Goal: Task Accomplishment & Management: Manage account settings

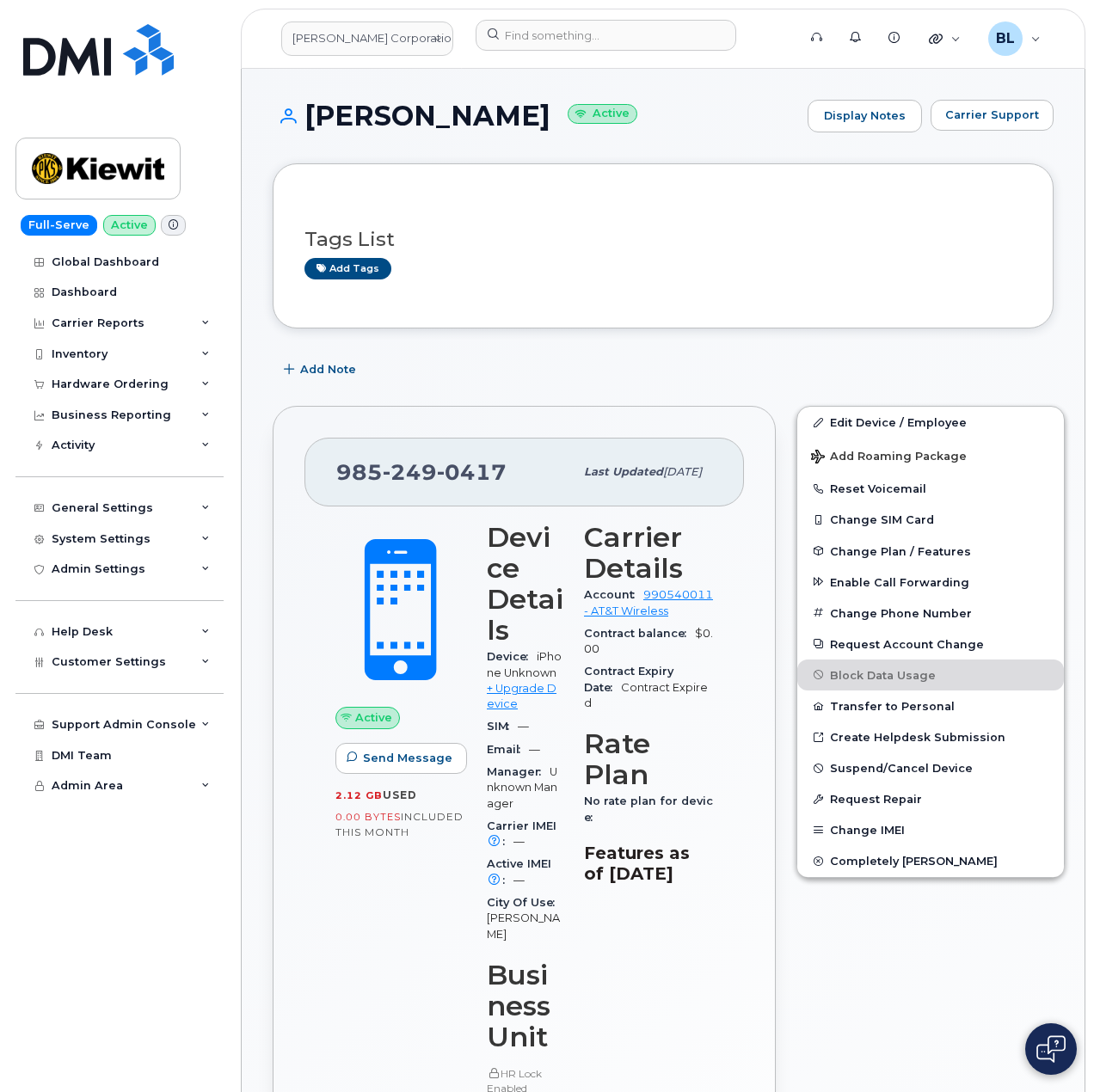
scroll to position [1125, 0]
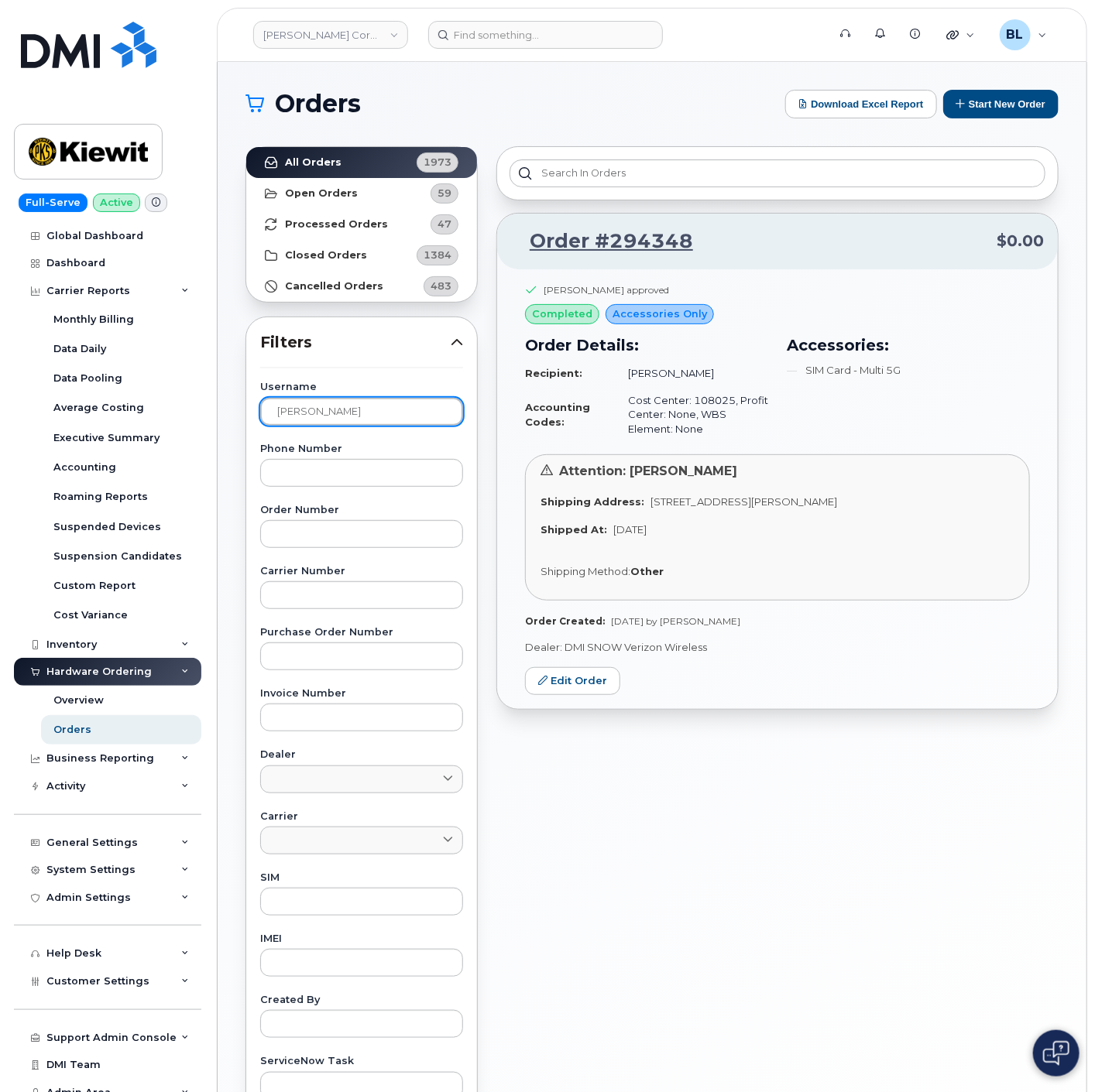
drag, startPoint x: 359, startPoint y: 415, endPoint x: -17, endPoint y: 385, distance: 377.2
click at [0, 385] on html "Kiewit Corporation Support Alerts Knowledge Base Quicklinks Suspend / Cancel De…" at bounding box center [547, 646] width 1095 height 1293
paste input "[PERSON_NAME]"
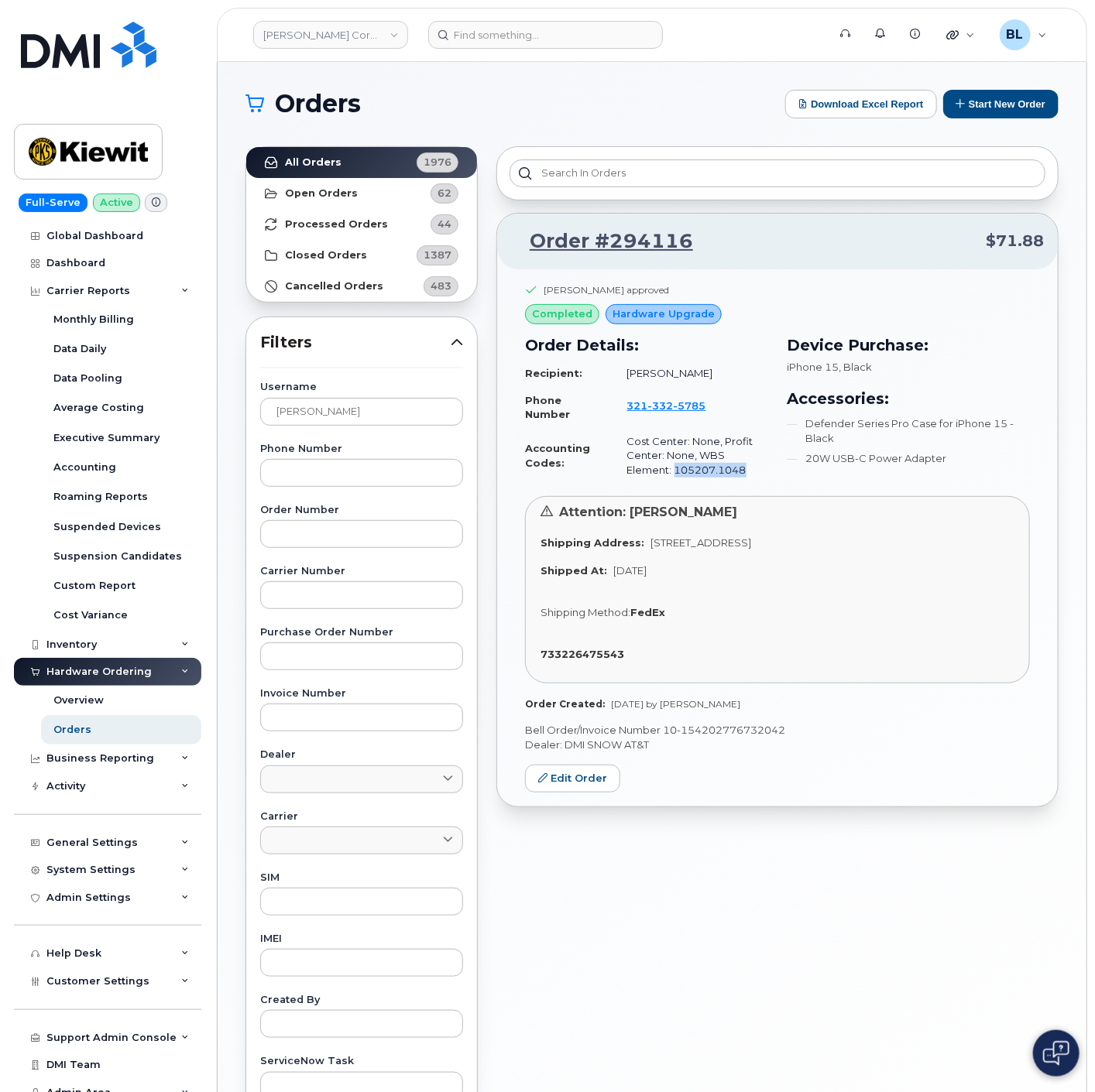
drag, startPoint x: 698, startPoint y: 478, endPoint x: 623, endPoint y: 476, distance: 75.0
click at [623, 476] on td "Cost Center: None, Profit Center: None, WBS Element: 105207.1048" at bounding box center [690, 456] width 155 height 56
copy td "105207.1048"
drag, startPoint x: 354, startPoint y: 408, endPoint x: -41, endPoint y: 404, distance: 395.0
click at [0, 404] on html "Kiewit Corporation Support Alerts Knowledge Base Quicklinks Suspend / Cancel De…" at bounding box center [547, 646] width 1095 height 1293
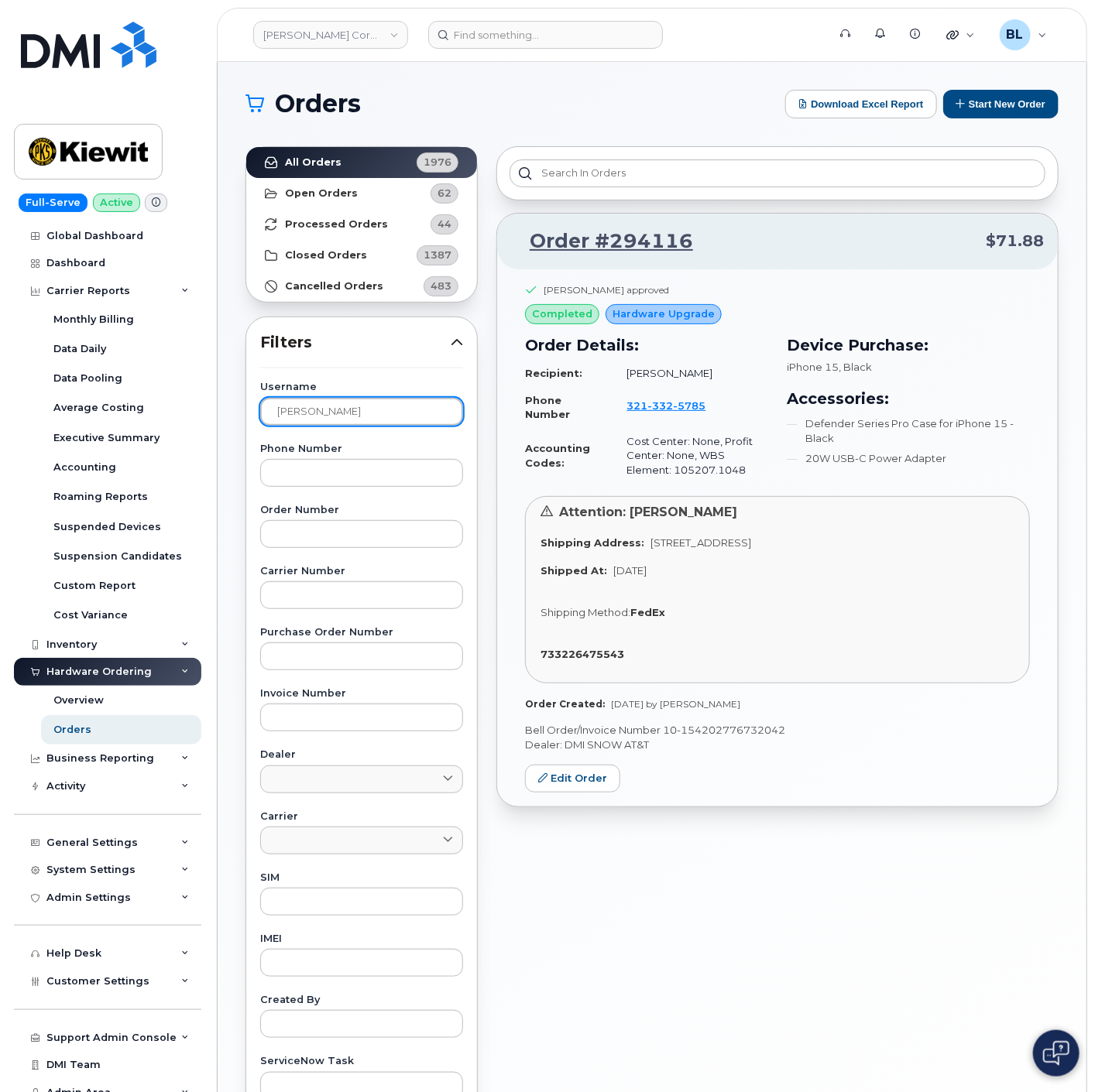
paste input "Eddie Lara"
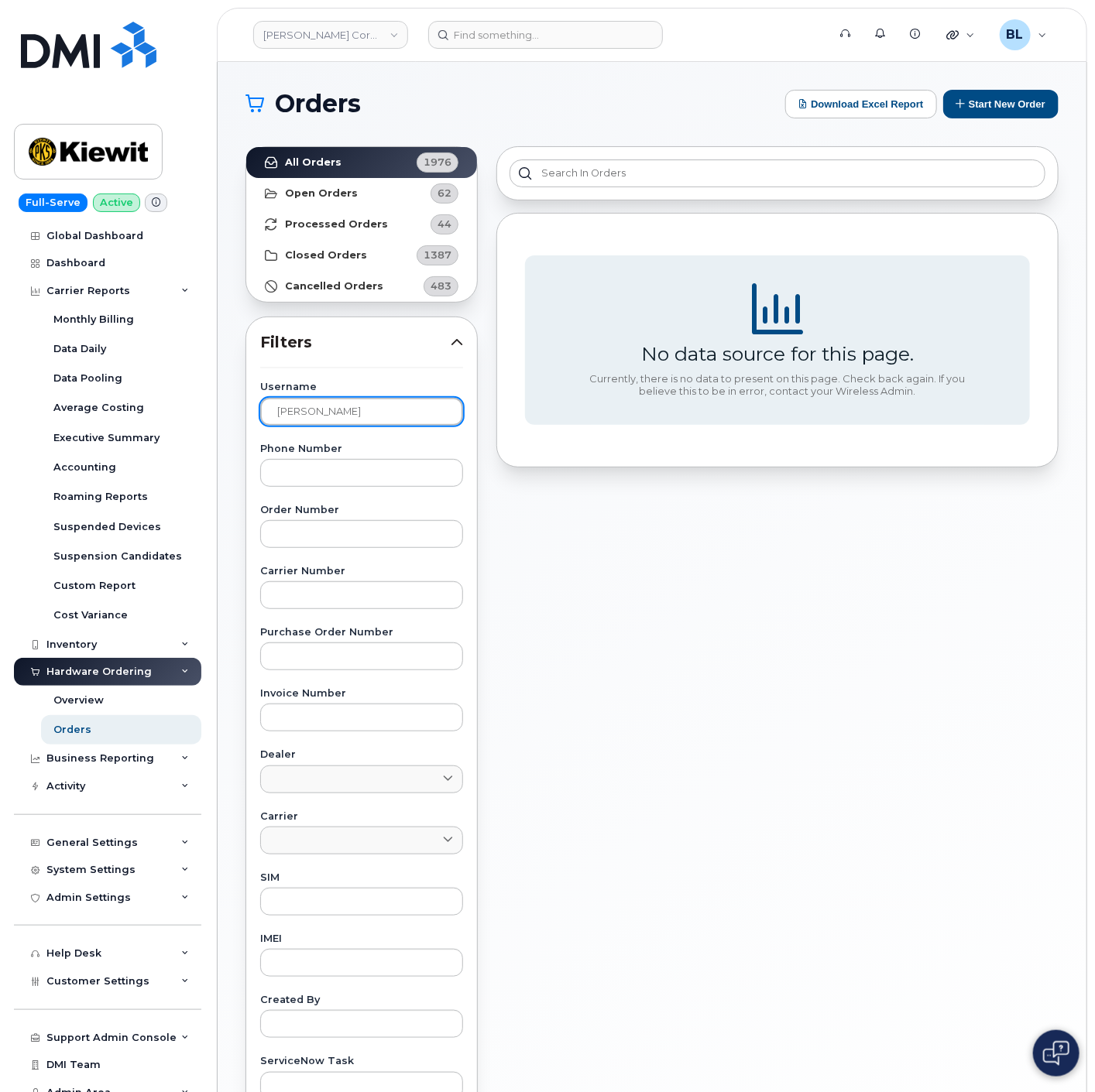
drag, startPoint x: 381, startPoint y: 406, endPoint x: -18, endPoint y: 408, distance: 399.0
click at [0, 408] on html "Kiewit Corporation Support Alerts Knowledge Base Quicklinks Suspend / Cancel De…" at bounding box center [547, 646] width 1095 height 1293
paste input "Orrin Ozun"
drag, startPoint x: 369, startPoint y: 405, endPoint x: 347, endPoint y: 413, distance: 23.4
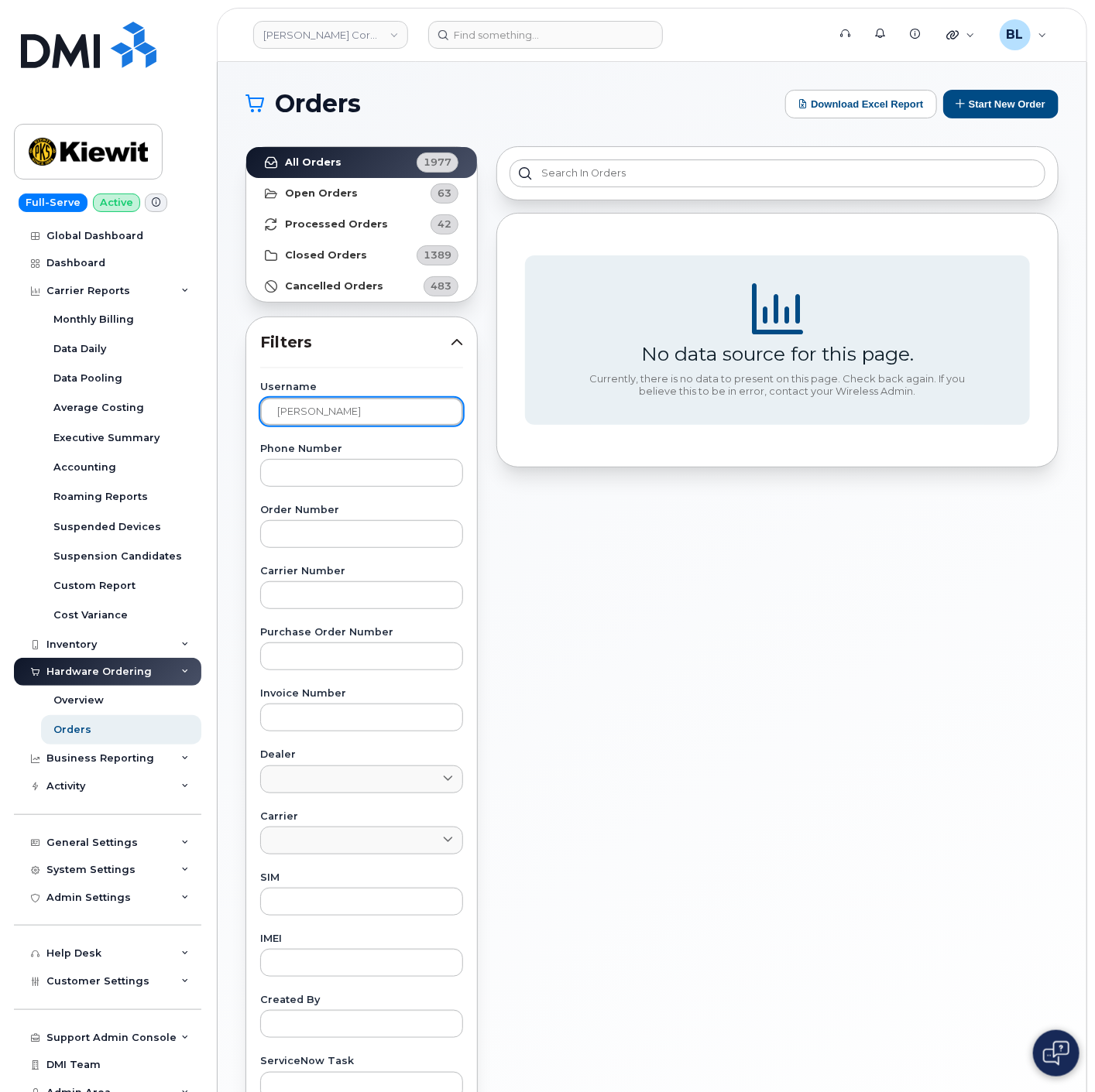
click at [369, 405] on input "Orrin Ozuna" at bounding box center [361, 412] width 203 height 28
type input "Orrin"
drag, startPoint x: 342, startPoint y: 413, endPoint x: -25, endPoint y: 416, distance: 367.0
click at [0, 416] on html "Kiewit Corporation Support Alerts Knowledge Base Quicklinks Suspend / Cancel De…" at bounding box center [547, 646] width 1095 height 1293
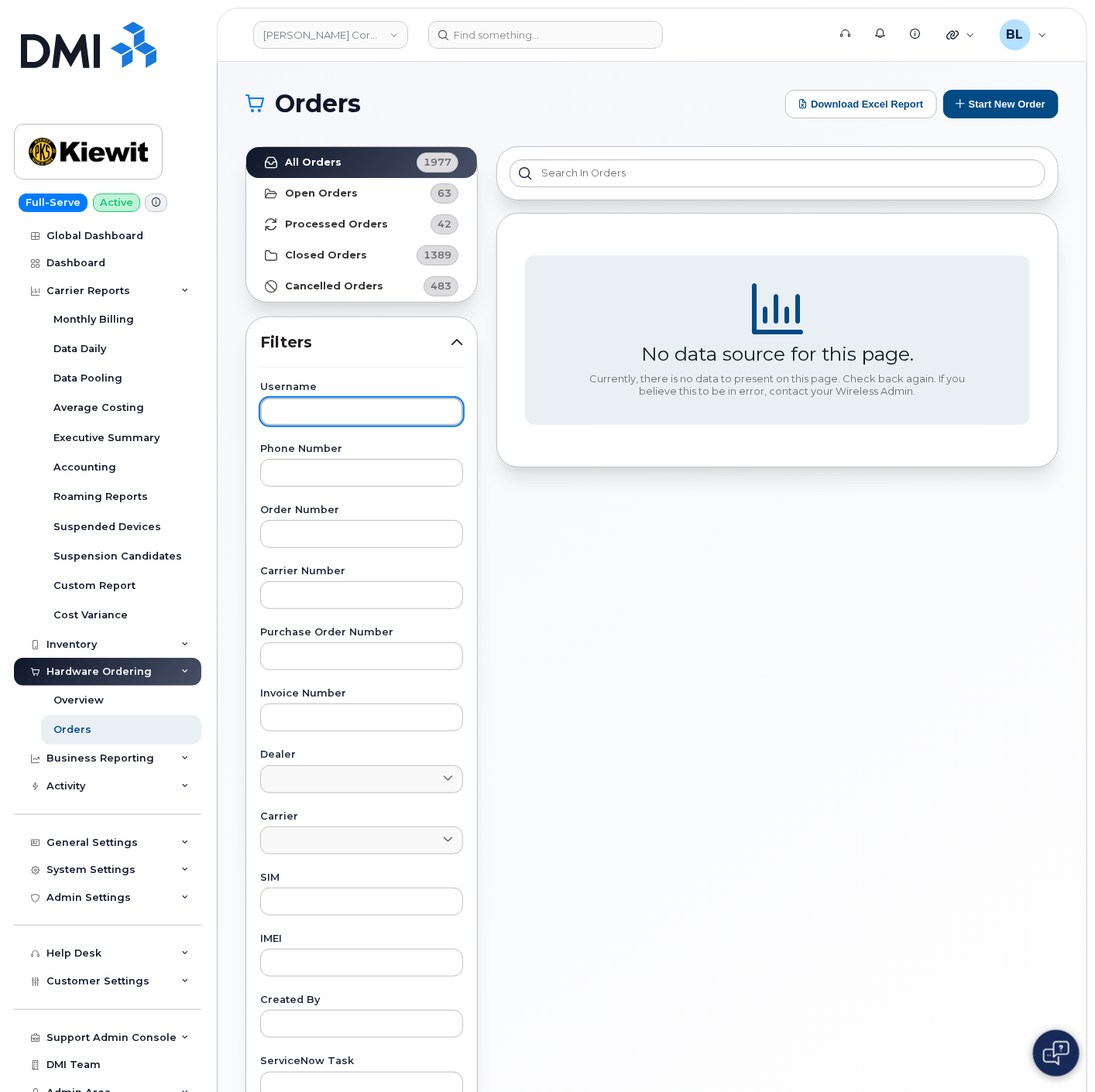
drag, startPoint x: 393, startPoint y: 420, endPoint x: 382, endPoint y: 420, distance: 11.0
click at [393, 420] on input "text" at bounding box center [361, 412] width 203 height 28
paste input "Jayden Nails"
drag, startPoint x: 365, startPoint y: 404, endPoint x: 75, endPoint y: 370, distance: 292.0
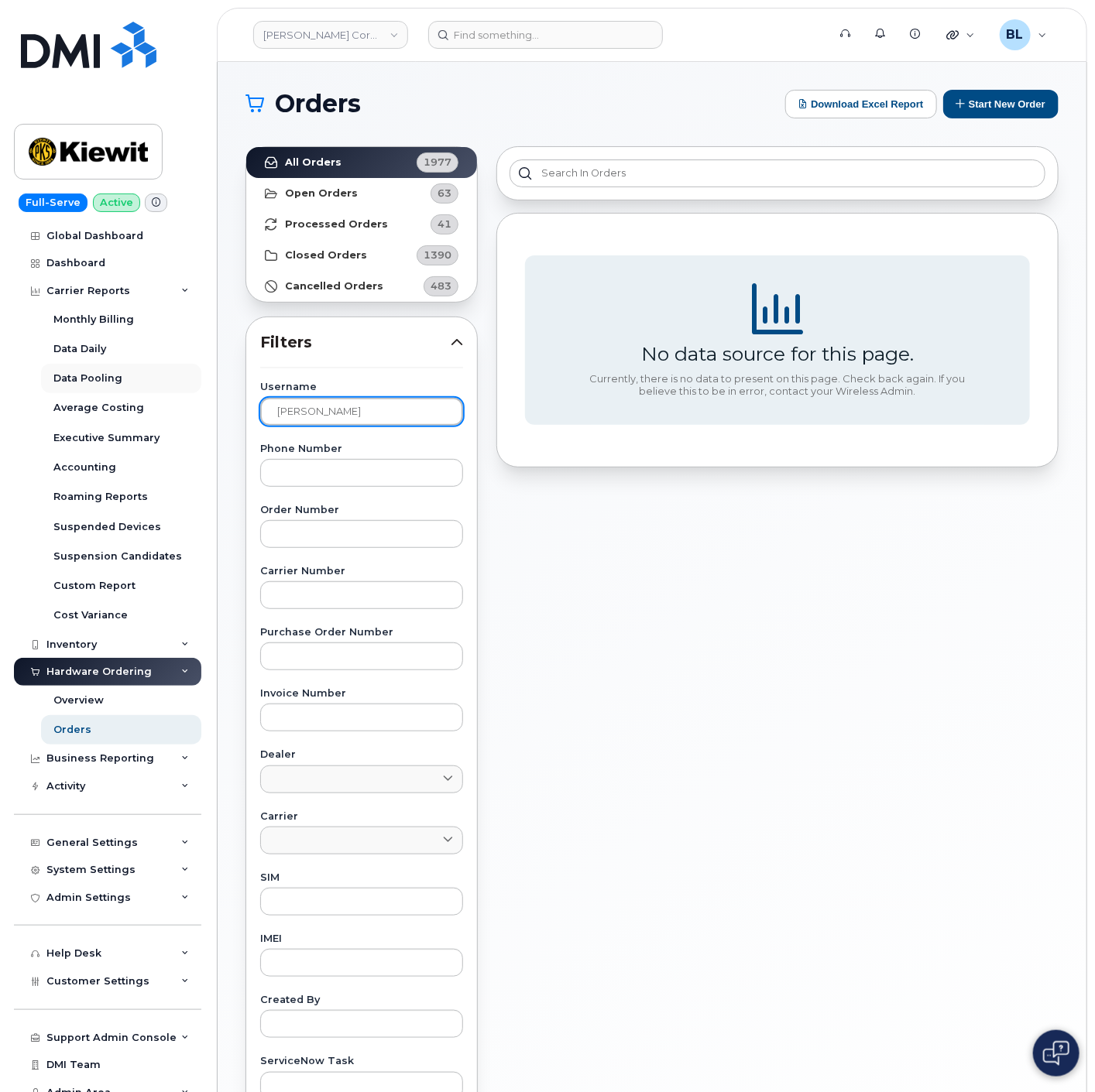
click at [217, 384] on div "Kiewit Corporation Support Alerts Knowledge Base Quicklinks Suspend / Cancel De…" at bounding box center [651, 652] width 869 height 1181
paste input "Benjamin Brown"
drag, startPoint x: 110, startPoint y: 389, endPoint x: -42, endPoint y: 376, distance: 152.6
click at [0, 376] on html "Kiewit Corporation Support Alerts Knowledge Base Quicklinks Suspend / Cancel De…" at bounding box center [547, 646] width 1095 height 1293
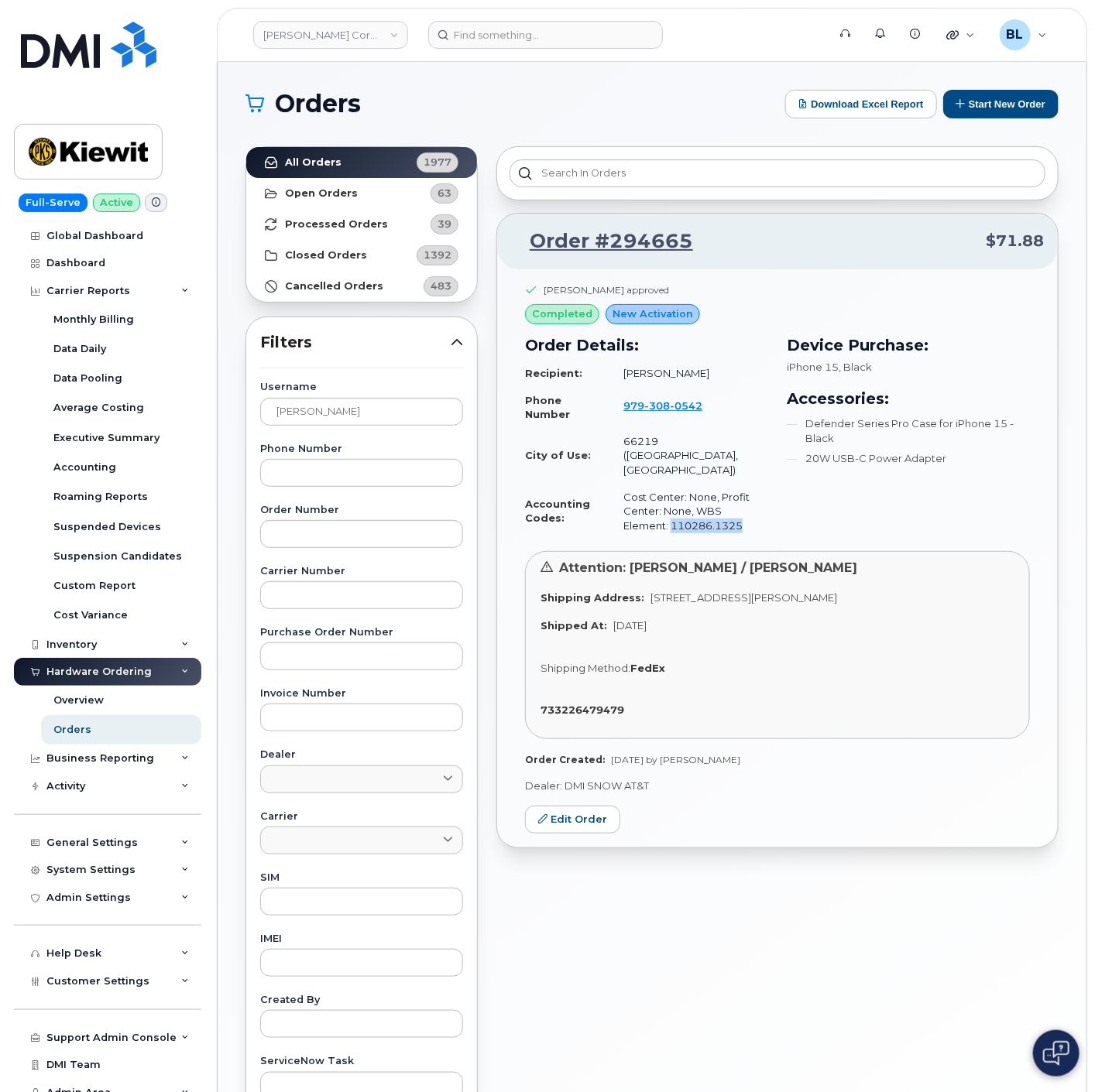
drag, startPoint x: 712, startPoint y: 497, endPoint x: 625, endPoint y: 499, distance: 87.0
click at [625, 499] on td "Cost Center: None, Profit Center: None, WBS Element: 110286.1325" at bounding box center [689, 512] width 159 height 56
copy td "110286.1325"
drag, startPoint x: 372, startPoint y: 407, endPoint x: -121, endPoint y: 370, distance: 494.4
click at [0, 370] on html "Kiewit Corporation Support Alerts Knowledge Base Quicklinks Suspend / Cancel De…" at bounding box center [547, 646] width 1095 height 1293
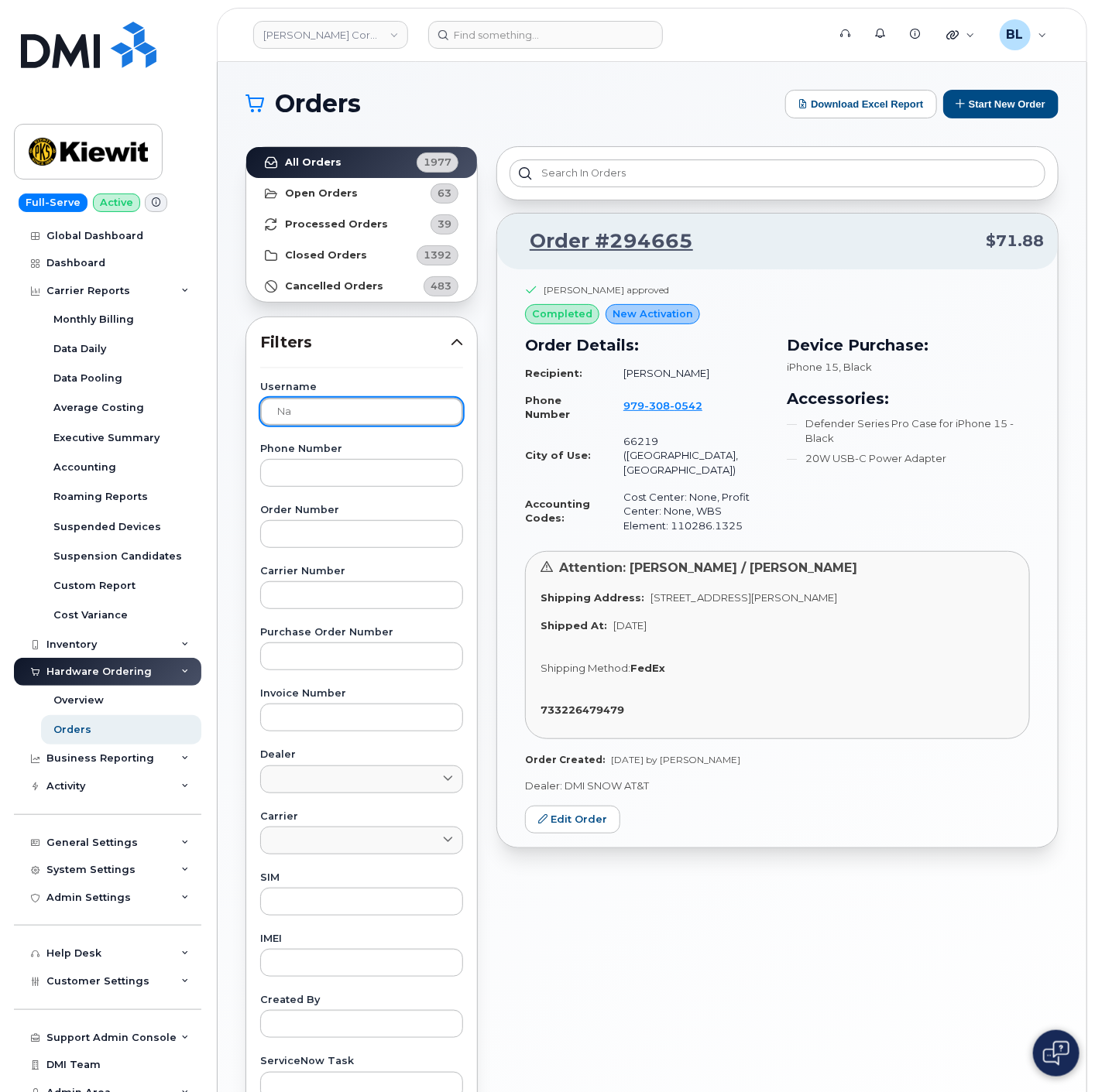
type input "N"
type input "Nathaniel Slattery"
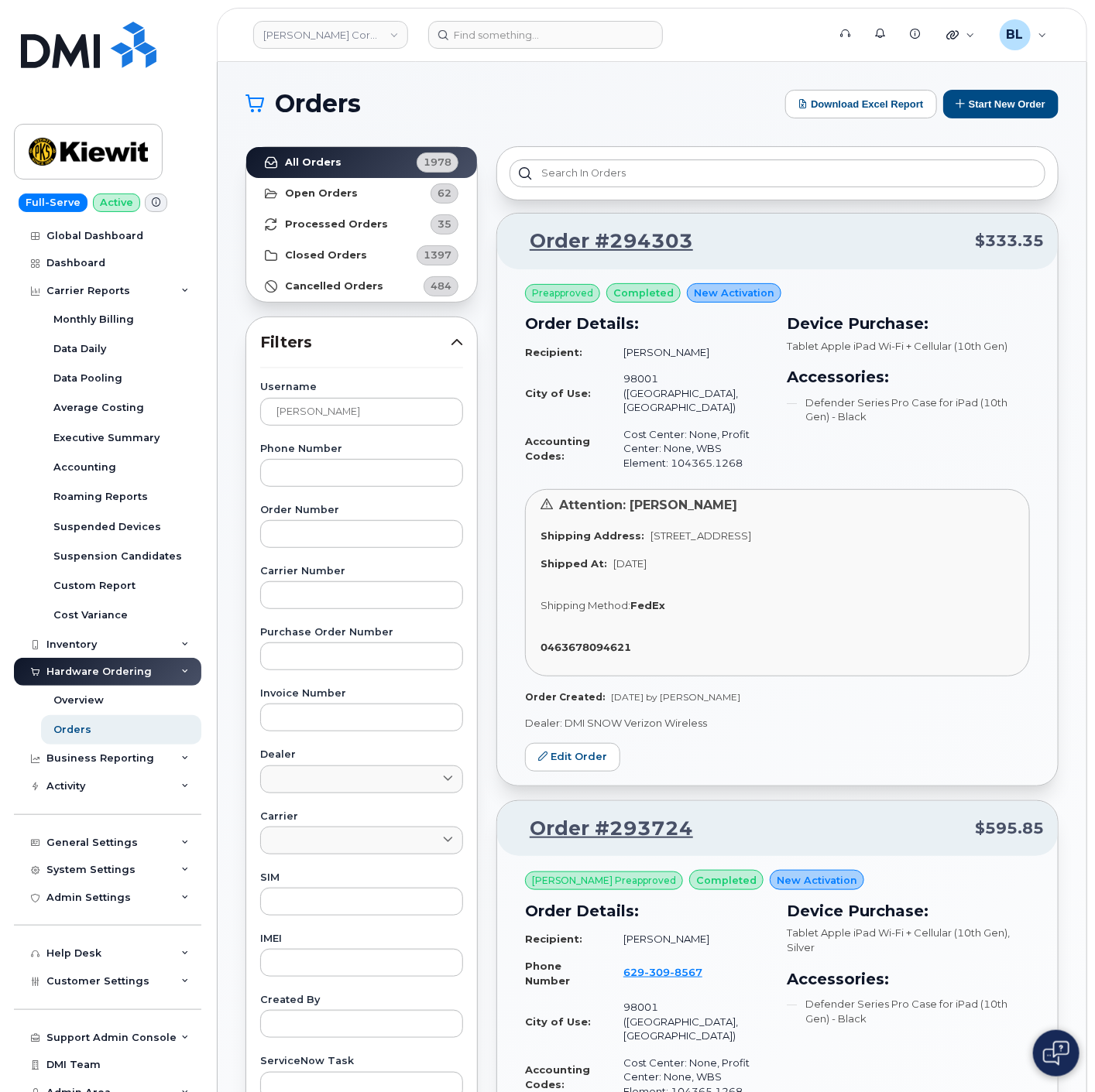
click at [364, 458] on div "Phone Number" at bounding box center [361, 466] width 203 height 42
click at [359, 478] on input "text" at bounding box center [361, 474] width 203 height 28
drag, startPoint x: 397, startPoint y: 409, endPoint x: 97, endPoint y: 379, distance: 301.5
click at [322, 483] on input "text" at bounding box center [361, 474] width 203 height 28
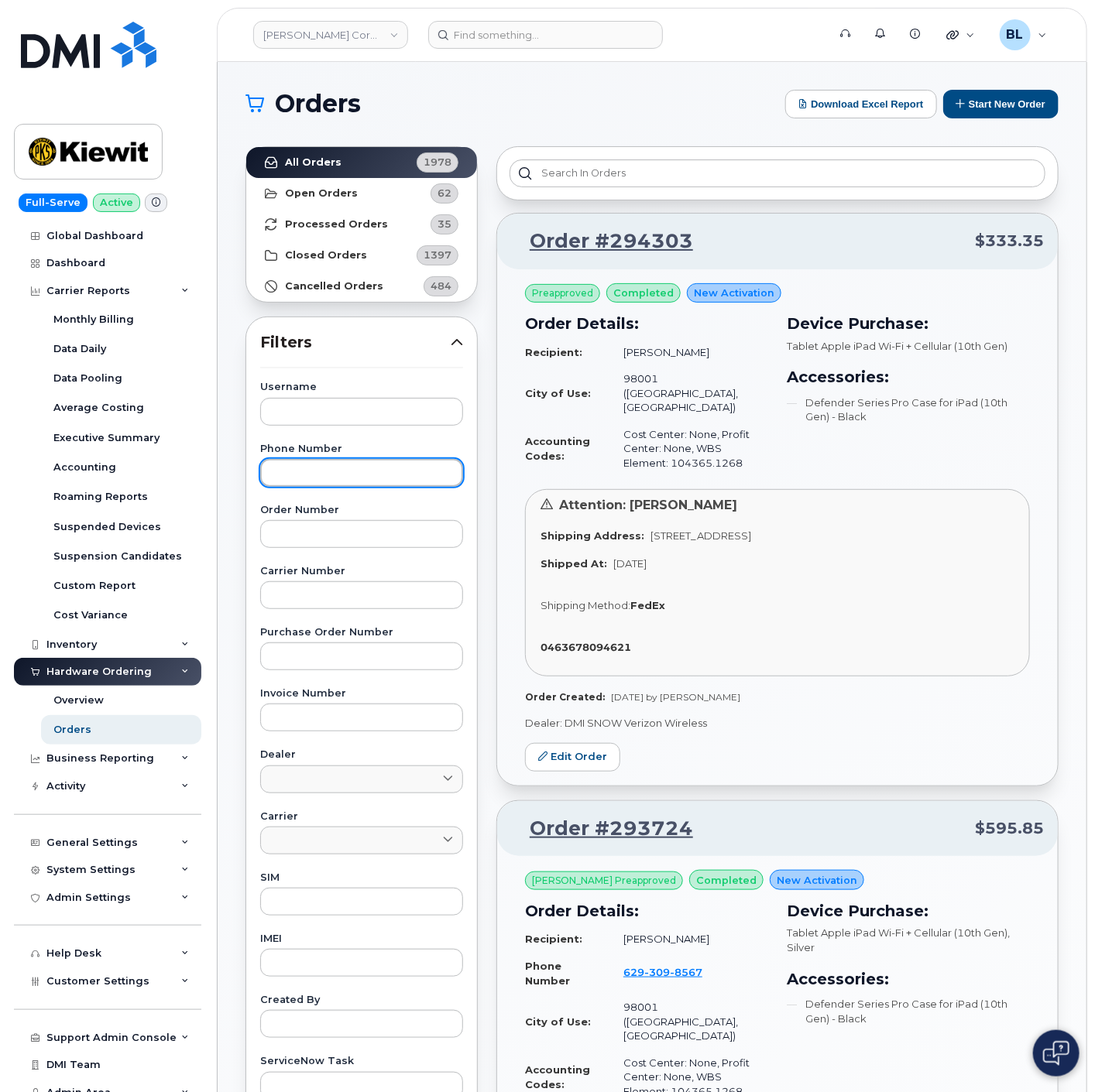
paste input "9856296522"
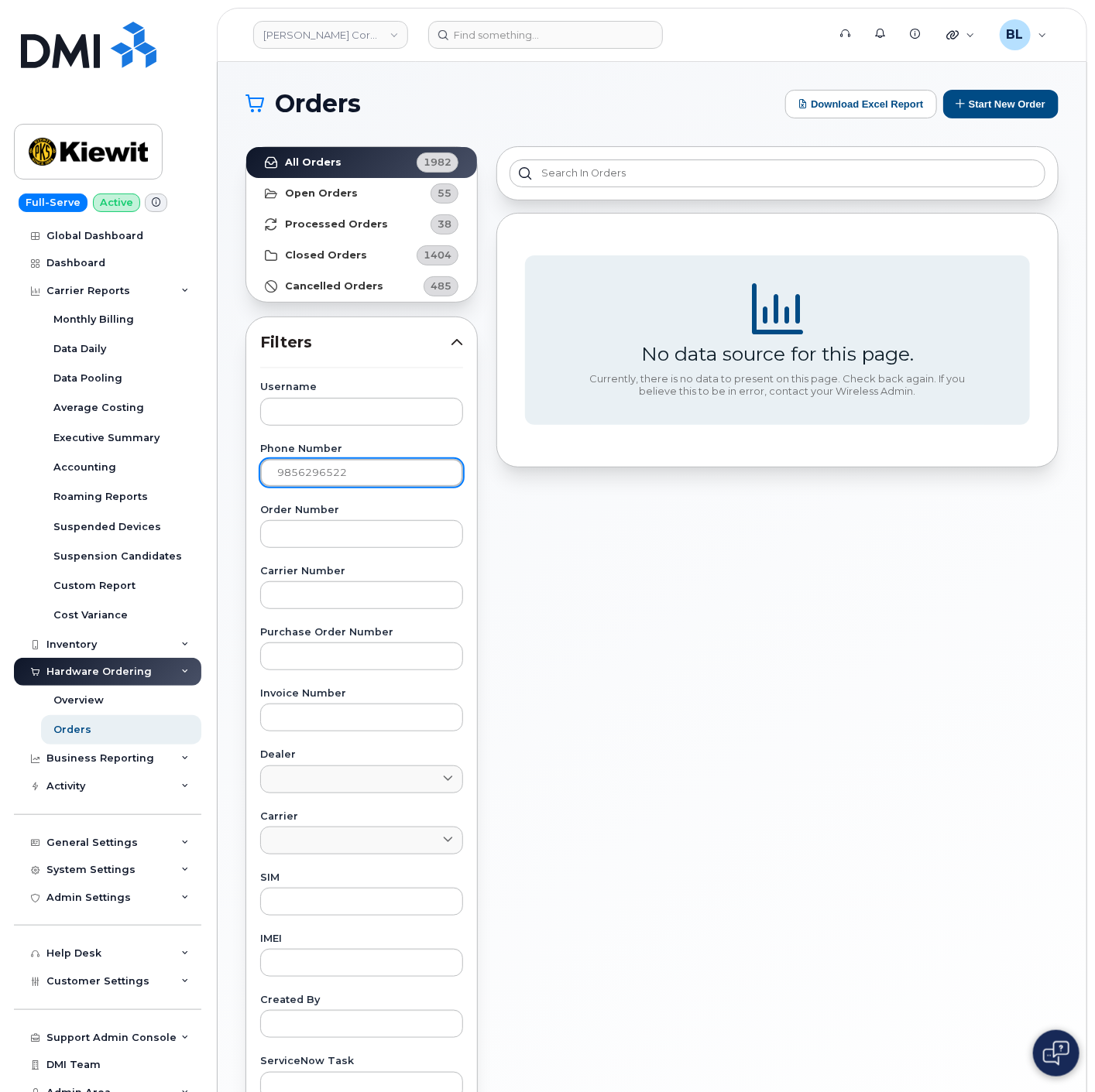
click at [347, 468] on input "9856296522" at bounding box center [361, 474] width 203 height 28
paste input "8483849287"
type input "8483849287"
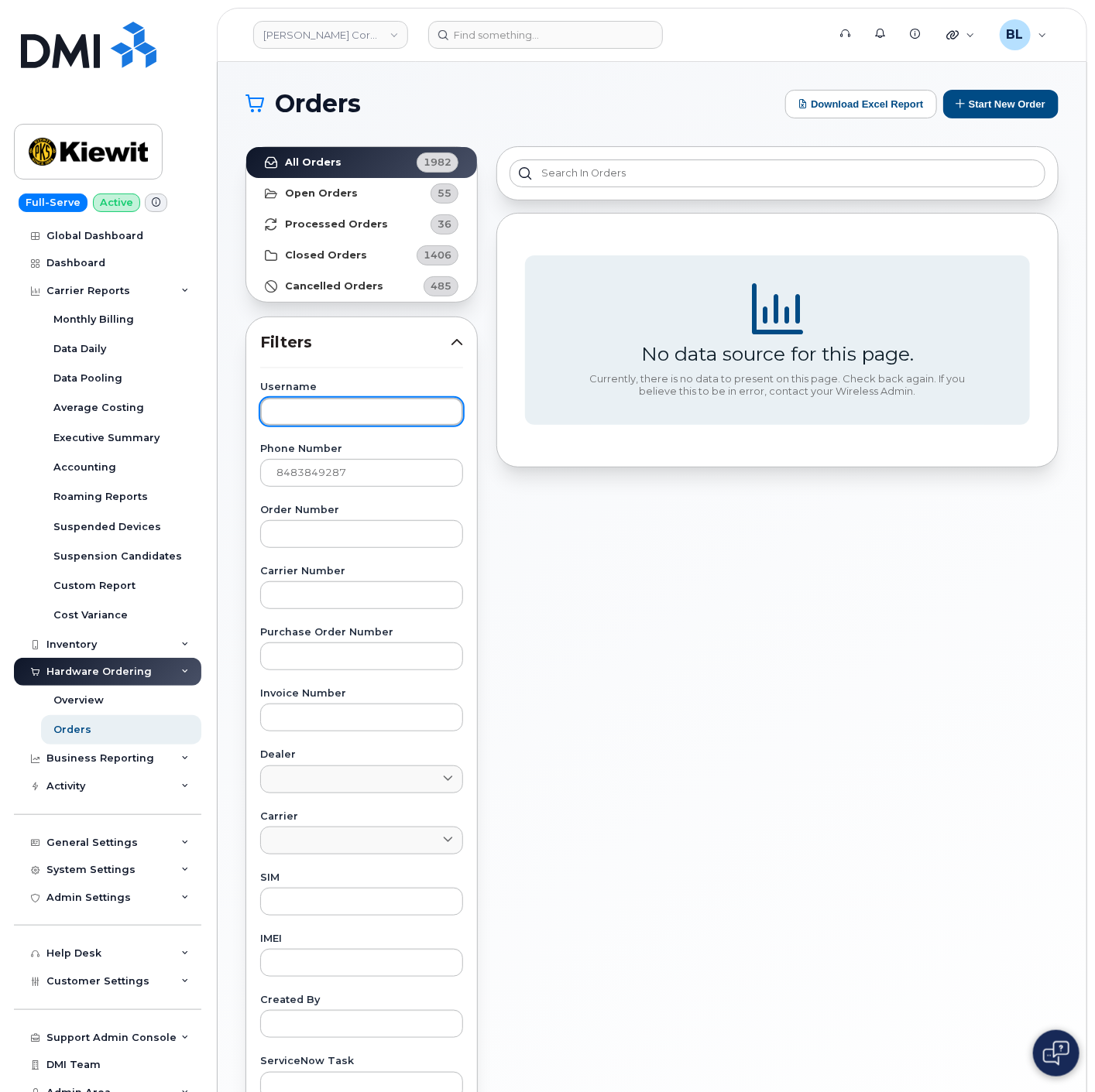
click at [329, 410] on input "text" at bounding box center [361, 412] width 203 height 28
paste input "WMINJ573CP01"
type input "WMINJ573CP01"
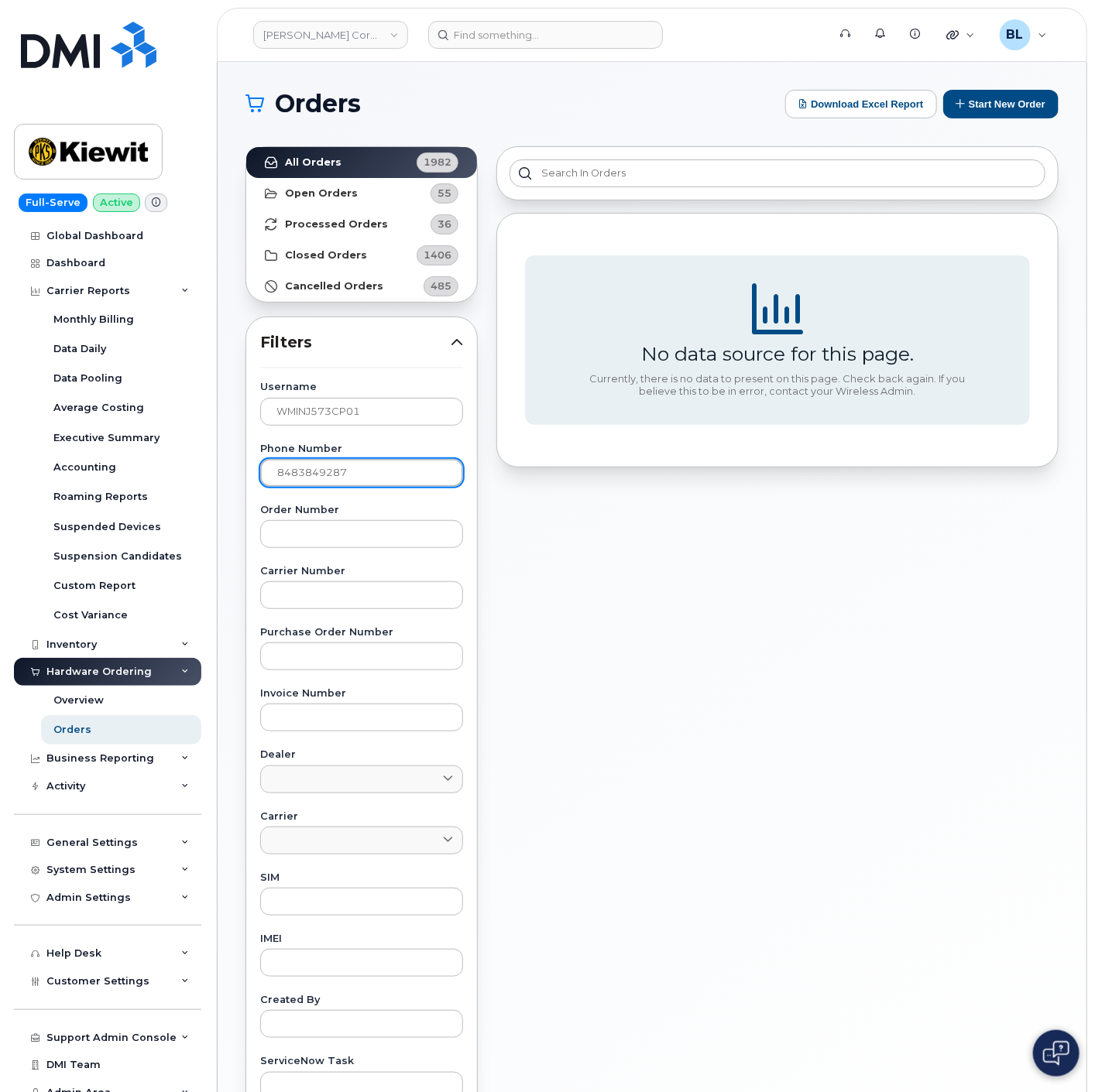
click at [379, 474] on input "8483849287" at bounding box center [361, 474] width 203 height 28
click at [405, 414] on input "WMINJ573CP01" at bounding box center [361, 412] width 203 height 28
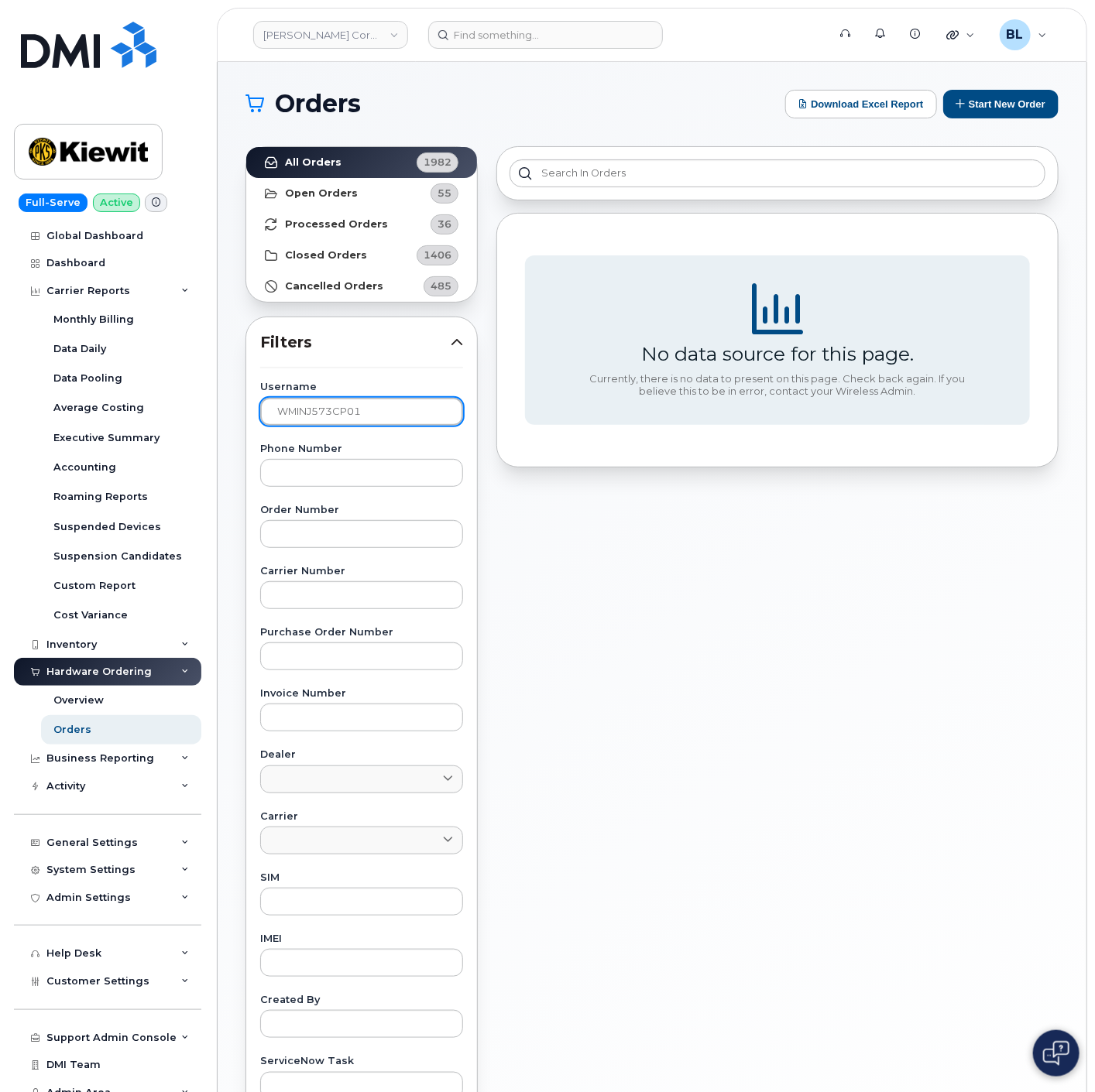
click at [406, 414] on input "WMINJ573CP01" at bounding box center [361, 412] width 203 height 28
click at [407, 414] on input "WMINJ573CP01" at bounding box center [361, 412] width 203 height 28
paste input "CAMERON MCCAIN"
type input "CAMERON MCCAIN"
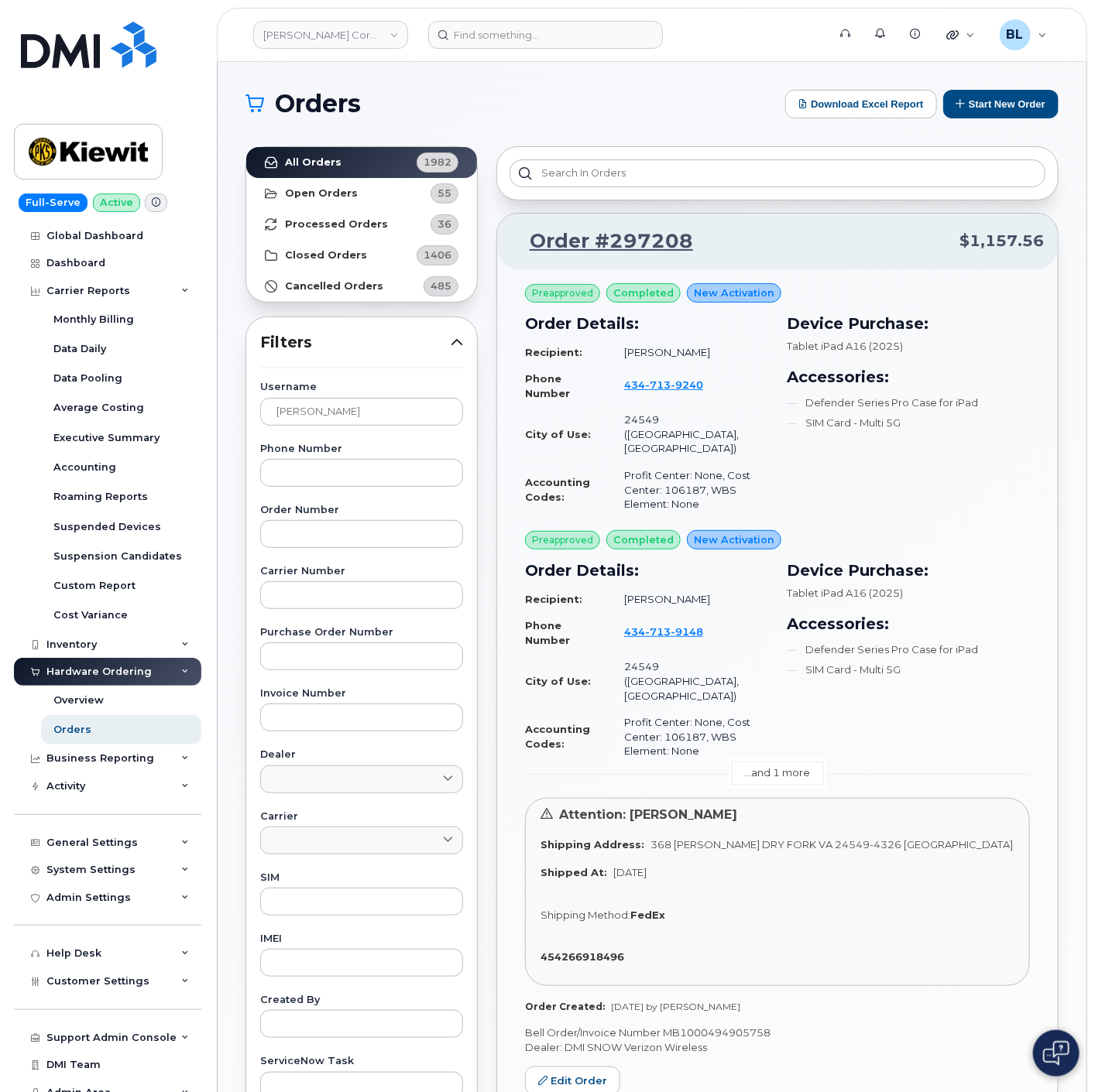
click at [774, 762] on link "...and 1 more" at bounding box center [778, 773] width 92 height 24
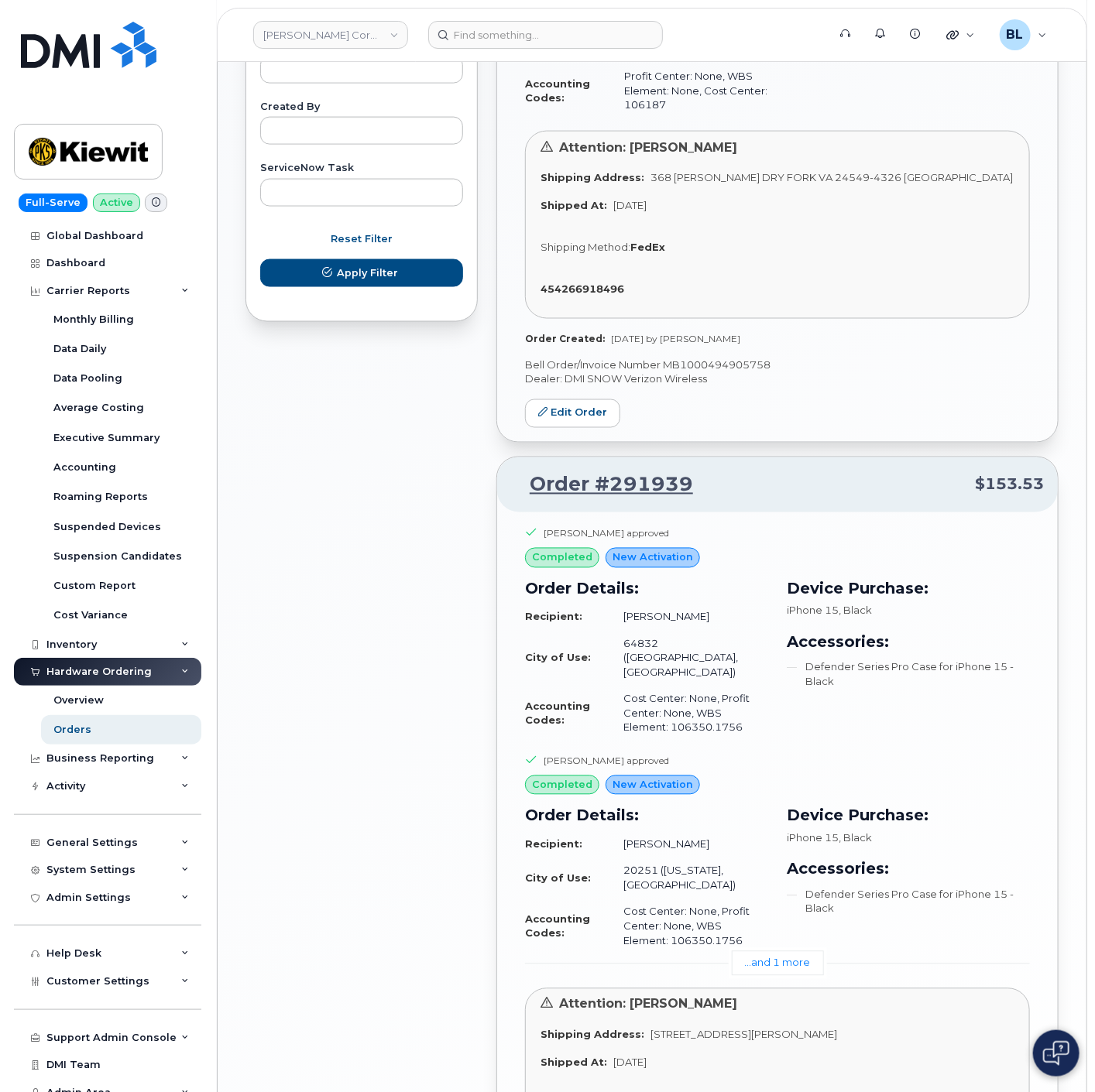
scroll to position [917, 0]
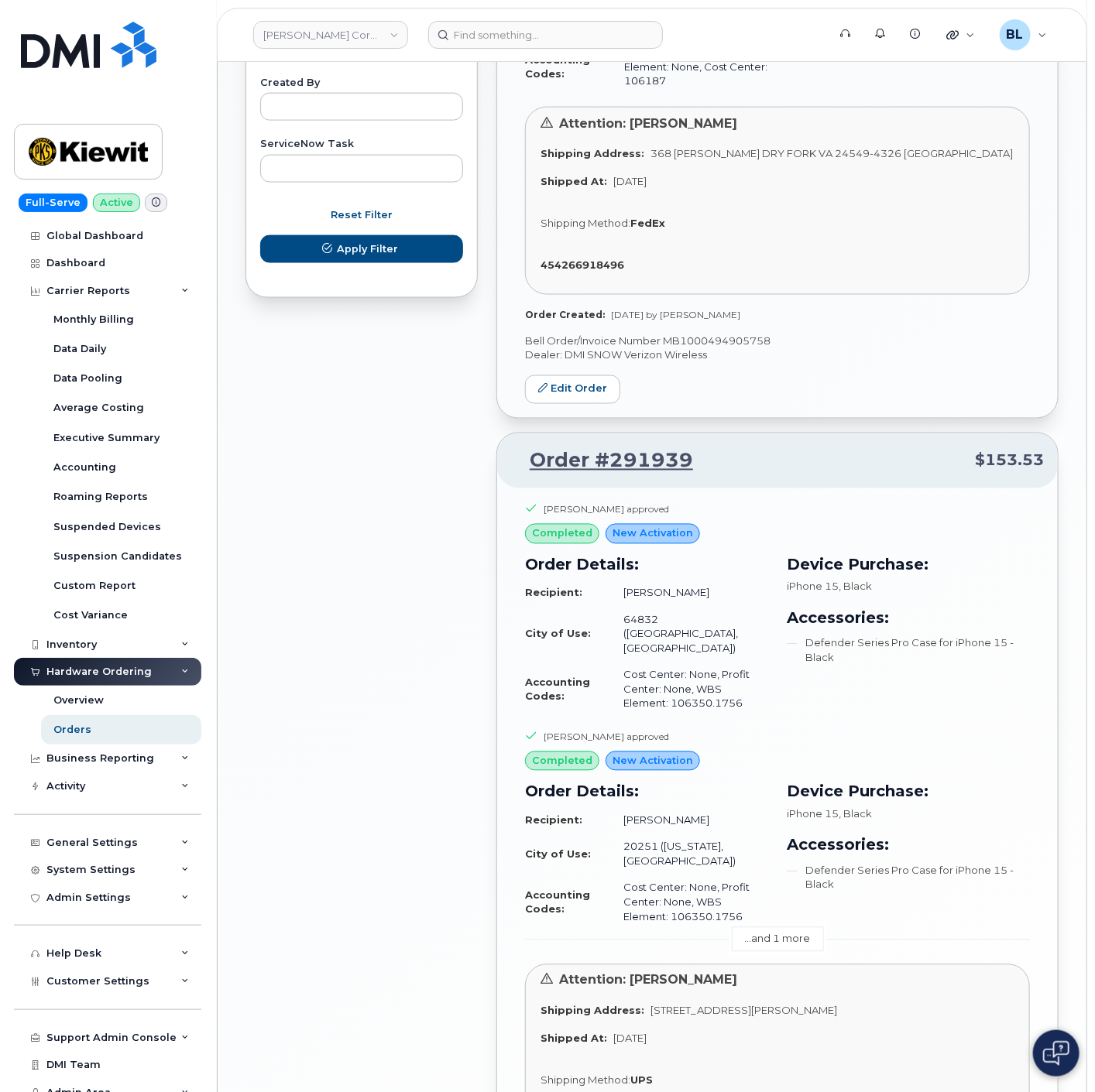
click at [772, 928] on link "...and 1 more" at bounding box center [778, 939] width 92 height 24
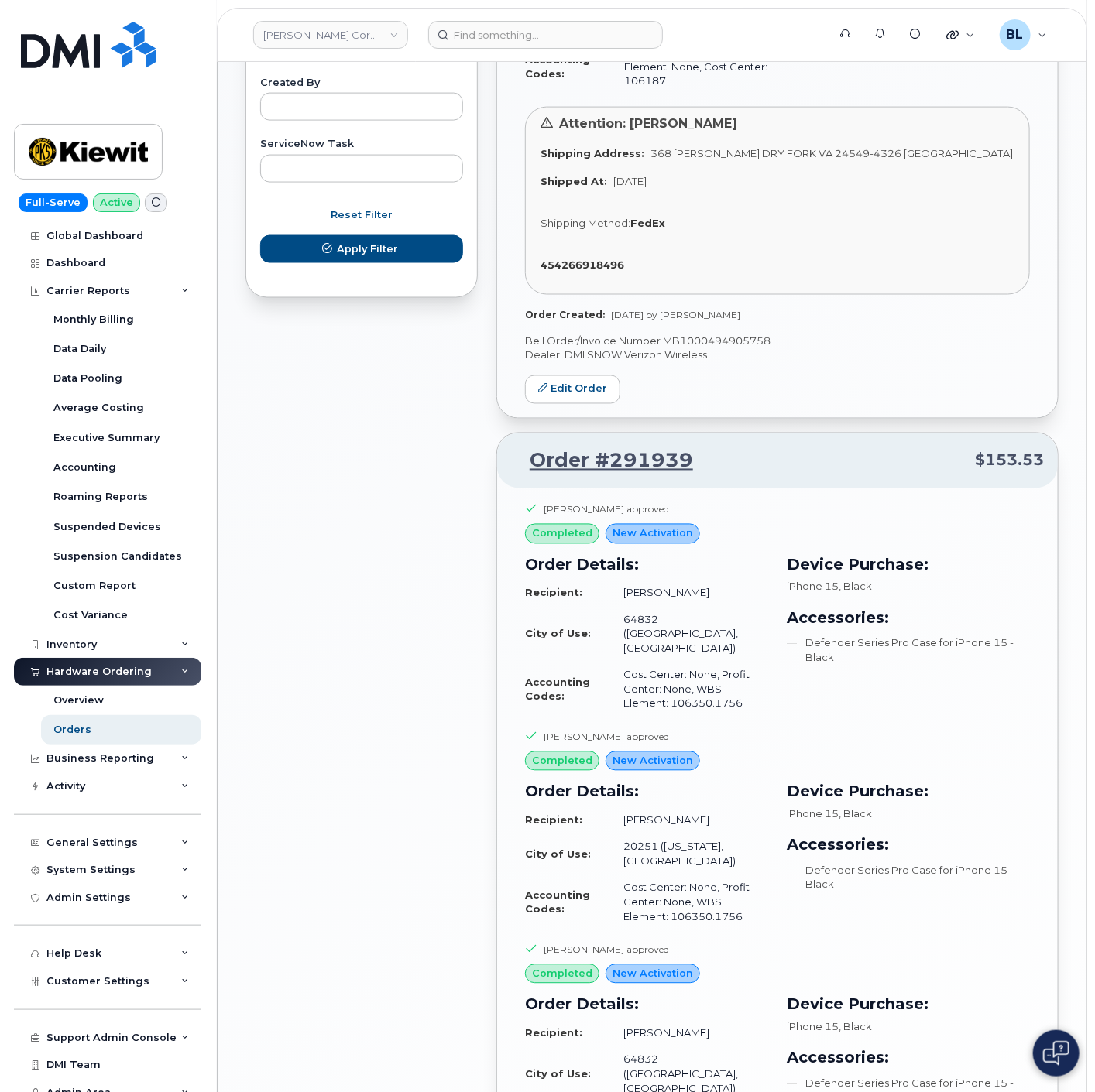
drag, startPoint x: 694, startPoint y: 991, endPoint x: 625, endPoint y: 987, distance: 69.1
copy td "106350.1756"
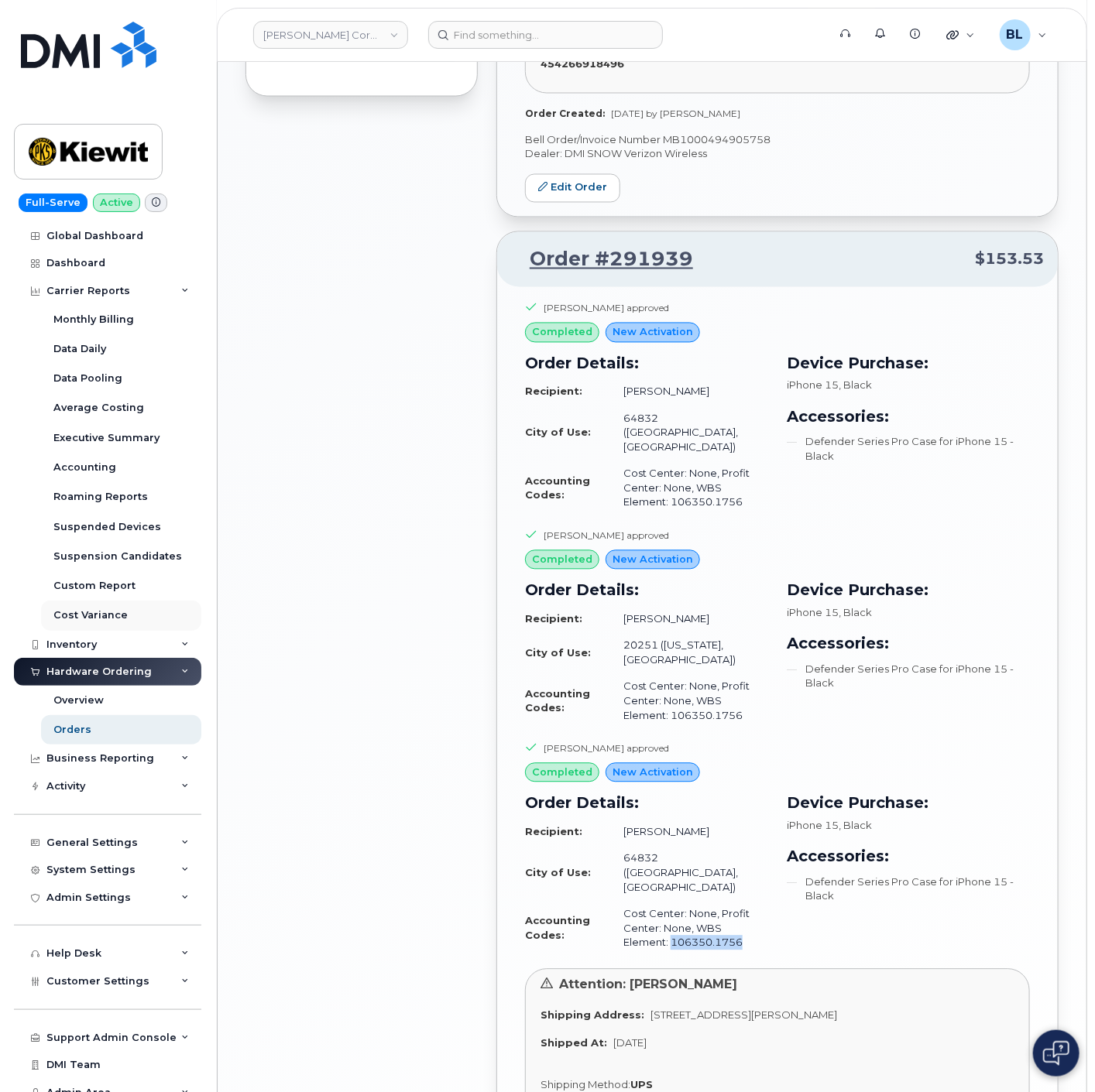
scroll to position [1147, 0]
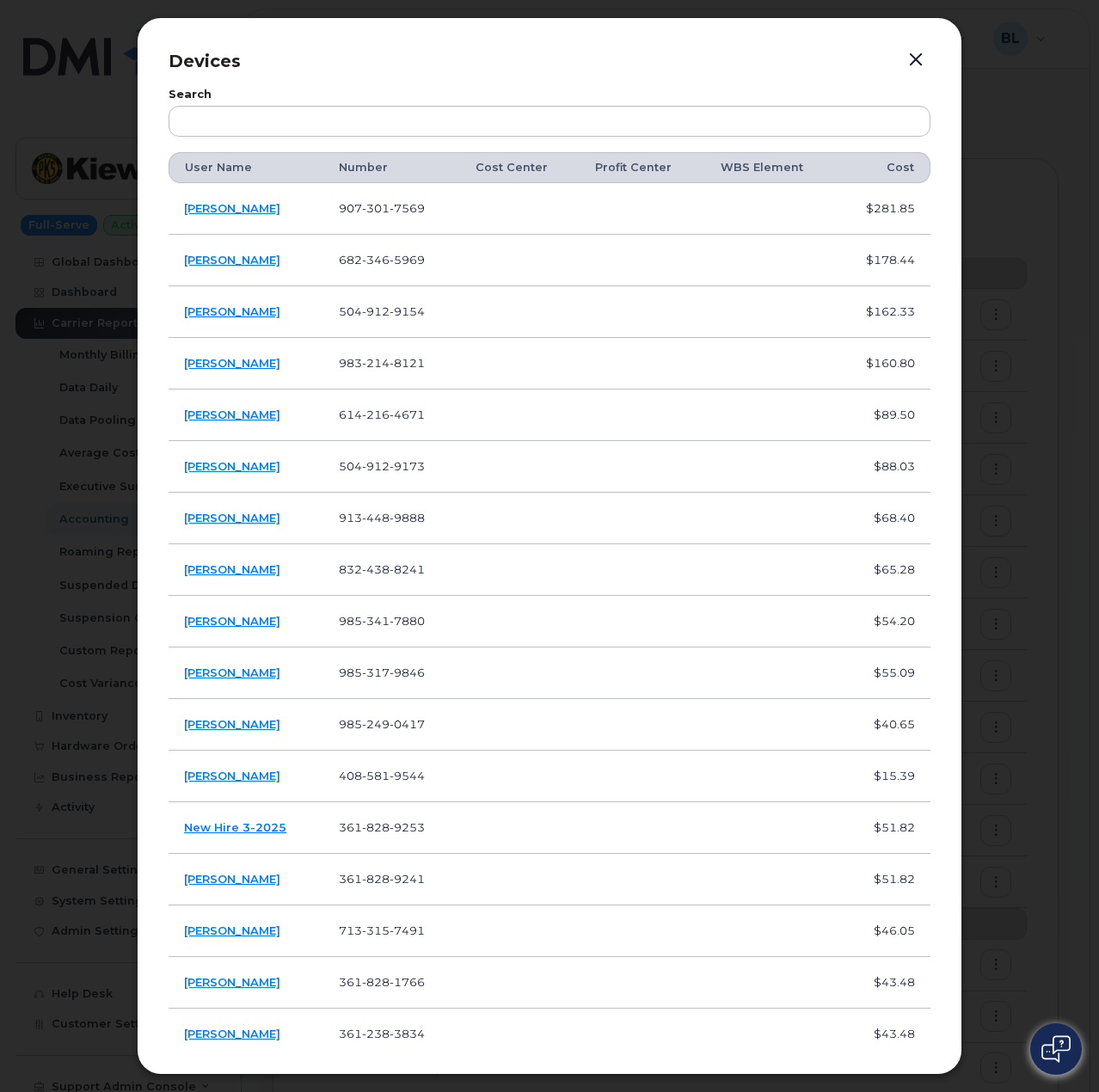
scroll to position [87, 0]
drag, startPoint x: 286, startPoint y: 671, endPoint x: 182, endPoint y: 669, distance: 104.0
click at [182, 669] on td "[PERSON_NAME]" at bounding box center [246, 673] width 155 height 52
copy link "[PERSON_NAME]"
drag, startPoint x: 429, startPoint y: 726, endPoint x: 319, endPoint y: 721, distance: 110.1
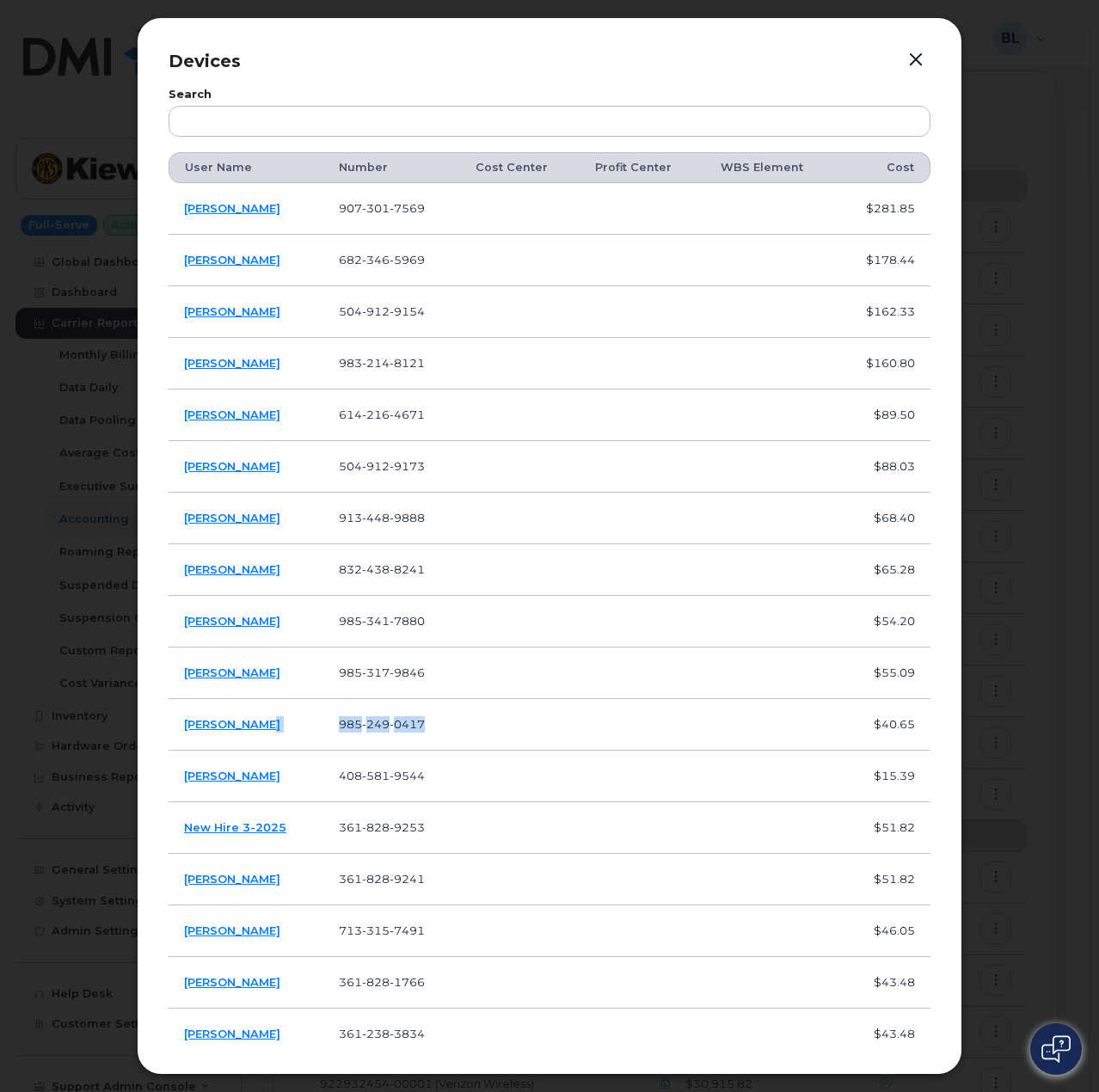
click at [320, 751] on tr "Derek Layton 985 249 0417 $40.65" at bounding box center [550, 776] width 761 height 52
copy tr "985 249 0417"
drag, startPoint x: 277, startPoint y: 785, endPoint x: 183, endPoint y: 780, distance: 94.1
click at [183, 780] on td "Samar Saremi" at bounding box center [246, 776] width 155 height 52
copy link "Samar Saremi"
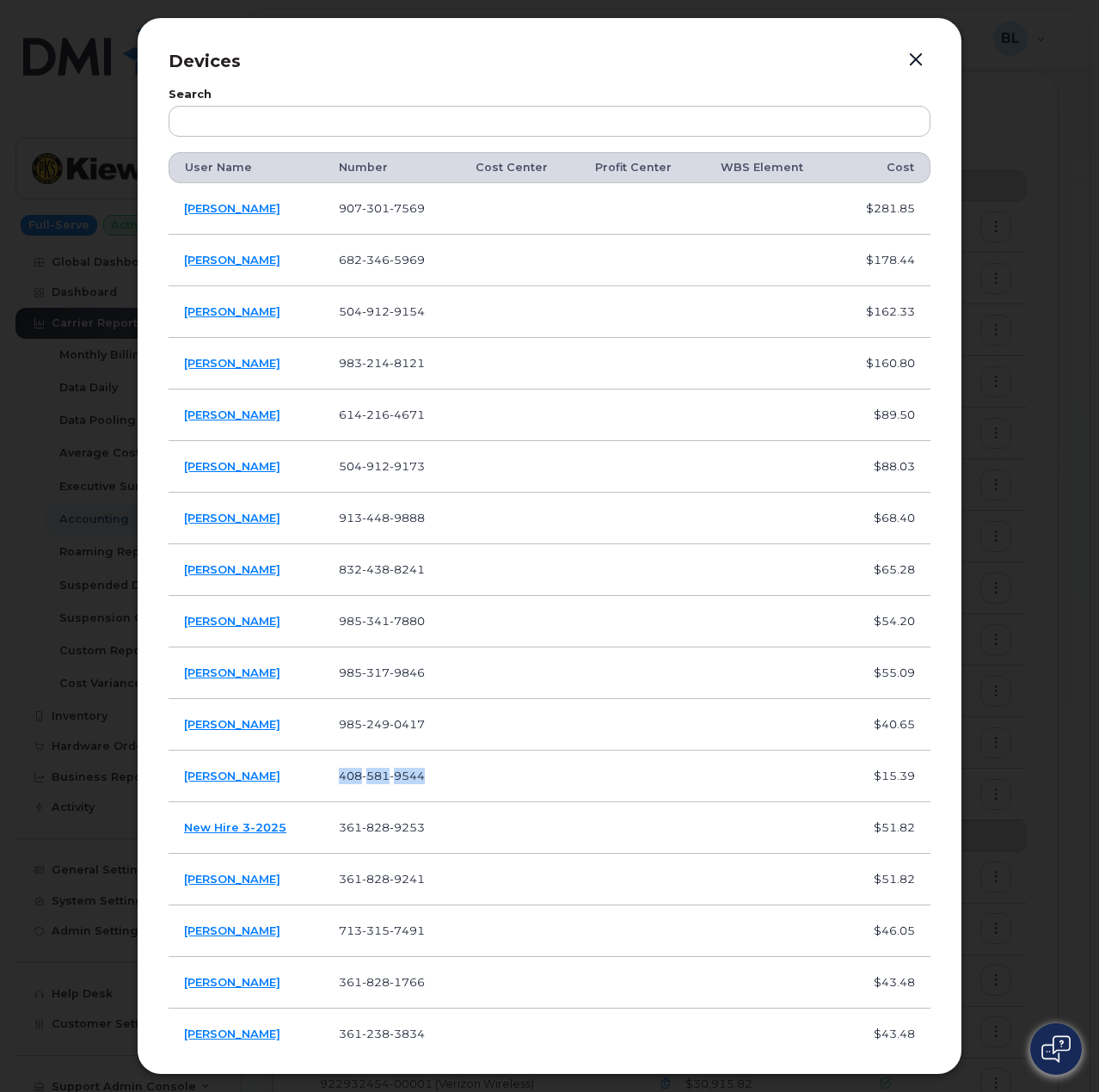
drag, startPoint x: 433, startPoint y: 780, endPoint x: 335, endPoint y: 774, distance: 98.2
click at [335, 774] on td "408 581 9544" at bounding box center [391, 776] width 135 height 52
copy span "408 581 9544"
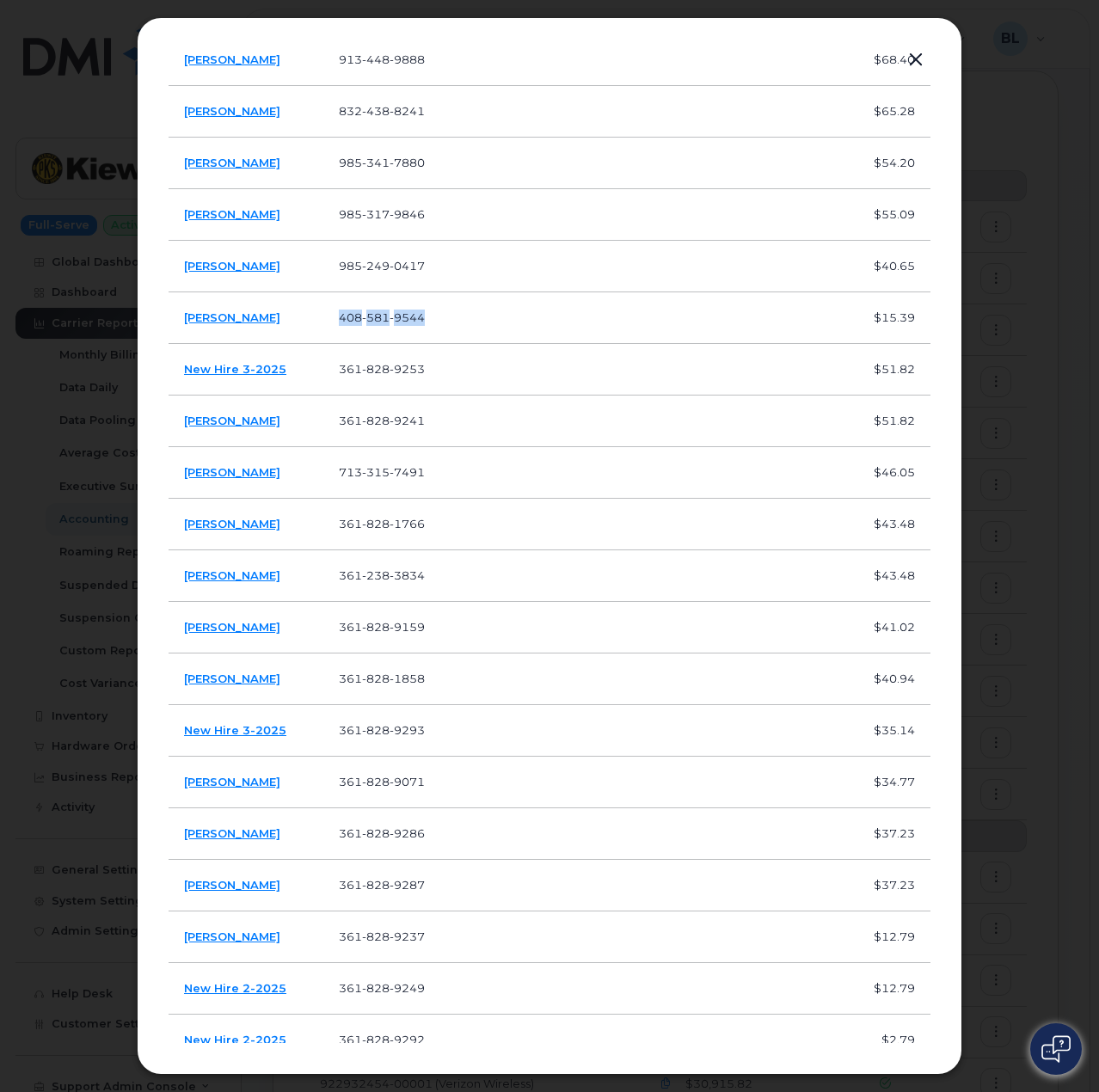
scroll to position [600, 0]
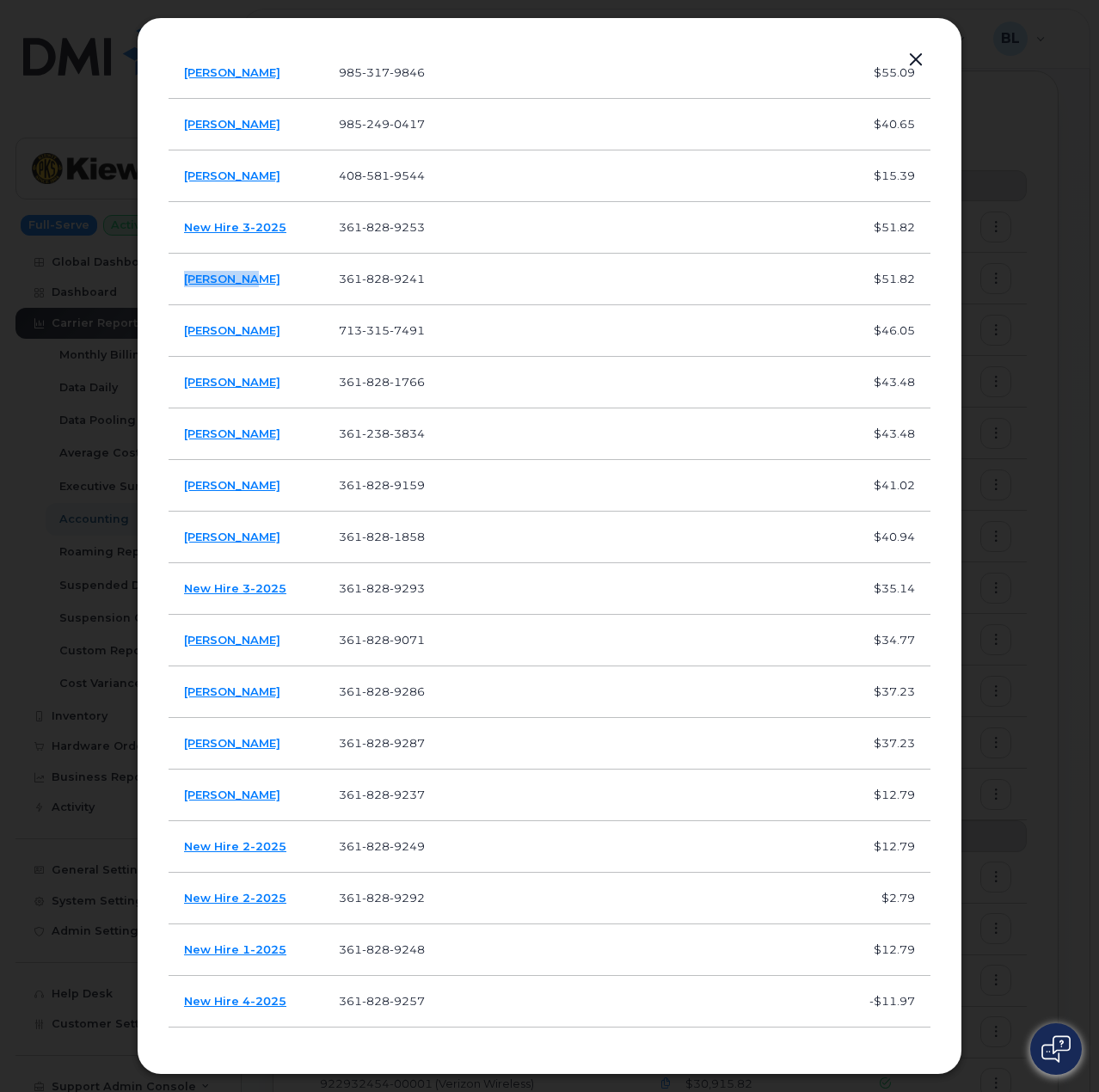
drag, startPoint x: 260, startPoint y: 277, endPoint x: 250, endPoint y: 299, distance: 24.2
click at [182, 282] on td "Eddie Lara" at bounding box center [246, 279] width 155 height 52
copy link "Eddie Lara"
drag, startPoint x: 439, startPoint y: 267, endPoint x: 332, endPoint y: 275, distance: 107.3
click at [332, 275] on td "361 828 9241" at bounding box center [391, 279] width 135 height 52
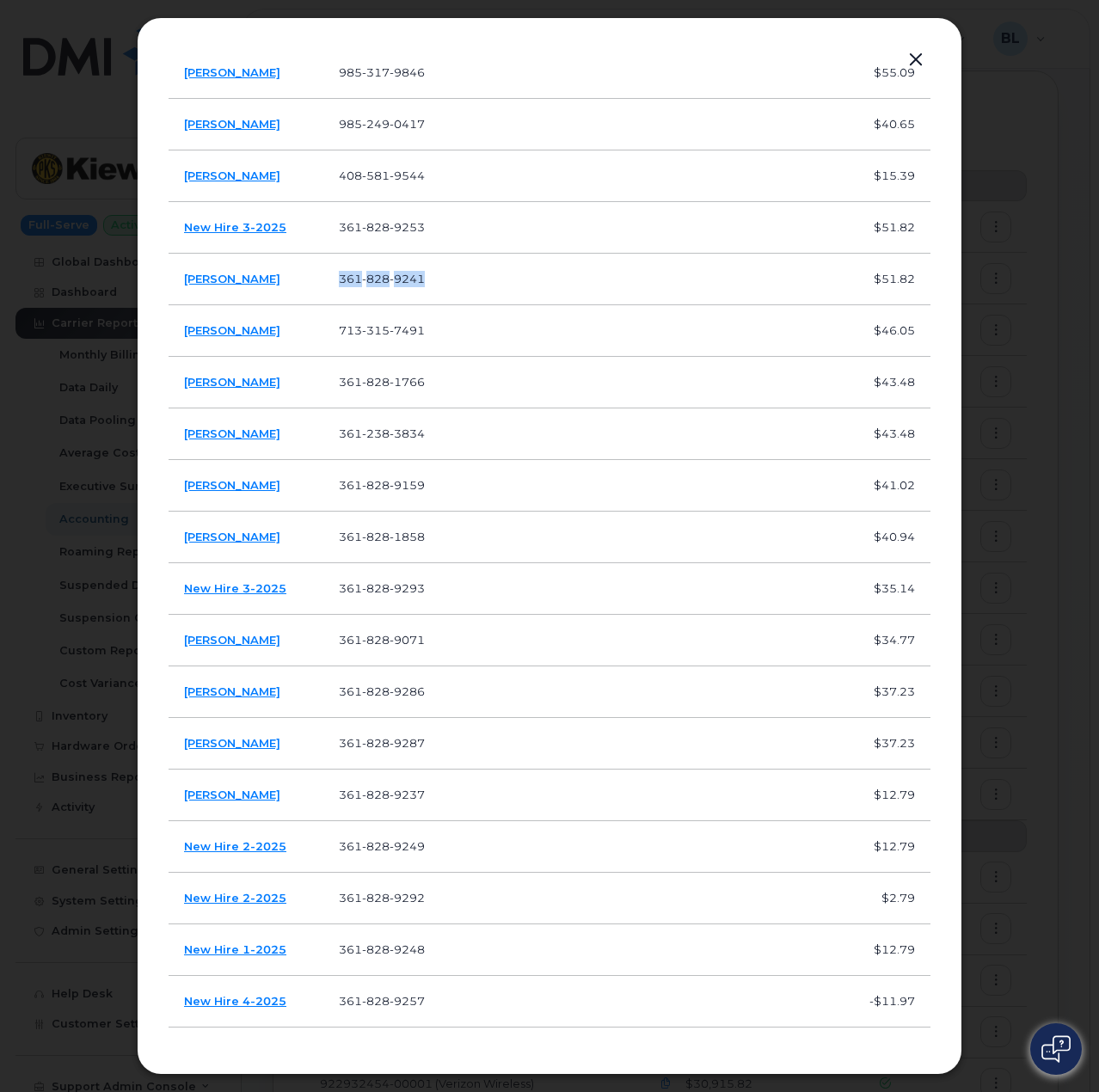
copy span "361 828 9241"
drag, startPoint x: 278, startPoint y: 281, endPoint x: 184, endPoint y: 280, distance: 94.0
click at [184, 280] on td "Eddie Lara" at bounding box center [246, 279] width 155 height 52
copy link "Eddie Lara"
drag, startPoint x: 263, startPoint y: 325, endPoint x: 180, endPoint y: 339, distance: 84.2
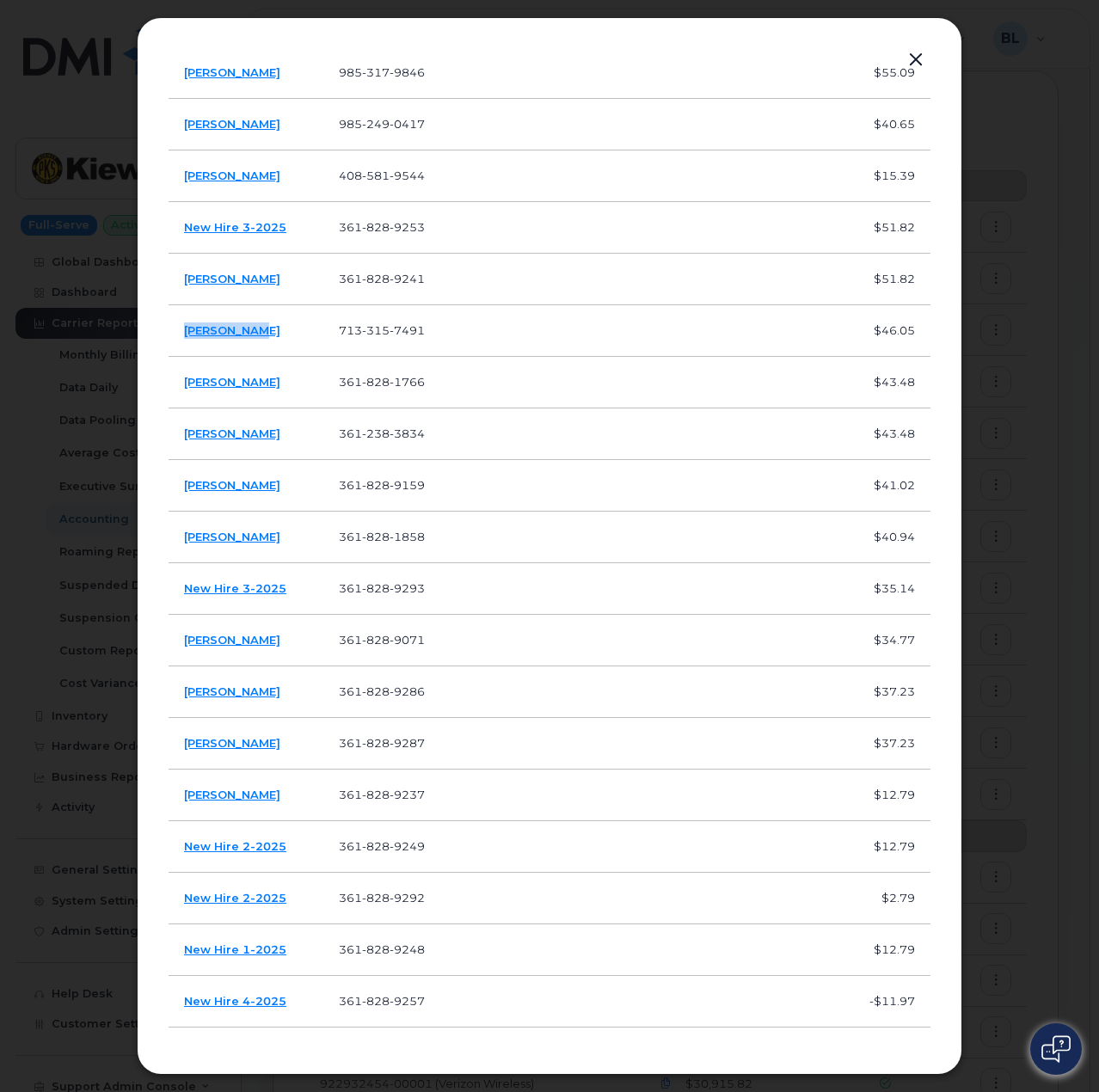
click at [180, 339] on td "Orrin Ozuna" at bounding box center [246, 331] width 155 height 52
copy link "Orrin Ozuna"
drag, startPoint x: 290, startPoint y: 387, endPoint x: 175, endPoint y: 392, distance: 115.1
click at [175, 392] on td "Jayden Nails" at bounding box center [246, 383] width 155 height 52
drag, startPoint x: 436, startPoint y: 336, endPoint x: 340, endPoint y: 330, distance: 96.2
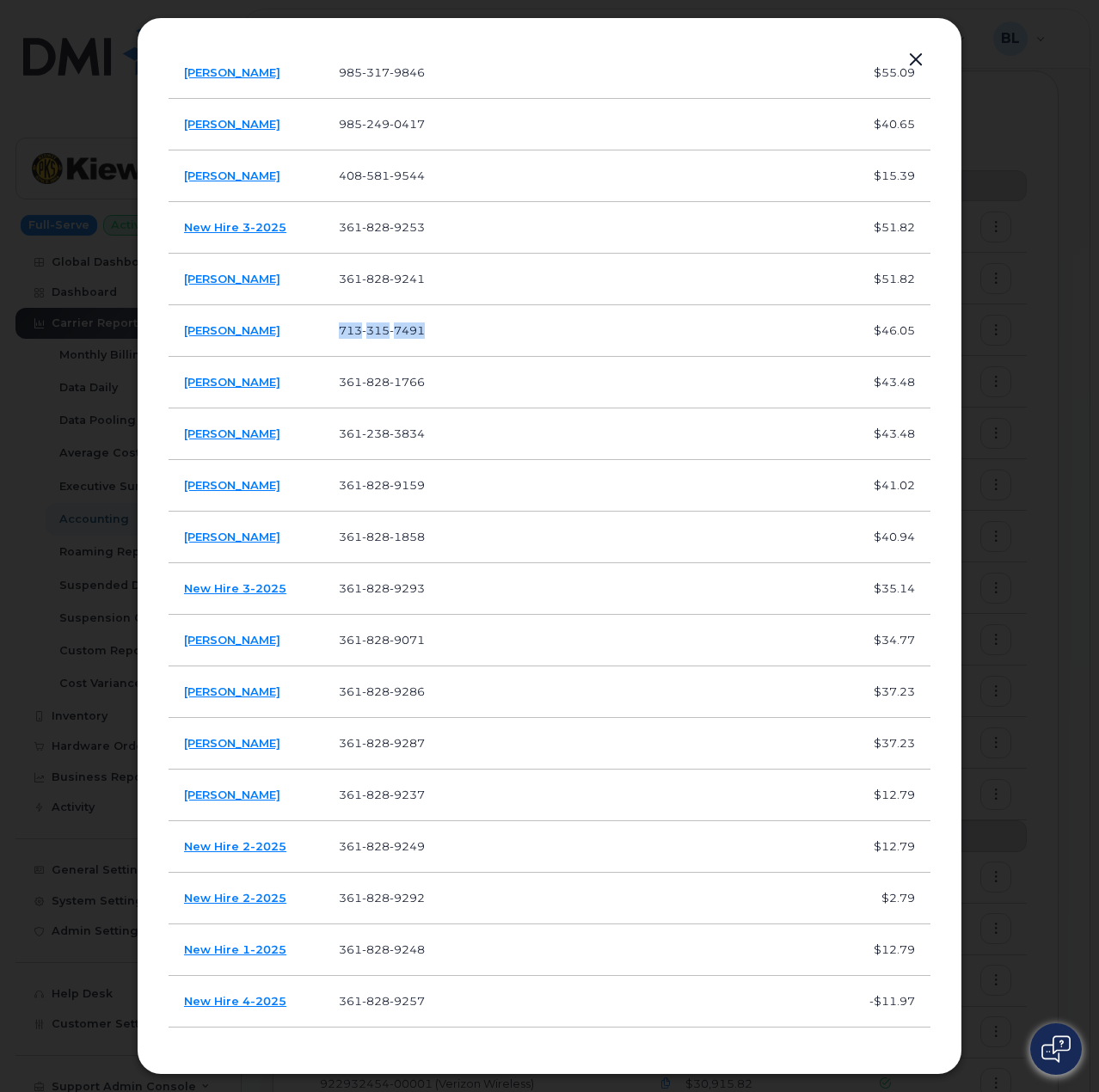
click at [340, 330] on td "713 315 7491" at bounding box center [391, 331] width 135 height 52
click at [439, 324] on td "713 315 7491" at bounding box center [391, 331] width 135 height 52
drag, startPoint x: 417, startPoint y: 332, endPoint x: 373, endPoint y: 332, distance: 44.0
click at [373, 332] on span "713 315 7491" at bounding box center [382, 330] width 86 height 14
click at [431, 334] on td "713 315 7491" at bounding box center [391, 331] width 135 height 52
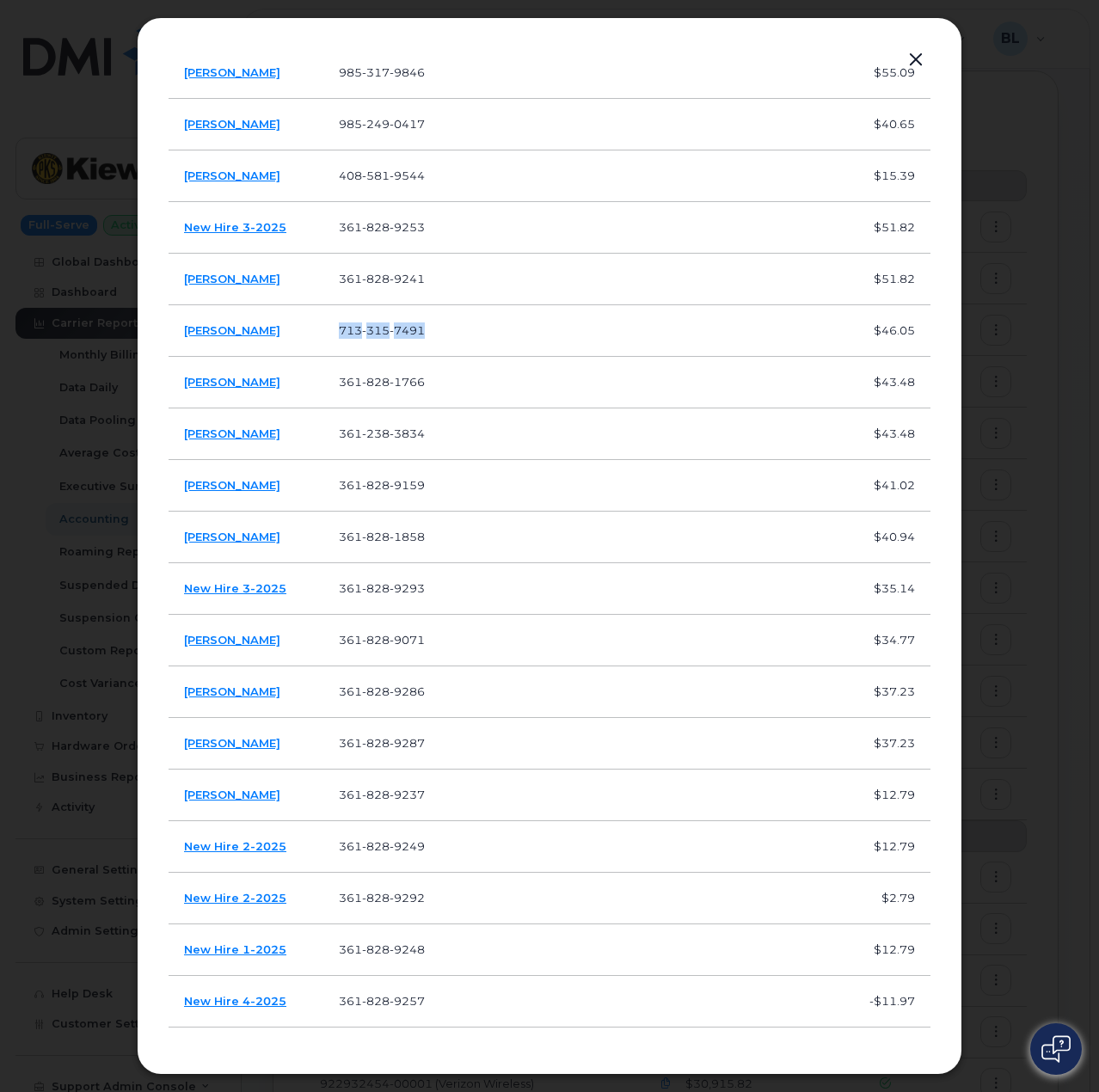
drag, startPoint x: 430, startPoint y: 331, endPoint x: 337, endPoint y: 330, distance: 93.0
click at [337, 330] on td "713 315 7491" at bounding box center [391, 331] width 135 height 52
copy span "713 315 7491"
click at [341, 330] on span "713 315 7491" at bounding box center [382, 330] width 86 height 14
drag, startPoint x: 332, startPoint y: 330, endPoint x: 458, endPoint y: 336, distance: 126.1
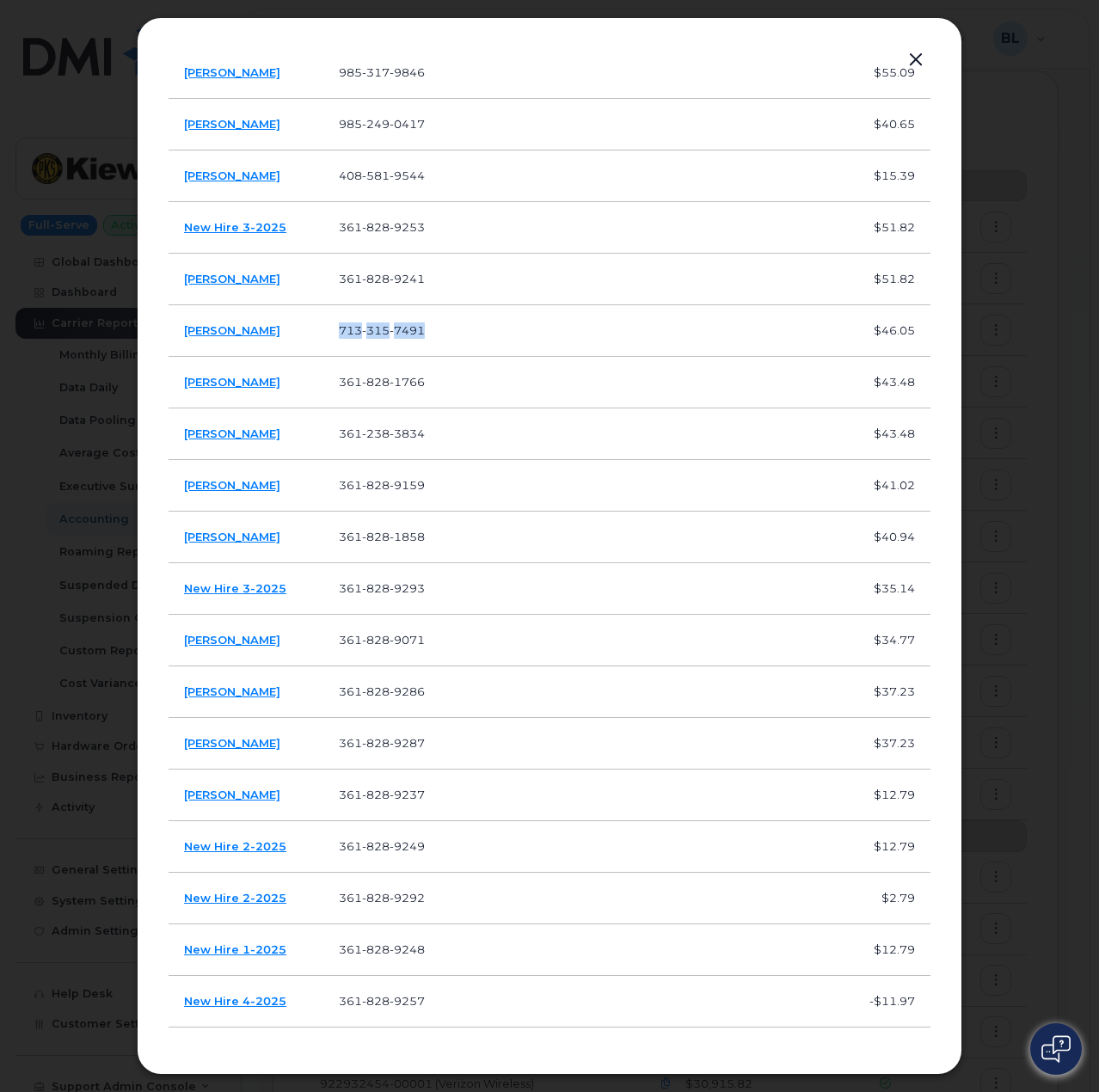
click at [458, 336] on td "713 315 7491" at bounding box center [391, 331] width 135 height 52
copy span "713 315 7491"
drag, startPoint x: 264, startPoint y: 386, endPoint x: 177, endPoint y: 383, distance: 87.1
click at [177, 383] on td "Jayden Nails" at bounding box center [246, 383] width 155 height 52
drag, startPoint x: 394, startPoint y: 379, endPoint x: 315, endPoint y: 384, distance: 79.2
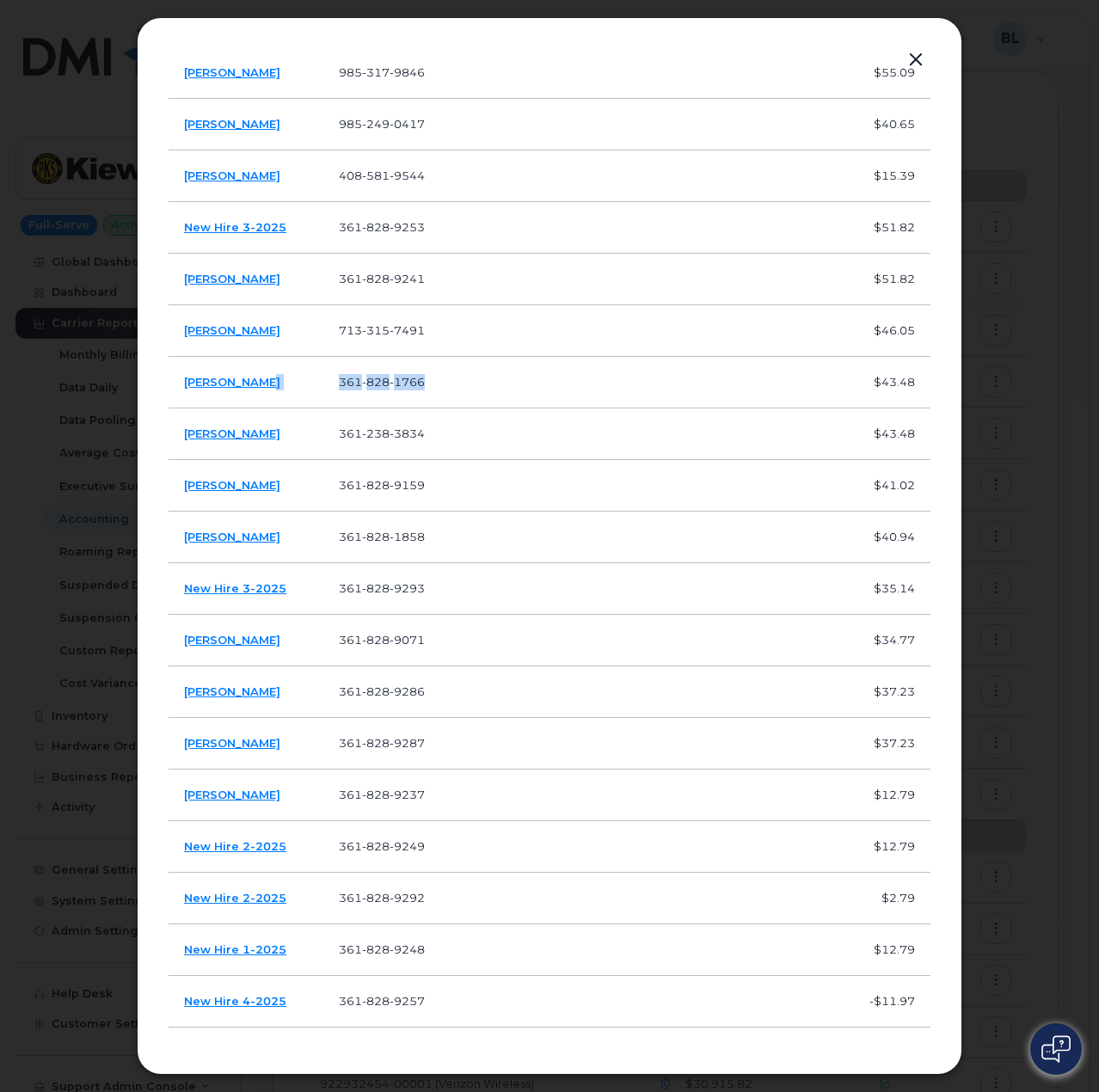
click at [315, 408] on tr "Jayden Nails 361 828 1766 $43.48" at bounding box center [550, 434] width 761 height 52
drag, startPoint x: 289, startPoint y: 442, endPoint x: 185, endPoint y: 444, distance: 104.0
click at [185, 444] on td "Benjamin Brown" at bounding box center [246, 434] width 155 height 52
drag, startPoint x: 468, startPoint y: 432, endPoint x: 325, endPoint y: 425, distance: 143.2
click at [325, 460] on tr "Benjamin Brown 361 238 3834 $43.48" at bounding box center [550, 486] width 761 height 52
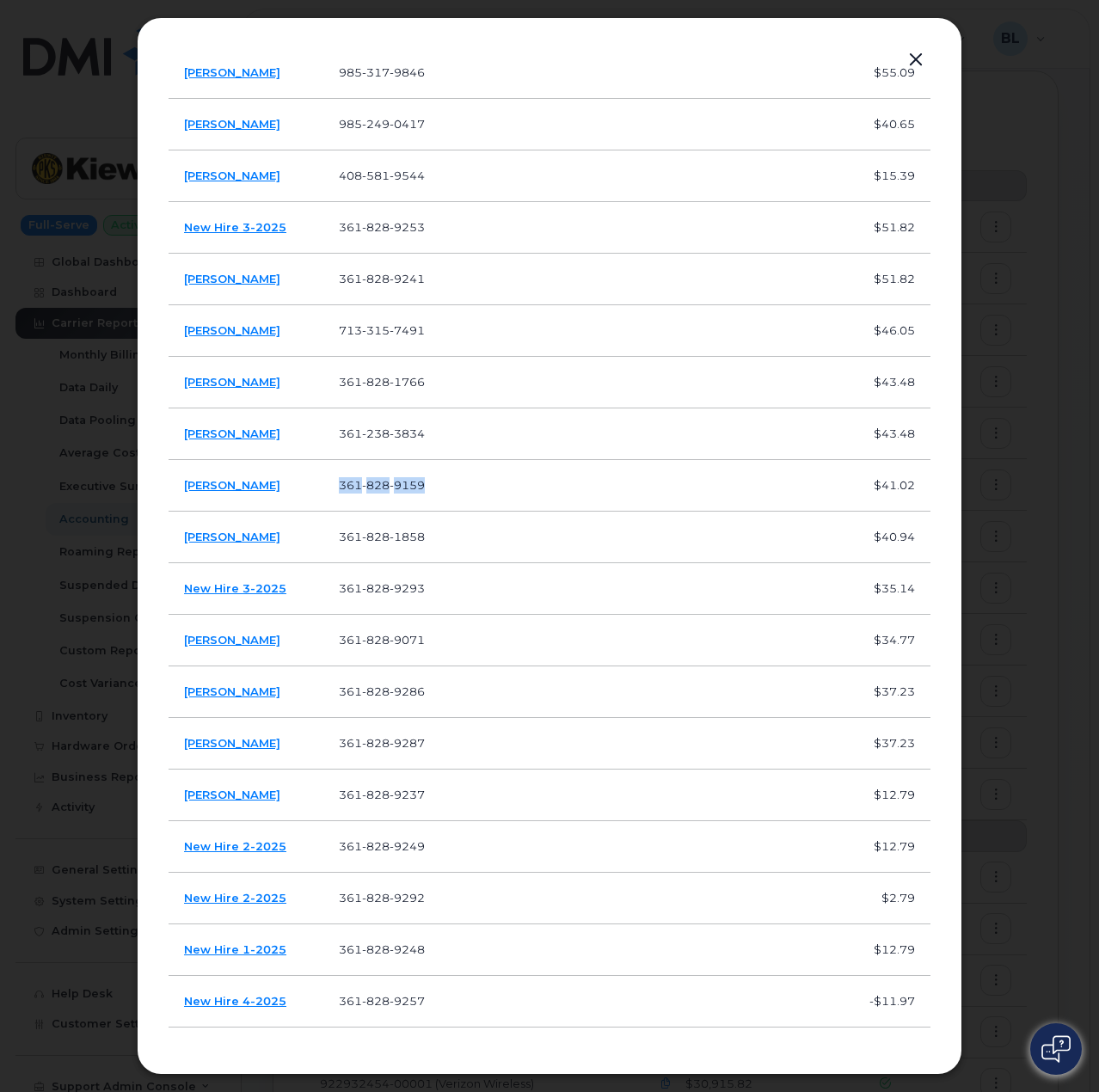
drag, startPoint x: 441, startPoint y: 485, endPoint x: 325, endPoint y: 484, distance: 116.0
click at [325, 484] on td "361 828 9159" at bounding box center [391, 486] width 135 height 52
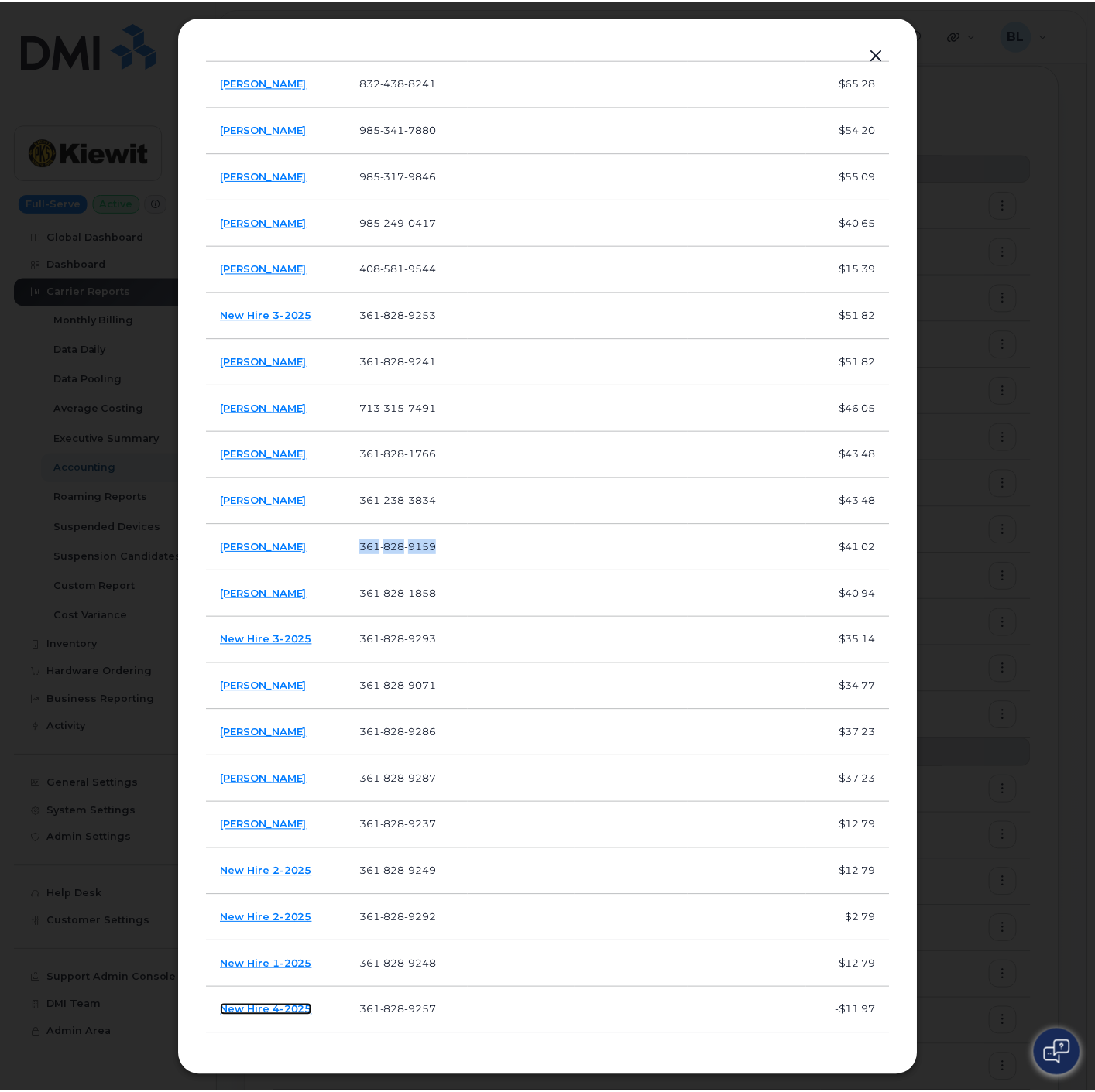
scroll to position [0, 0]
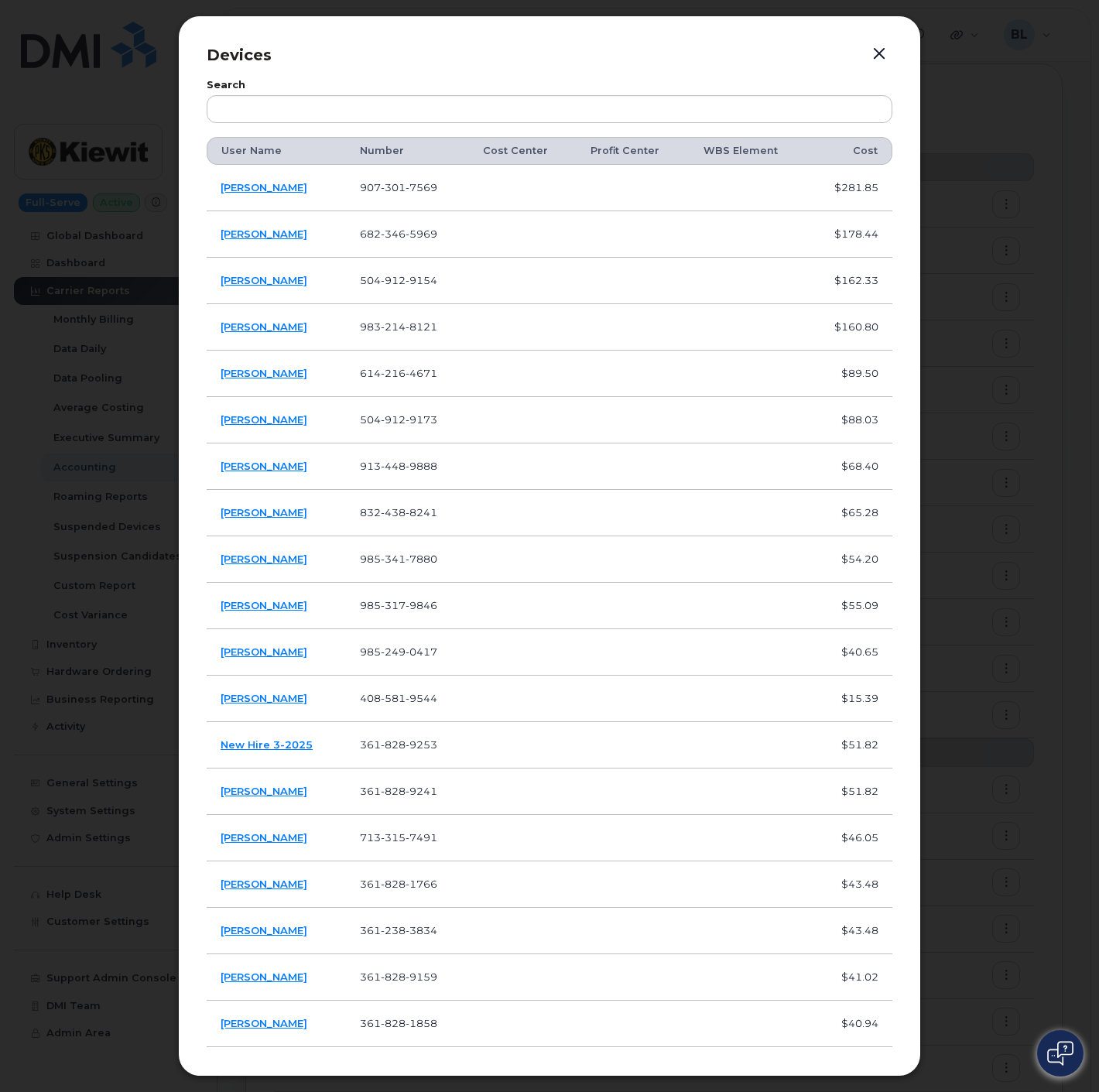
drag, startPoint x: 1027, startPoint y: 228, endPoint x: 1016, endPoint y: 178, distance: 51.2
click at [989, 215] on div at bounding box center [550, 546] width 1099 height 1092
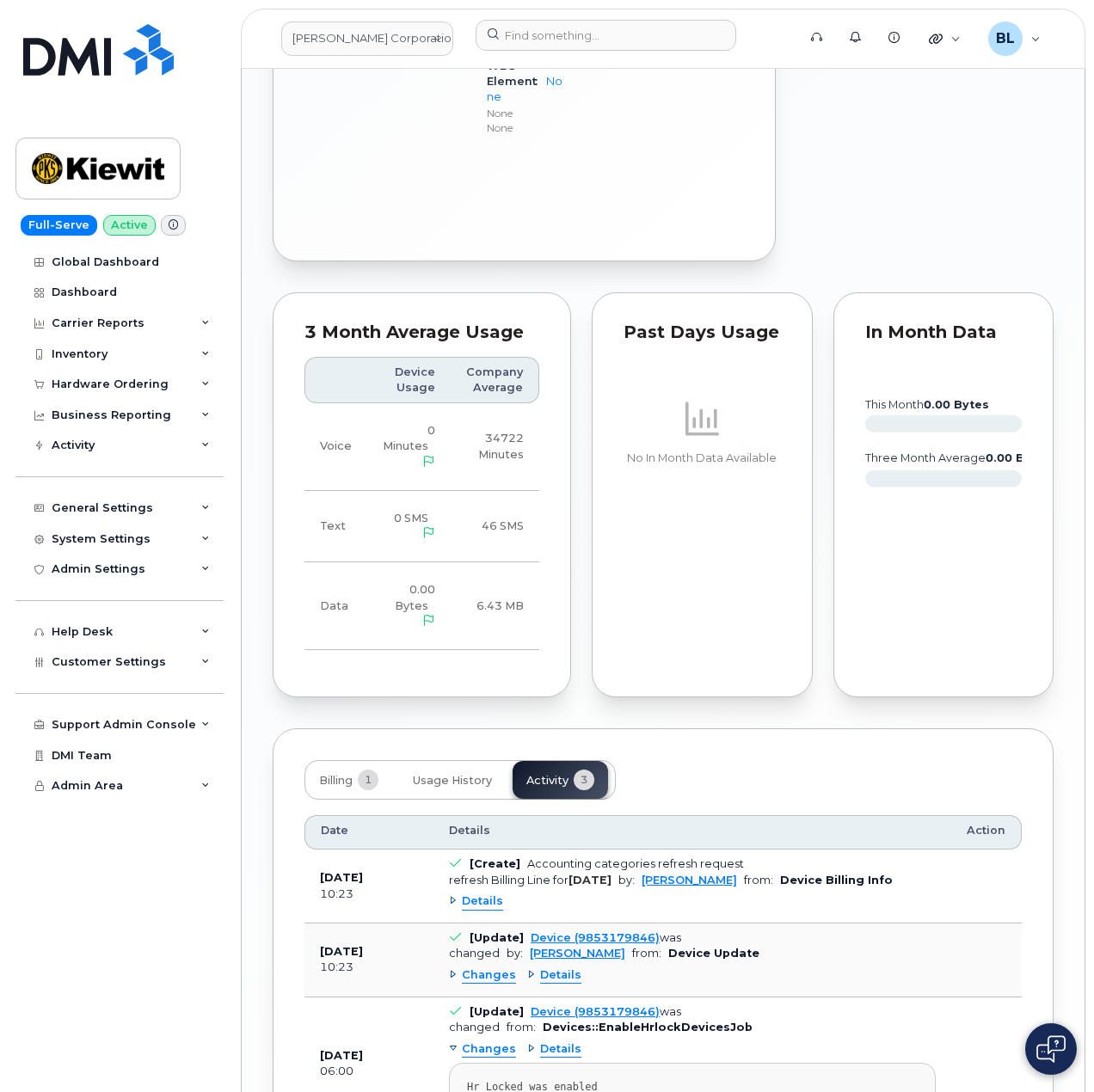
scroll to position [1478, 0]
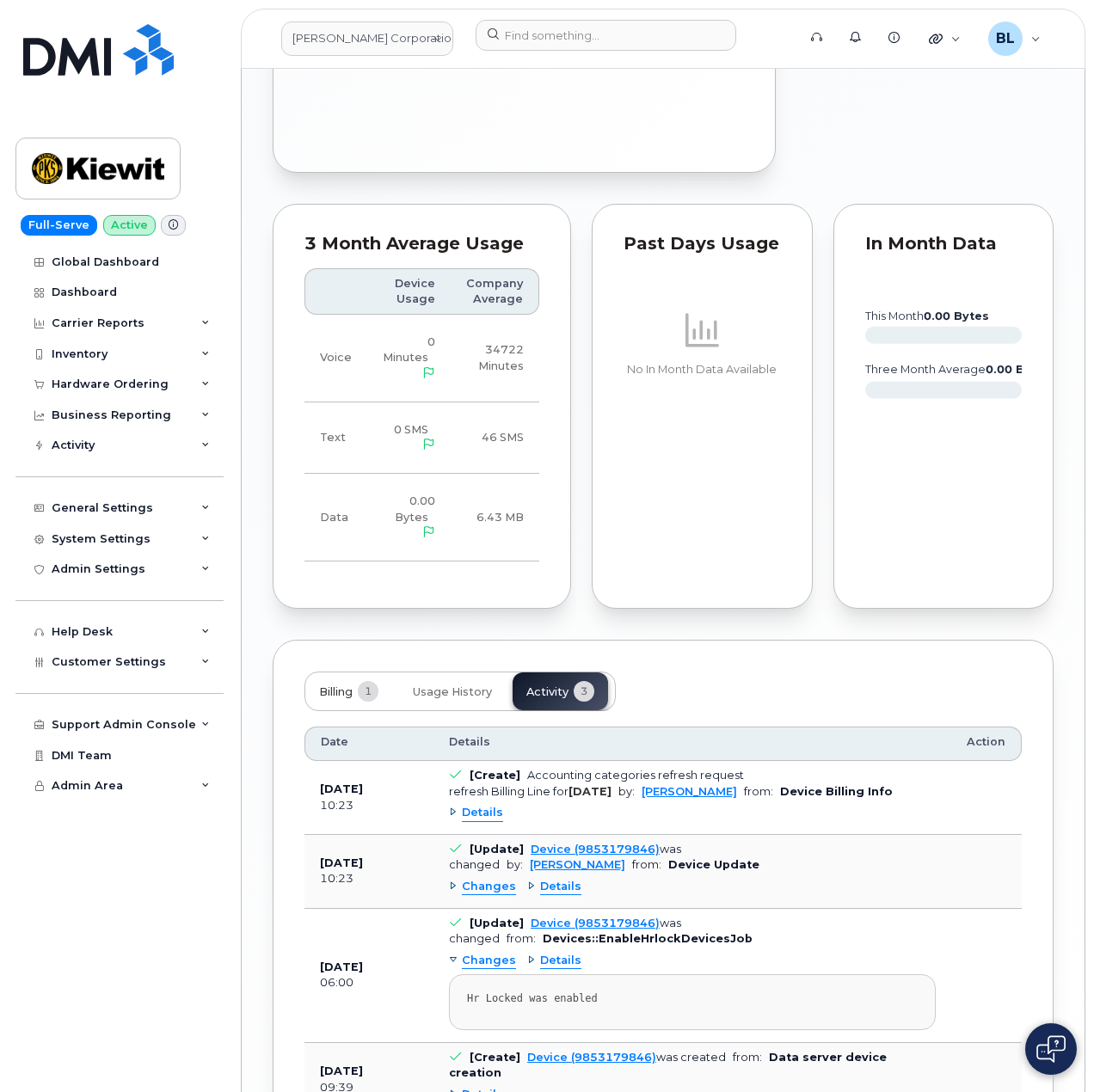
click at [330, 672] on button "Billing 1" at bounding box center [348, 691] width 86 height 38
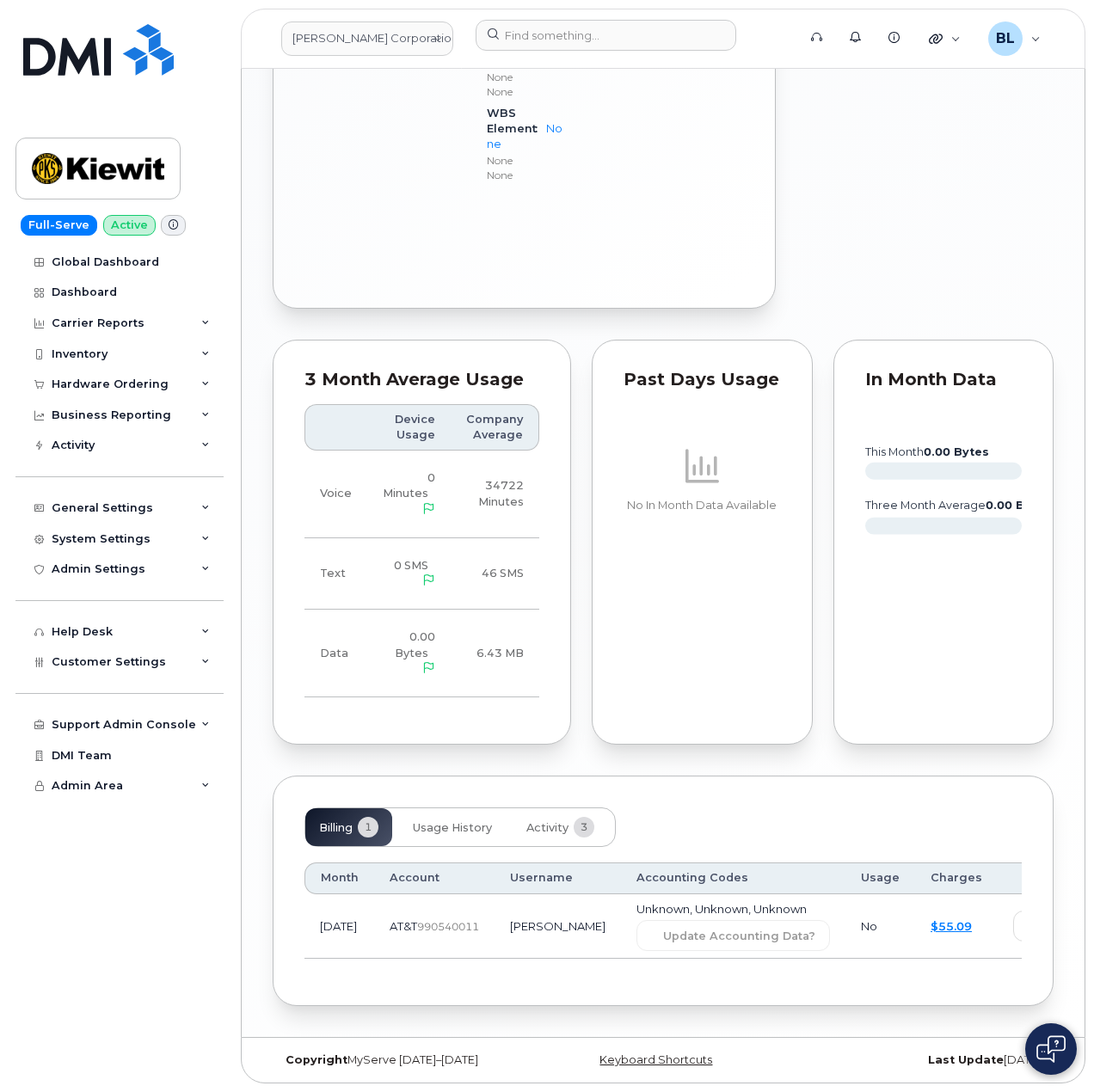
scroll to position [1191, 0]
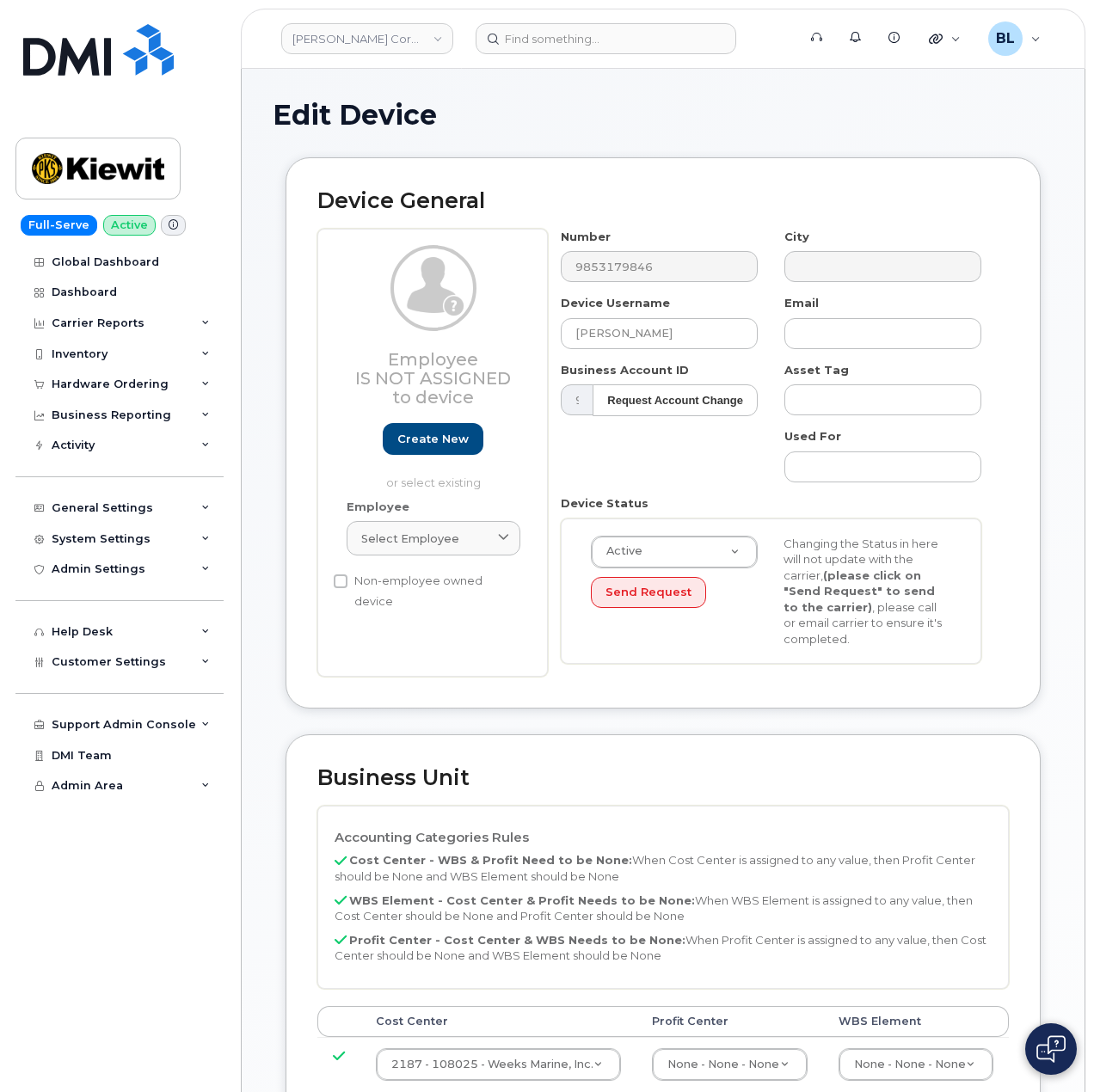
click at [429, 251] on div "Employee Is not assigned to device Create new or select existing Employee Selec…" at bounding box center [662, 452] width 691 height 448
click at [576, 24] on input at bounding box center [605, 39] width 260 height 31
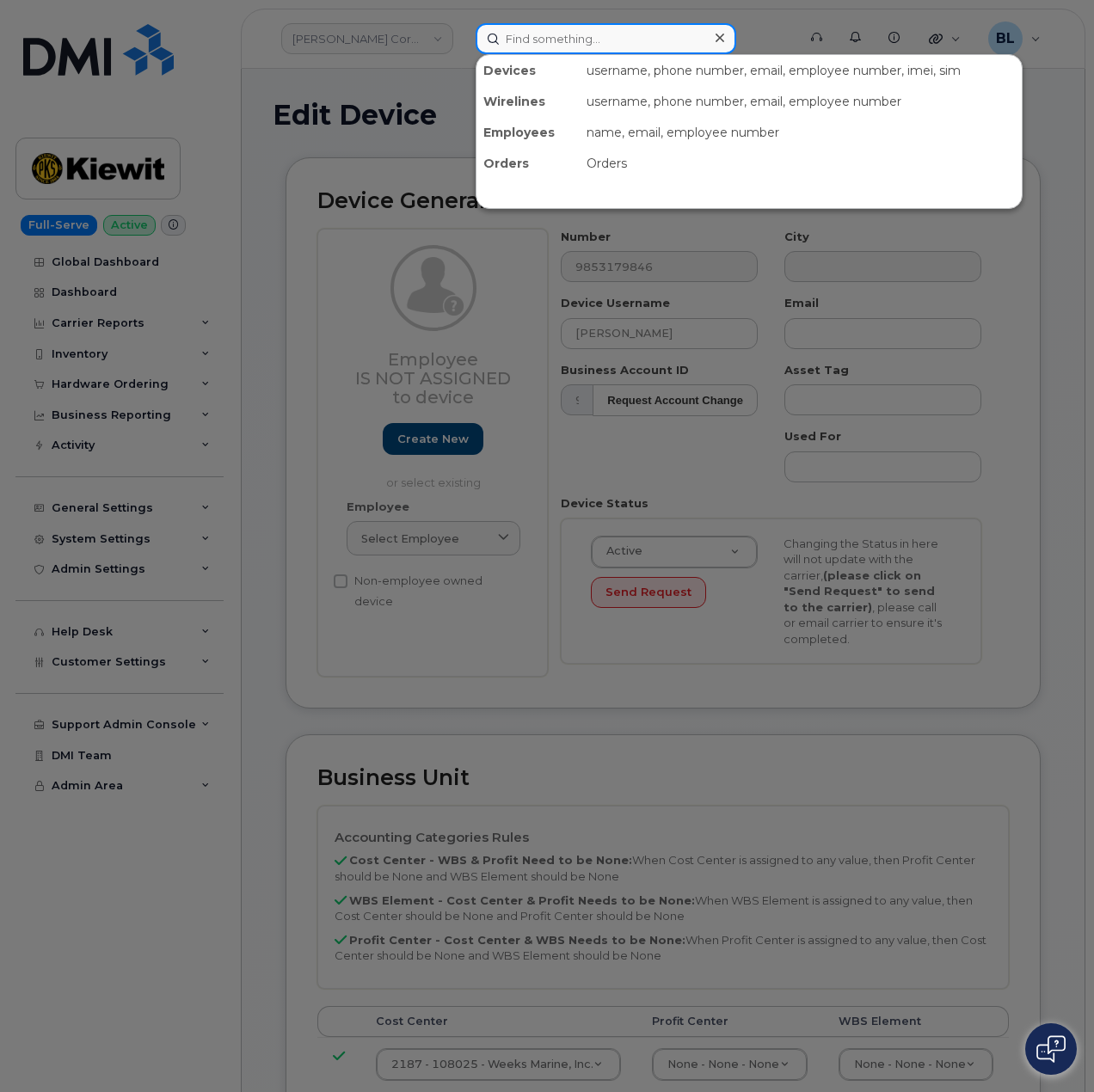
click at [583, 40] on input at bounding box center [605, 39] width 260 height 31
paste input "9853179846"
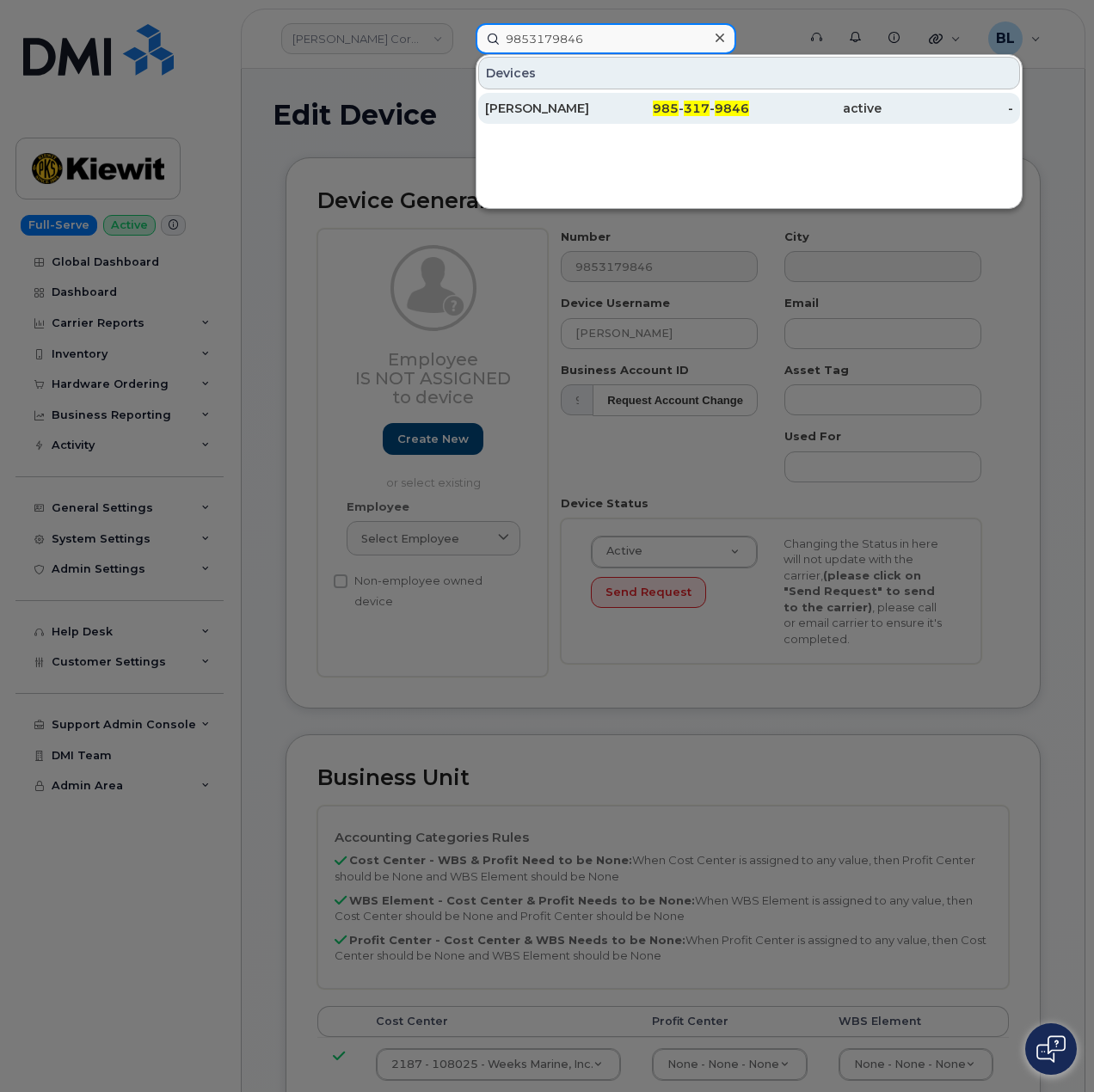
type input "9853179846"
click at [653, 101] on div "985 - 317 - 9846" at bounding box center [683, 109] width 132 height 18
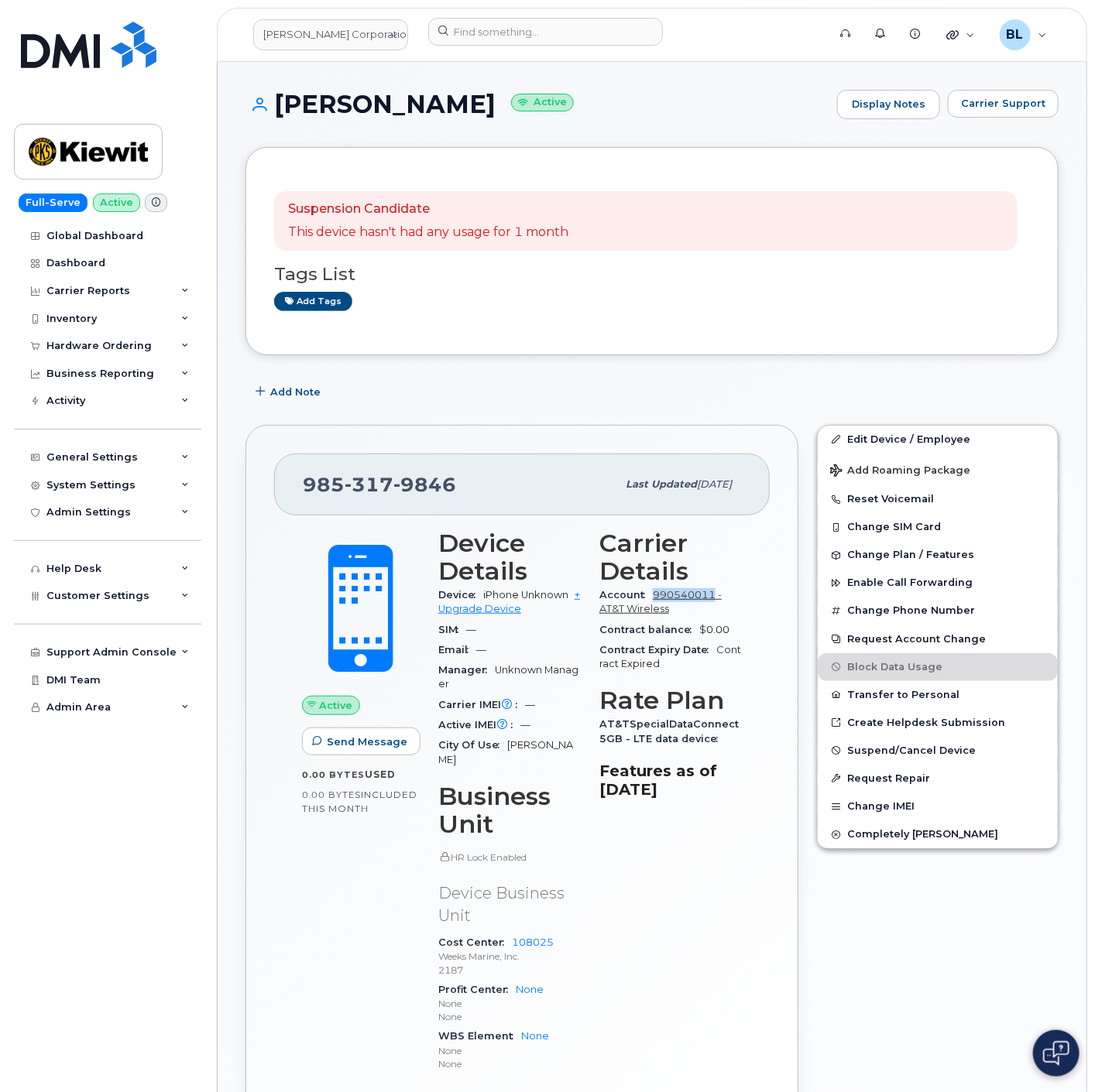
drag, startPoint x: 649, startPoint y: 596, endPoint x: 713, endPoint y: 597, distance: 64.0
click at [713, 597] on div "Account 990540011 - AT&T Wireless" at bounding box center [670, 602] width 142 height 34
copy link "990540011"
click at [393, 497] on span "317" at bounding box center [424, 484] width 63 height 23
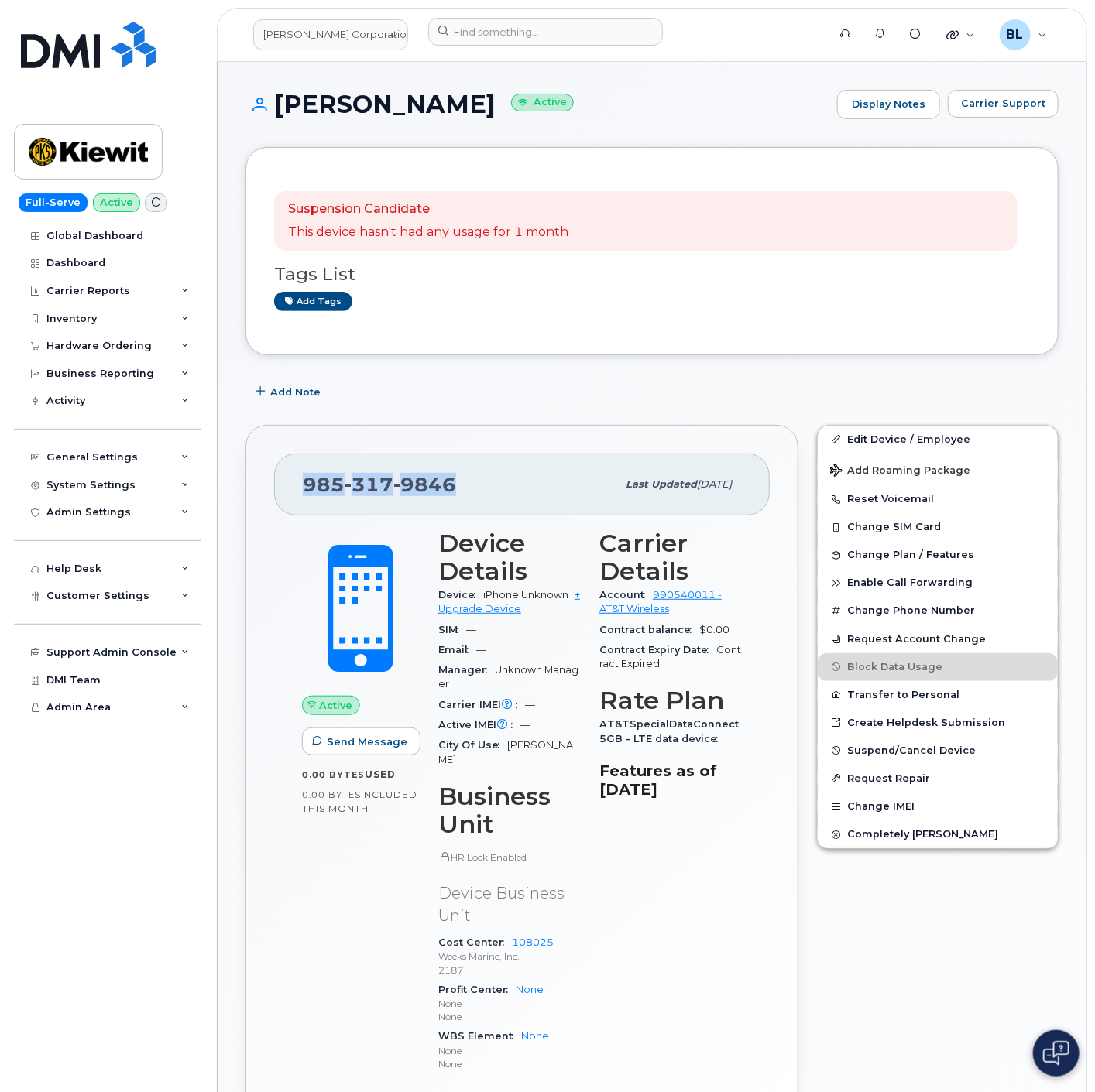
click at [393, 497] on span "317" at bounding box center [424, 484] width 63 height 23
copy span "[PHONE_NUMBER]"
drag, startPoint x: 278, startPoint y: 96, endPoint x: 443, endPoint y: 98, distance: 165.0
click at [443, 98] on h1 "[PERSON_NAME] Active" at bounding box center [537, 104] width 584 height 27
copy h1 "[PERSON_NAME]"
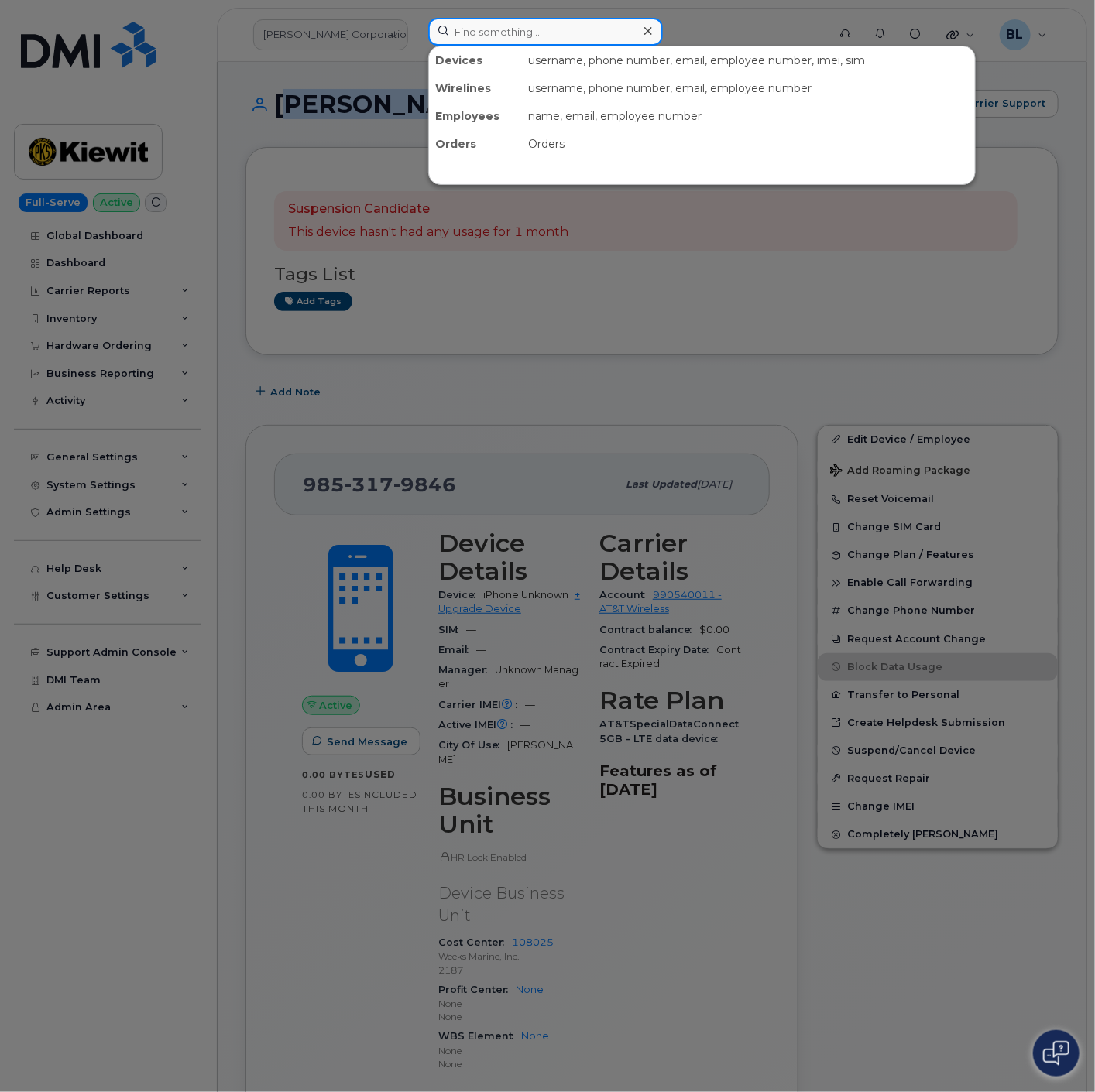
click at [559, 18] on input at bounding box center [545, 32] width 234 height 28
paste input "4085819544"
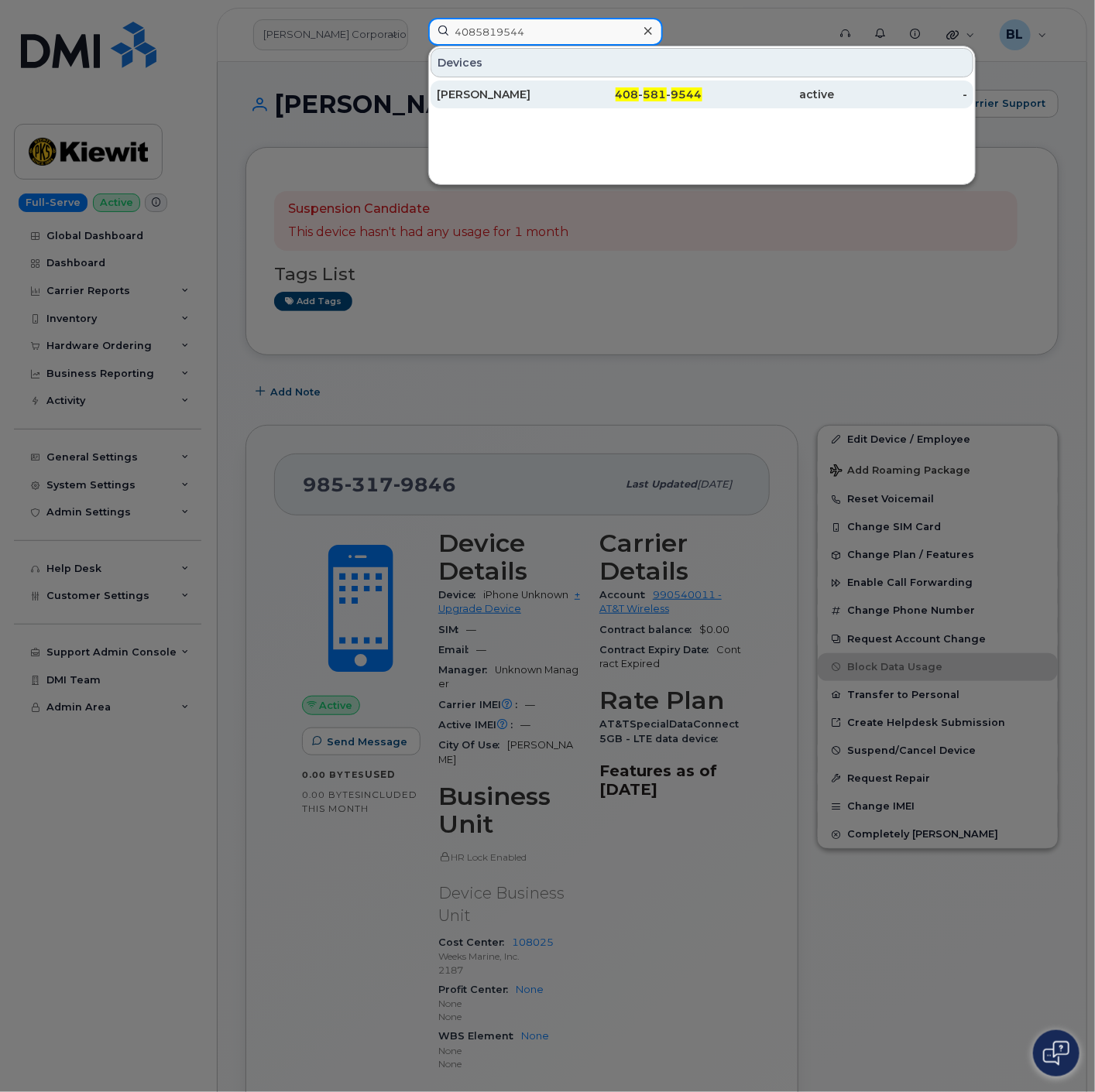
type input "4085819544"
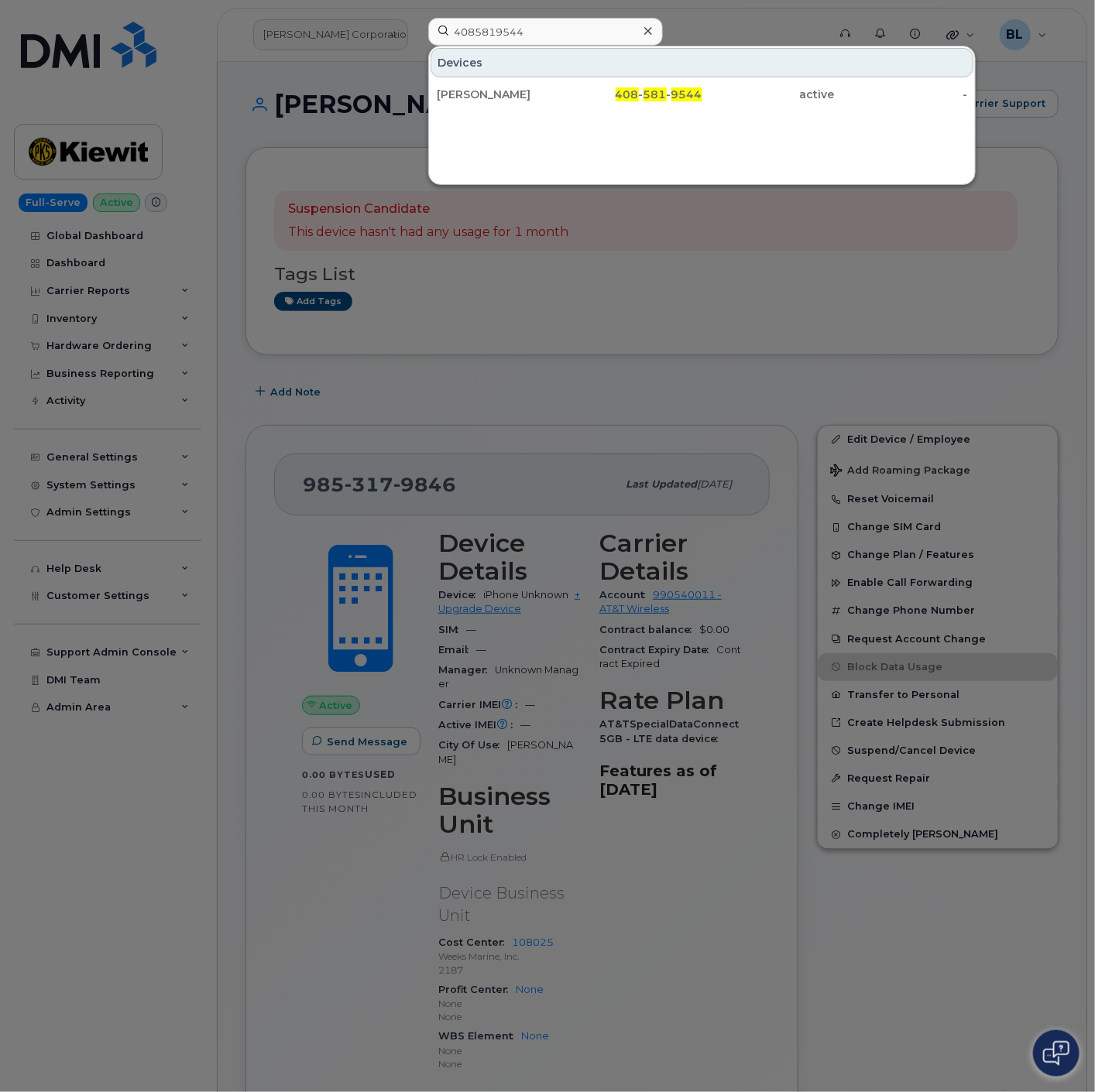
drag, startPoint x: 594, startPoint y: 94, endPoint x: 697, endPoint y: 0, distance: 139.4
click at [594, 94] on div "408 - 581 - 9544" at bounding box center [635, 95] width 133 height 16
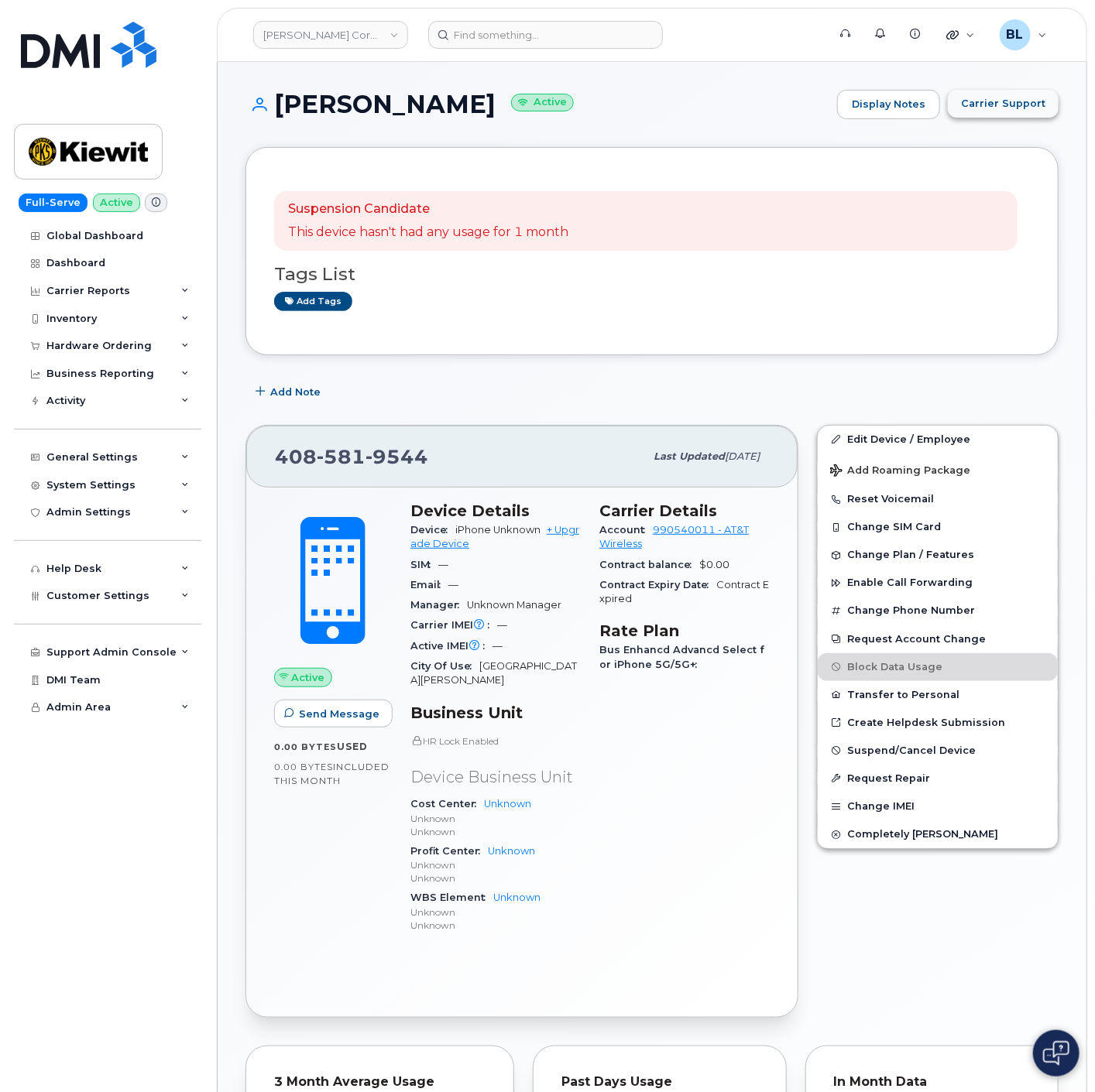
click at [1018, 103] on span "Carrier Support" at bounding box center [1003, 103] width 85 height 15
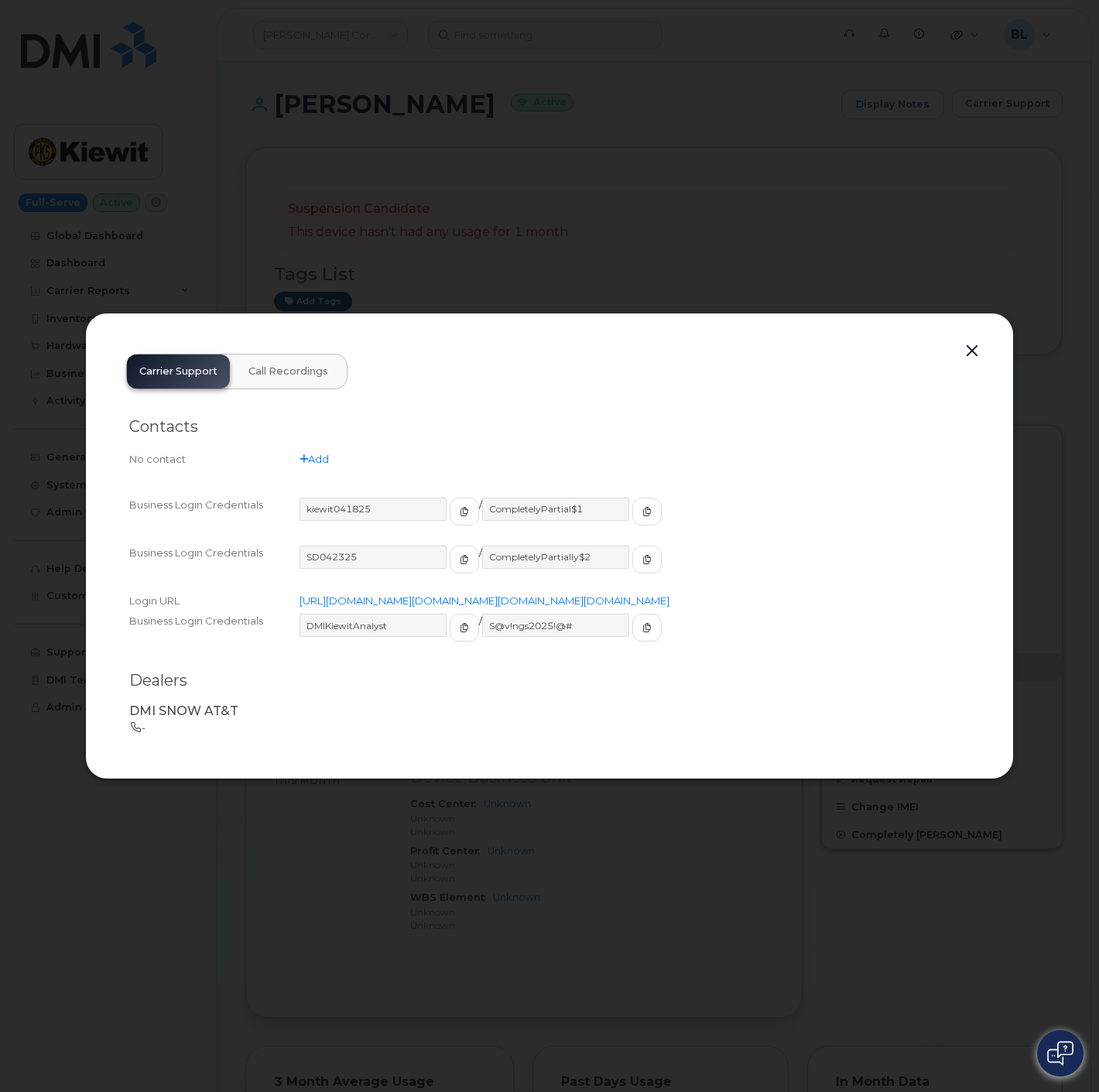
click at [971, 341] on button "button" at bounding box center [972, 352] width 23 height 22
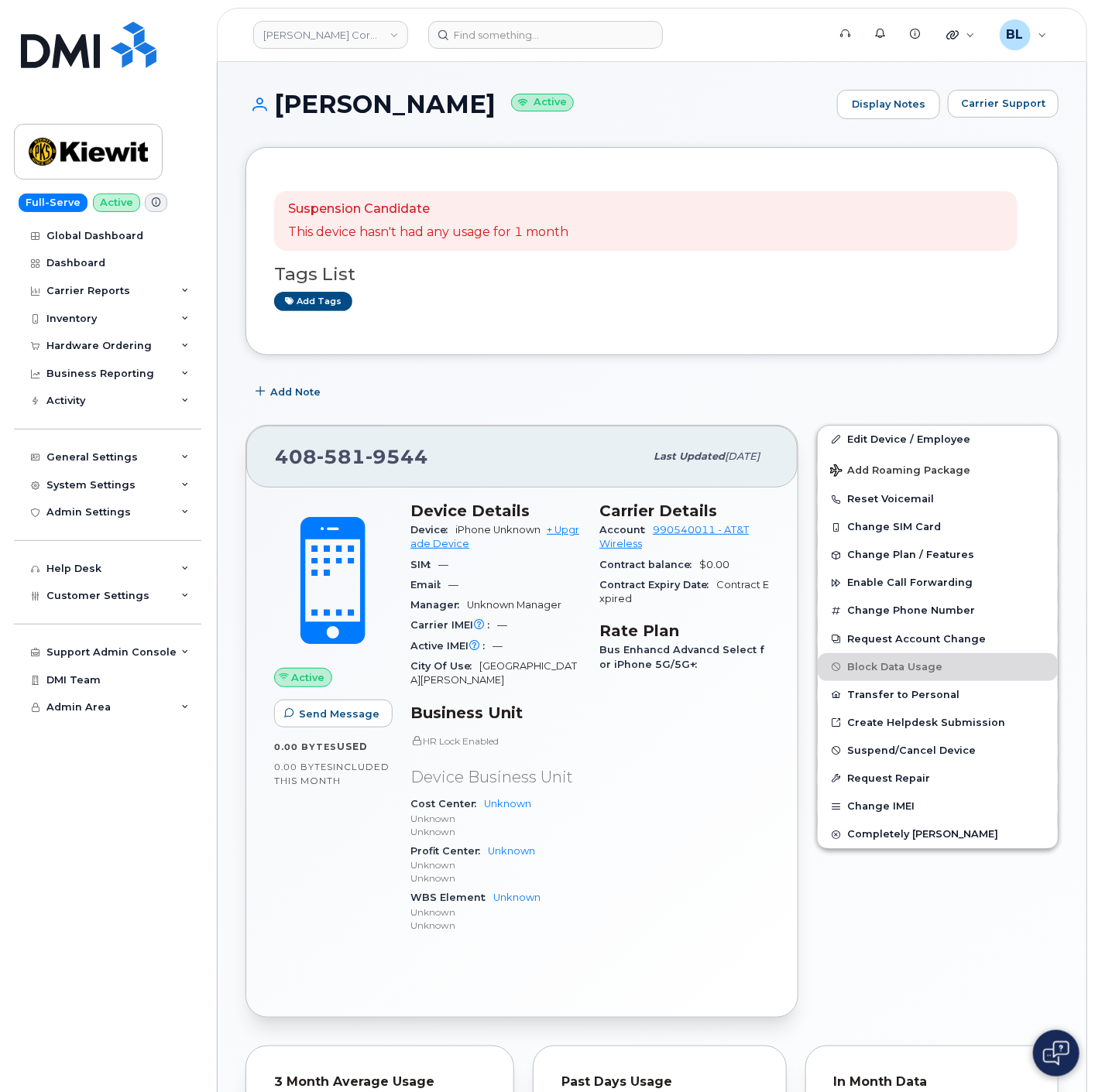
click at [366, 460] on span "581" at bounding box center [397, 457] width 63 height 23
click at [366, 459] on span "581" at bounding box center [397, 457] width 63 height 23
click at [366, 453] on span "581" at bounding box center [397, 457] width 63 height 23
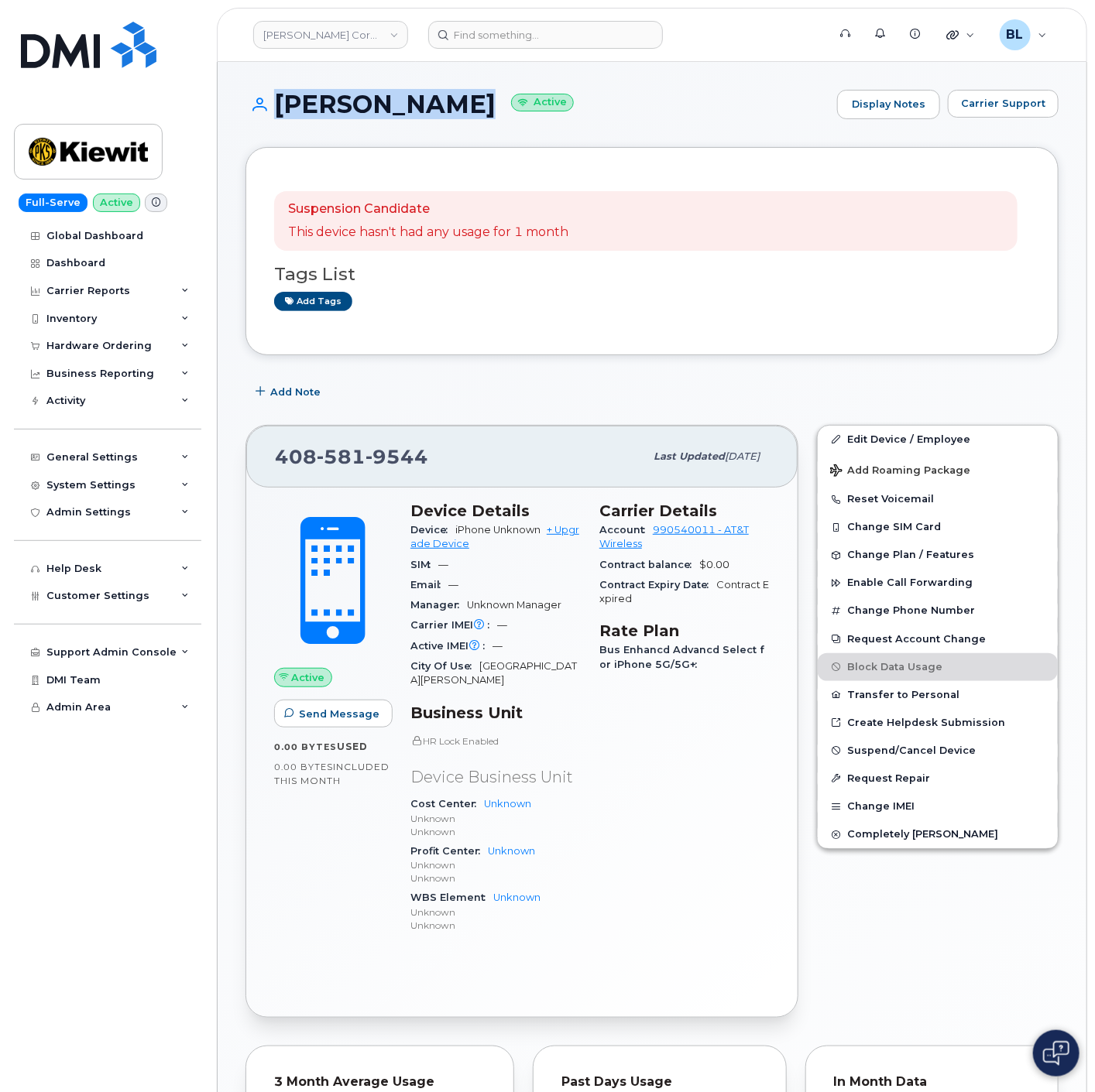
drag, startPoint x: 270, startPoint y: 110, endPoint x: 458, endPoint y: 116, distance: 188.1
click at [458, 116] on h1 "Samar Saremi Active" at bounding box center [537, 104] width 584 height 27
copy h1 "[PERSON_NAME]"
click at [978, 432] on link "Edit Device / Employee" at bounding box center [938, 440] width 240 height 28
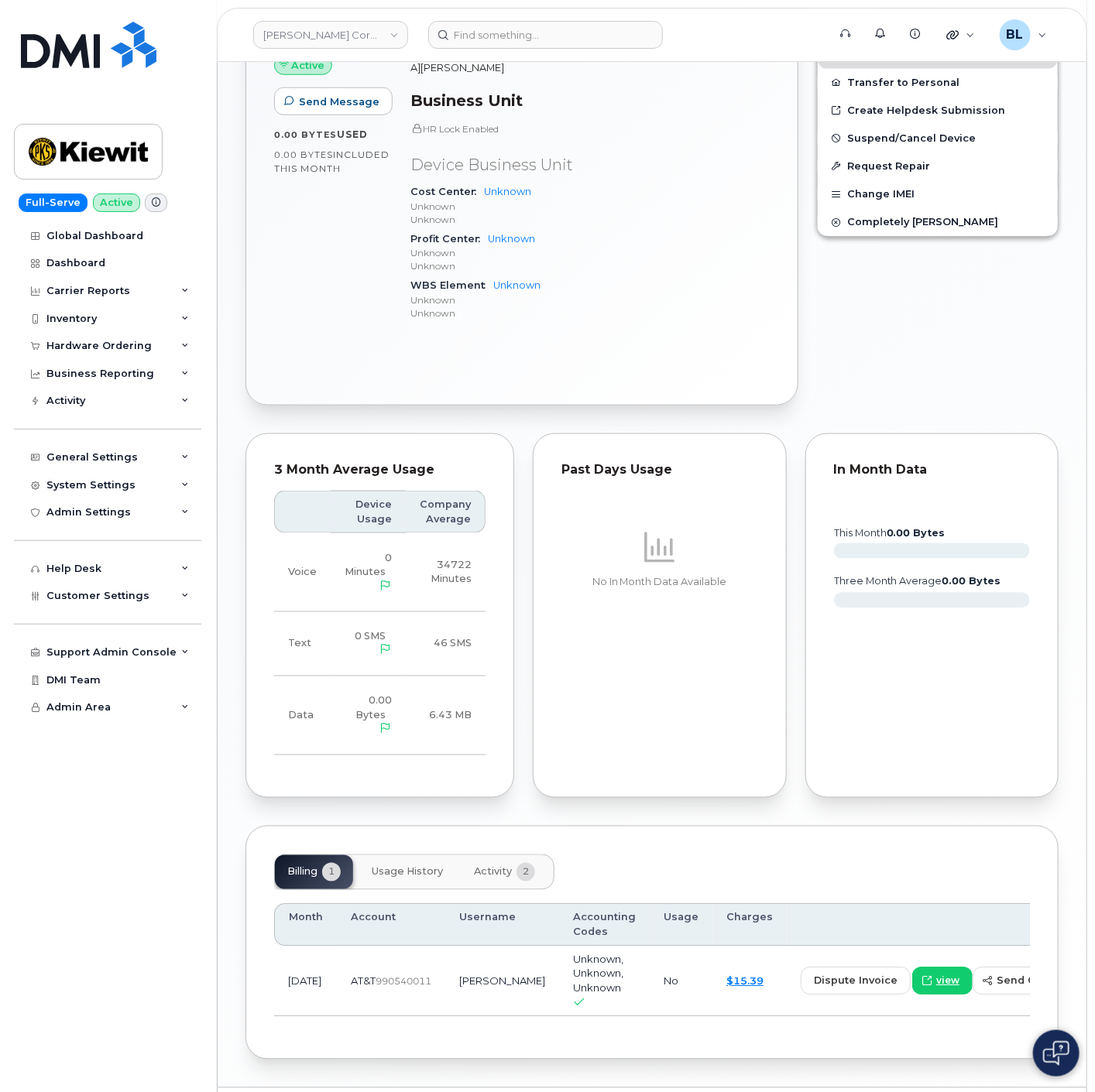
scroll to position [634, 0]
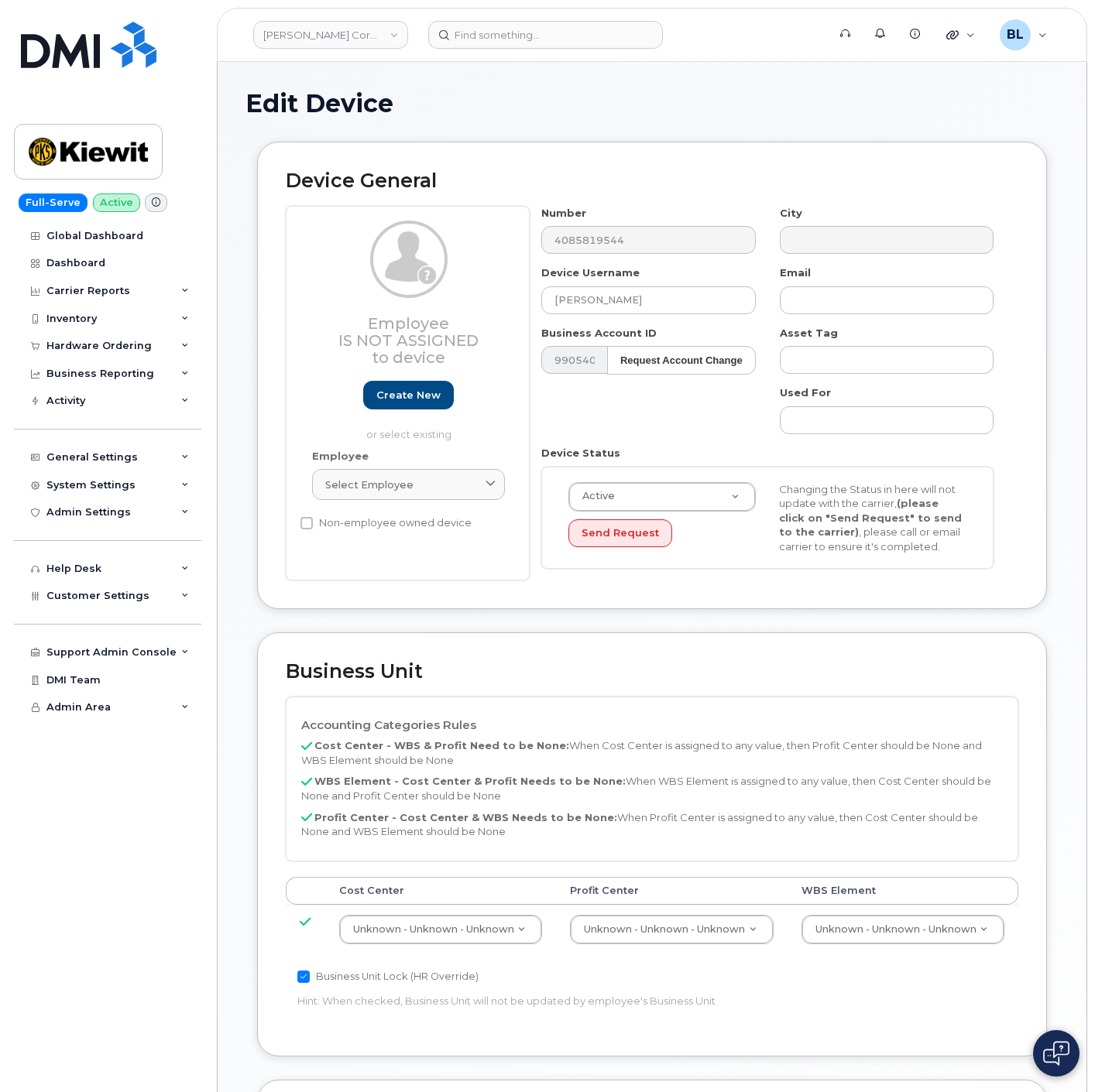
select select "29584743"
type input "105207.1048"
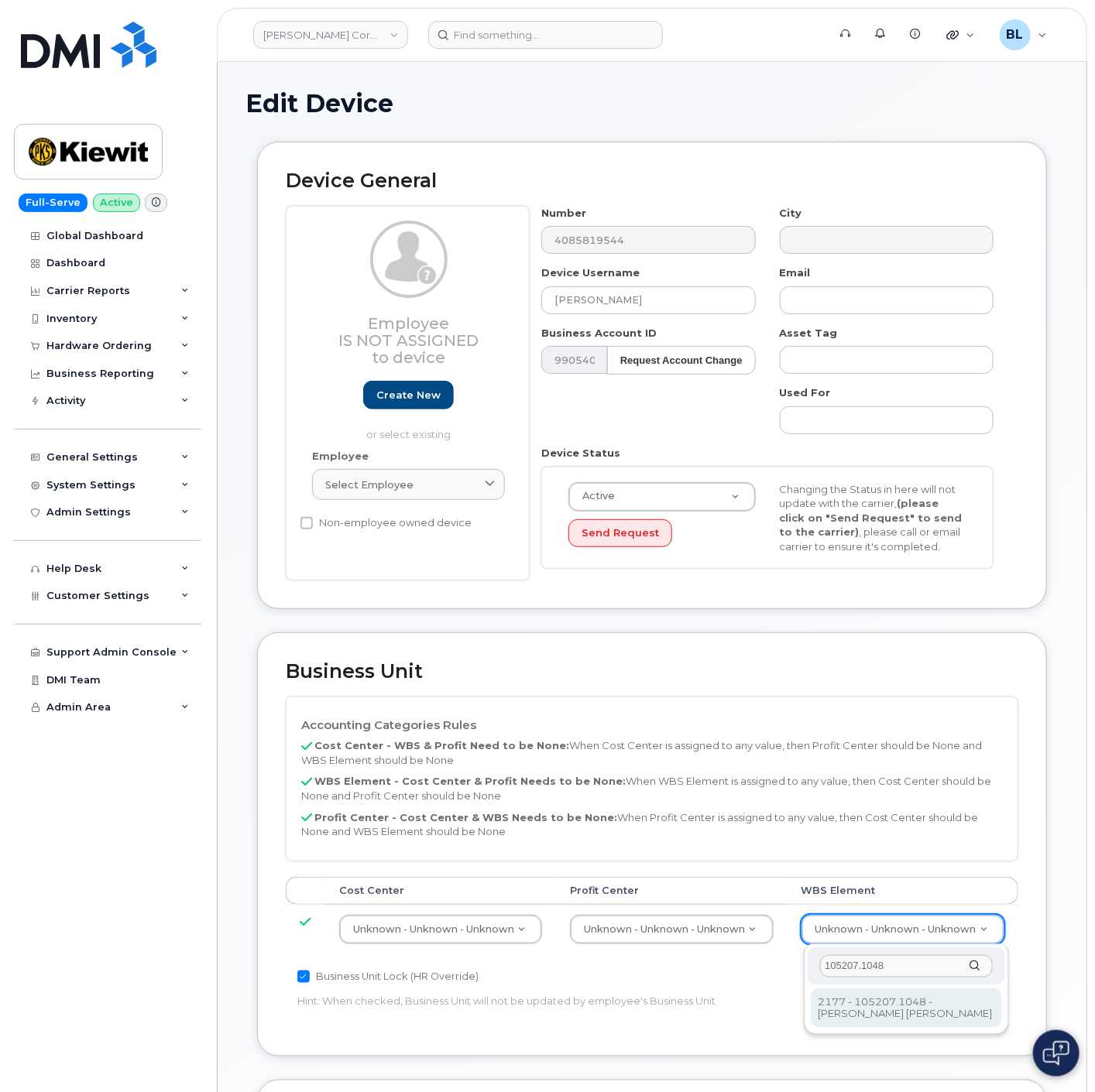
type input "30264086"
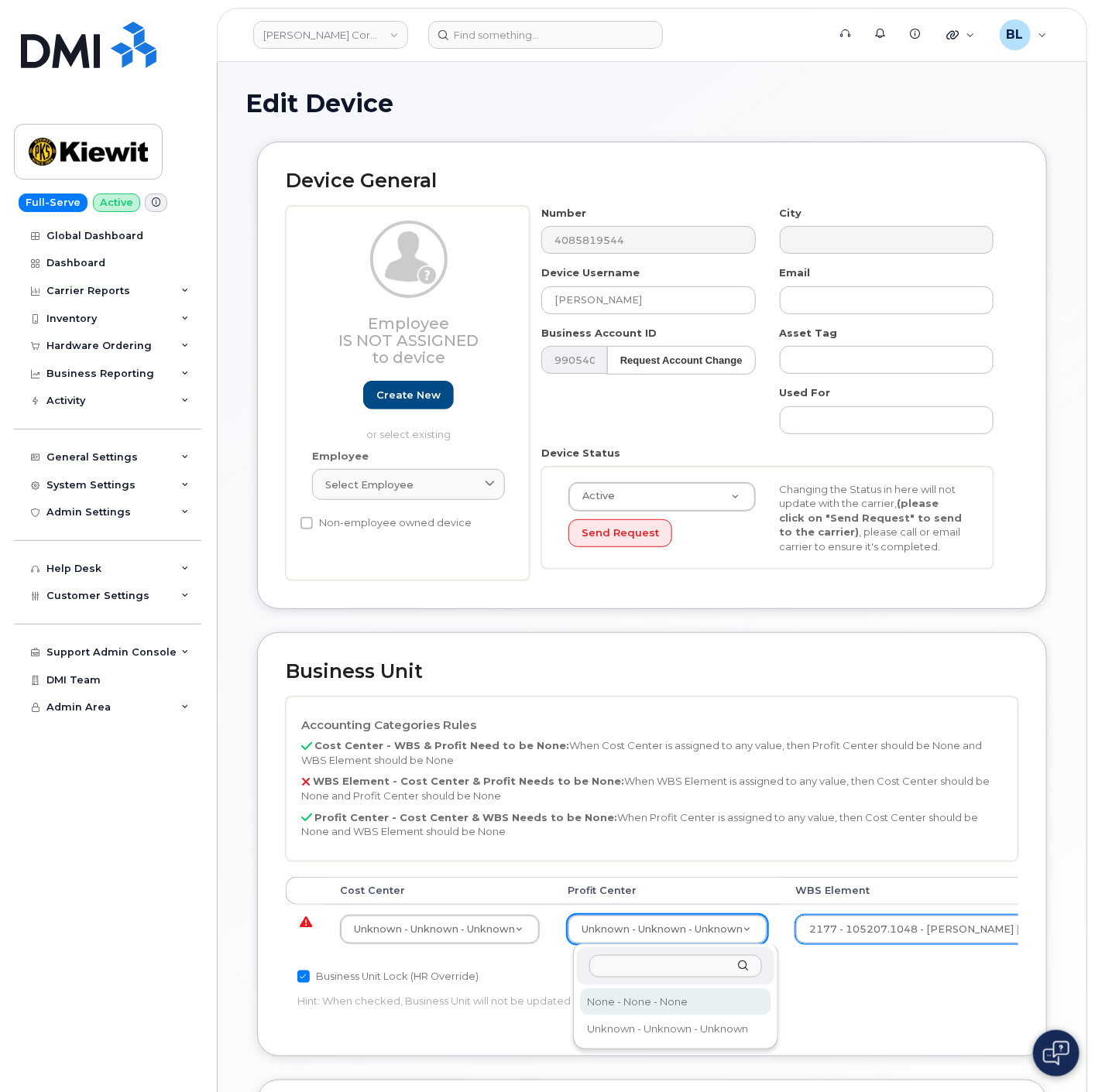
select select "29629357"
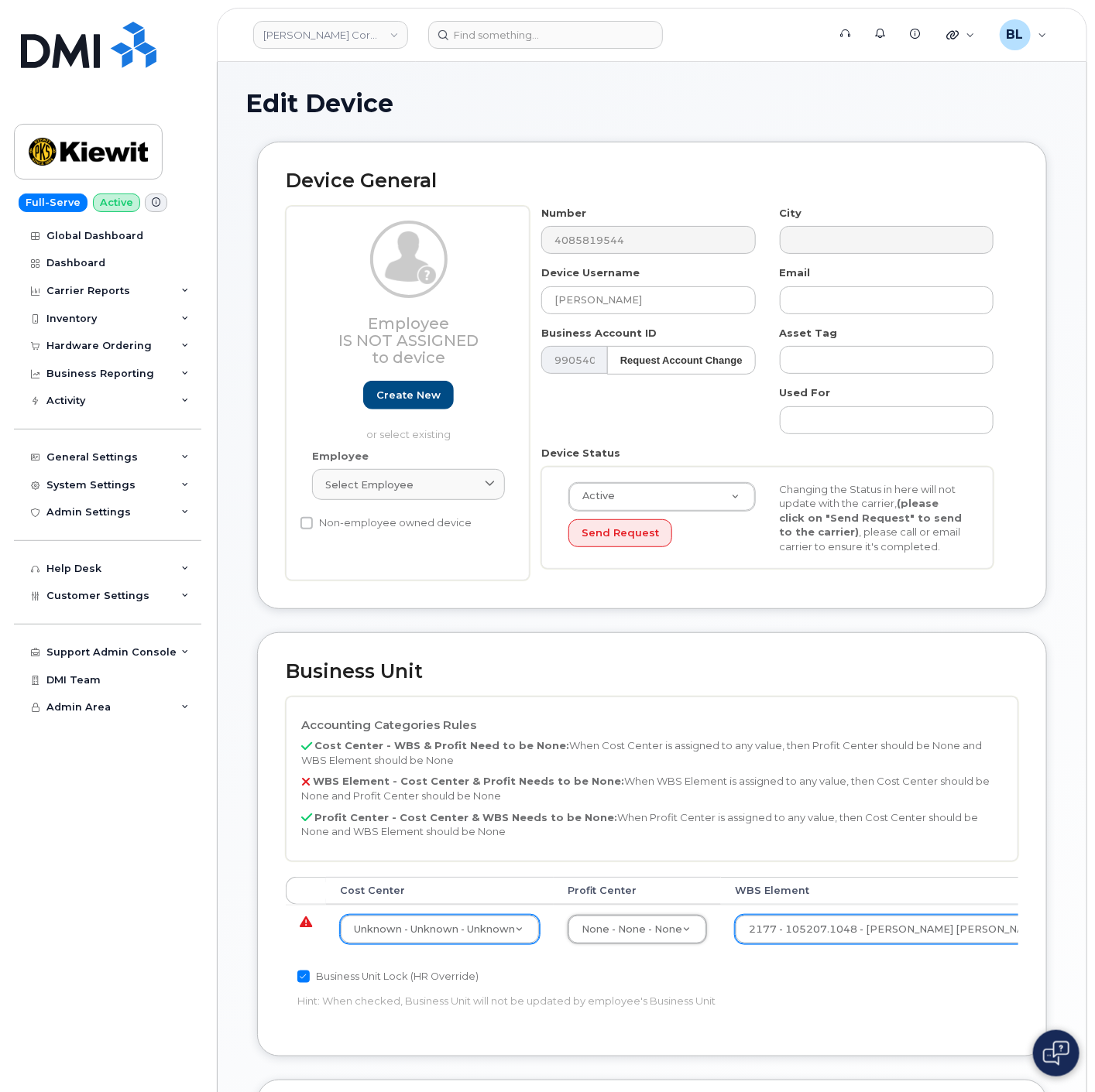
click at [463, 944] on div "Unknown - Unknown - Unknown" at bounding box center [440, 929] width 200 height 29
type input "none"
type input "29629358"
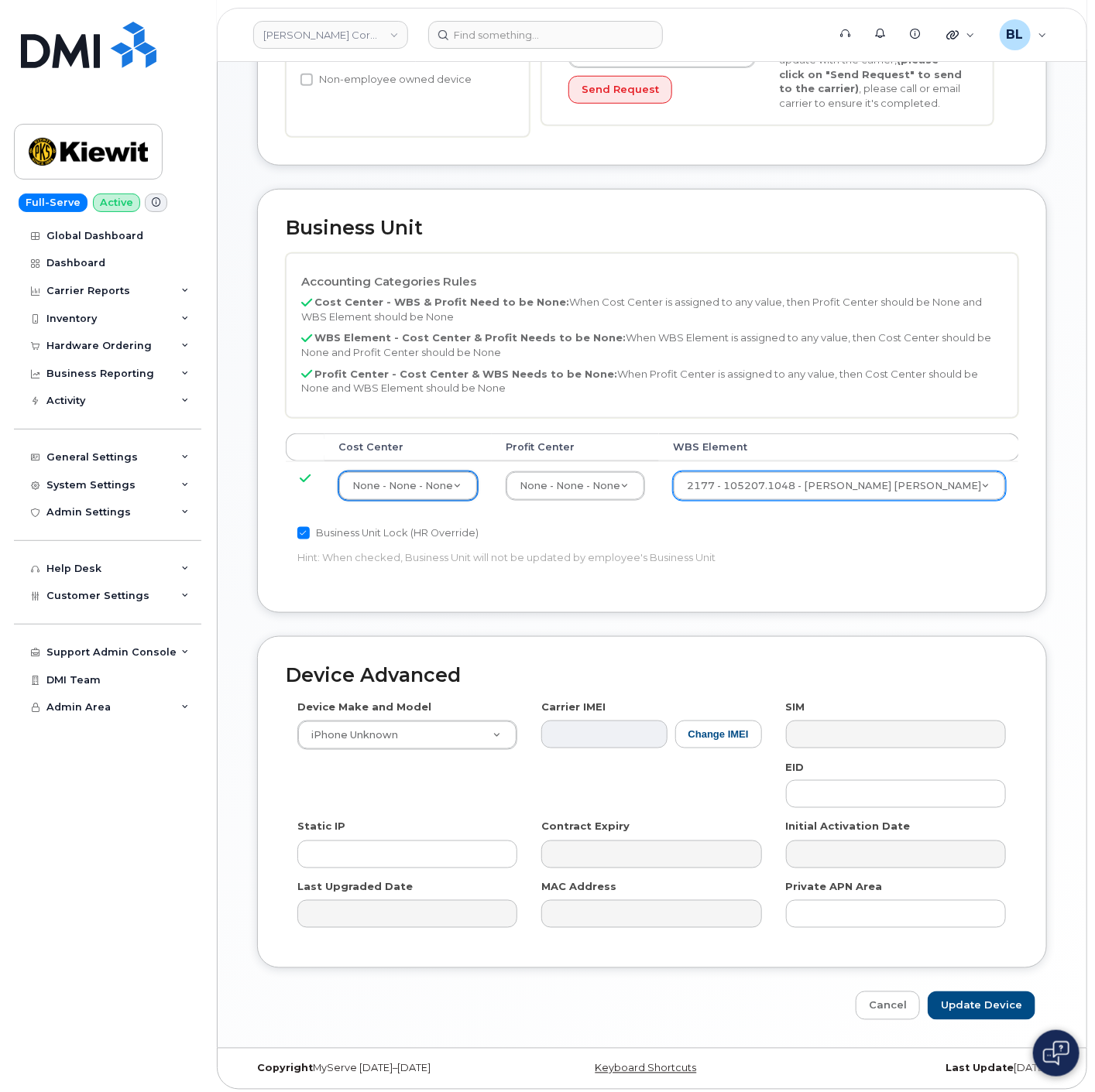
scroll to position [451, 0]
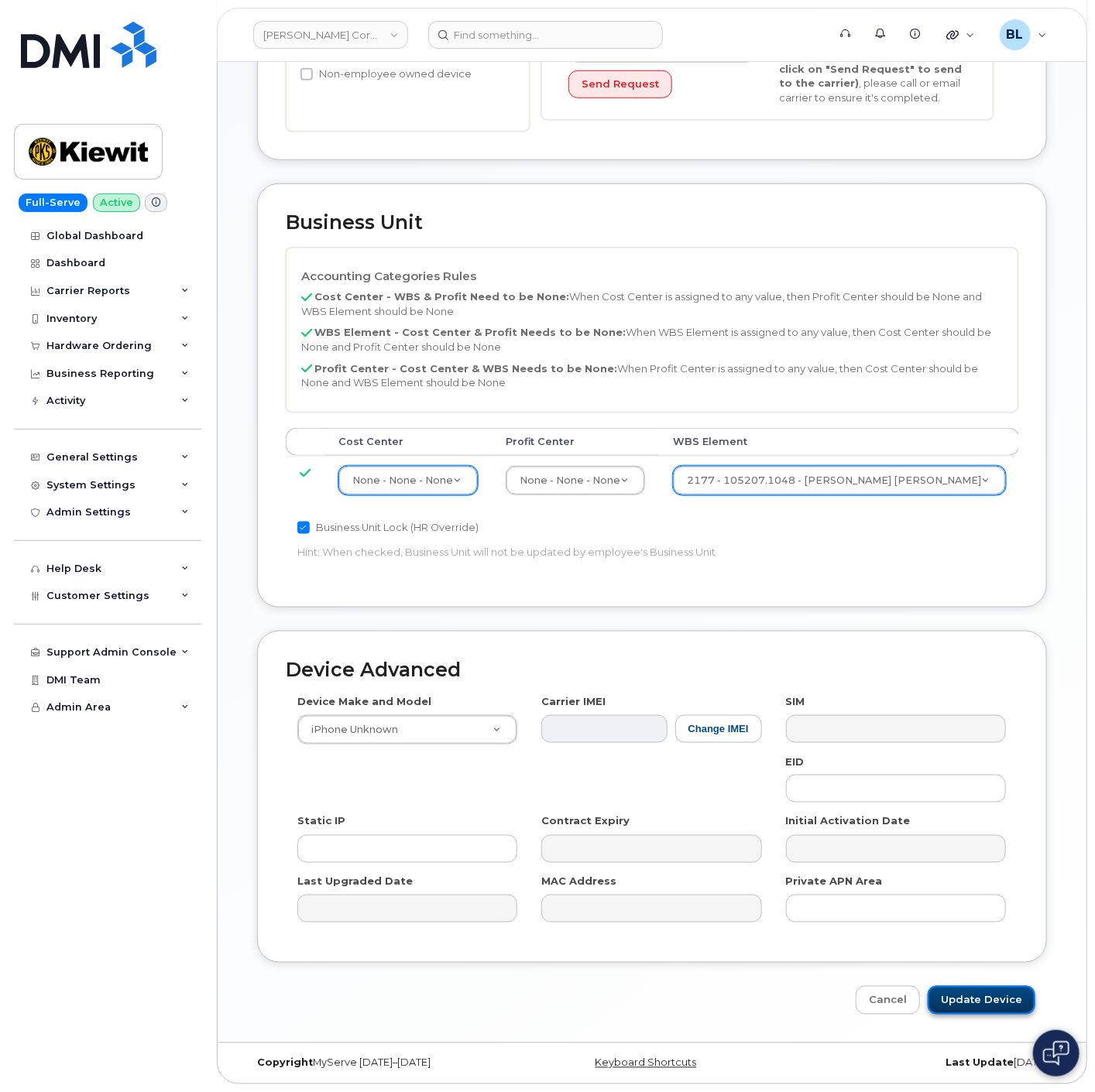
click at [998, 997] on input "Update Device" at bounding box center [982, 1000] width 108 height 28
type input "Saving..."
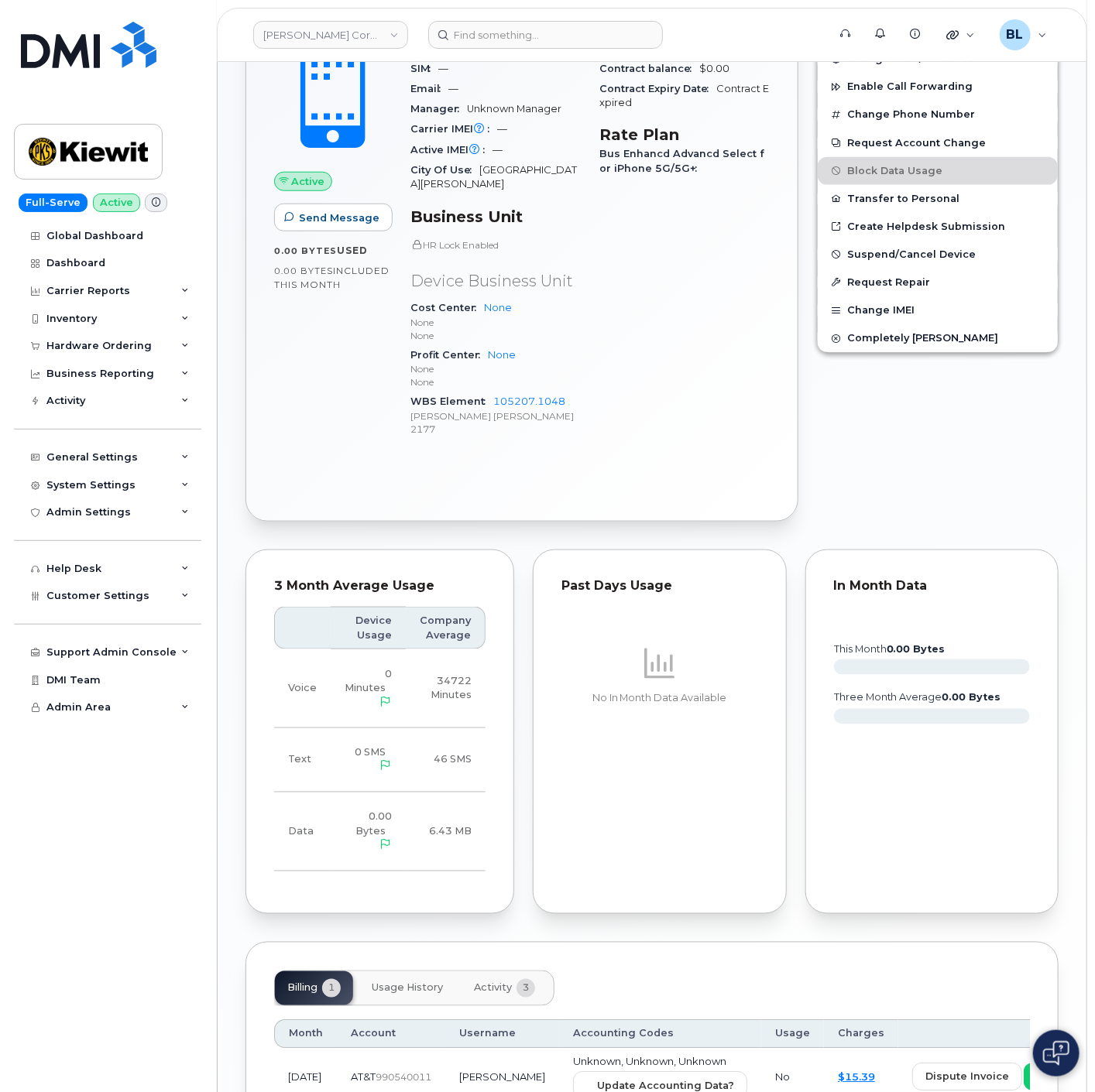
scroll to position [608, 0]
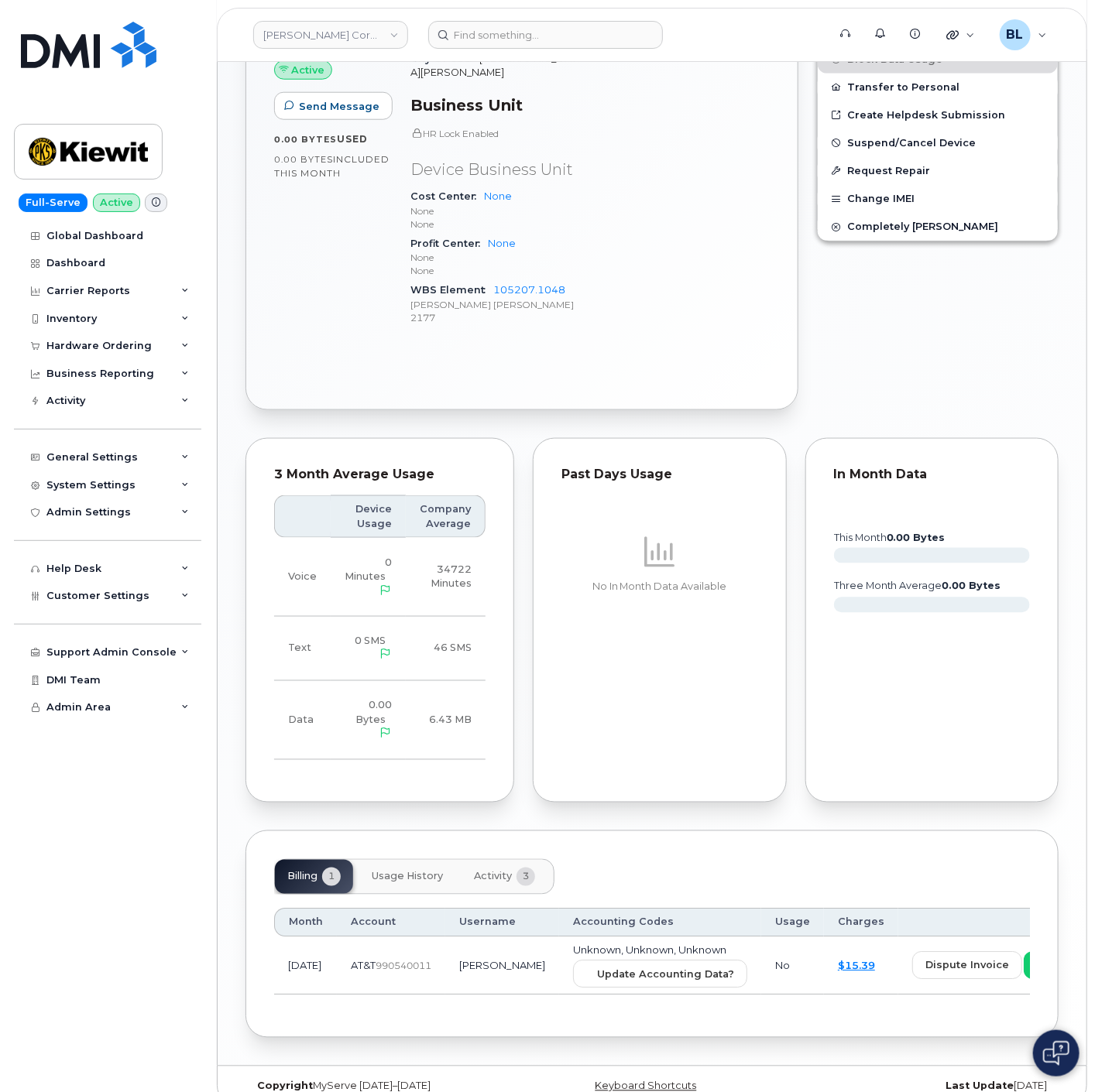
click at [573, 264] on p "None" at bounding box center [495, 270] width 171 height 13
drag, startPoint x: 568, startPoint y: 275, endPoint x: 494, endPoint y: 280, distance: 74.2
click at [494, 280] on div "WBS Element 105207.1048 Kiewit Shea Traylor 2177" at bounding box center [495, 303] width 171 height 47
copy link "105207.1048"
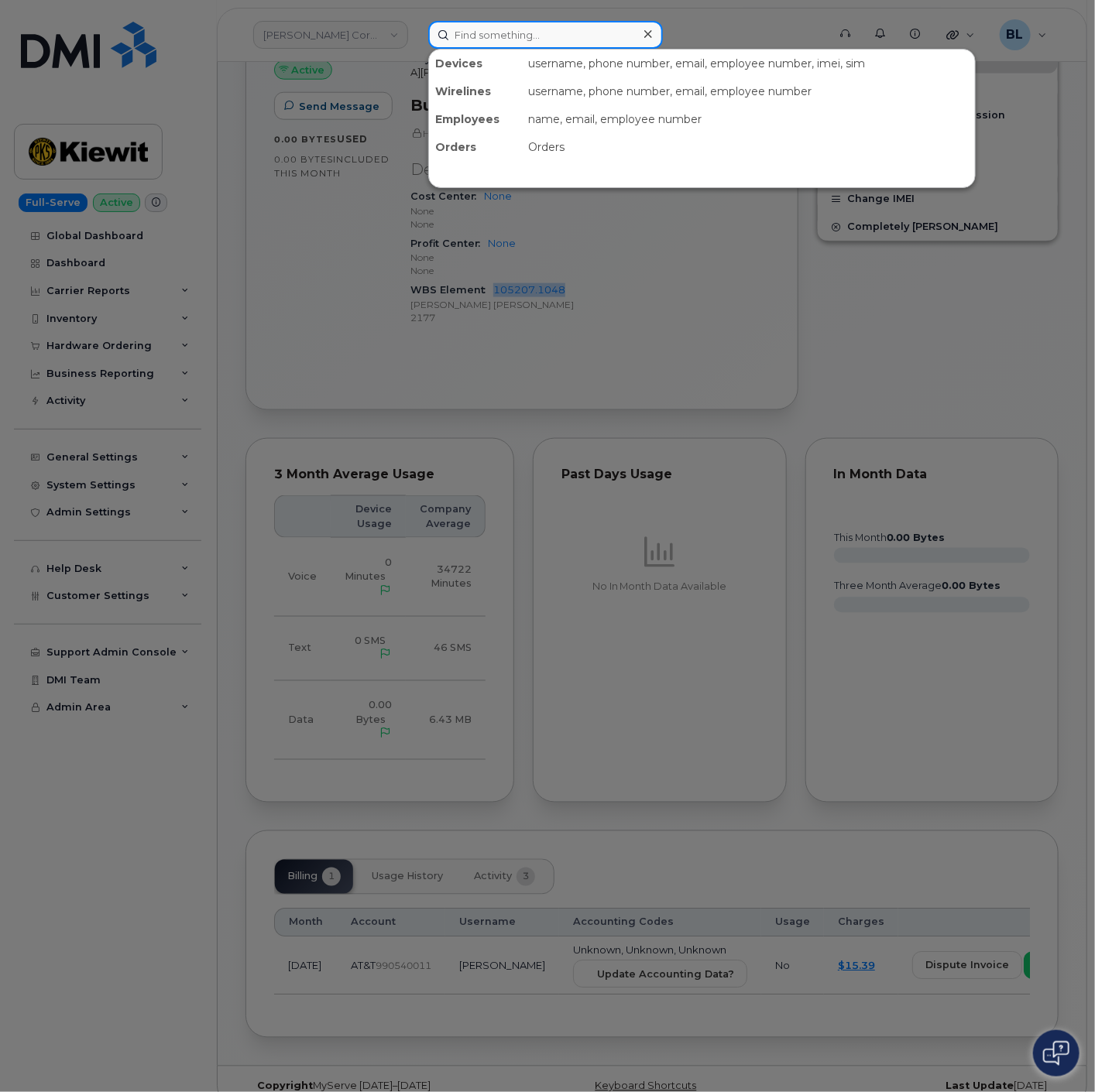
click at [576, 41] on input at bounding box center [545, 35] width 234 height 28
paste input "3618289241"
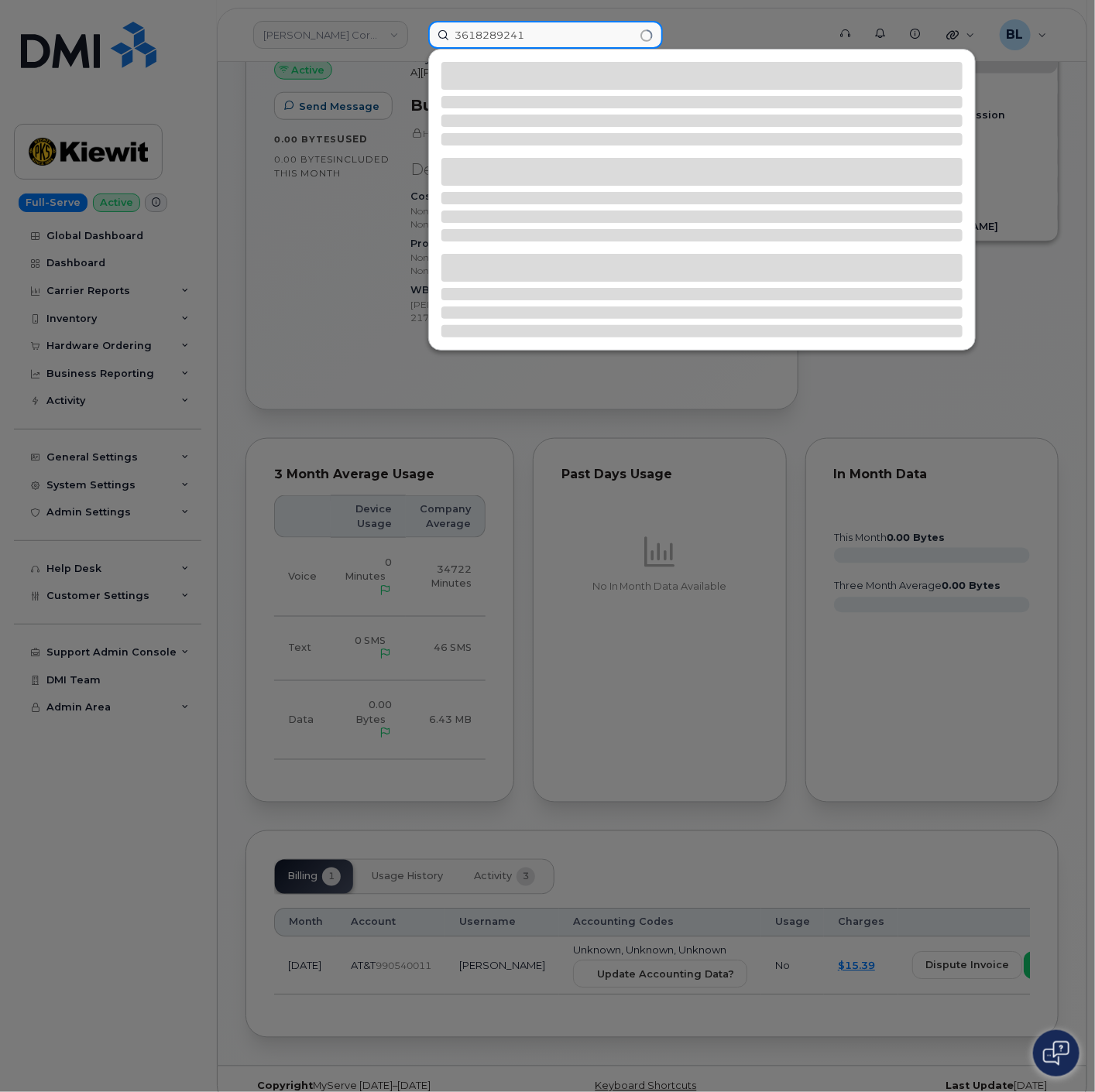
type input "3618289241"
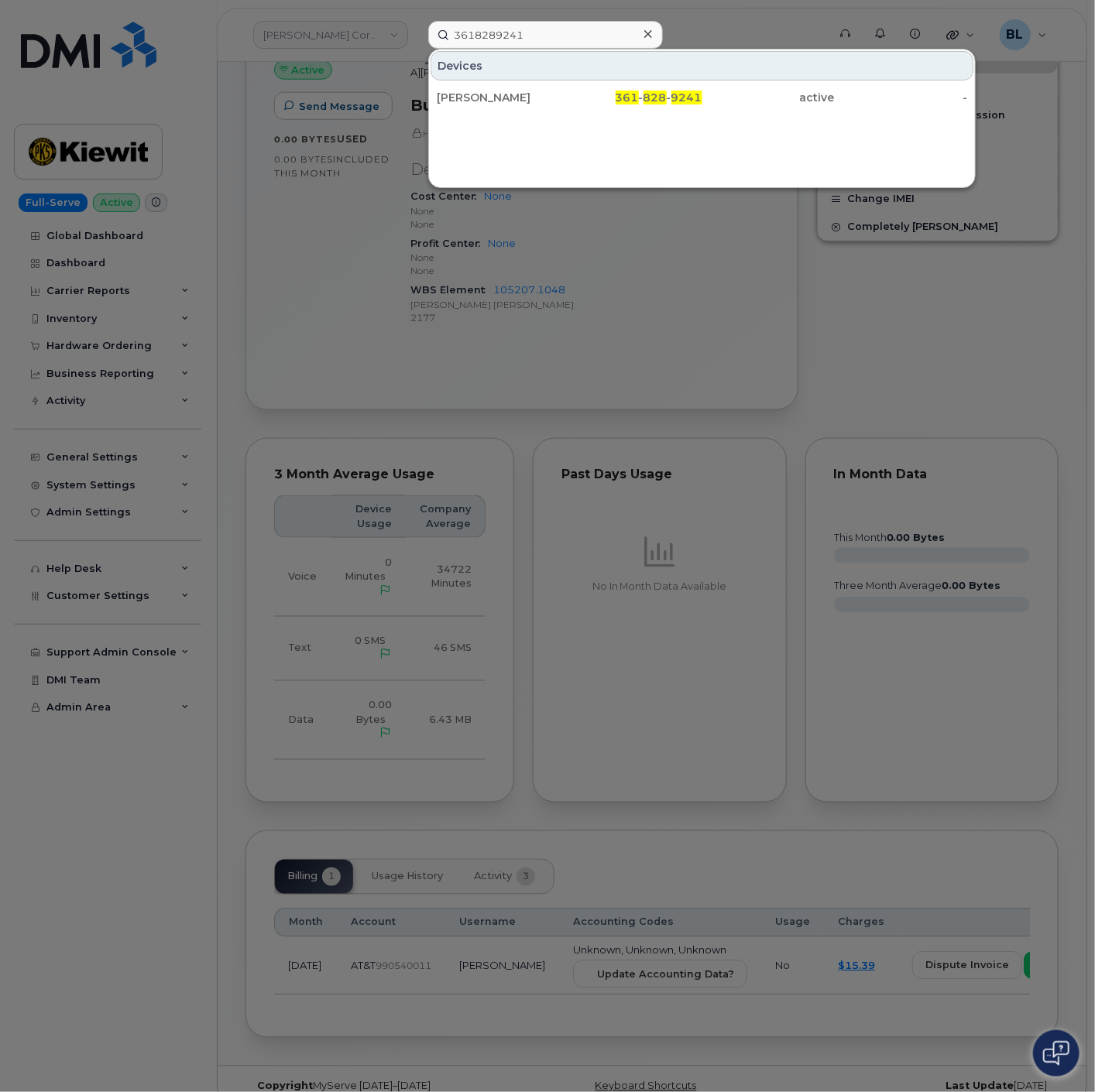
click at [654, 78] on div "Devices" at bounding box center [702, 65] width 543 height 29
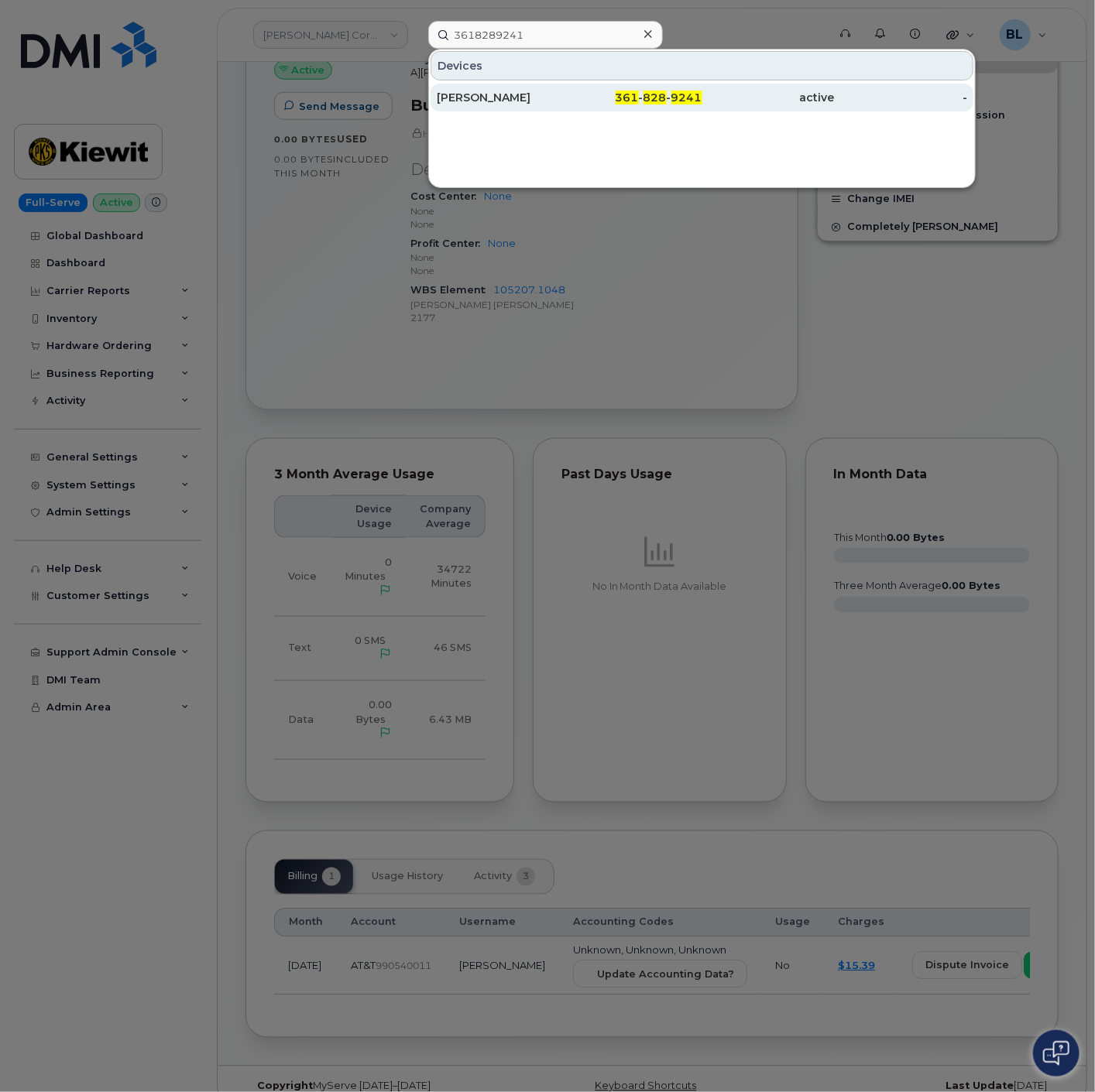
click at [703, 86] on div "361 - 828 - 9241" at bounding box center [769, 98] width 133 height 28
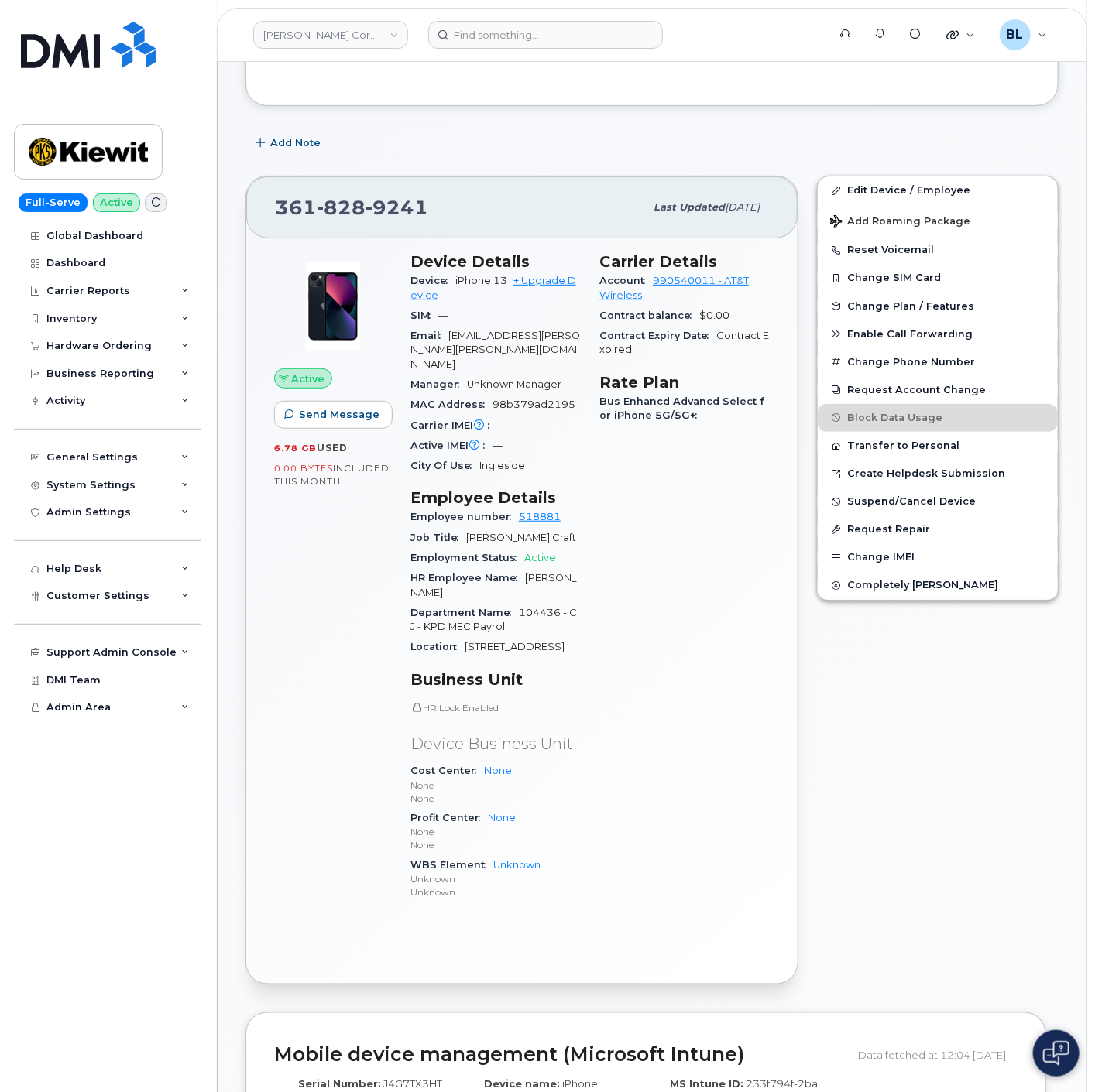
scroll to position [26, 0]
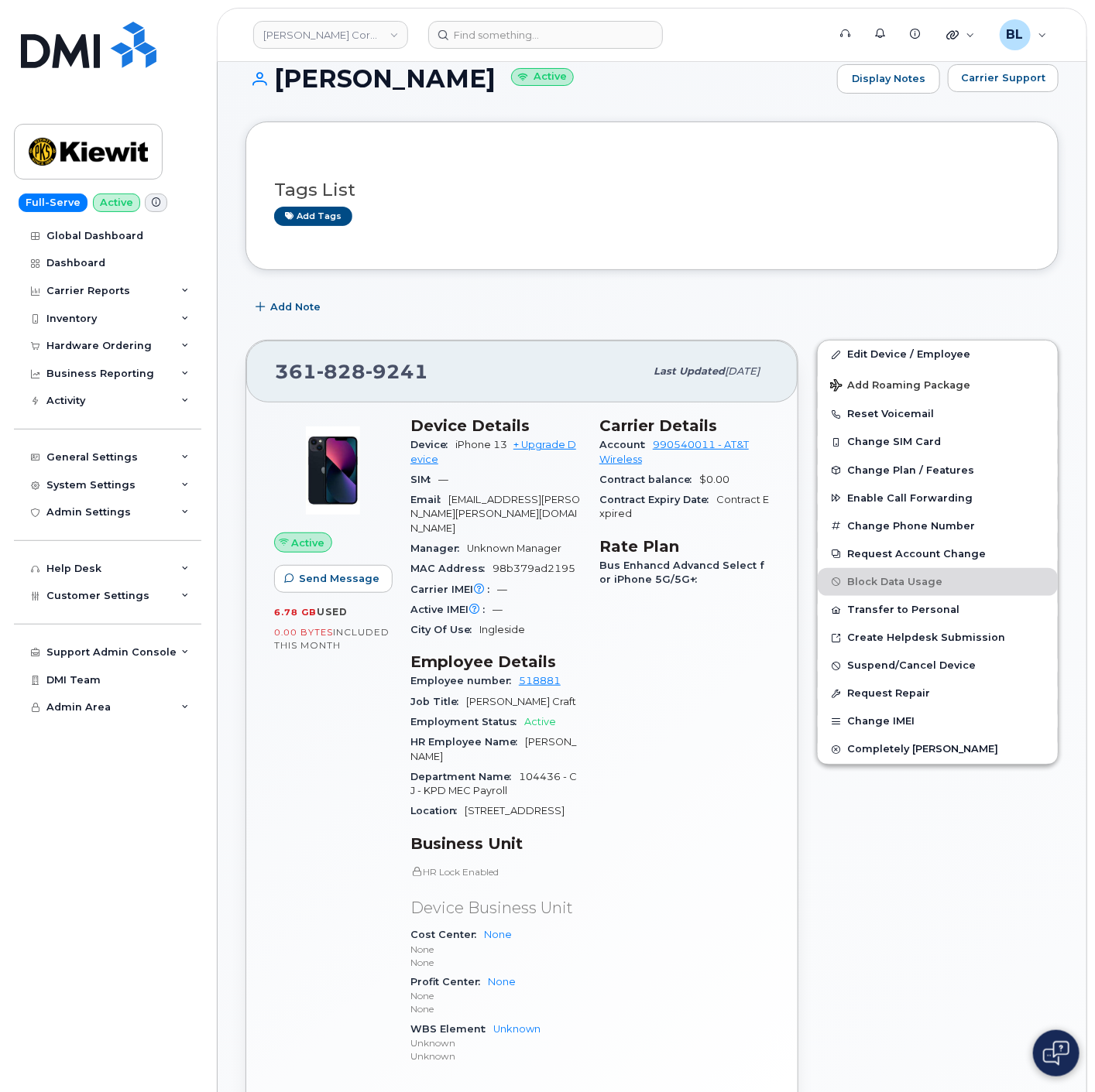
click at [341, 79] on h1 "[PERSON_NAME] Active" at bounding box center [537, 79] width 584 height 27
copy h1 "[PERSON_NAME]"
click at [522, 41] on input at bounding box center [545, 35] width 234 height 28
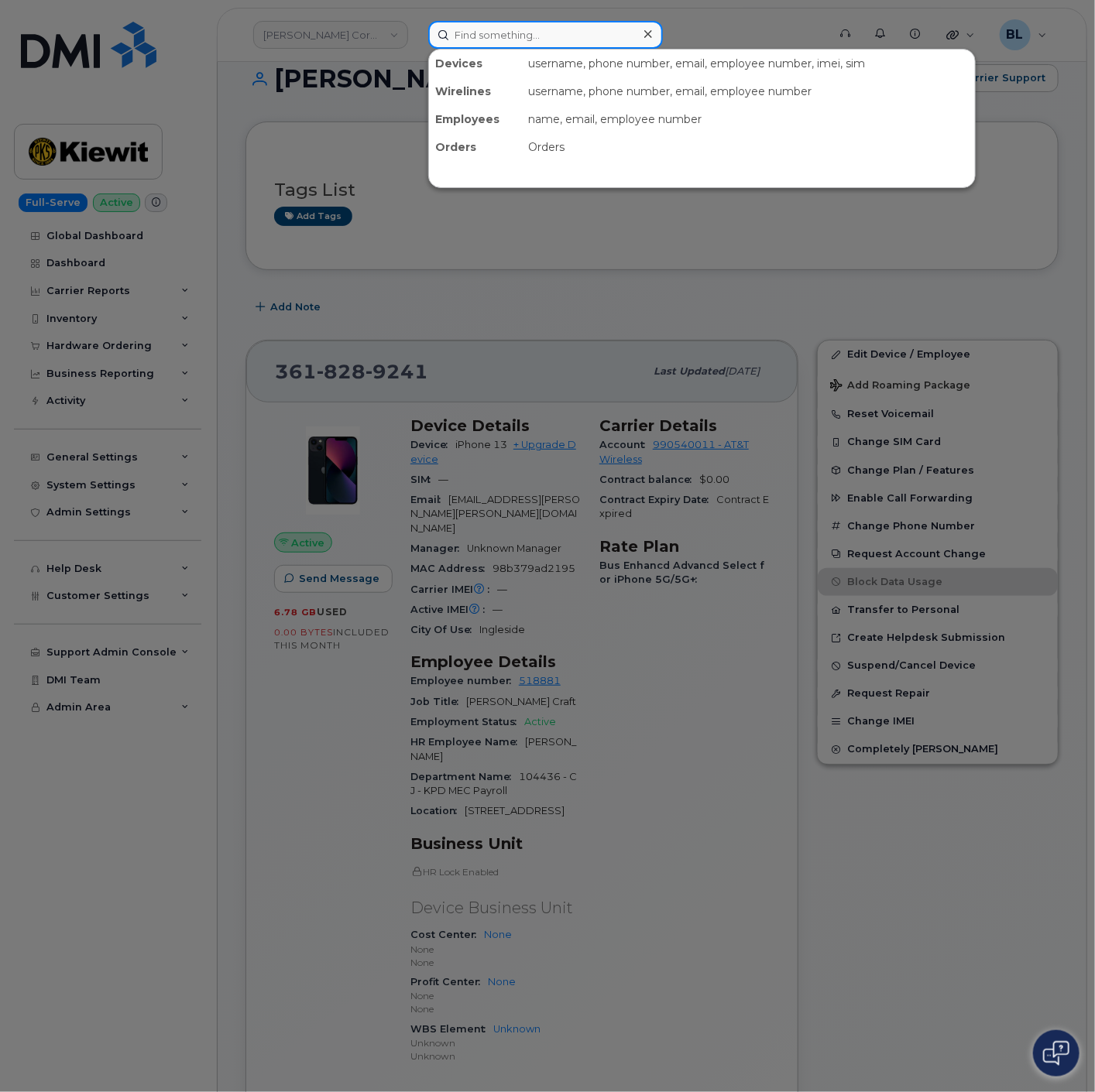
paste input "[PERSON_NAME]"
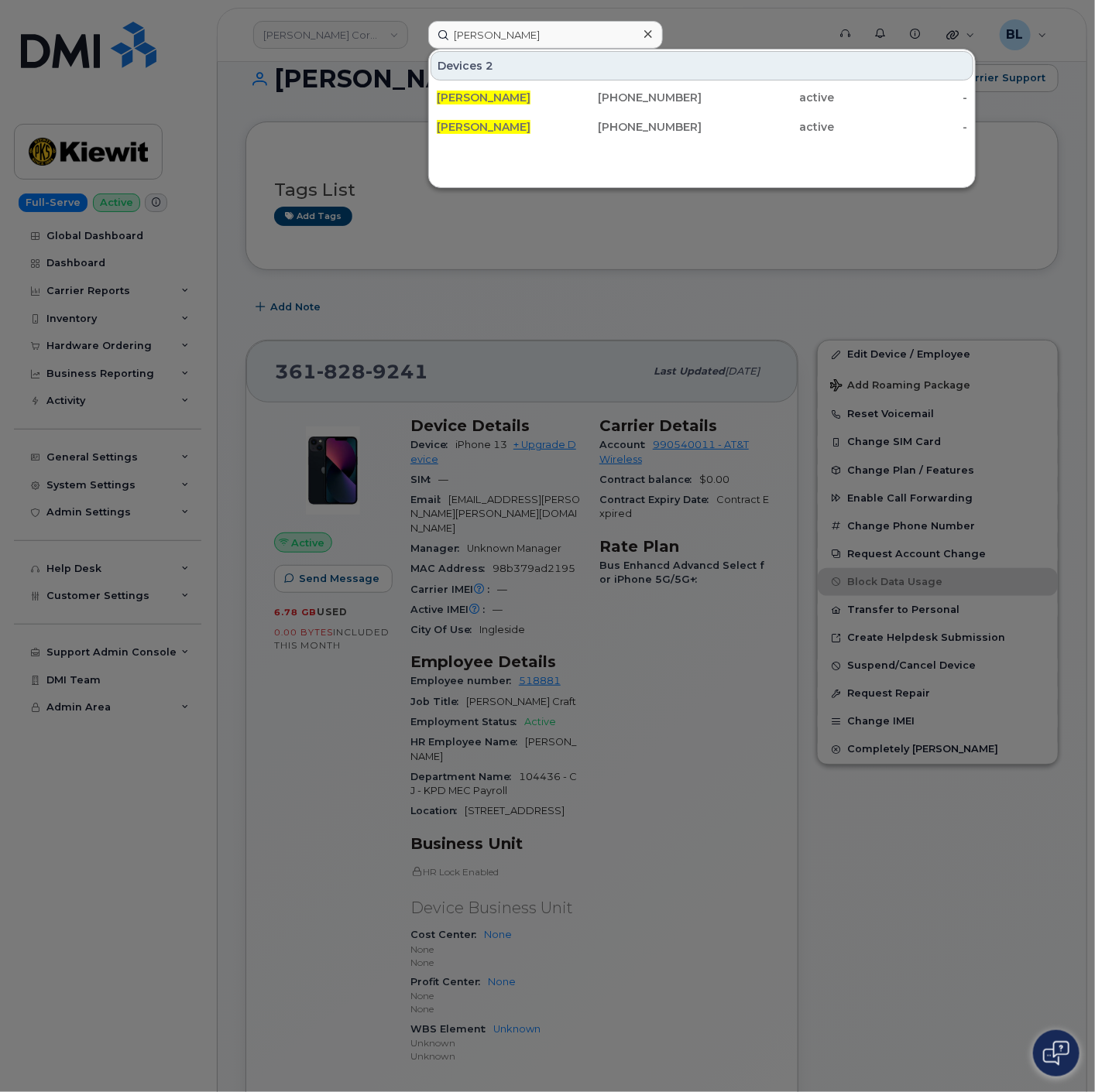
click at [730, 701] on div at bounding box center [547, 546] width 1095 height 1092
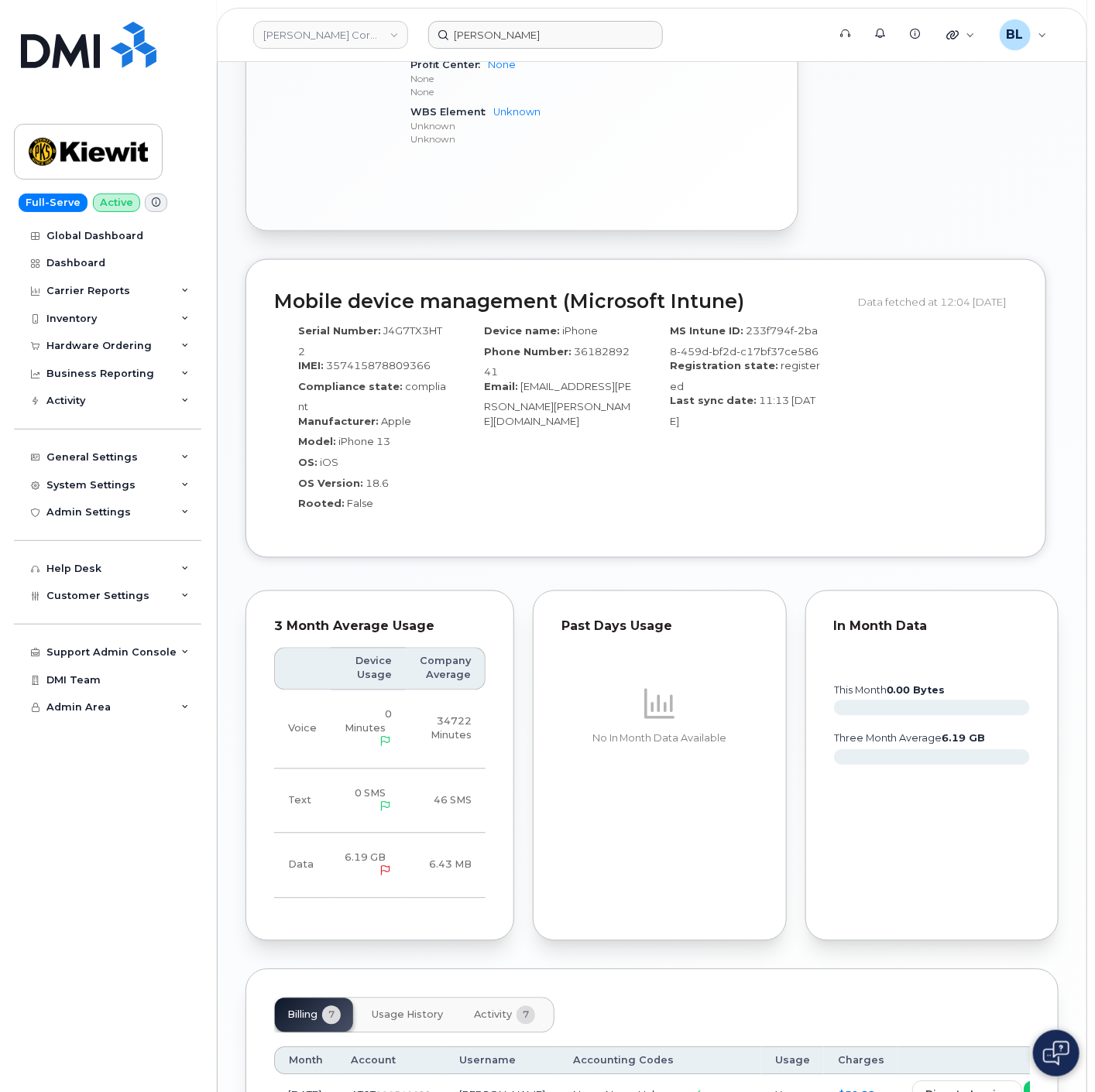
scroll to position [1402, 0]
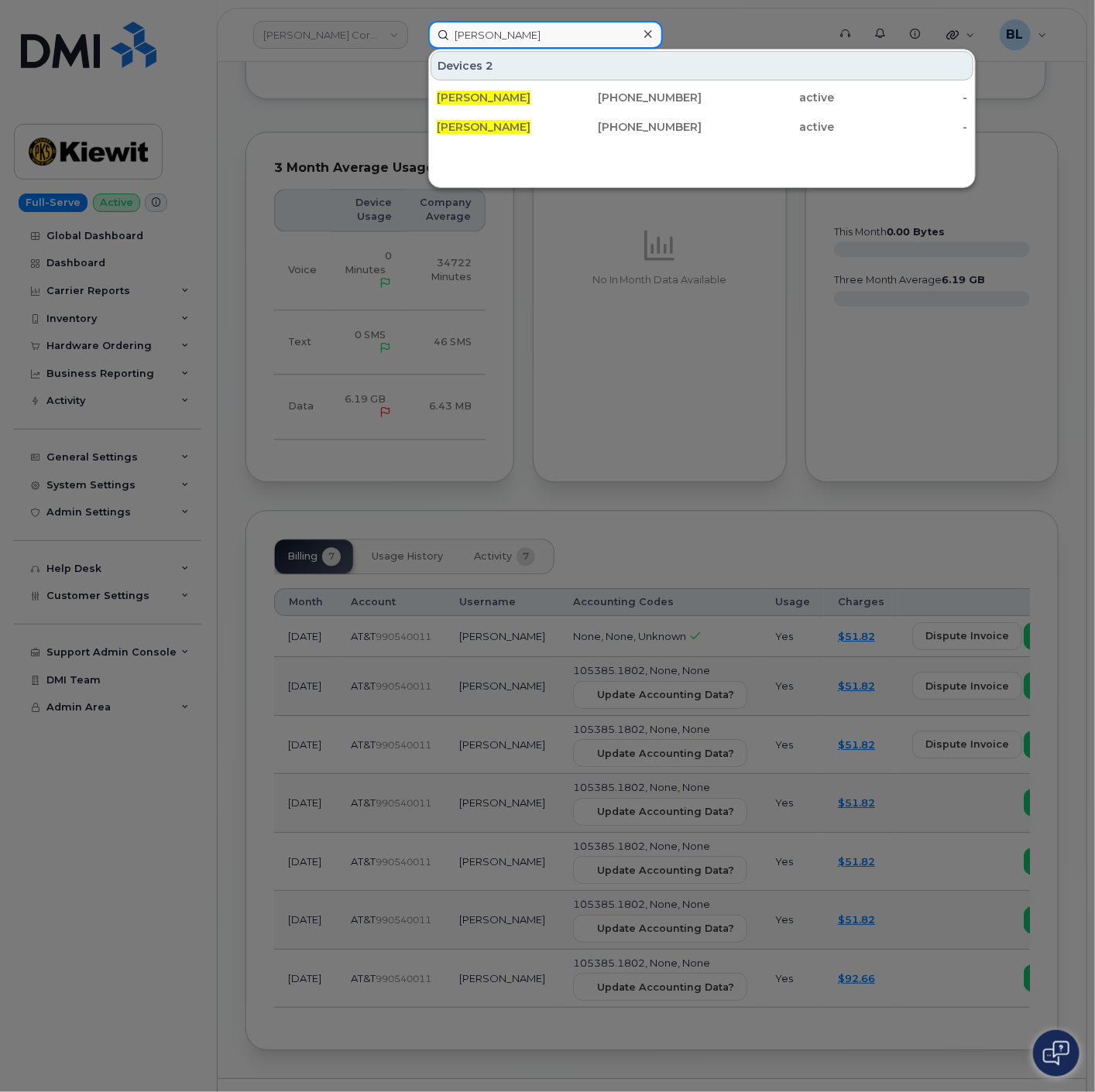
click at [574, 36] on input "[PERSON_NAME]" at bounding box center [545, 35] width 234 height 28
paste input "7133157491"
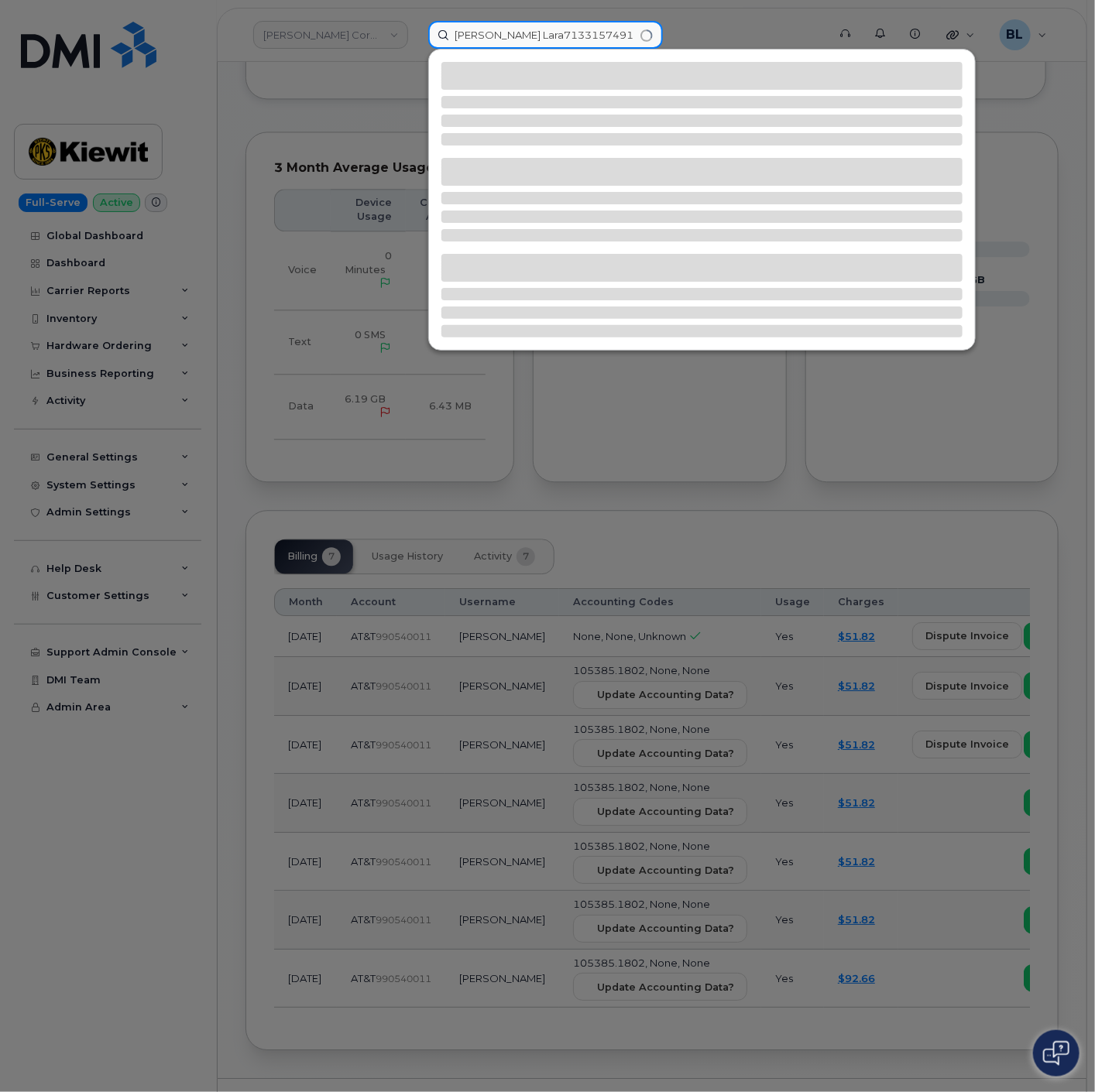
drag, startPoint x: 574, startPoint y: 31, endPoint x: 8, endPoint y: 47, distance: 566.2
click at [416, 41] on div "[PERSON_NAME] Lara7133157491" at bounding box center [623, 35] width 414 height 28
paste input
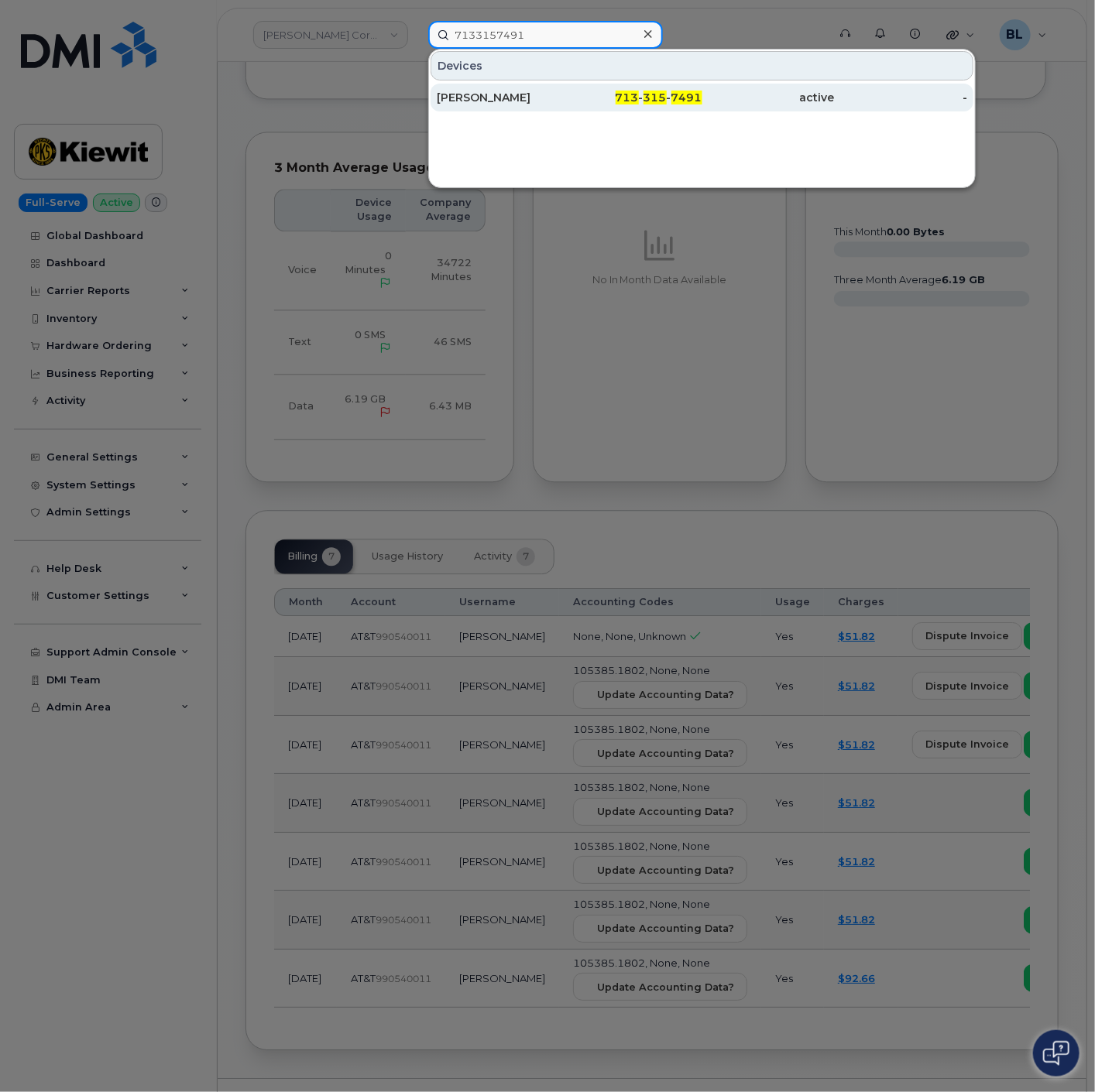
type input "7133157491"
click at [516, 91] on div "[PERSON_NAME]" at bounding box center [503, 98] width 133 height 16
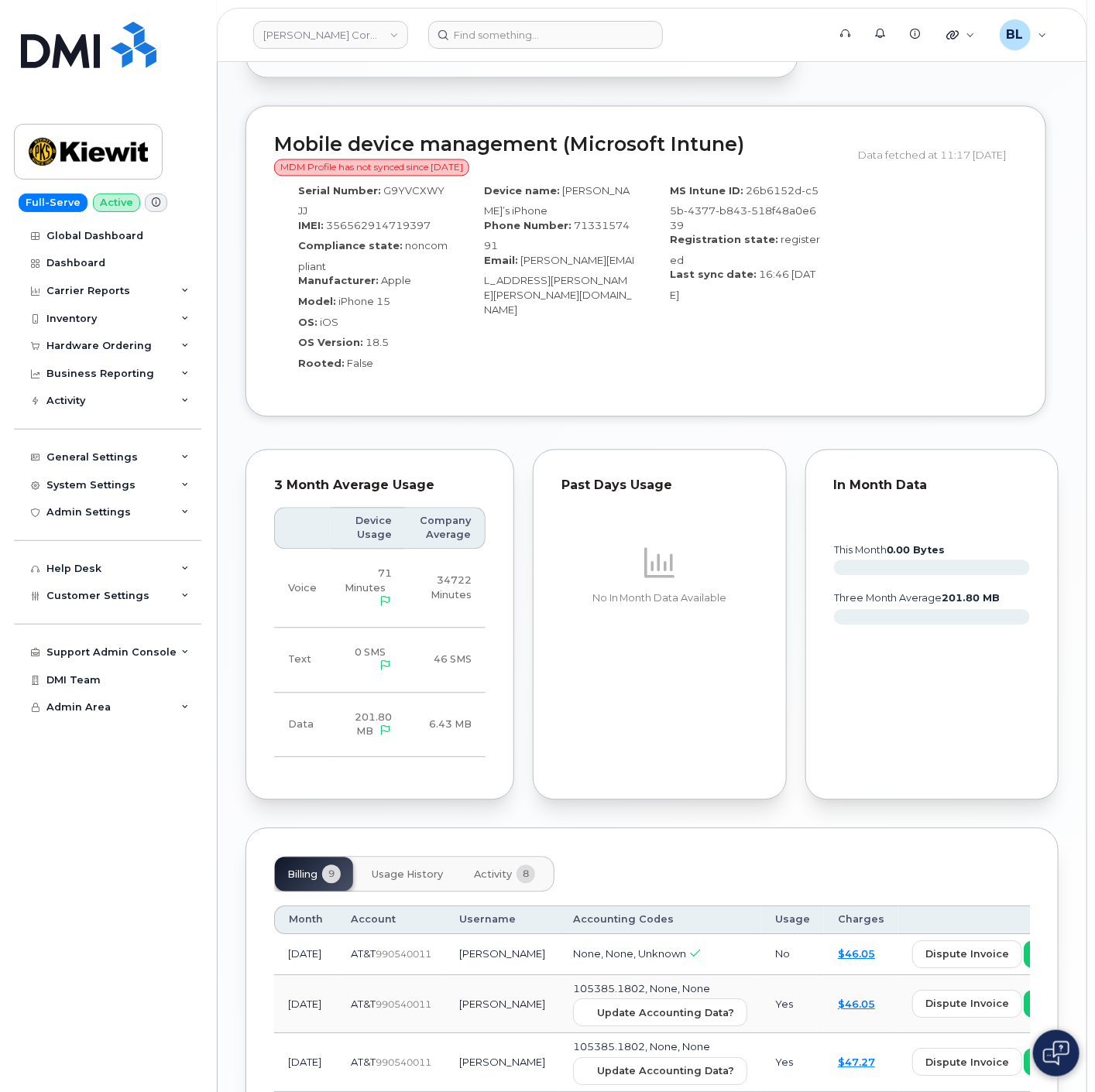
scroll to position [1605, 0]
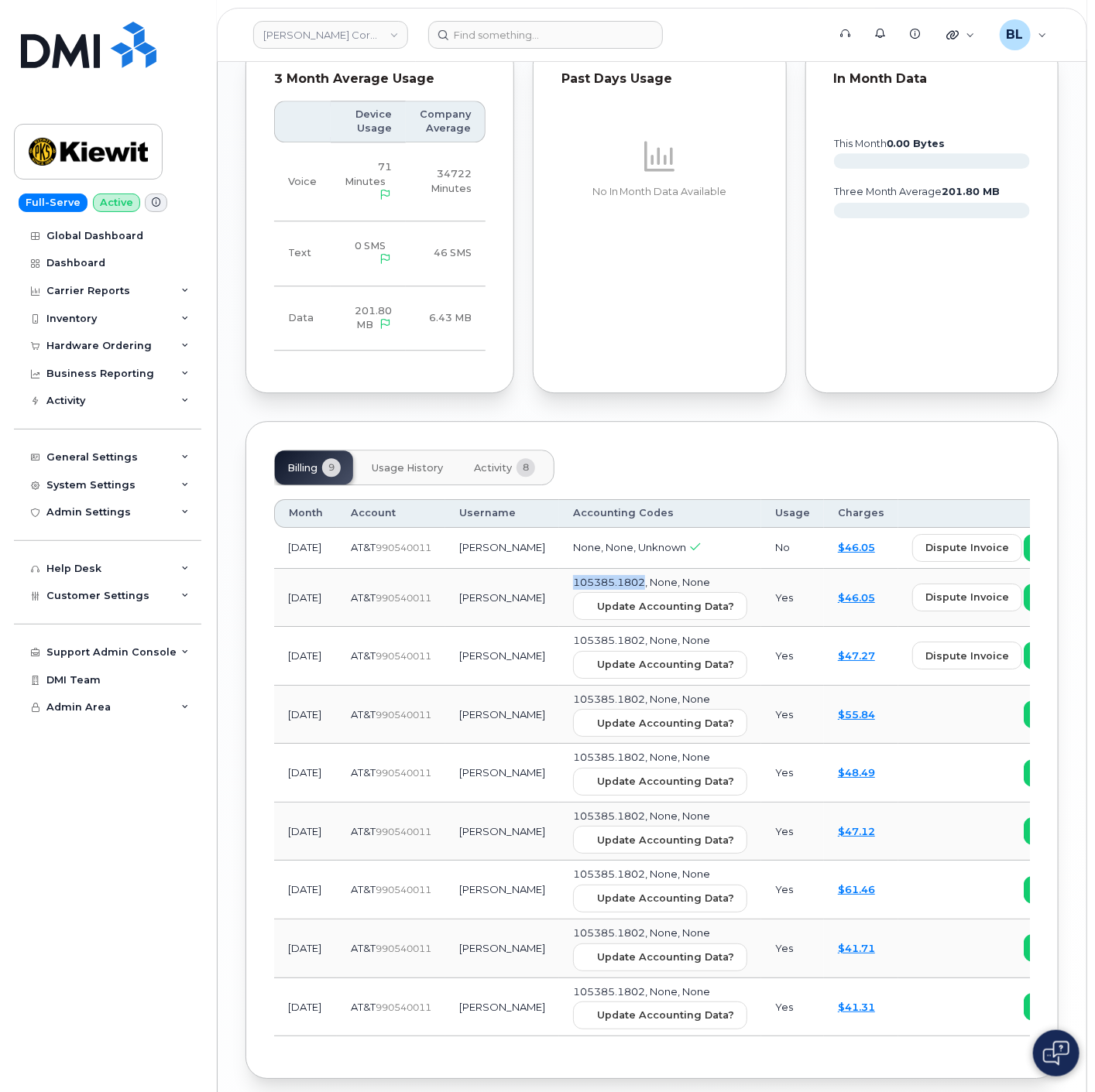
drag, startPoint x: 516, startPoint y: 513, endPoint x: 587, endPoint y: 512, distance: 71.0
click at [587, 576] on span "105385.1802, None, None" at bounding box center [641, 582] width 137 height 12
copy span "105385.1802"
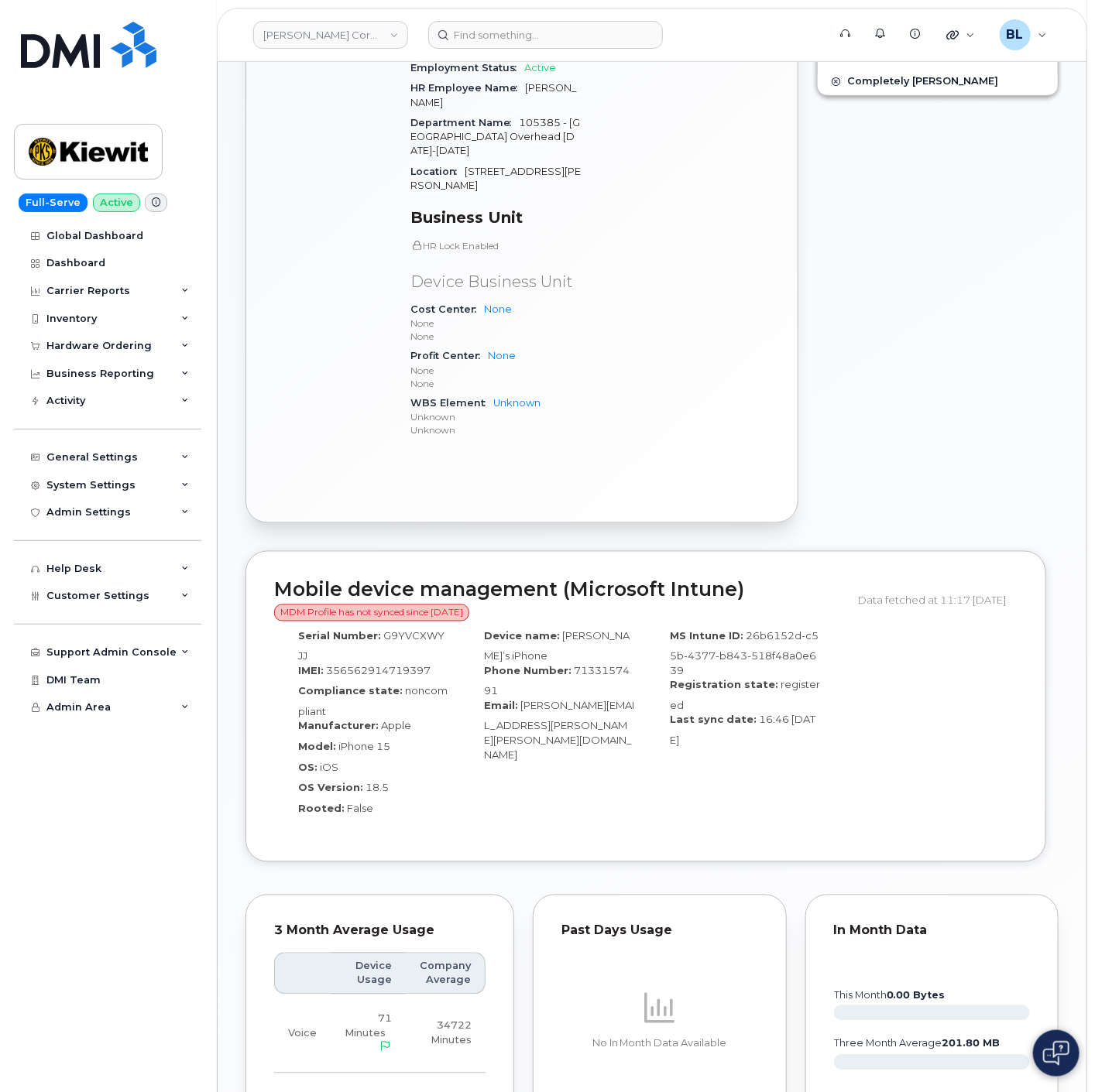
drag, startPoint x: 645, startPoint y: 341, endPoint x: 836, endPoint y: -104, distance: 484.3
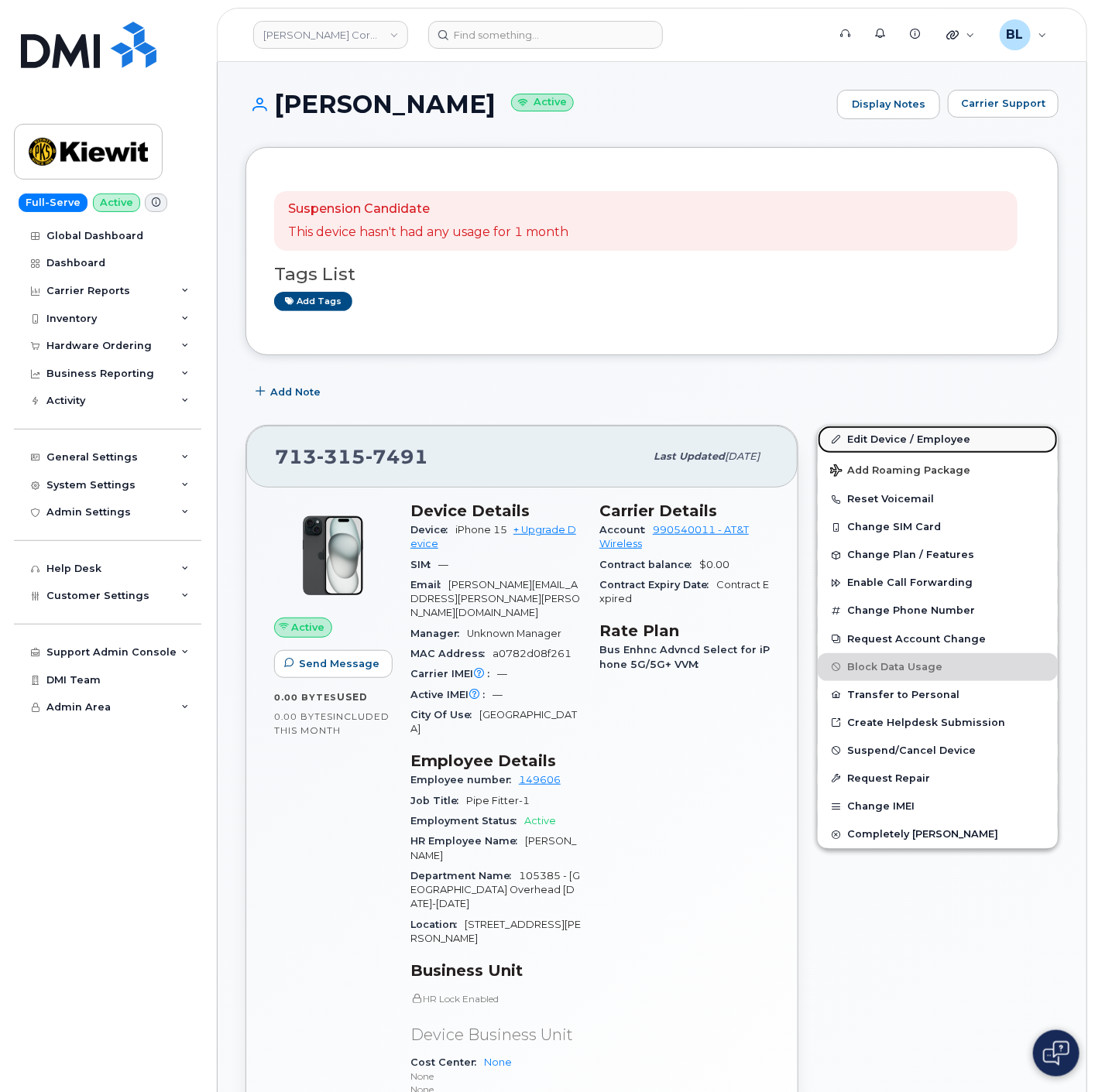
click at [927, 446] on link "Edit Device / Employee" at bounding box center [938, 440] width 240 height 28
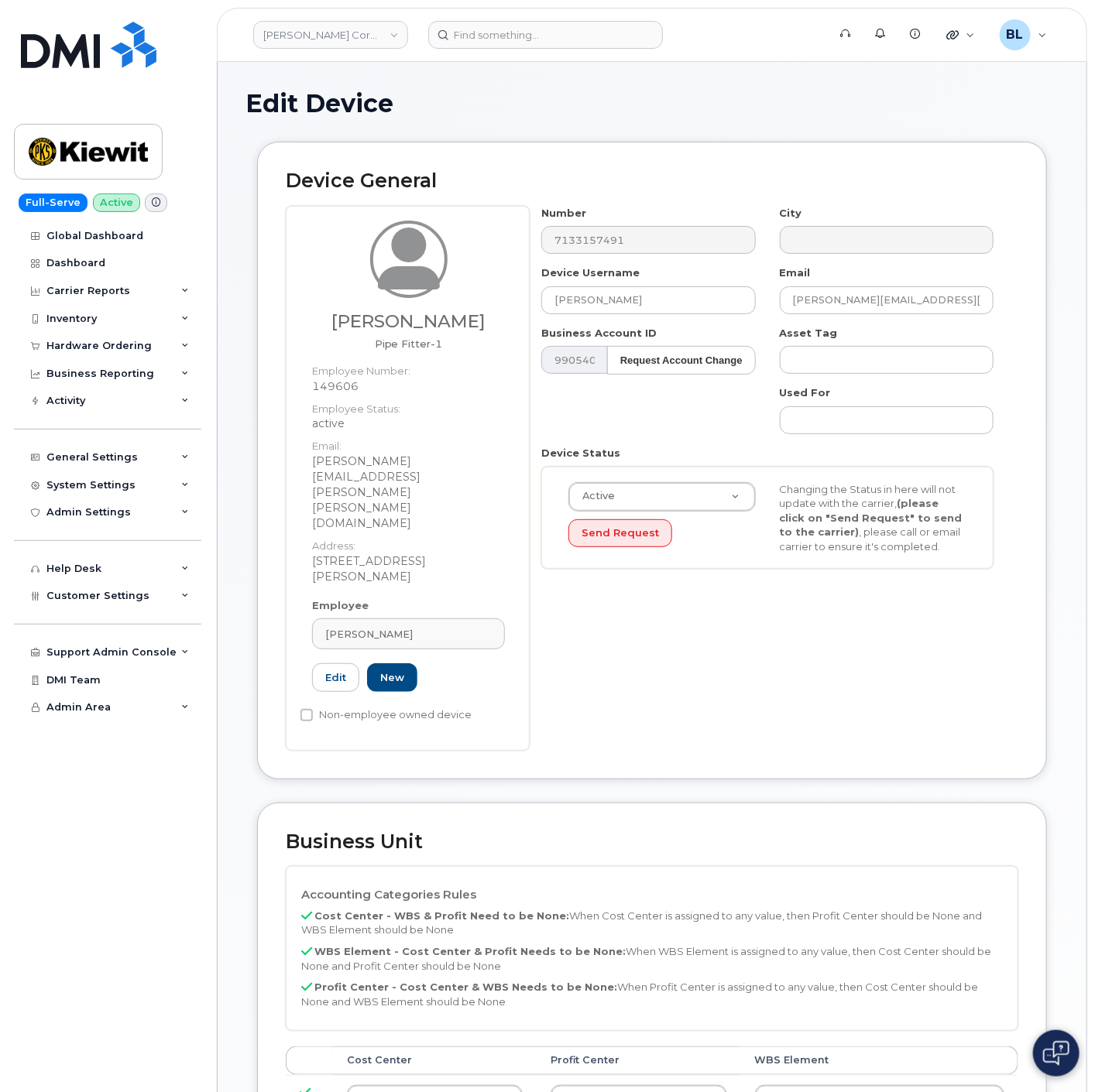
click at [335, 223] on div "Orrin Ozuna Pipe Fitter-1 Employee Number: 149606 Employee Status: active Email…" at bounding box center [651, 478] width 733 height 545
drag, startPoint x: 651, startPoint y: 304, endPoint x: 276, endPoint y: 304, distance: 375.0
click at [316, 292] on div "Orrin Ozuna Pipe Fitter-1 Employee Number: 149606 Employee Status: active Email…" at bounding box center [651, 478] width 733 height 545
type input "[PERSON_NAME]"
click at [543, 42] on input at bounding box center [545, 35] width 234 height 28
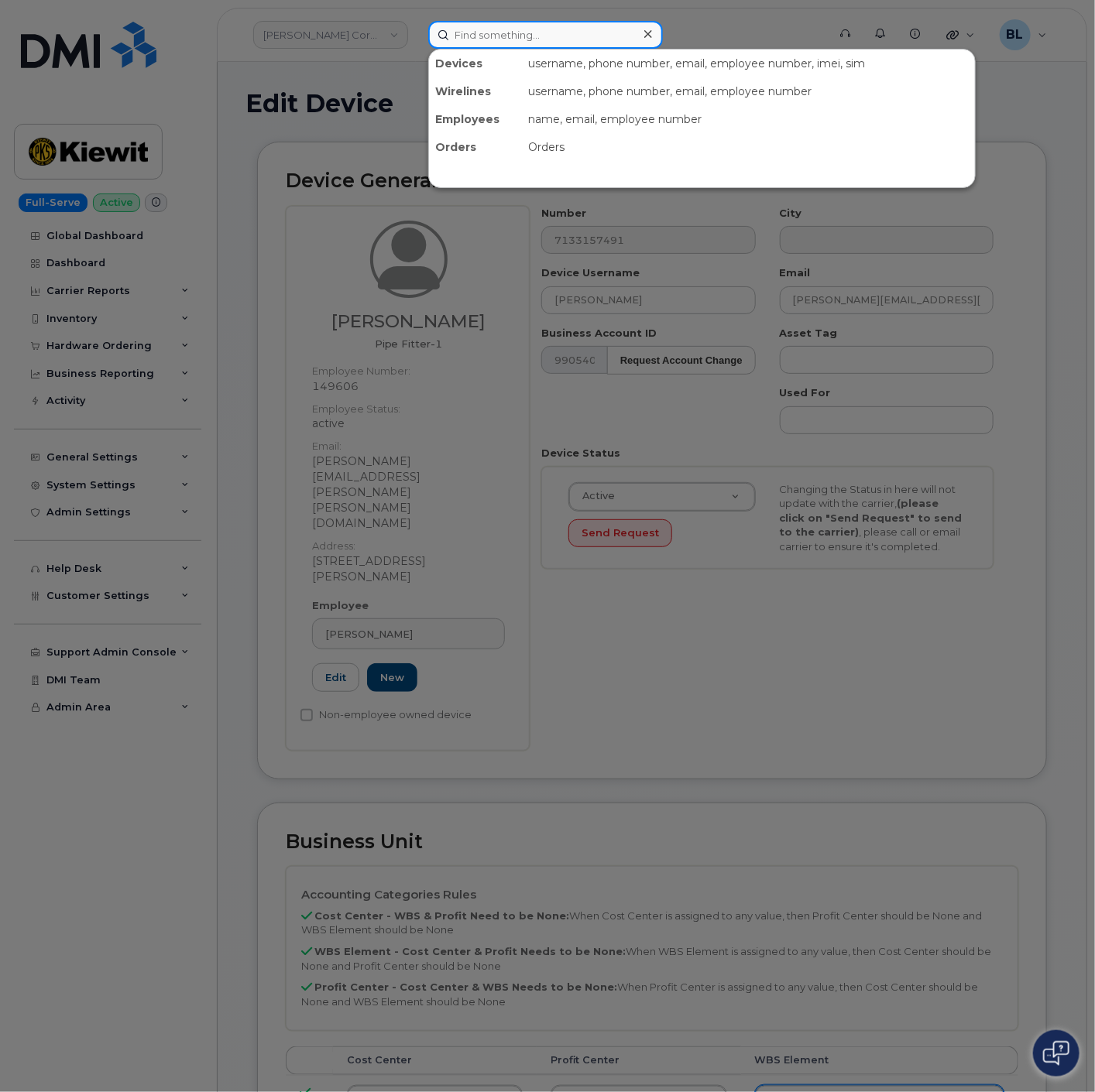
paste input "7133157491"
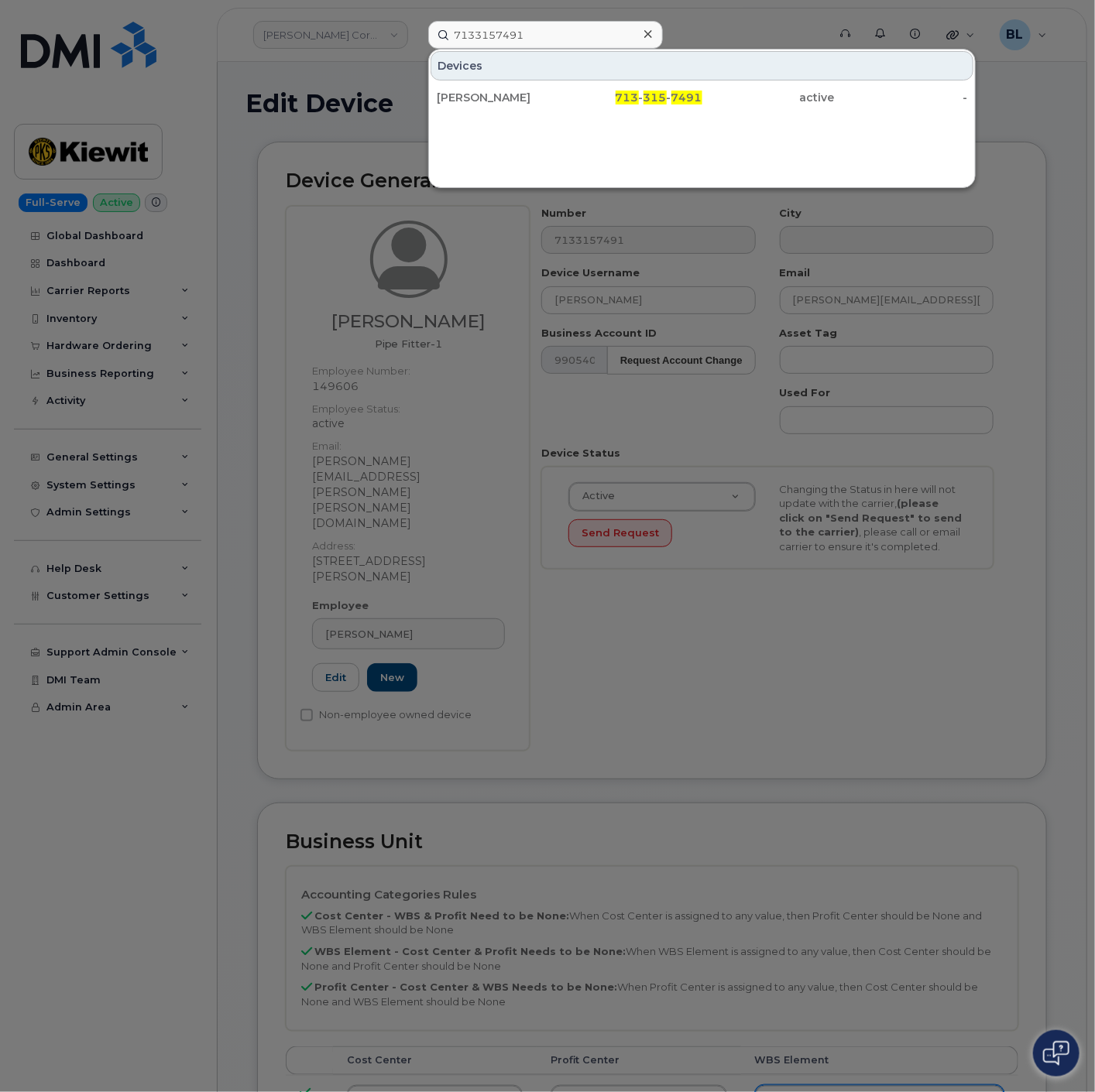
click at [689, 747] on div at bounding box center [547, 546] width 1095 height 1092
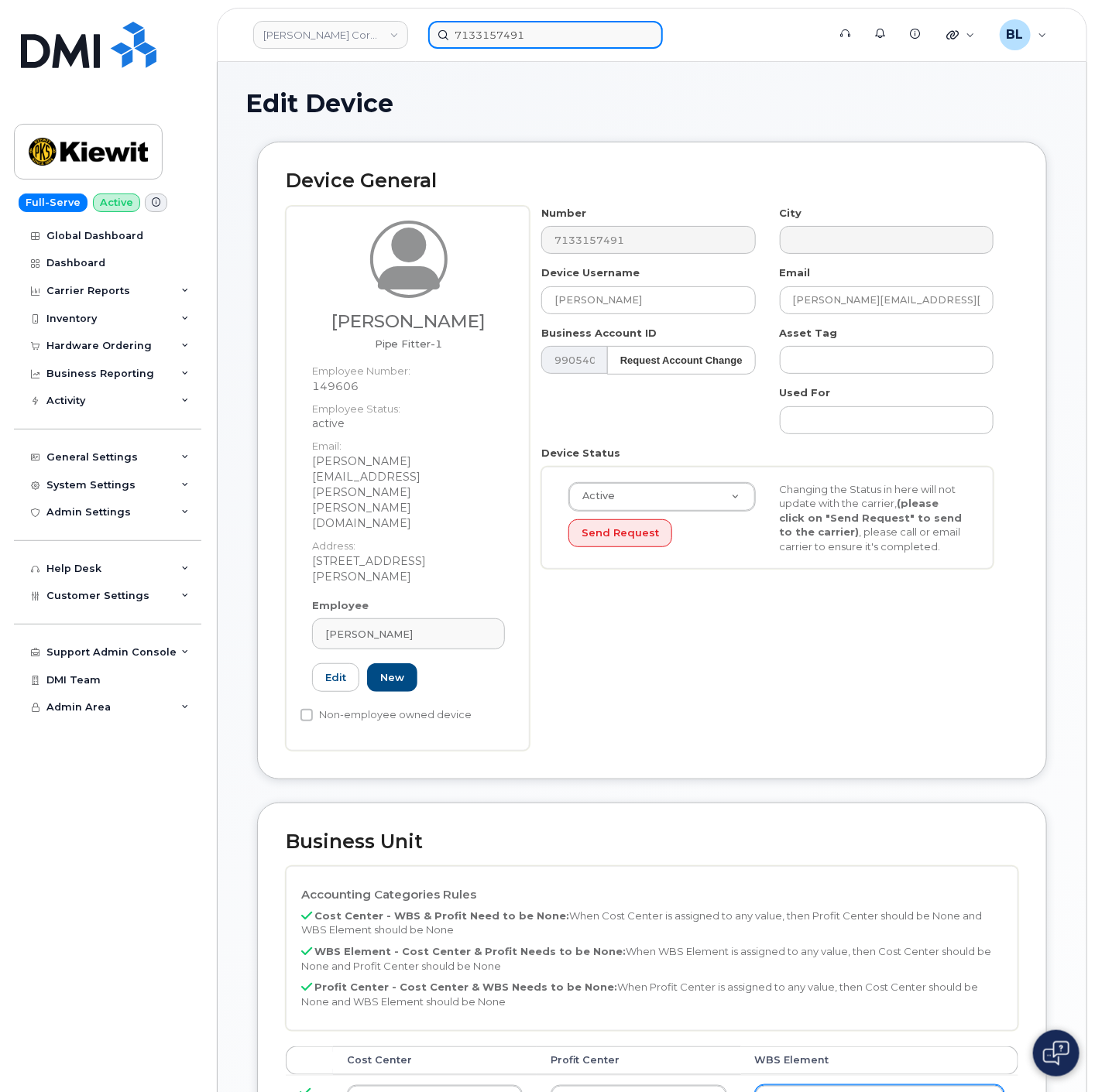
click at [535, 42] on input "7133157491" at bounding box center [545, 35] width 234 height 28
click at [541, 39] on input "7133157491" at bounding box center [545, 35] width 234 height 28
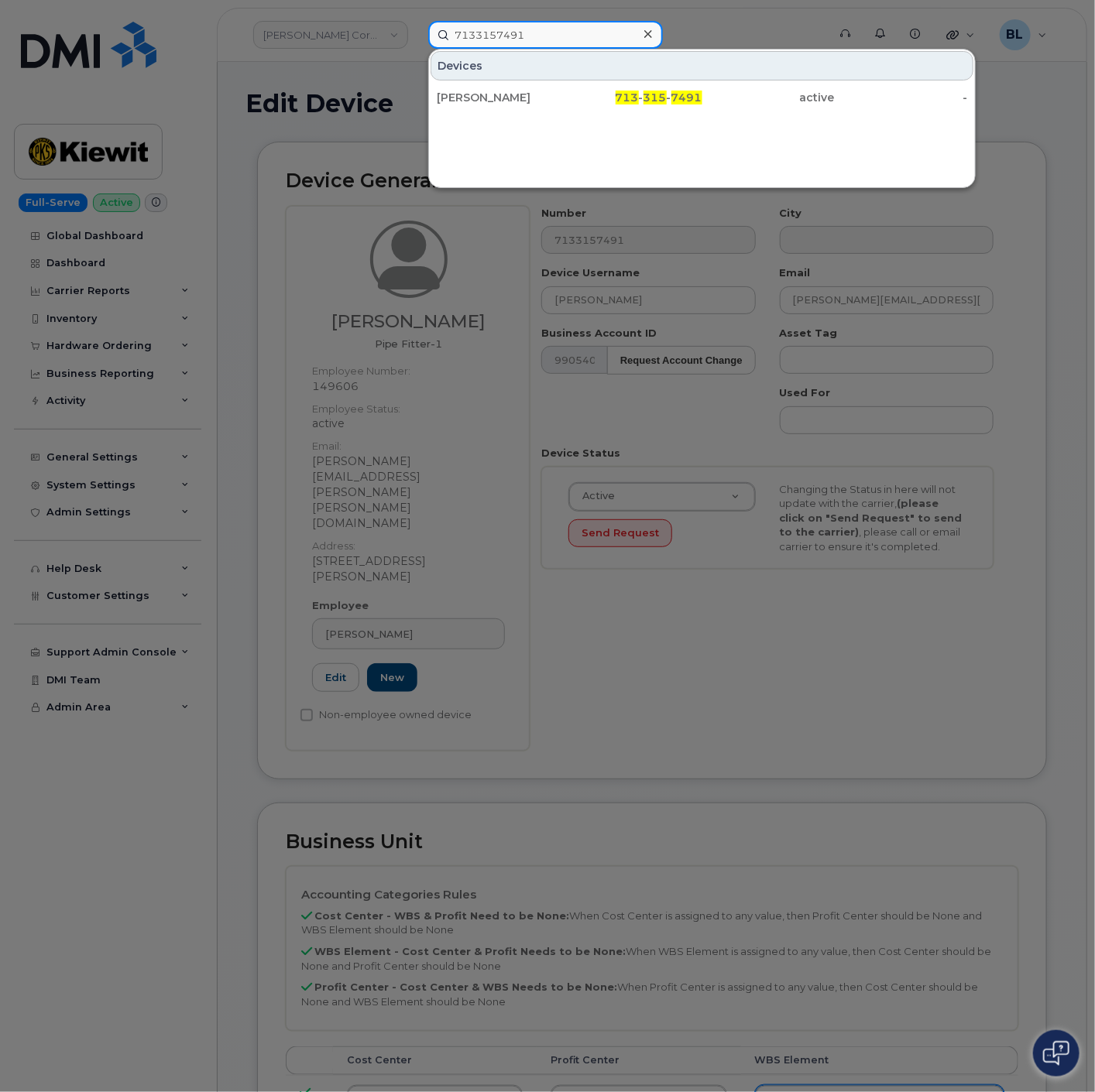
click at [541, 39] on input "7133157491" at bounding box center [545, 35] width 234 height 28
paste input "3618281766"
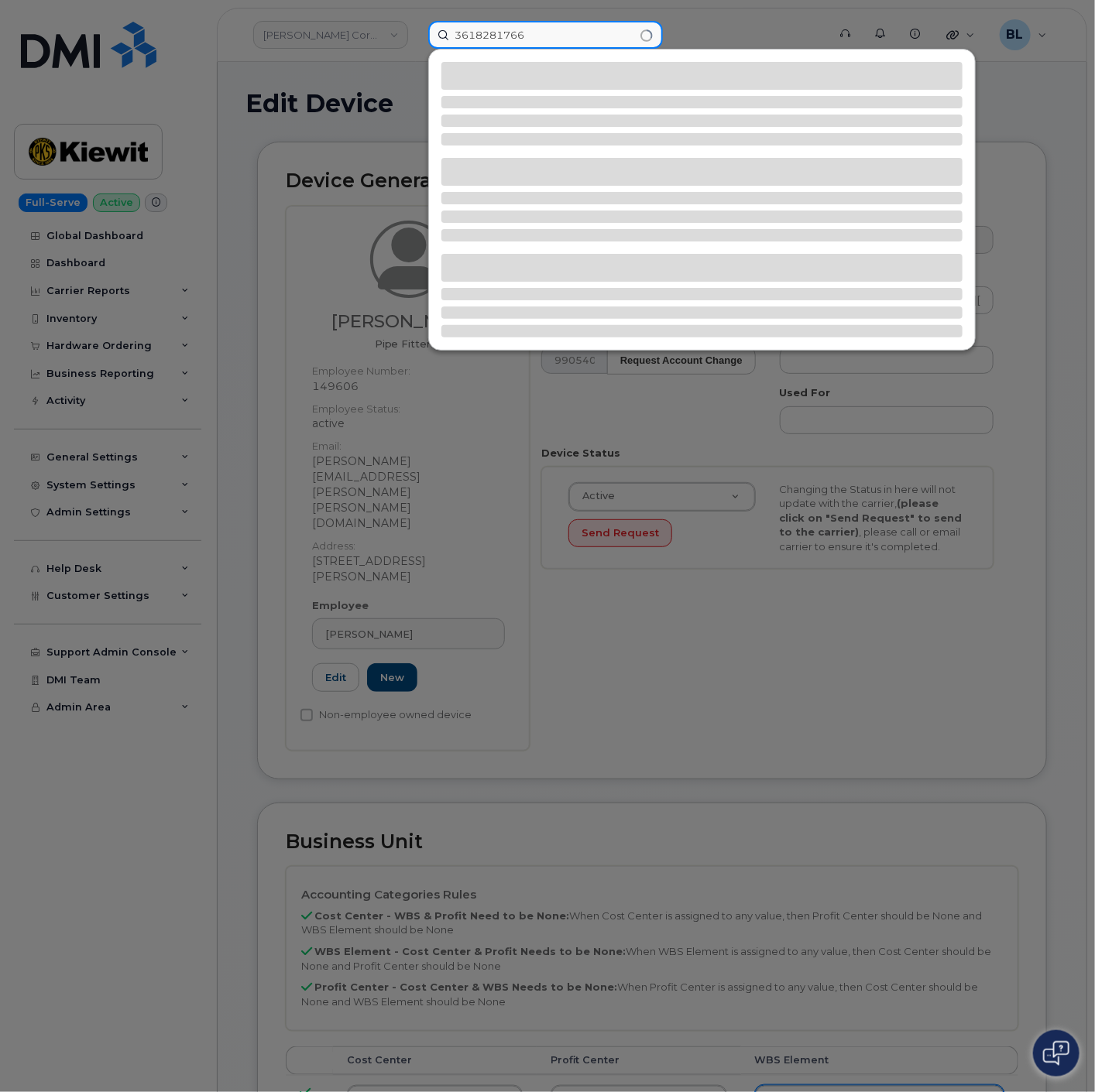
click at [475, 34] on input "3618281766" at bounding box center [545, 35] width 234 height 28
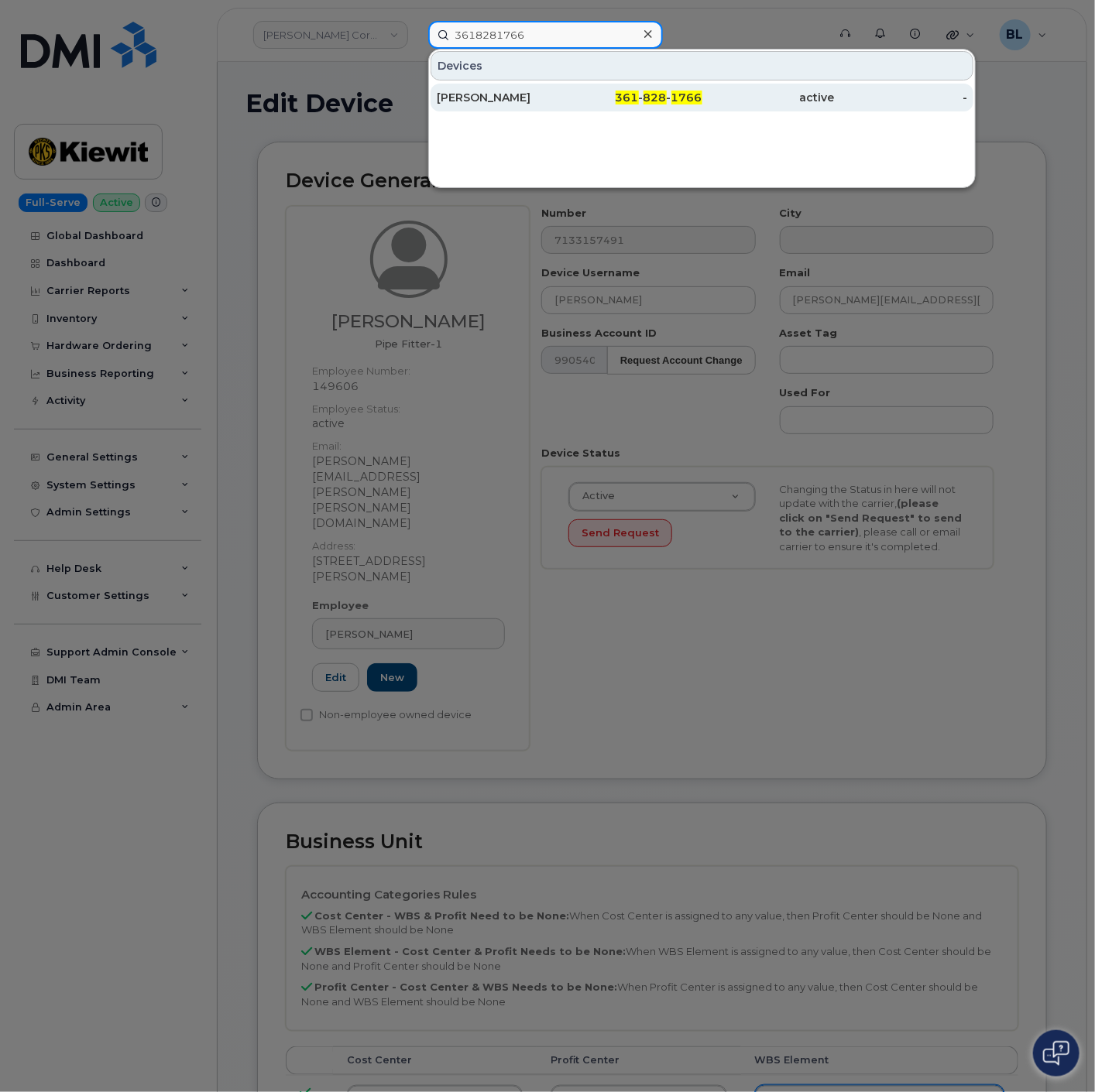
type input "3618281766"
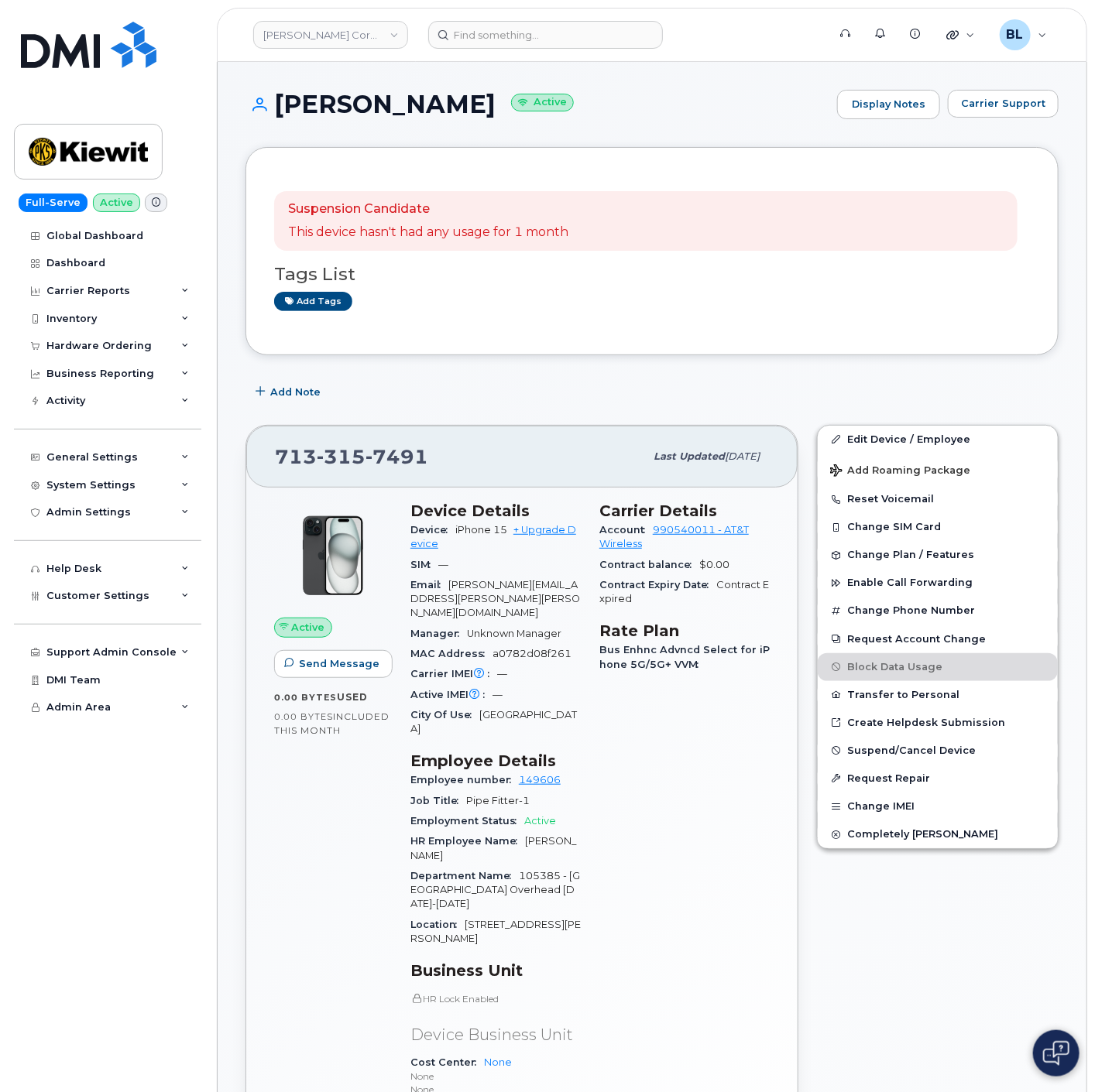
click at [681, 343] on div "Suspension Candidate This device hasn't had any usage for 1 month Tags List Add…" at bounding box center [652, 251] width 813 height 209
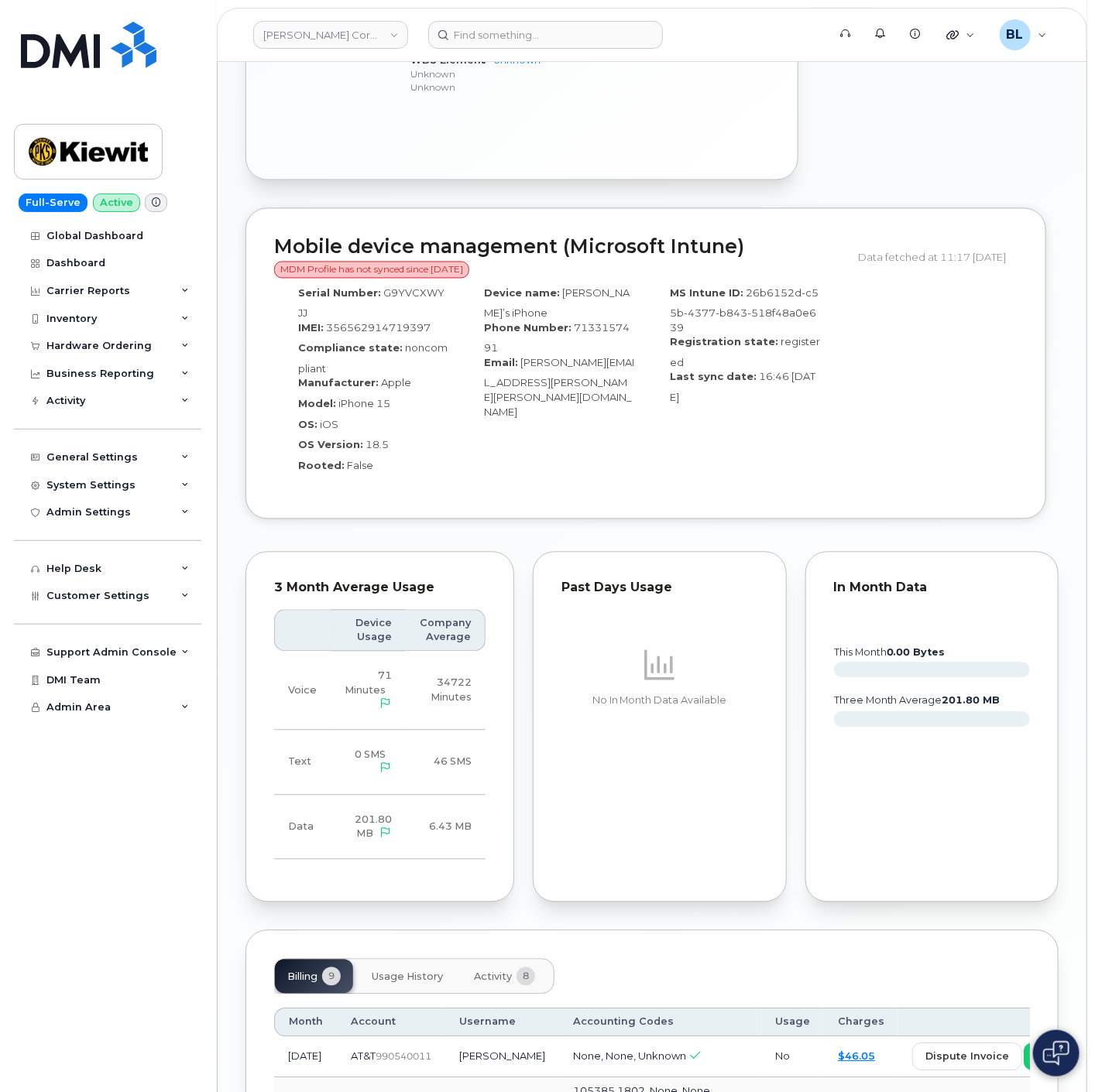
scroll to position [1376, 0]
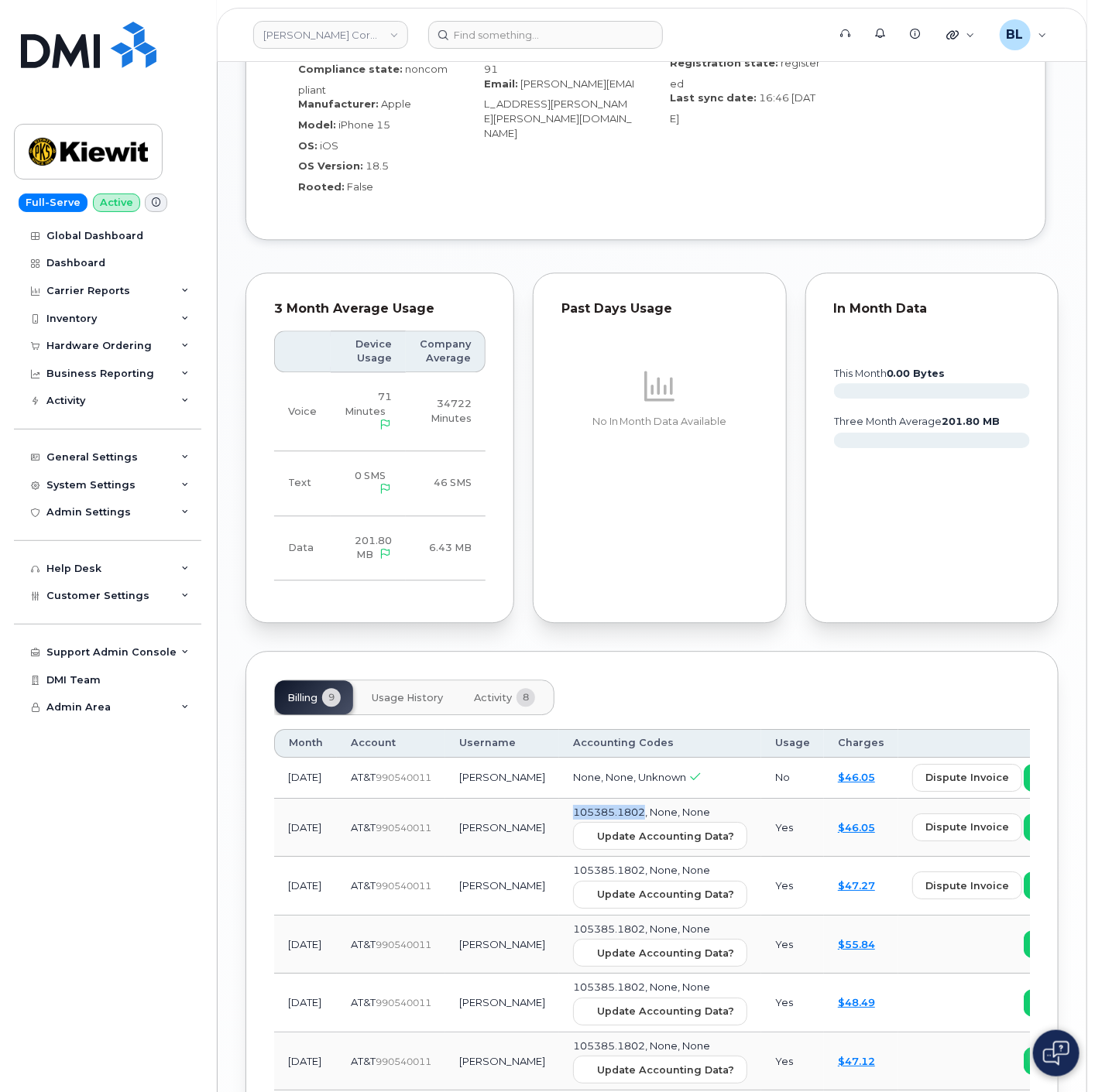
drag, startPoint x: 508, startPoint y: 741, endPoint x: 586, endPoint y: 733, distance: 78.4
click at [586, 799] on td "105385.1802, None, None Update Accounting Data?" at bounding box center [660, 828] width 202 height 59
copy span "105385.1802"
click at [137, 602] on div "Customer Settings" at bounding box center [108, 596] width 187 height 28
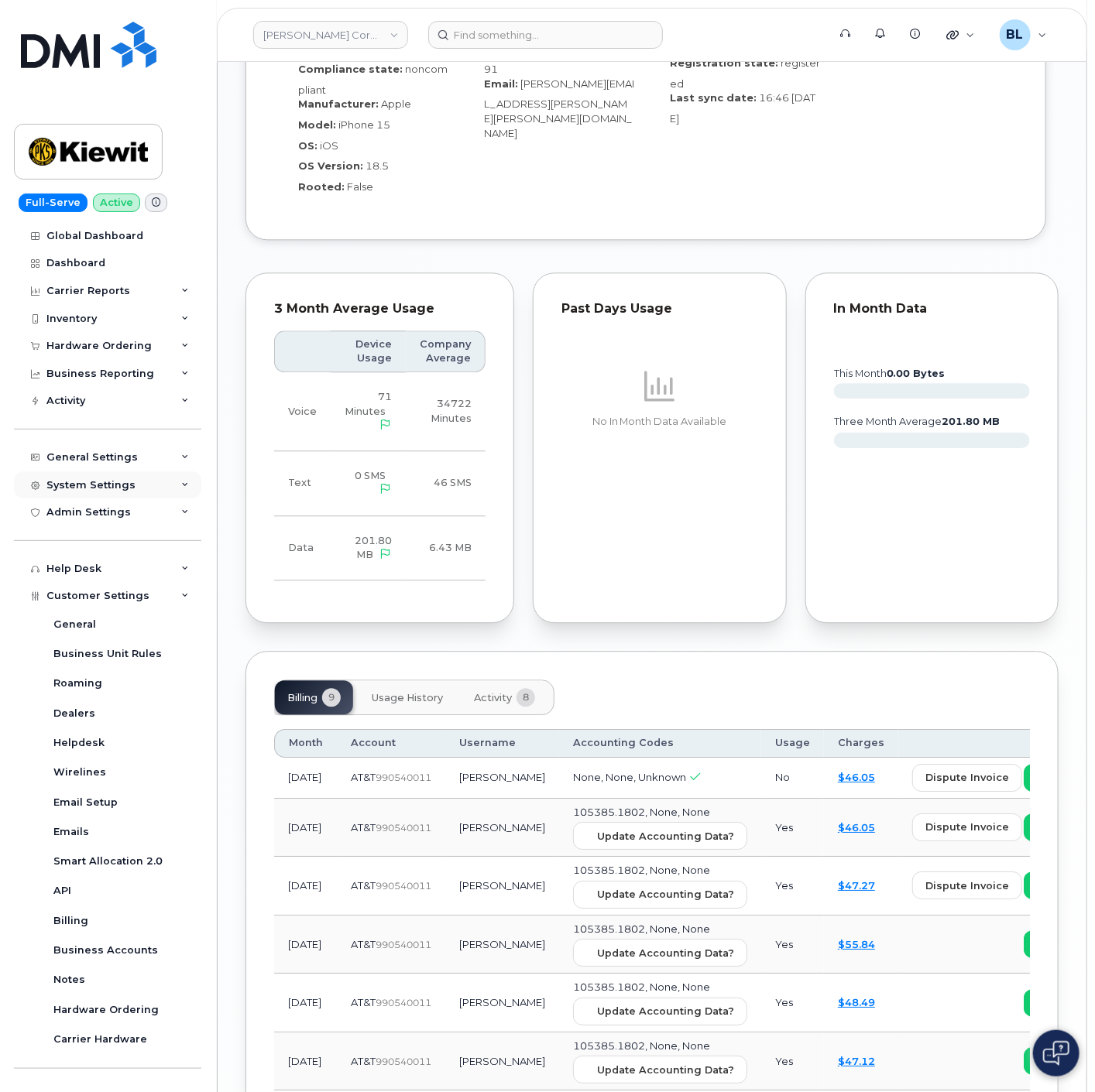
click at [118, 489] on div "System Settings" at bounding box center [91, 485] width 89 height 12
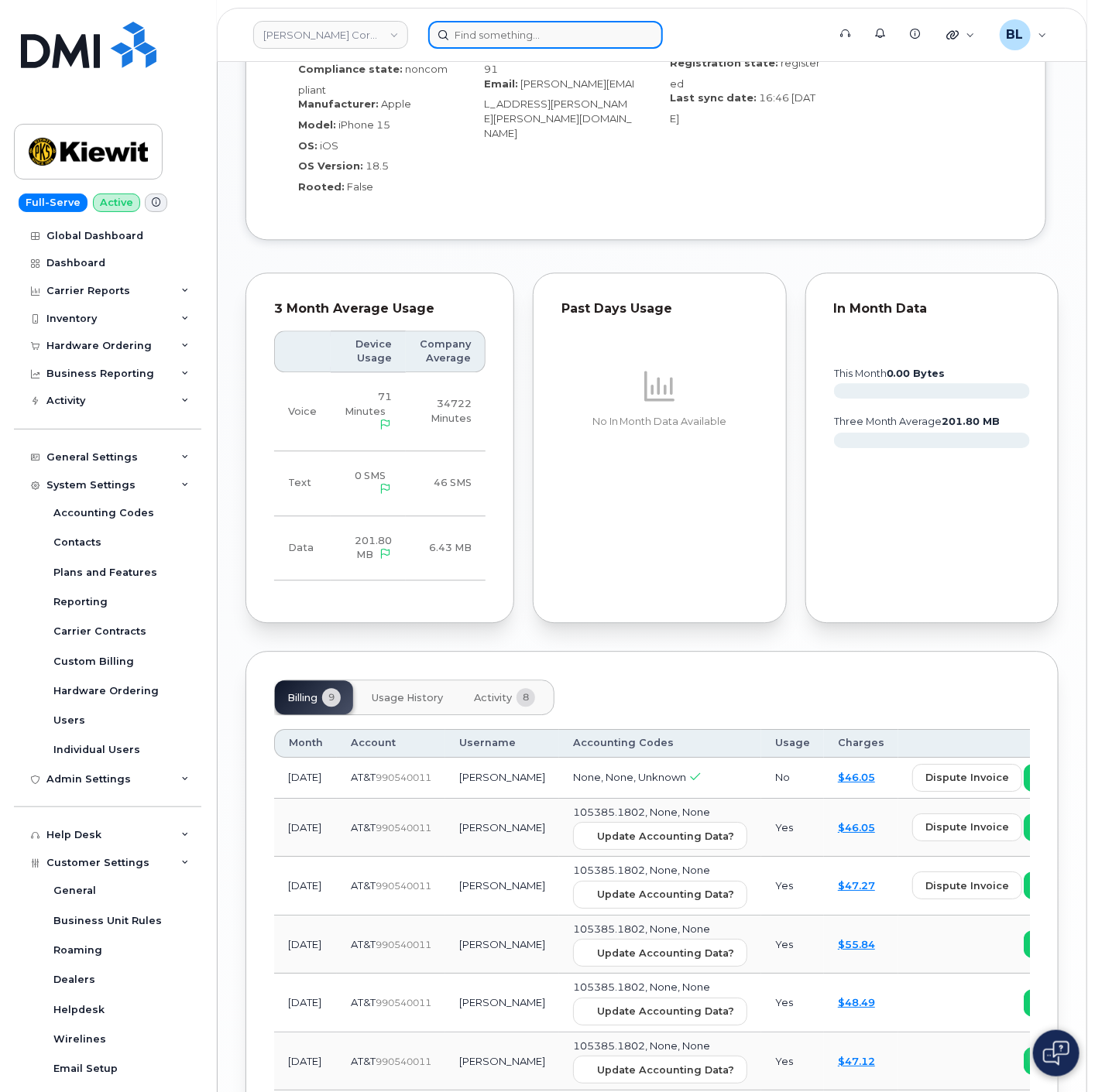
click at [510, 35] on input at bounding box center [545, 35] width 234 height 28
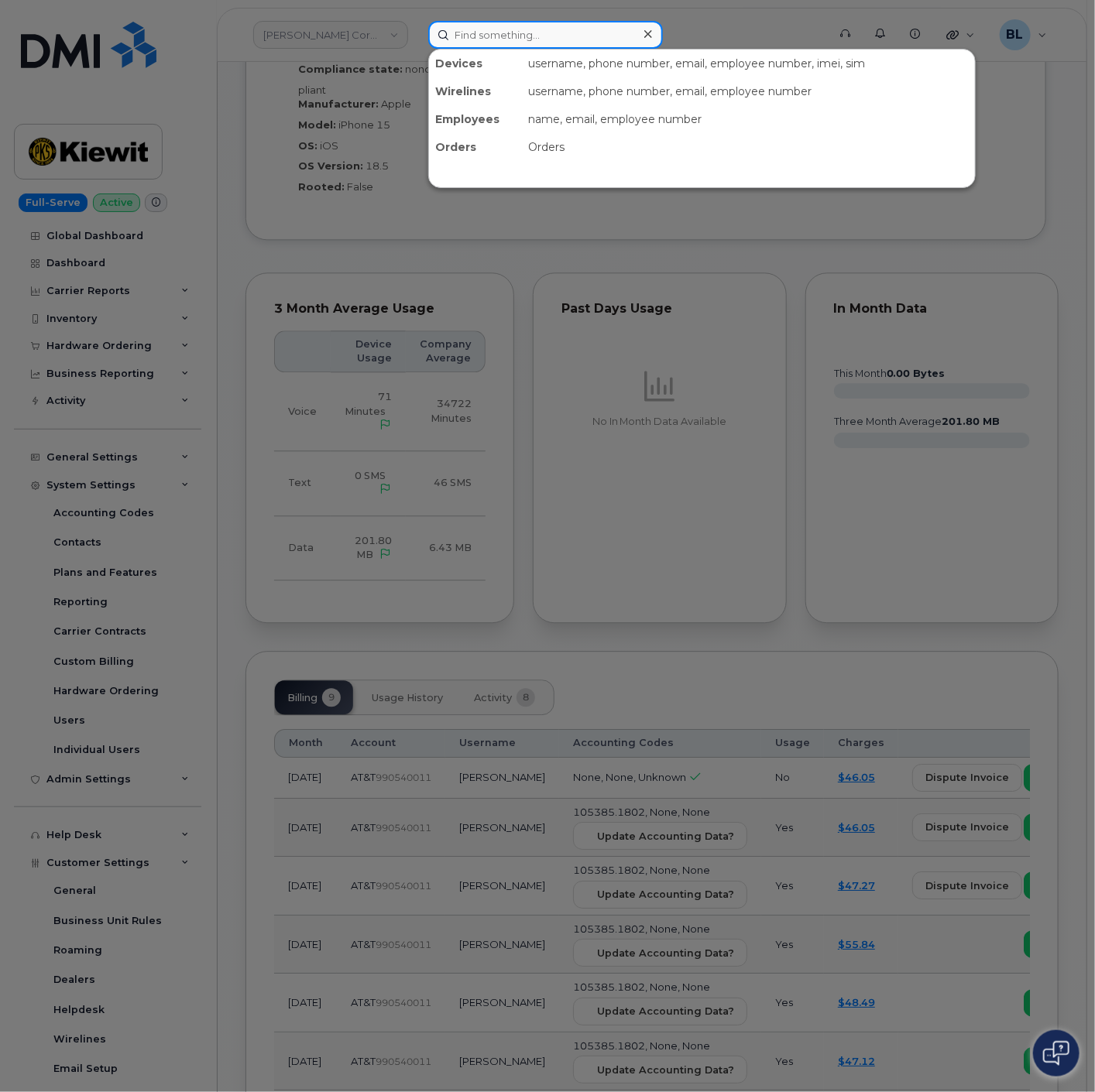
paste input "3618289159"
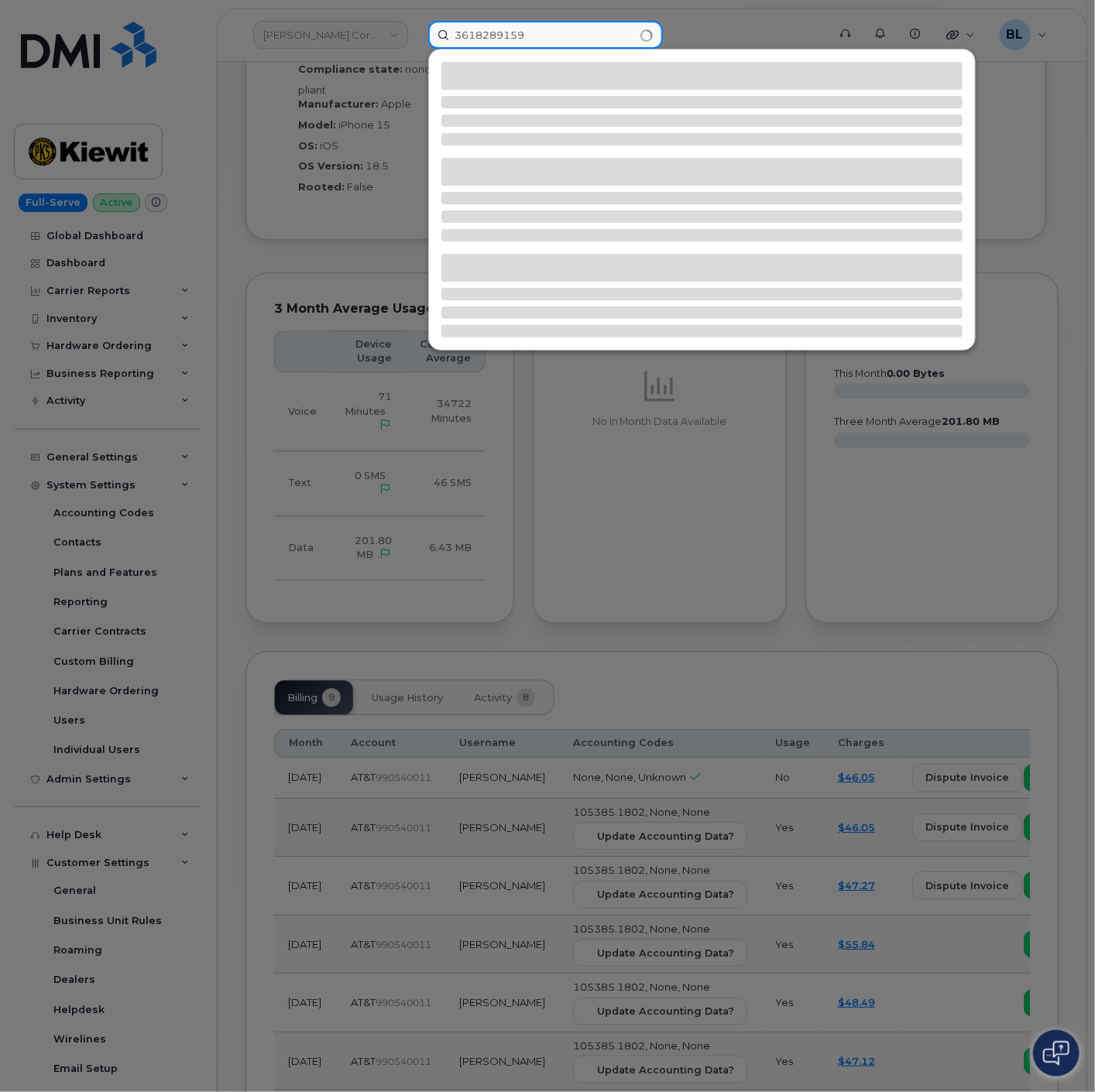
type input "3618289159"
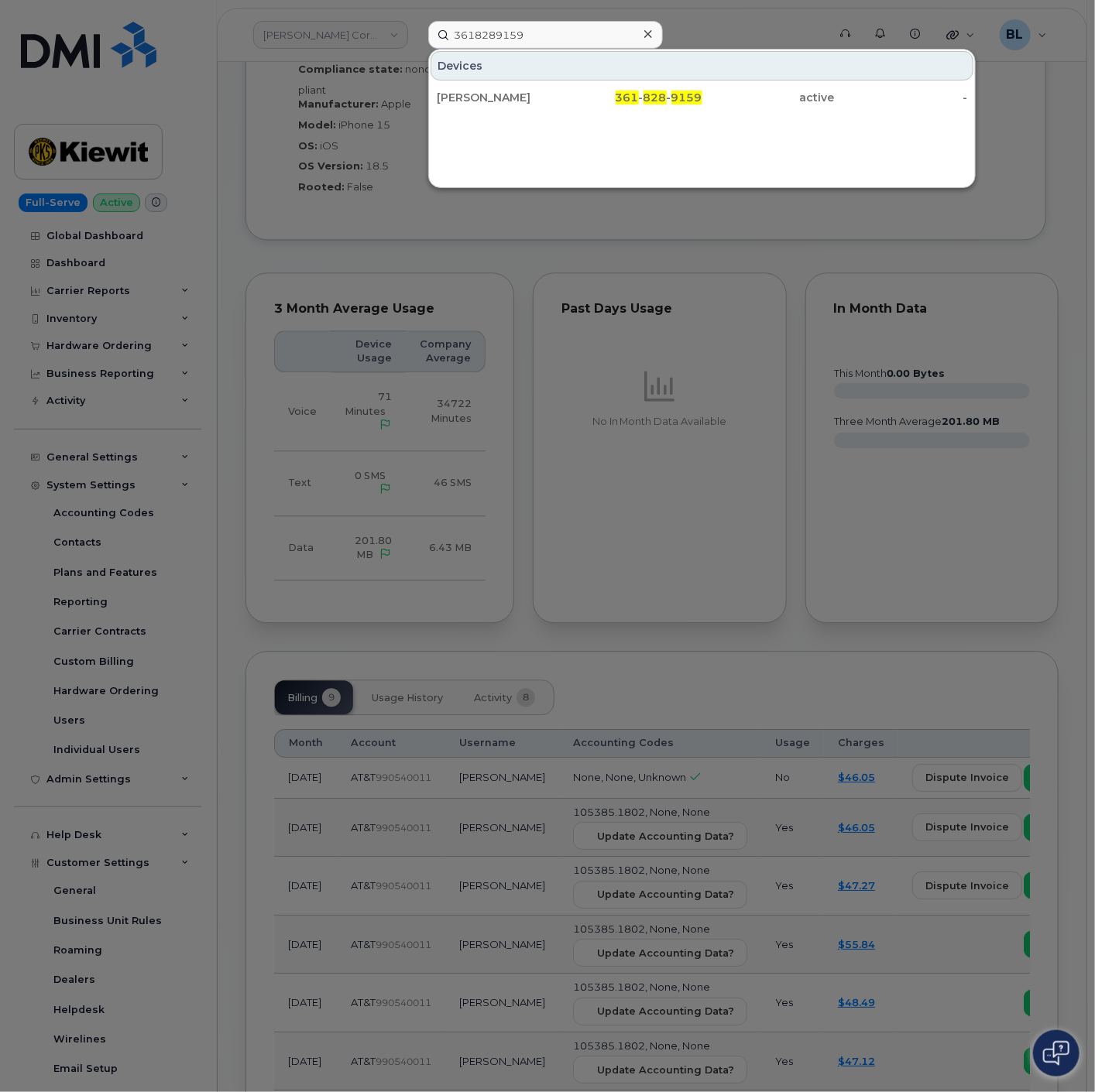
click at [623, 95] on span "361" at bounding box center [627, 98] width 23 height 14
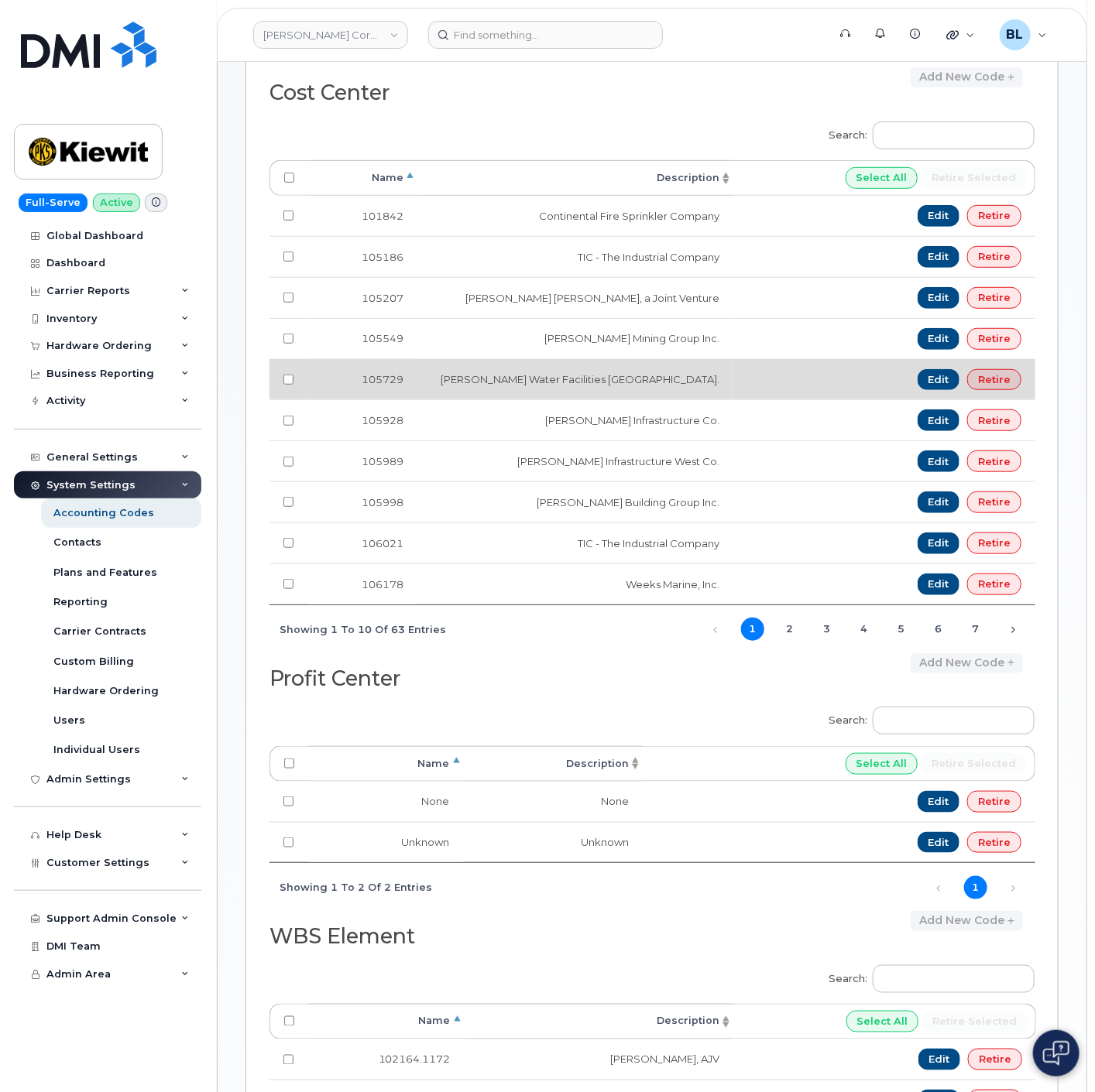
scroll to position [72, 0]
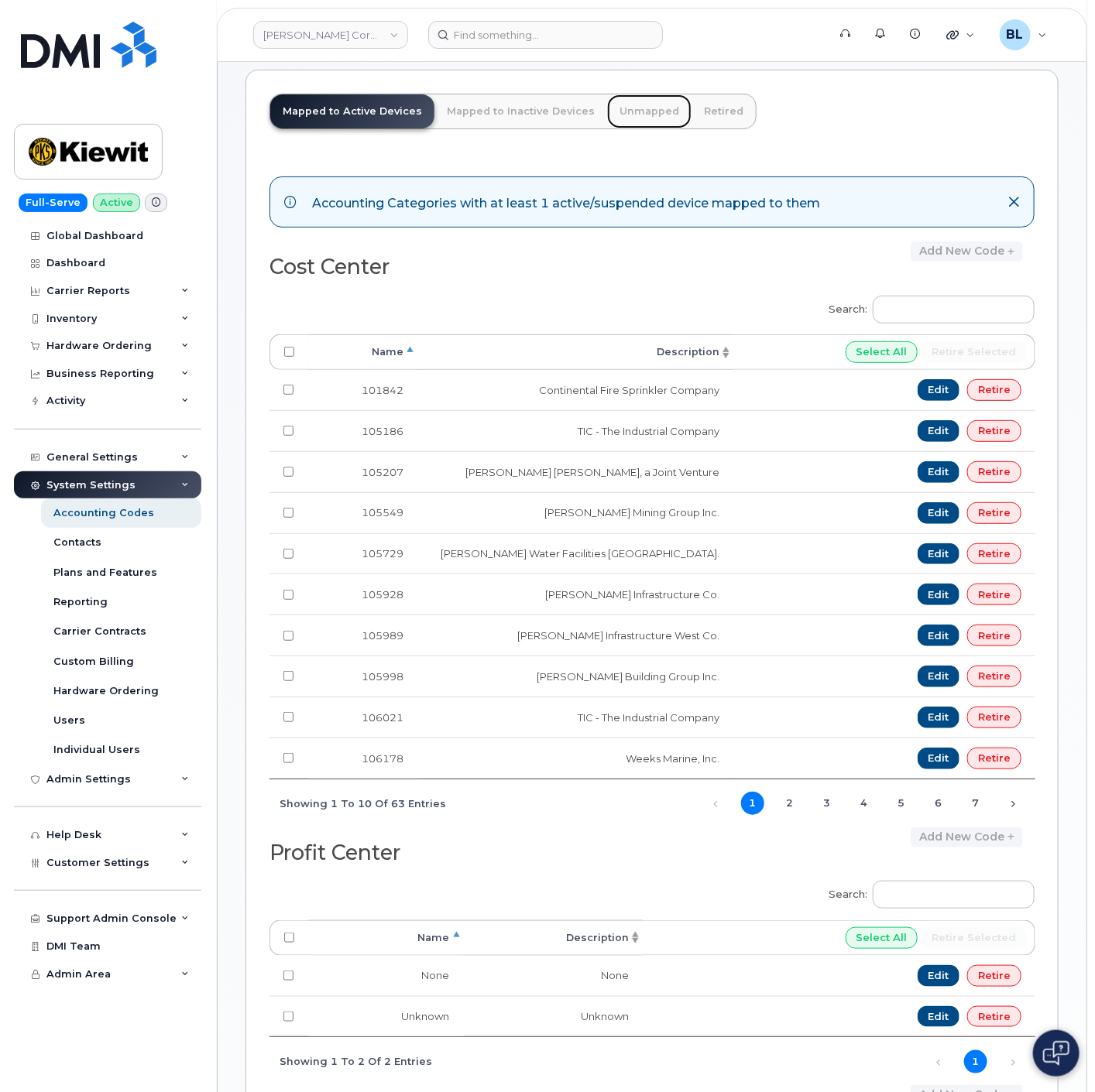
click at [647, 118] on link "Unmapped" at bounding box center [650, 111] width 85 height 34
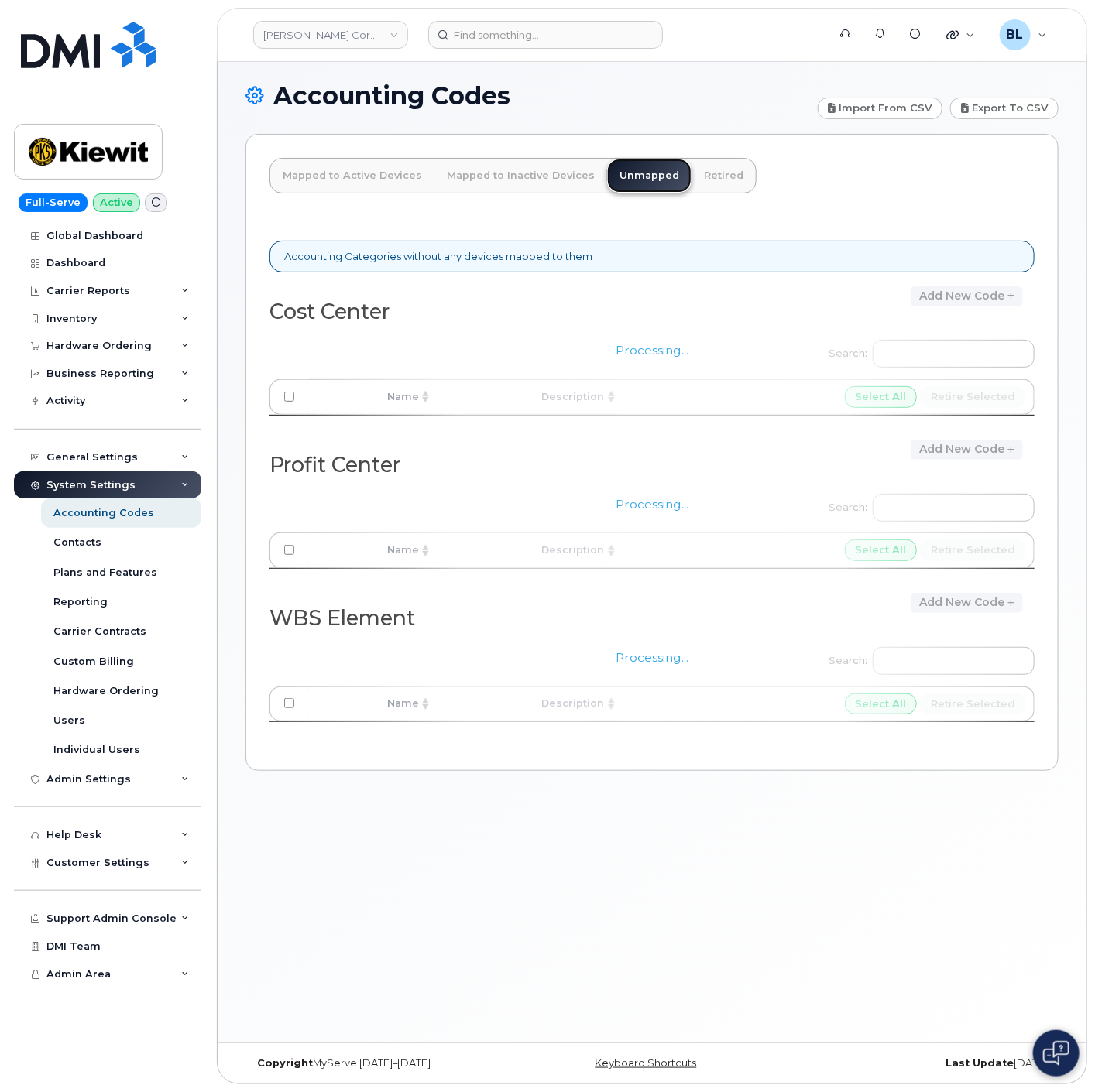
scroll to position [8, 0]
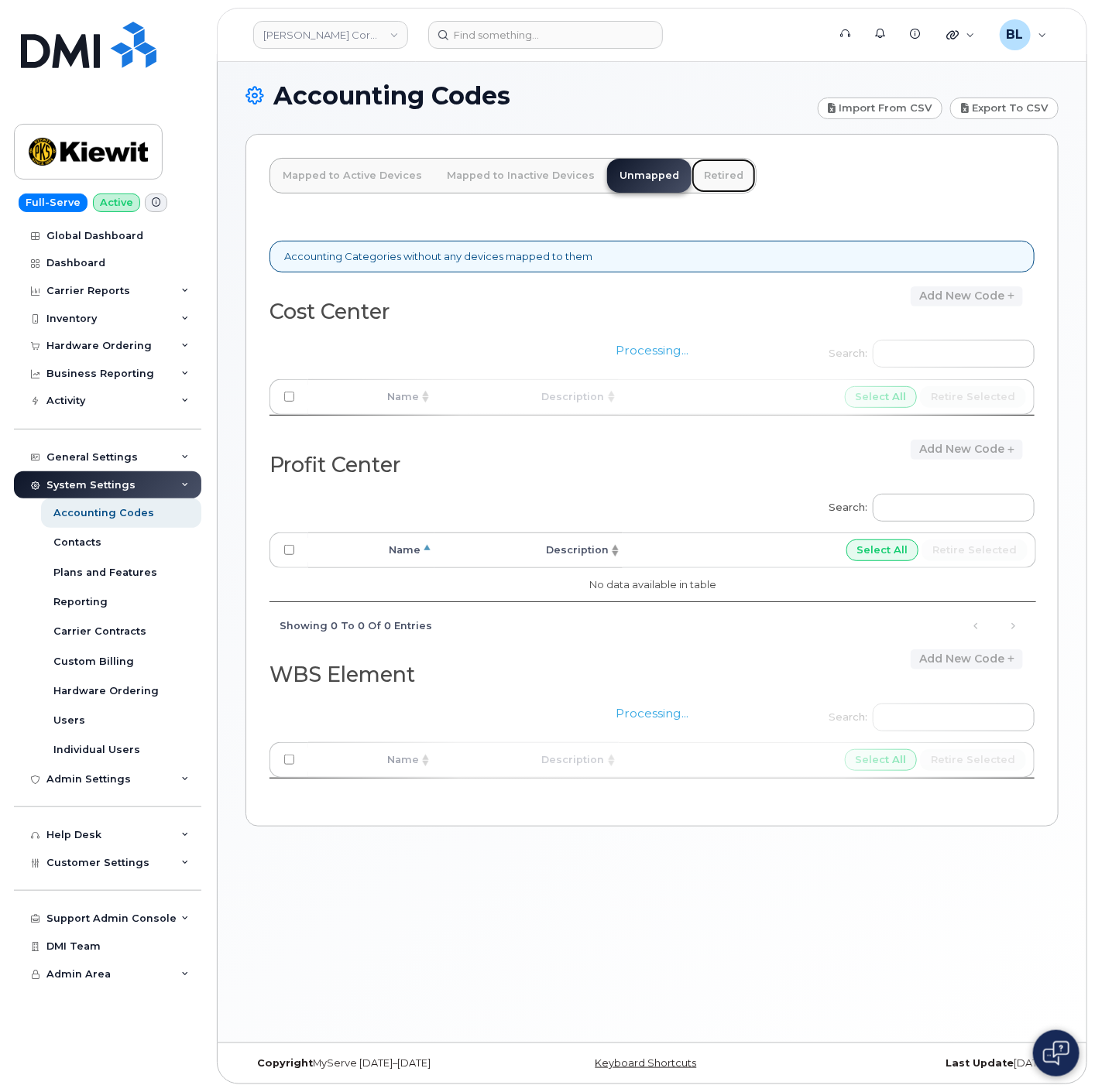
click at [703, 189] on link "Retired" at bounding box center [723, 176] width 65 height 34
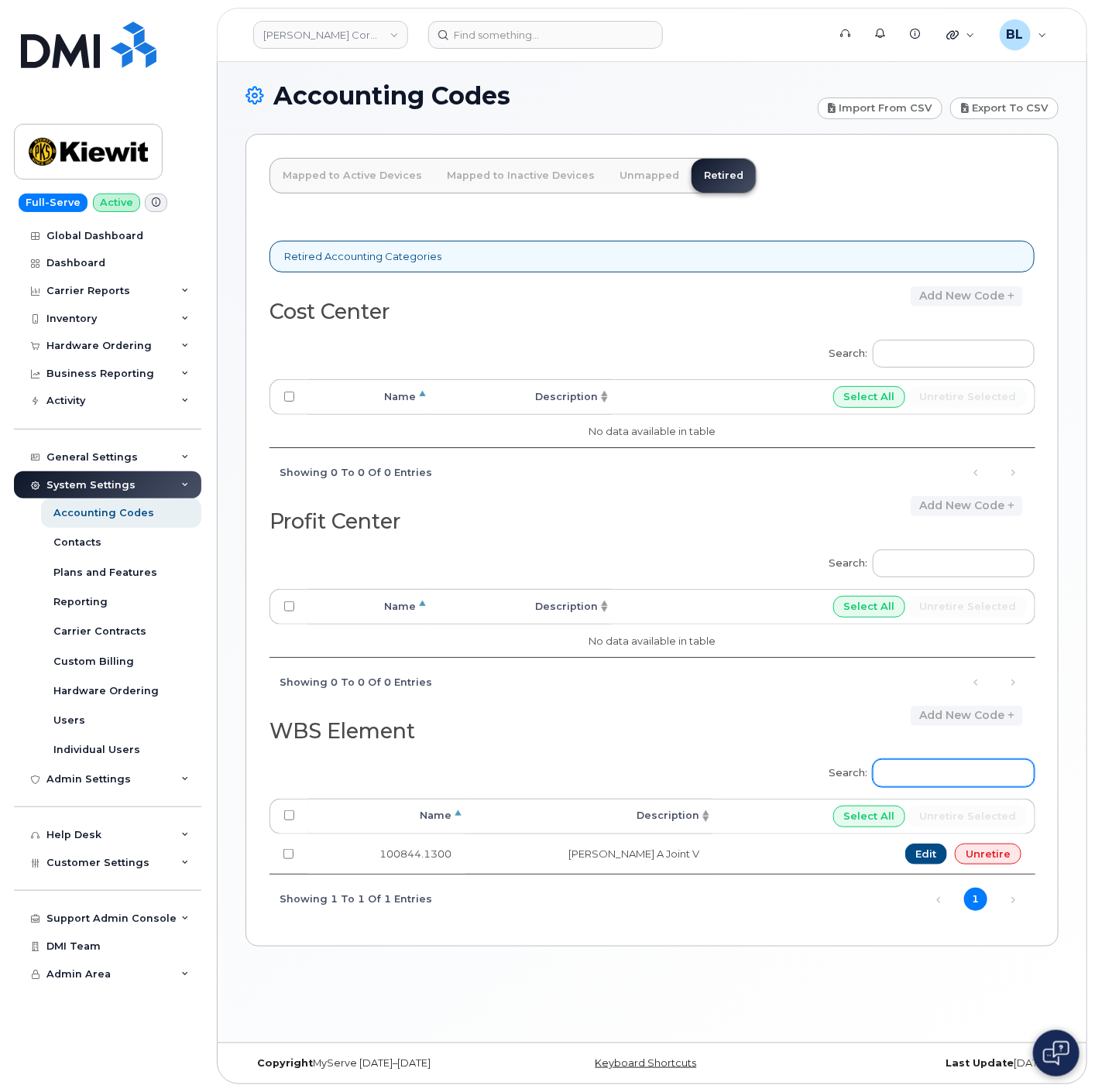
click at [960, 765] on input "Search:" at bounding box center [953, 774] width 162 height 28
paste input "105385.1802"
click at [640, 735] on div "Retired Accounting Categories Cost Center Add new code Search: Processing... Na…" at bounding box center [652, 569] width 765 height 694
type input "105385.1802"
click at [132, 459] on div "General Settings" at bounding box center [108, 458] width 187 height 28
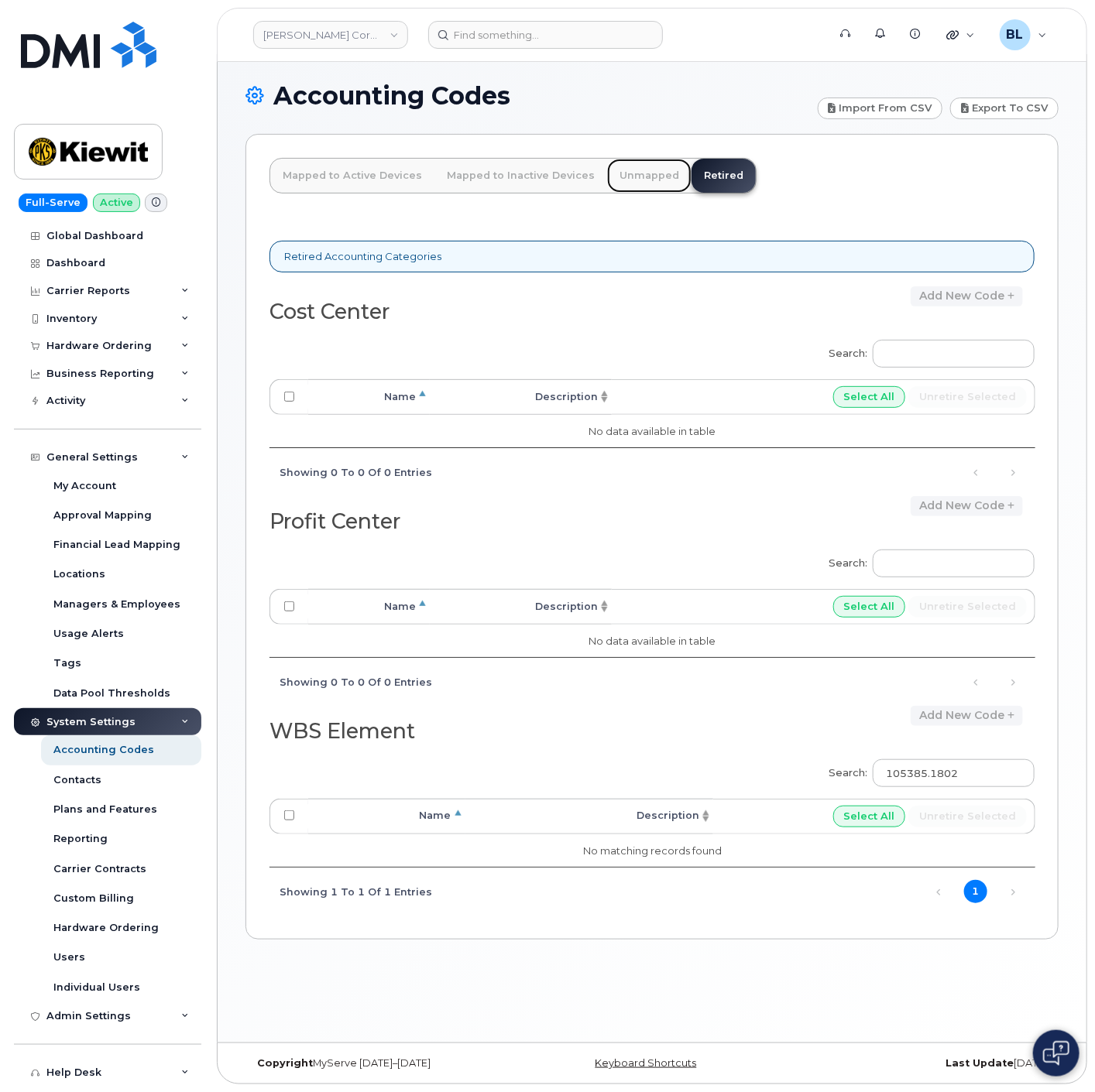
click at [623, 177] on link "Unmapped" at bounding box center [650, 176] width 85 height 34
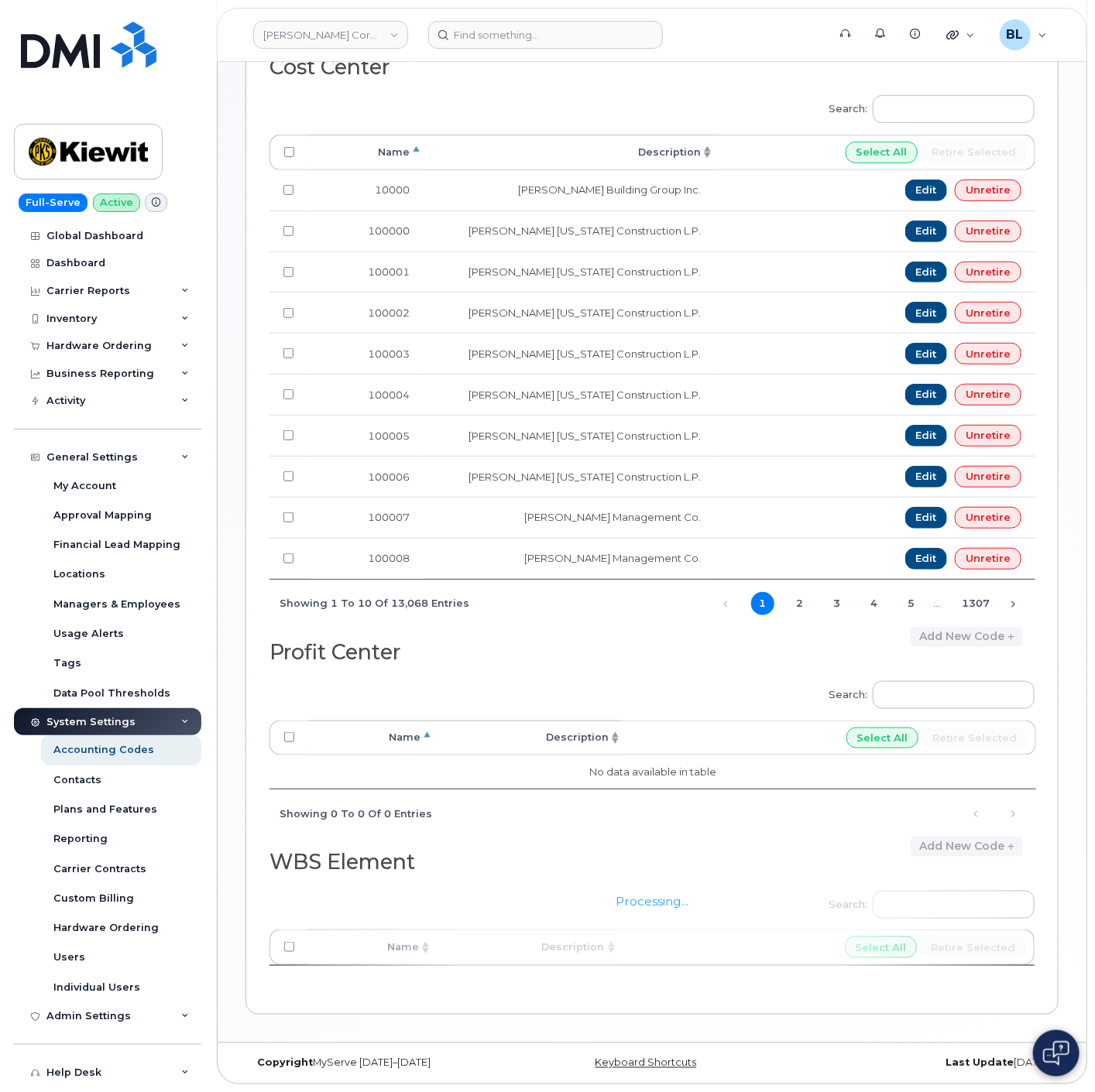
scroll to position [691, 0]
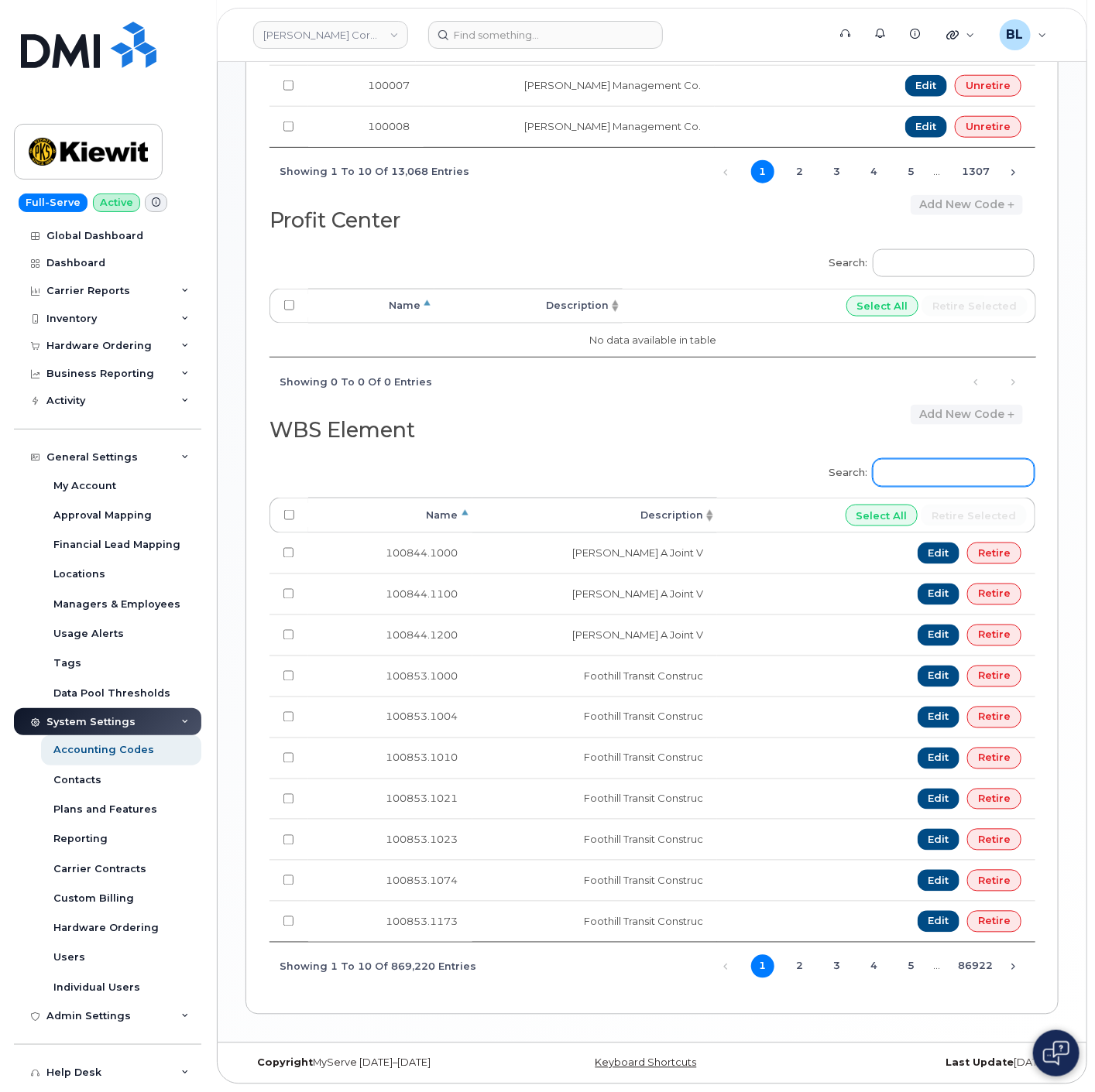
click at [932, 468] on input "Search:" at bounding box center [953, 474] width 162 height 28
paste input "105385.1802"
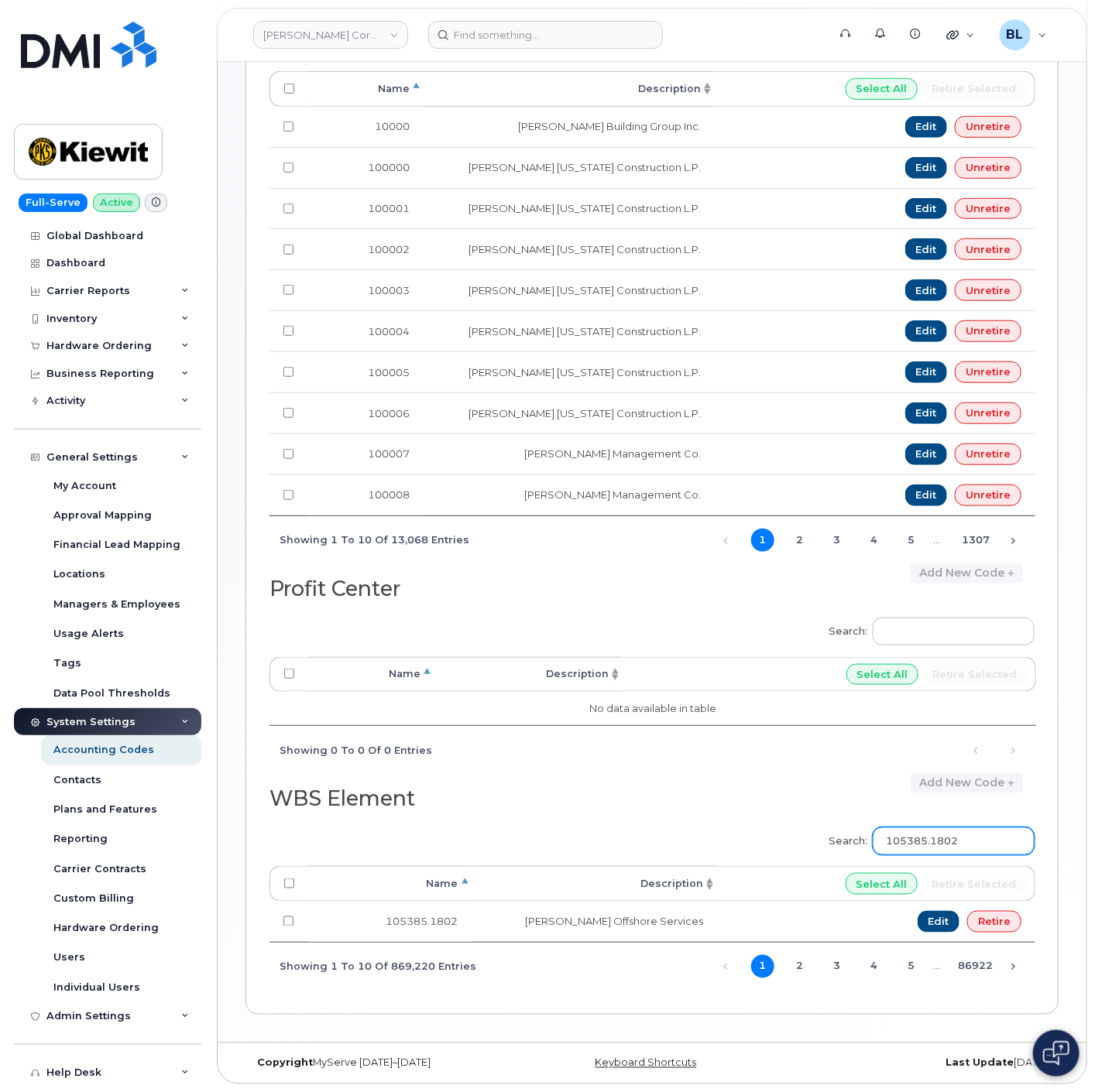
scroll to position [321, 0]
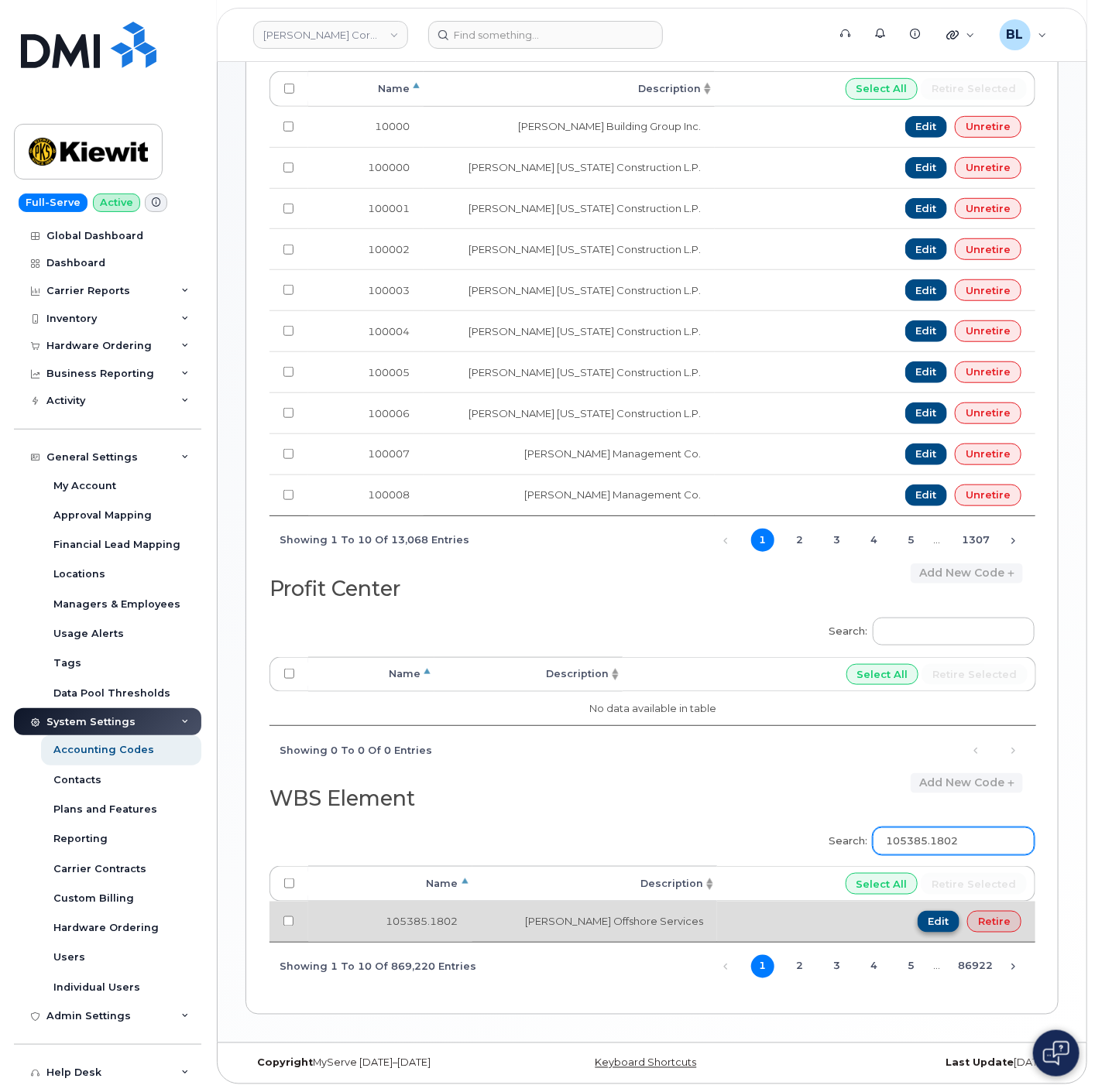
type input "105385.1802"
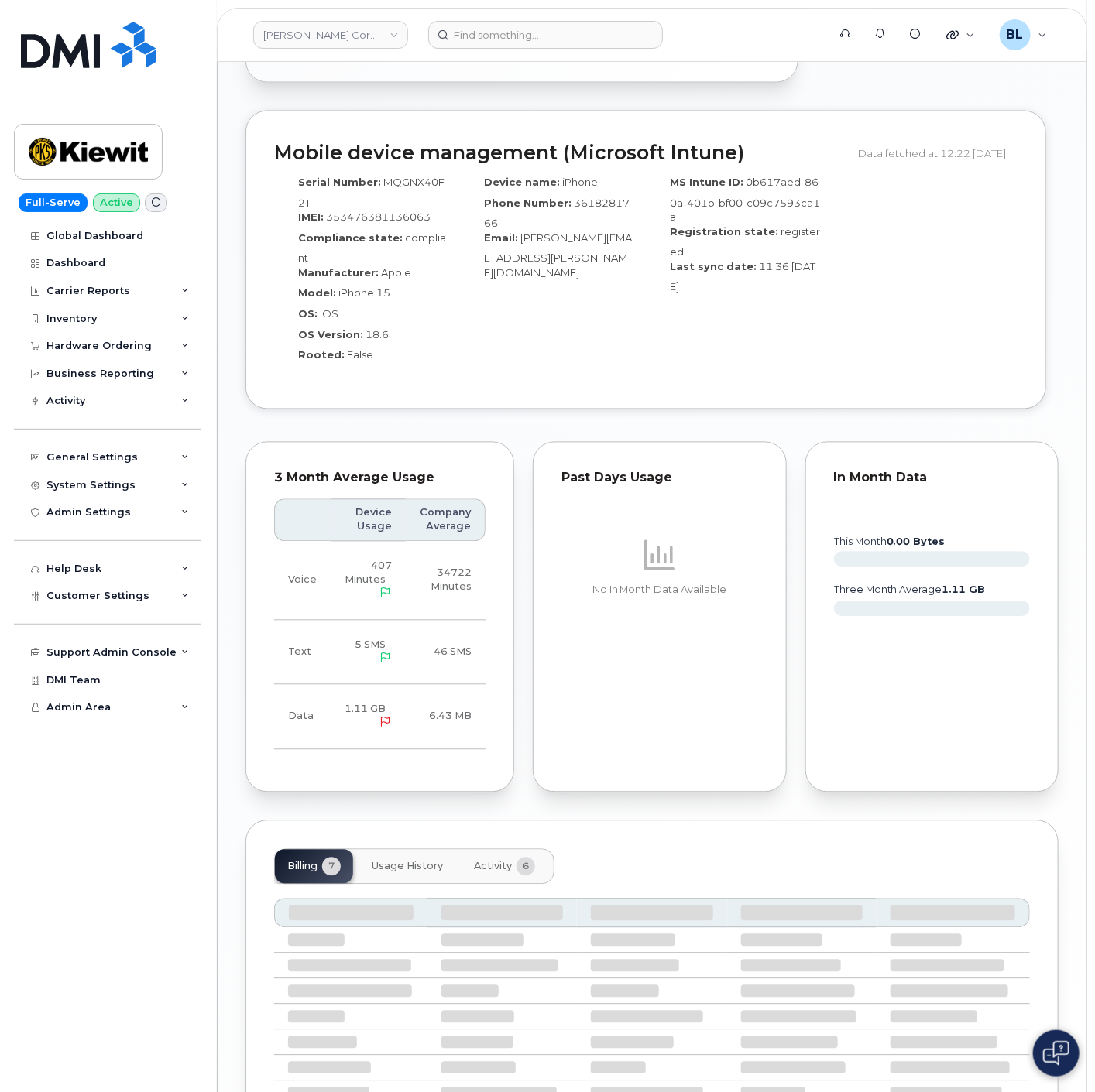
scroll to position [1185, 0]
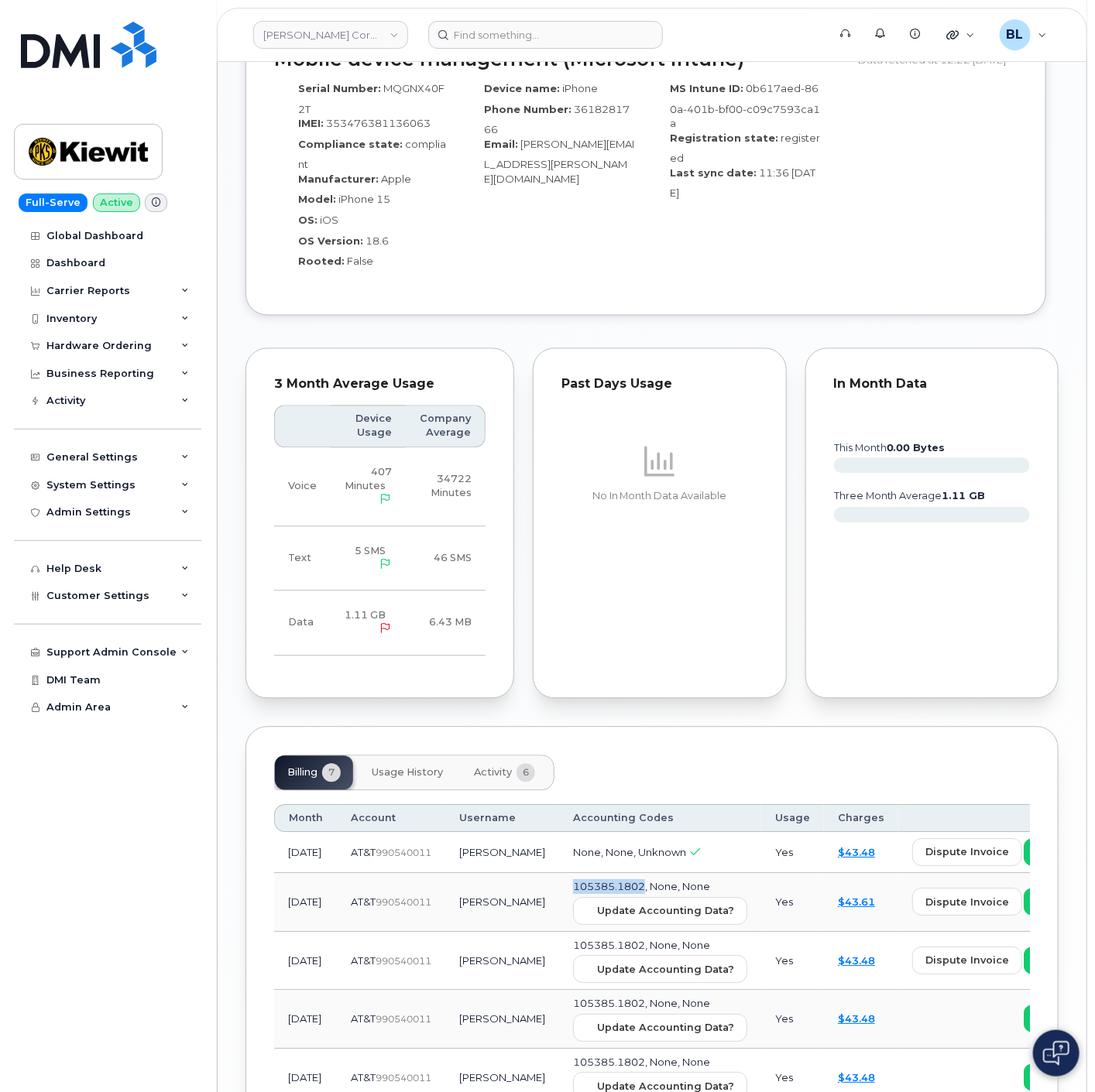
drag, startPoint x: 519, startPoint y: 847, endPoint x: 581, endPoint y: 838, distance: 62.6
click at [586, 874] on td "105385.1802, None, None Update Accounting Data?" at bounding box center [660, 903] width 202 height 59
copy span "105385.1802"
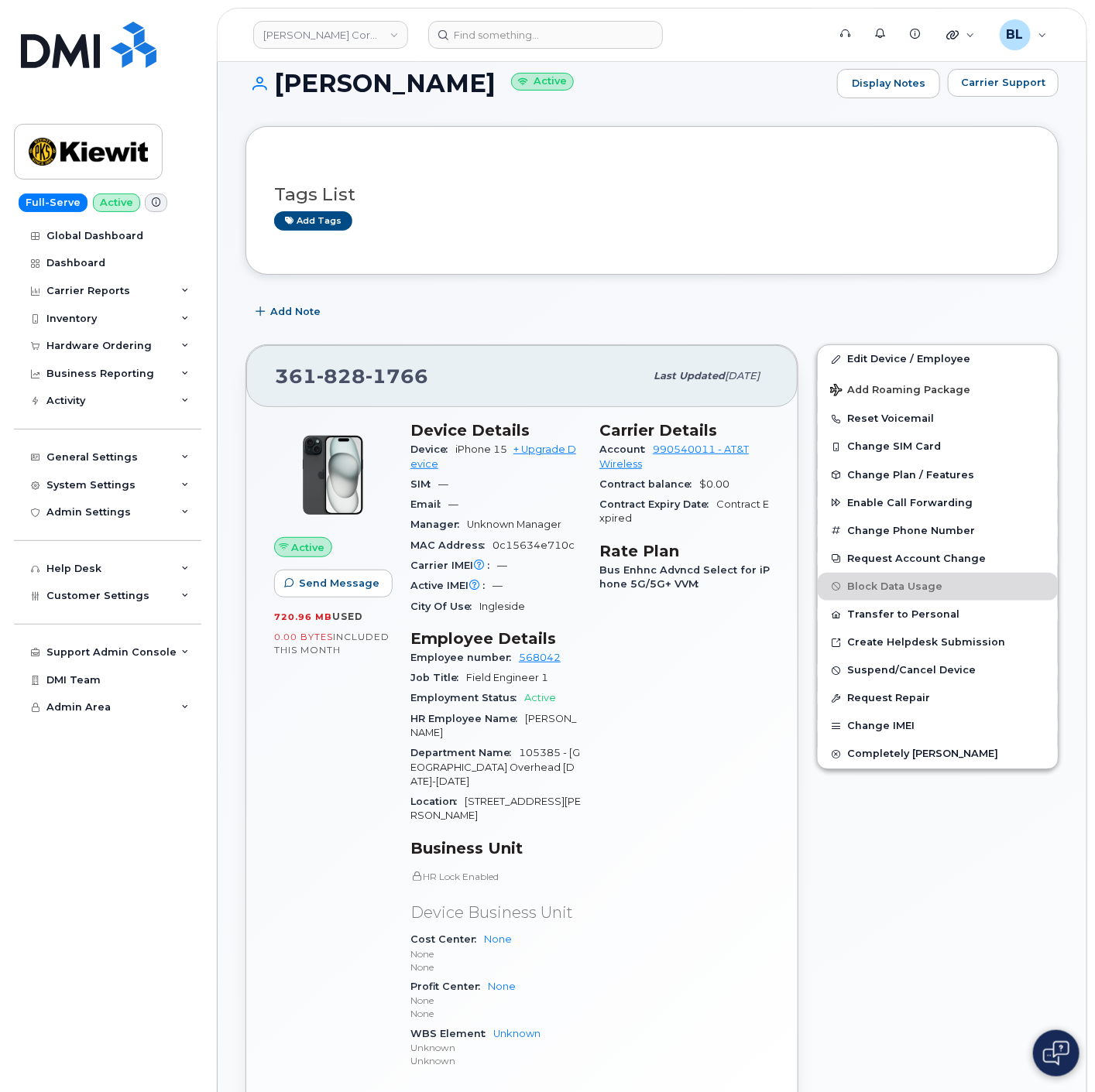
scroll to position [0, 0]
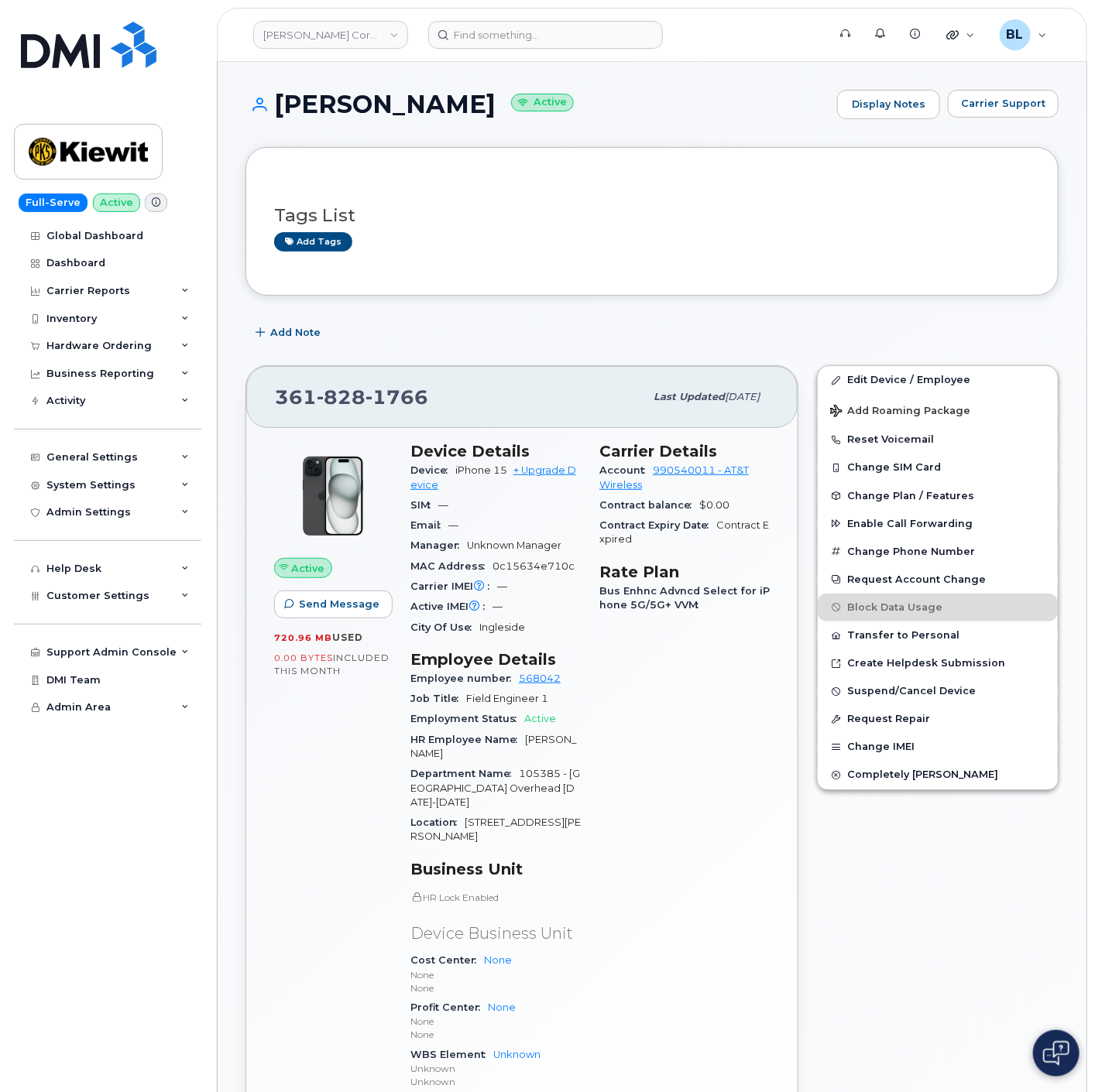
click at [366, 389] on span "828" at bounding box center [397, 397] width 63 height 23
copy span "361 828 1766"
drag, startPoint x: 270, startPoint y: 103, endPoint x: 436, endPoint y: 114, distance: 166.4
click at [436, 114] on h1 "Jayden Nails Active" at bounding box center [537, 104] width 584 height 27
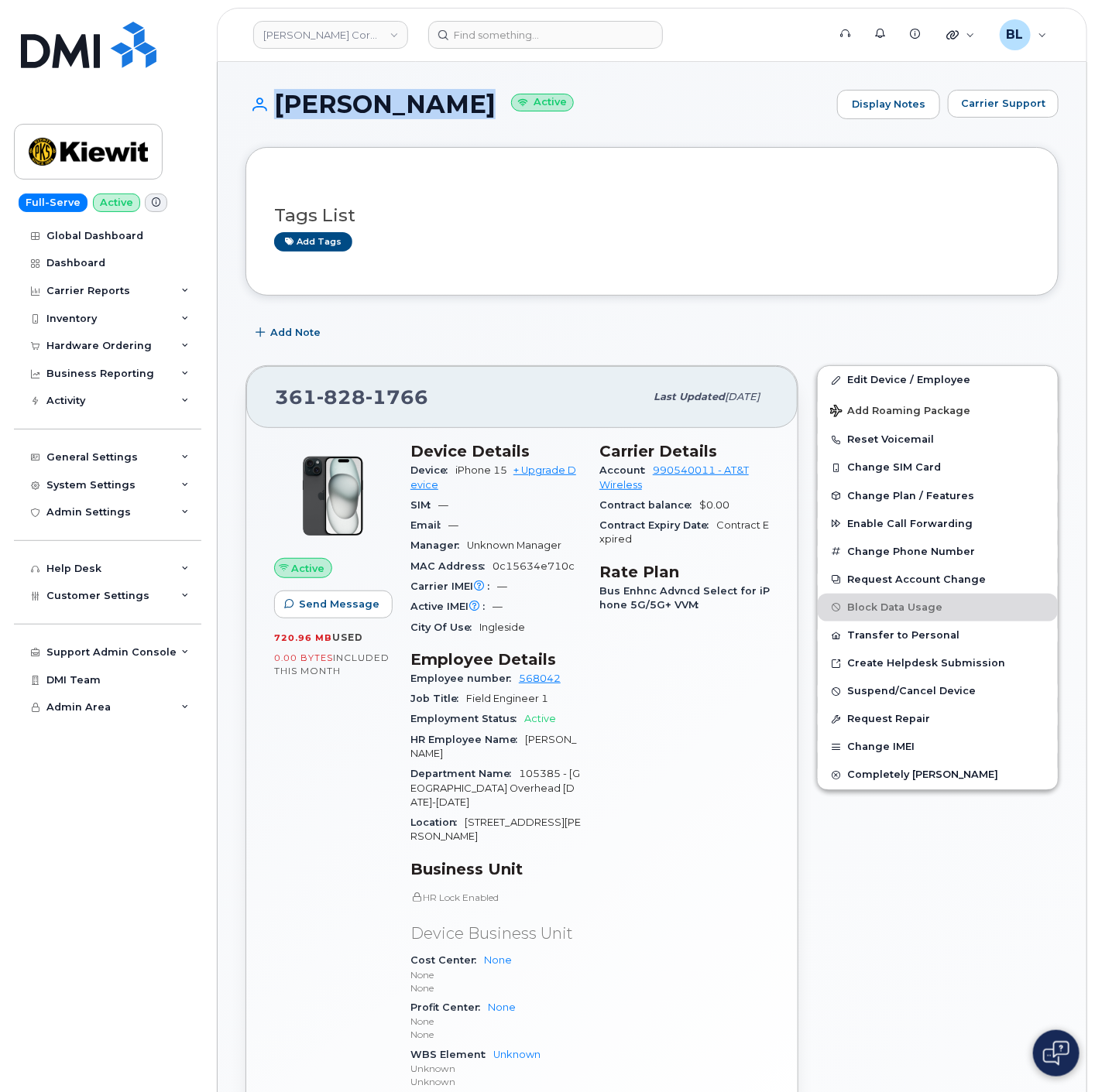
copy h1 "Jayden Nails"
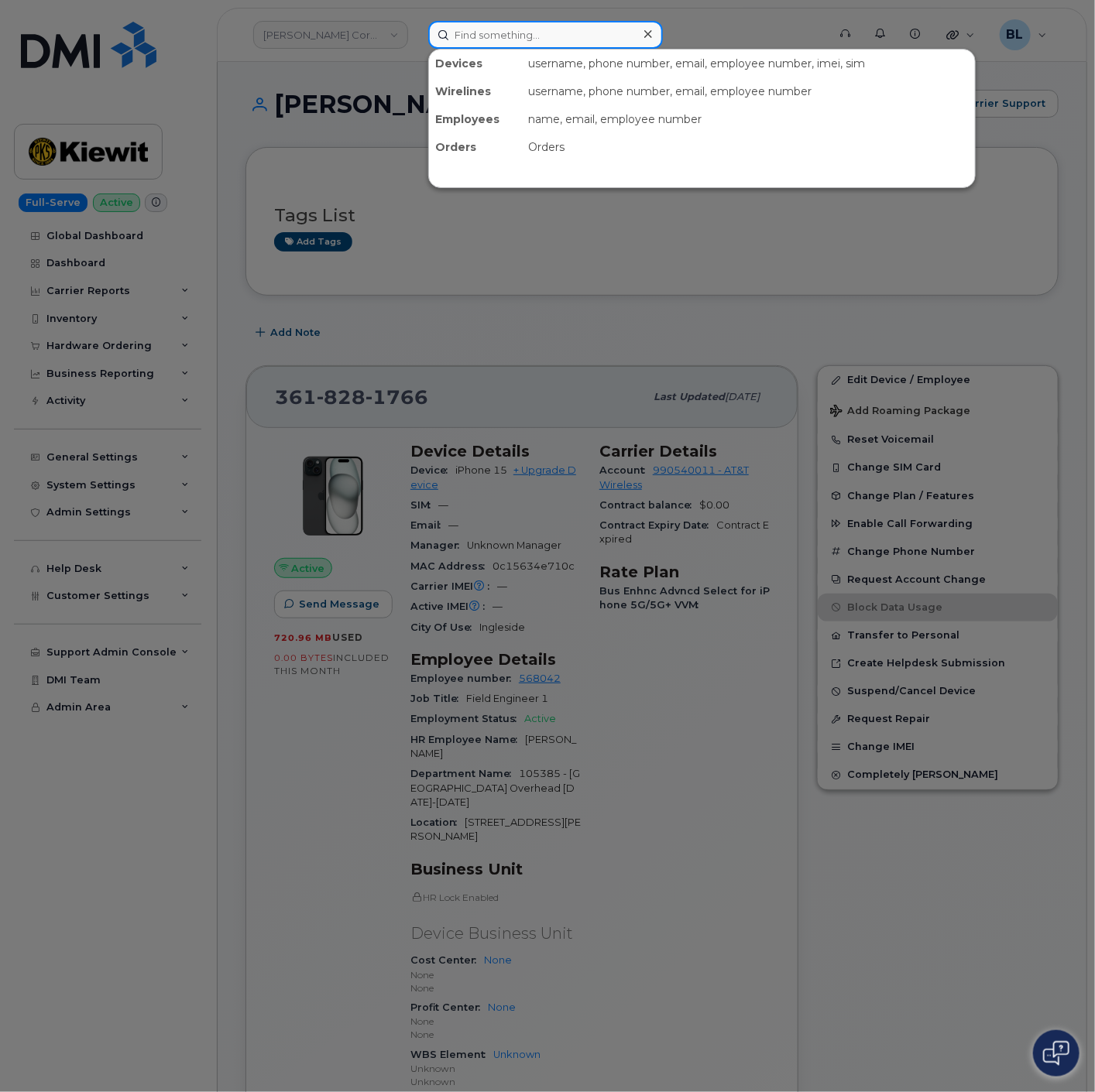
click at [569, 41] on input at bounding box center [545, 35] width 234 height 28
paste input "3612383834"
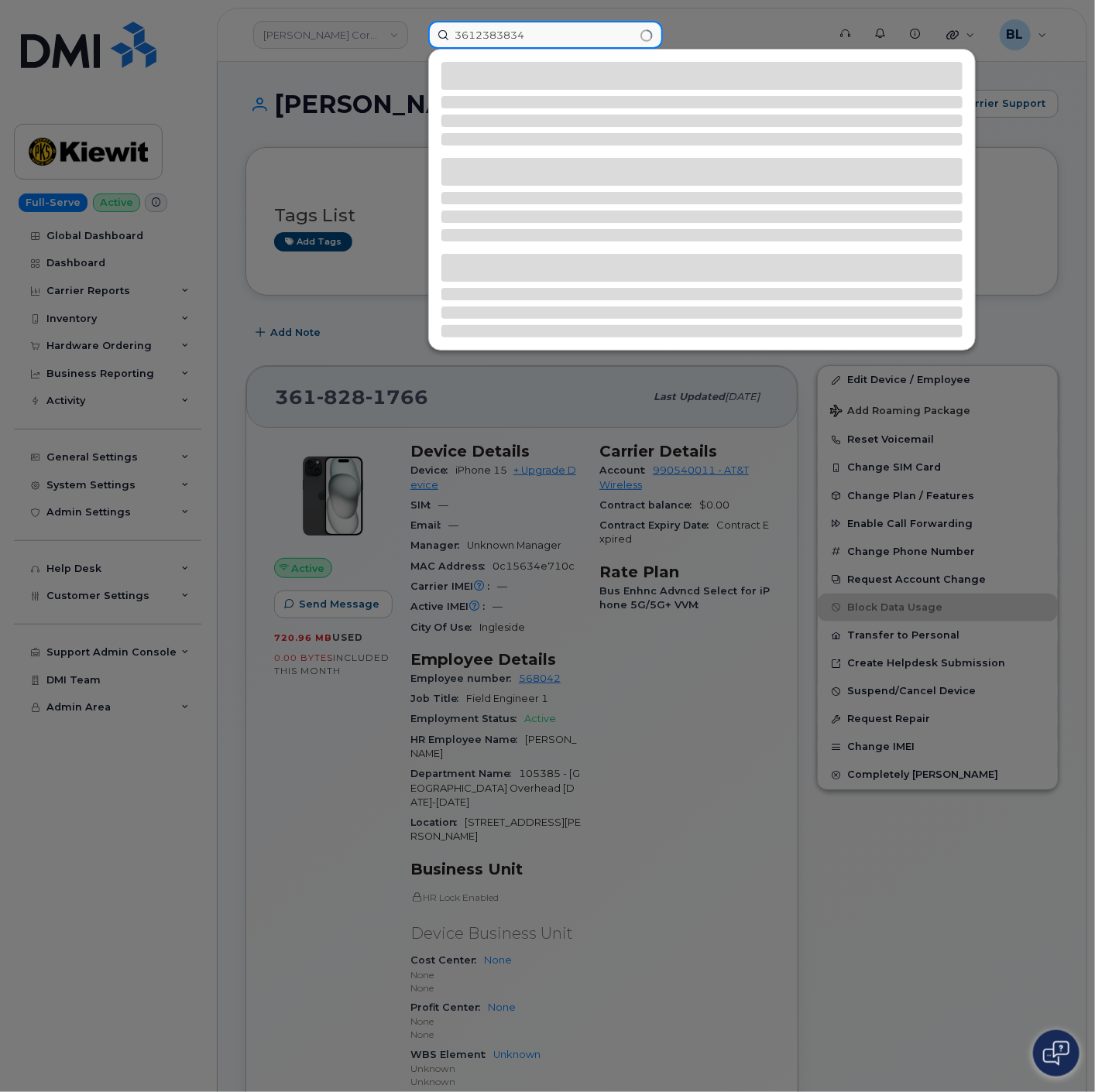
type input "3612383834"
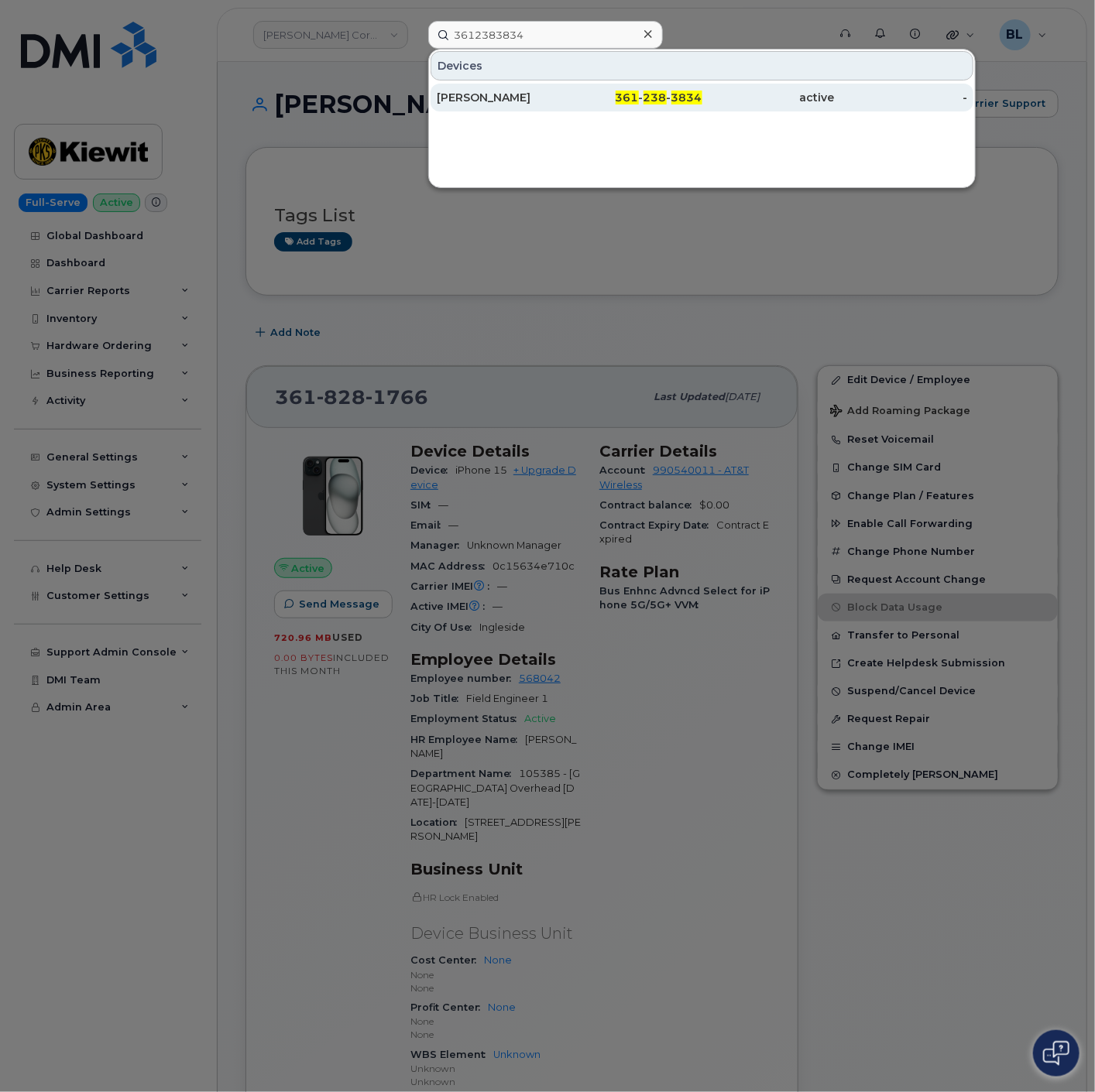
click at [569, 109] on div "Benjamin Brown" at bounding box center [635, 98] width 133 height 28
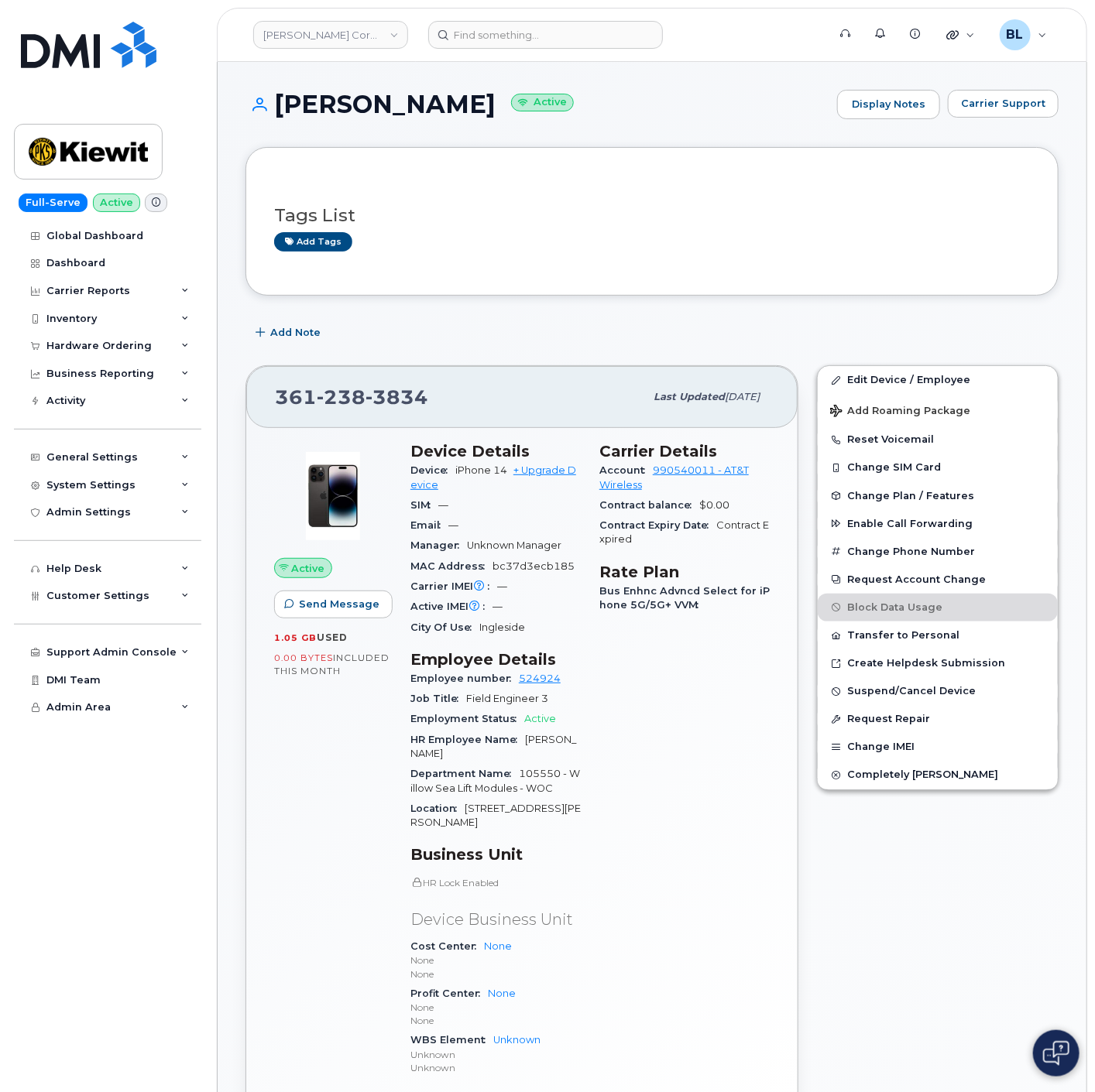
click at [331, 368] on div "[PHONE_NUMBER] Last updated [DATE]" at bounding box center [522, 397] width 551 height 62
click at [366, 393] on span "238" at bounding box center [397, 397] width 63 height 23
copy span "361 238 3834"
click at [366, 398] on span "828" at bounding box center [397, 397] width 63 height 23
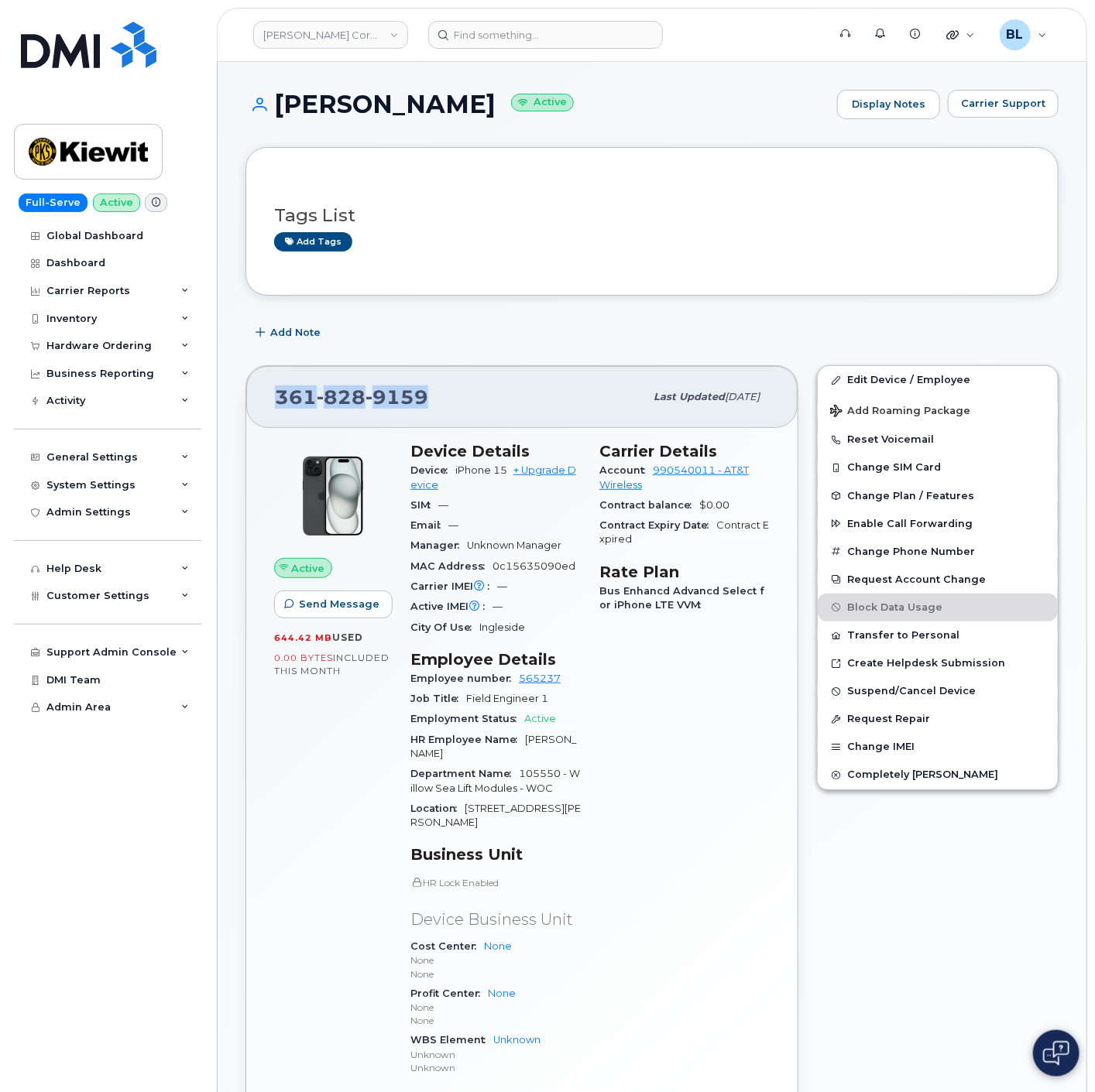
click at [366, 398] on span "828" at bounding box center [397, 397] width 63 height 23
copy span "361 828 9159"
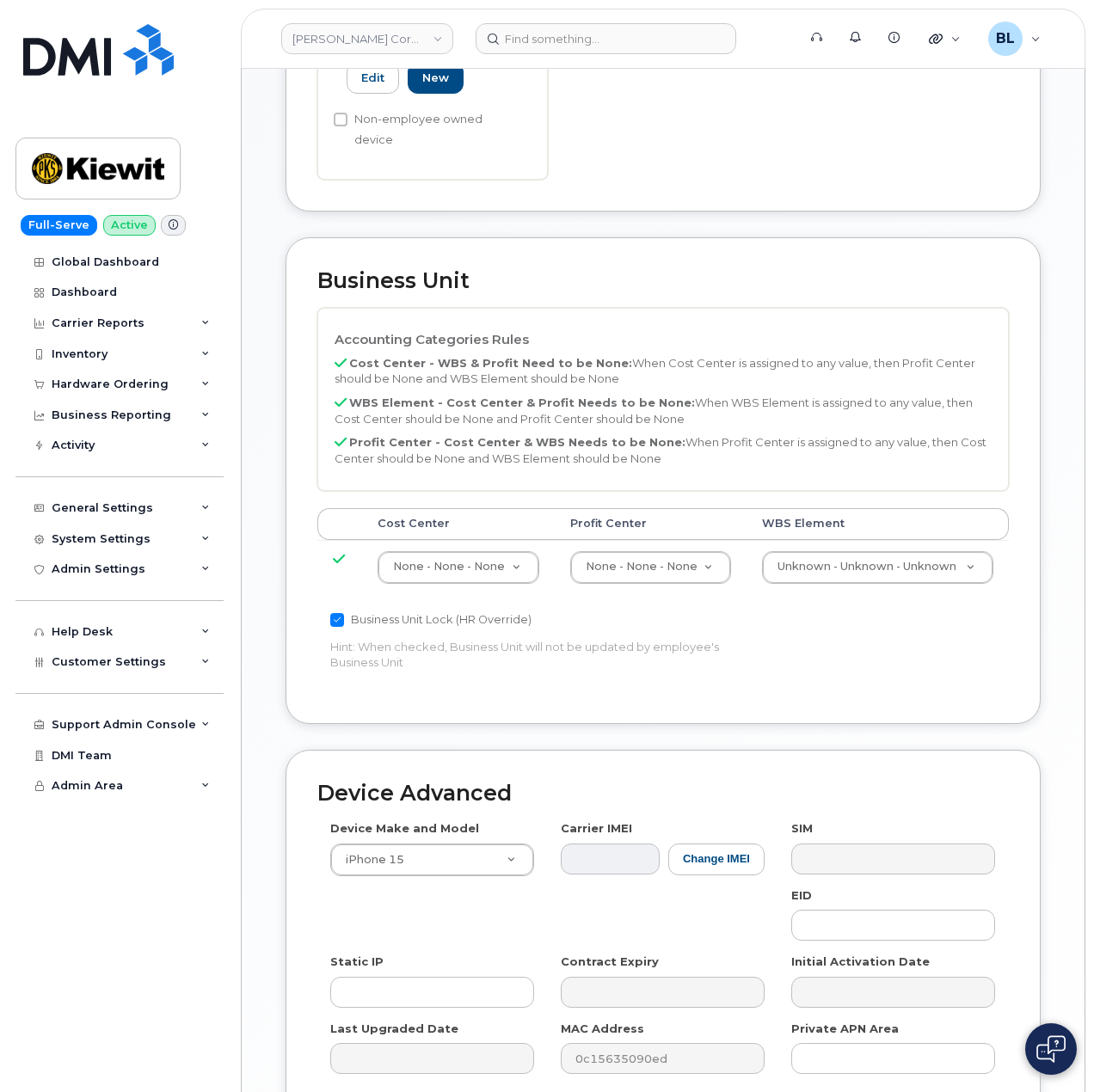
scroll to position [739, 0]
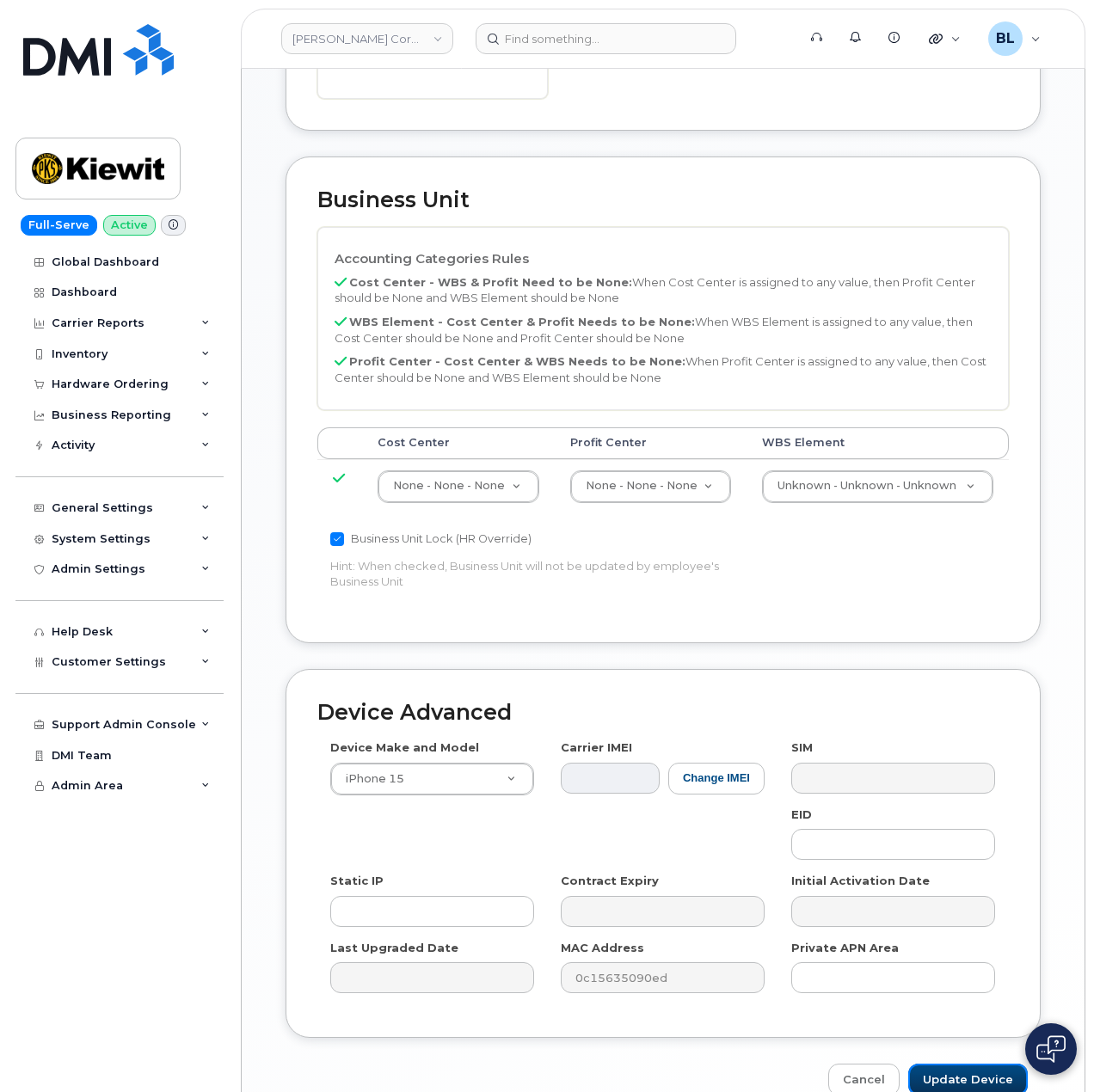
drag, startPoint x: 990, startPoint y: 990, endPoint x: 746, endPoint y: 303, distance: 729.0
click at [990, 1064] on input "Update Device" at bounding box center [967, 1079] width 120 height 31
type input "Saving..."
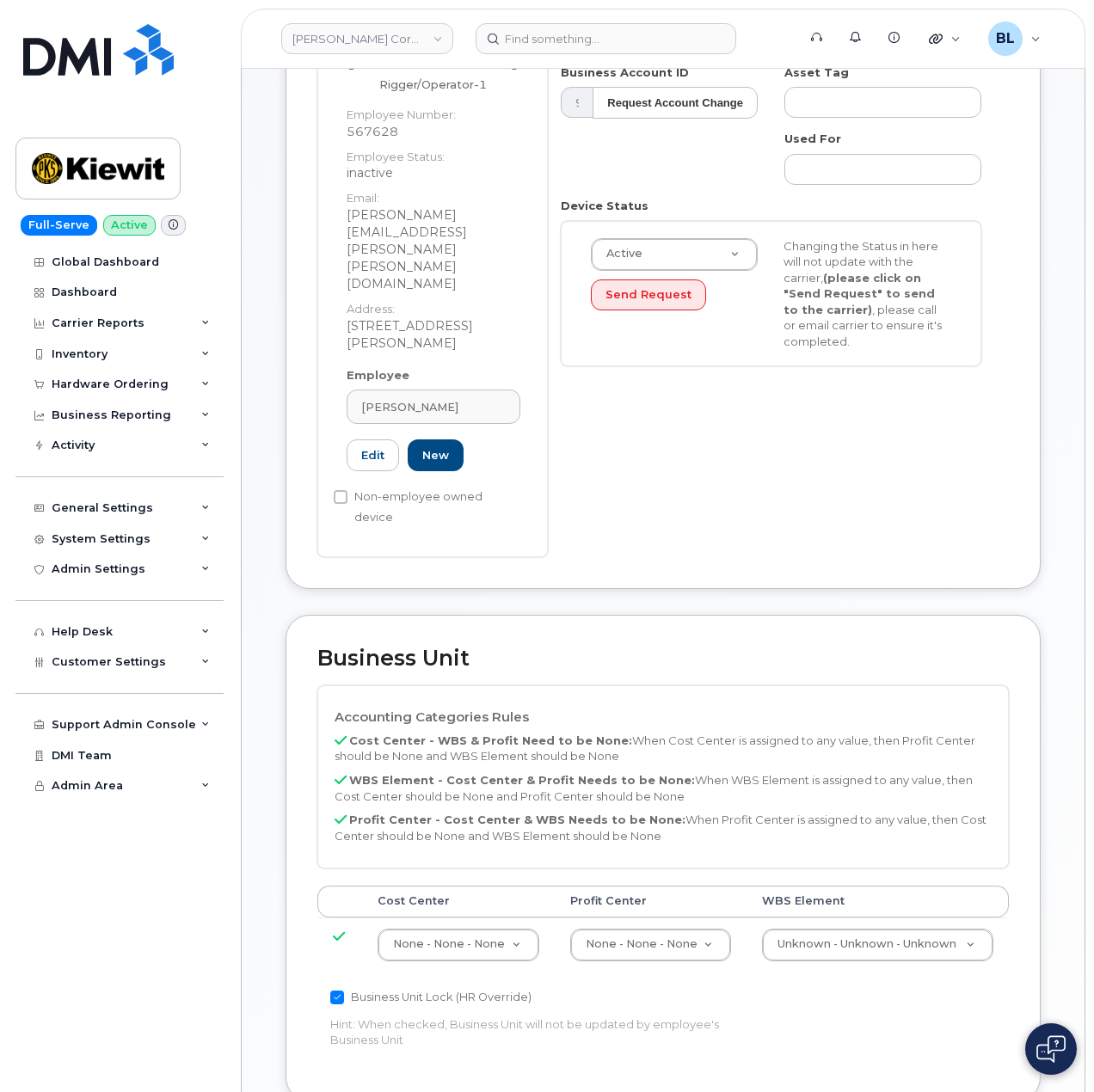
scroll to position [739, 0]
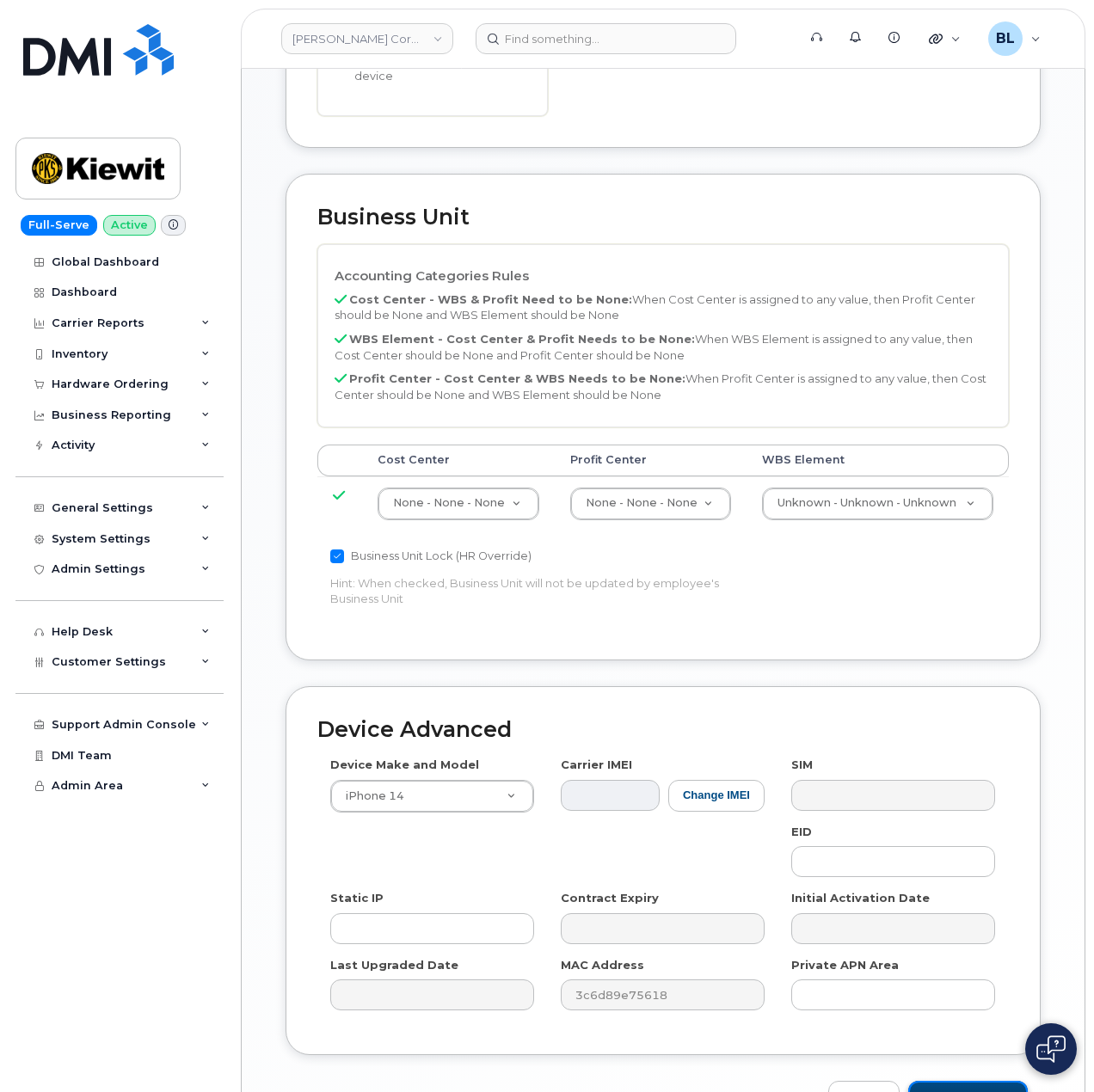
click at [955, 1080] on input "Update Device" at bounding box center [967, 1096] width 120 height 31
type input "Saving..."
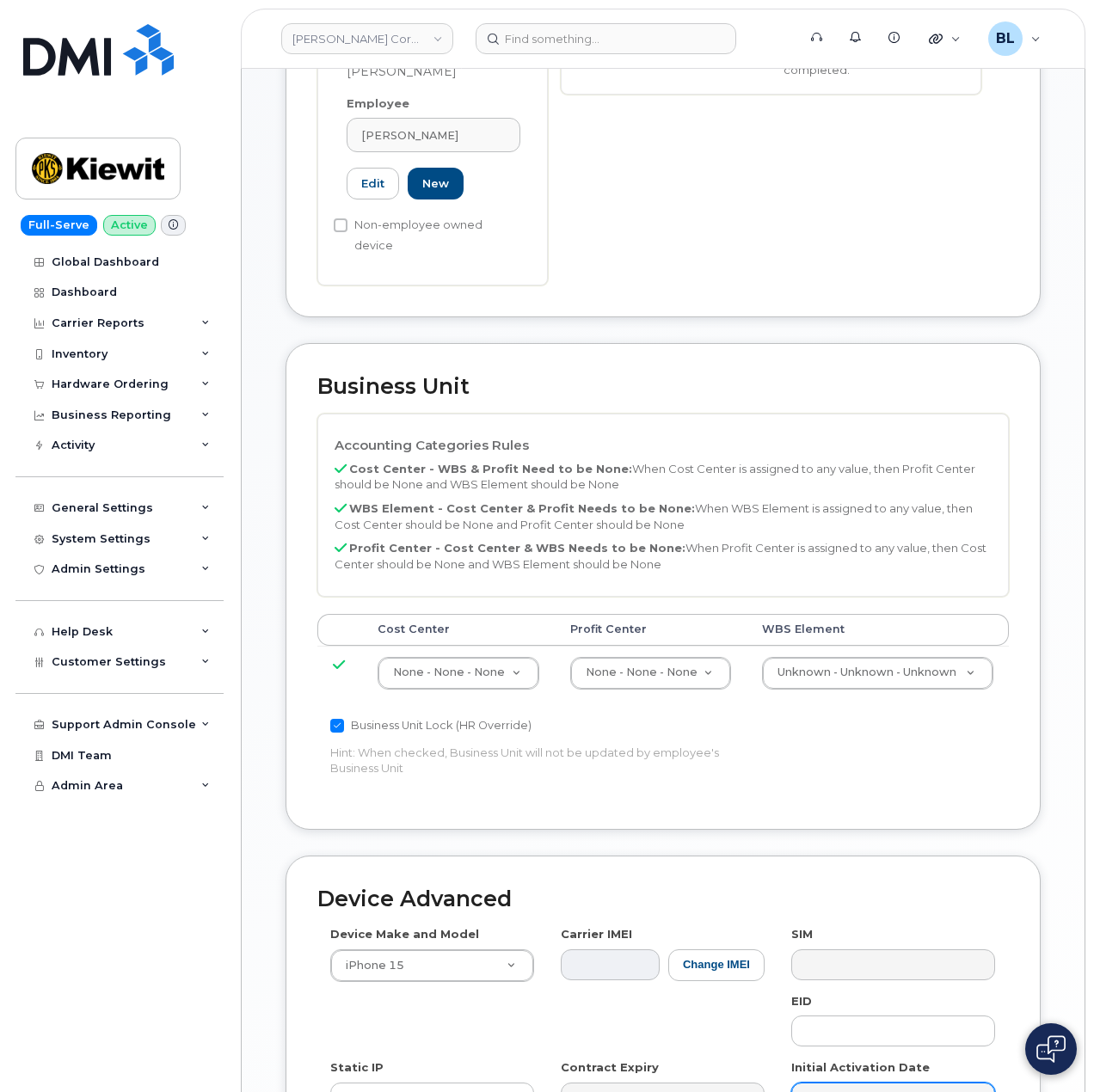
scroll to position [739, 0]
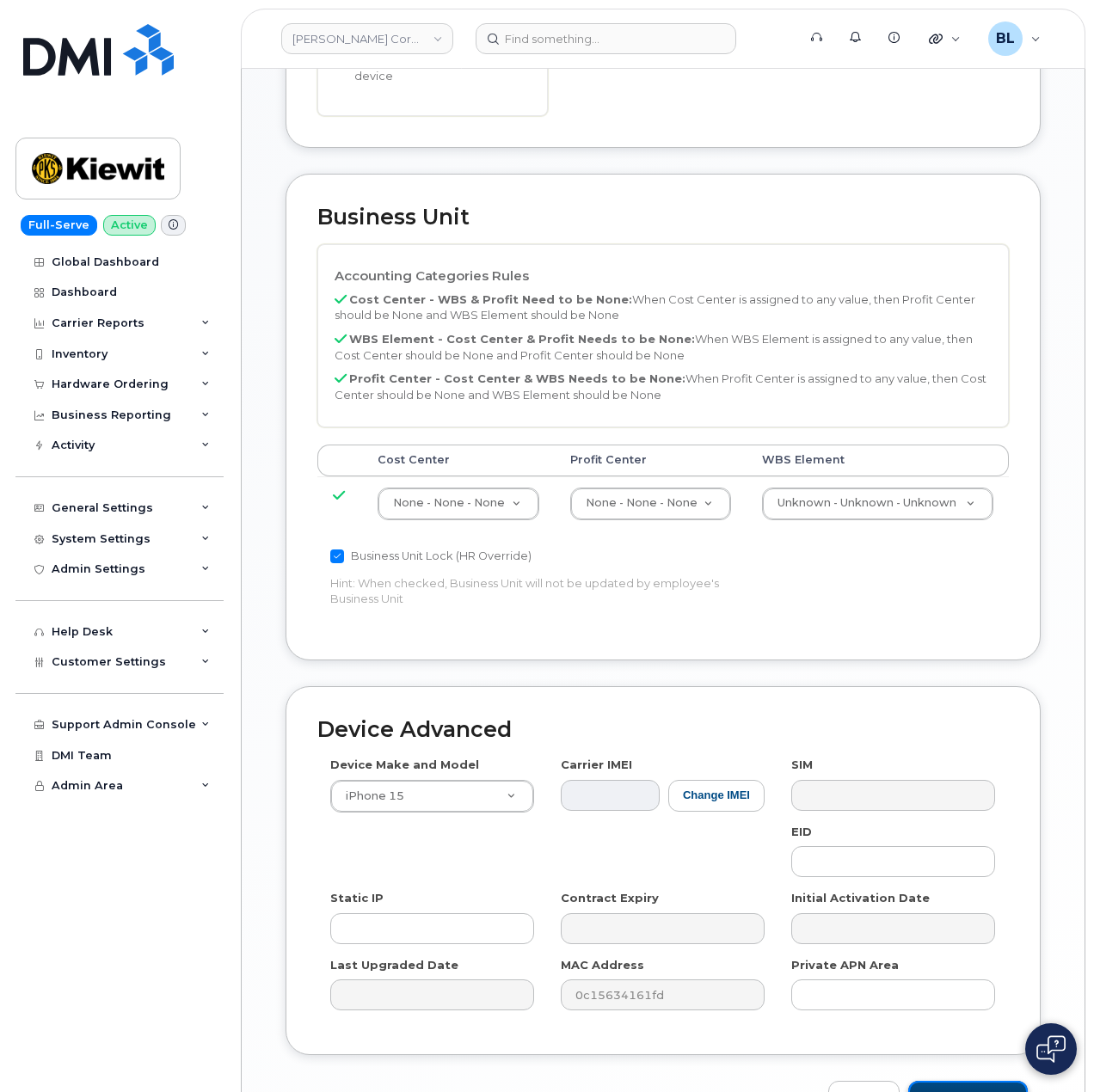
drag, startPoint x: 974, startPoint y: 979, endPoint x: 969, endPoint y: 987, distance: 9.4
click at [973, 1080] on input "Update Device" at bounding box center [967, 1096] width 120 height 31
type input "Saving..."
click at [969, 1080] on div "Cancel Saving..." at bounding box center [662, 1096] width 755 height 31
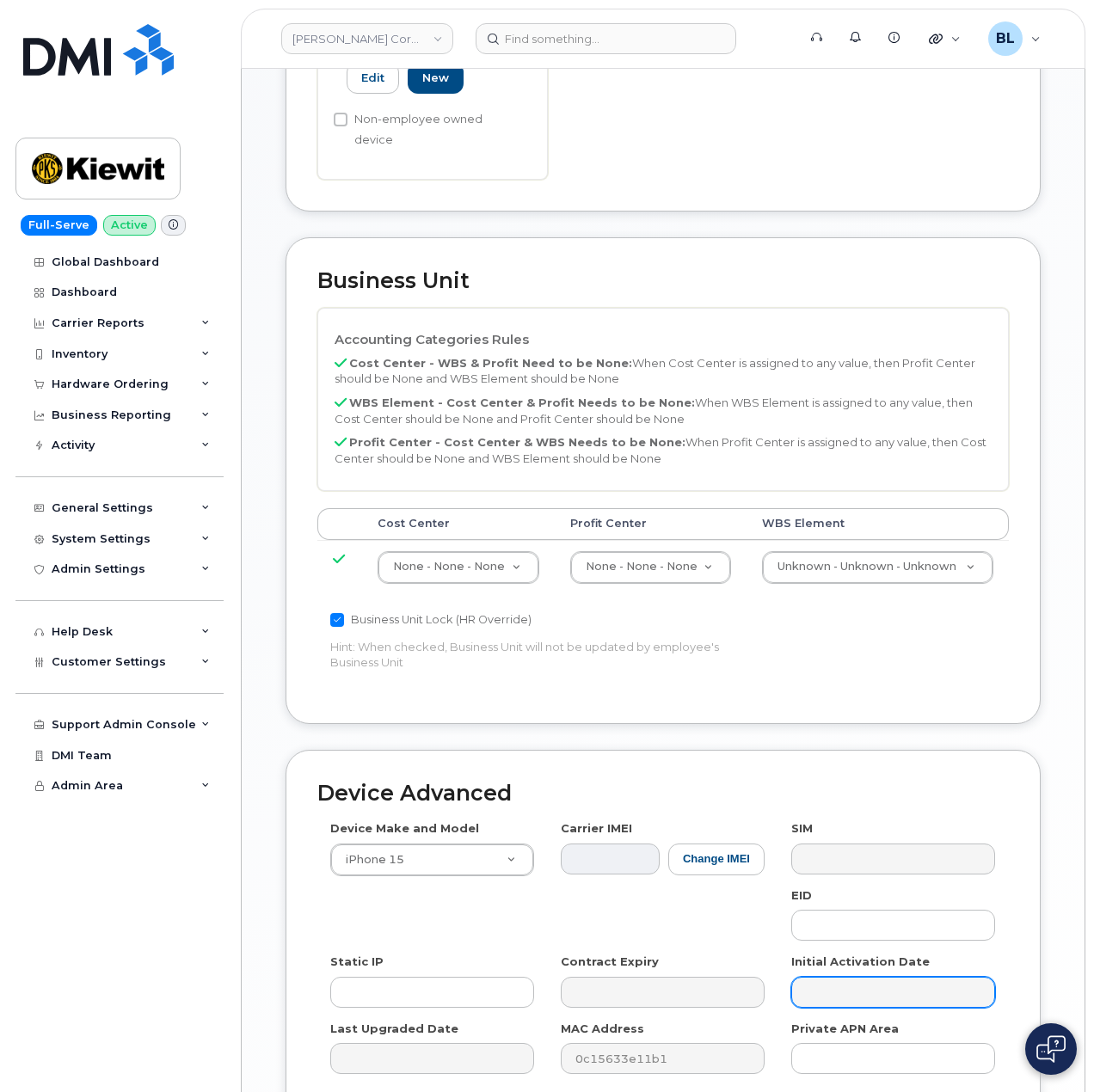
scroll to position [739, 0]
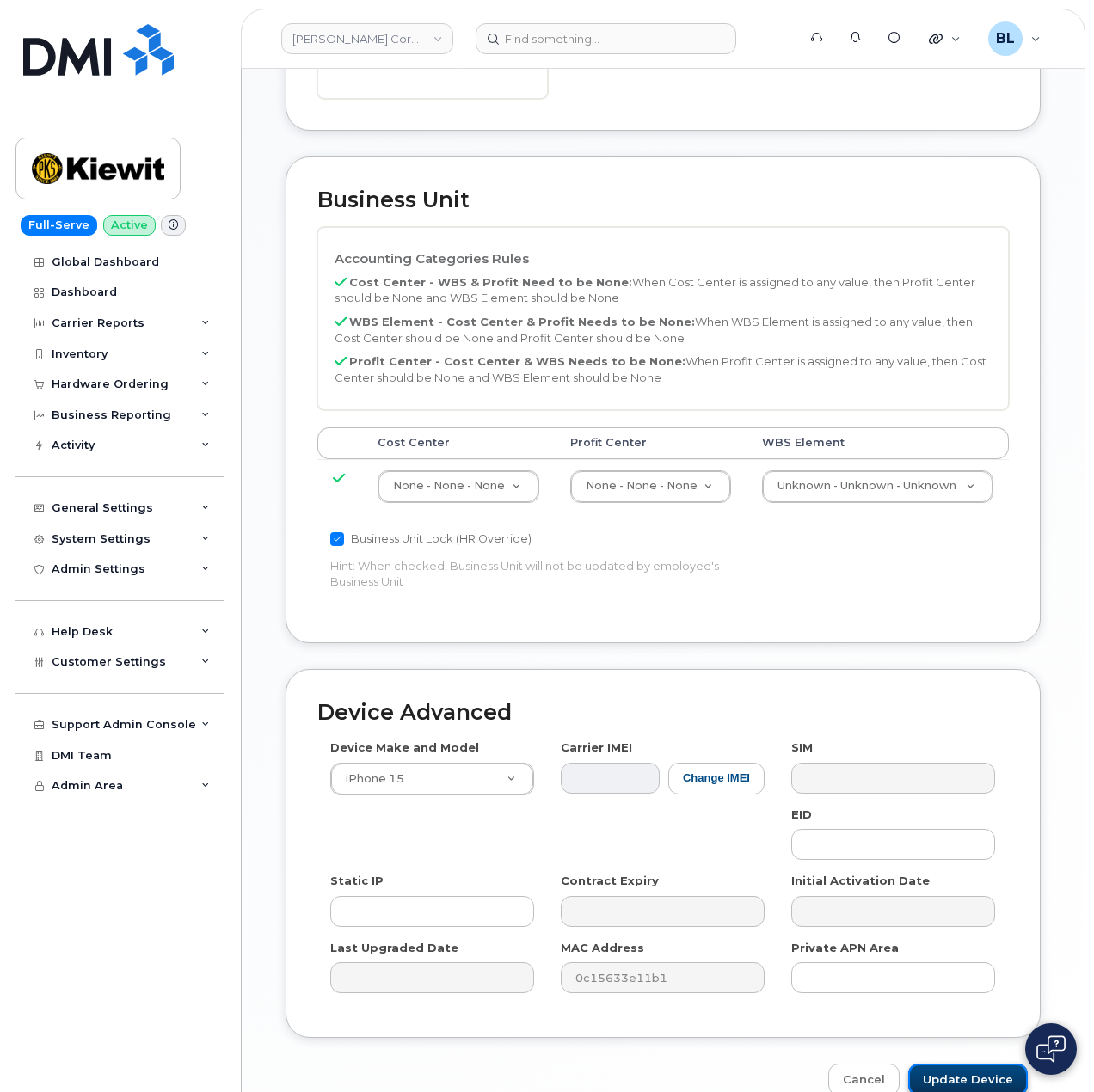
drag, startPoint x: 990, startPoint y: 1006, endPoint x: 995, endPoint y: 991, distance: 15.8
click at [990, 1064] on input "Update Device" at bounding box center [967, 1079] width 120 height 31
type input "Saving..."
drag, startPoint x: 995, startPoint y: 991, endPoint x: 991, endPoint y: 969, distance: 22.4
click at [995, 1064] on div "Cancel Saving..." at bounding box center [662, 1079] width 755 height 31
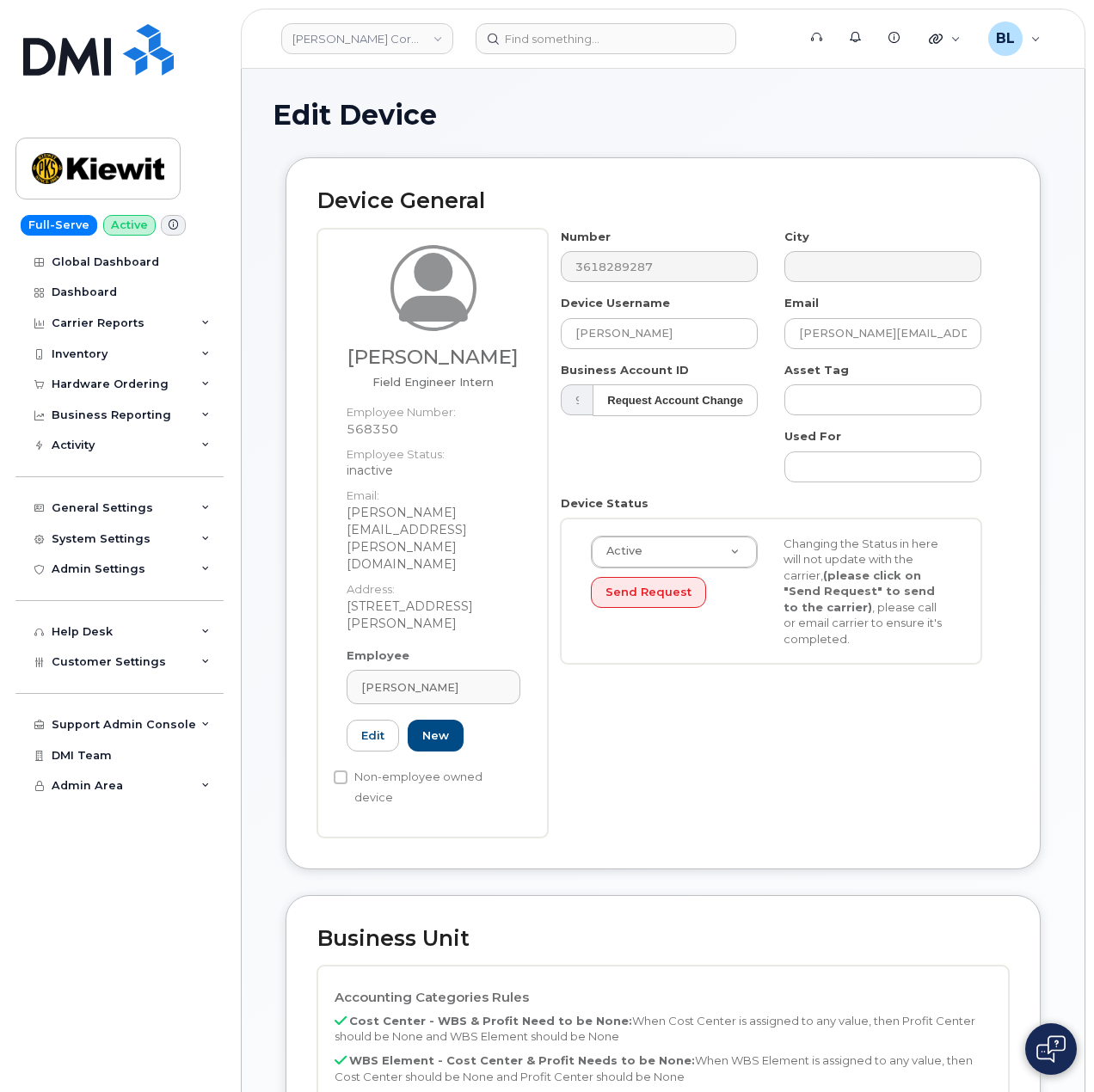
click at [471, 235] on div "Eduardo Lara Field Engineer Intern Employee Number: 568350 Employee Status: ina…" at bounding box center [662, 533] width 691 height 608
click at [603, 33] on input at bounding box center [605, 39] width 260 height 31
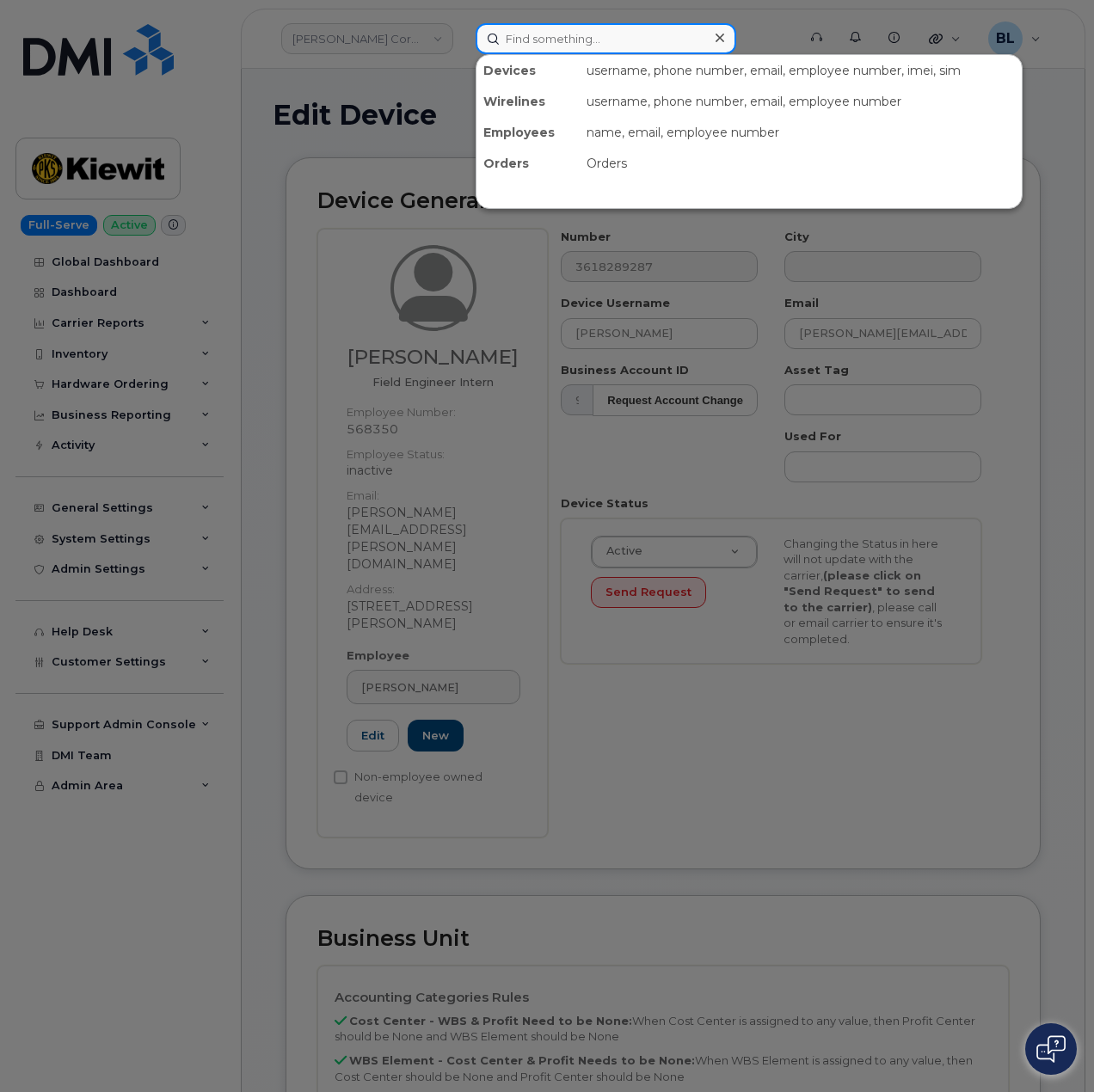
paste input "3618289287"
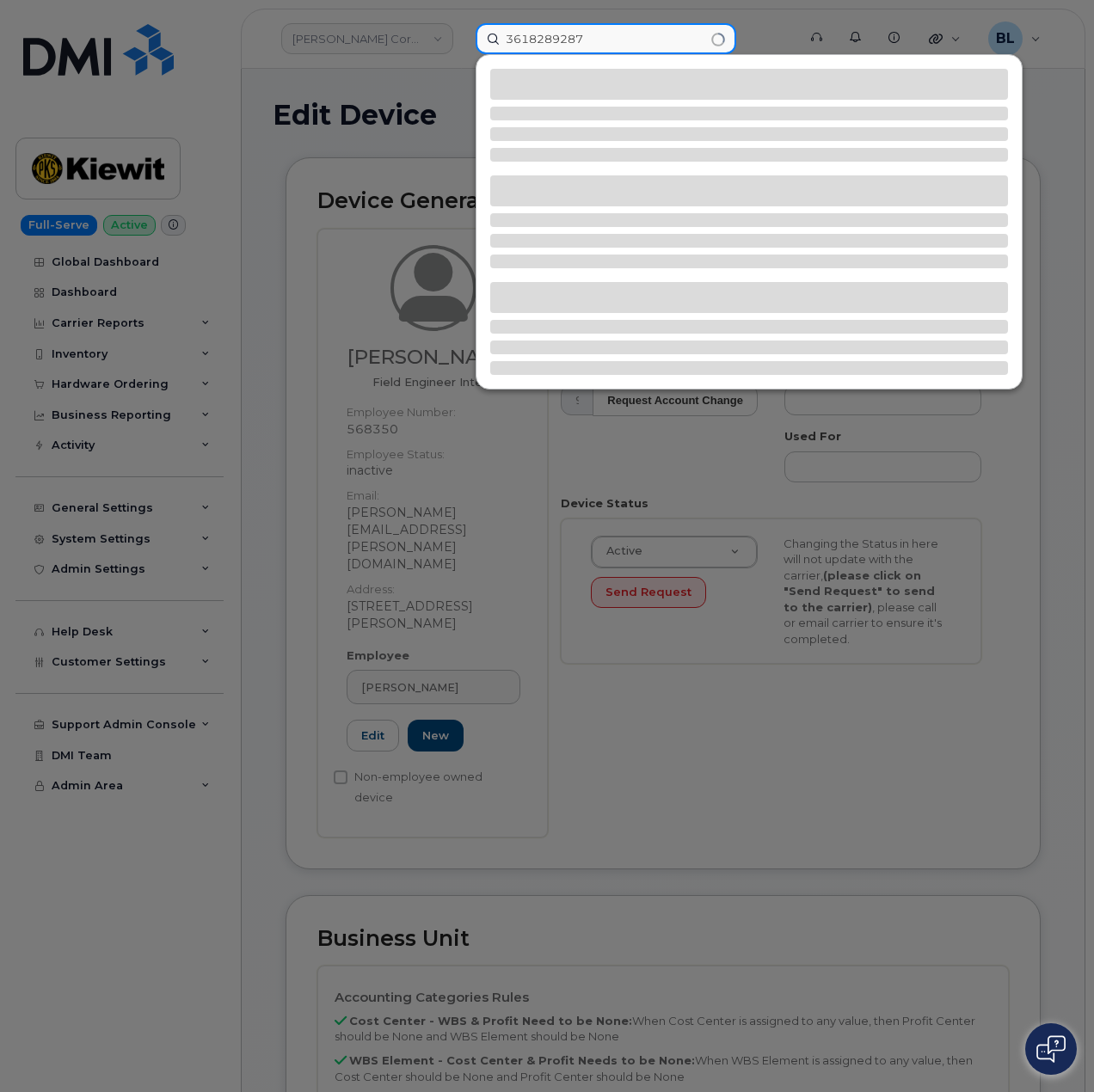
type input "3618289287"
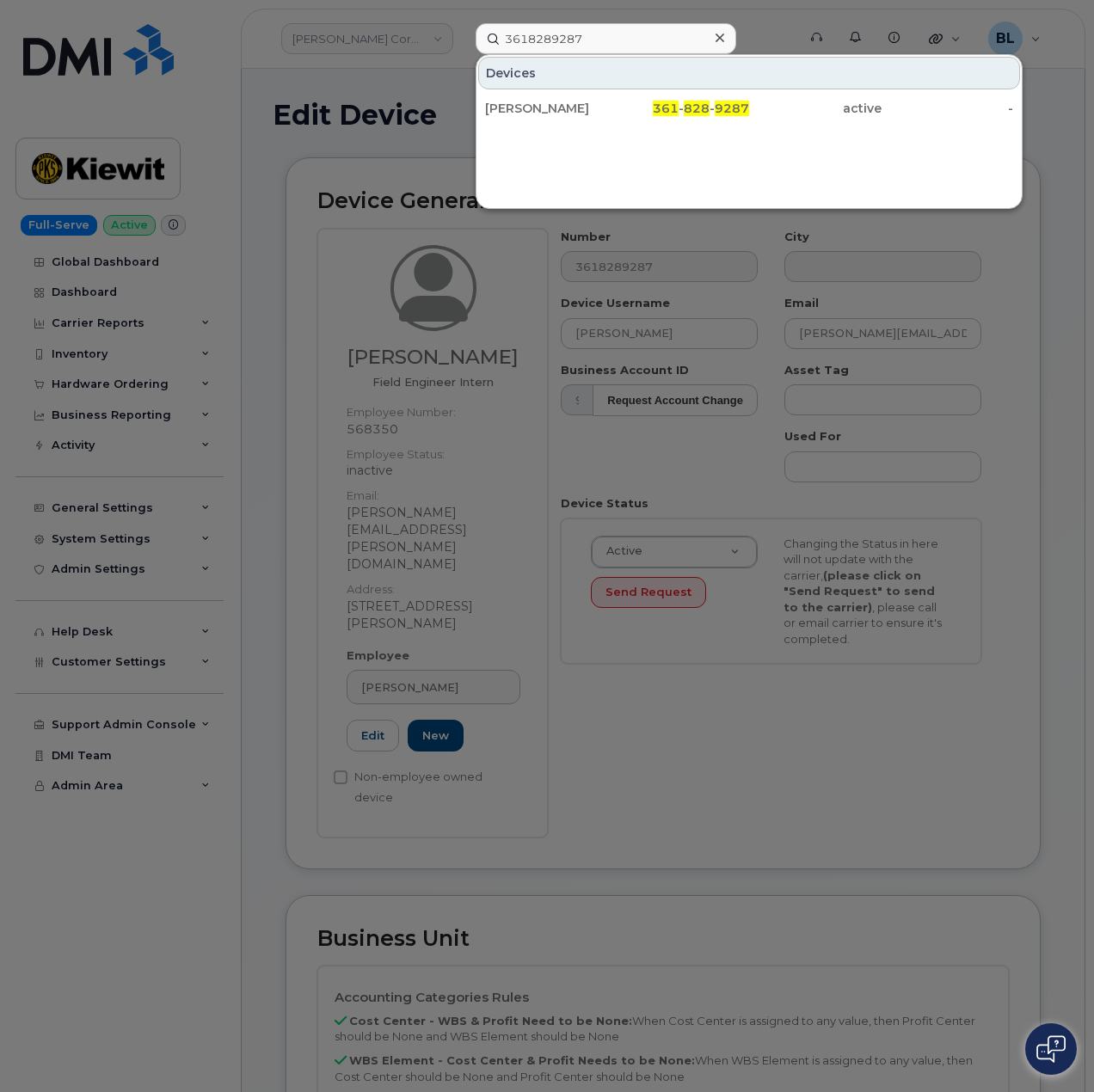
drag, startPoint x: 634, startPoint y: 111, endPoint x: 738, endPoint y: 10, distance: 145.0
click at [634, 111] on div "361 - 828 - 9287" at bounding box center [683, 109] width 132 height 18
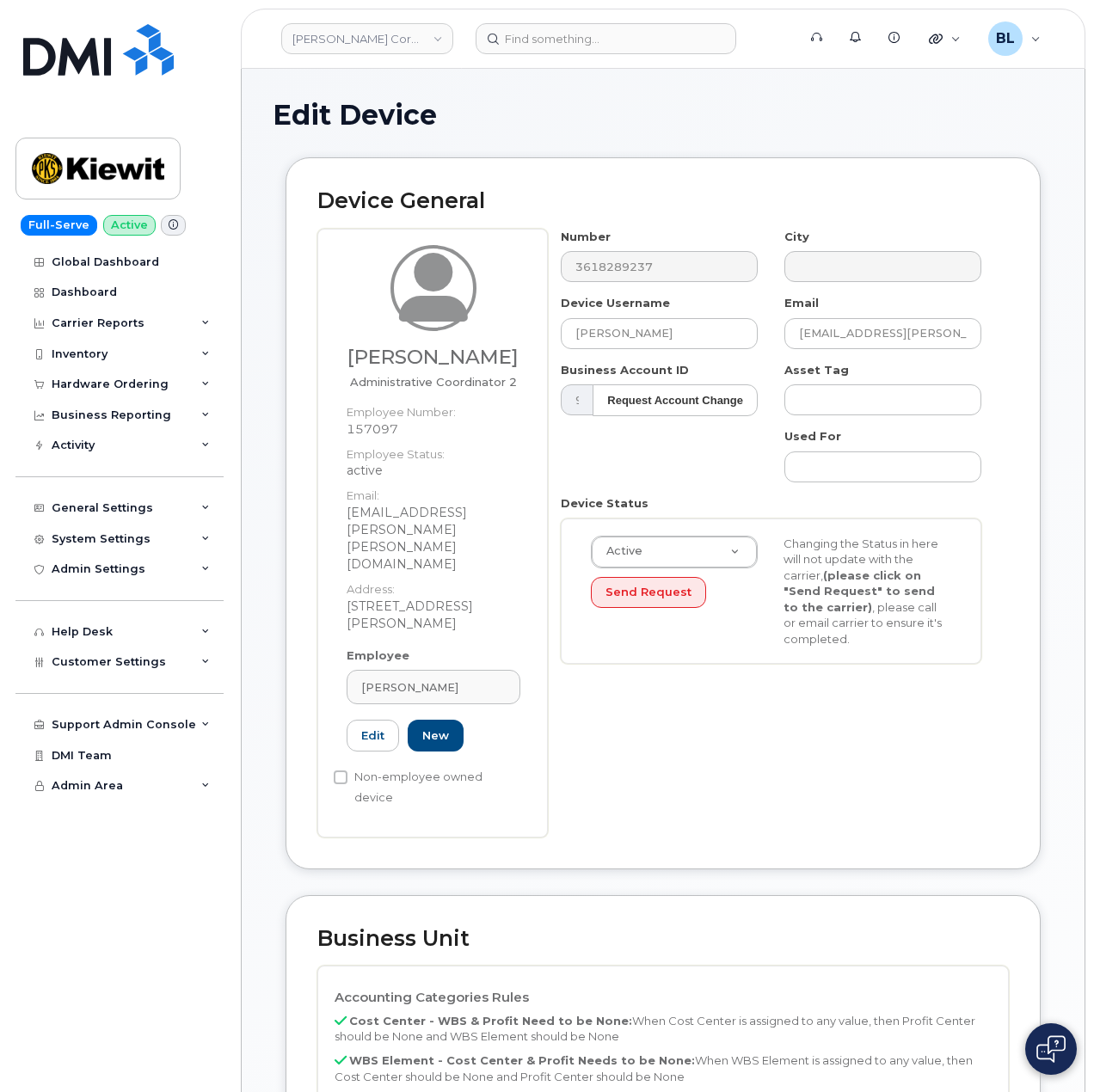
click at [468, 262] on div "[PERSON_NAME] Administrative Coordinator 2 Employee Number: 157097 Employee Sta…" at bounding box center [662, 533] width 691 height 608
click at [587, 18] on header "[PERSON_NAME] Corporation Support Alerts Knowledge Base Quicklinks Suspend / Ca…" at bounding box center [662, 38] width 844 height 60
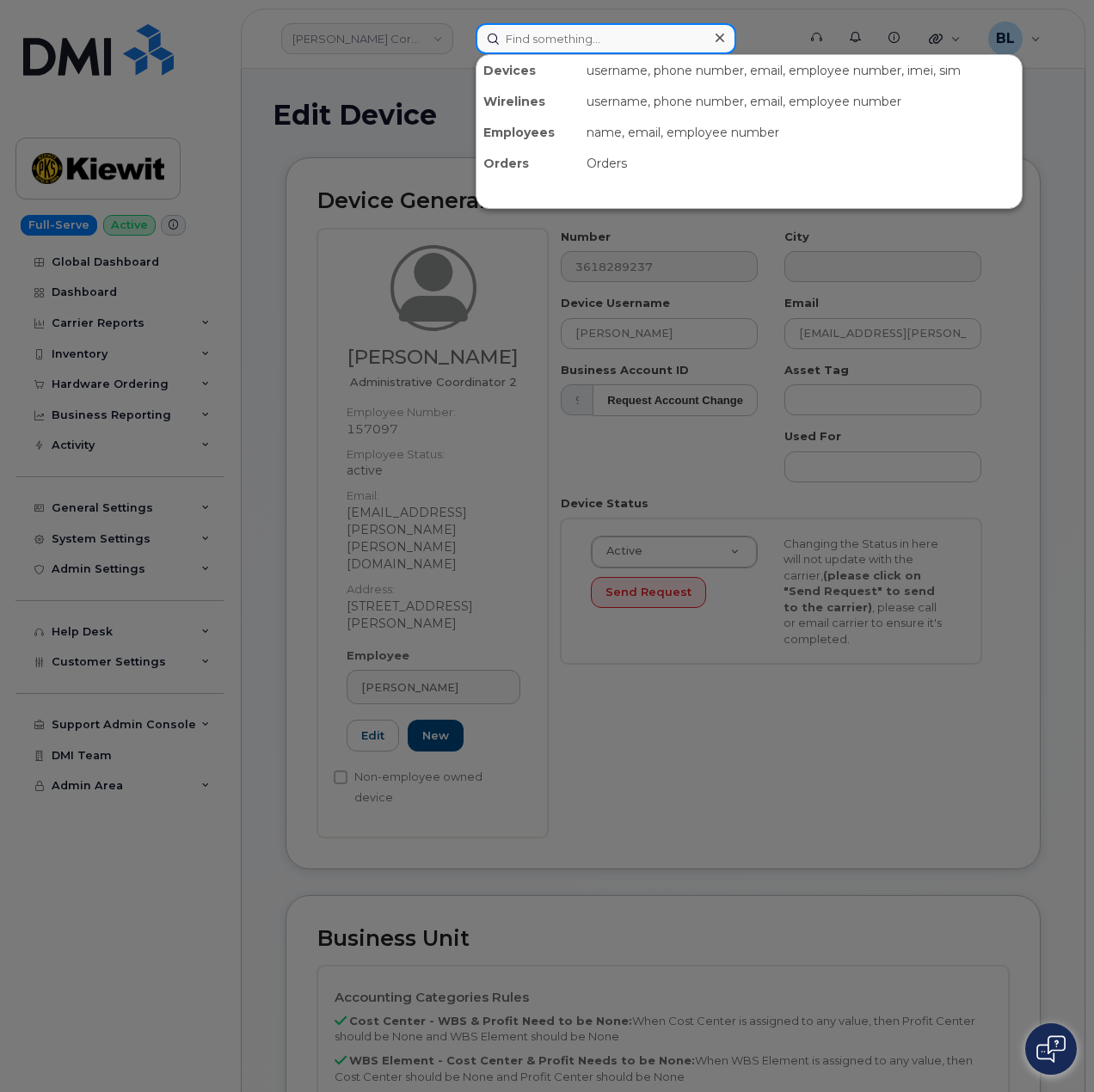
click at [604, 29] on input at bounding box center [605, 39] width 260 height 31
paste input "3618289237"
type input "3618289237"
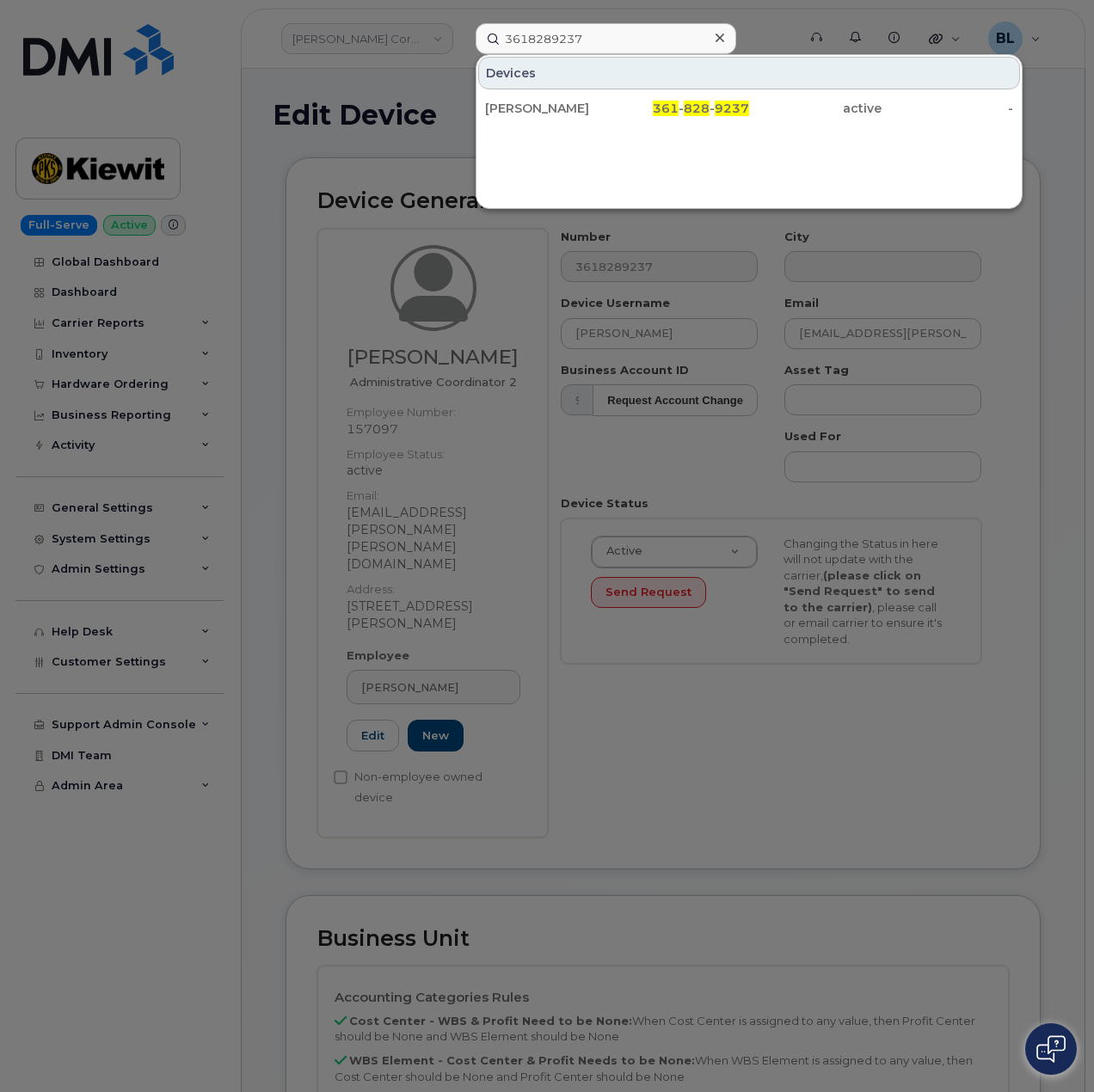
click at [675, 108] on span "361" at bounding box center [665, 109] width 26 height 16
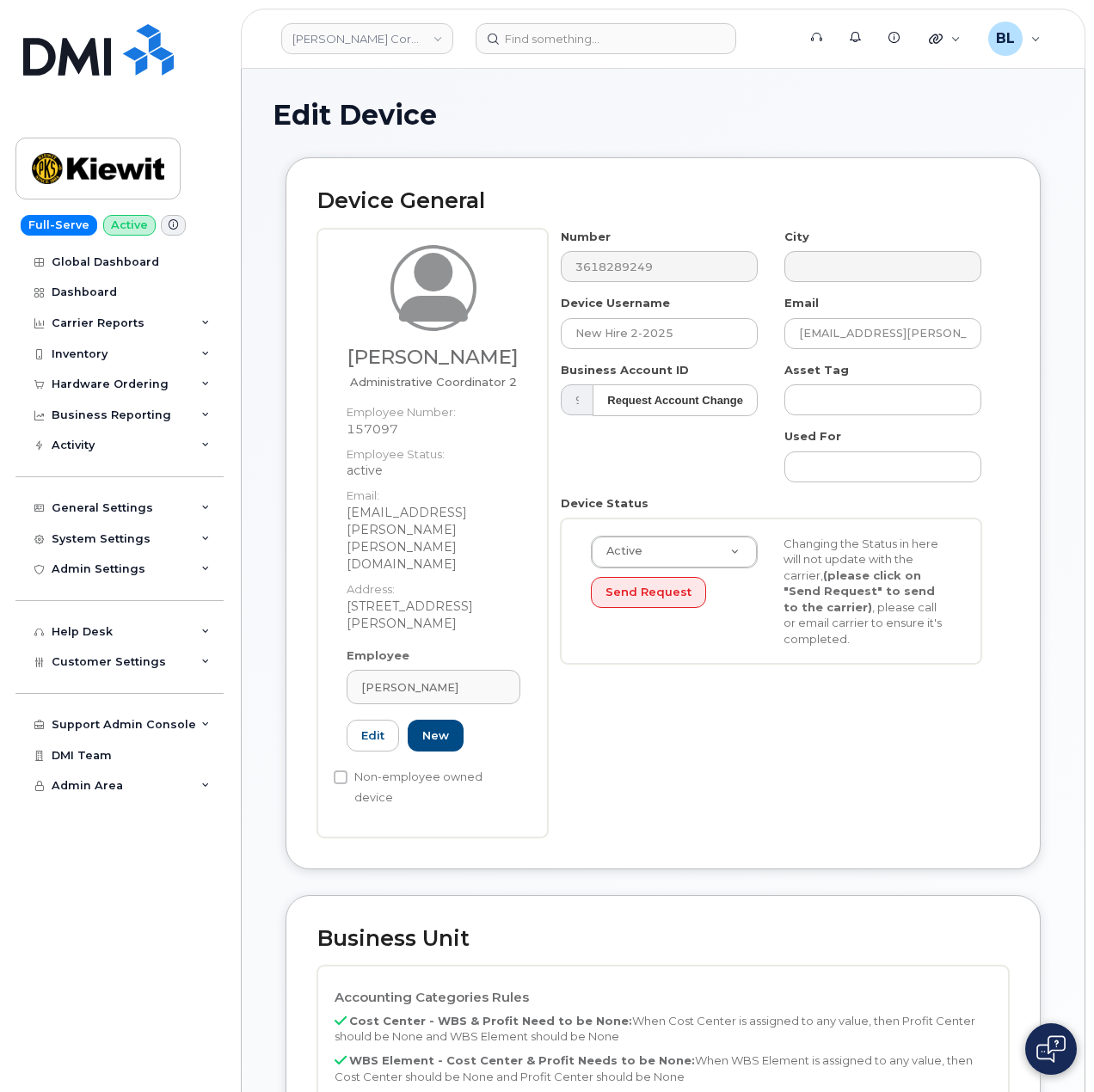
click at [501, 250] on div "Belen Pena Administrative Coordinator 2 Employee Number: 157097 Employee Status…" at bounding box center [662, 533] width 691 height 608
click at [604, 45] on input at bounding box center [605, 39] width 260 height 31
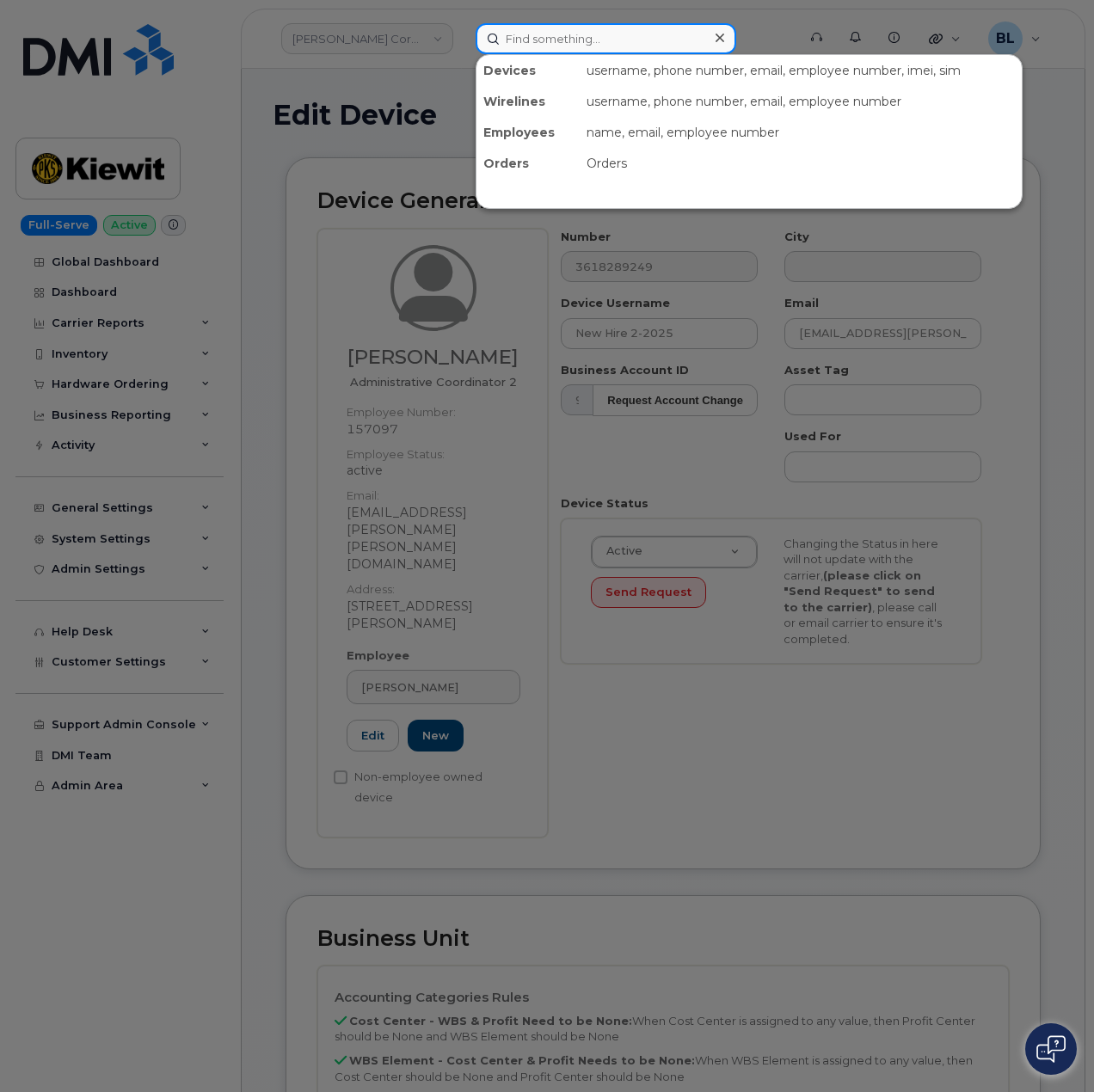
paste input "3618289249"
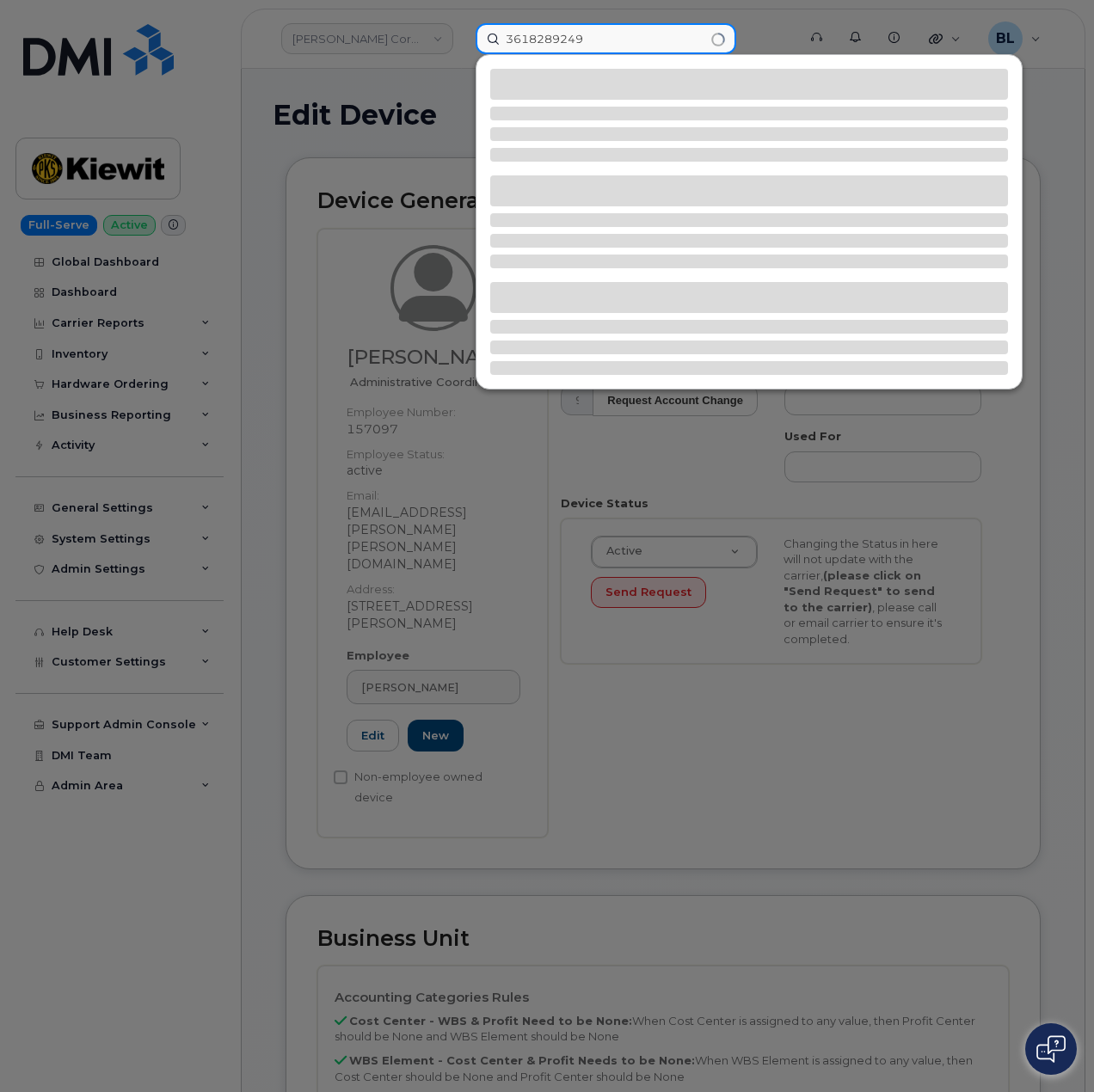
type input "3618289249"
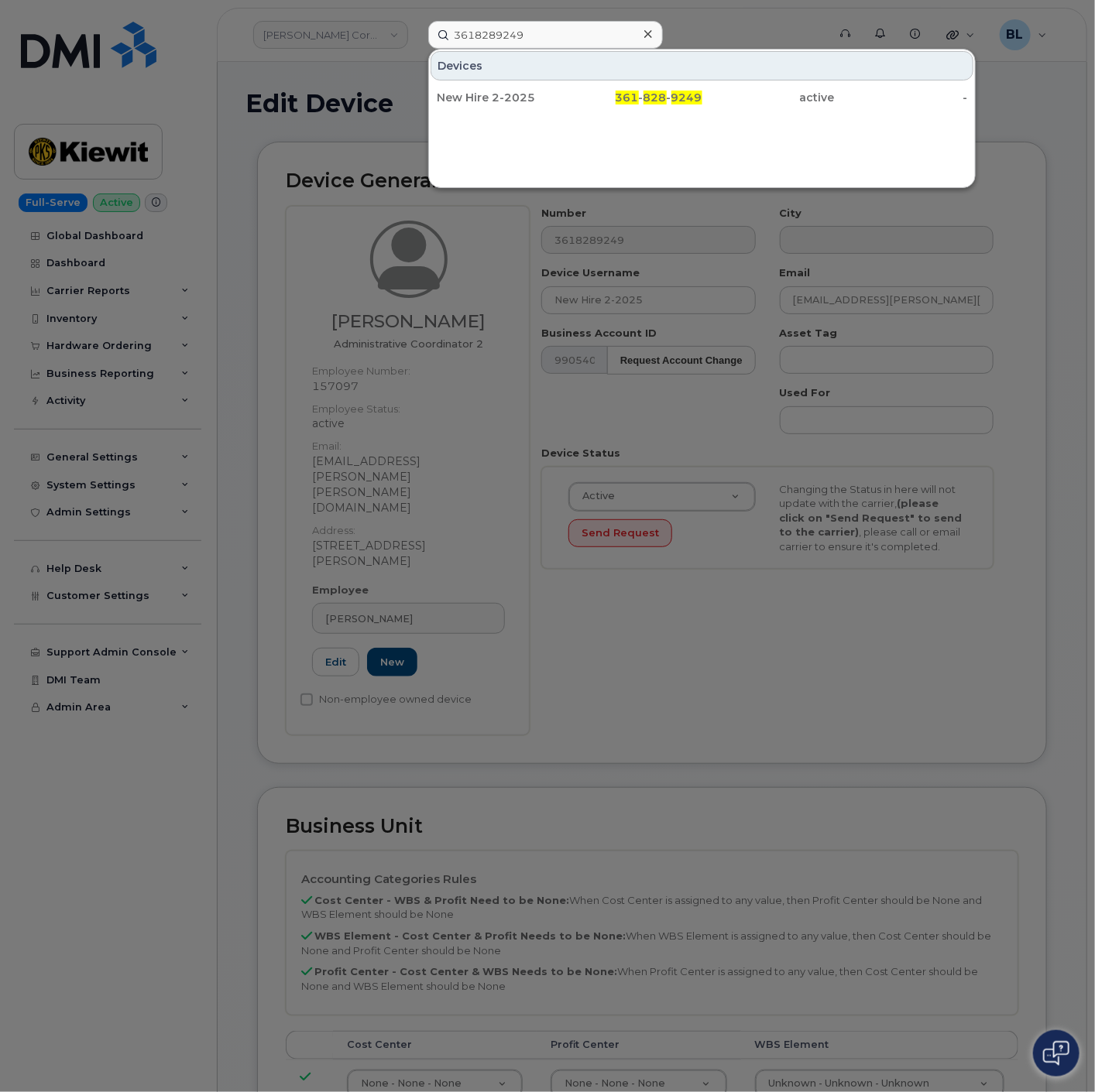
click at [666, 113] on div "Devices New Hire 2-2025 361 - 828 - 9249 active -" at bounding box center [702, 118] width 547 height 140
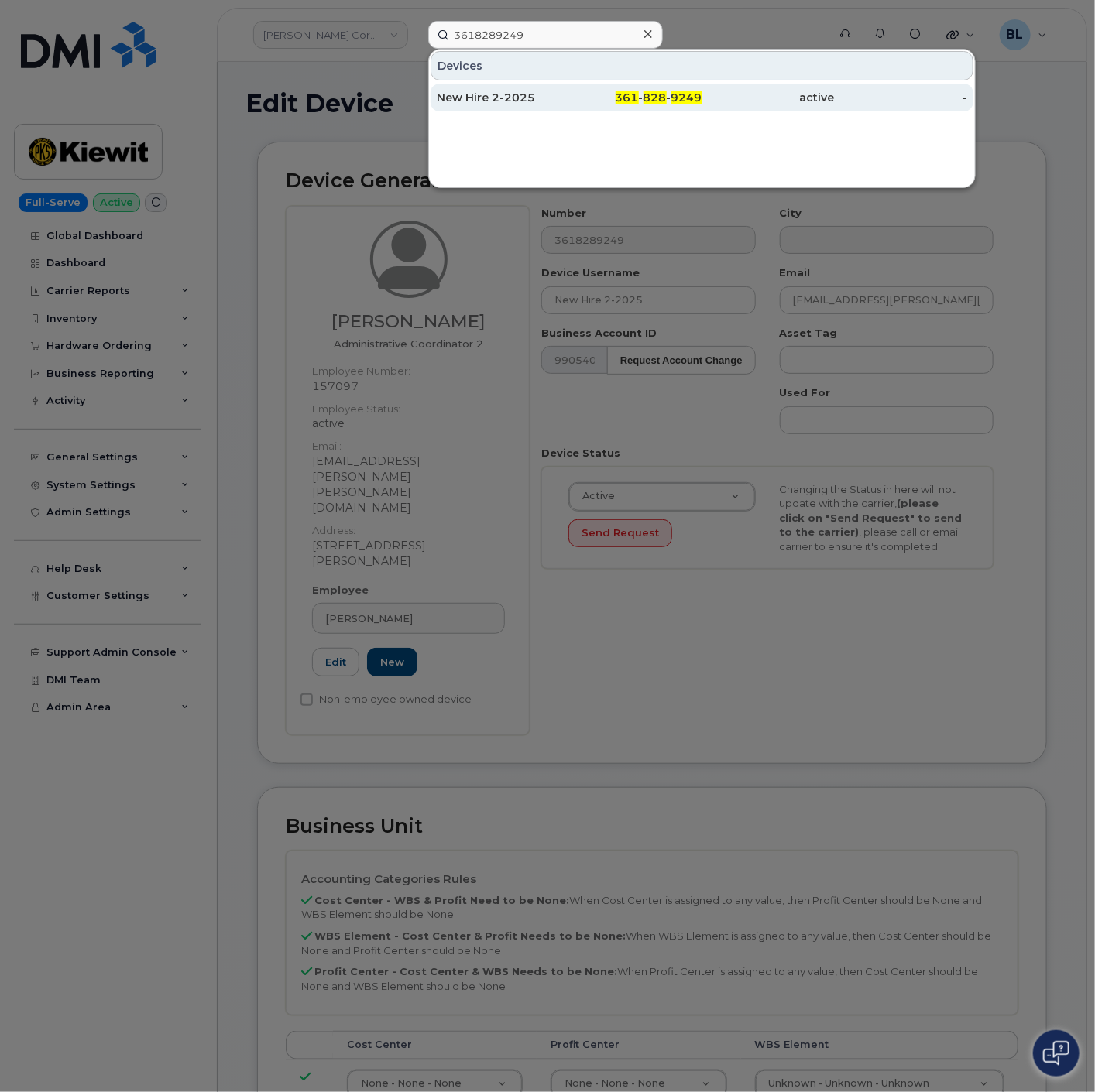
click at [676, 101] on span "9249" at bounding box center [687, 98] width 31 height 14
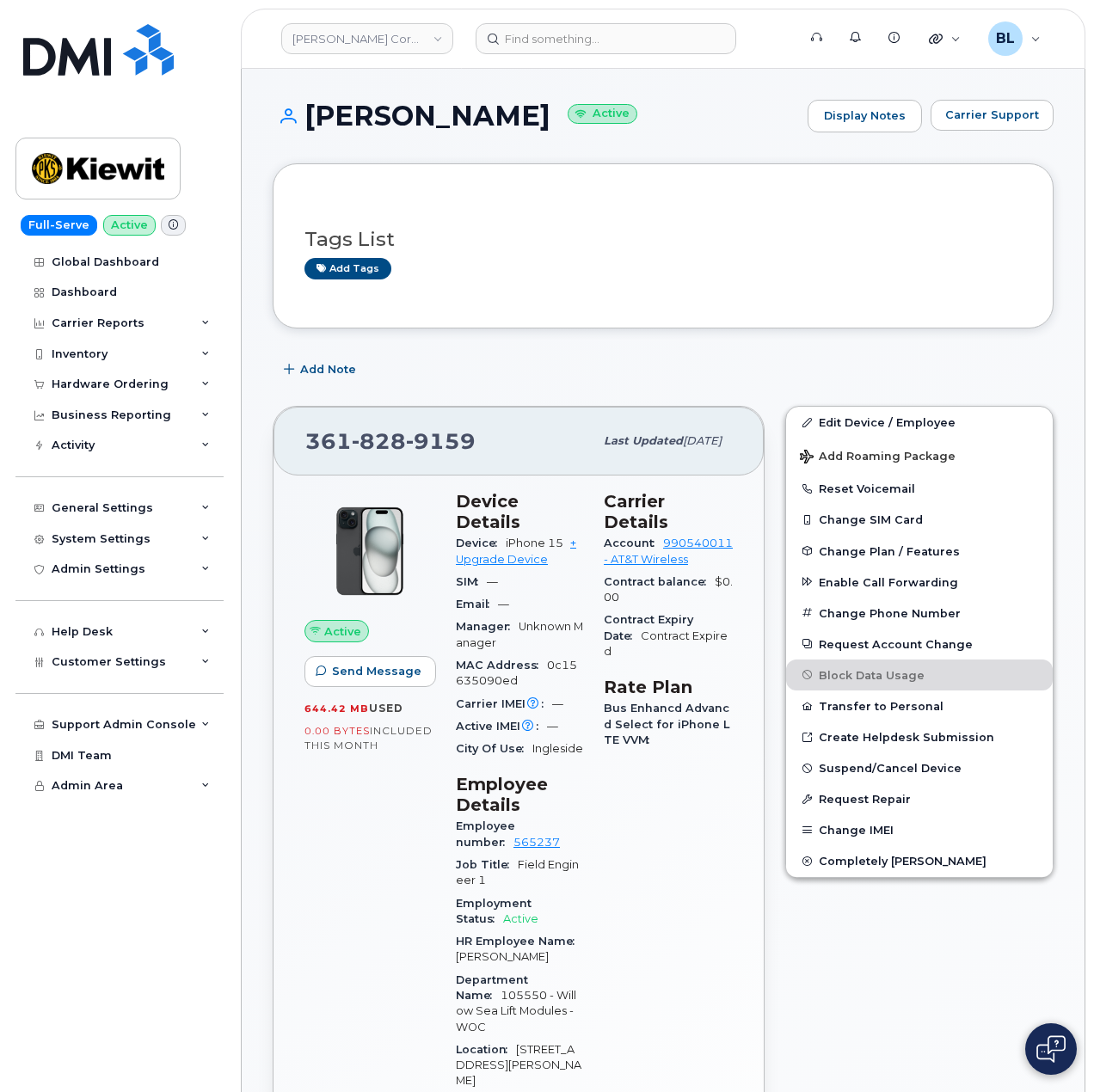
click at [406, 441] on span "828" at bounding box center [441, 441] width 70 height 26
copy span "[PHONE_NUMBER]"
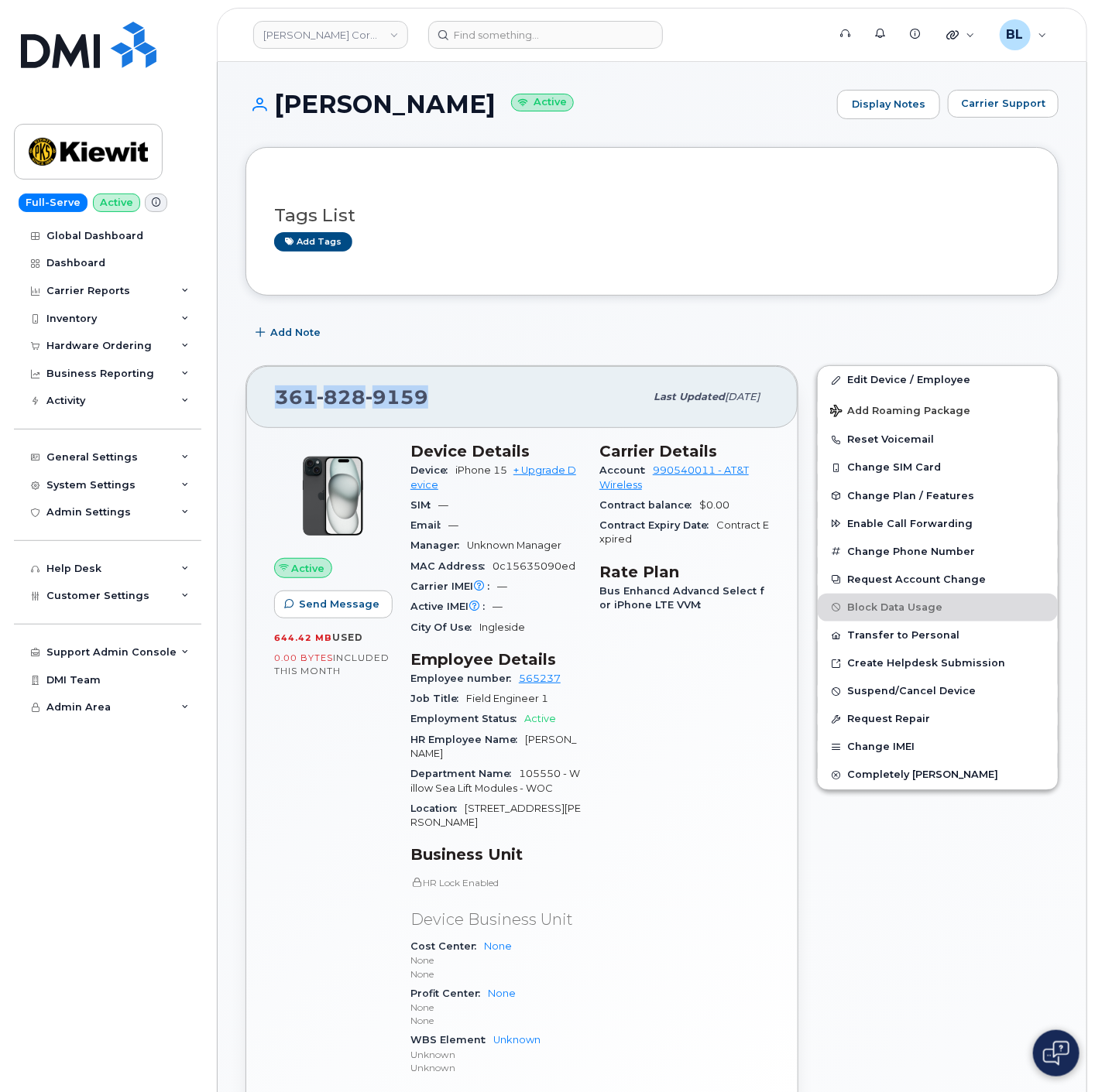
scroll to position [687, 0]
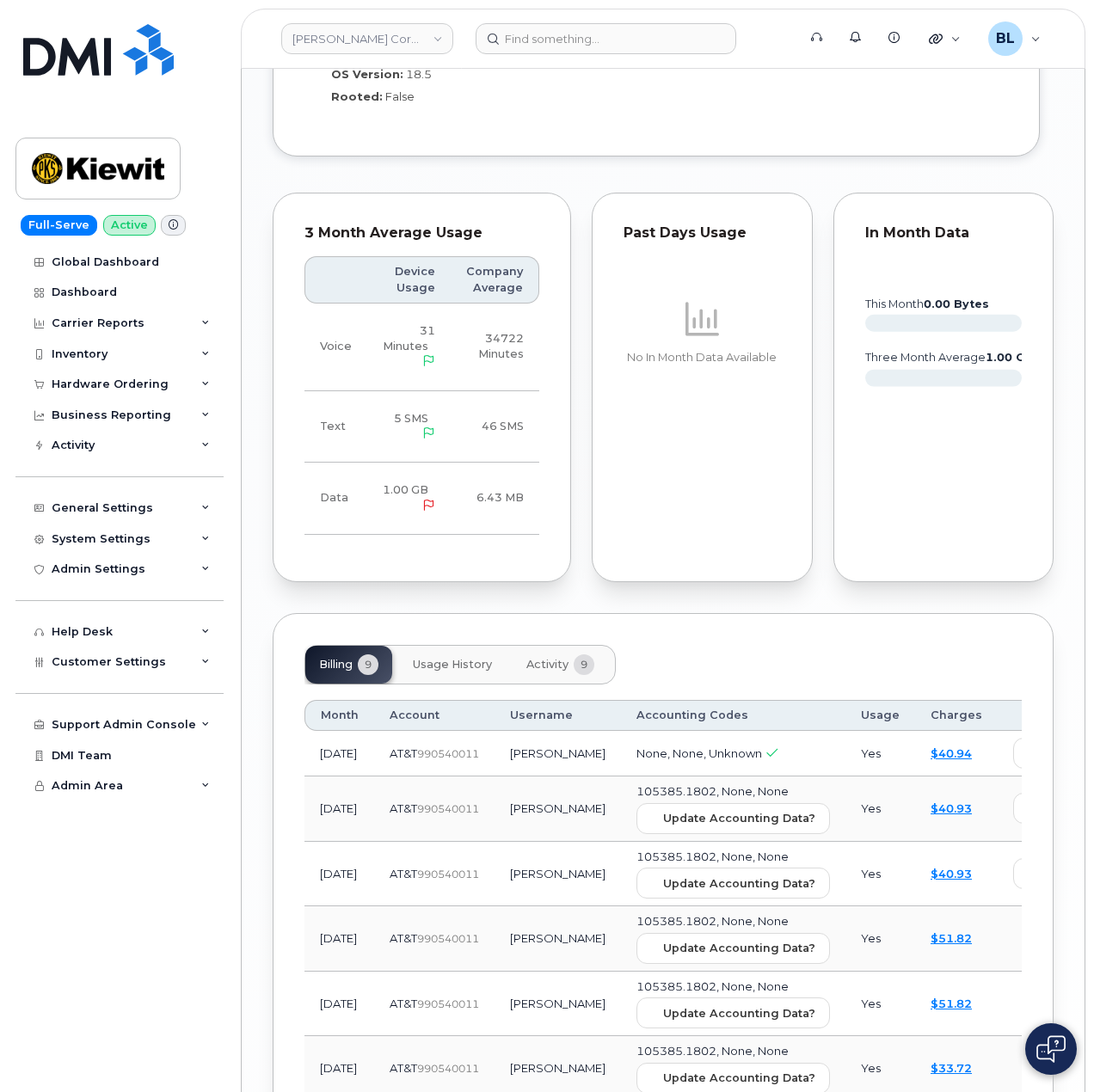
click at [554, 646] on button "Activity 9" at bounding box center [559, 664] width 95 height 38
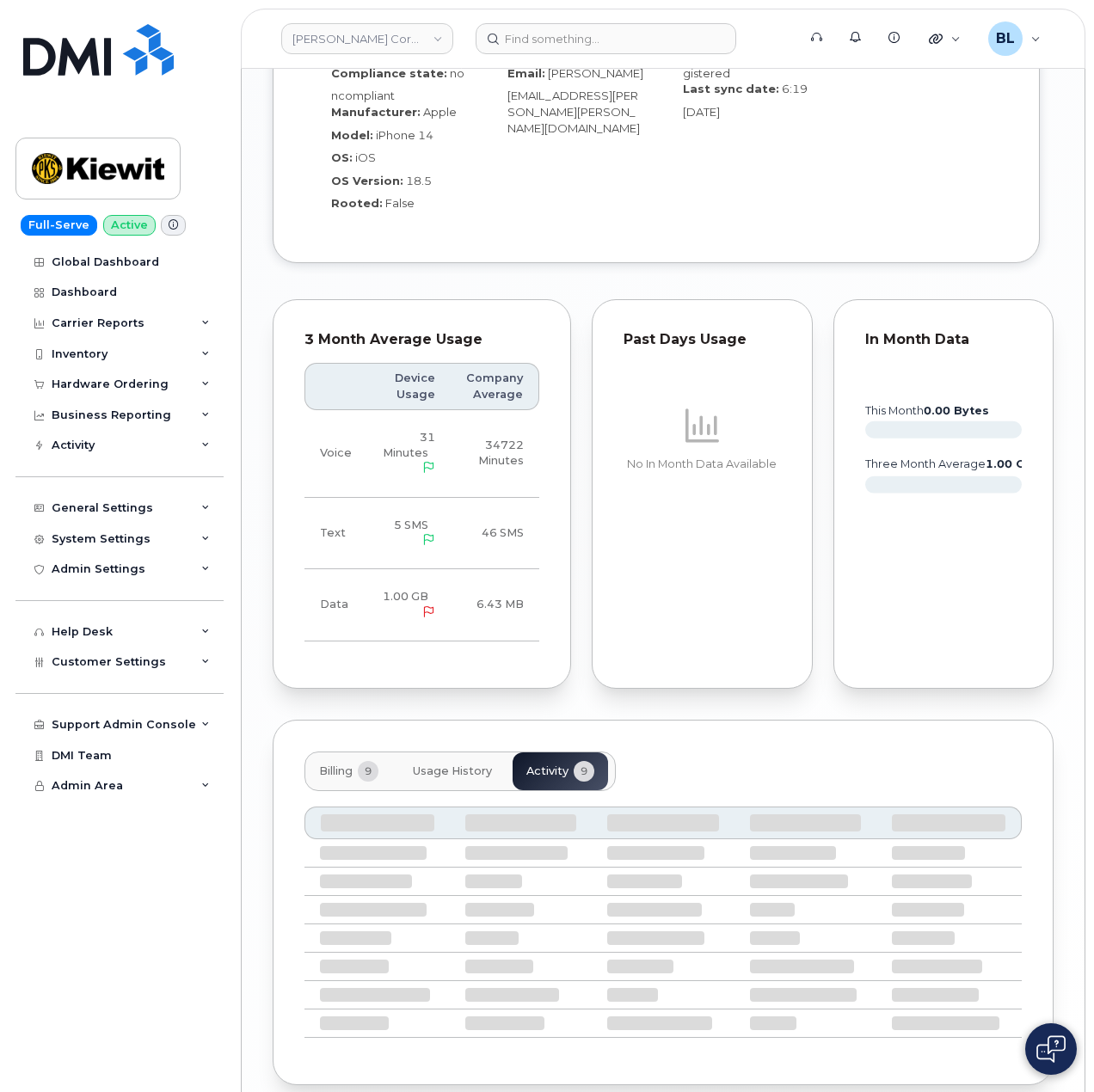
scroll to position [1834, 0]
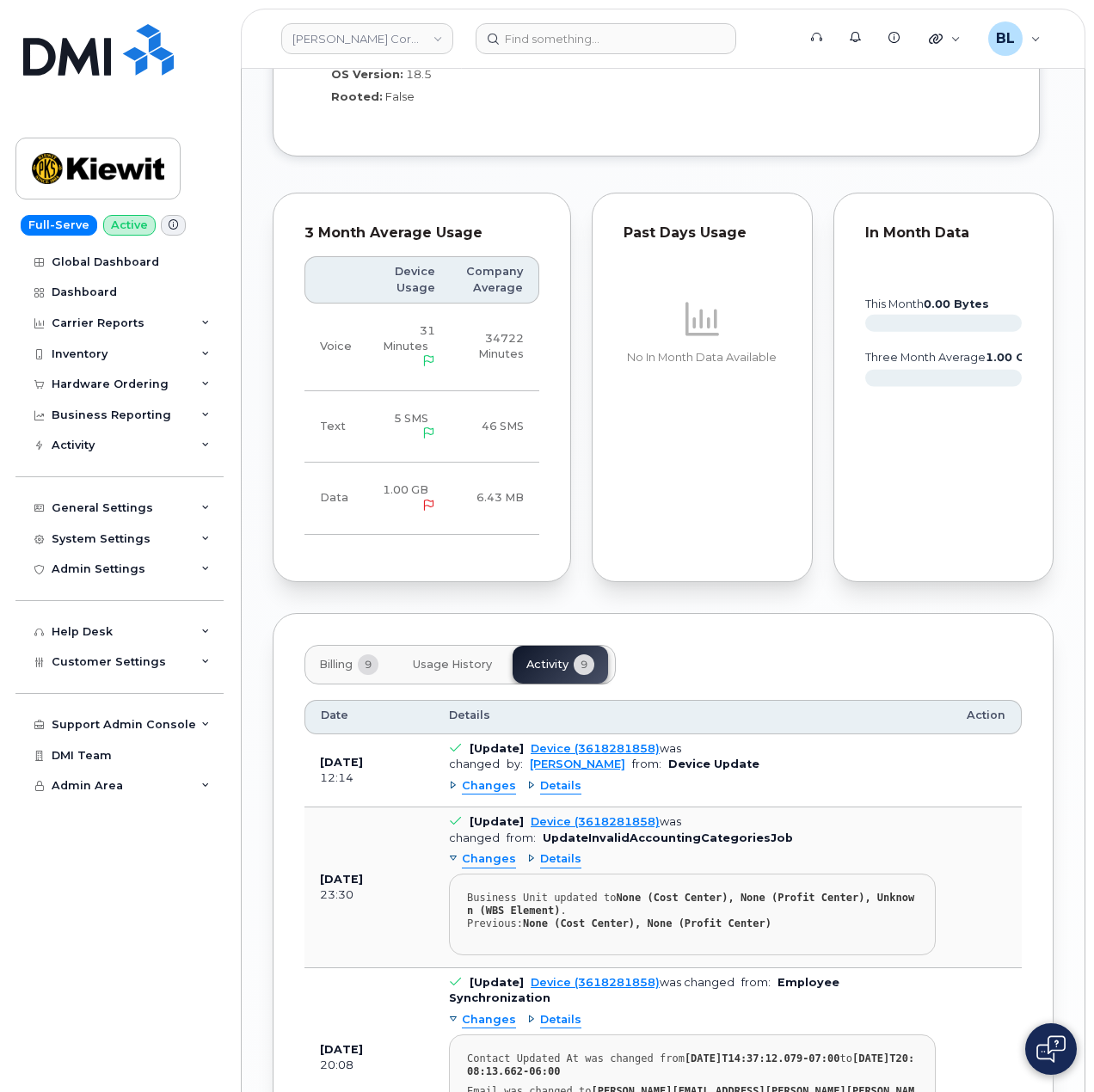
click at [484, 778] on span "Changes" at bounding box center [489, 786] width 54 height 17
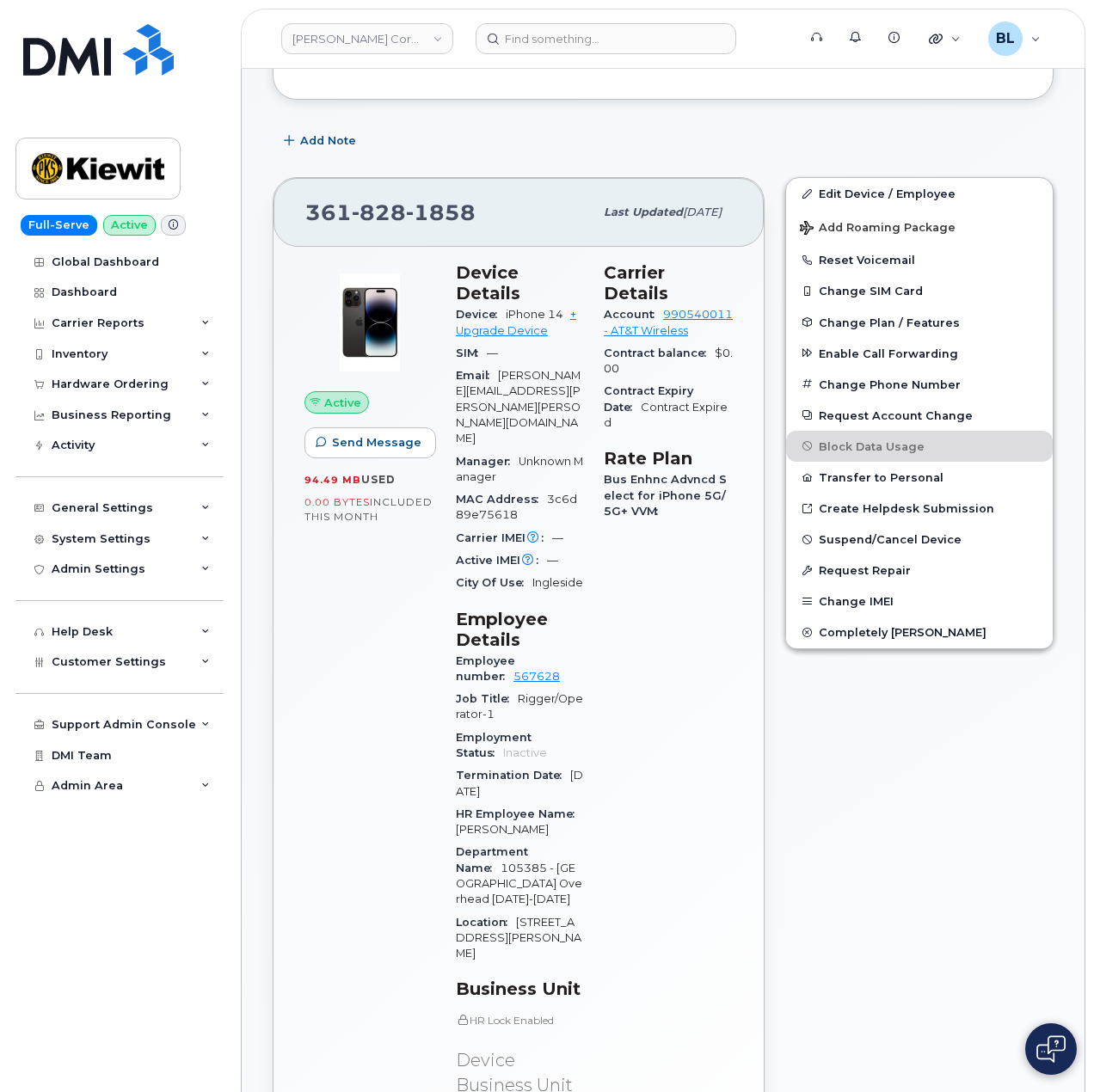
scroll to position [0, 0]
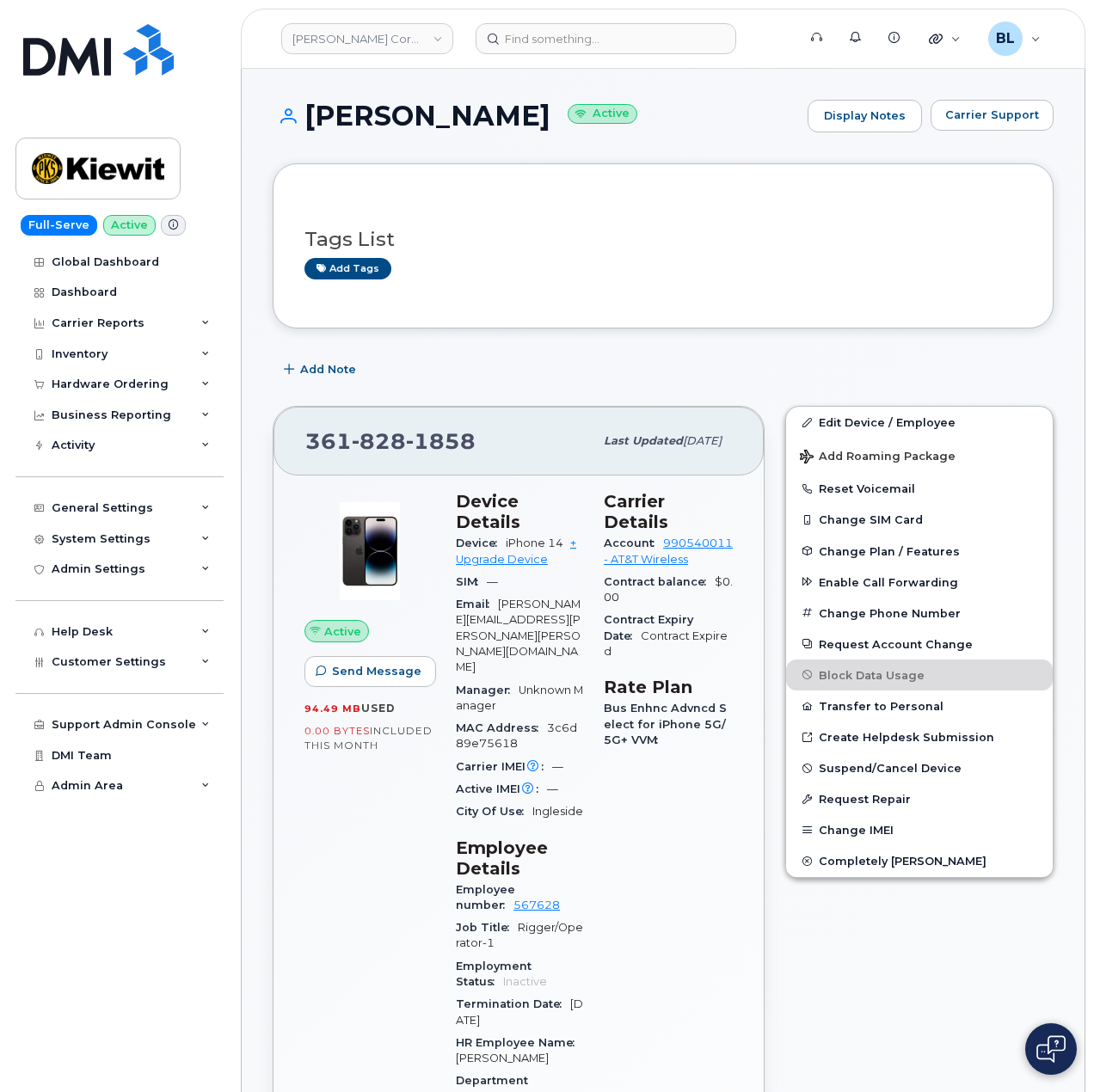
click at [406, 429] on span "828" at bounding box center [441, 441] width 70 height 26
copy span "361 828 1858"
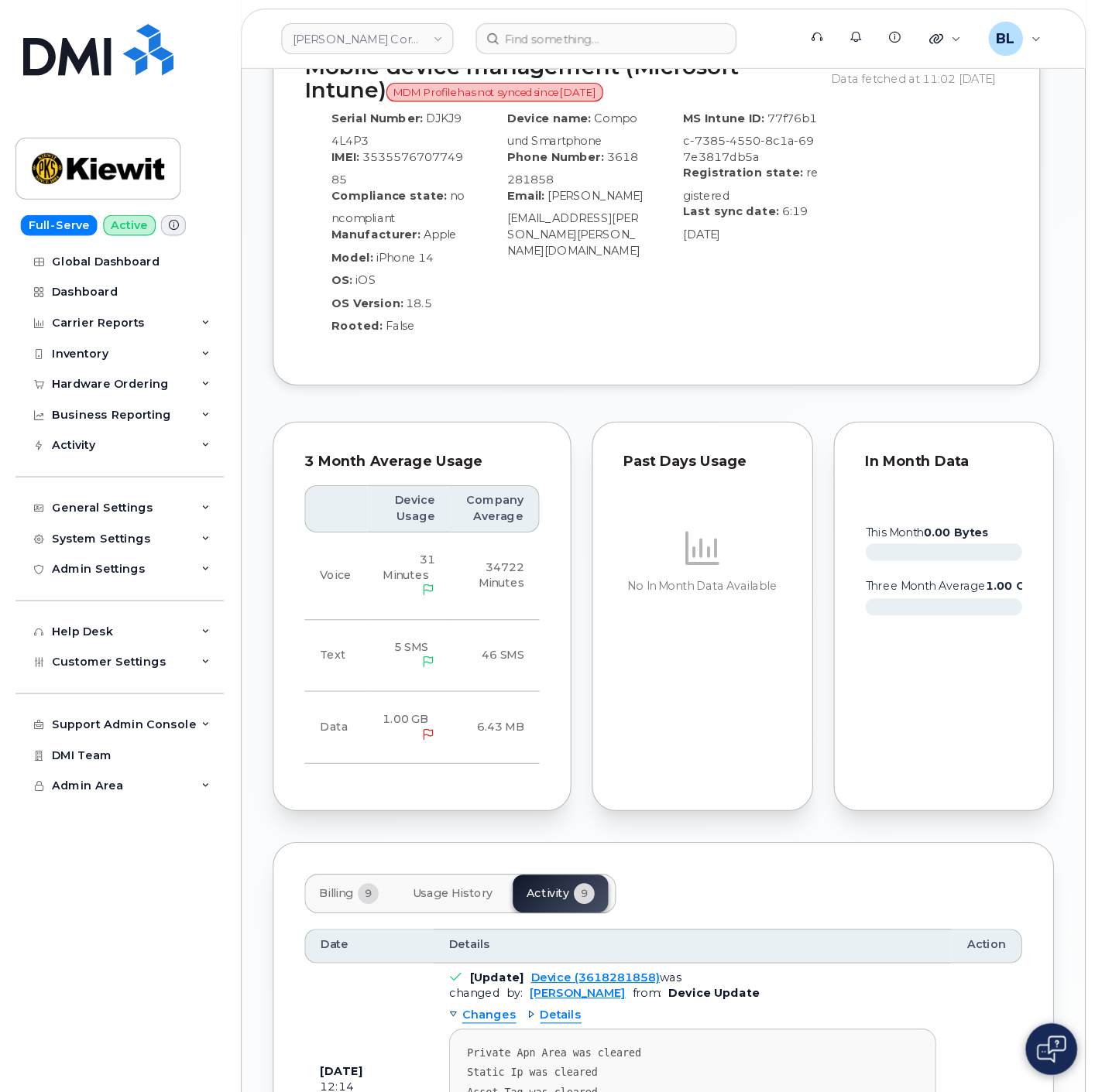
scroll to position [1445, 0]
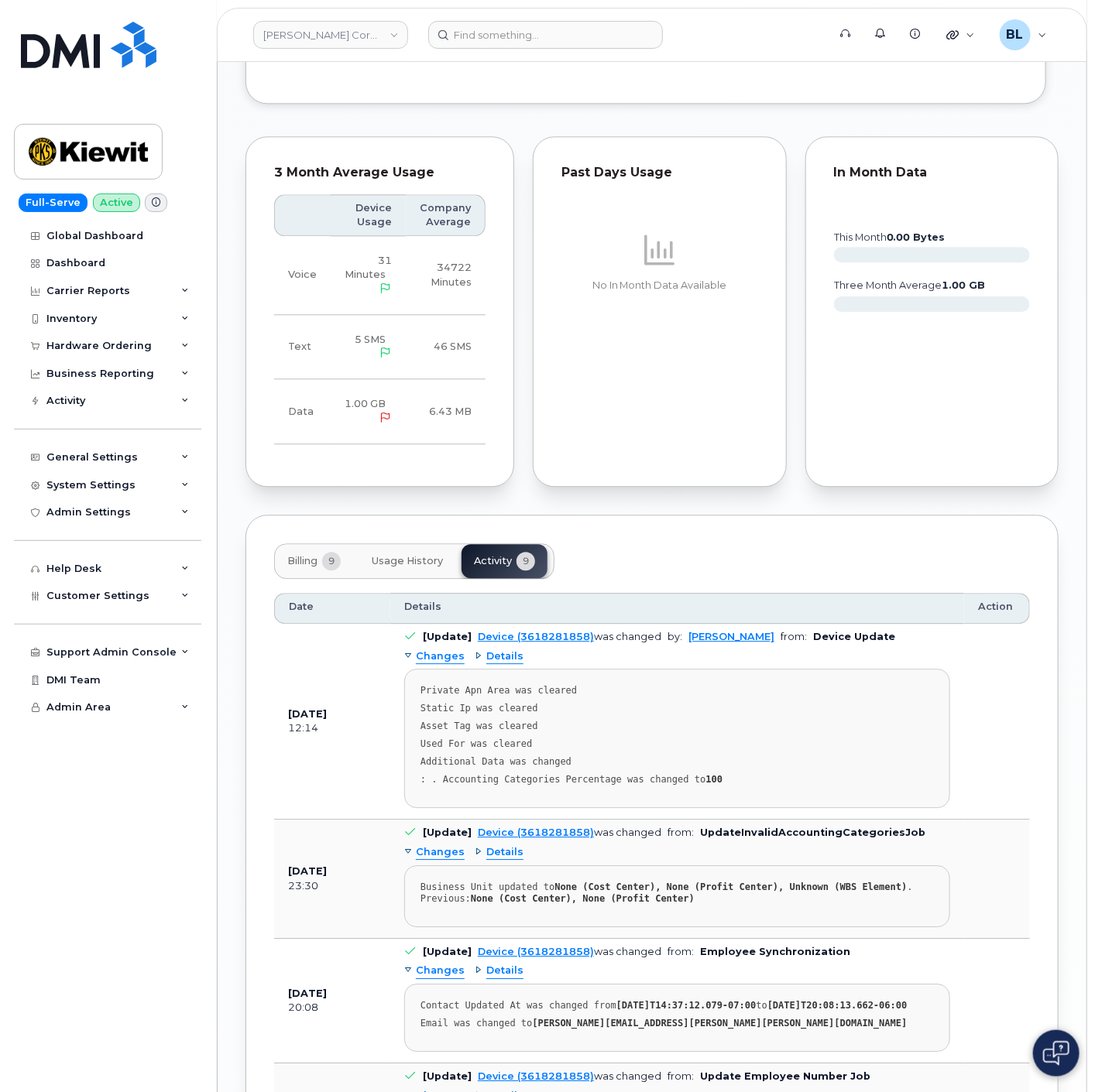
drag, startPoint x: 331, startPoint y: 505, endPoint x: 327, endPoint y: 522, distance: 17.5
click at [331, 544] on button "Billing 9" at bounding box center [314, 561] width 78 height 34
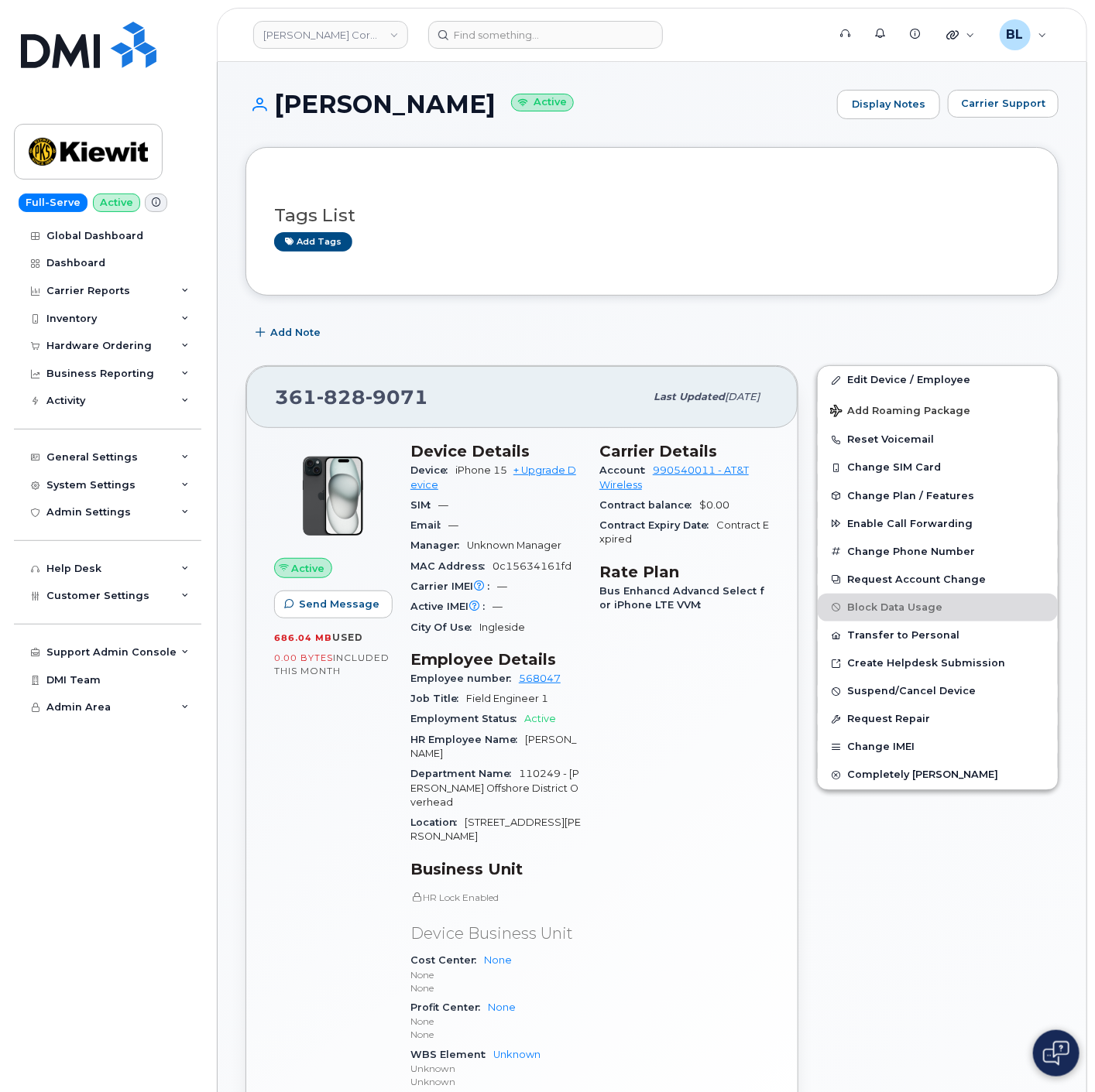
click at [372, 409] on span "9071" at bounding box center [397, 397] width 63 height 23
copy span "[PHONE_NUMBER]"
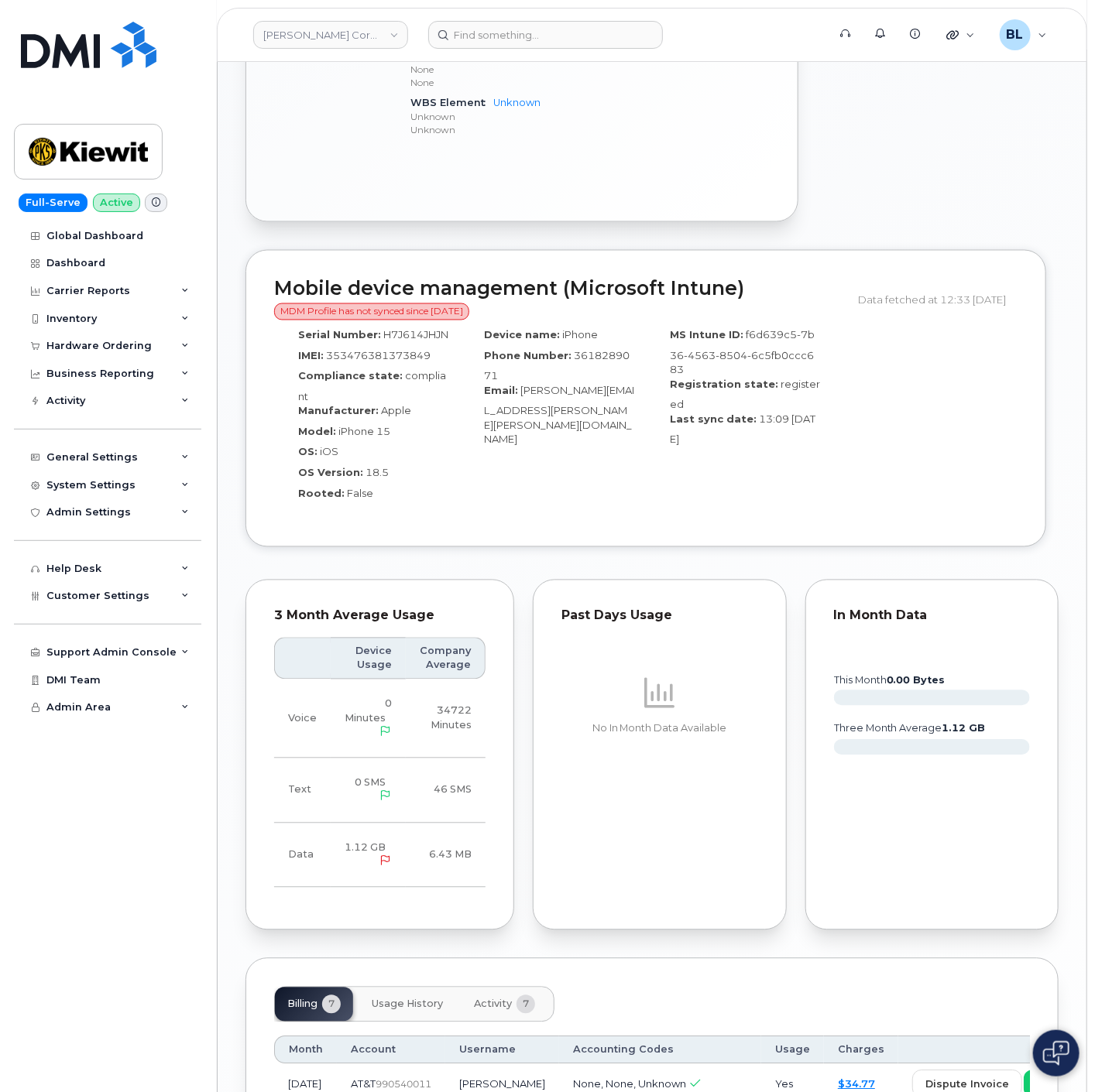
scroll to position [1147, 0]
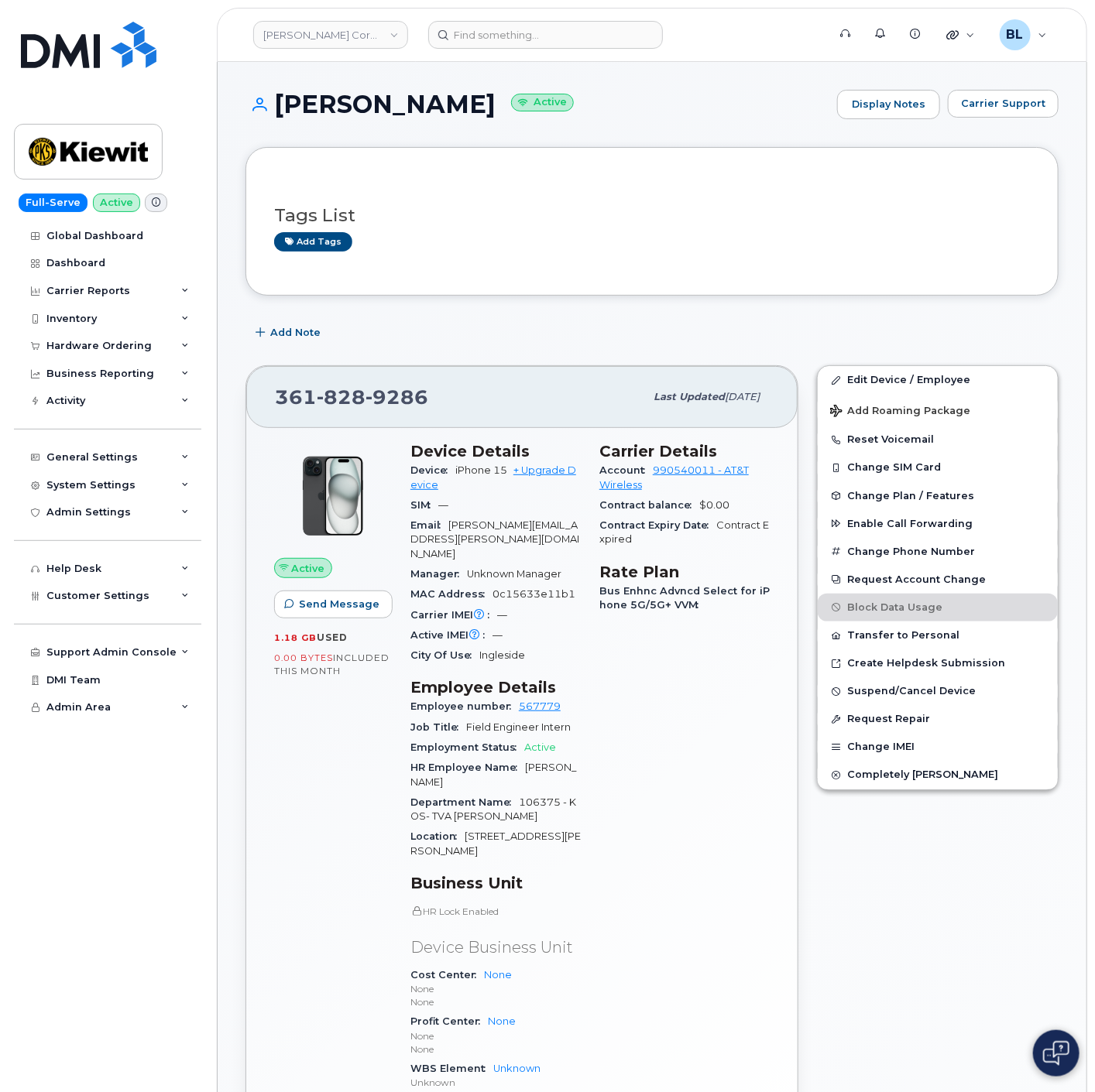
click at [369, 391] on span "9286" at bounding box center [397, 397] width 63 height 23
copy span "[PHONE_NUMBER]"
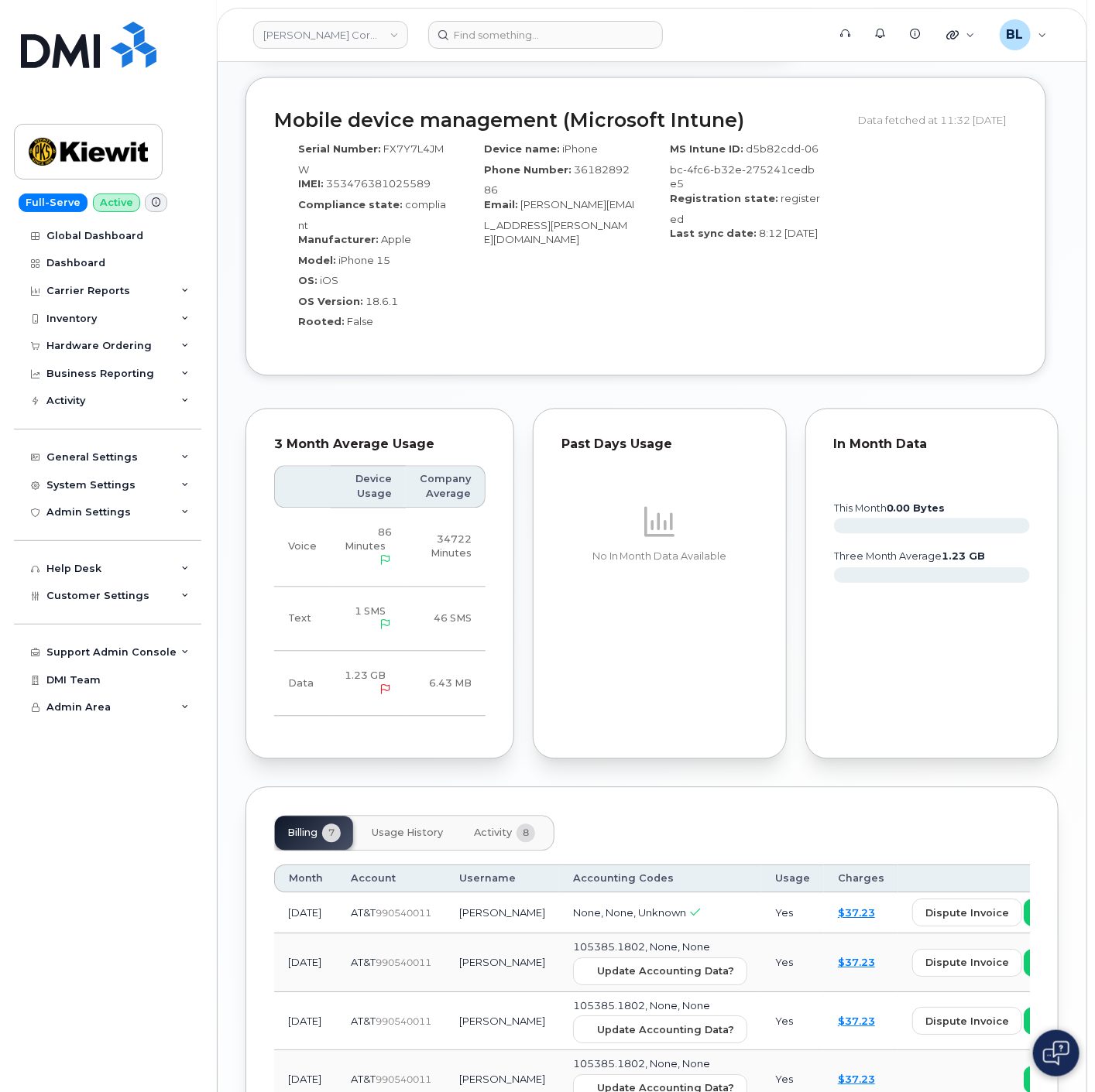
scroll to position [1376, 0]
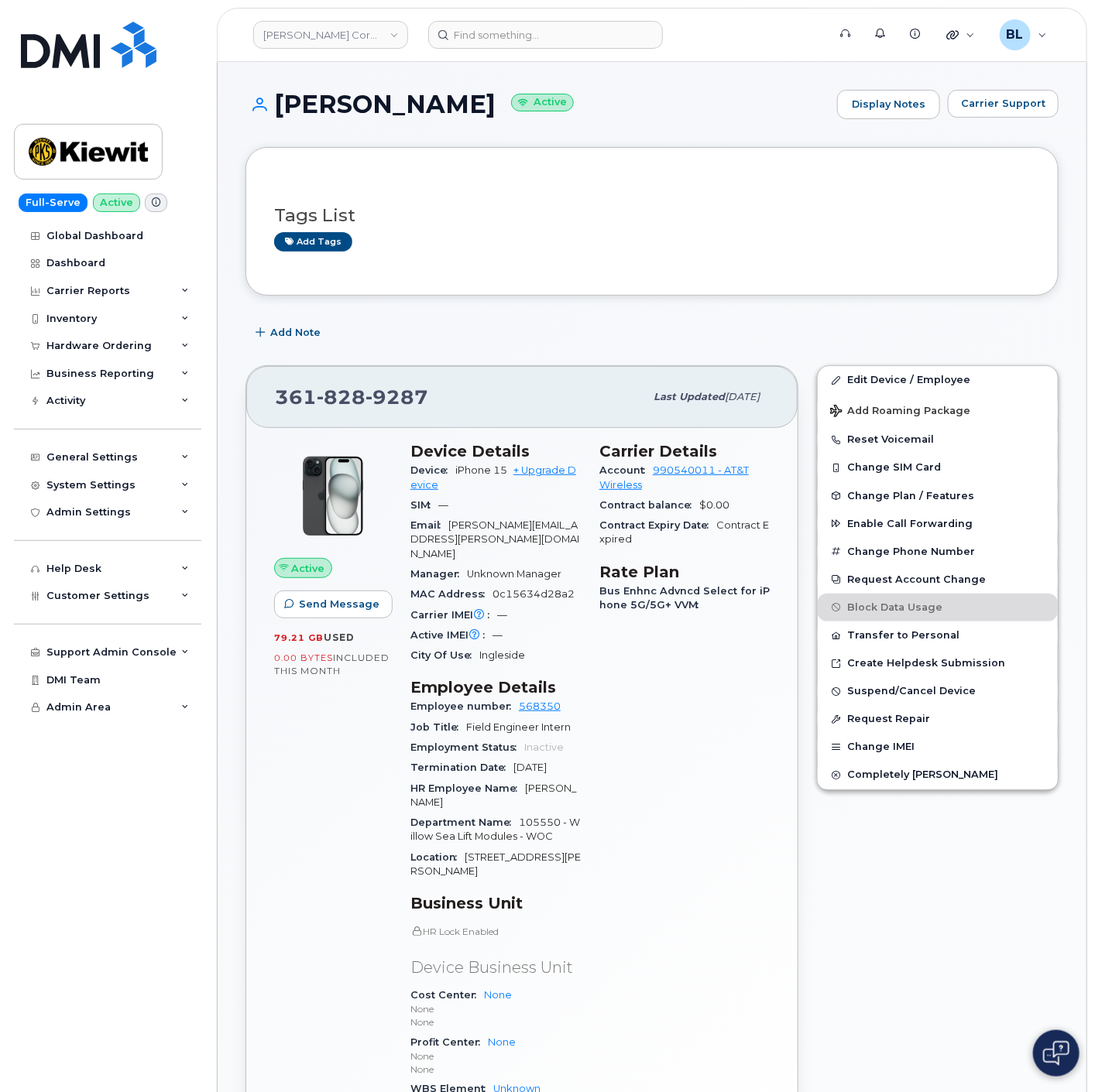
click at [366, 383] on div "361 828 9287" at bounding box center [460, 397] width 369 height 33
copy span "361 828 9287"
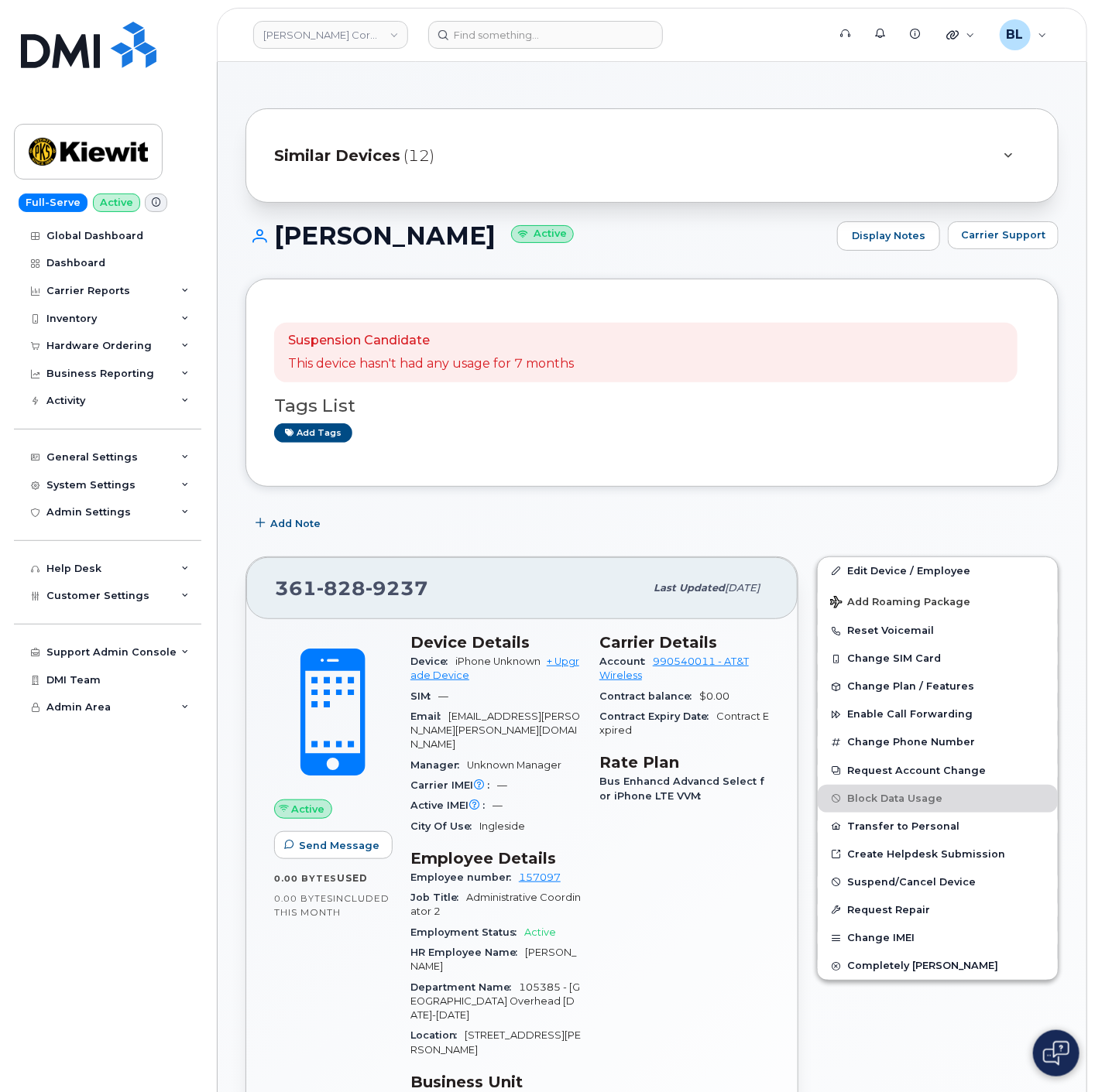
click at [345, 568] on div "[PHONE_NUMBER] Last updated [DATE]" at bounding box center [522, 588] width 551 height 62
copy span "[PHONE_NUMBER]"
drag, startPoint x: 589, startPoint y: 489, endPoint x: 664, endPoint y: -104, distance: 597.7
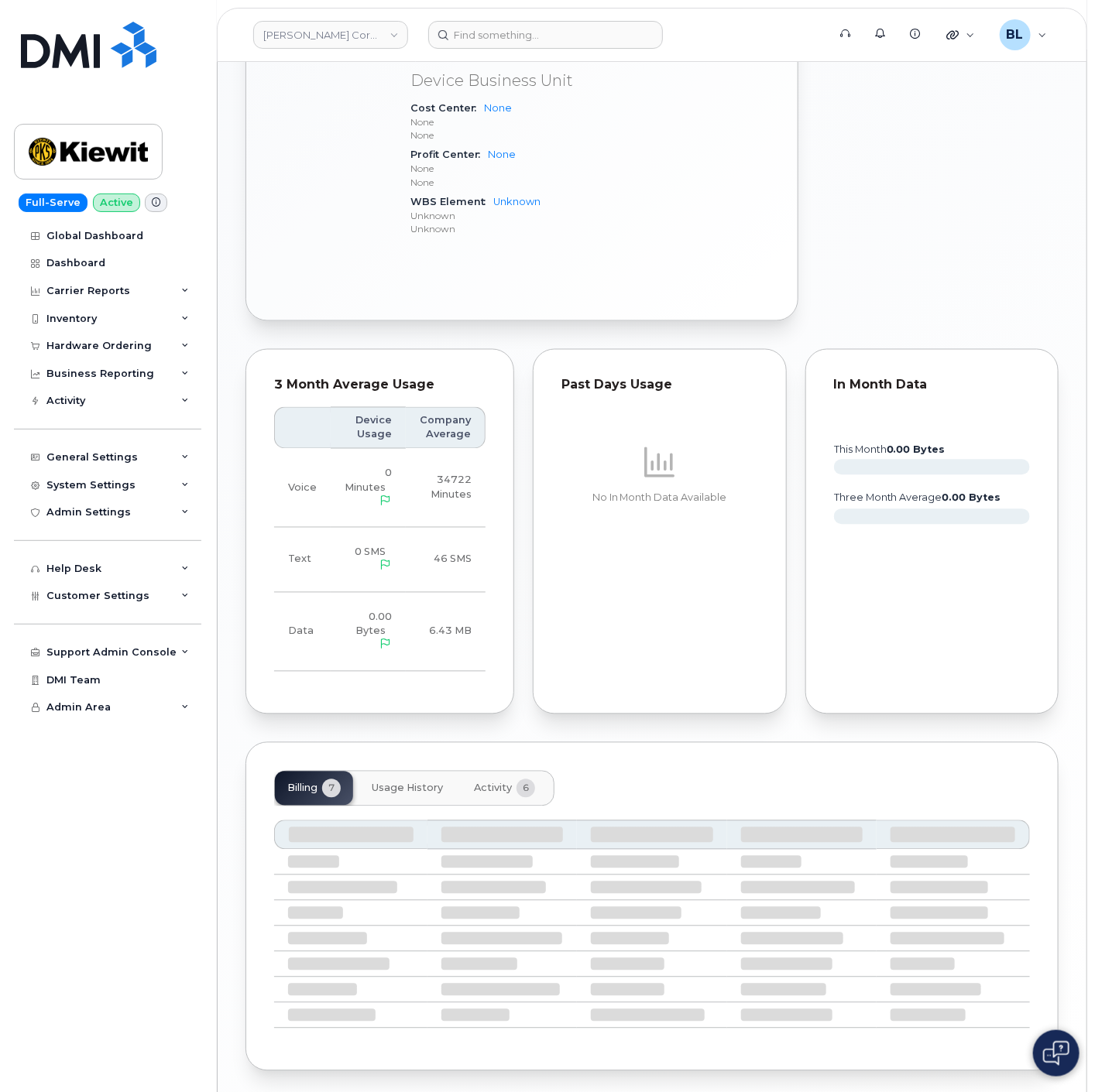
drag, startPoint x: 716, startPoint y: 353, endPoint x: 618, endPoint y: 865, distance: 521.3
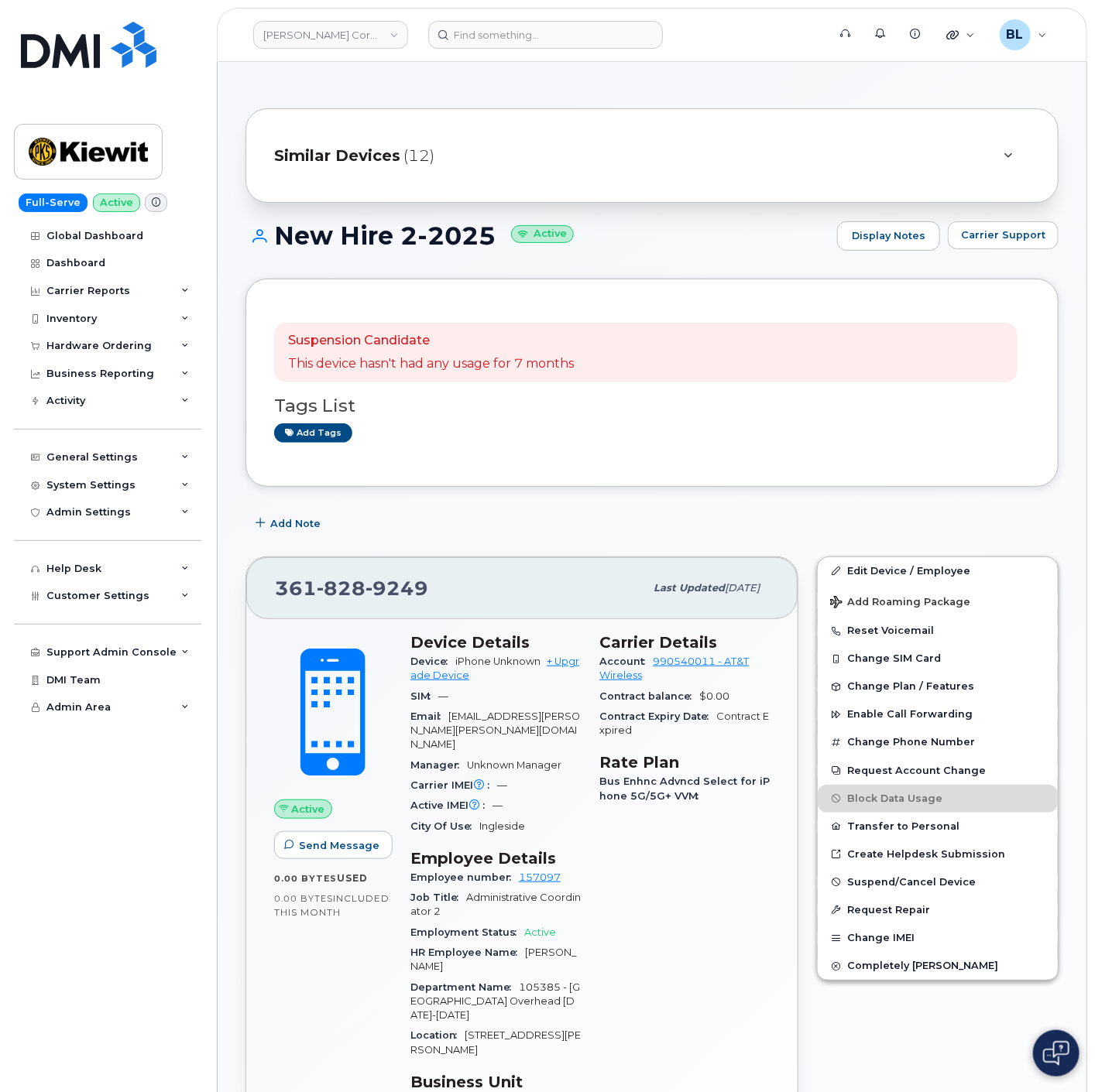
click at [366, 592] on span "828" at bounding box center [397, 588] width 63 height 23
copy span "361 828 9249"
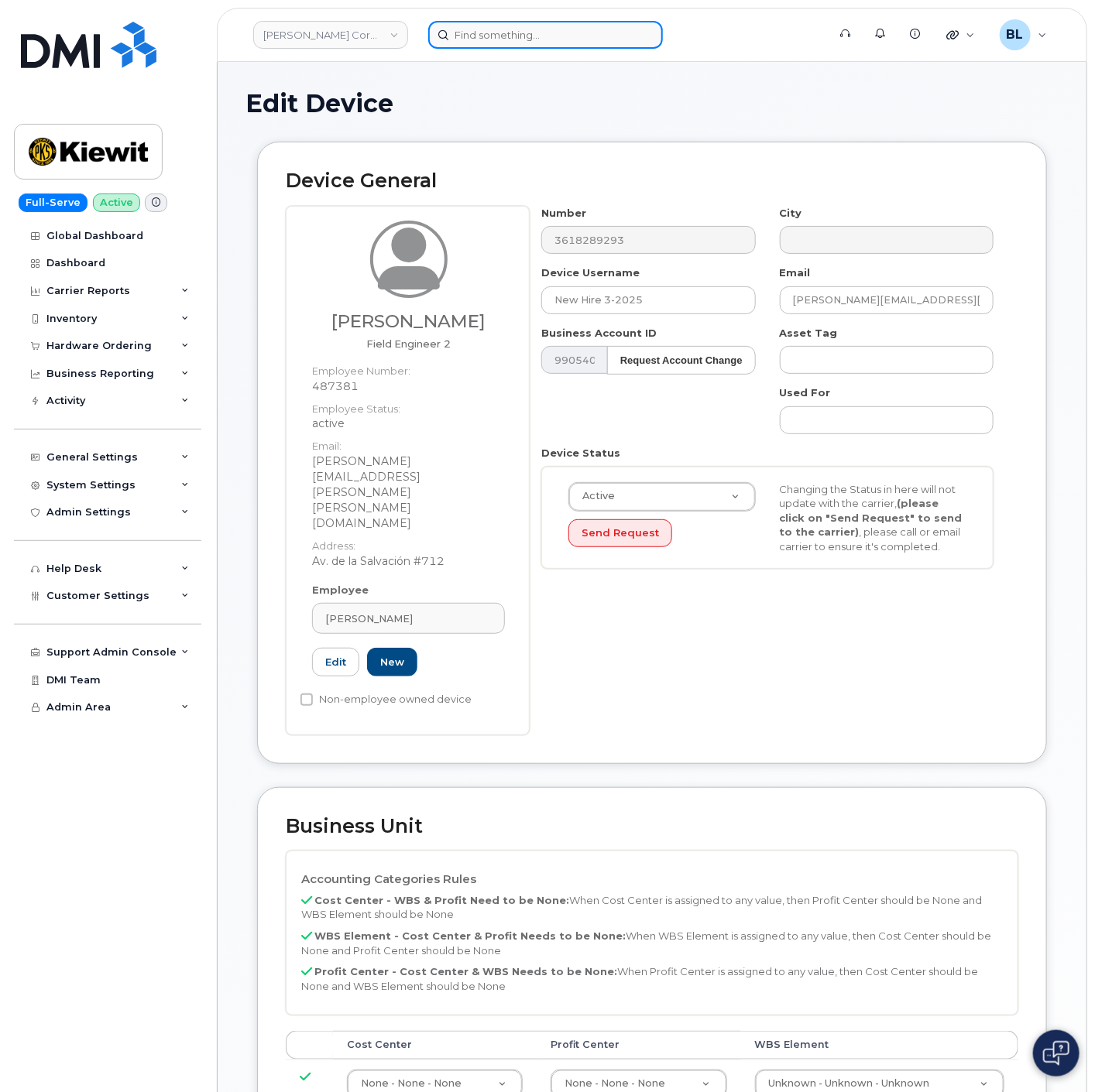
click at [512, 26] on input at bounding box center [545, 35] width 234 height 28
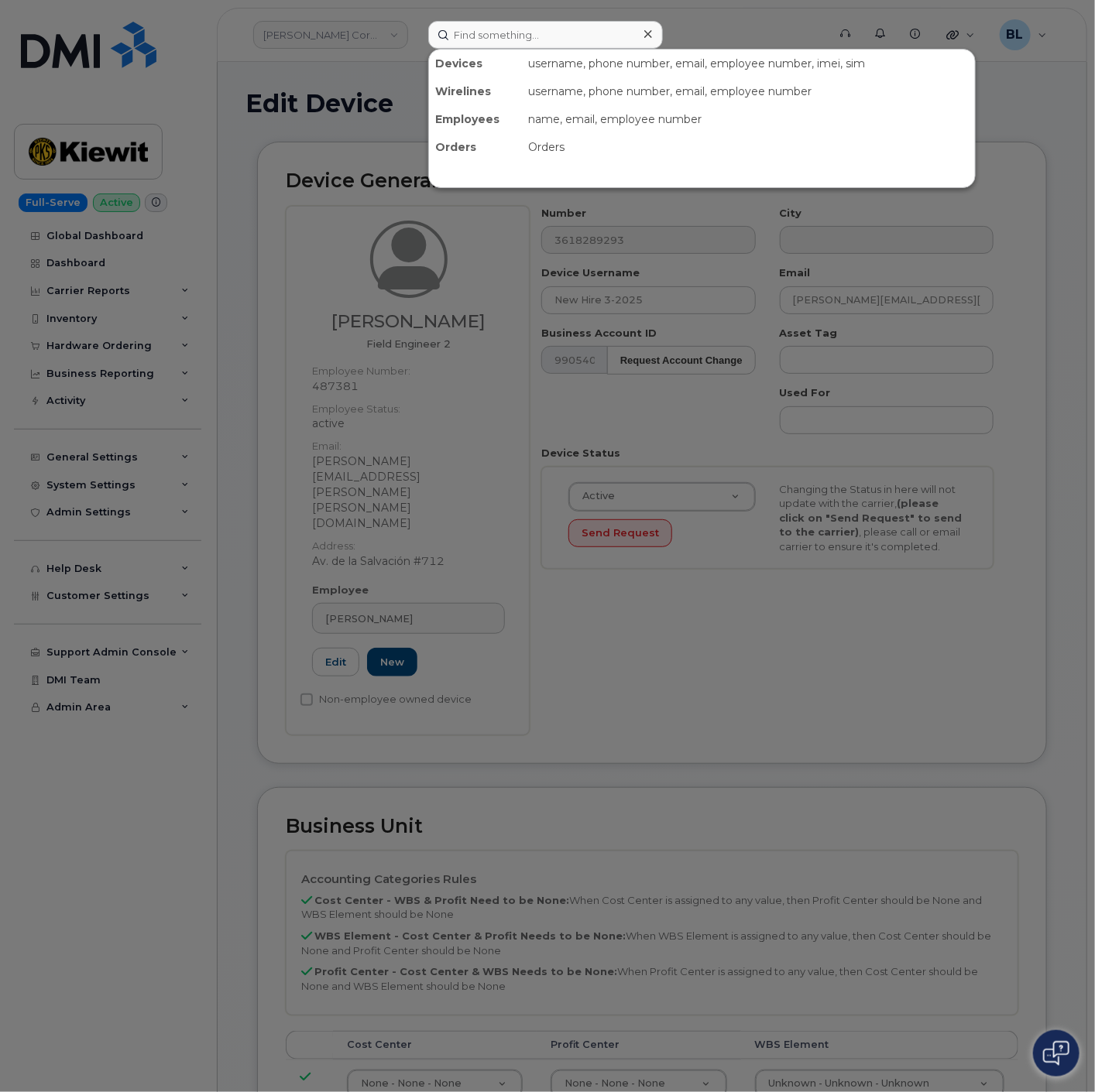
click at [592, 224] on div at bounding box center [547, 546] width 1095 height 1092
click at [592, 224] on div "Number 3618289293" at bounding box center [648, 230] width 238 height 49
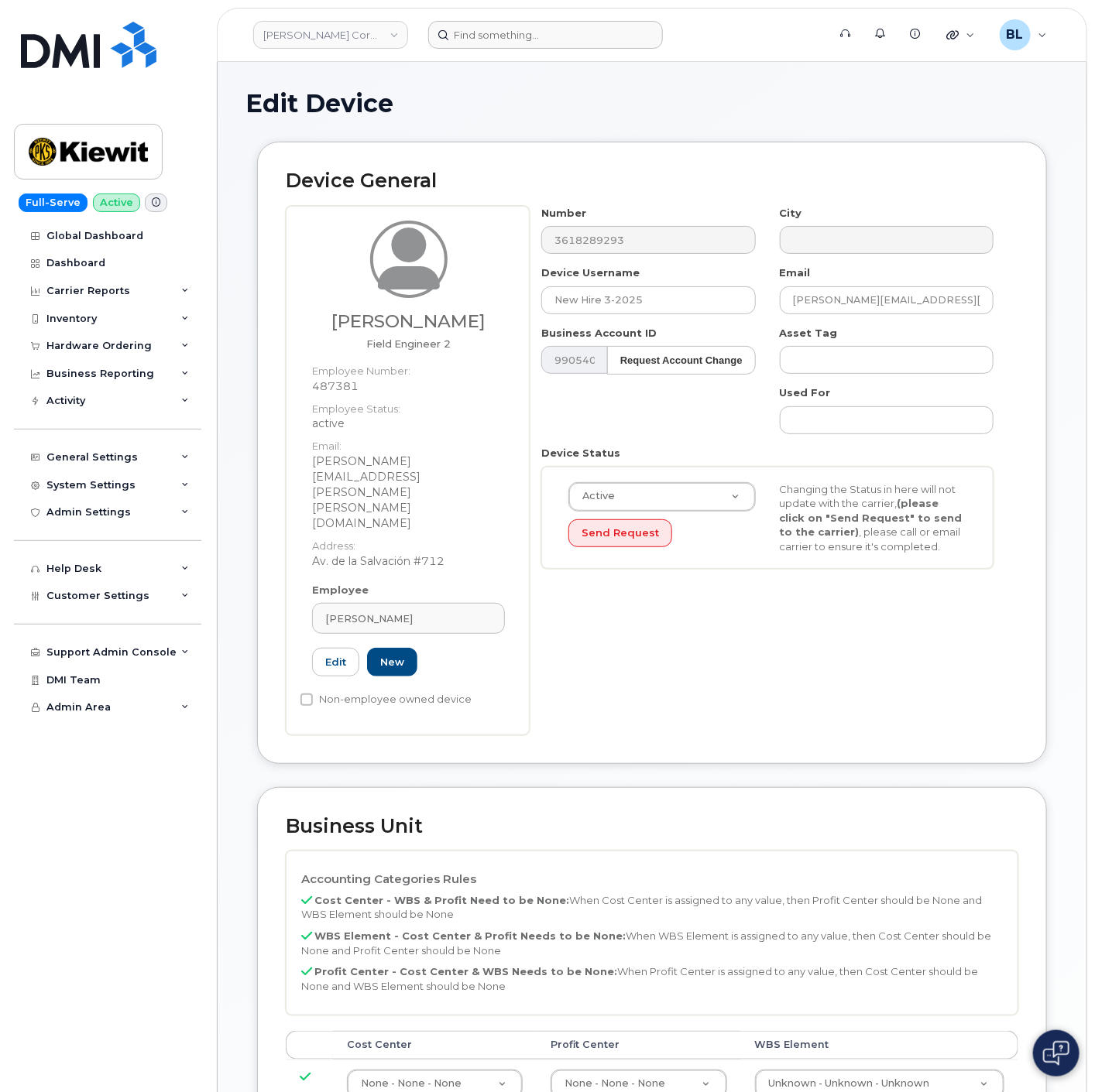
click at [478, 14] on header "[PERSON_NAME] Corporation Support Alerts Knowledge Base Quicklinks Suspend / Ca…" at bounding box center [651, 34] width 871 height 54
click at [478, 26] on input at bounding box center [545, 35] width 234 height 28
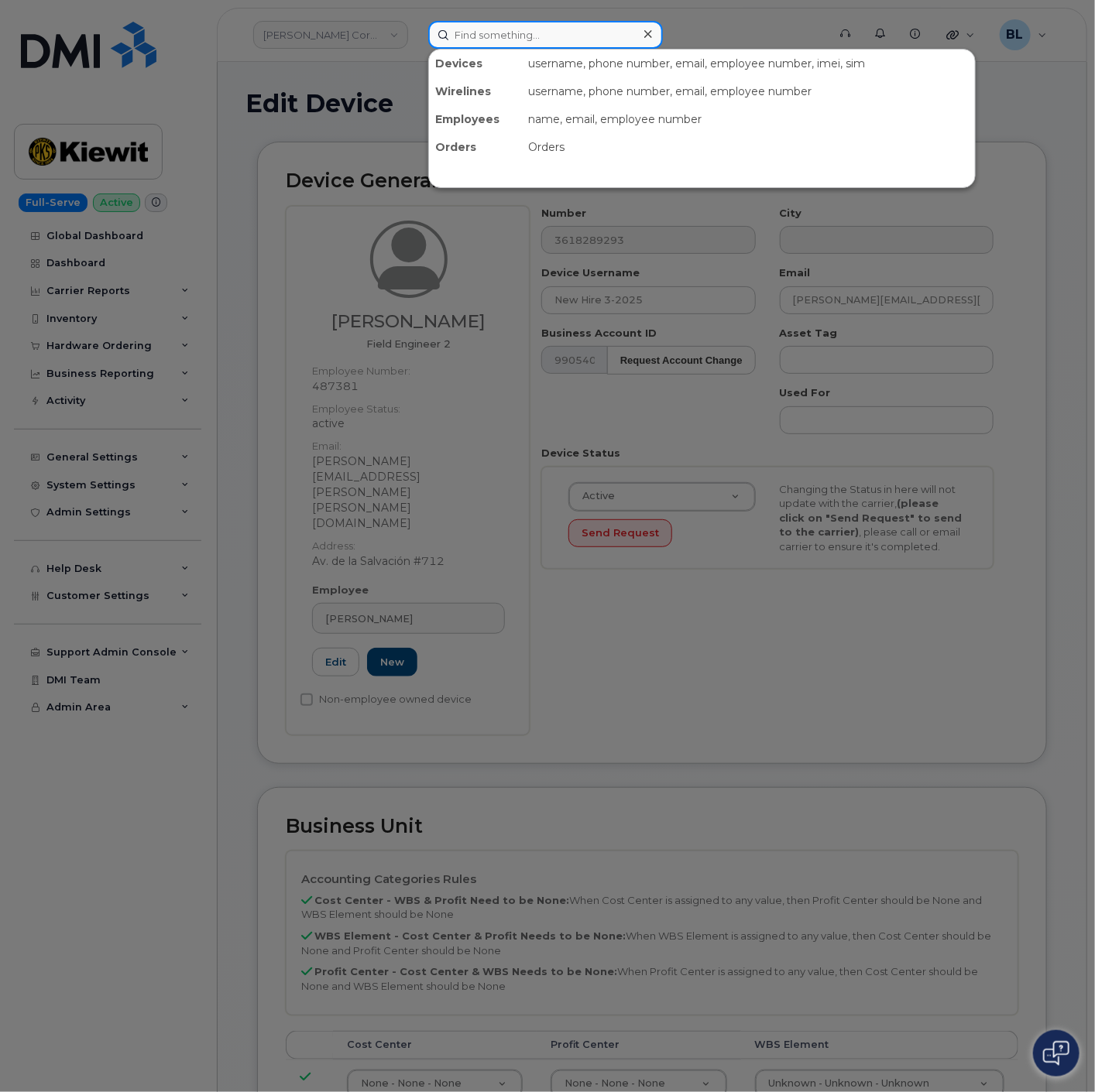
paste input "3618289293"
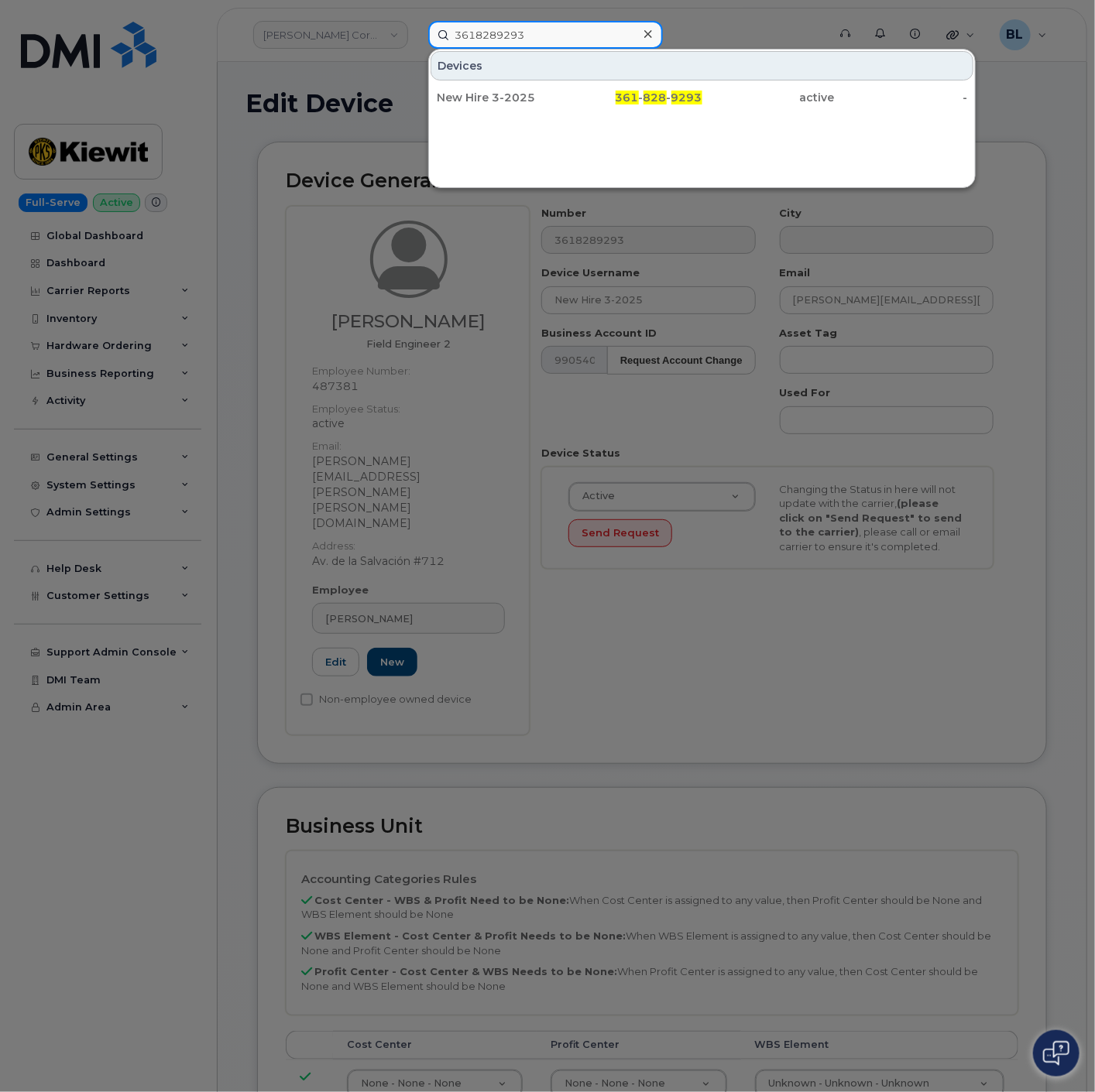
type input "3618289293"
click at [577, 95] on div "361 - 828 - 9293" at bounding box center [635, 98] width 133 height 16
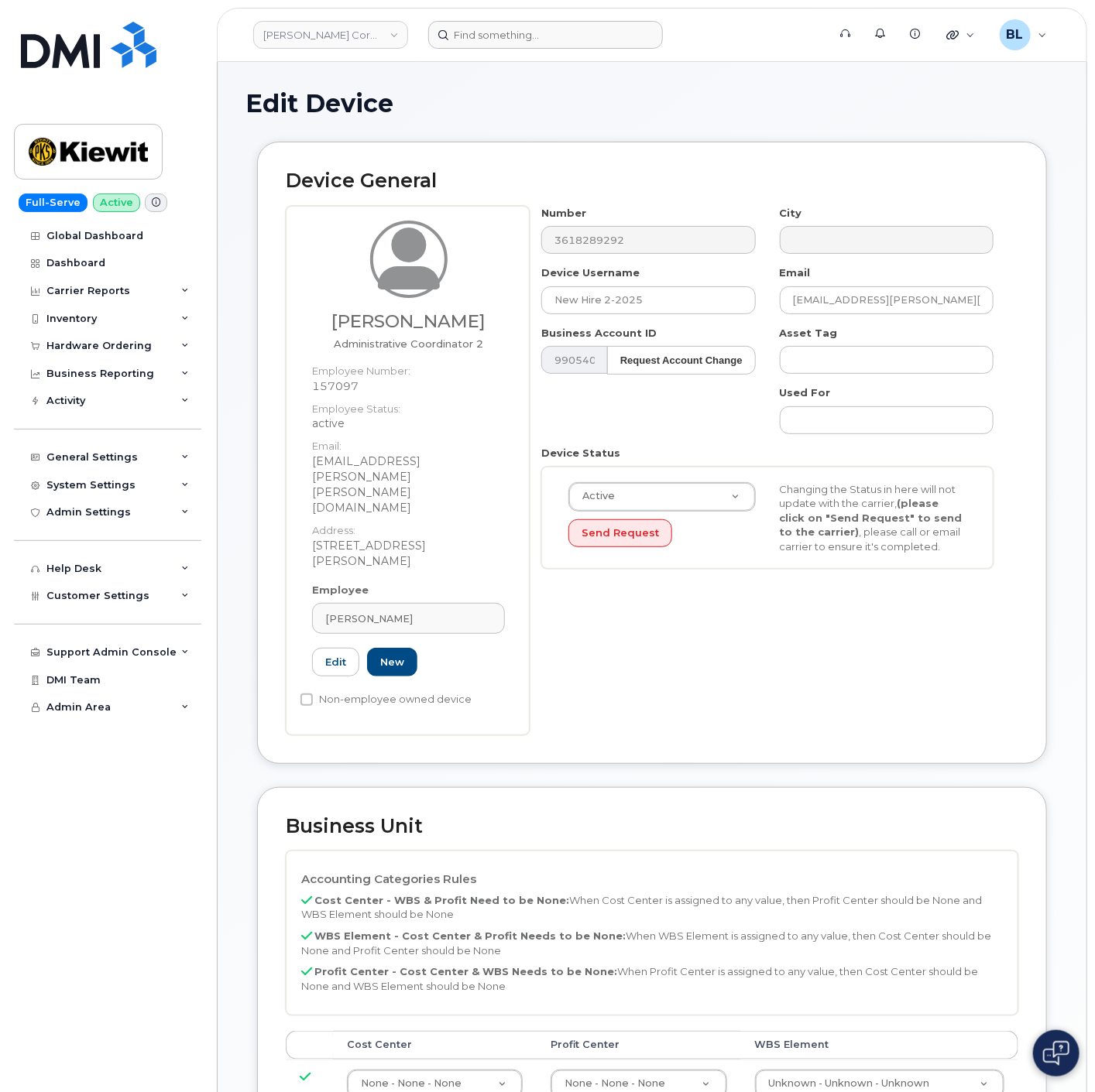
drag, startPoint x: 591, startPoint y: 78, endPoint x: 587, endPoint y: 44, distance: 34.2
click at [591, 72] on div "Edit Device Device General Belen Pena Administrative Coordinator 2 Employee Num…" at bounding box center [651, 854] width 869 height 1585
click at [585, 37] on input at bounding box center [545, 35] width 234 height 28
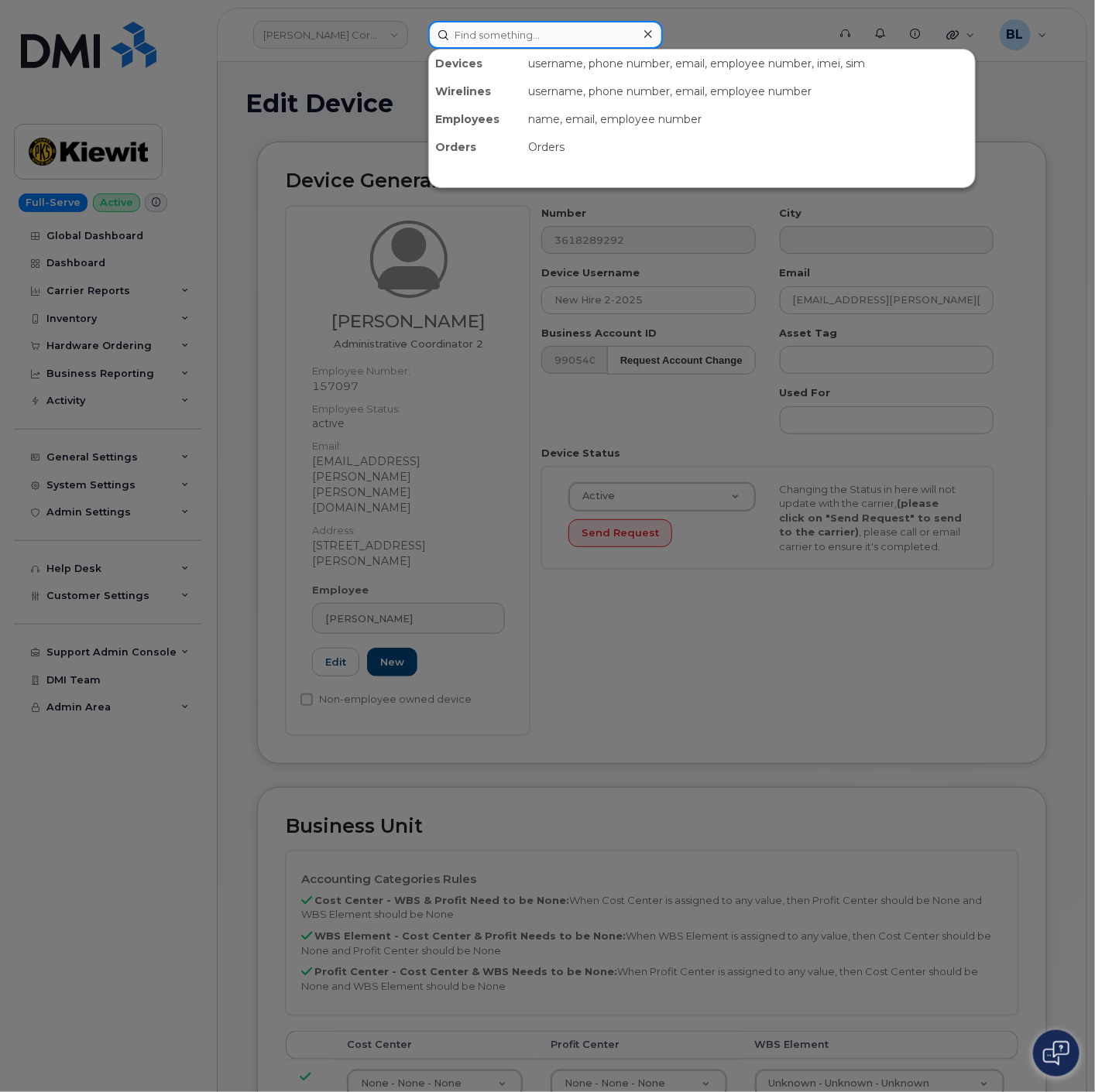
paste input "3618289292"
type input "3618289292"
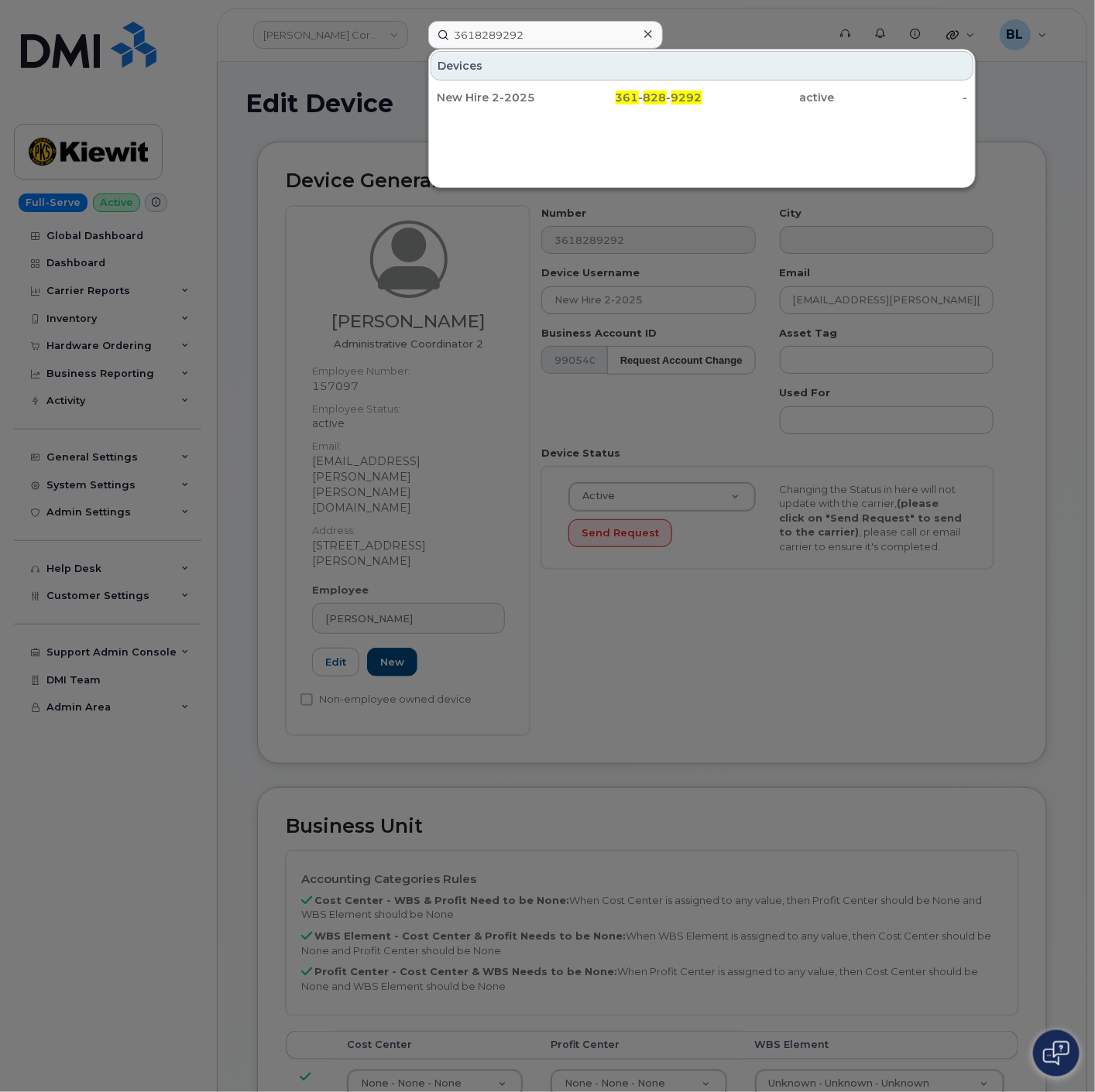
drag, startPoint x: 535, startPoint y: 97, endPoint x: 772, endPoint y: 0, distance: 256.1
click at [535, 97] on div "New Hire 2-2025" at bounding box center [503, 98] width 133 height 16
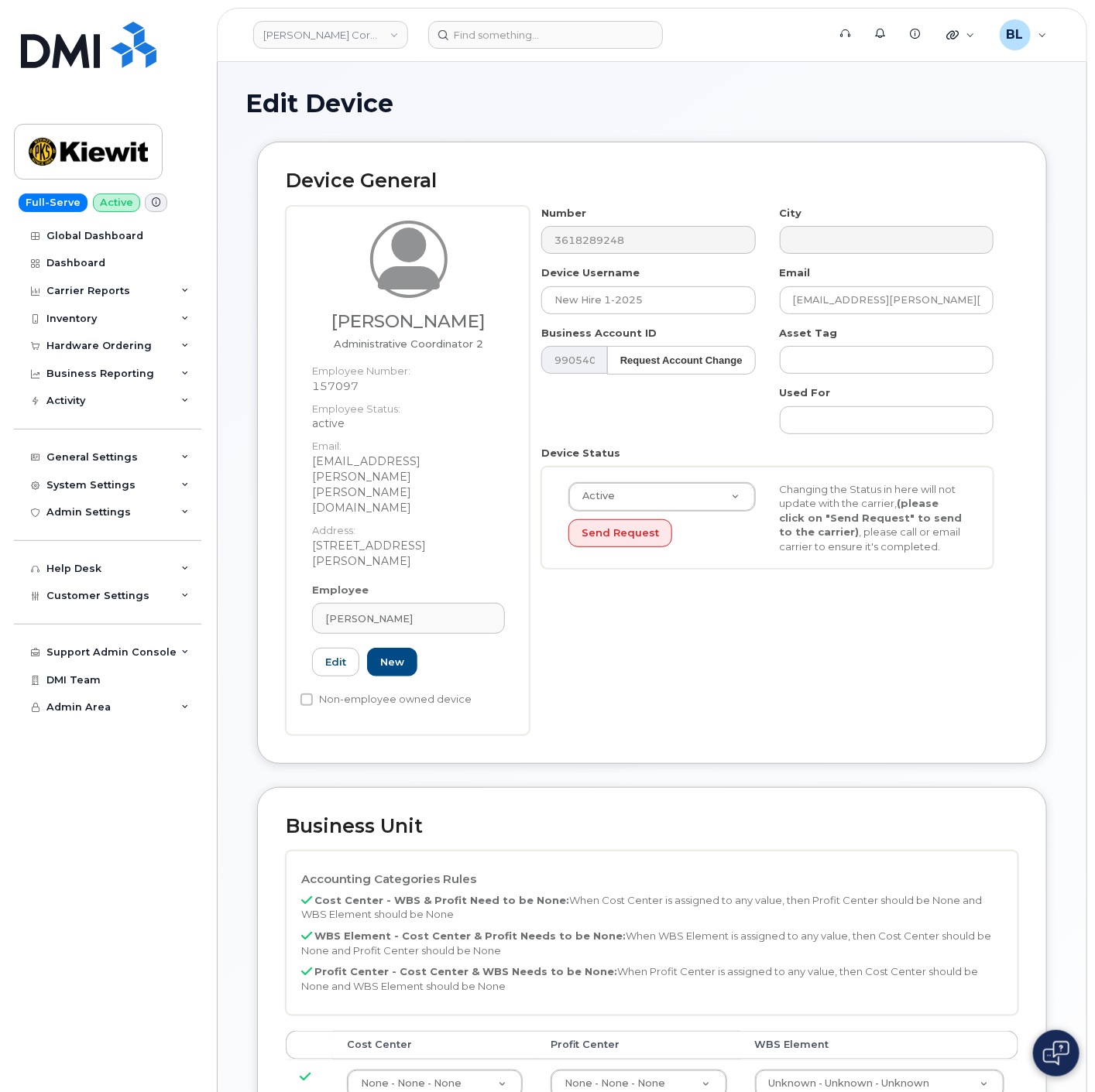
click at [530, 51] on header "[PERSON_NAME] Corporation Support Alerts Knowledge Base Quicklinks Suspend / Ca…" at bounding box center [651, 34] width 871 height 54
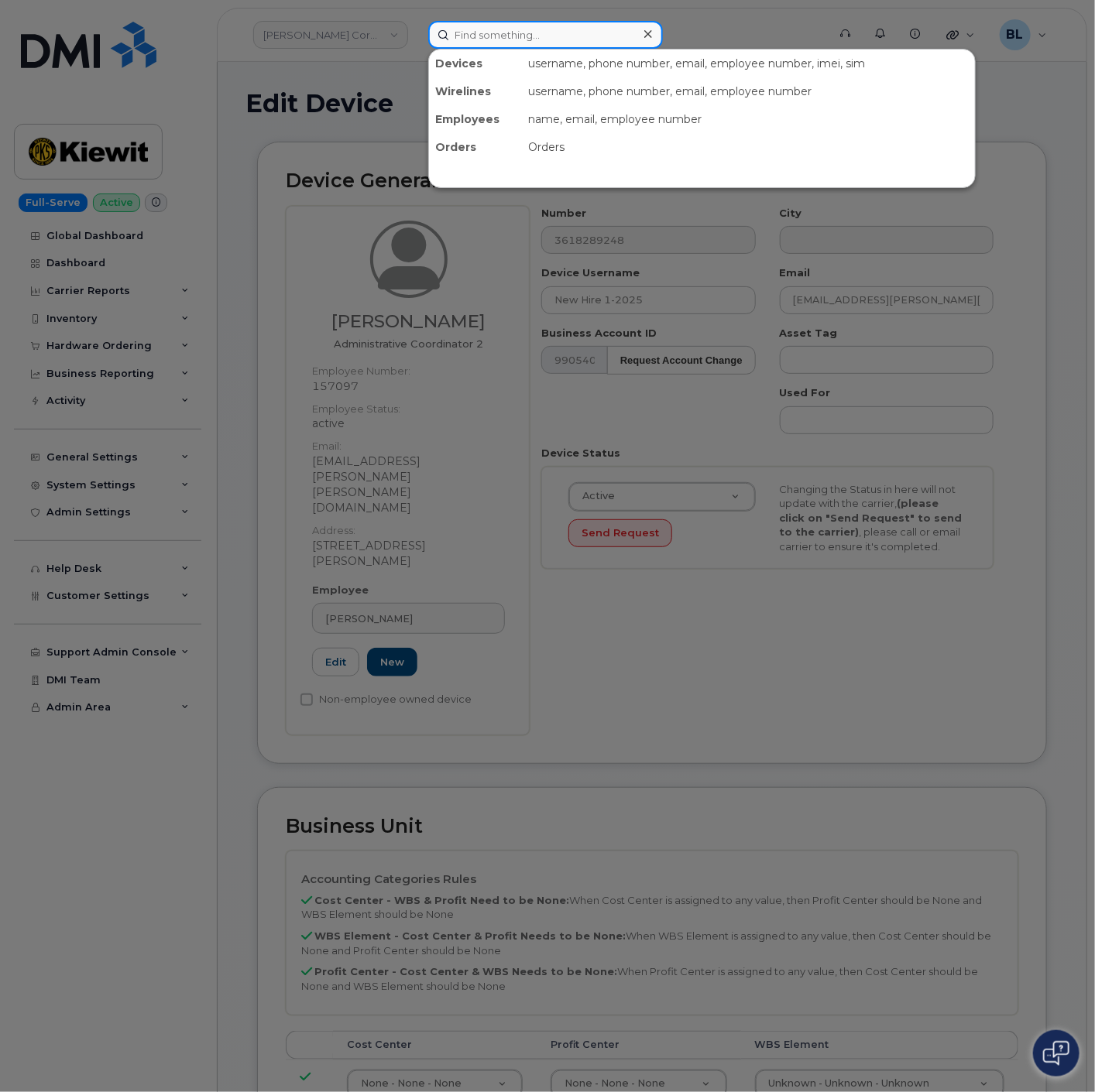
click at [537, 27] on input at bounding box center [545, 35] width 234 height 28
paste input "3618289248"
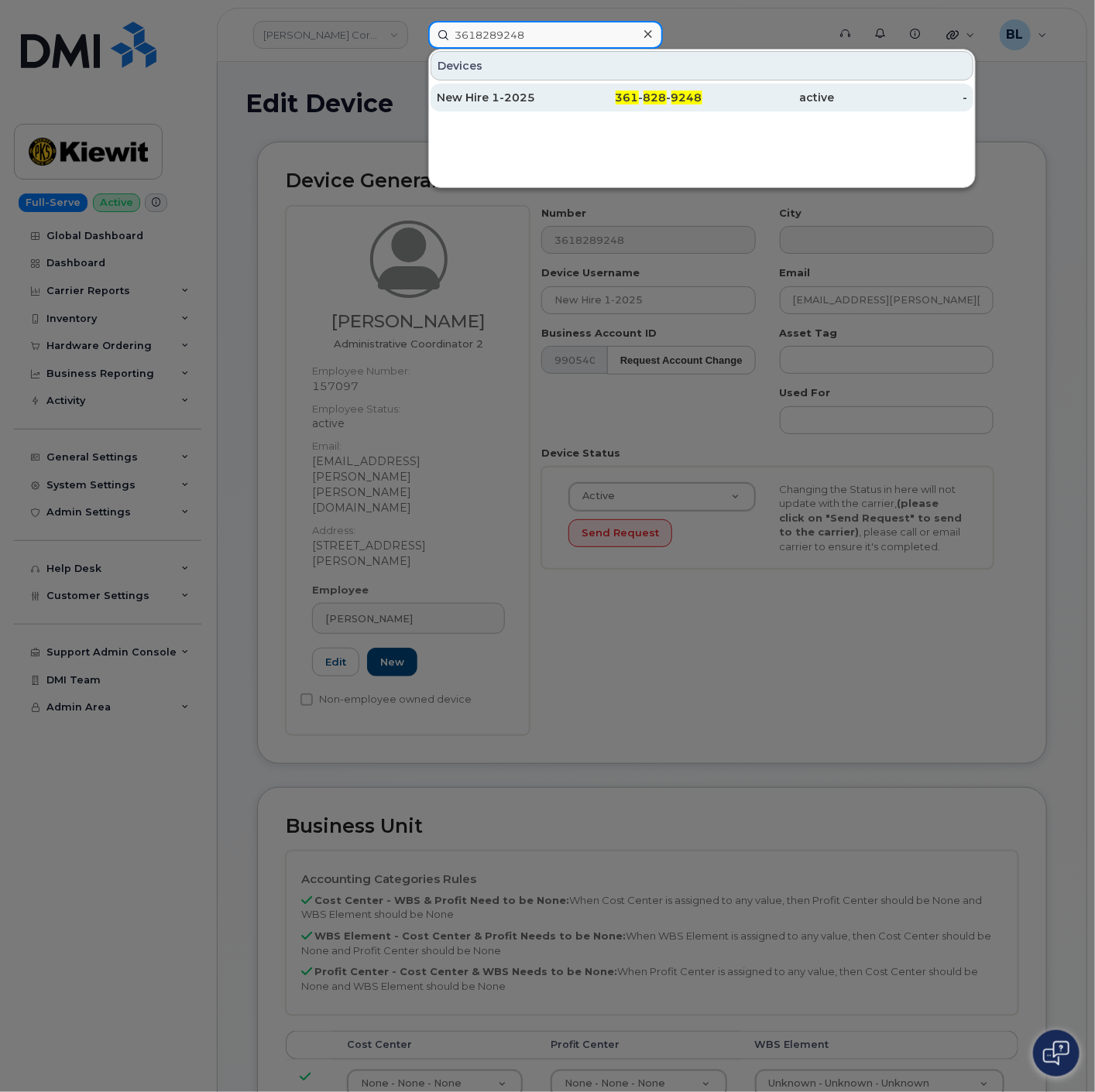
type input "3618289248"
click at [551, 98] on div "New Hire 1-2025" at bounding box center [503, 98] width 133 height 16
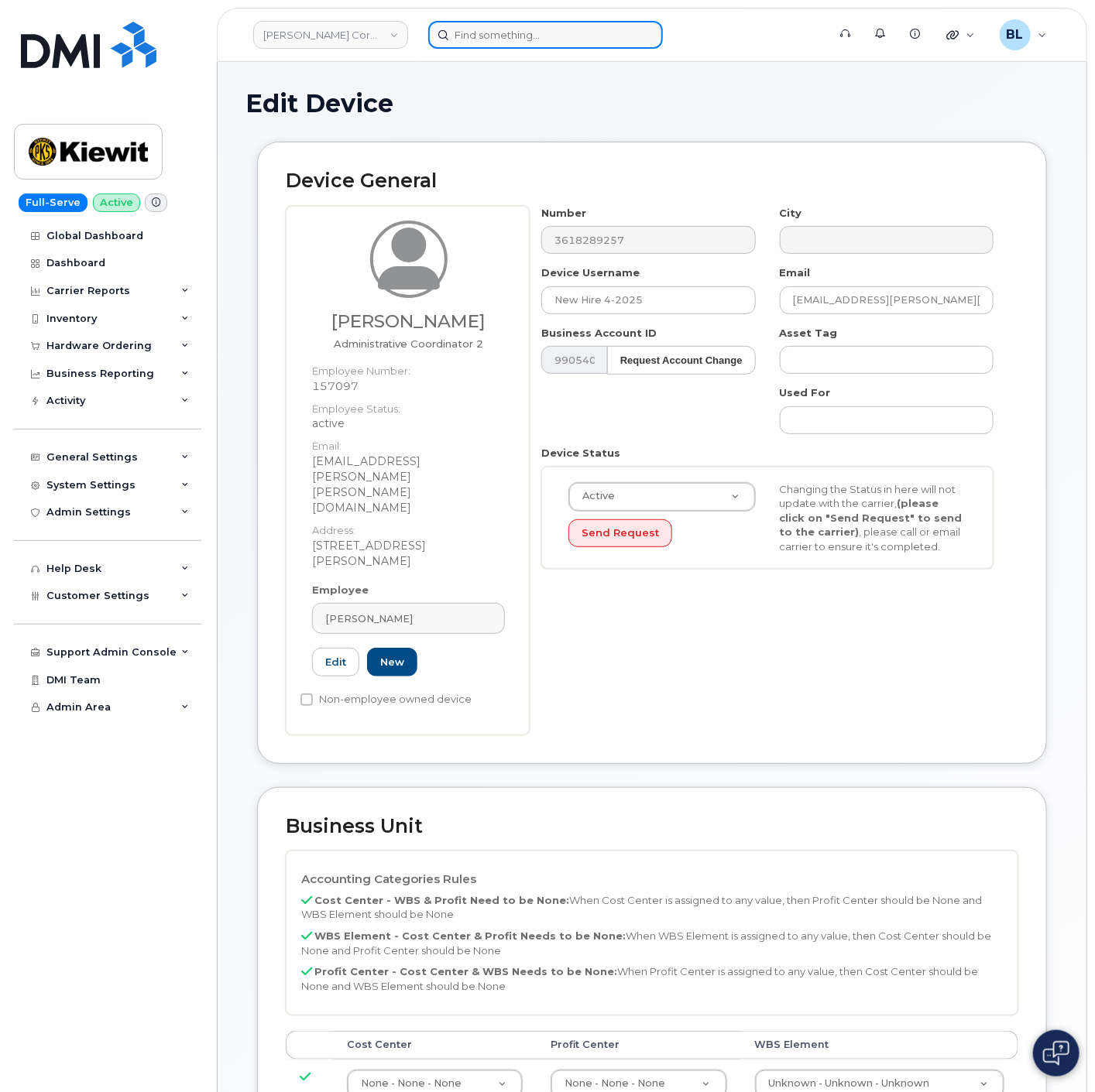
click at [528, 35] on input at bounding box center [545, 35] width 234 height 28
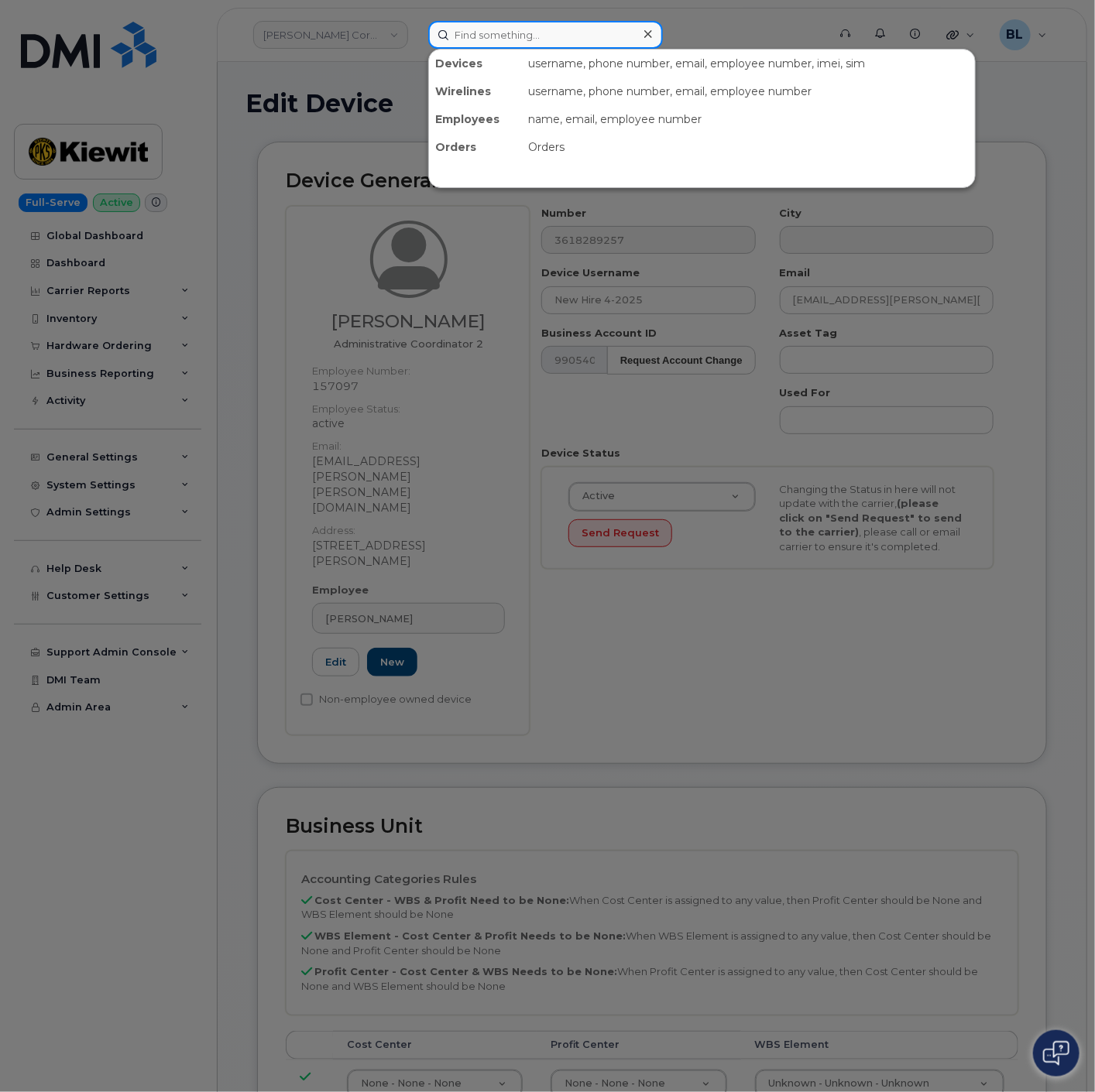
click at [528, 35] on input at bounding box center [545, 35] width 234 height 28
paste input "3618289257"
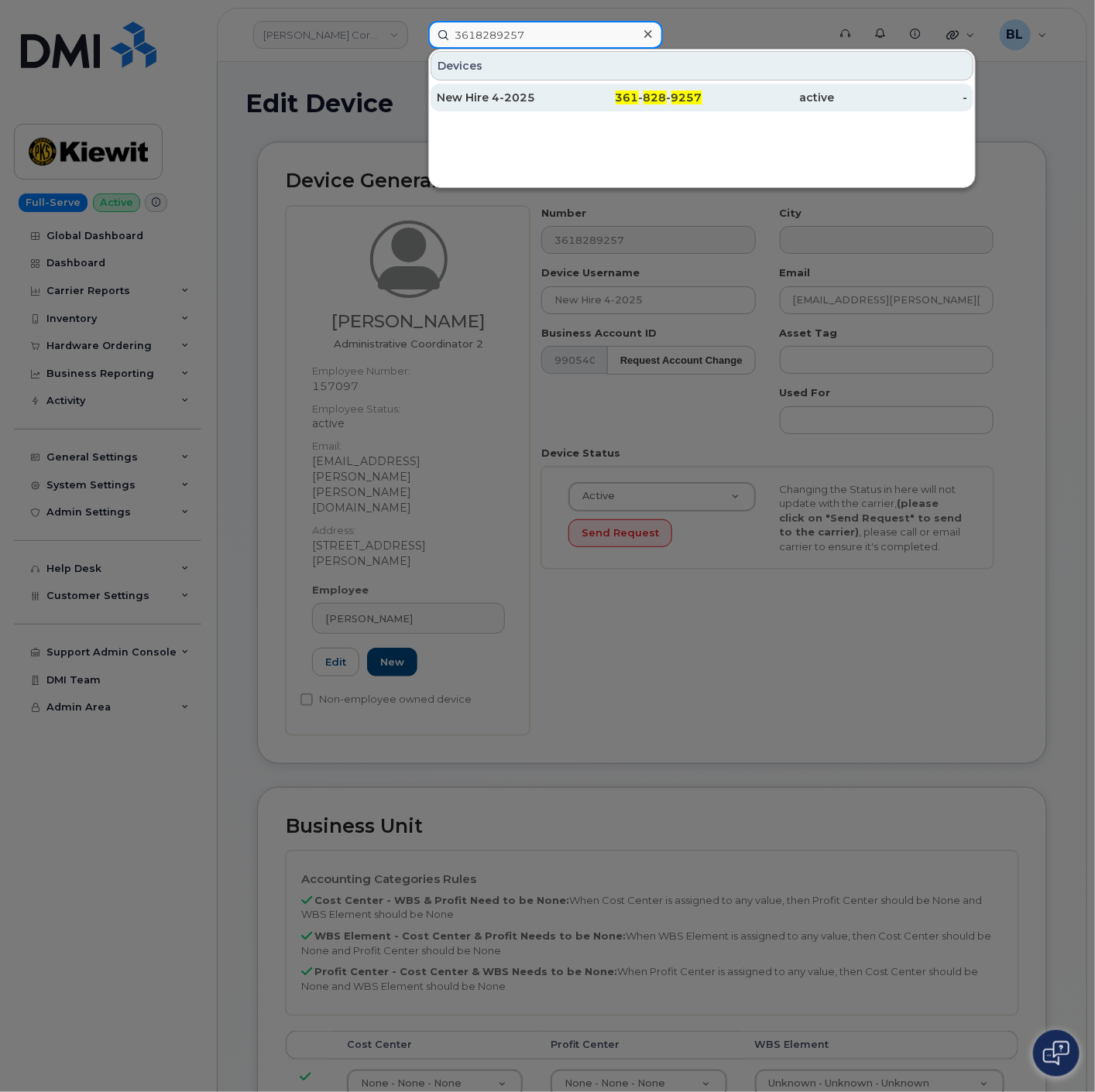
type input "3618289257"
click at [637, 93] on span "361" at bounding box center [627, 98] width 23 height 14
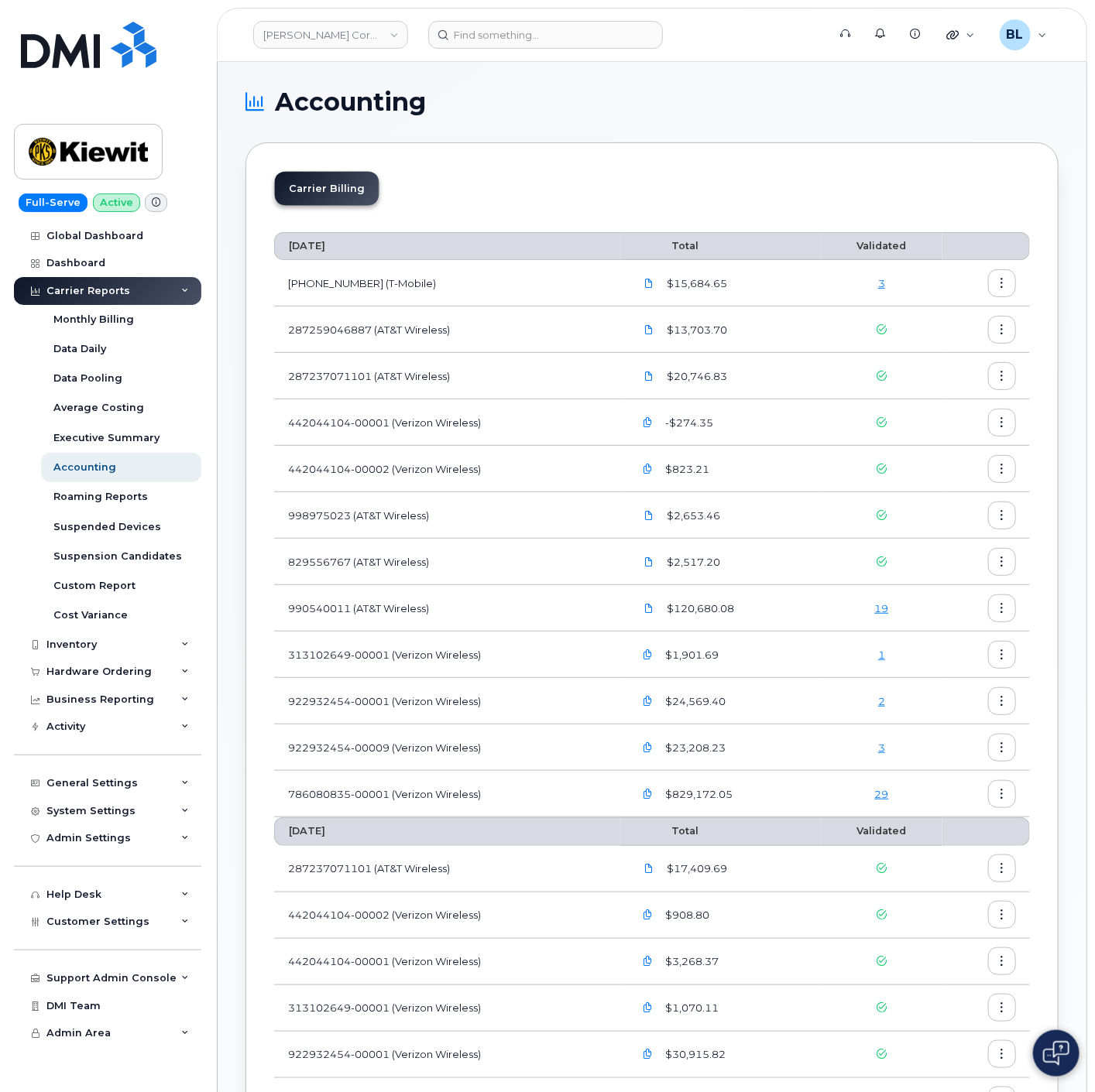
click at [335, 606] on td "990540011 (AT&T Wireless)" at bounding box center [447, 608] width 346 height 47
copy td "990540011"
click at [878, 598] on td "19" at bounding box center [882, 608] width 122 height 47
click at [887, 605] on link "19" at bounding box center [882, 609] width 14 height 12
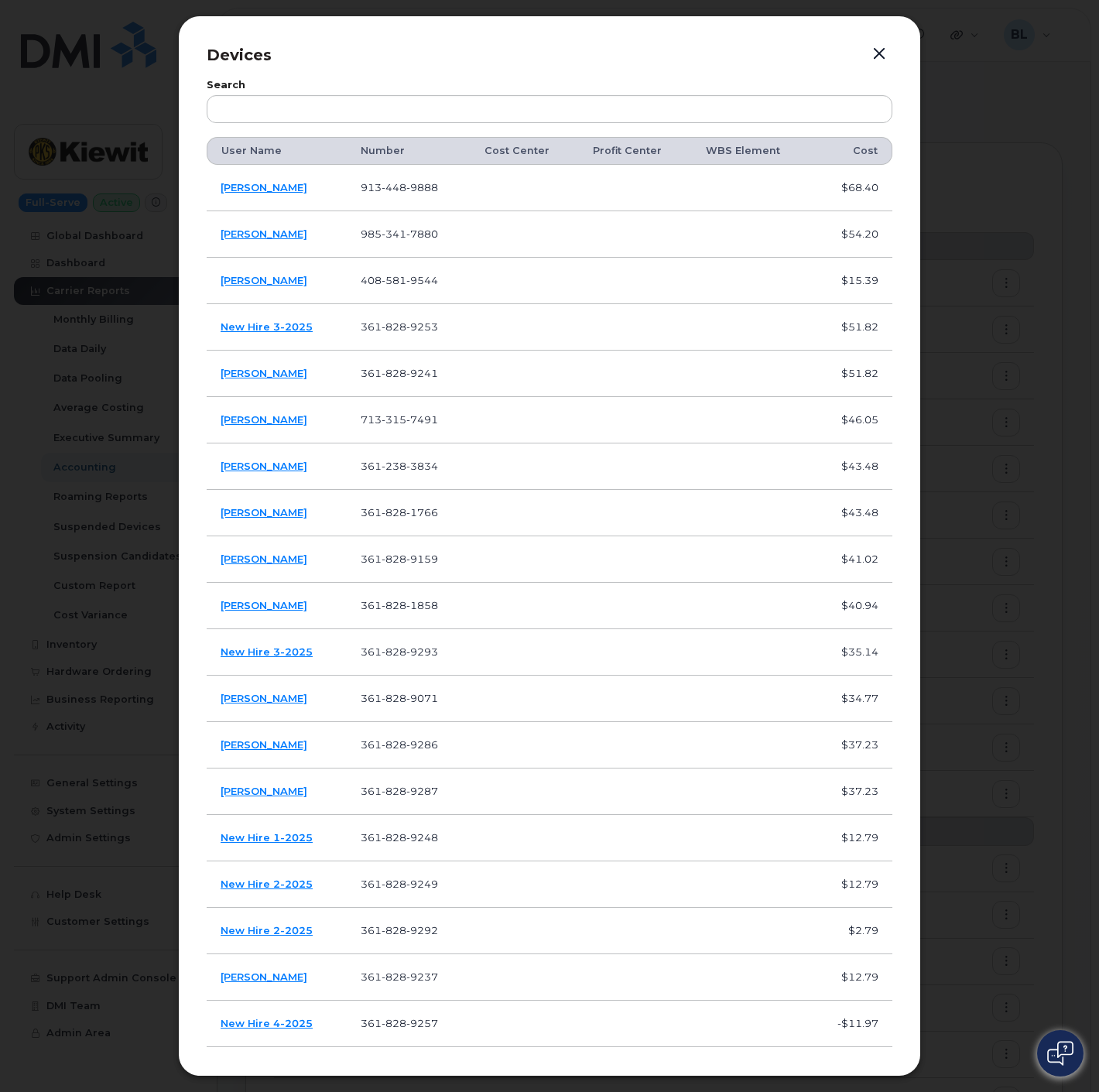
click at [140, 330] on div at bounding box center [550, 546] width 1099 height 1092
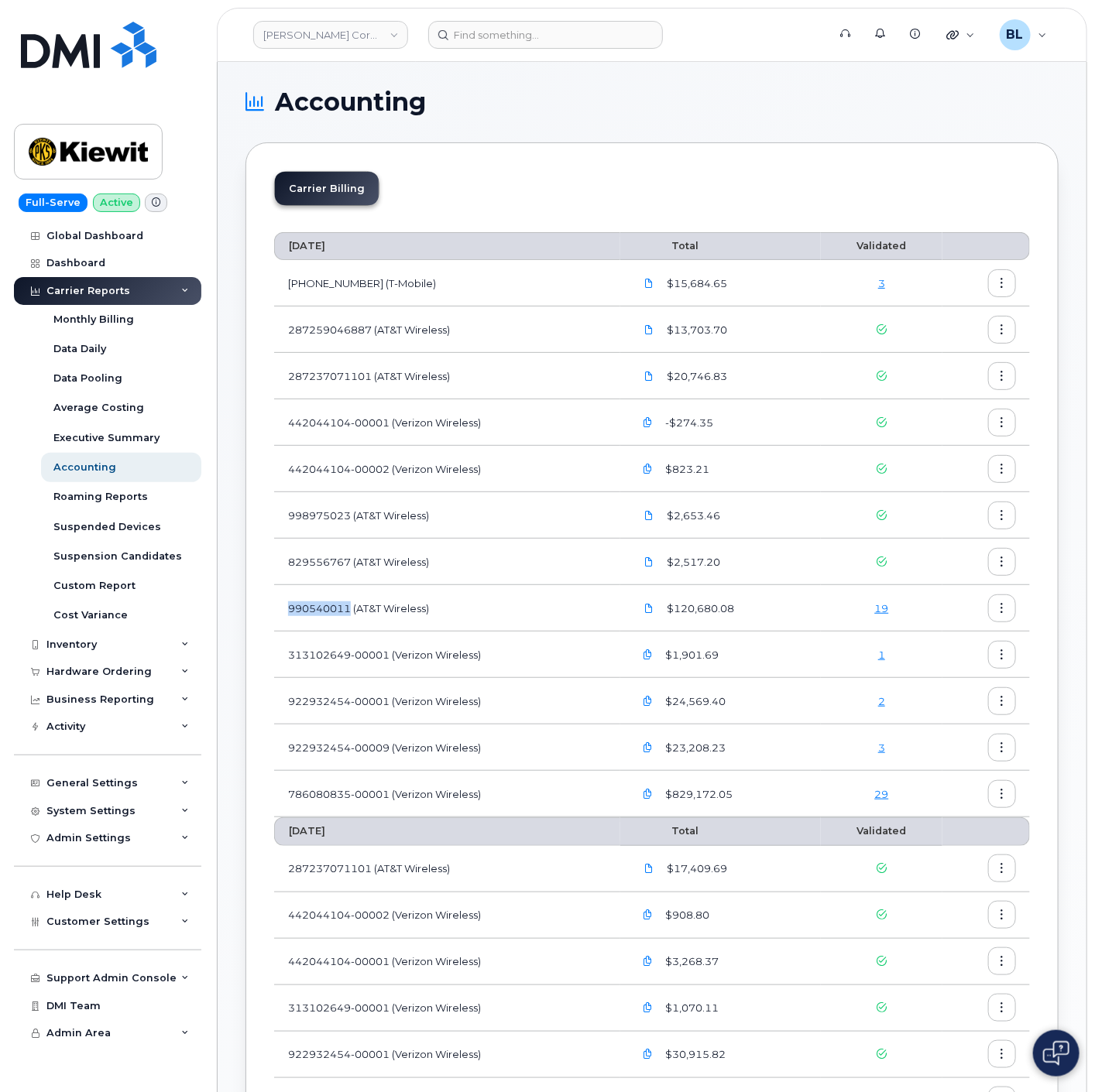
drag, startPoint x: 286, startPoint y: 611, endPoint x: 351, endPoint y: 604, distance: 65.4
click at [351, 604] on td "990540011 (AT&T Wireless)" at bounding box center [447, 608] width 346 height 47
copy td "990540011"
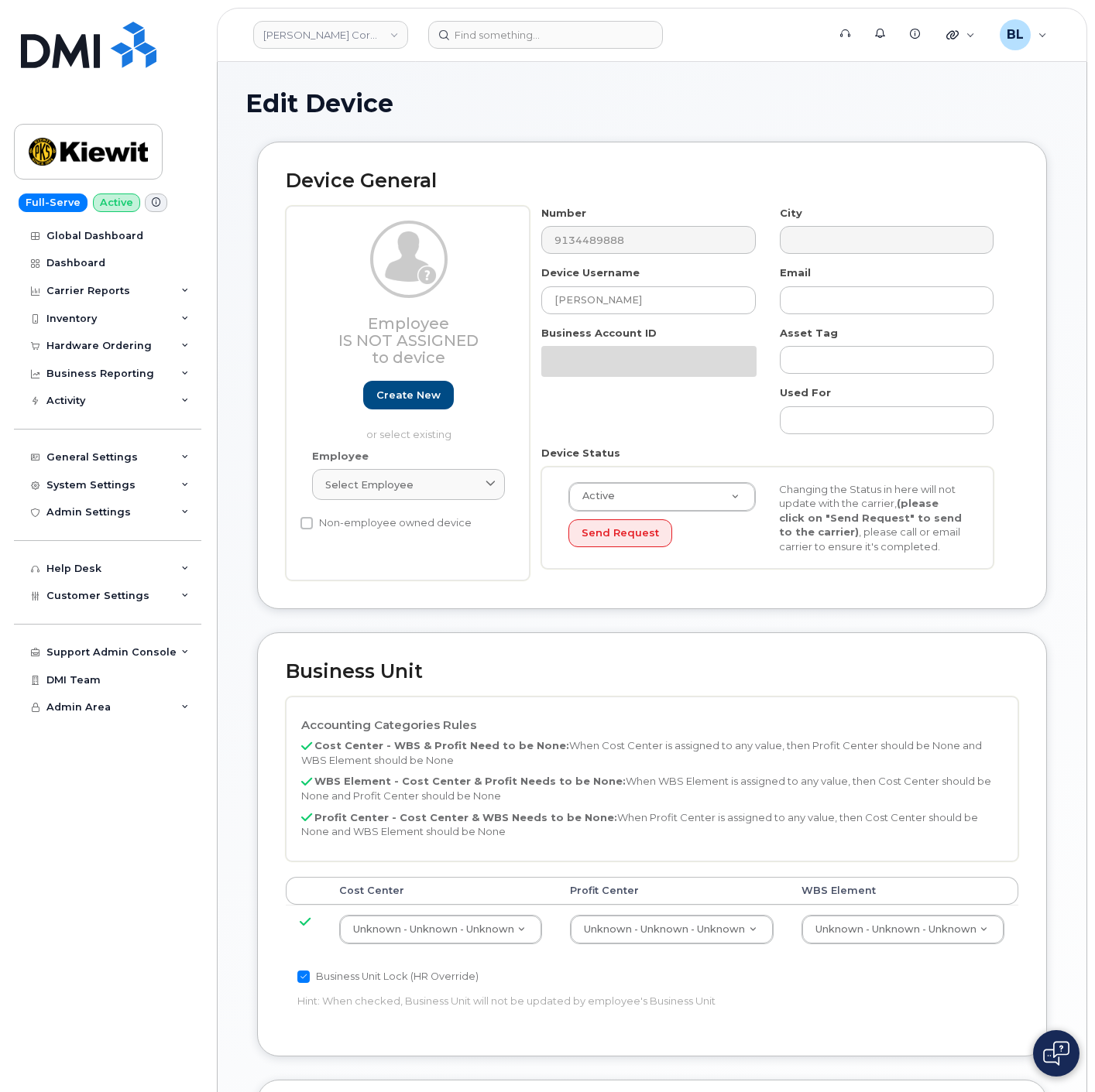
select select "29584743"
click at [561, 24] on input at bounding box center [545, 35] width 234 height 28
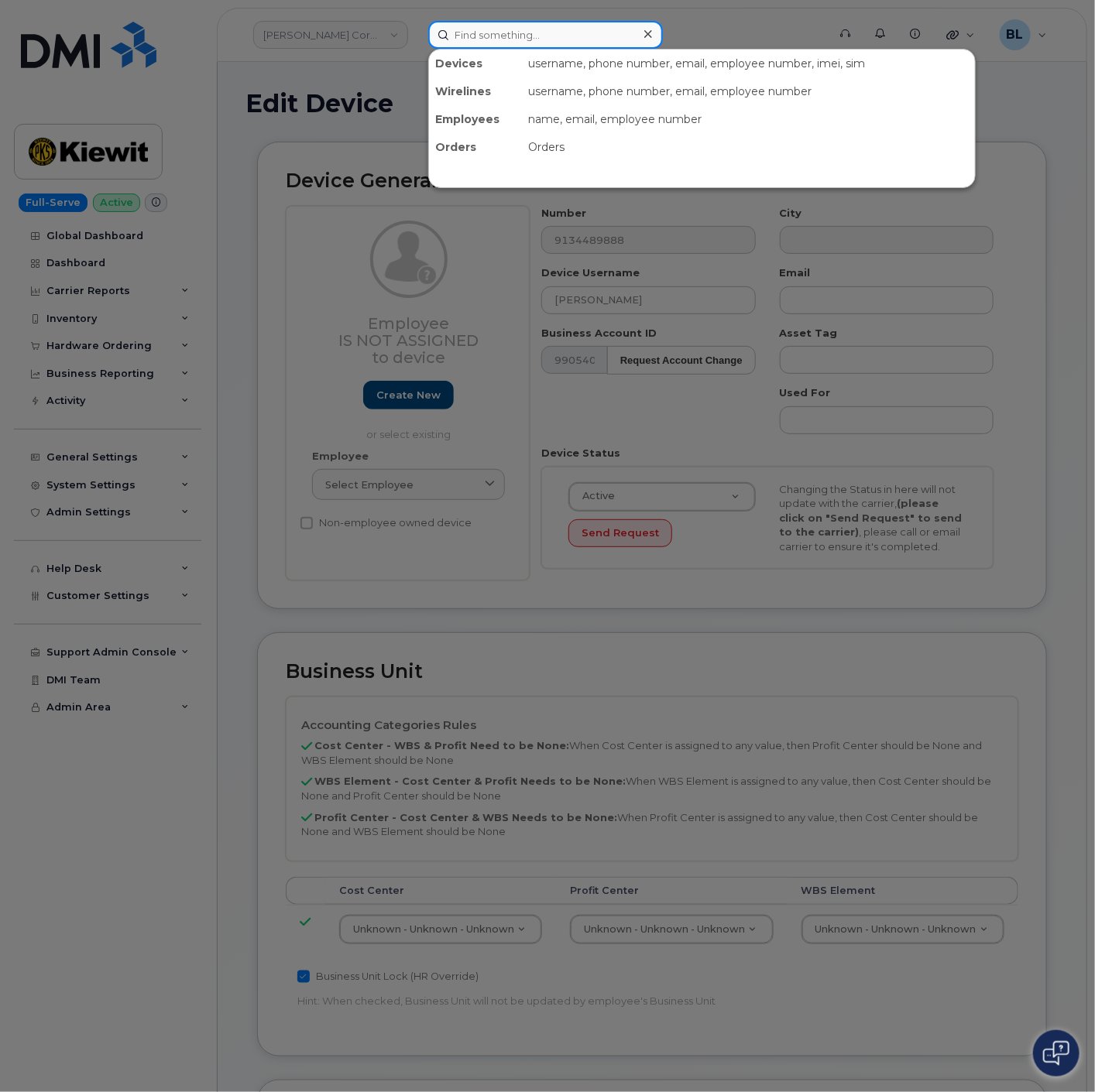
paste input "9134489888"
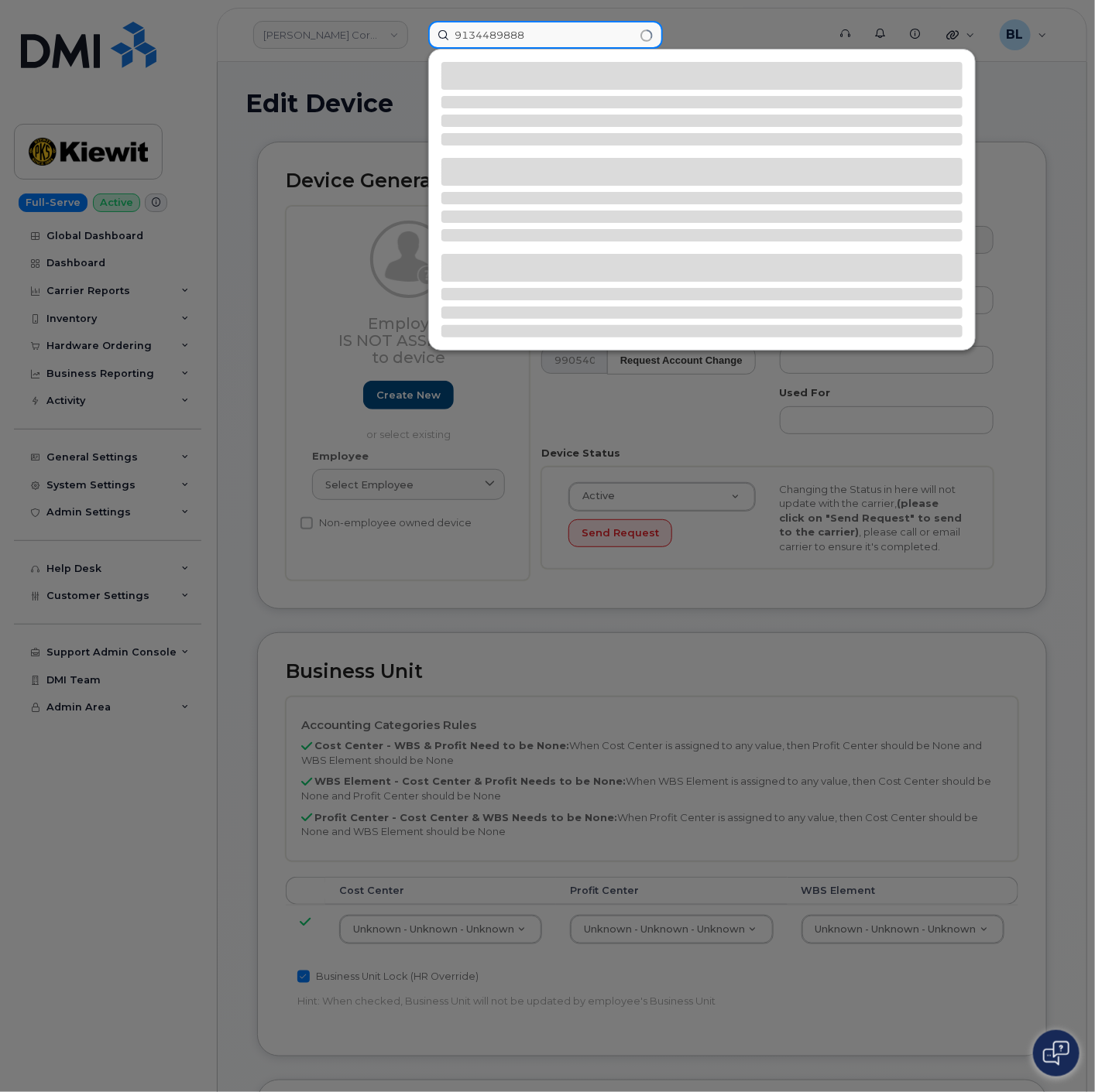
type input "9134489888"
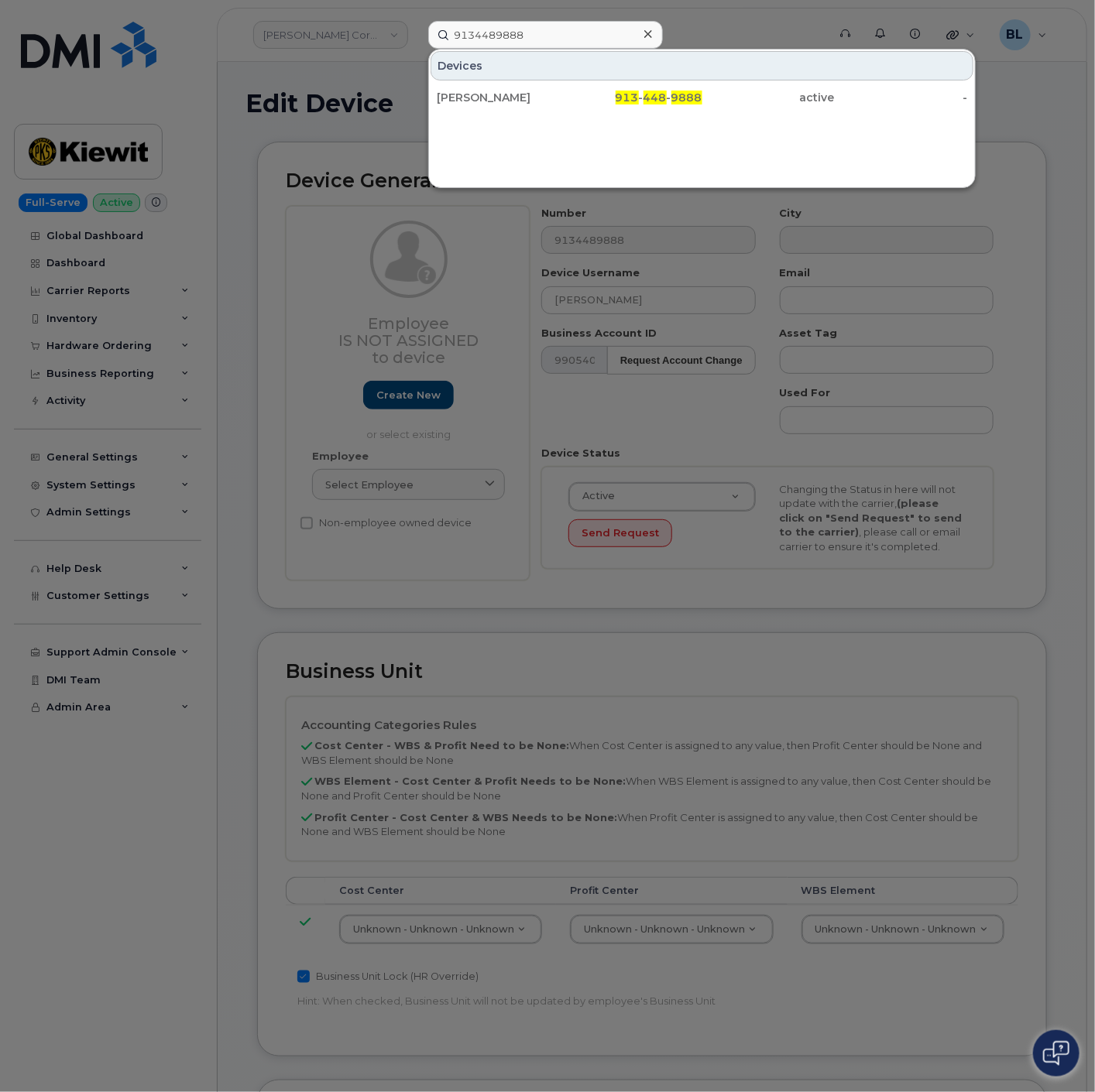
drag, startPoint x: 631, startPoint y: 110, endPoint x: 768, endPoint y: 1, distance: 175.1
click at [703, 110] on div "913 - 448 - 9888" at bounding box center [769, 98] width 133 height 28
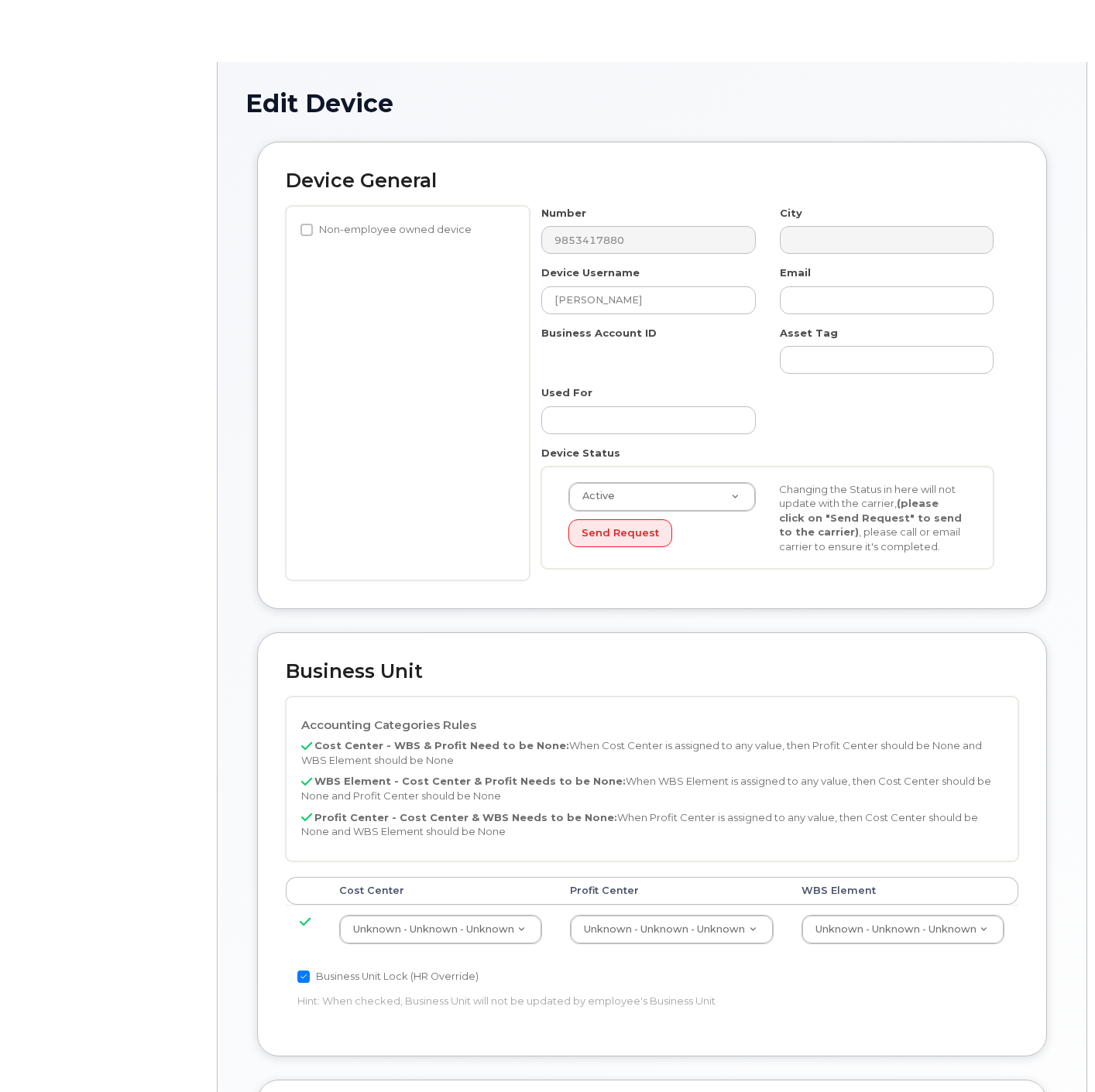
select select "29584743"
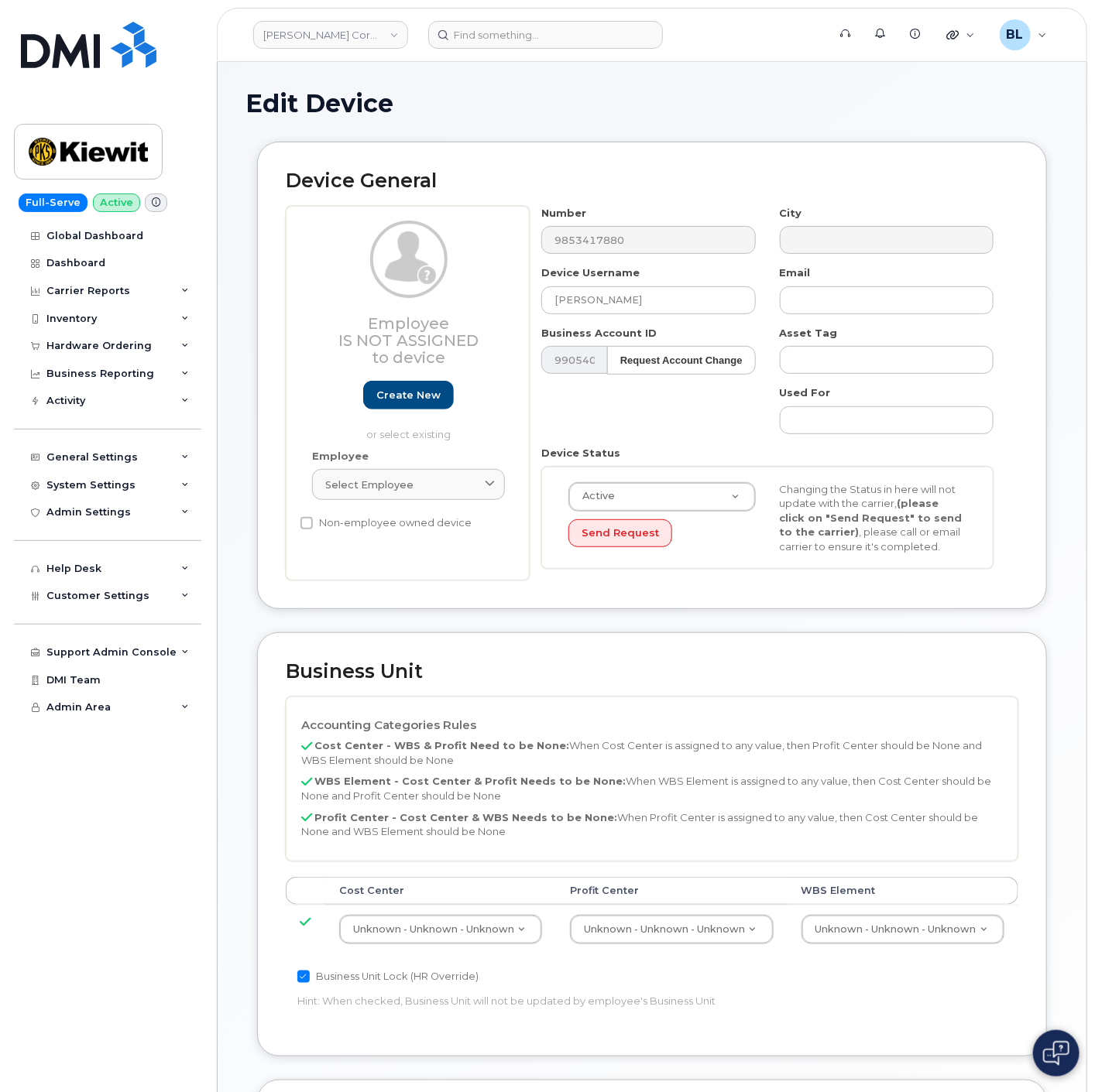
click at [542, 12] on header "[PERSON_NAME] Corporation Support Alerts Knowledge Base Quicklinks Suspend / Ca…" at bounding box center [651, 34] width 871 height 54
click at [530, 42] on input at bounding box center [545, 35] width 234 height 28
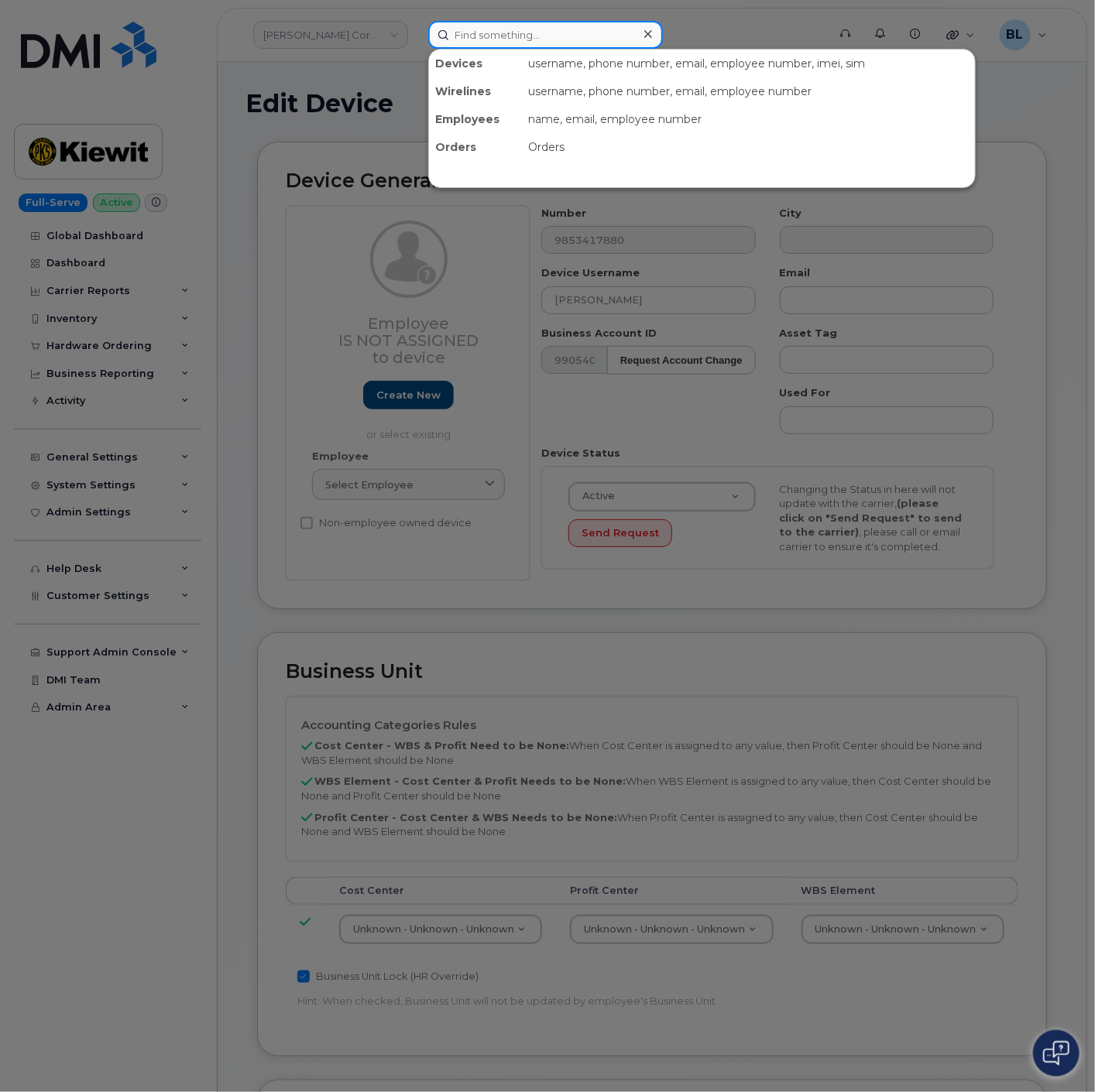
paste input "9853417880"
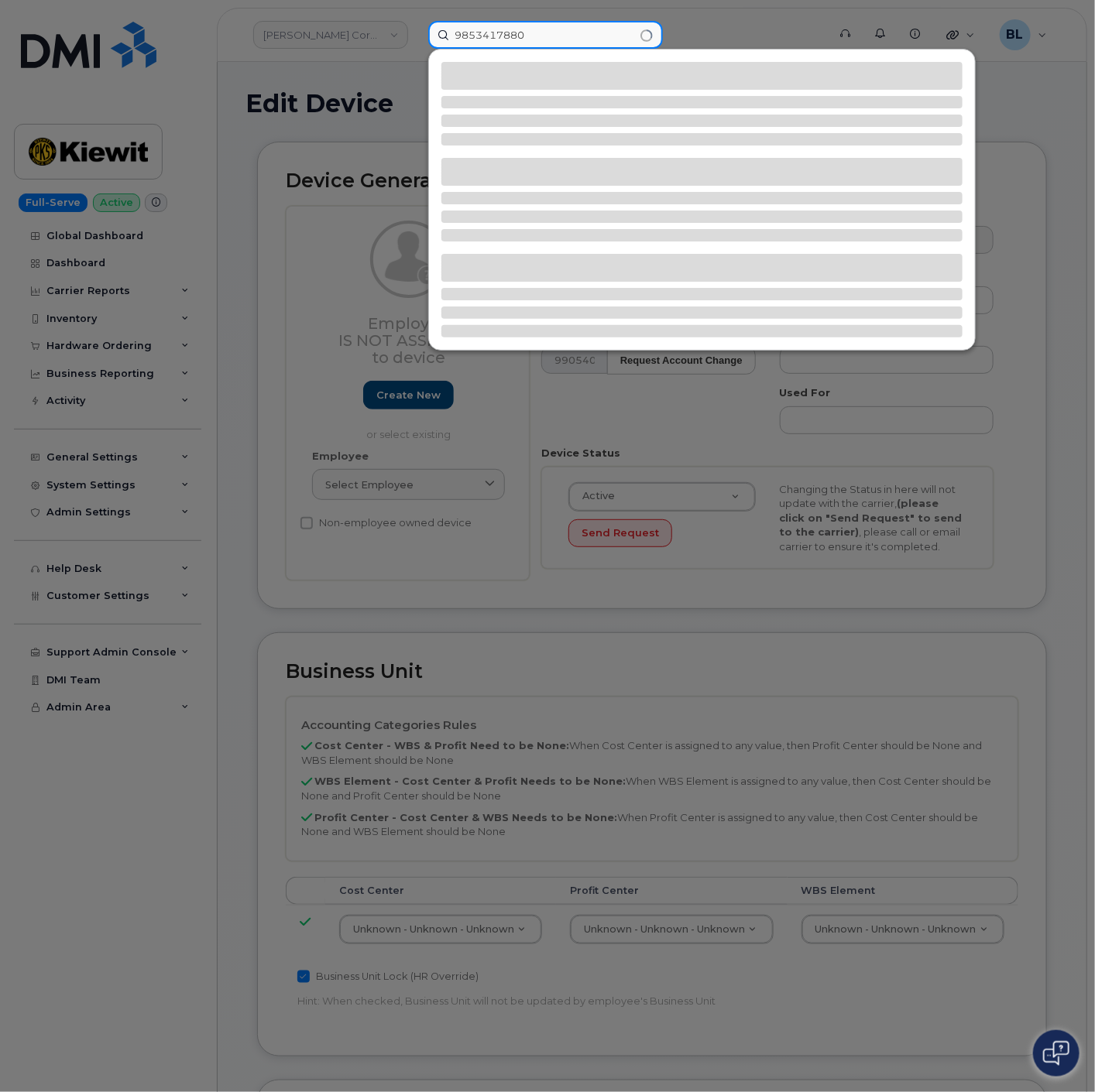
type input "9853417880"
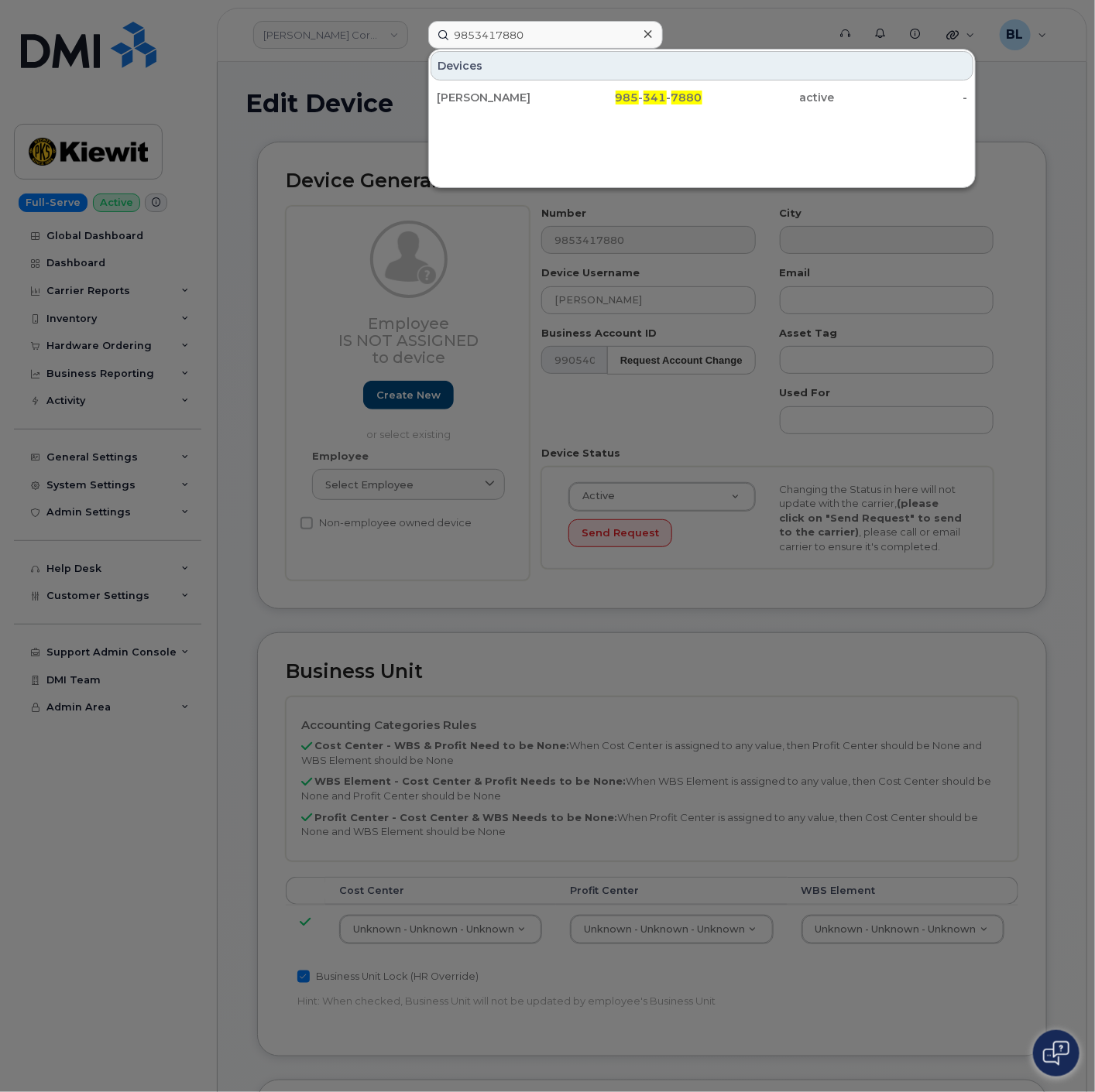
drag, startPoint x: 650, startPoint y: 96, endPoint x: 799, endPoint y: 3, distance: 175.6
click at [650, 96] on span "341" at bounding box center [655, 98] width 23 height 14
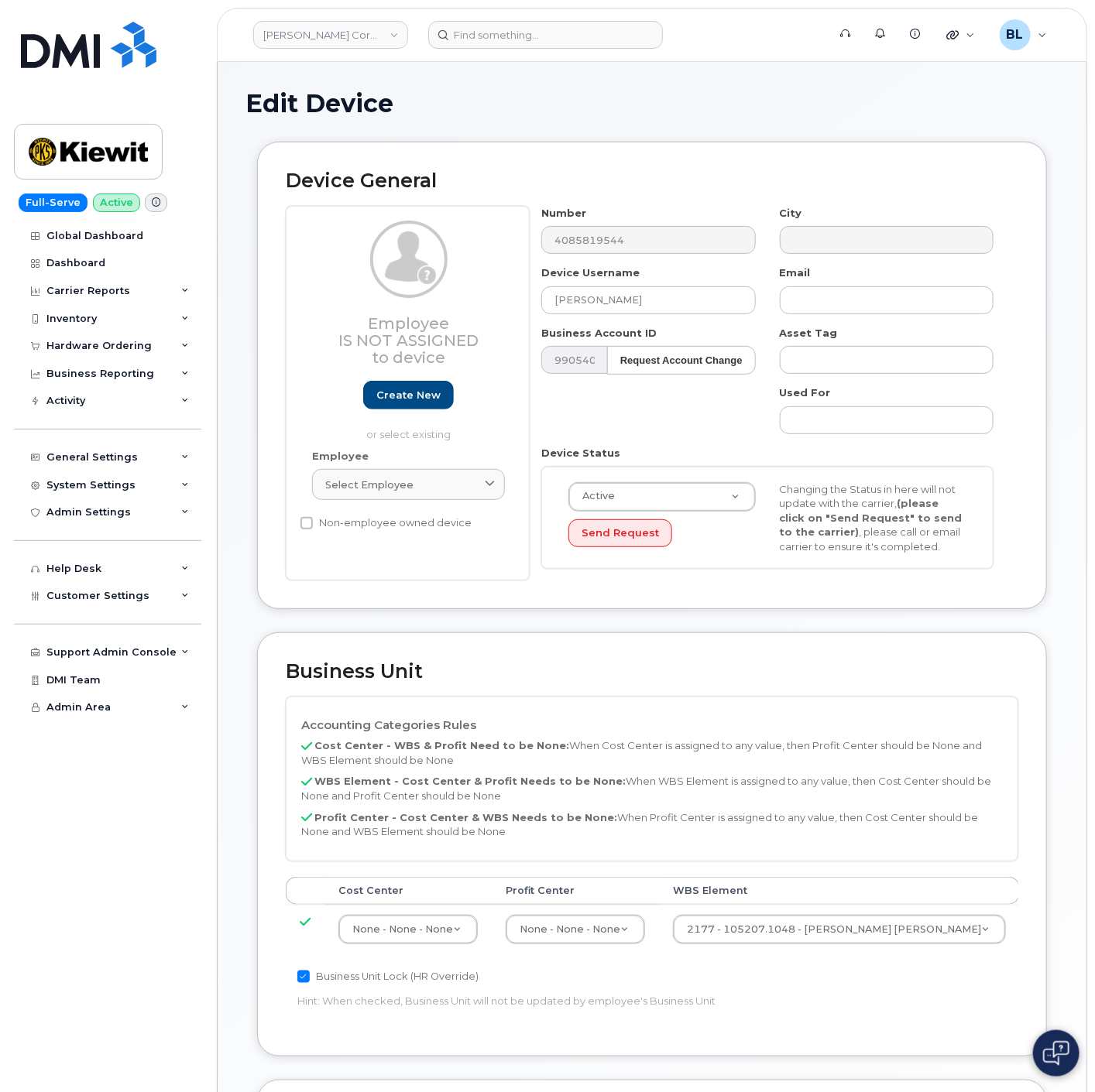
click at [533, 9] on header "[PERSON_NAME] Corporation Support Alerts Knowledge Base Quicklinks Suspend / Ca…" at bounding box center [651, 34] width 871 height 54
click at [535, 34] on input at bounding box center [545, 35] width 234 height 28
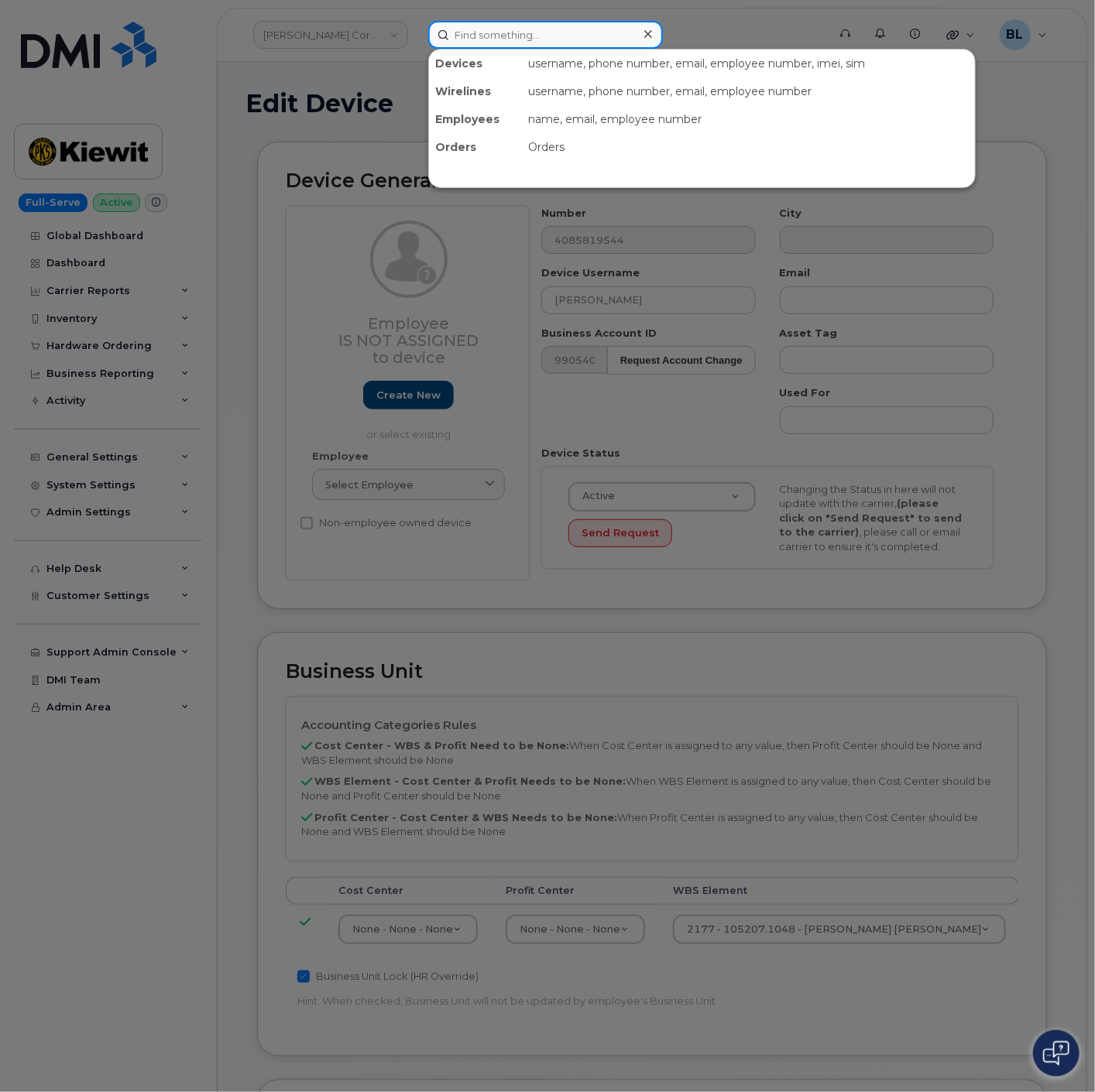
paste input "4085819544"
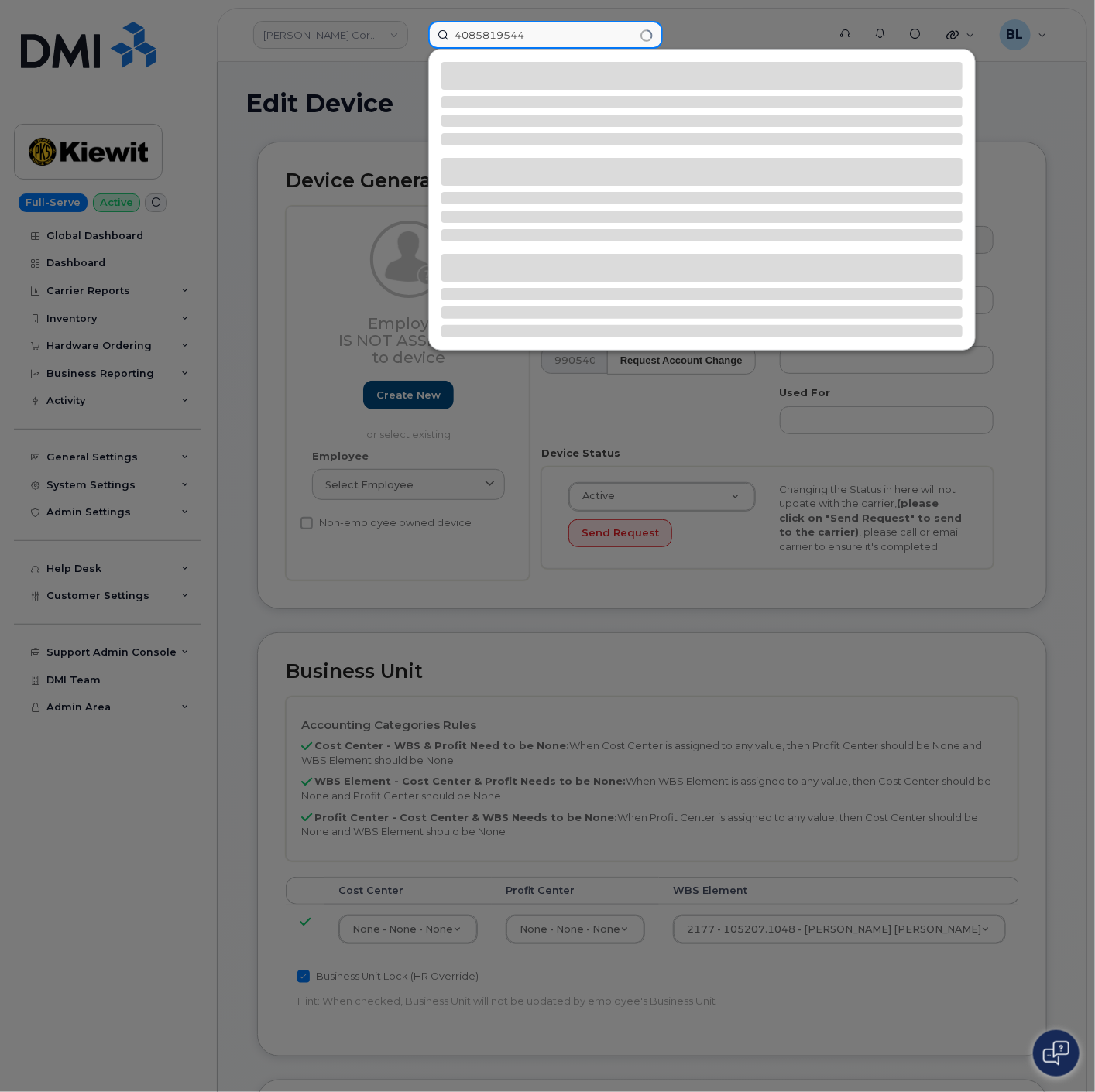
type input "4085819544"
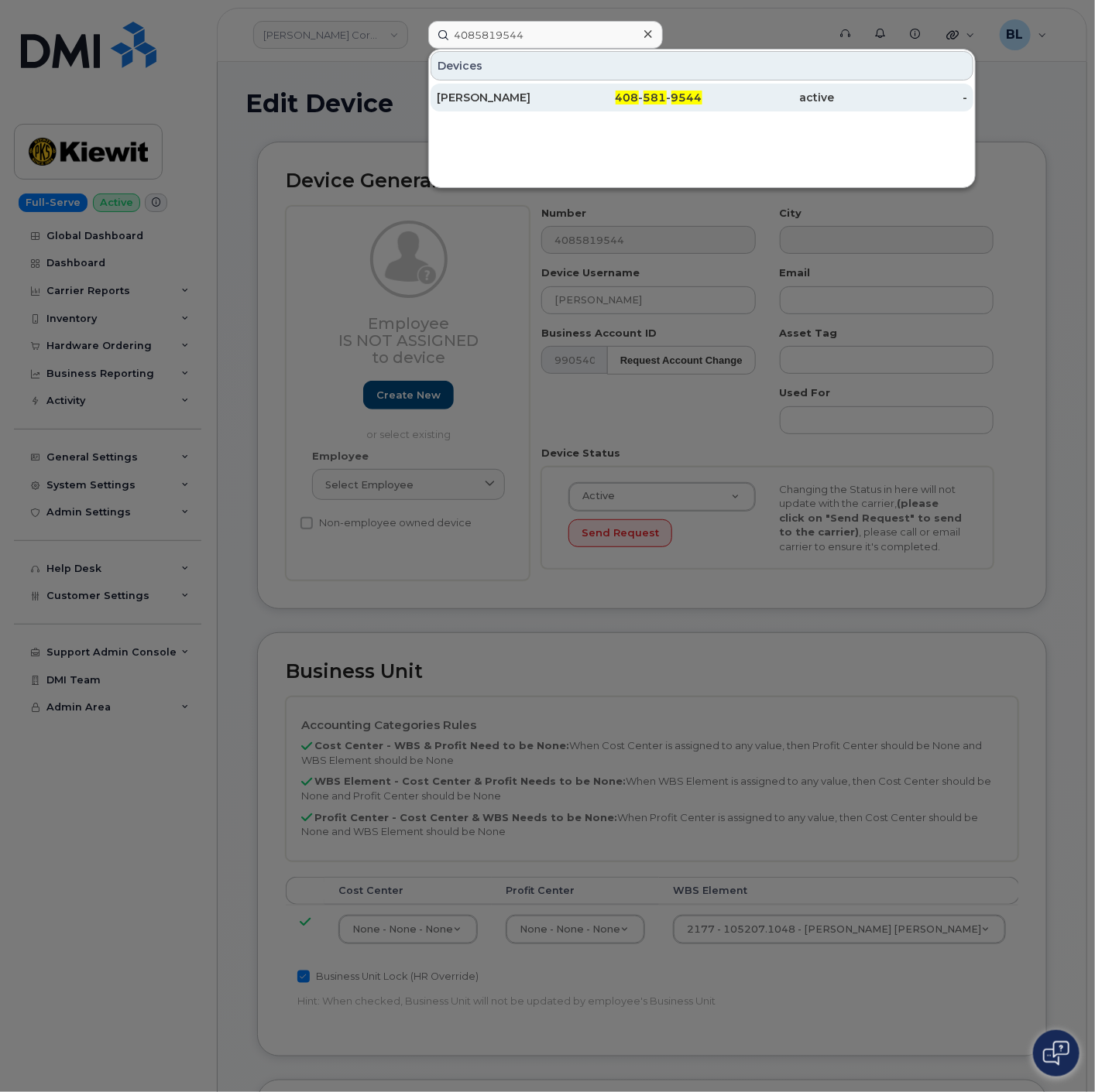
click at [686, 96] on span "9544" at bounding box center [687, 98] width 31 height 14
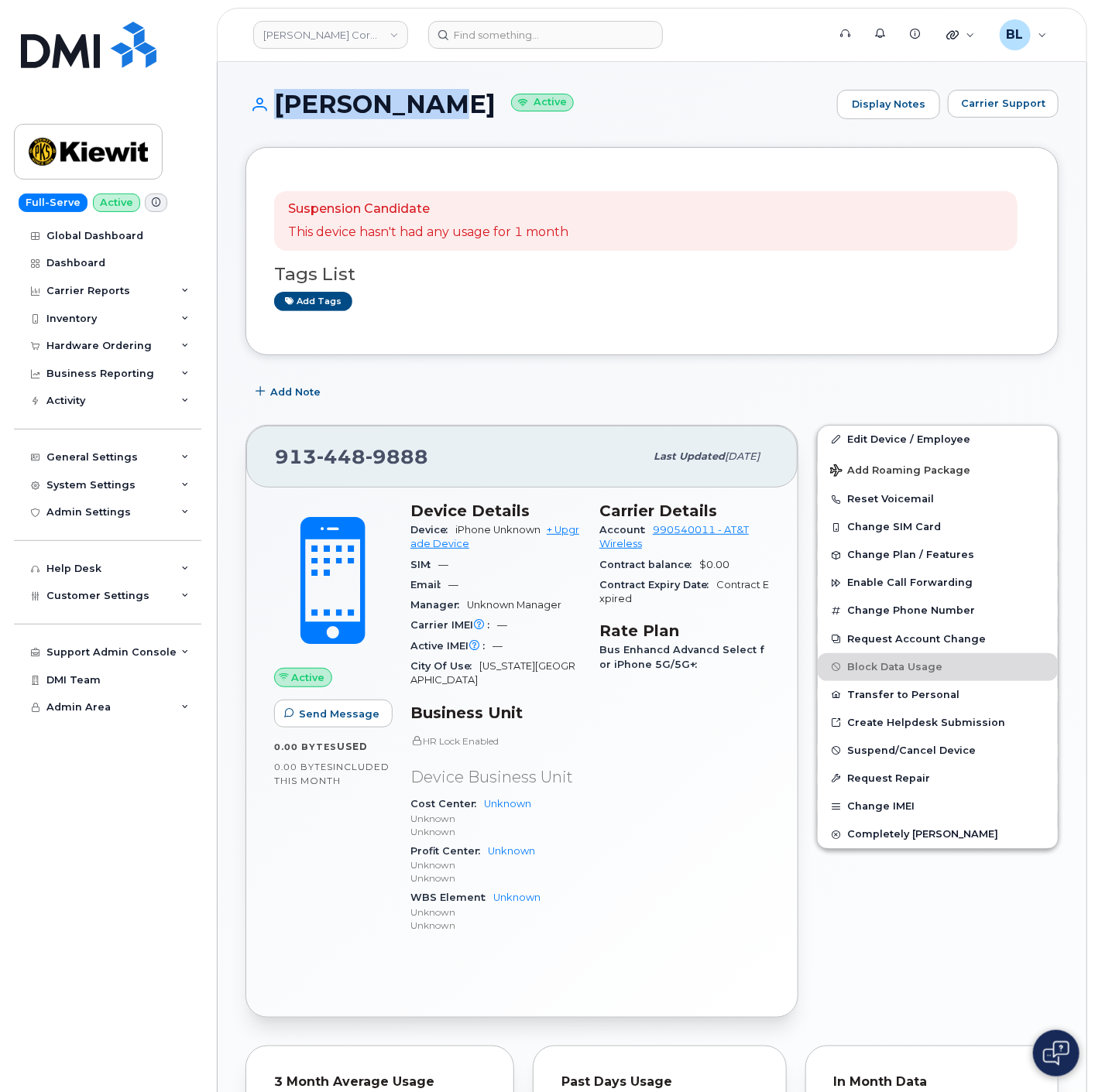
drag, startPoint x: 267, startPoint y: 97, endPoint x: 431, endPoint y: 103, distance: 164.1
click at [431, 103] on h1 "[PERSON_NAME] Active" at bounding box center [537, 104] width 584 height 27
drag, startPoint x: 270, startPoint y: 444, endPoint x: 483, endPoint y: 453, distance: 213.2
click at [485, 453] on div "913 448 9888 Last updated Aug 12, 2025" at bounding box center [522, 457] width 551 height 62
copy span "913 448 9888"
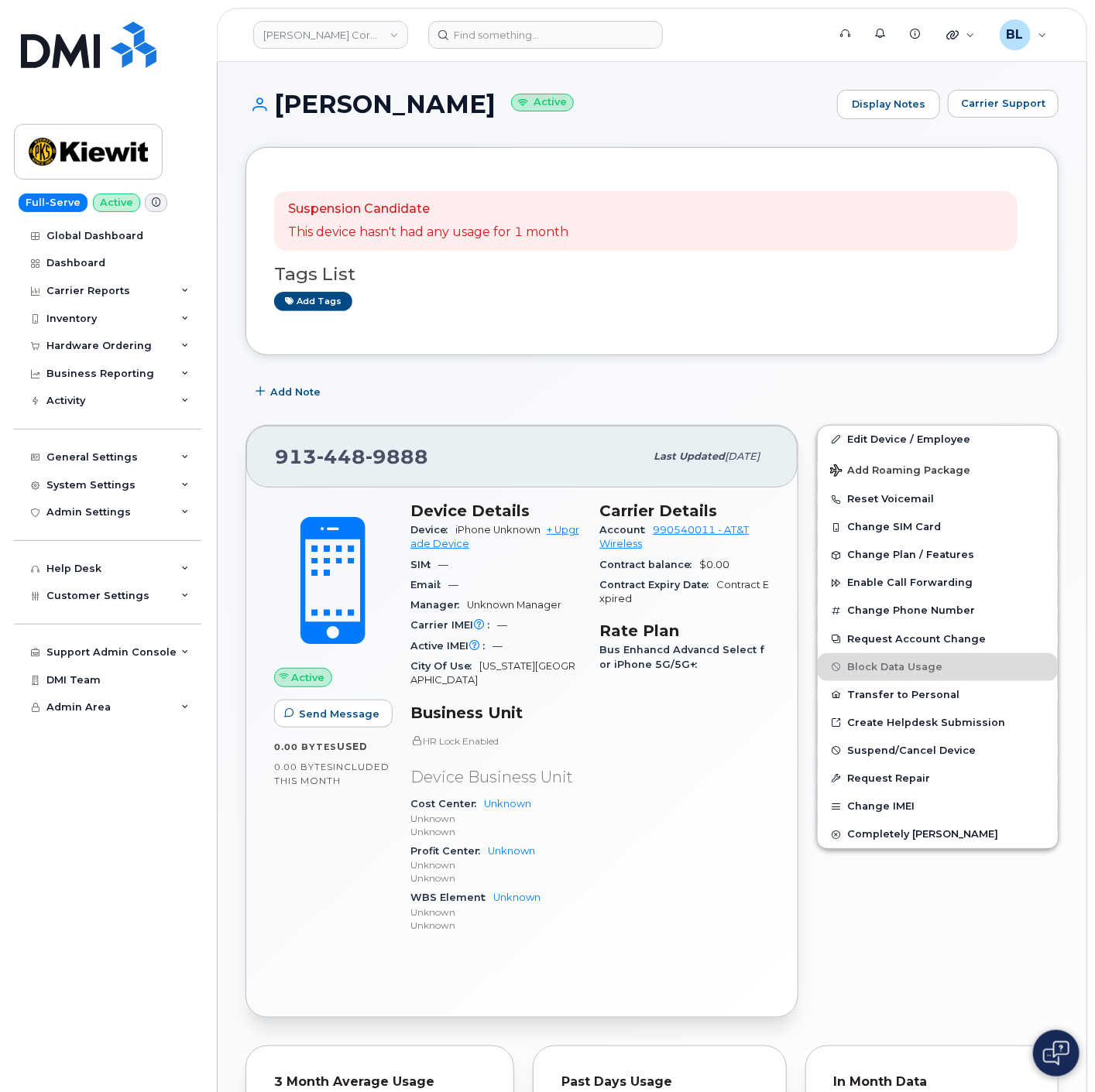
click at [946, 422] on div "Edit Device / Employee Add Roaming Package Reset Voicemail Change SIM Card Chan…" at bounding box center [938, 722] width 260 height 611
click at [932, 435] on link "Edit Device / Employee" at bounding box center [938, 440] width 240 height 28
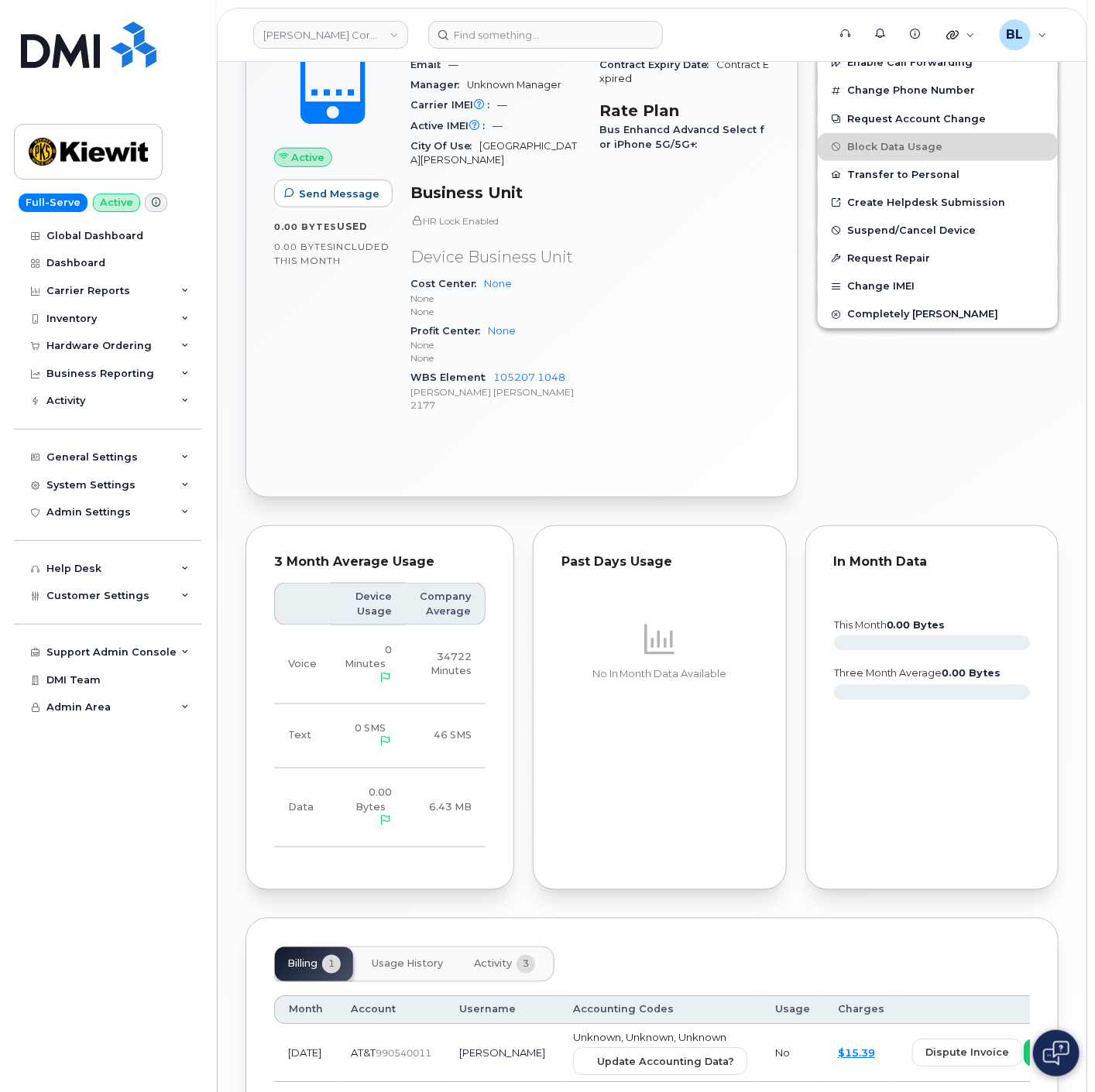
scroll to position [608, 0]
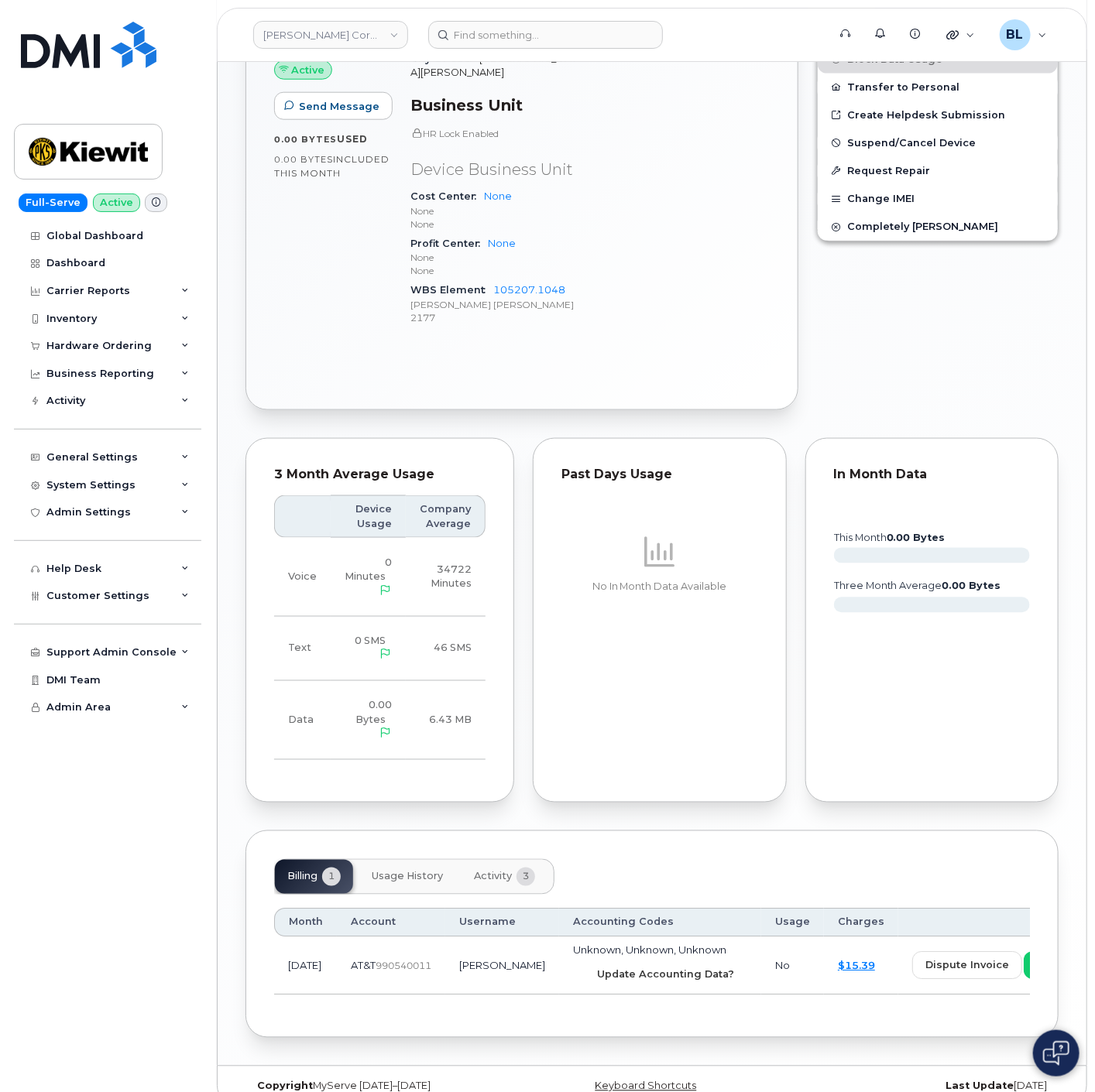
drag, startPoint x: 634, startPoint y: 957, endPoint x: 638, endPoint y: 82, distance: 875.0
click at [634, 960] on button "Update Accounting Data?" at bounding box center [659, 974] width 174 height 28
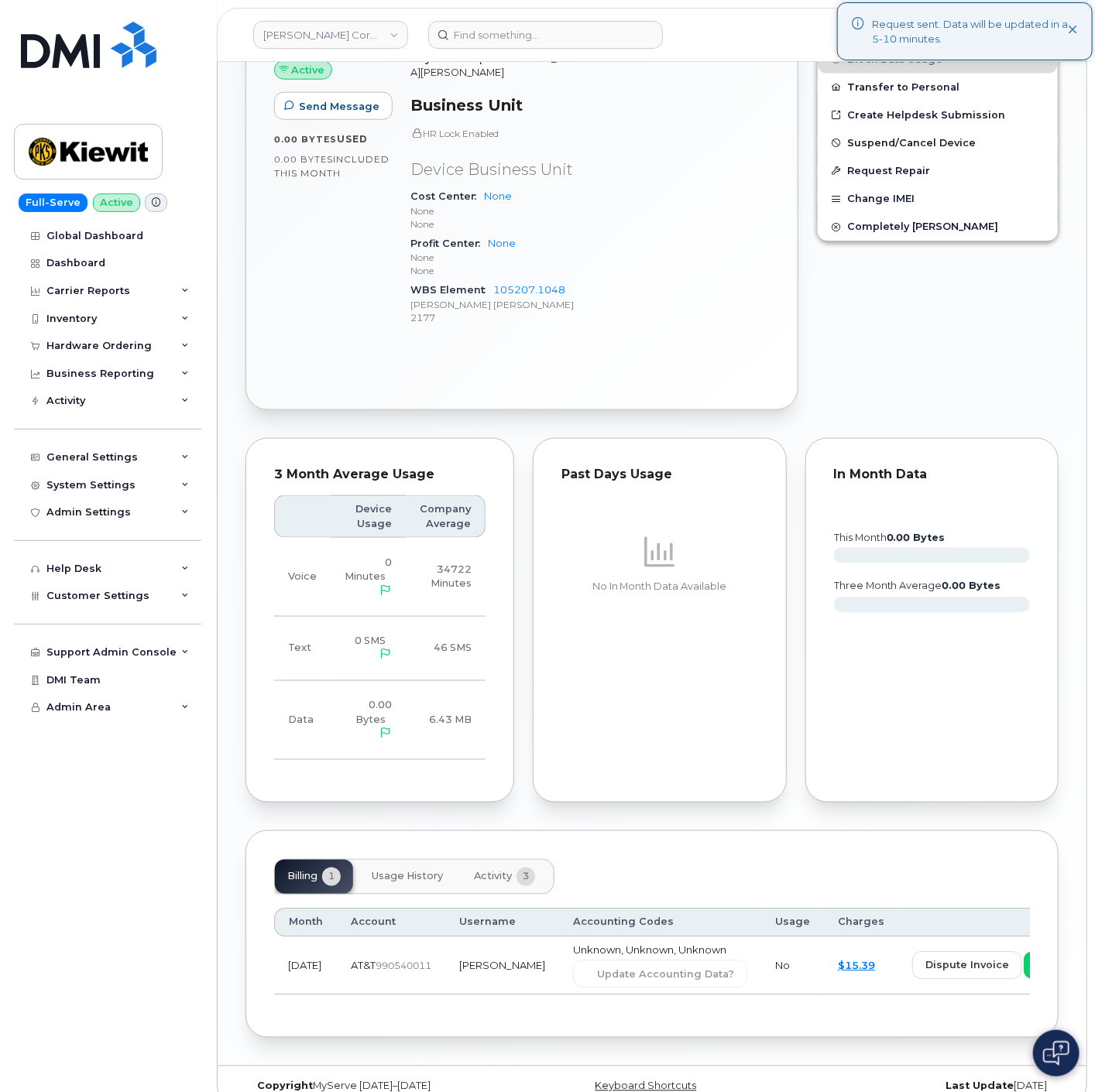
scroll to position [0, 0]
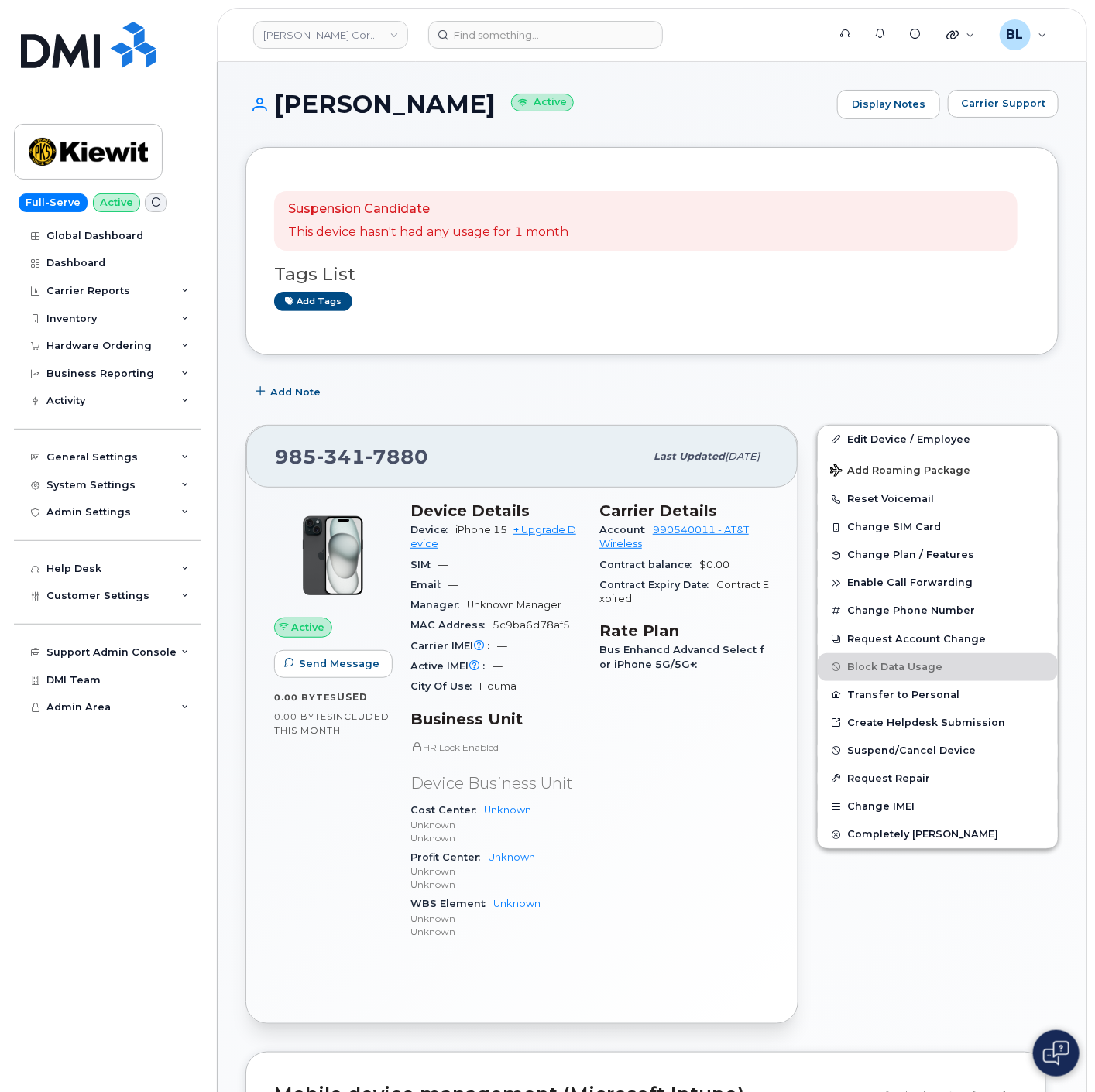
drag, startPoint x: 270, startPoint y: 106, endPoint x: 454, endPoint y: 102, distance: 184.0
click at [454, 102] on h1 "Jacorey Green Active" at bounding box center [537, 104] width 584 height 27
copy h1 "[PERSON_NAME]"
drag, startPoint x: 345, startPoint y: 428, endPoint x: 346, endPoint y: 458, distance: 30.0
click at [345, 428] on div "985 341 7880 Last updated Aug 13, 2025" at bounding box center [522, 457] width 551 height 62
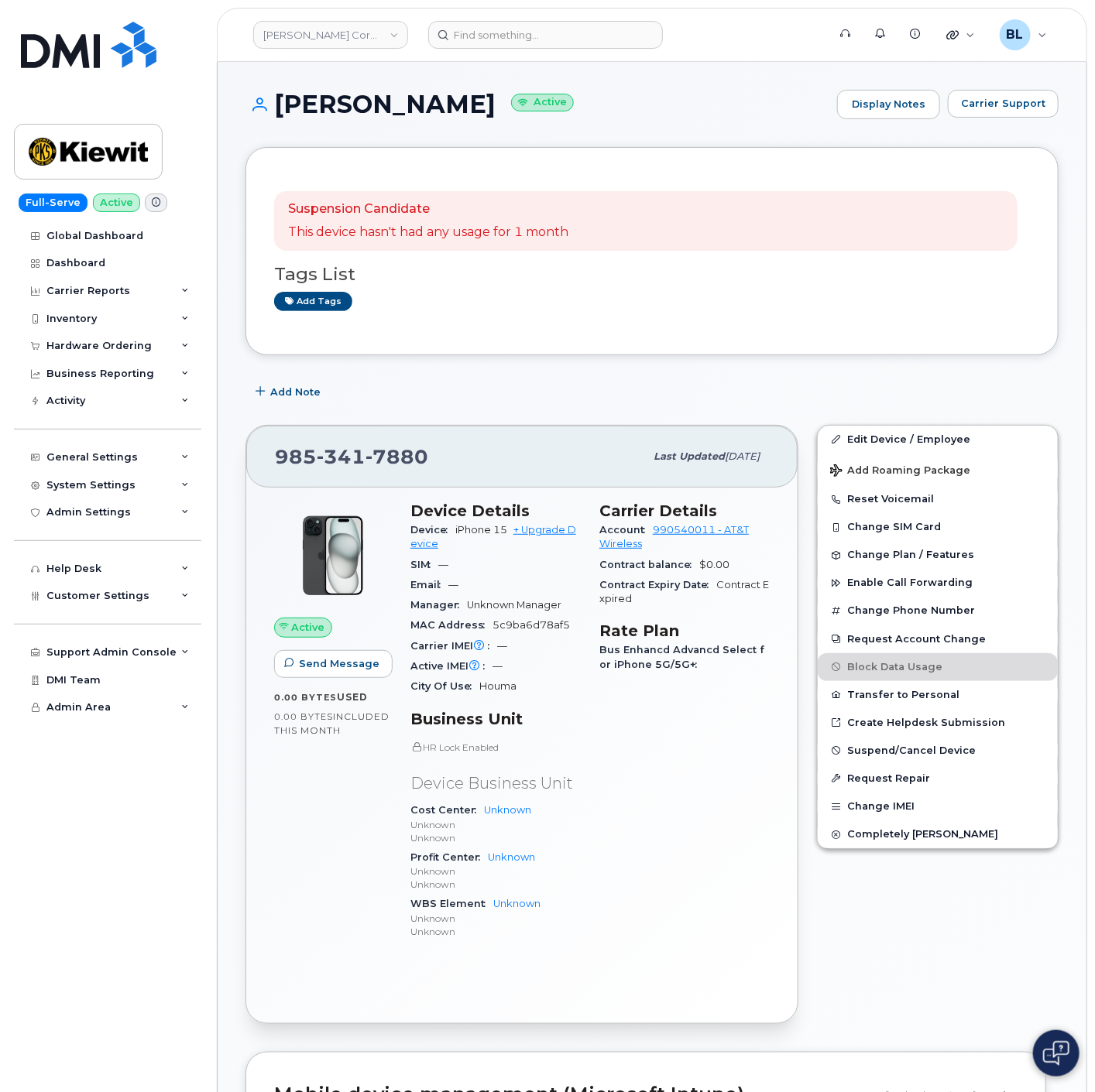
click at [366, 466] on span "341" at bounding box center [397, 457] width 63 height 23
copy span "985 341 7880"
drag, startPoint x: 277, startPoint y: 96, endPoint x: 452, endPoint y: 103, distance: 175.1
click at [452, 103] on h1 "Jacorey Green Active" at bounding box center [537, 104] width 584 height 27
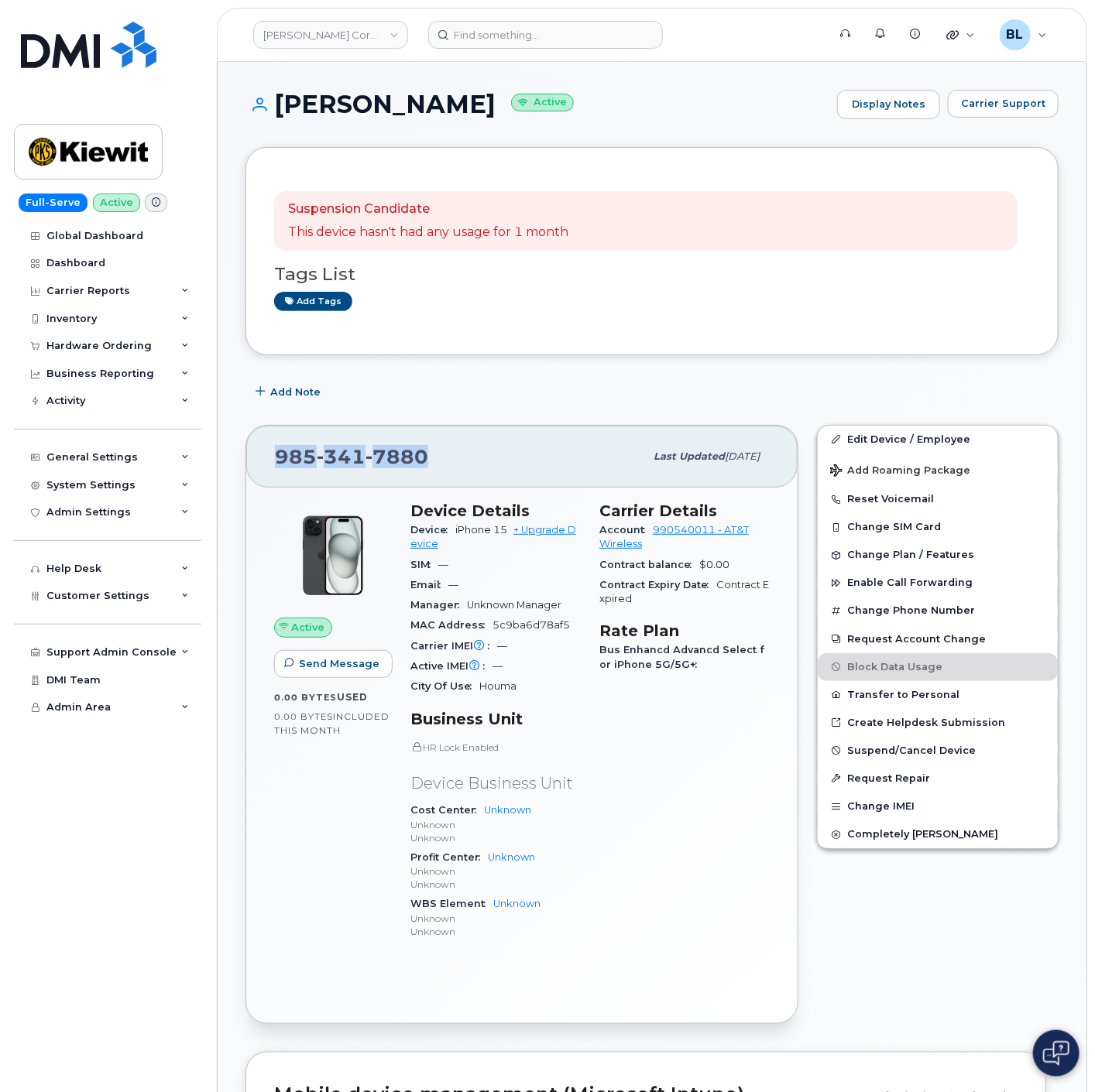
copy h1 "[PERSON_NAME]"
click at [924, 434] on link "Edit Device / Employee" at bounding box center [938, 440] width 240 height 28
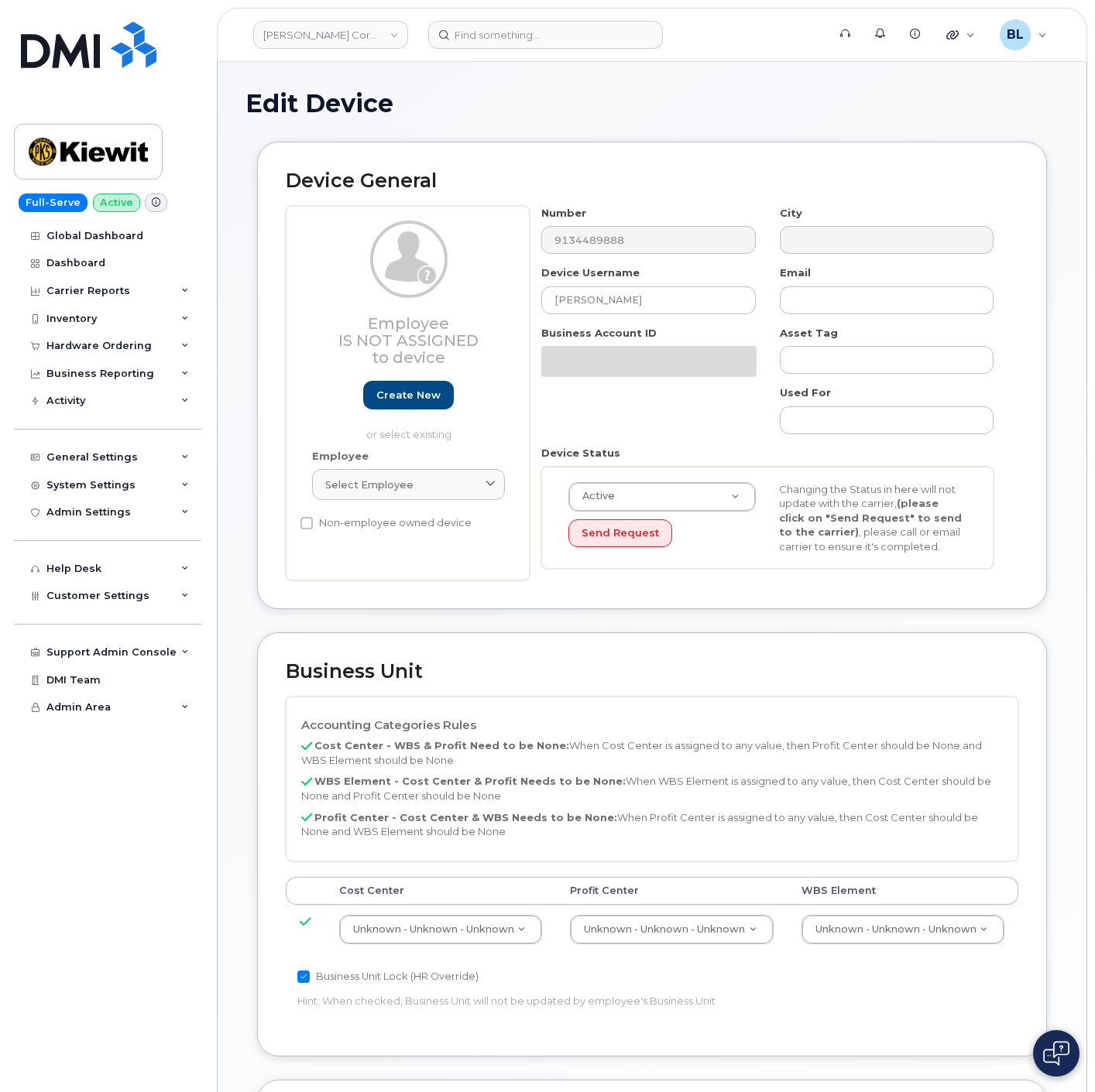
select select "29584743"
paste input "110286.1325"
type input "110286.1325"
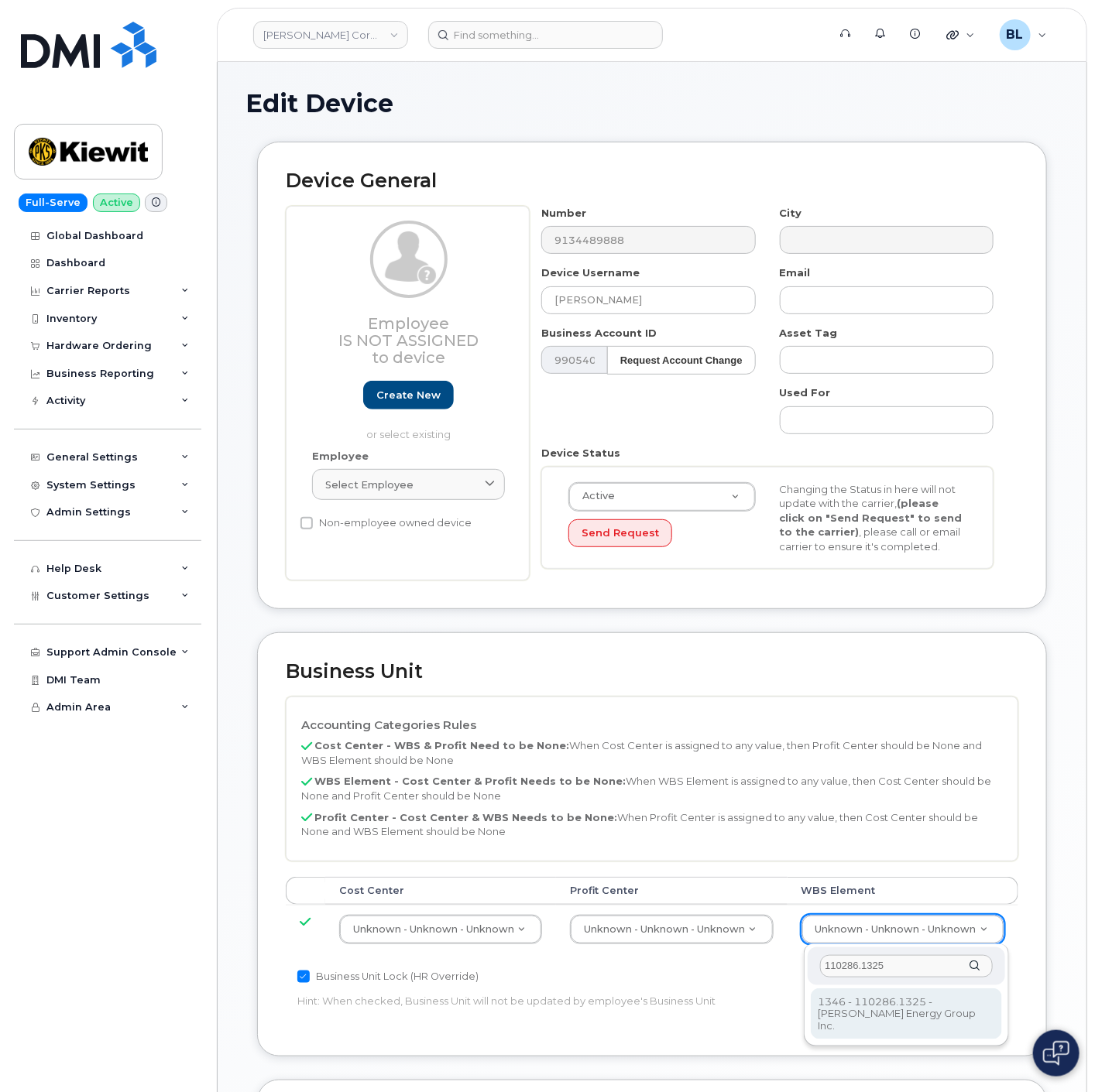
type input "33466841"
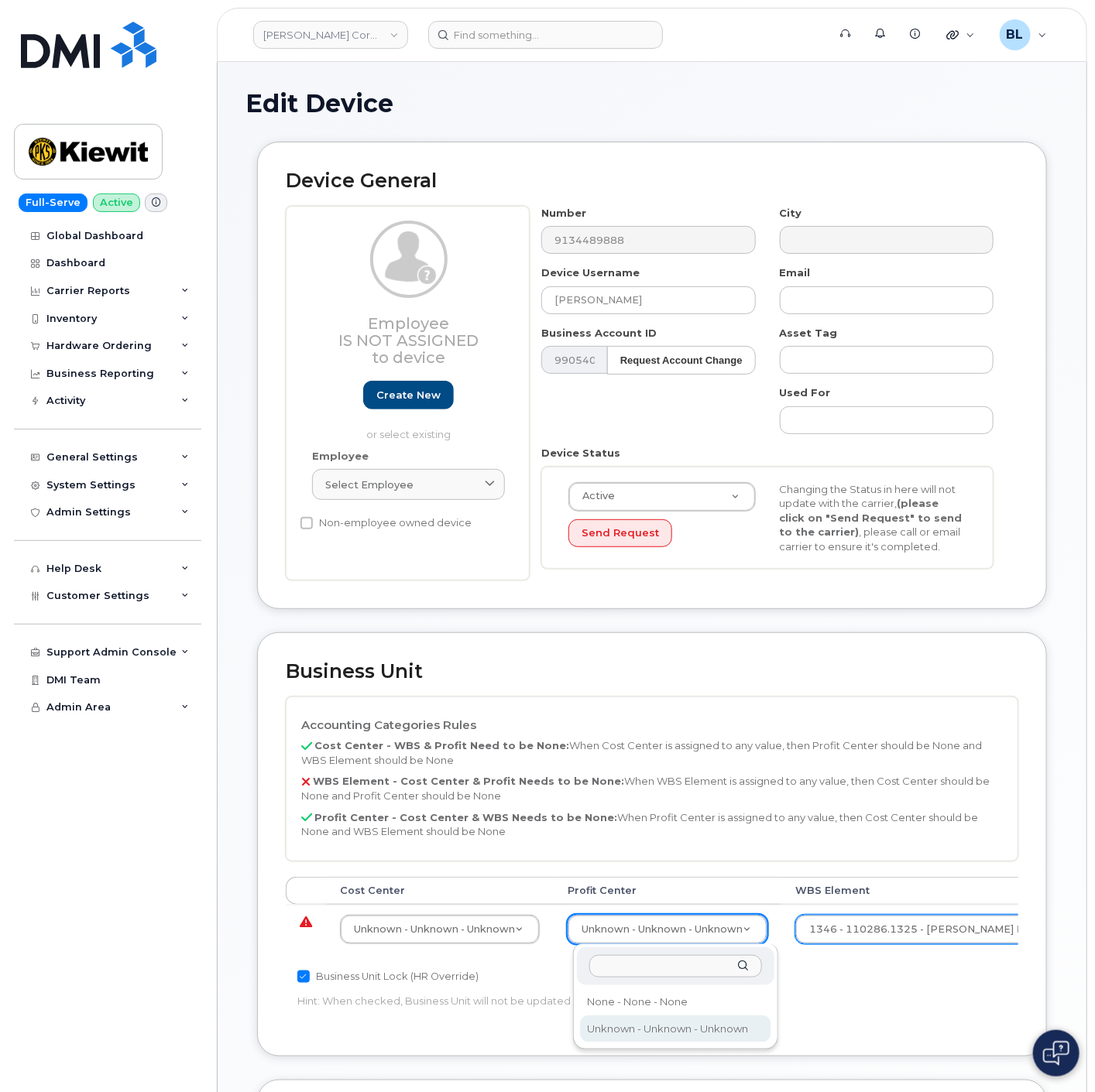
click at [660, 983] on div at bounding box center [675, 966] width 197 height 38
select select "29629357"
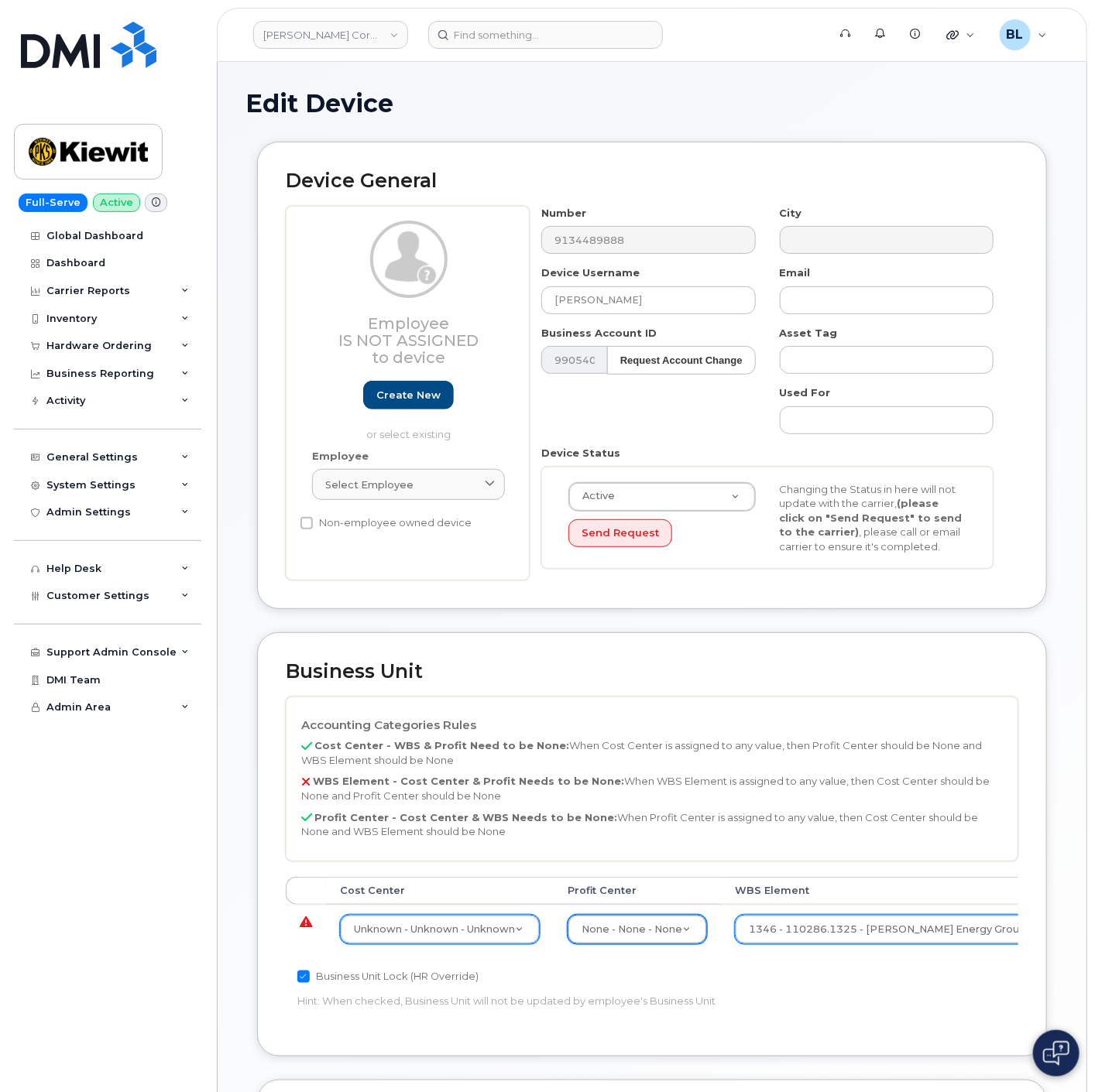
click at [446, 945] on td "Unknown - Unknown - Unknown 29584742" at bounding box center [440, 929] width 228 height 49
type input "none"
type input "29629358"
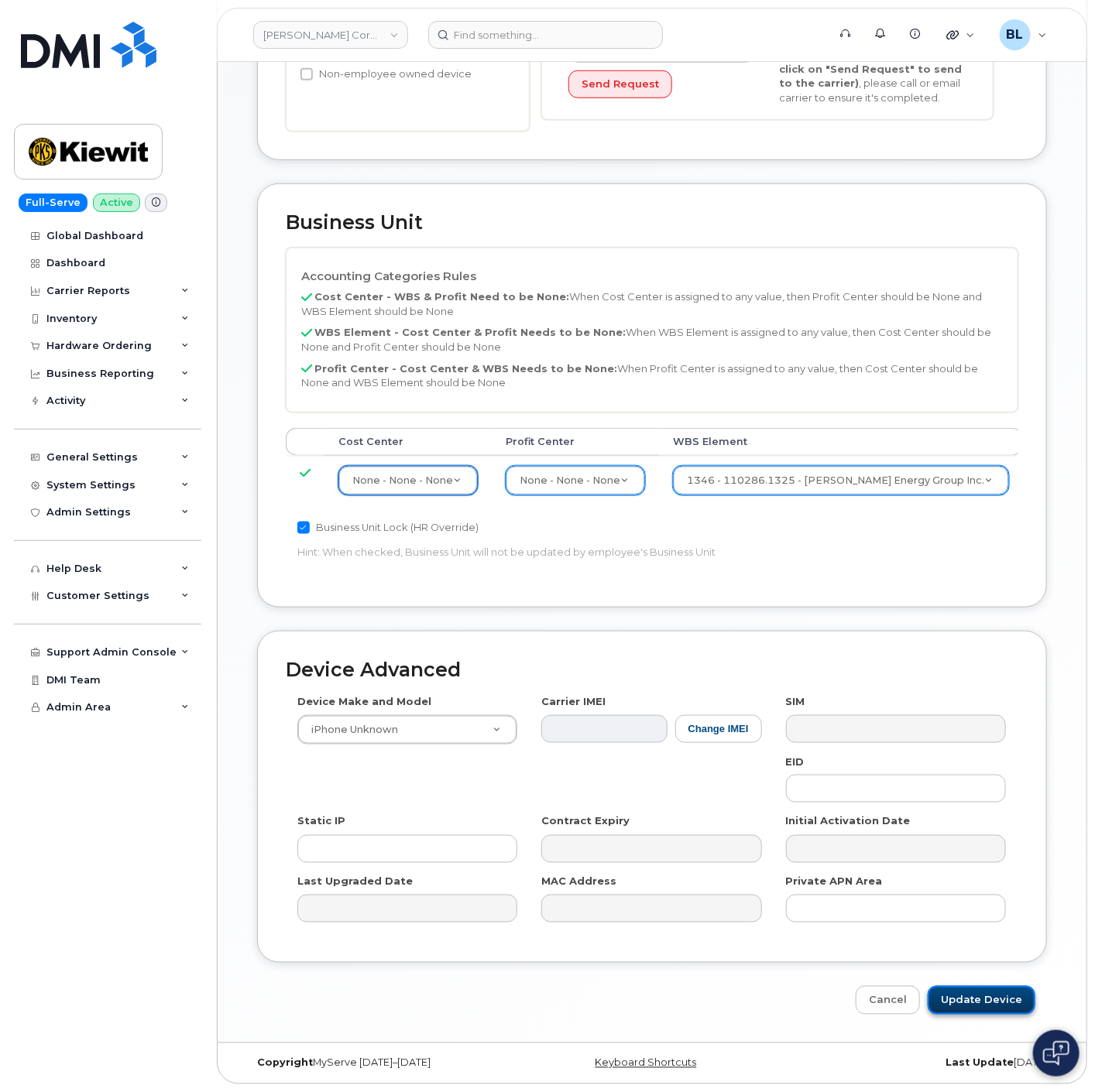
click at [994, 1005] on input "Update Device" at bounding box center [982, 1000] width 108 height 28
type input "Saving..."
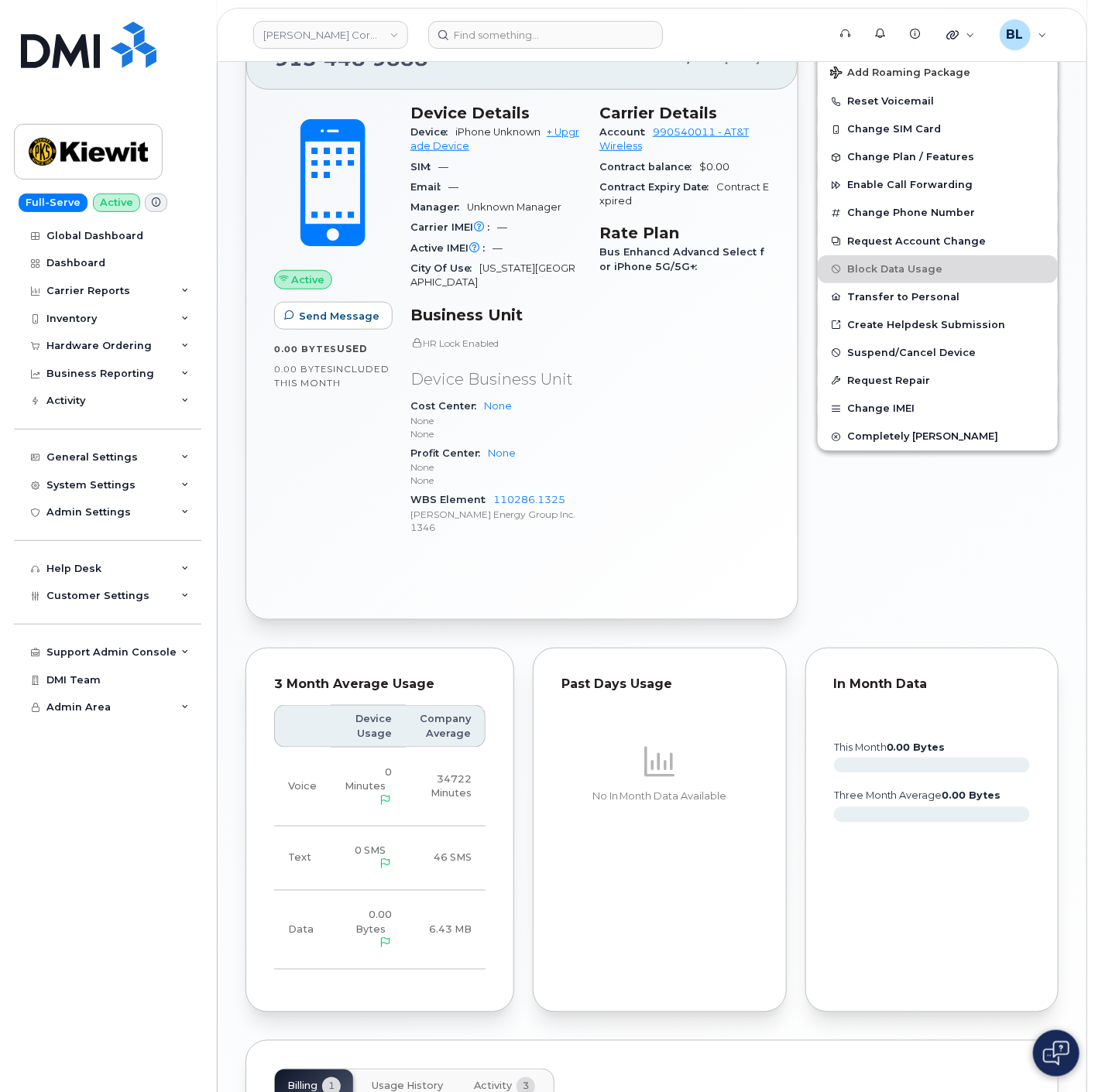
scroll to position [608, 0]
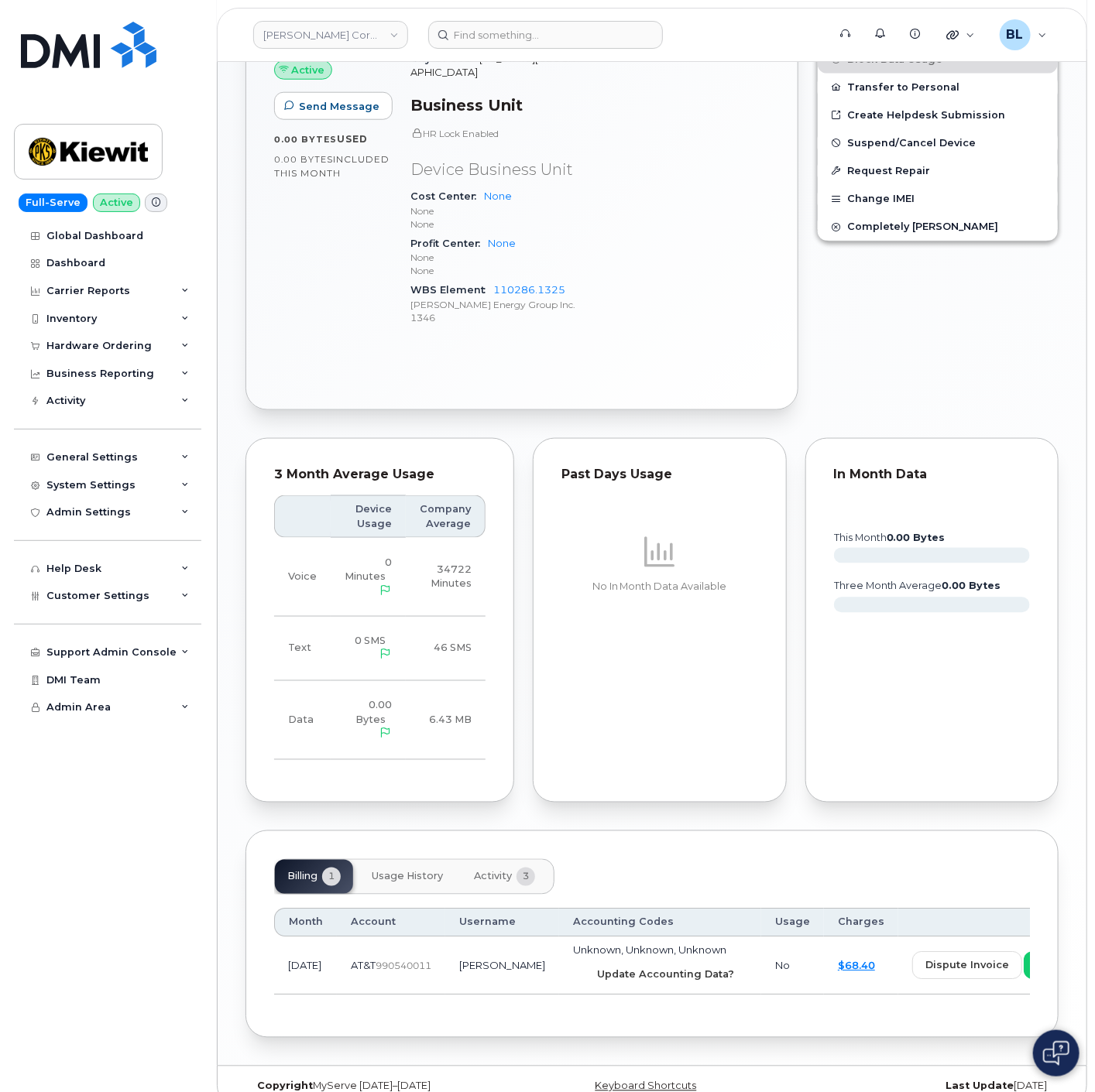
drag, startPoint x: 608, startPoint y: 955, endPoint x: 624, endPoint y: 80, distance: 875.1
click at [608, 960] on button "Update Accounting Data?" at bounding box center [659, 974] width 174 height 28
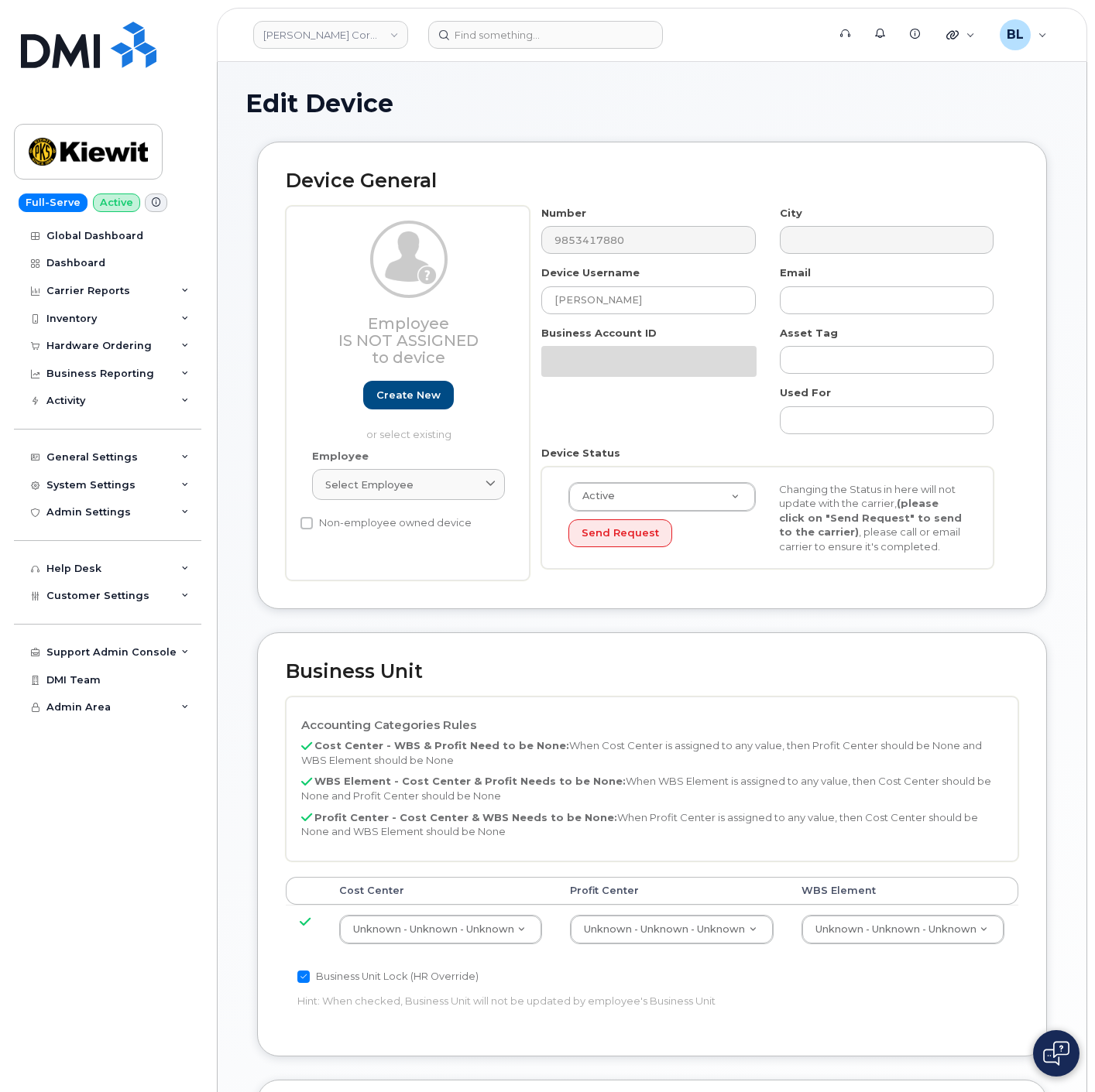
select select "29584743"
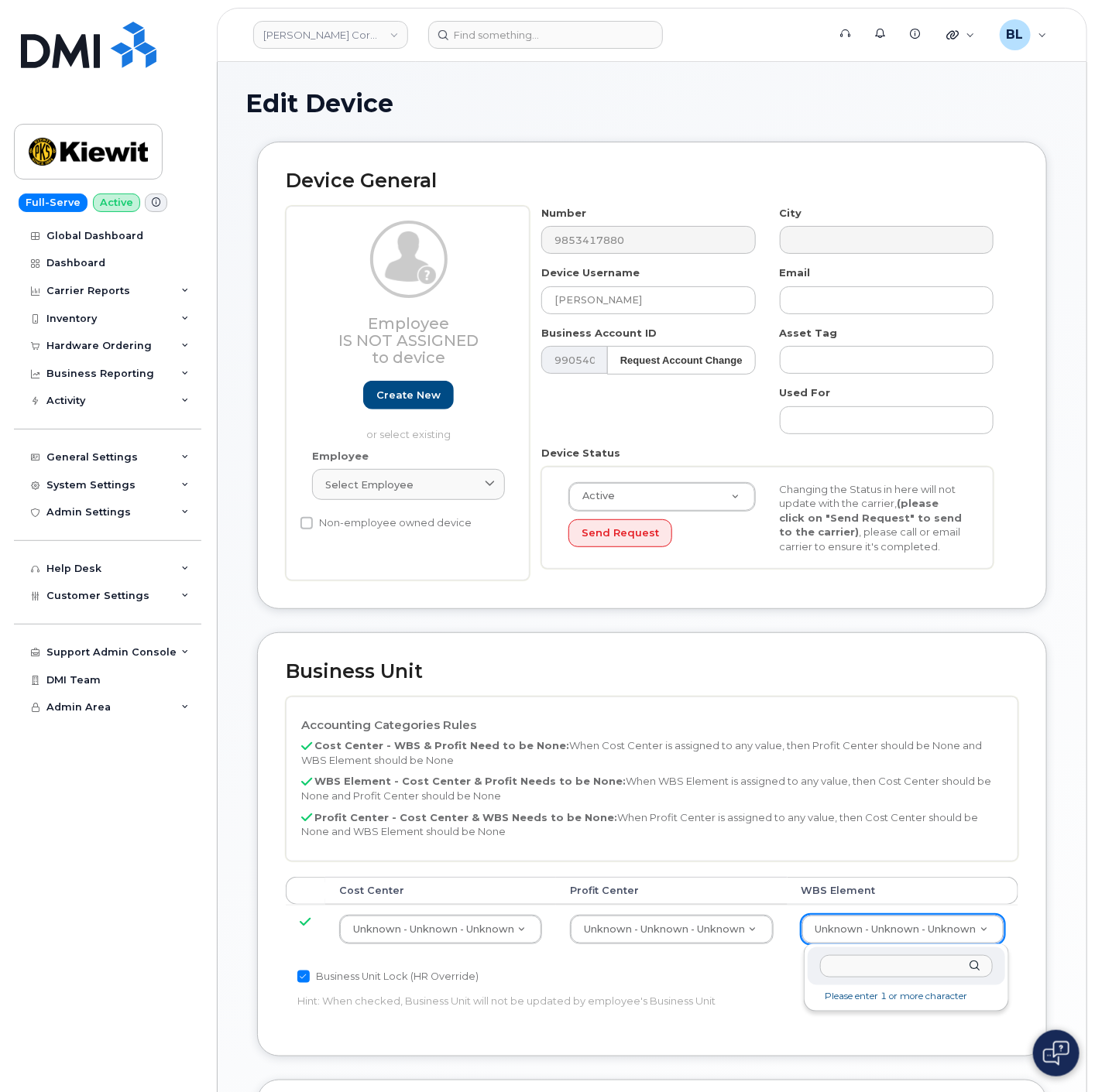
paste input "108025.1049"
click at [917, 958] on input "108025.1049" at bounding box center [906, 966] width 172 height 22
type input "108025"
click at [118, 597] on span "Customer Settings" at bounding box center [98, 595] width 103 height 11
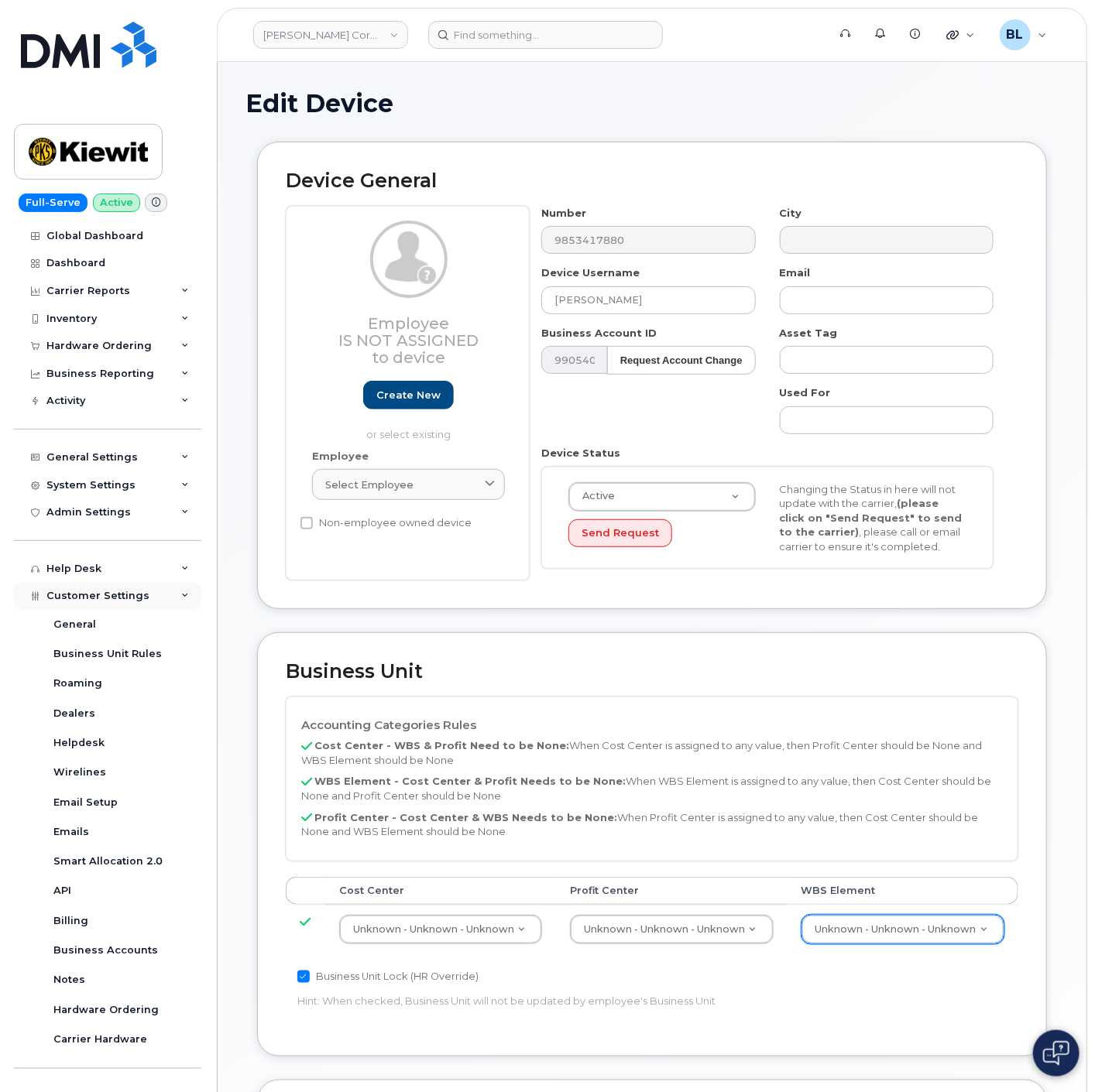
click at [97, 599] on span "Customer Settings" at bounding box center [98, 595] width 103 height 11
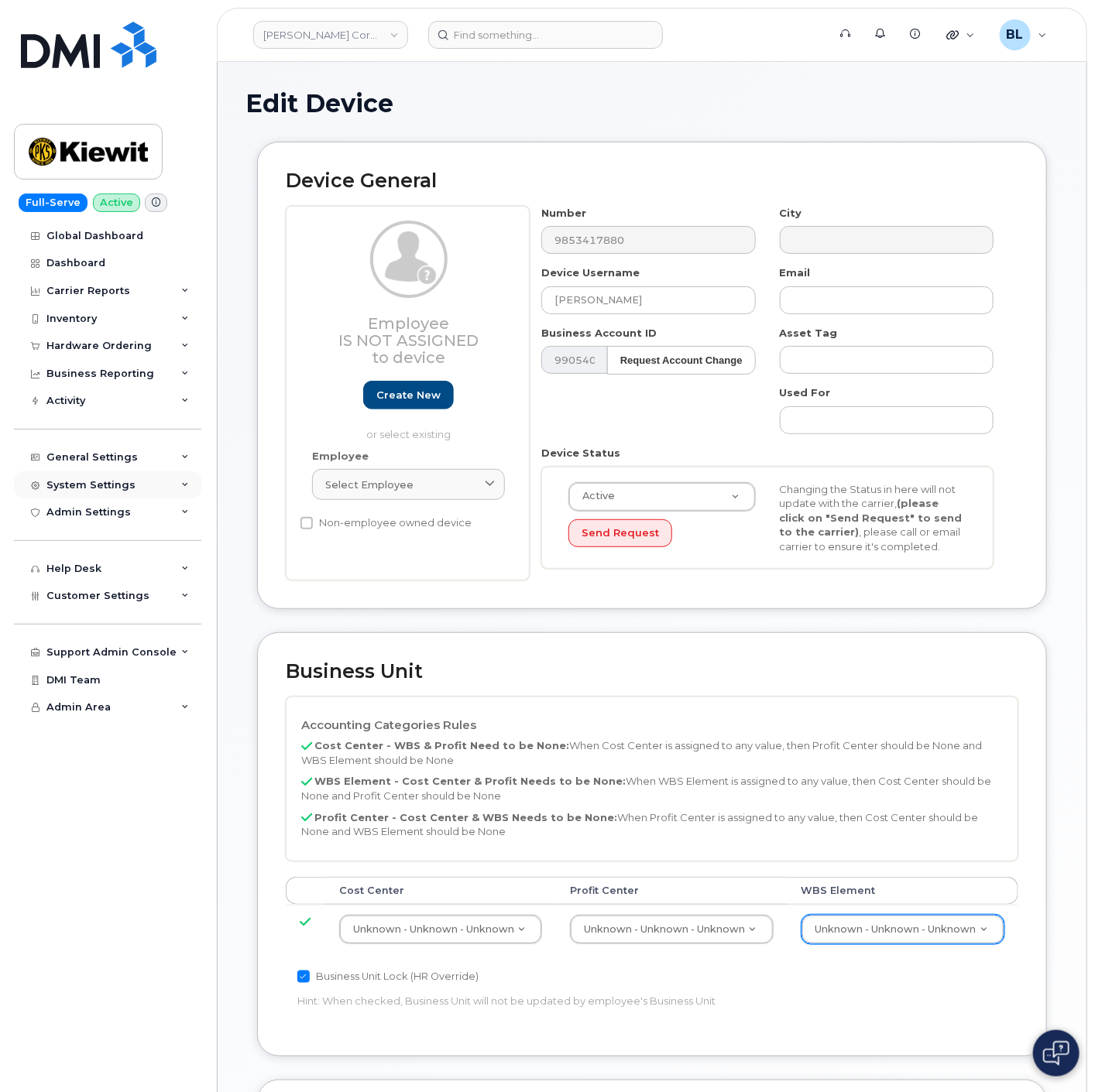
click at [132, 482] on div "System Settings" at bounding box center [108, 486] width 187 height 28
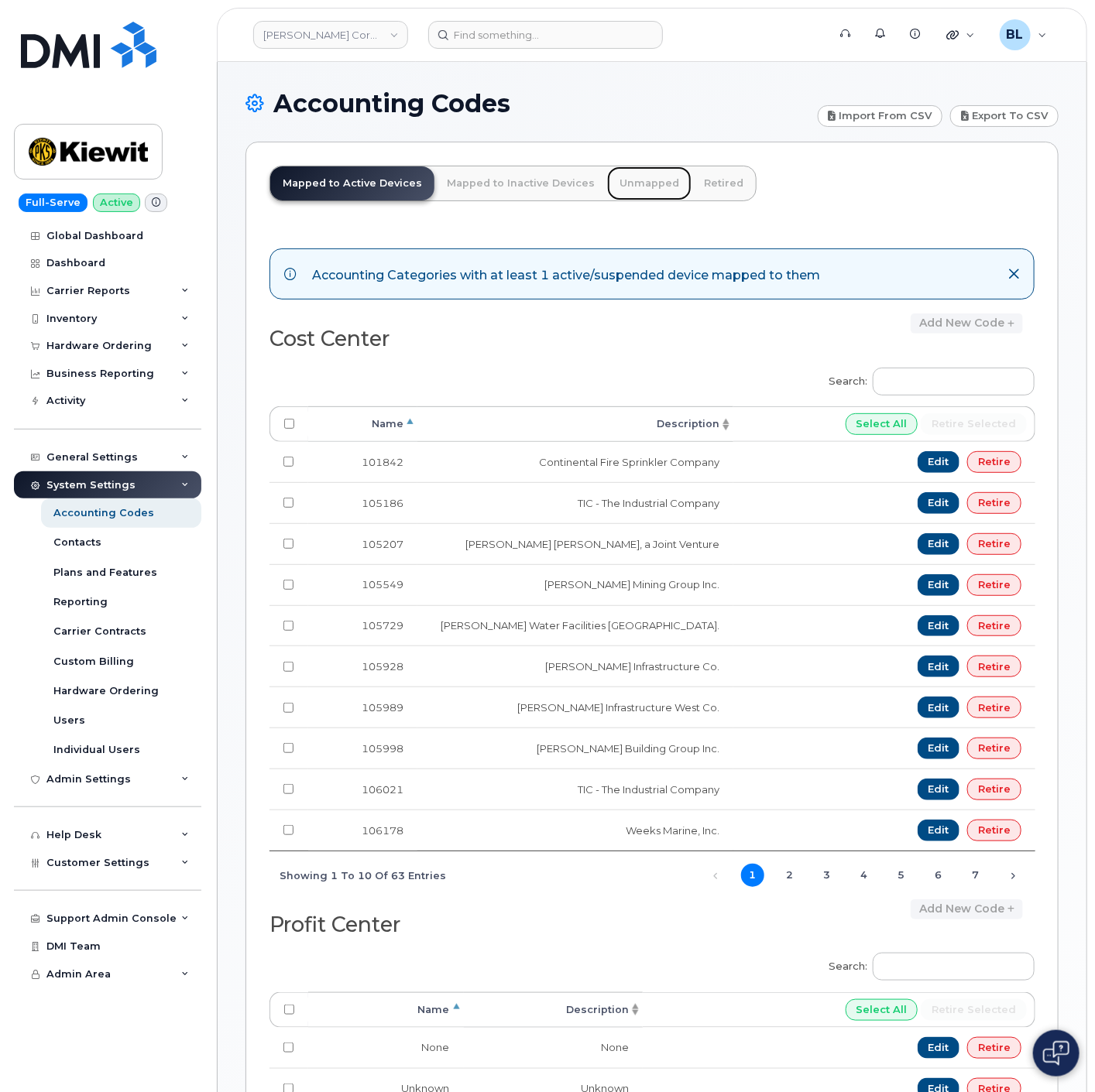
click at [627, 185] on link "Unmapped" at bounding box center [650, 183] width 85 height 34
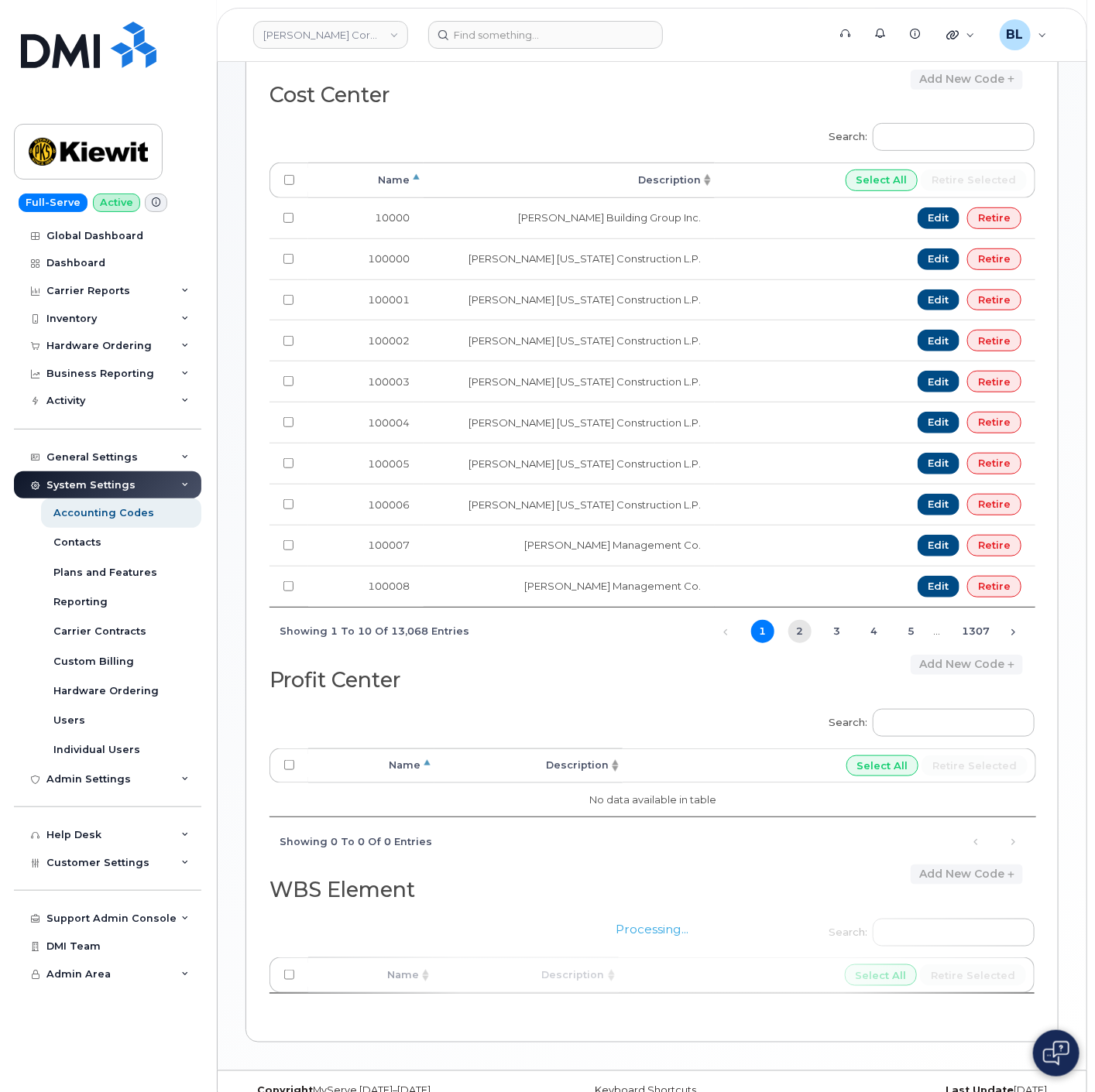
scroll to position [256, 0]
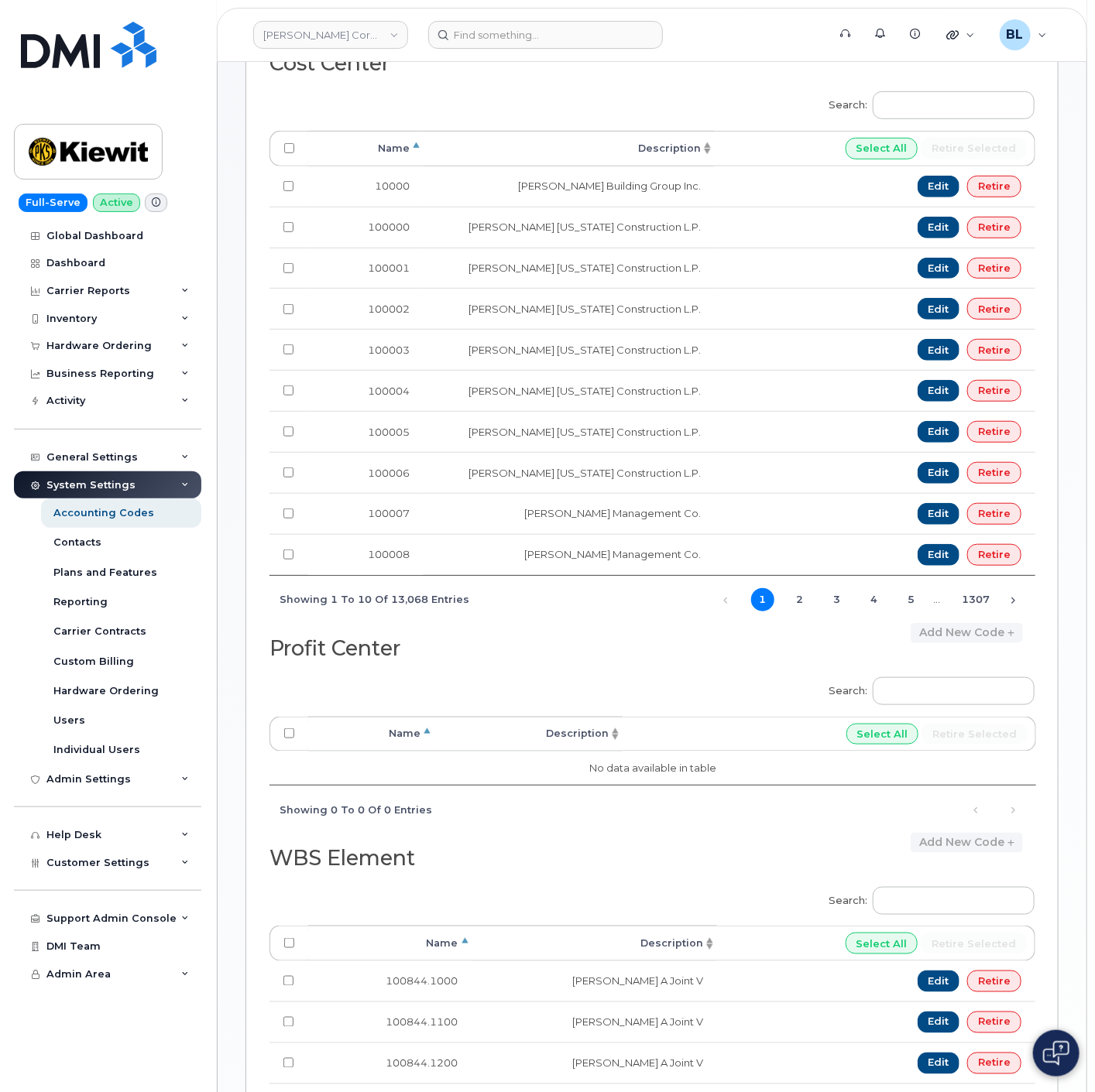
click at [948, 889] on label "Search:" at bounding box center [927, 899] width 216 height 43
click at [948, 889] on input "Search:" at bounding box center [953, 901] width 162 height 28
click at [948, 895] on input "Search:" at bounding box center [953, 901] width 162 height 28
paste input "105385.1802"
type input "105385.1802"
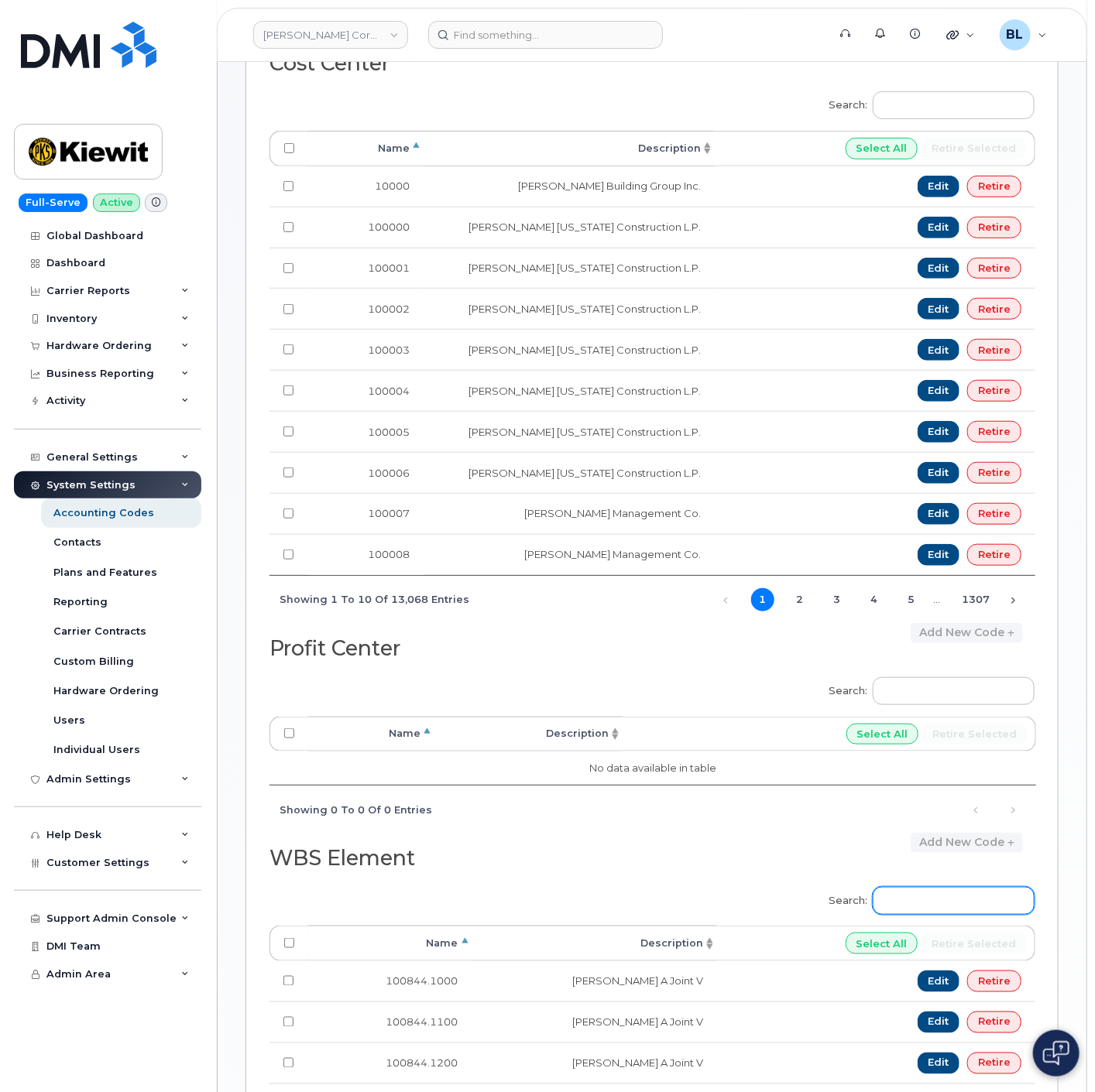
click at [939, 891] on input "Search:" at bounding box center [953, 901] width 162 height 28
paste input "108025.1049"
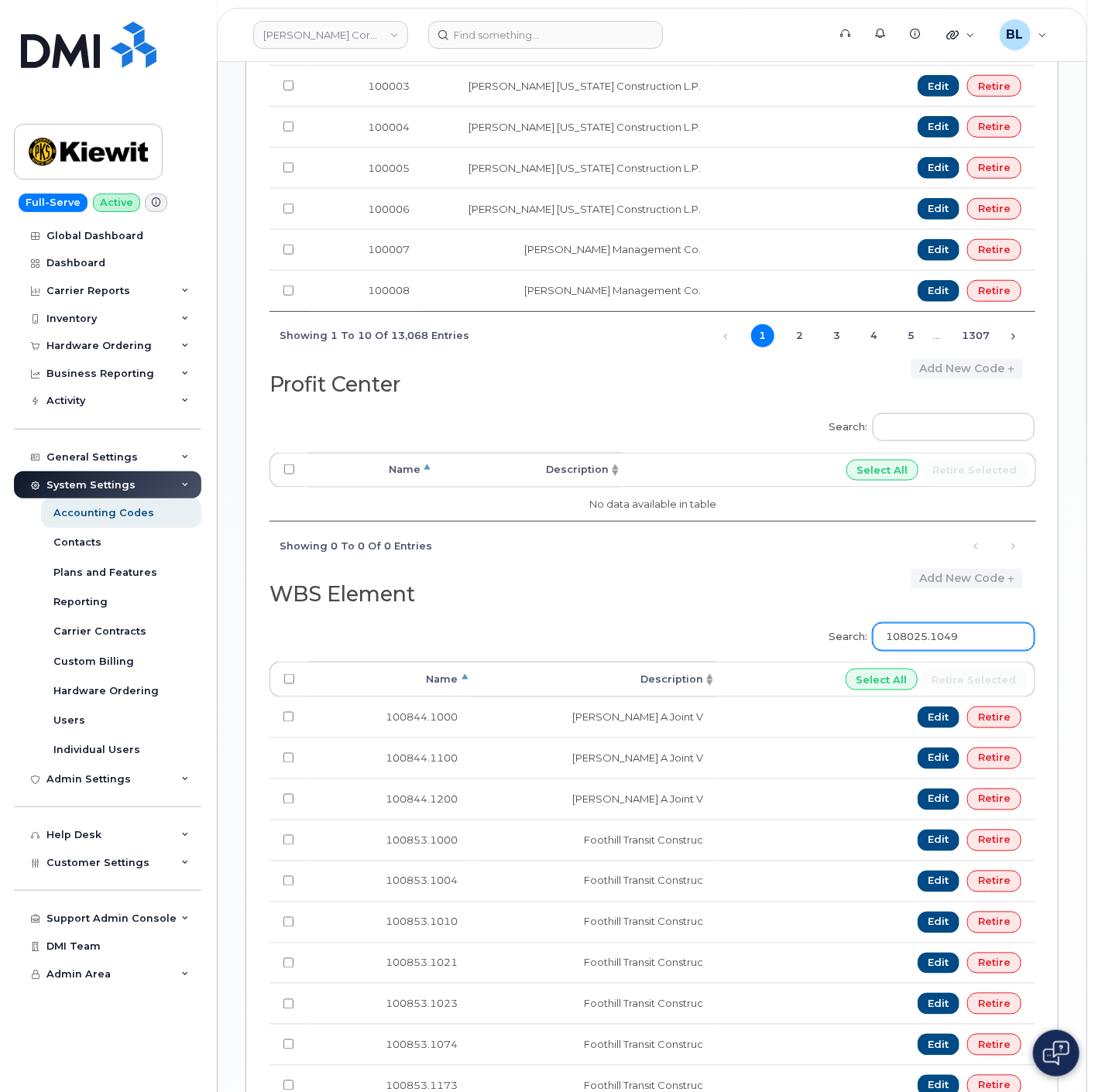
scroll to position [691, 0]
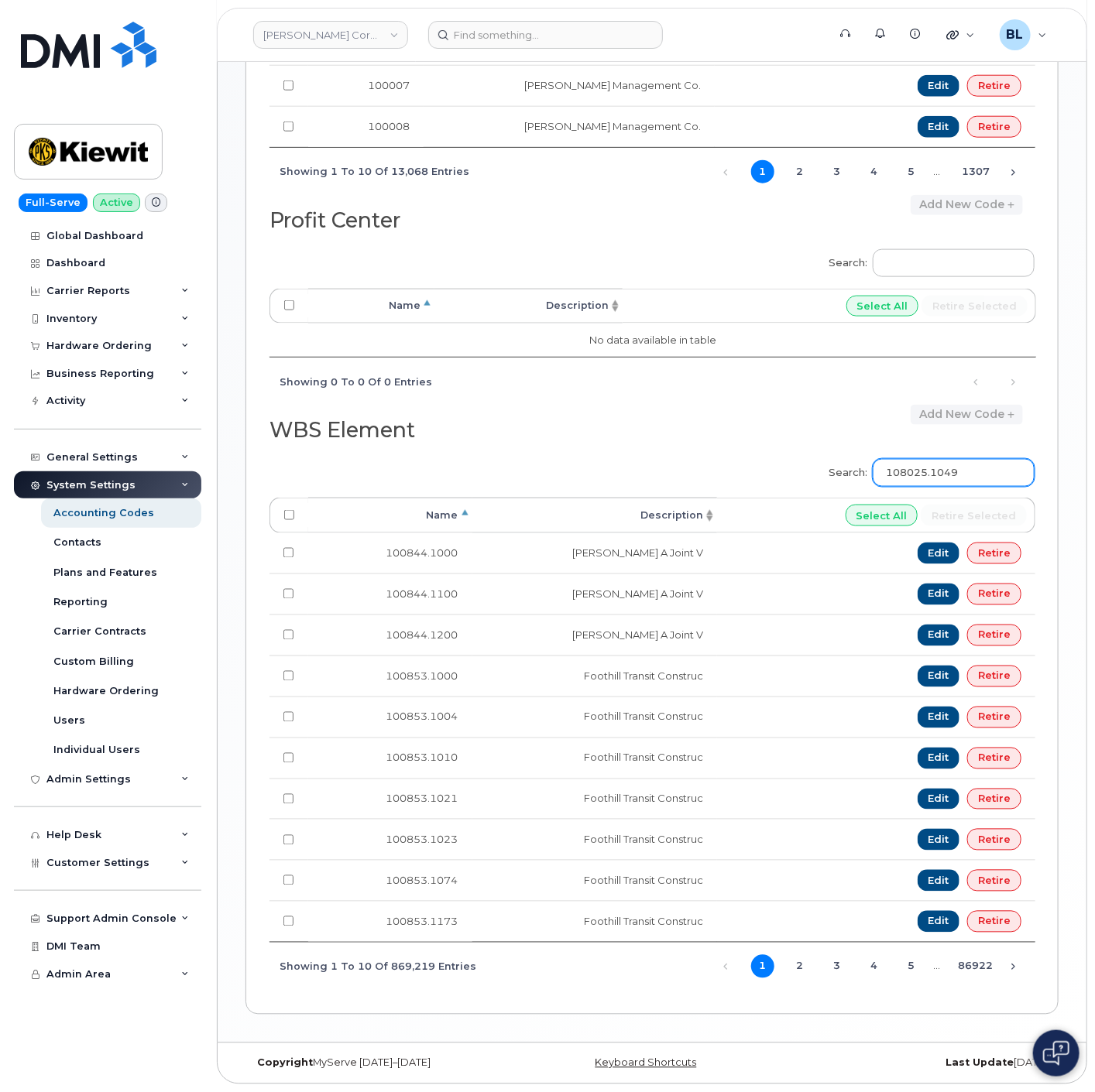
drag, startPoint x: 998, startPoint y: 458, endPoint x: 654, endPoint y: 500, distance: 346.6
click at [654, 500] on div "Search: 108025.1049 Processing... Name Description Select All Retire selected 1…" at bounding box center [652, 719] width 765 height 542
click at [992, 478] on input "108025.1049" at bounding box center [953, 474] width 162 height 28
drag, startPoint x: 993, startPoint y: 474, endPoint x: 982, endPoint y: 472, distance: 11.2
click at [982, 472] on input "108025.1049" at bounding box center [953, 474] width 162 height 28
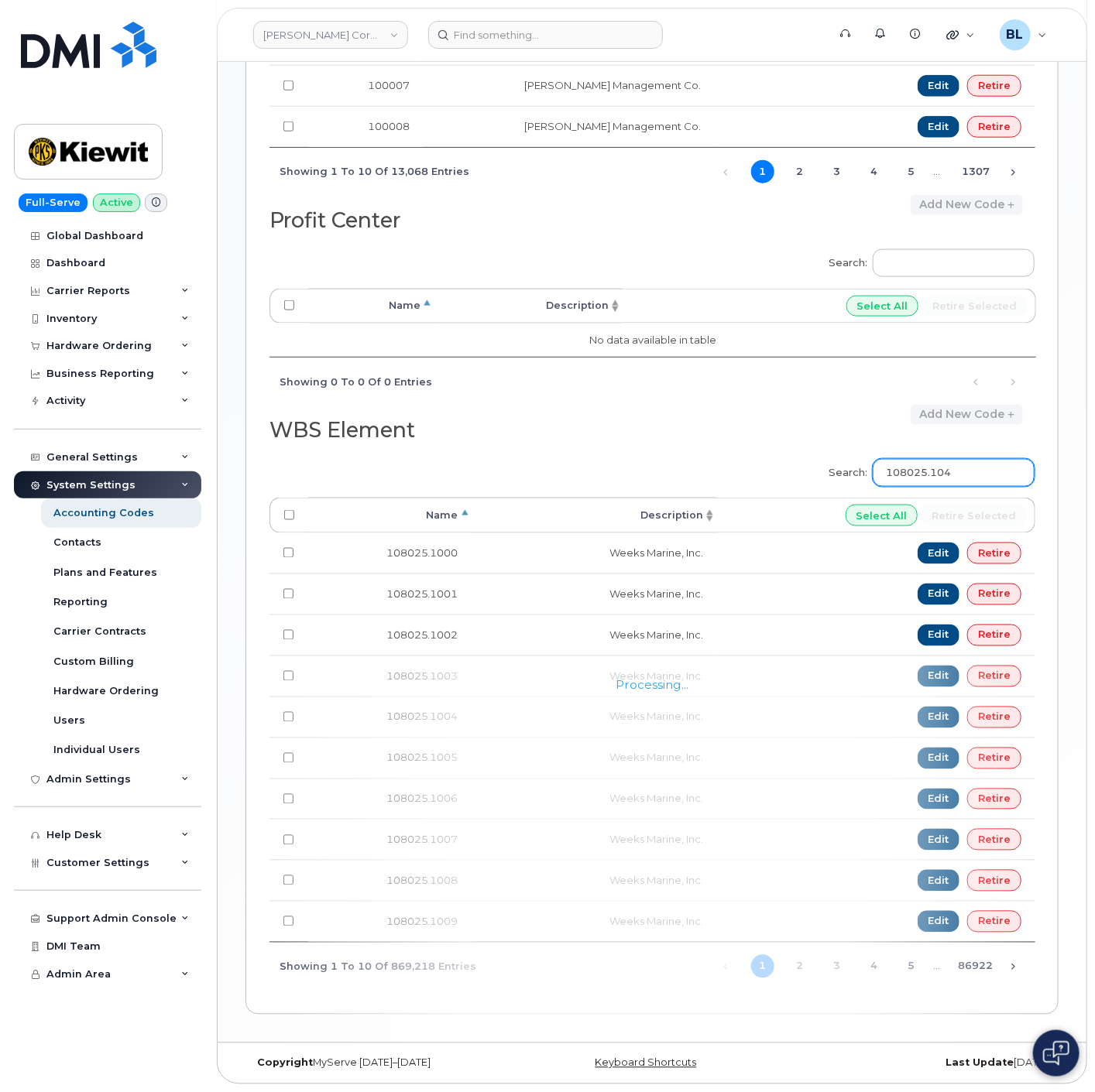
type input "108025.1049"
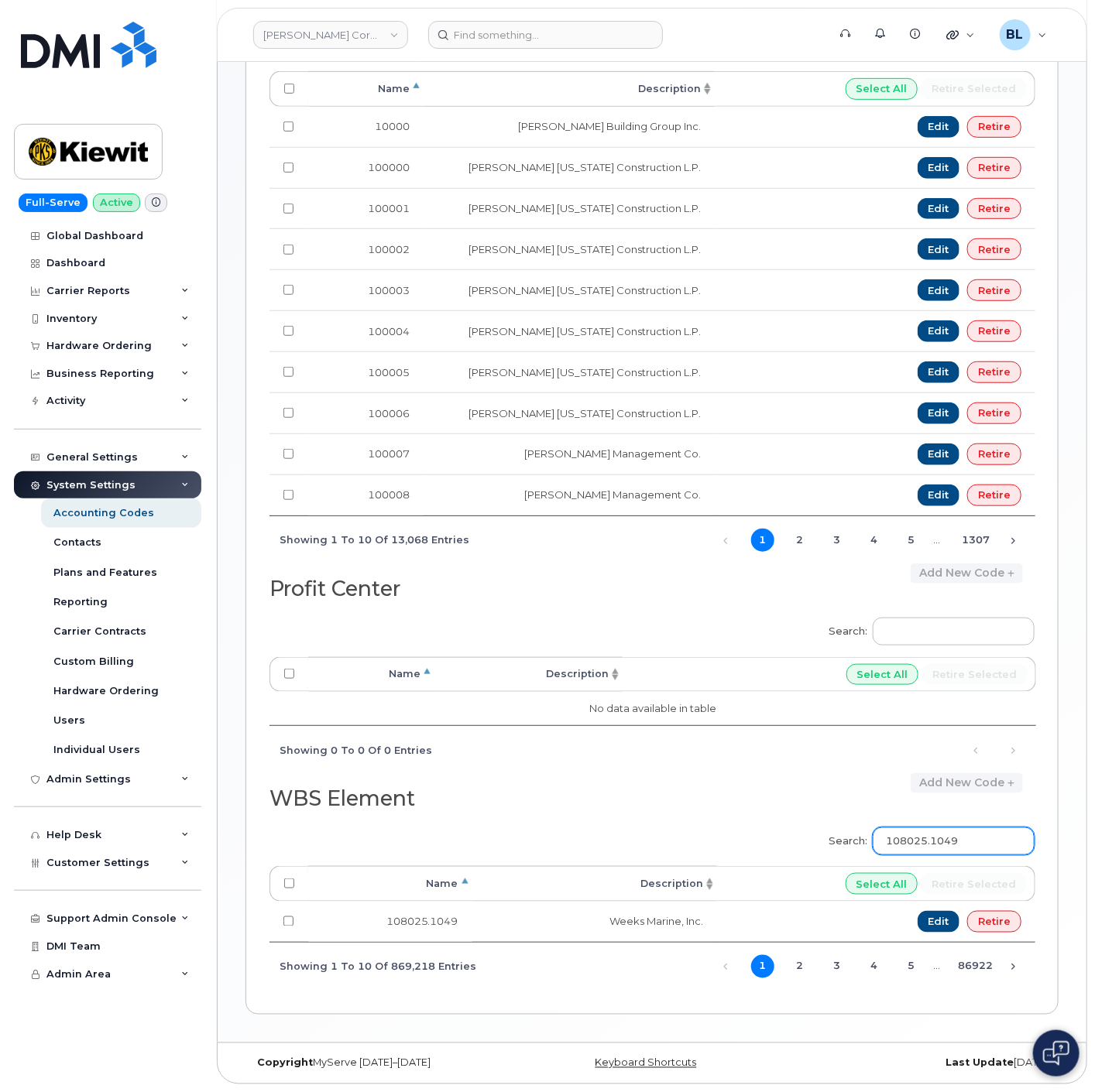
scroll to position [321, 0]
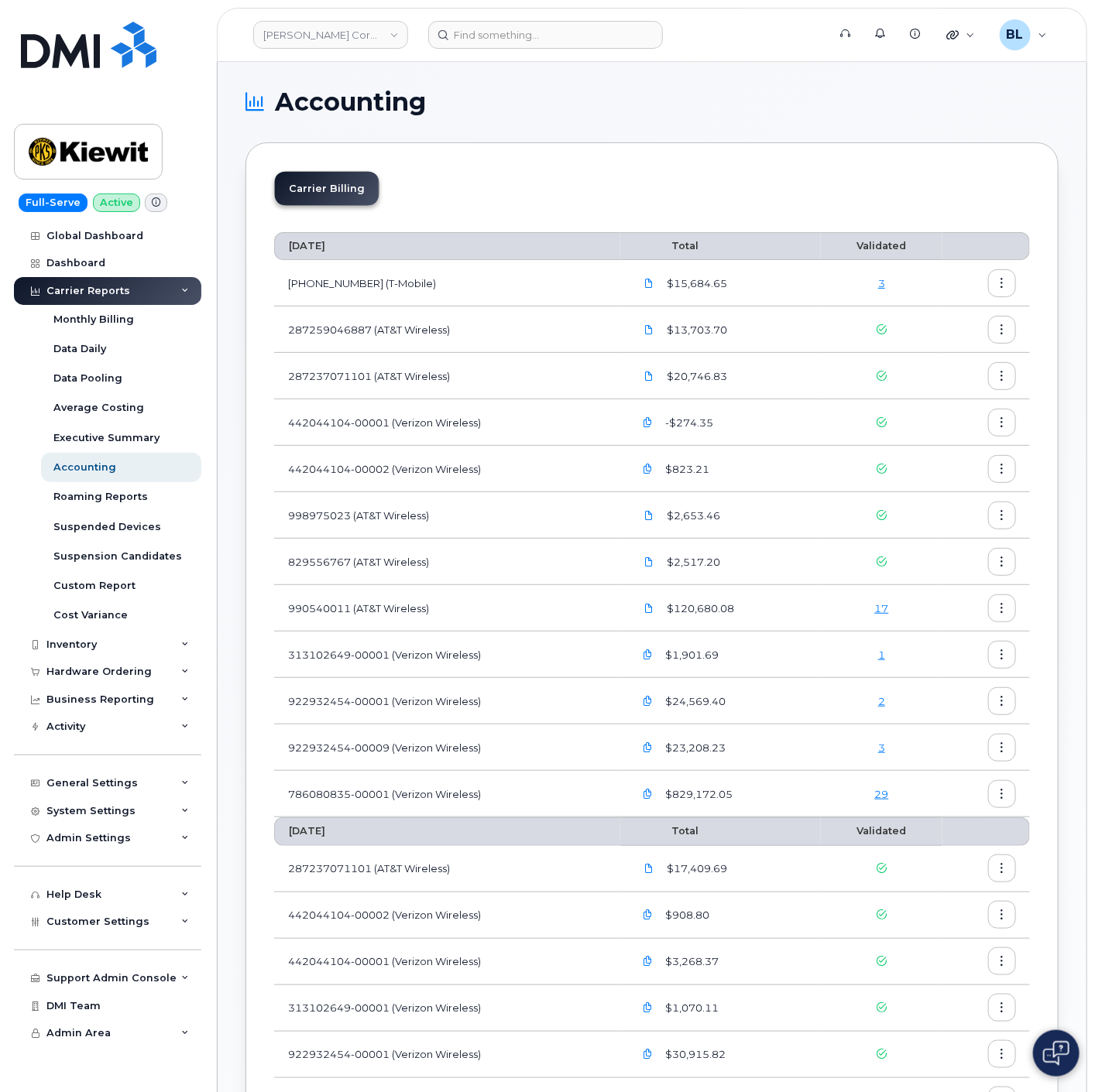
click at [885, 614] on link "17" at bounding box center [882, 609] width 14 height 12
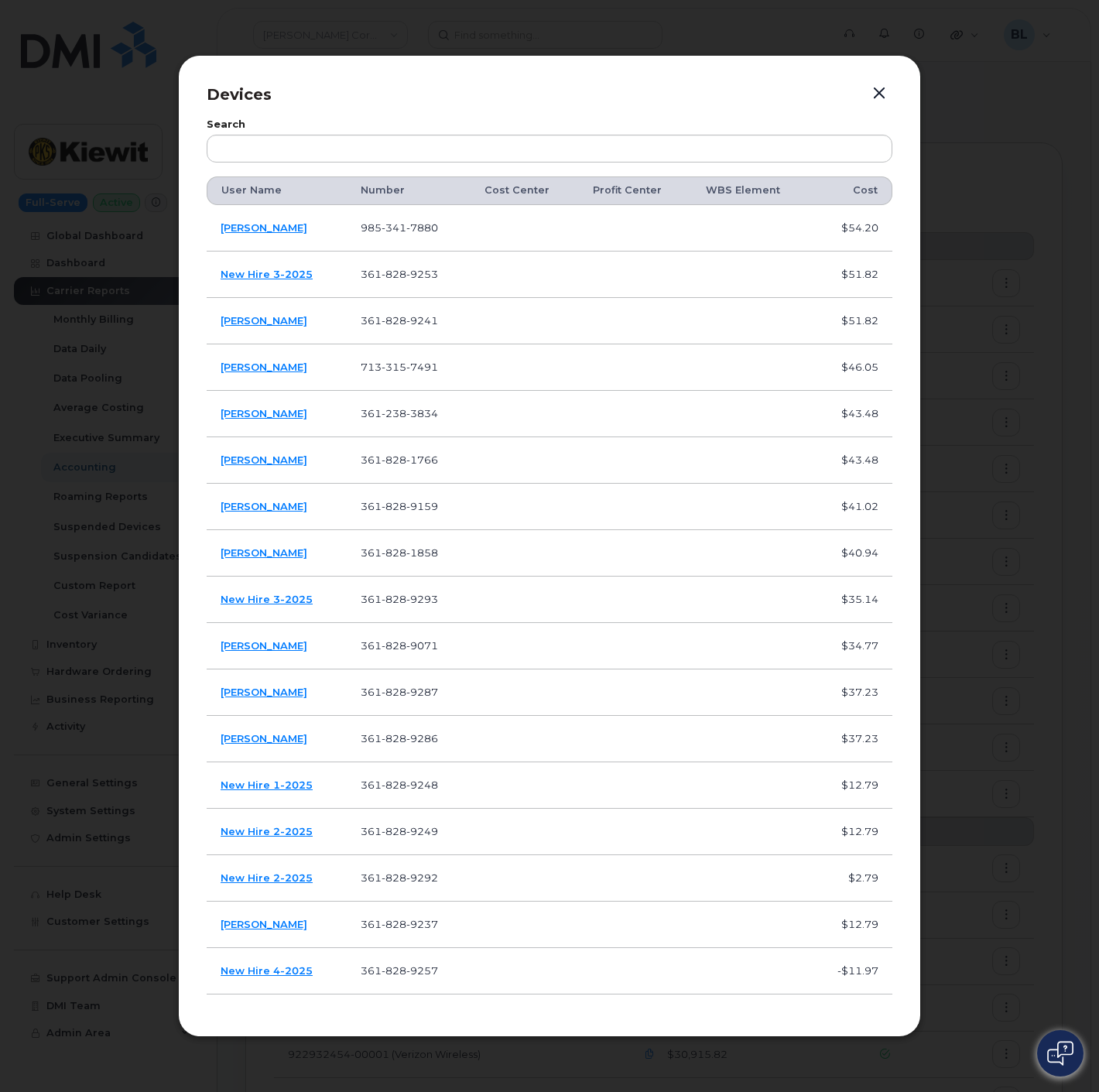
click at [873, 87] on button "button" at bounding box center [879, 94] width 23 height 22
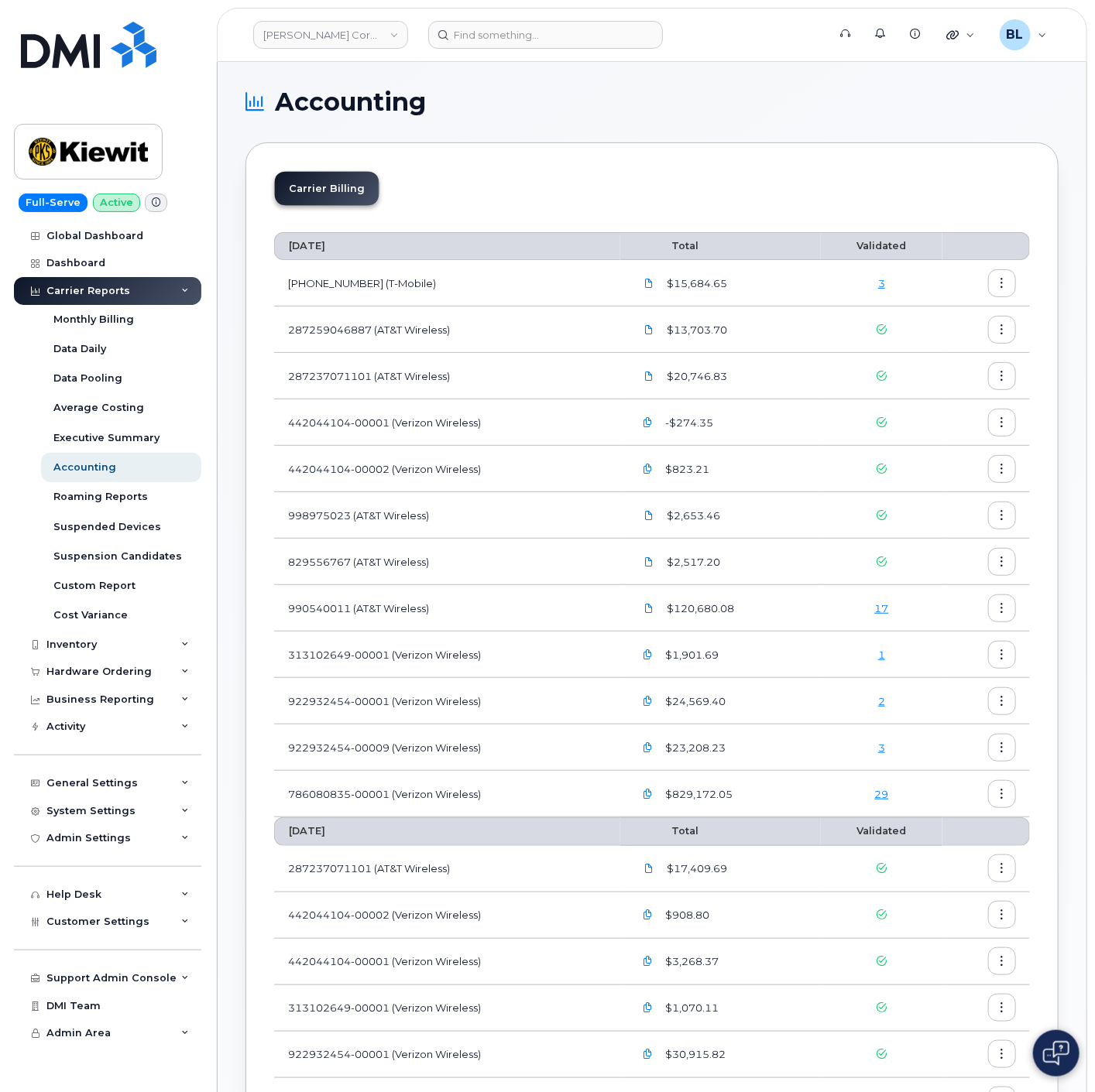
click at [885, 656] on div "1" at bounding box center [882, 655] width 94 height 15
click at [883, 656] on link "1" at bounding box center [882, 655] width 7 height 12
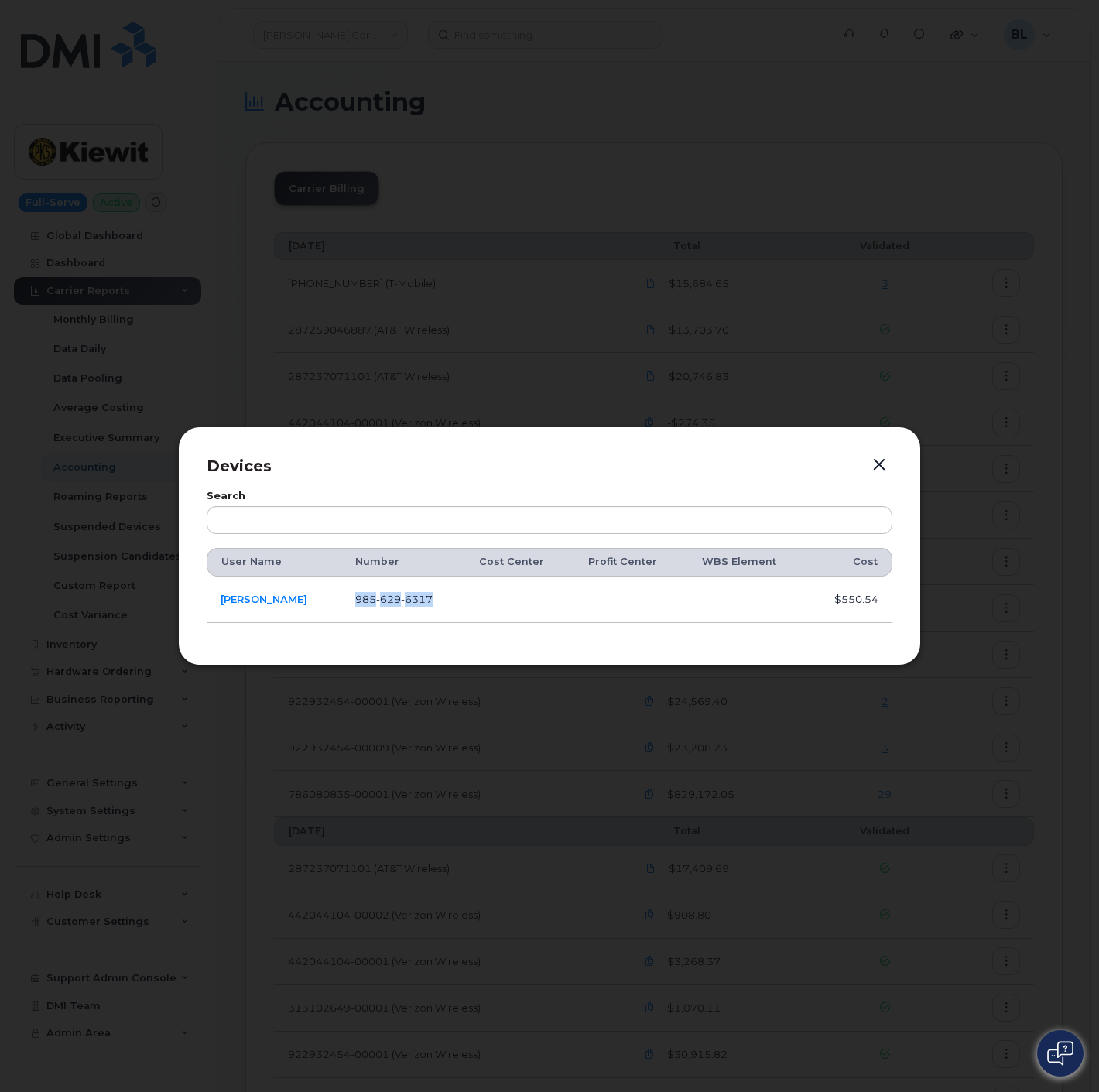
drag, startPoint x: 461, startPoint y: 600, endPoint x: 360, endPoint y: 590, distance: 101.5
click at [360, 590] on td "[PHONE_NUMBER]" at bounding box center [403, 600] width 124 height 47
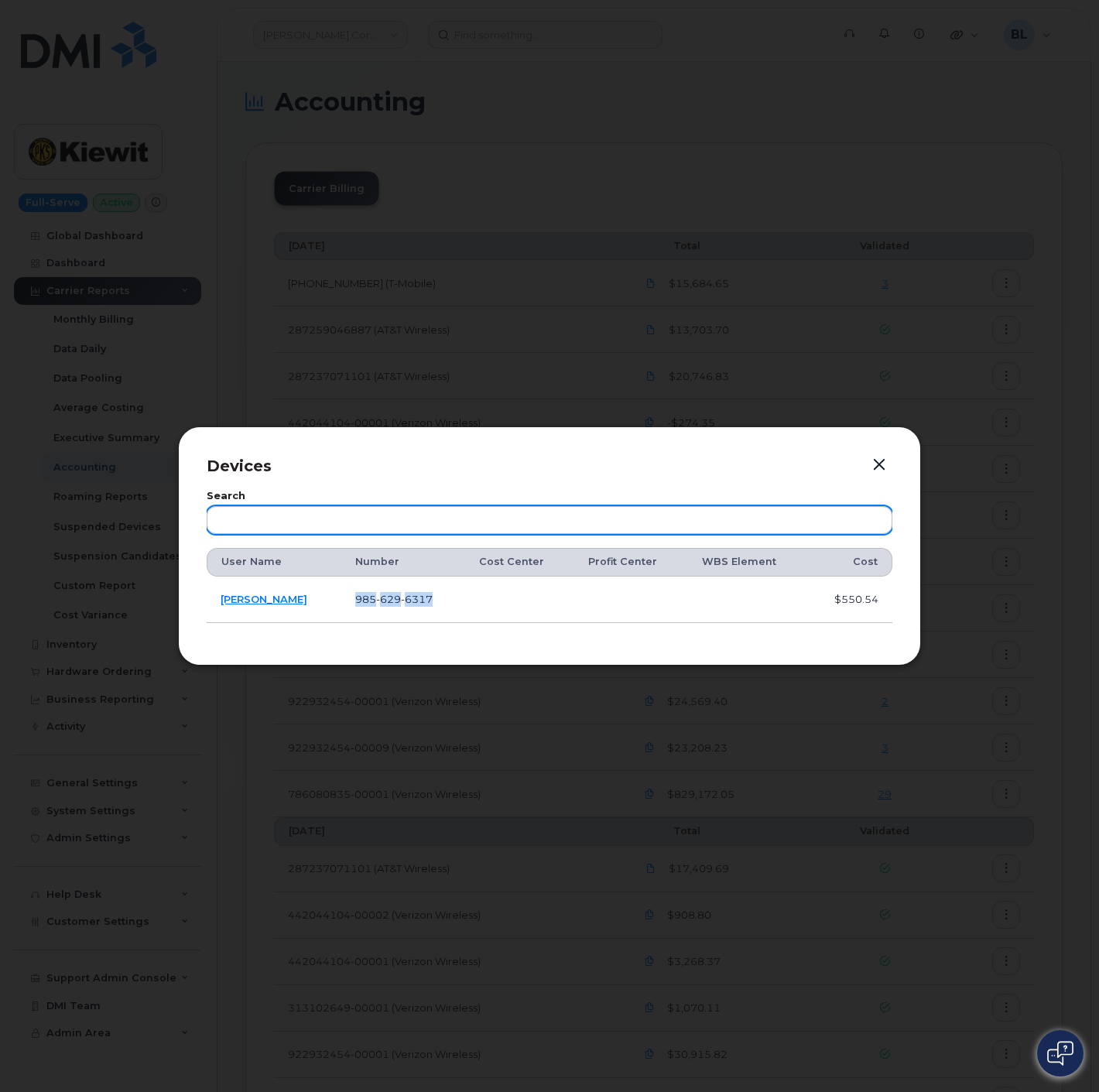
copy span "[PHONE_NUMBER]"
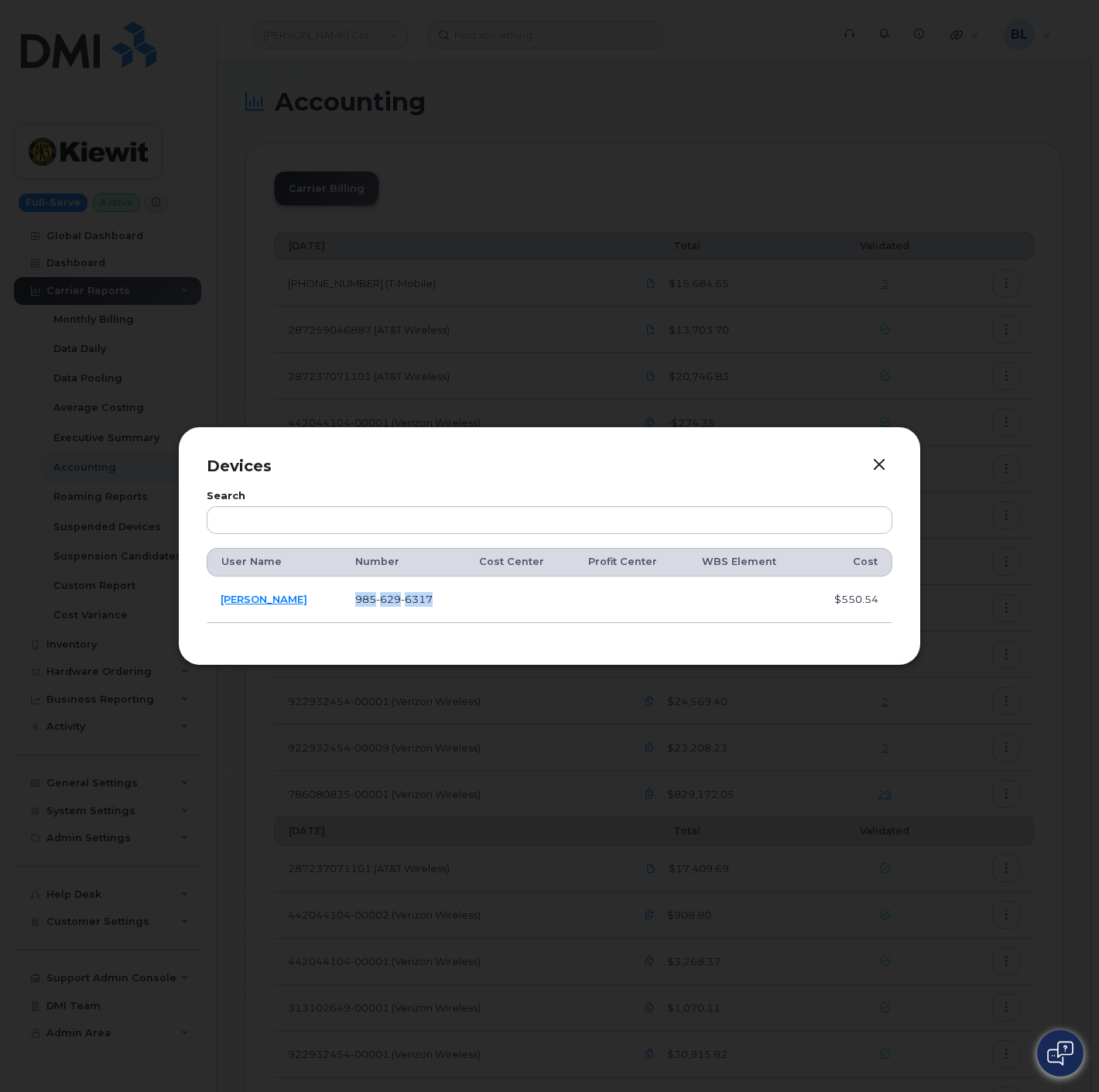
click at [878, 455] on button "button" at bounding box center [879, 465] width 23 height 22
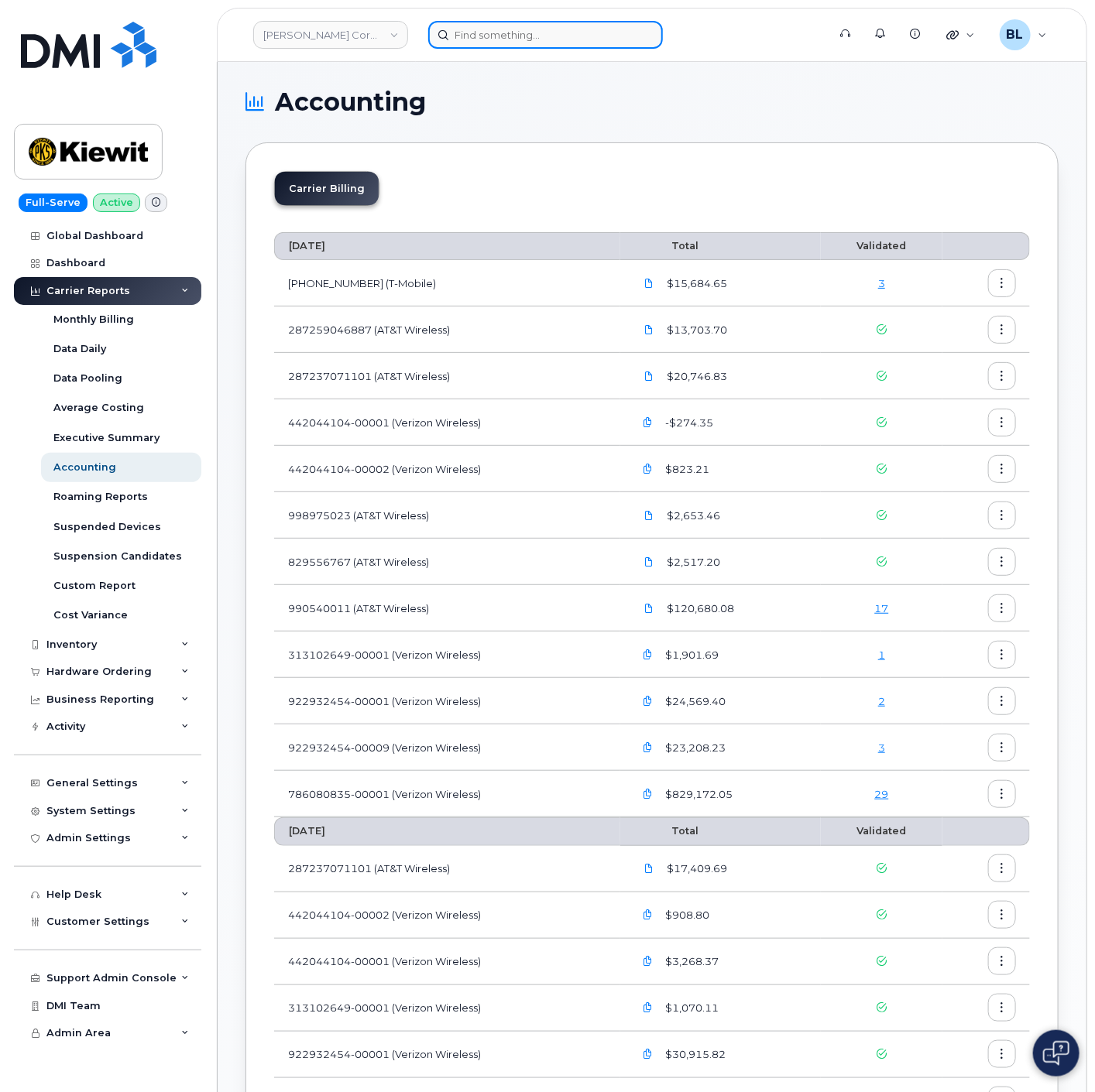
click at [536, 28] on input at bounding box center [545, 35] width 234 height 28
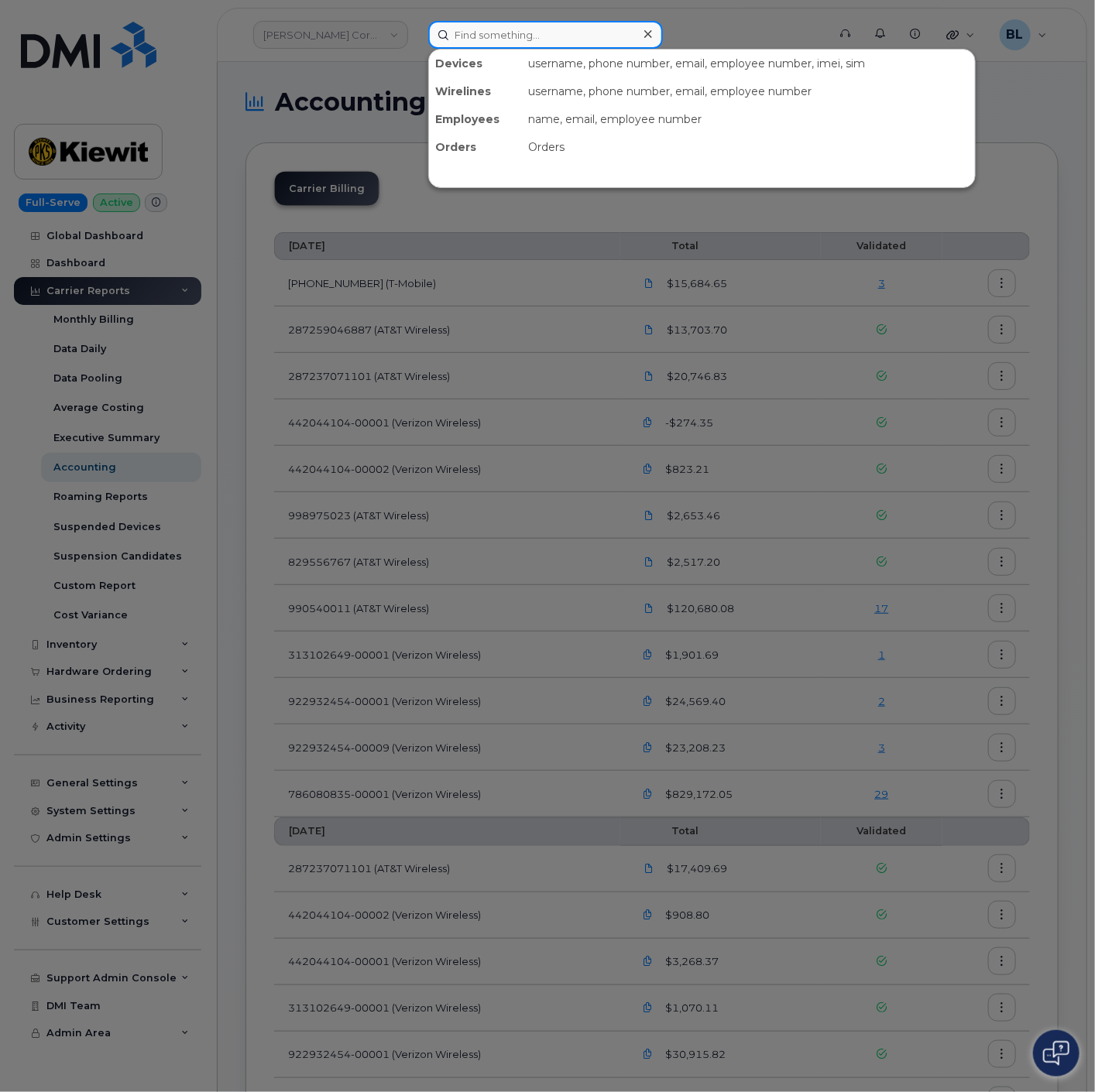
paste input "9856296317"
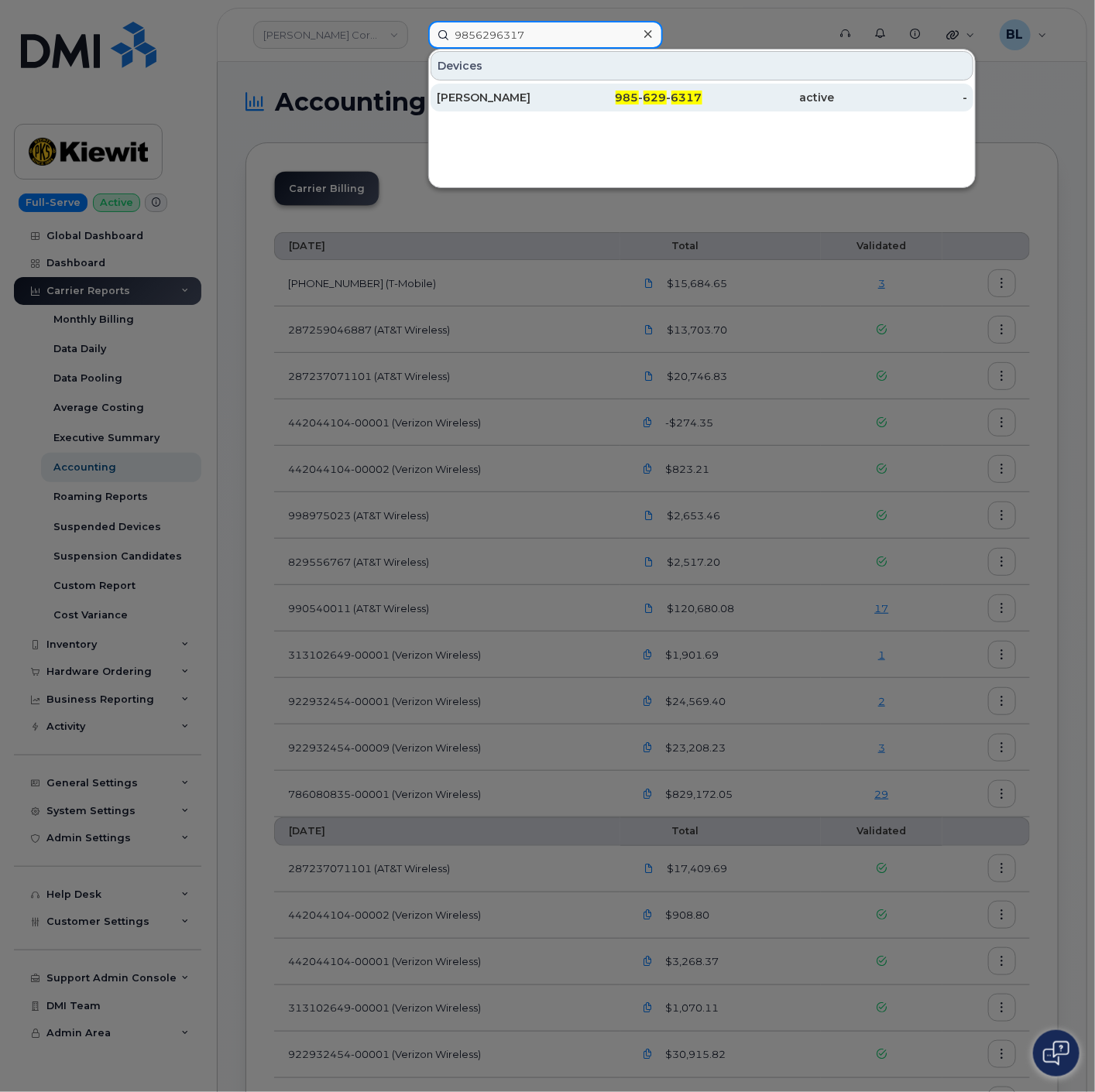
type input "9856296317"
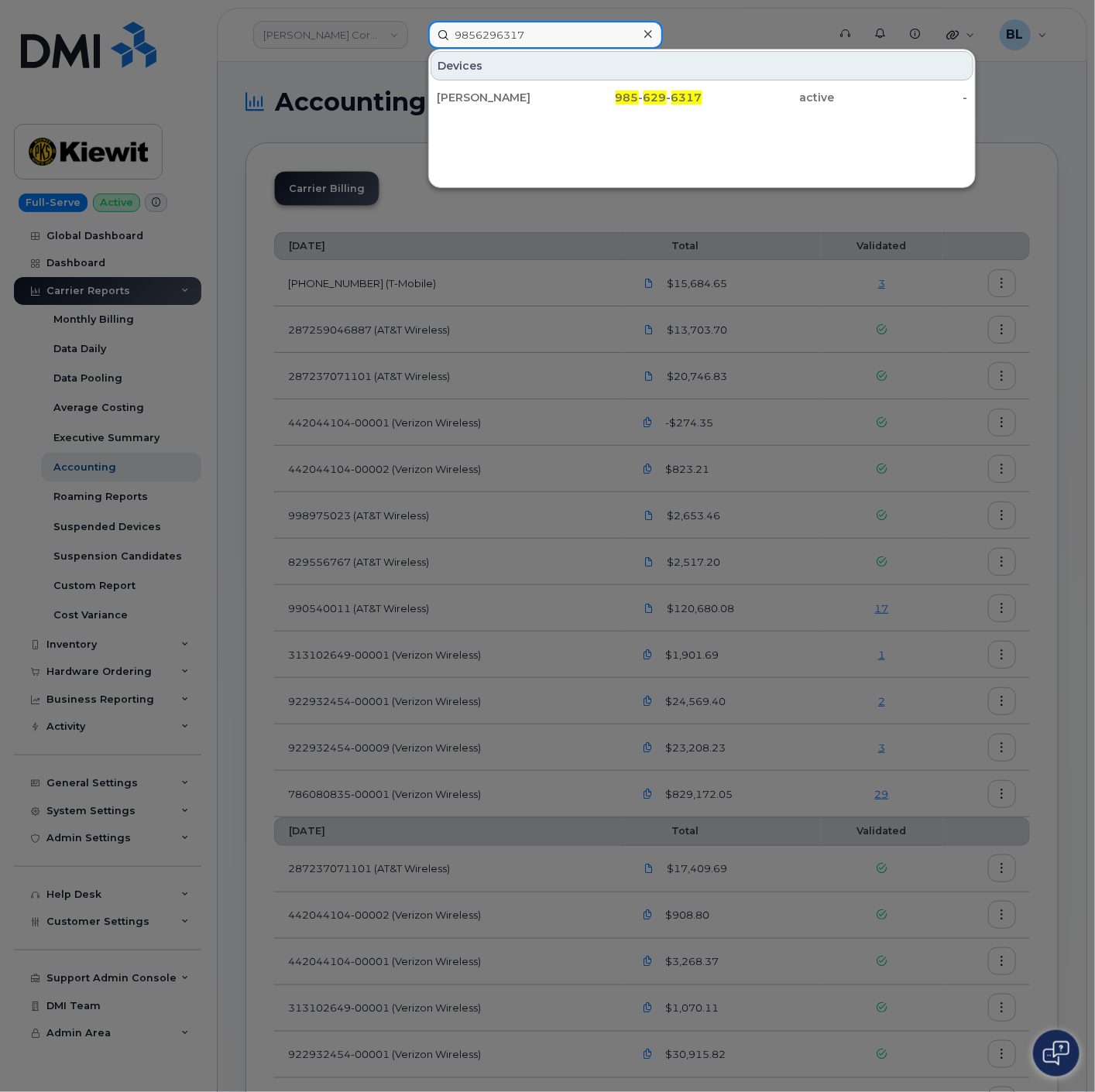
drag, startPoint x: 553, startPoint y: 33, endPoint x: 282, endPoint y: 5, distance: 272.4
click at [416, 21] on div "9856296317 Devices NATHANIEL SLATTERY 985 - 629 - 6317 active -" at bounding box center [623, 35] width 414 height 28
click at [535, 384] on div at bounding box center [547, 546] width 1095 height 1092
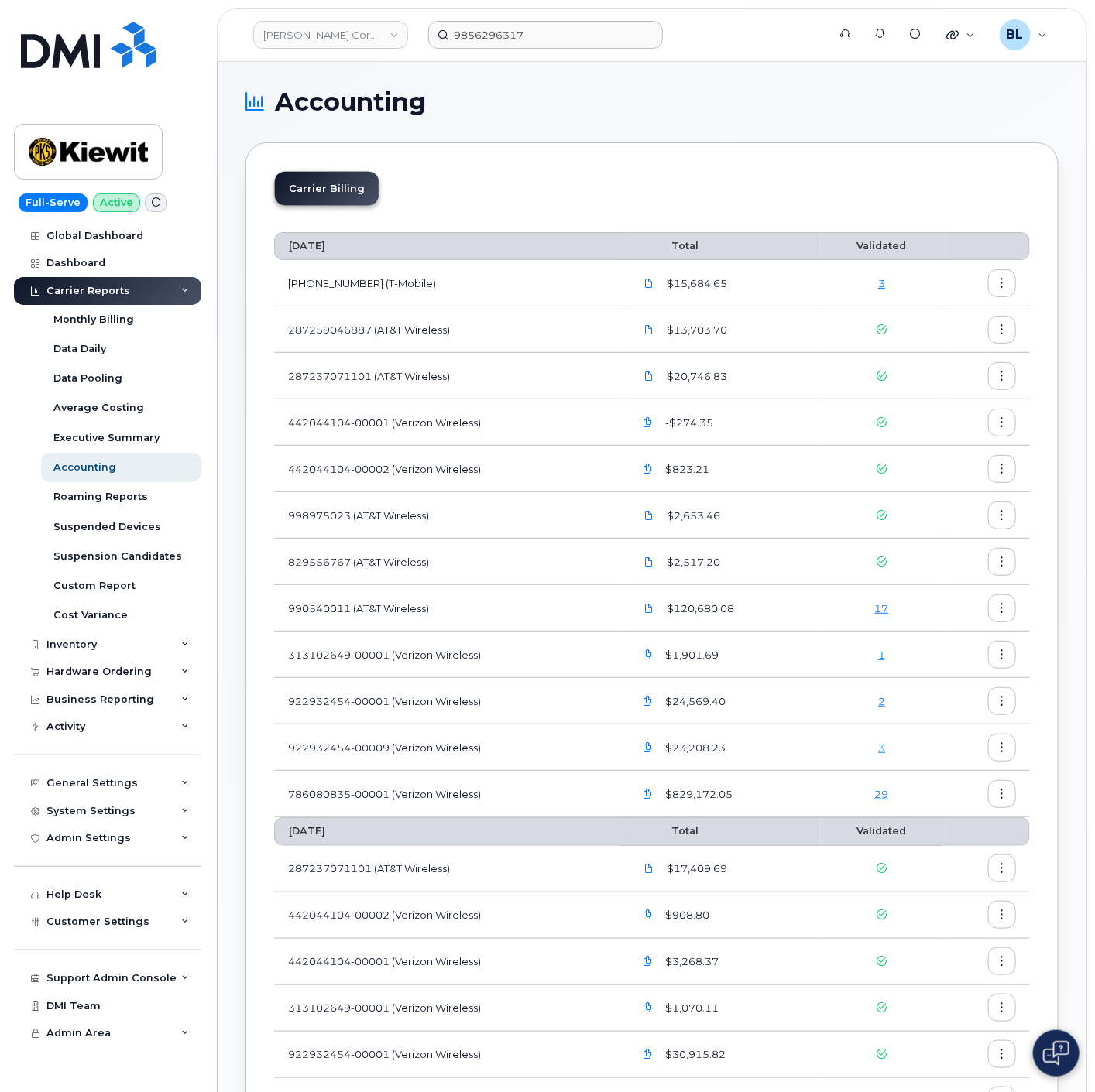
click at [879, 709] on div "2" at bounding box center [882, 701] width 94 height 15
click at [880, 708] on div "2" at bounding box center [882, 701] width 94 height 15
click at [883, 704] on link "2" at bounding box center [882, 701] width 7 height 12
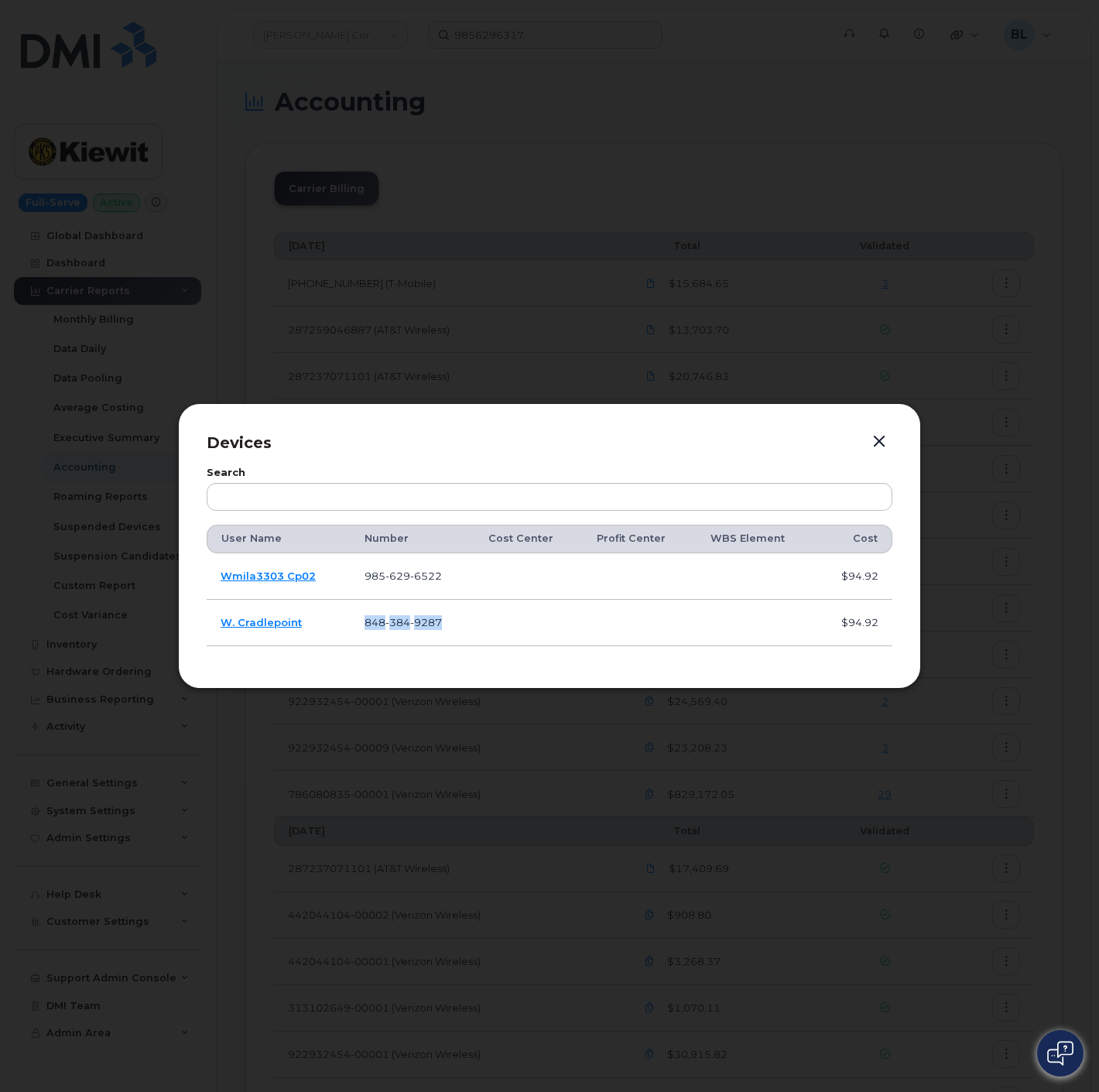
drag, startPoint x: 348, startPoint y: 625, endPoint x: 459, endPoint y: 627, distance: 111.0
click at [459, 627] on tr "W. Cradlepoint 848 384 9287 $94.92" at bounding box center [550, 623] width 686 height 47
copy tr "848 384 9287"
drag, startPoint x: 362, startPoint y: 573, endPoint x: 541, endPoint y: 557, distance: 179.7
click at [492, 600] on tr "Wmila3303 Cp02 985 629 6522 $94.92" at bounding box center [550, 623] width 686 height 47
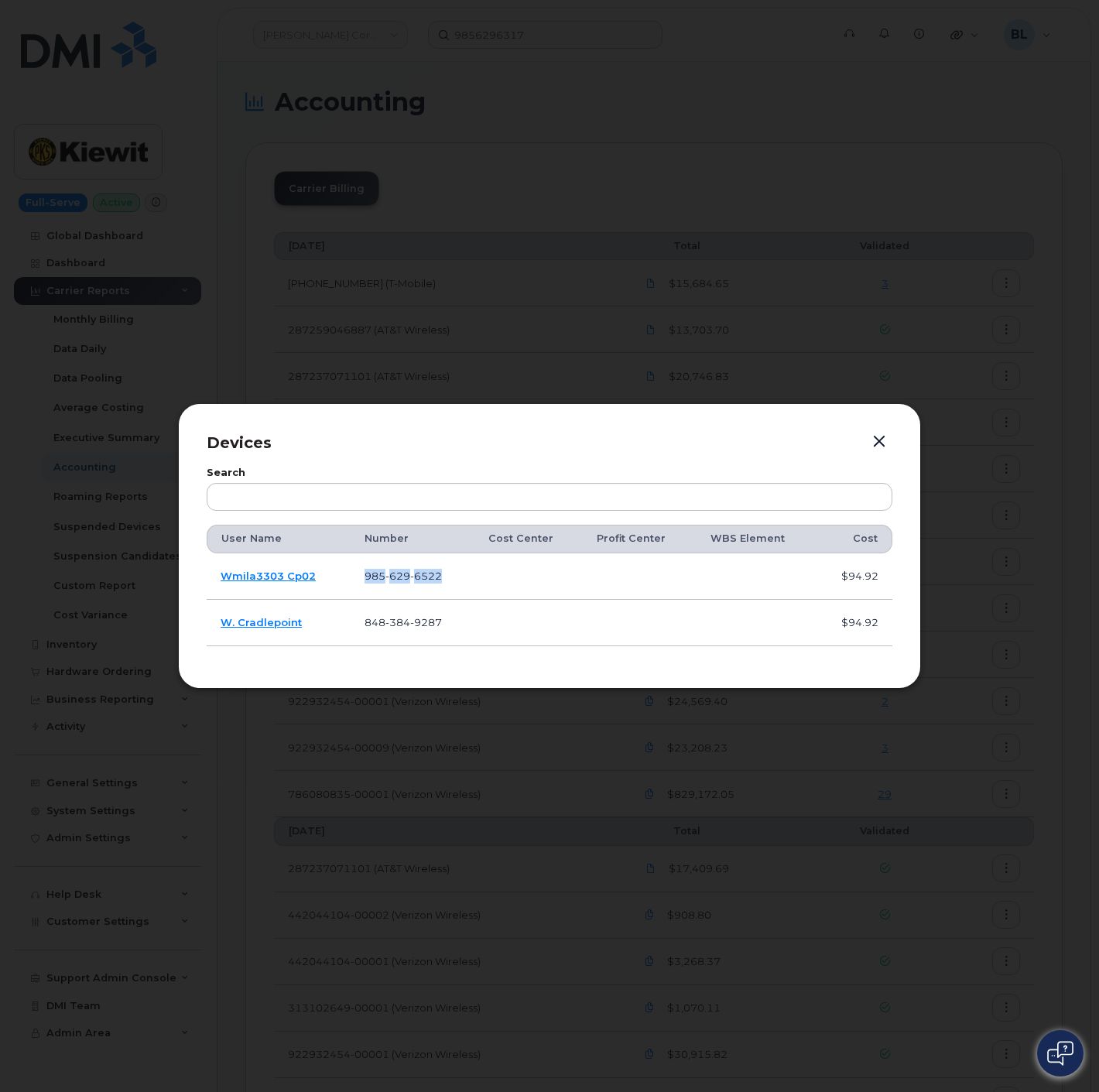
copy tr "985 629 6522"
click at [948, 307] on div at bounding box center [550, 546] width 1099 height 1092
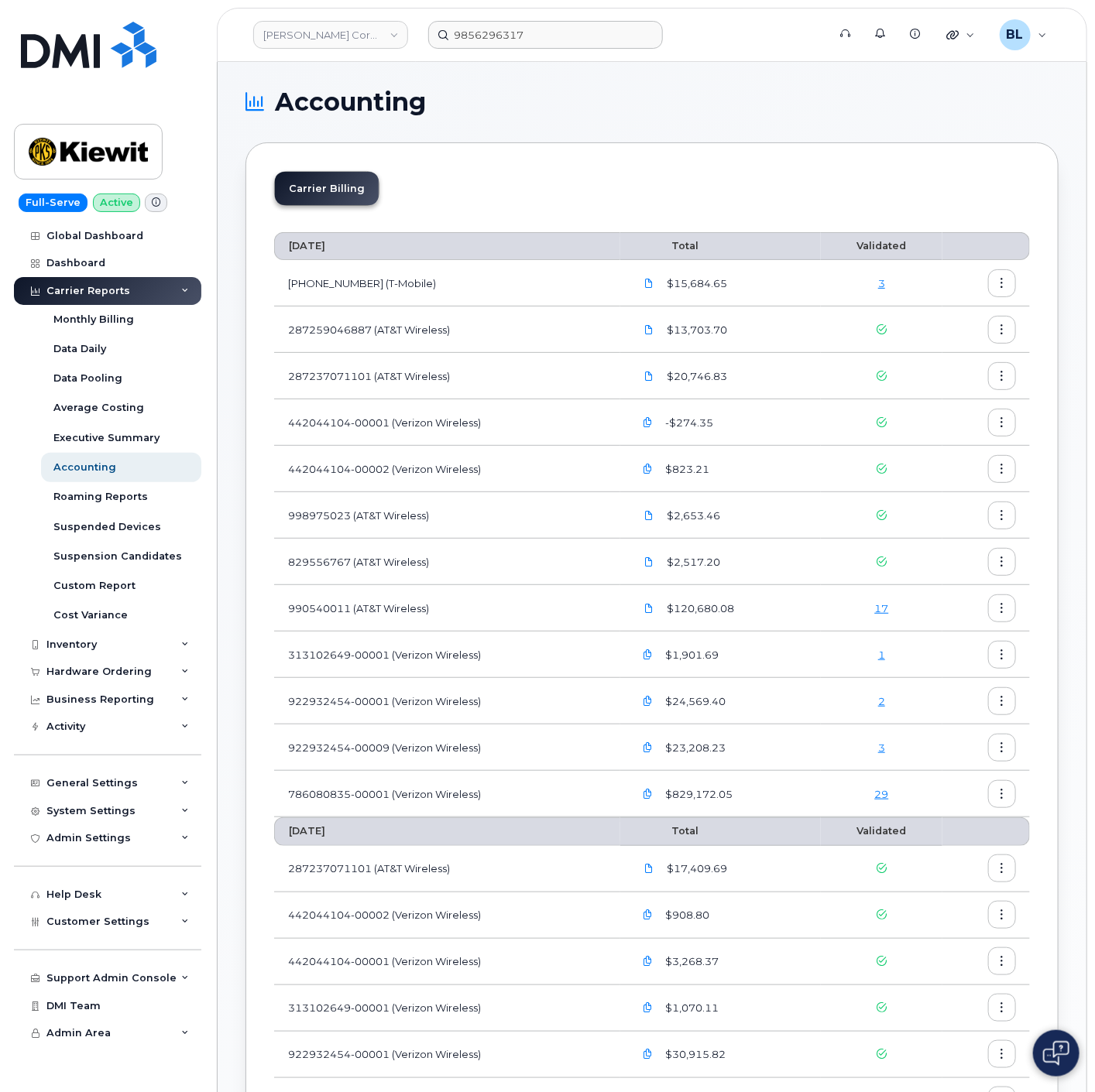
click at [885, 745] on link "3" at bounding box center [882, 747] width 7 height 12
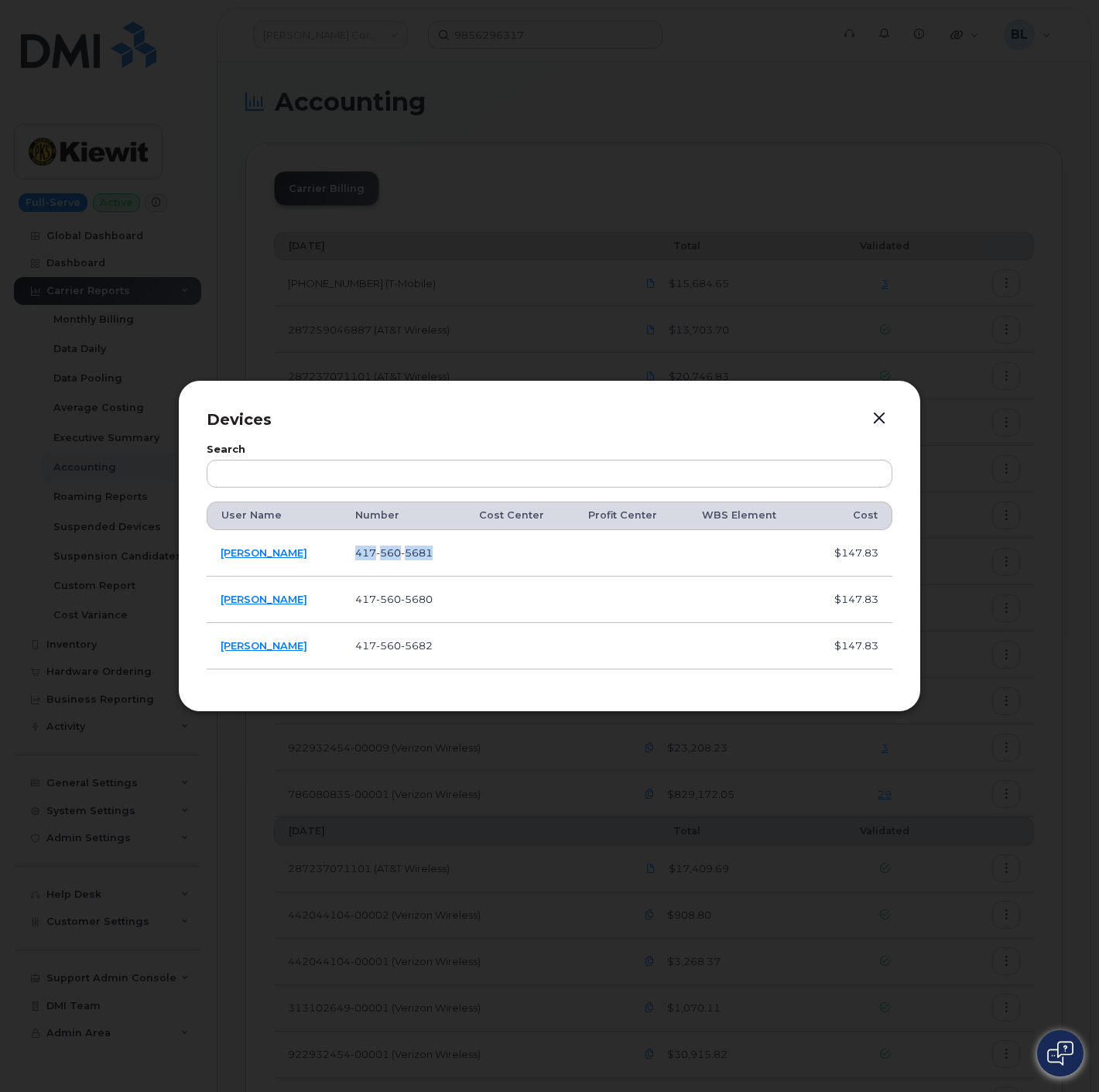
drag, startPoint x: 352, startPoint y: 553, endPoint x: 452, endPoint y: 558, distance: 100.1
click at [452, 558] on td "417 560 5681" at bounding box center [403, 553] width 124 height 47
copy span "417 560 5681"
click at [991, 343] on div at bounding box center [550, 546] width 1099 height 1092
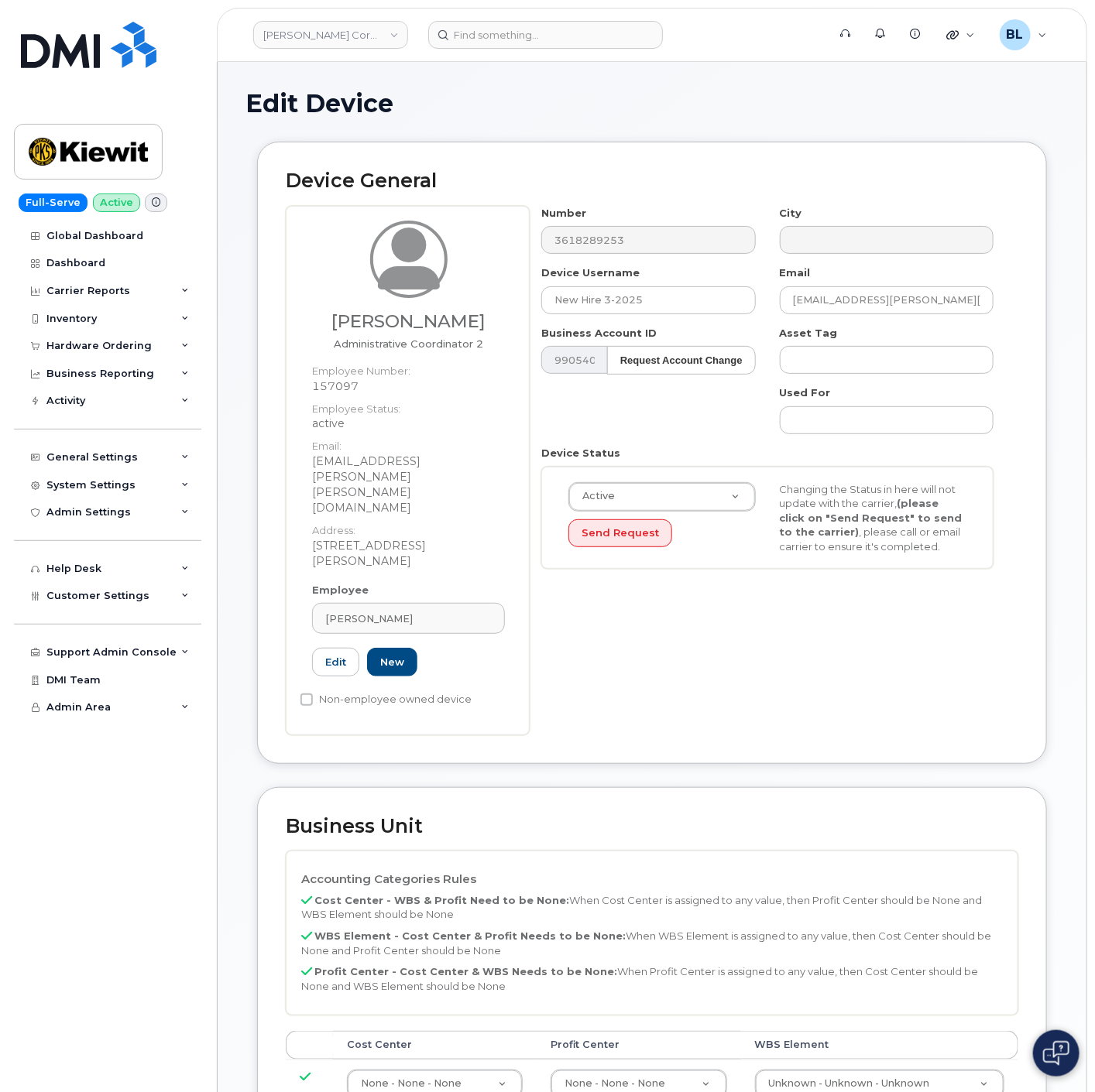
click at [579, 254] on div "Number 3618289253 City Device Username New Hire 3-2025 Email [EMAIL_ADDRESS][PE…" at bounding box center [767, 393] width 476 height 375
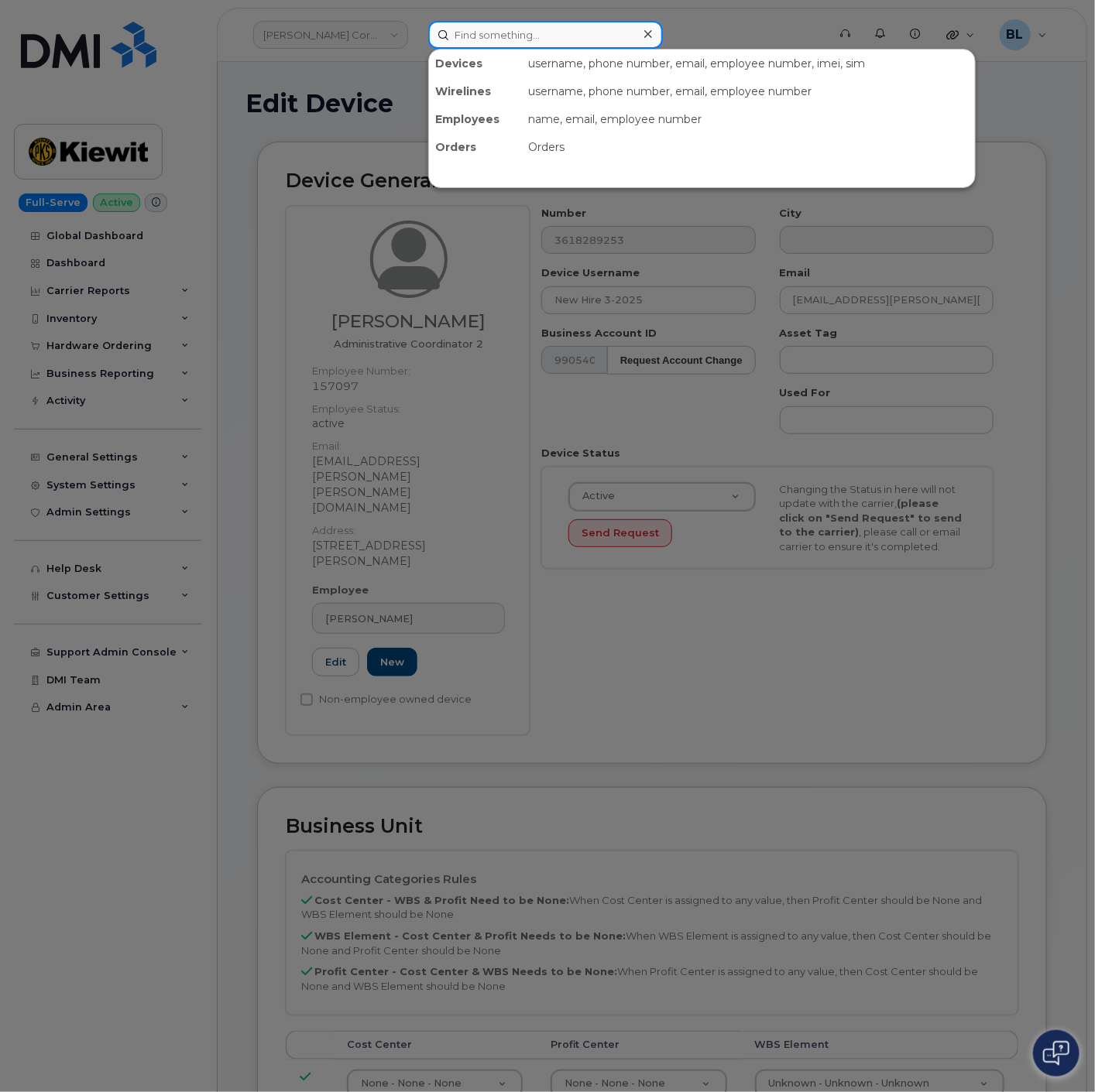
click at [528, 35] on input at bounding box center [545, 35] width 234 height 28
click at [528, 34] on input at bounding box center [545, 35] width 234 height 28
paste input "3618289253"
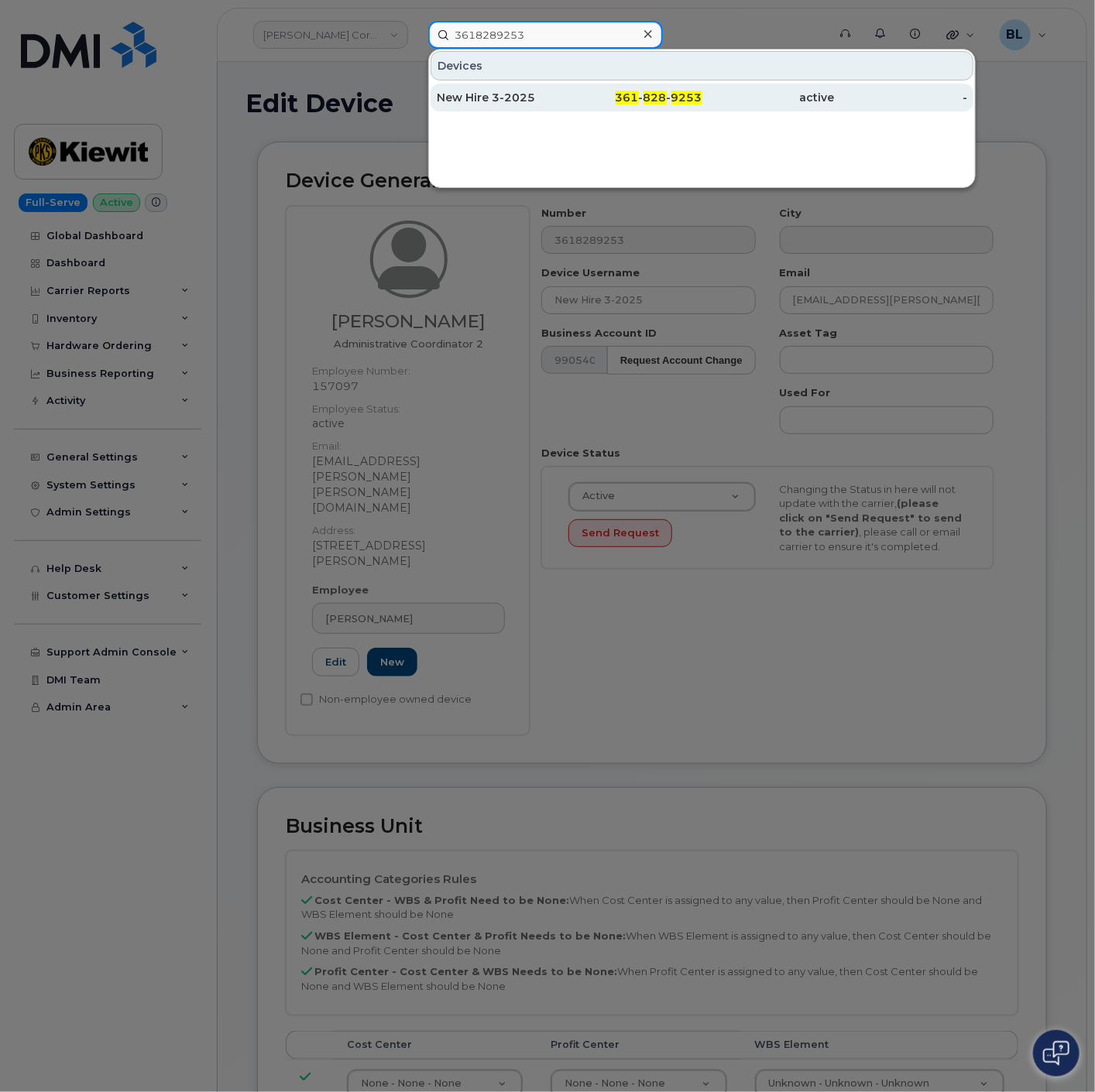
type input "3618289253"
click at [703, 88] on div "361 - 828 - 9253" at bounding box center [769, 98] width 133 height 28
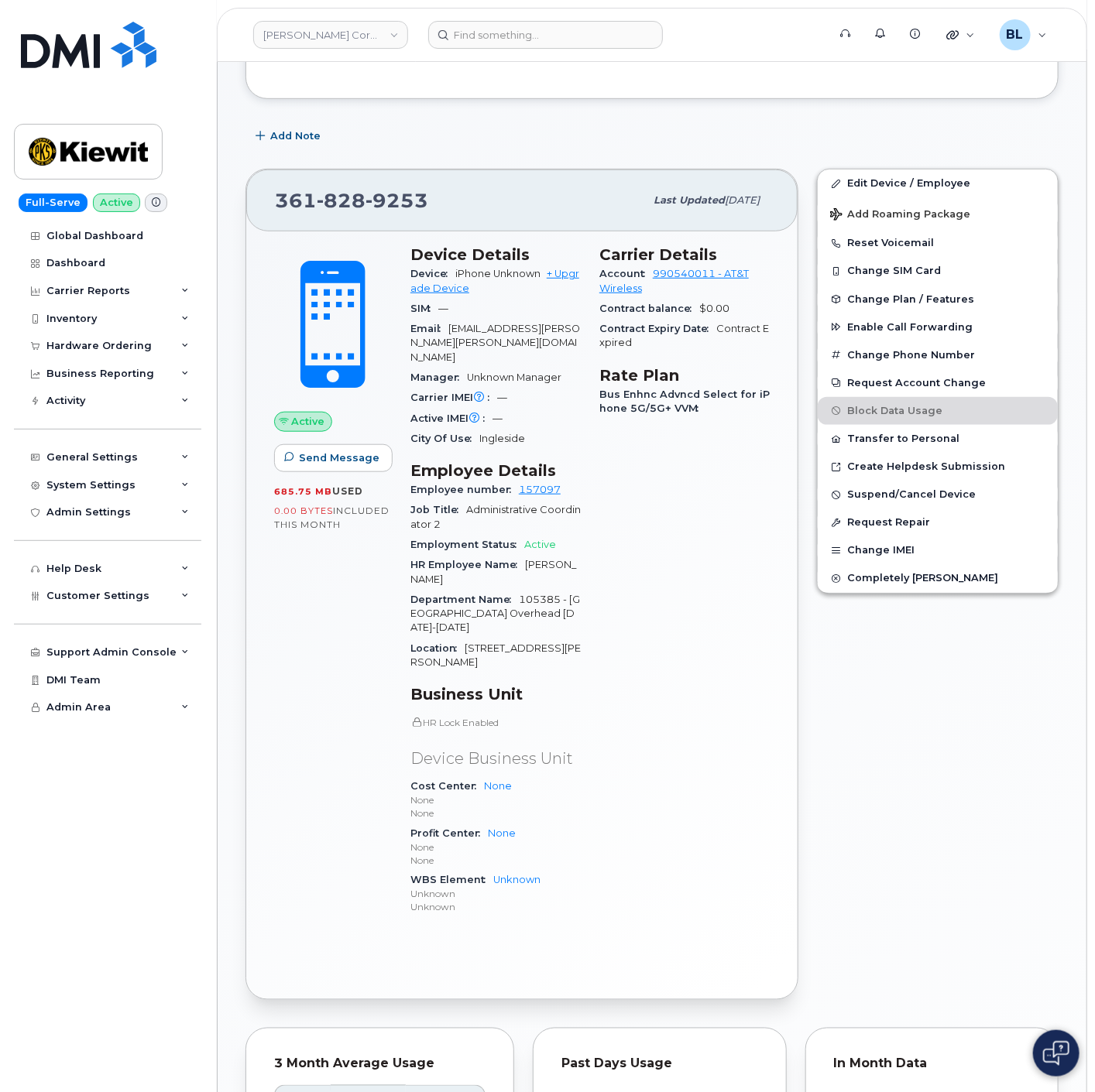
scroll to position [1225, 0]
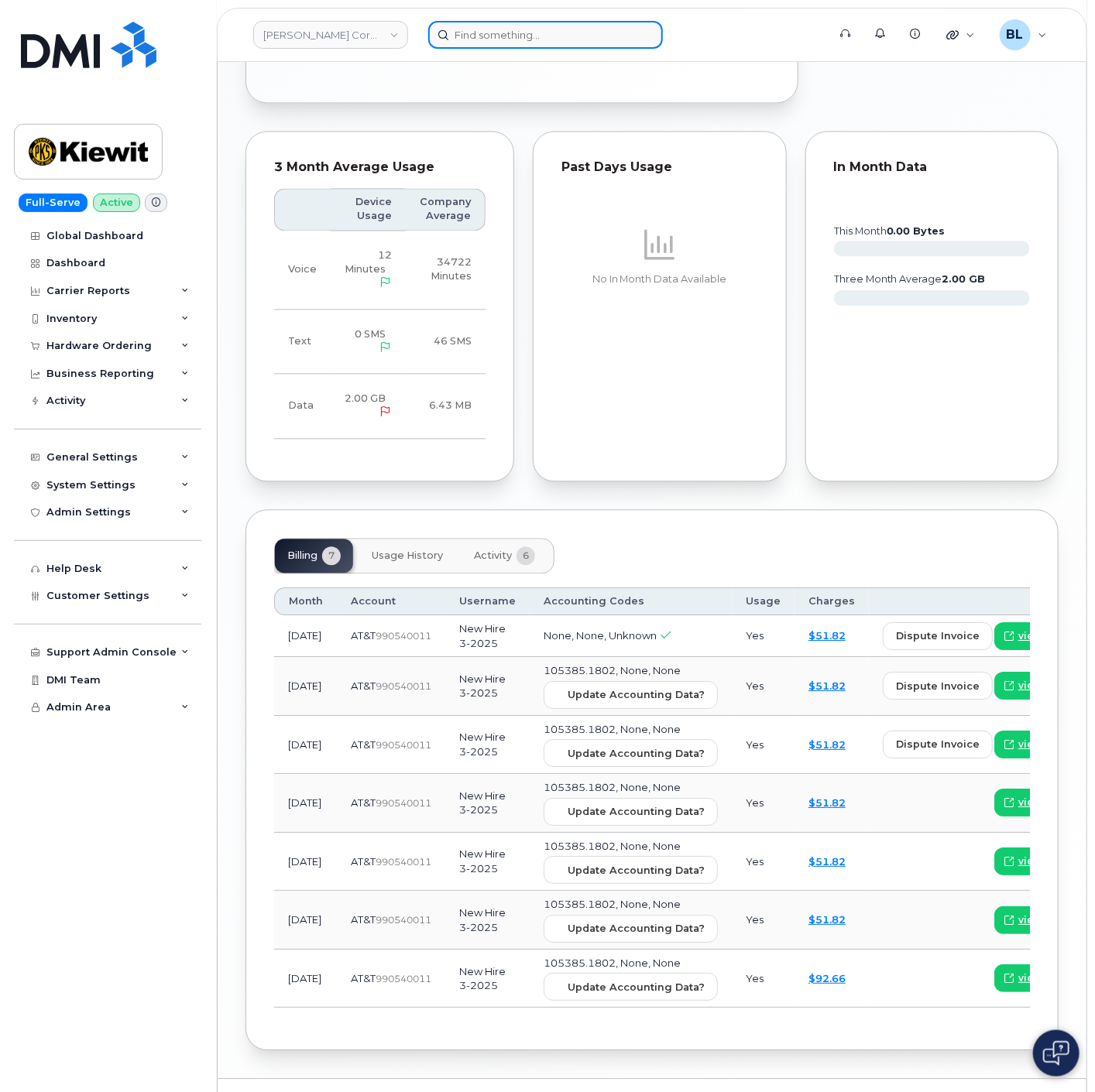
click at [515, 34] on input at bounding box center [545, 35] width 234 height 28
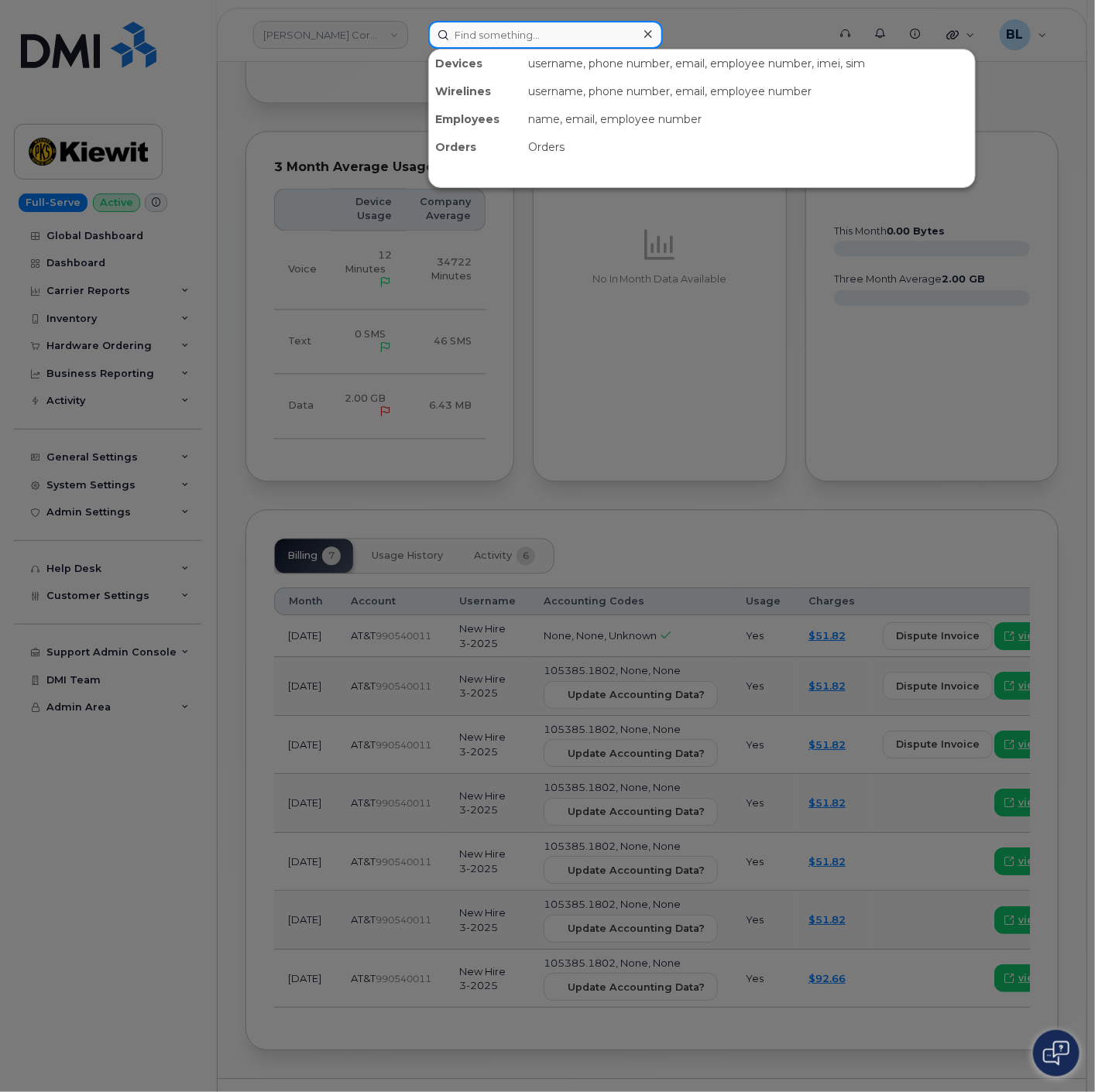
paste input "9856296522"
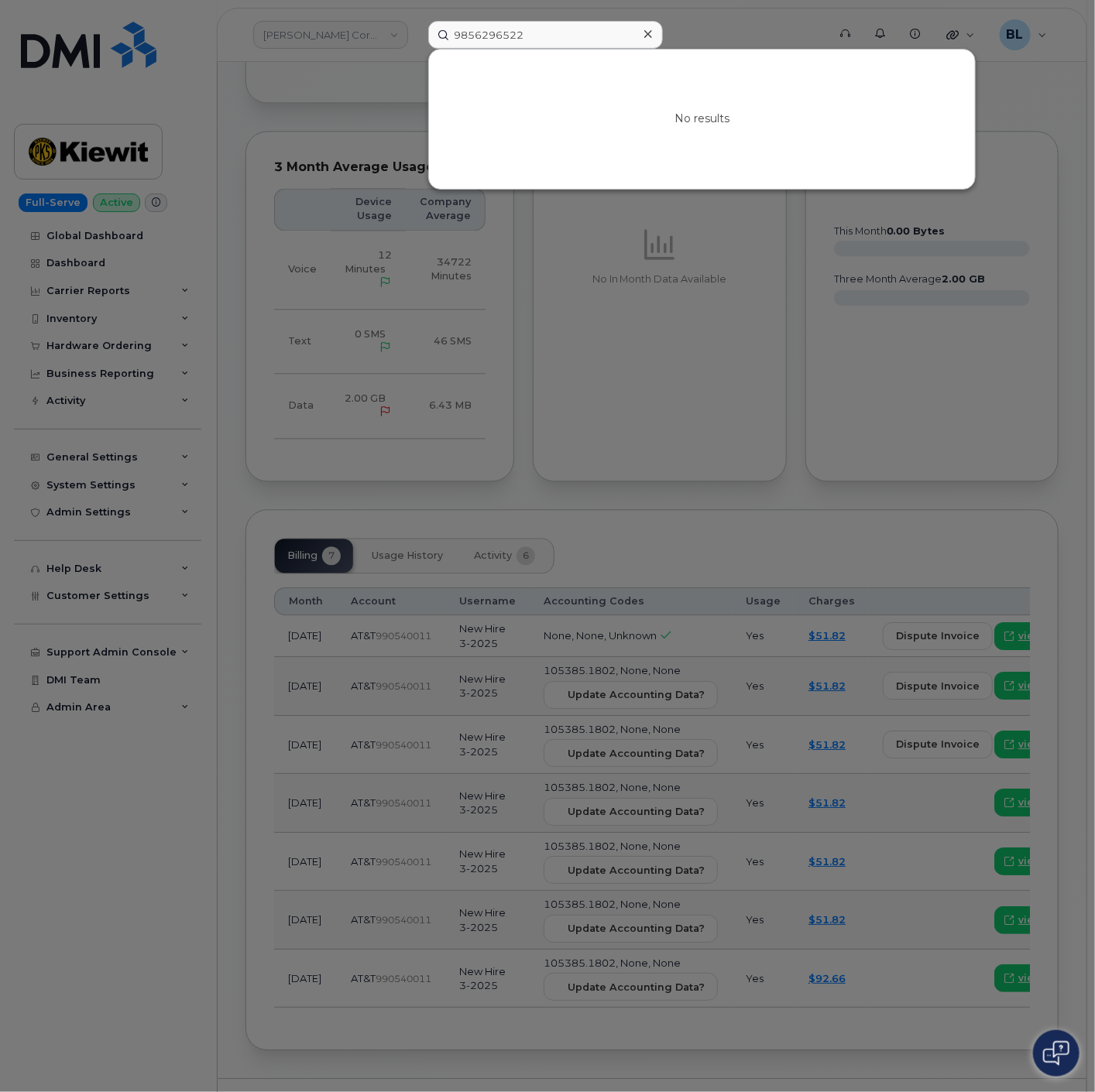
click at [722, 485] on div at bounding box center [547, 546] width 1095 height 1092
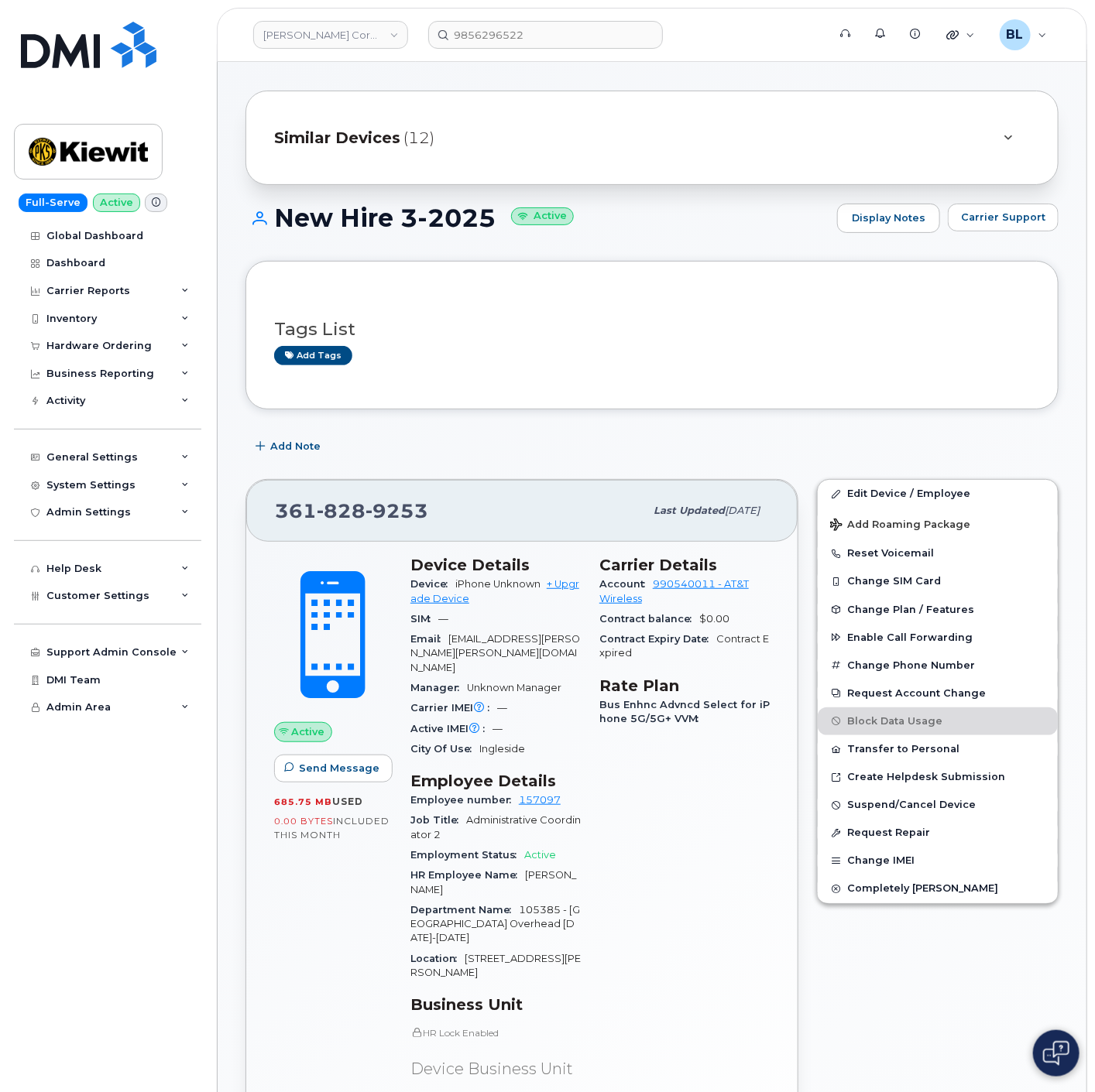
scroll to position [0, 0]
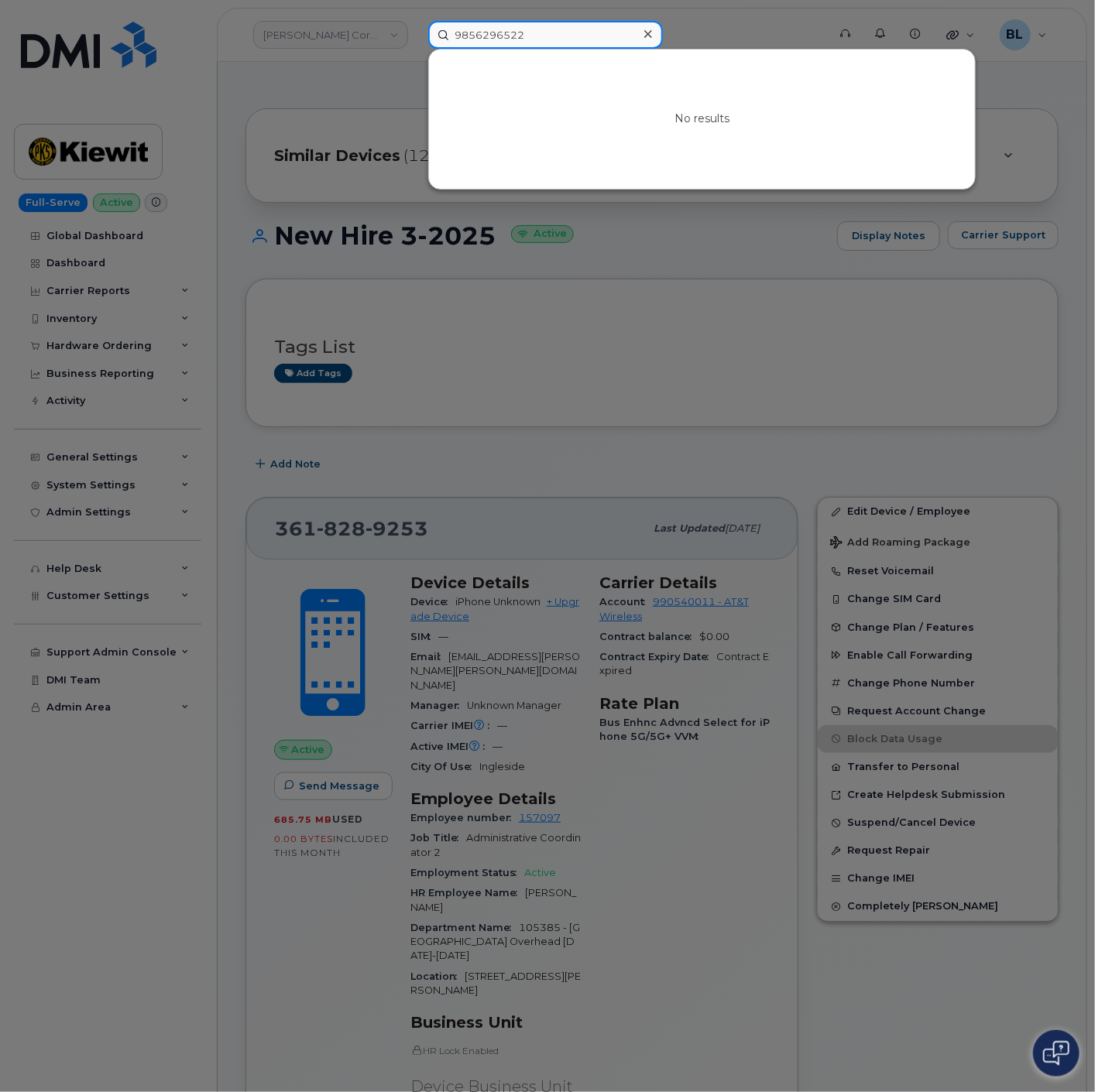
drag, startPoint x: 567, startPoint y: 26, endPoint x: 563, endPoint y: 33, distance: 8.1
click at [567, 25] on input "9856296522" at bounding box center [545, 35] width 234 height 28
click at [540, 37] on input "9856296522" at bounding box center [545, 35] width 234 height 28
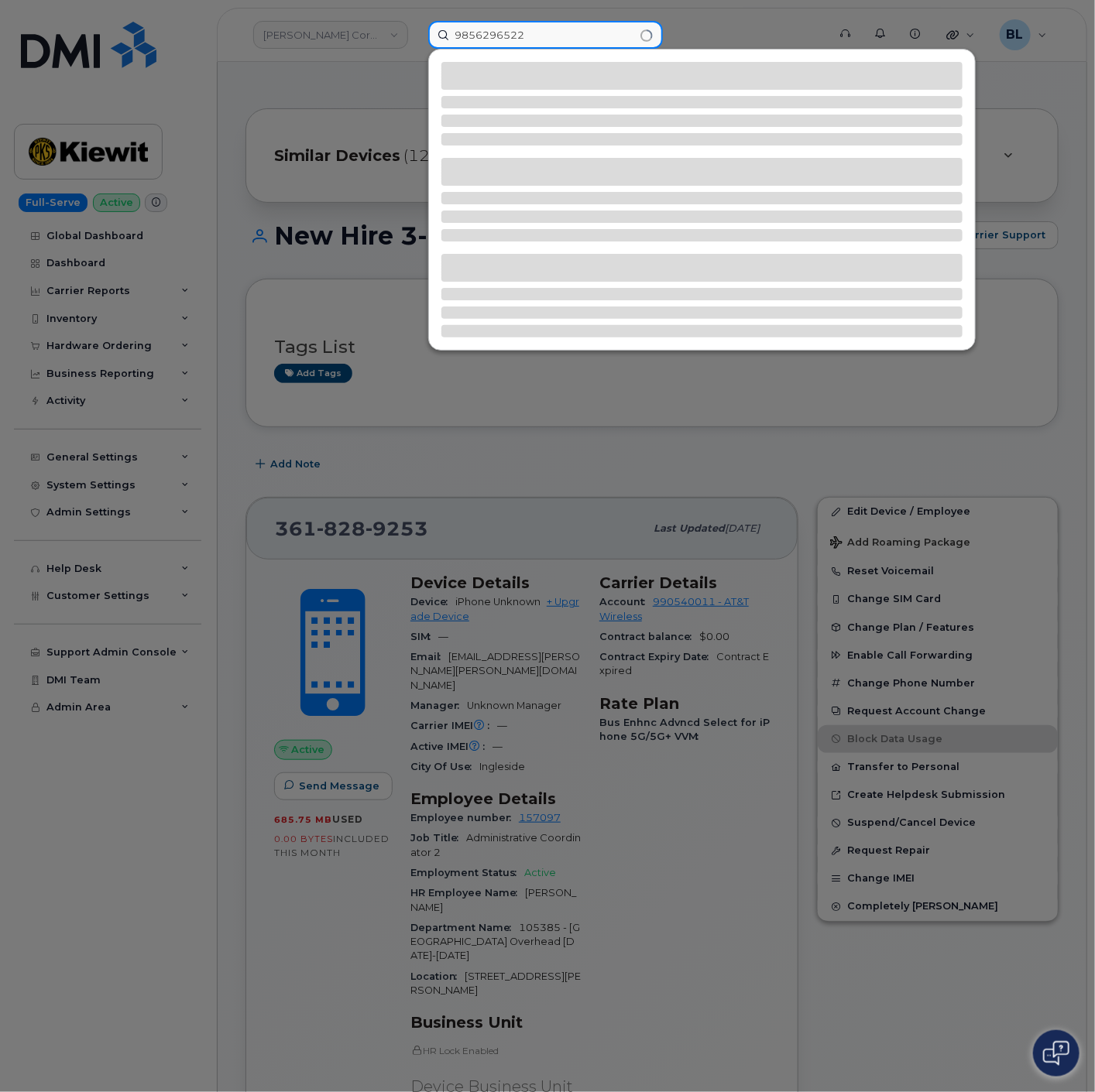
type input "9856296522"
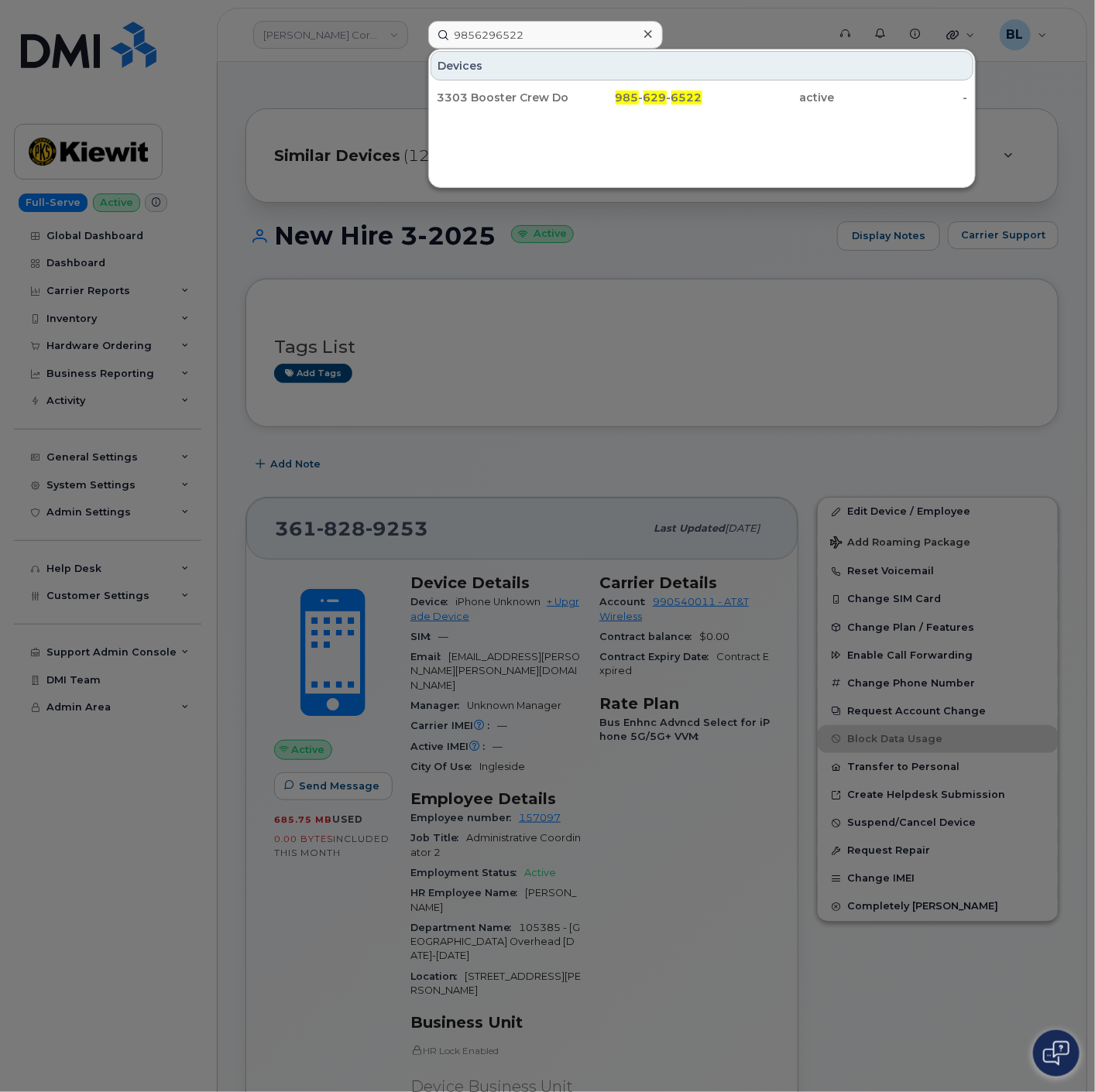
click at [591, 95] on div "985 - 629 - 6522" at bounding box center [635, 98] width 133 height 16
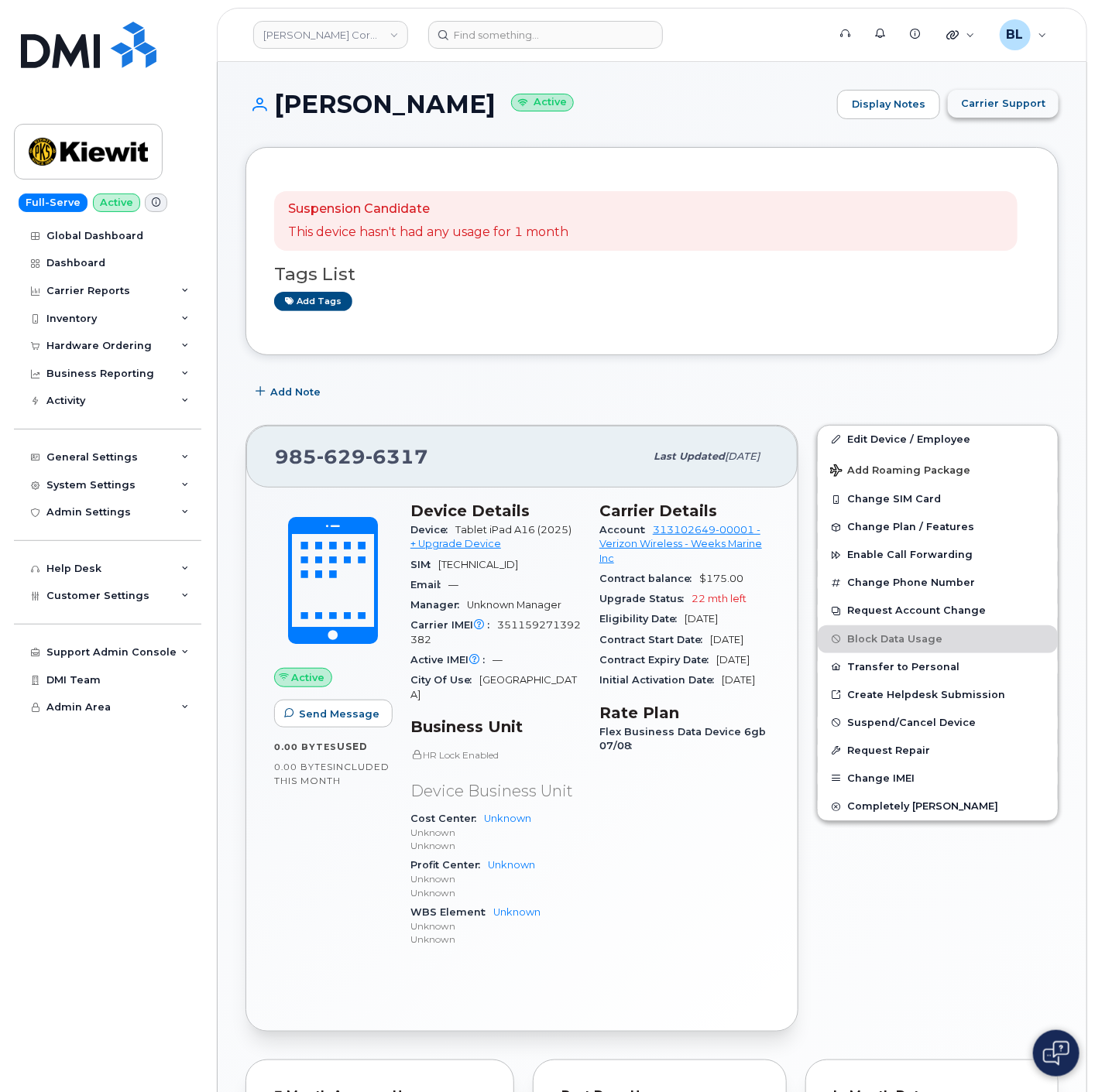
click at [1015, 112] on button "Carrier Support" at bounding box center [1002, 104] width 110 height 28
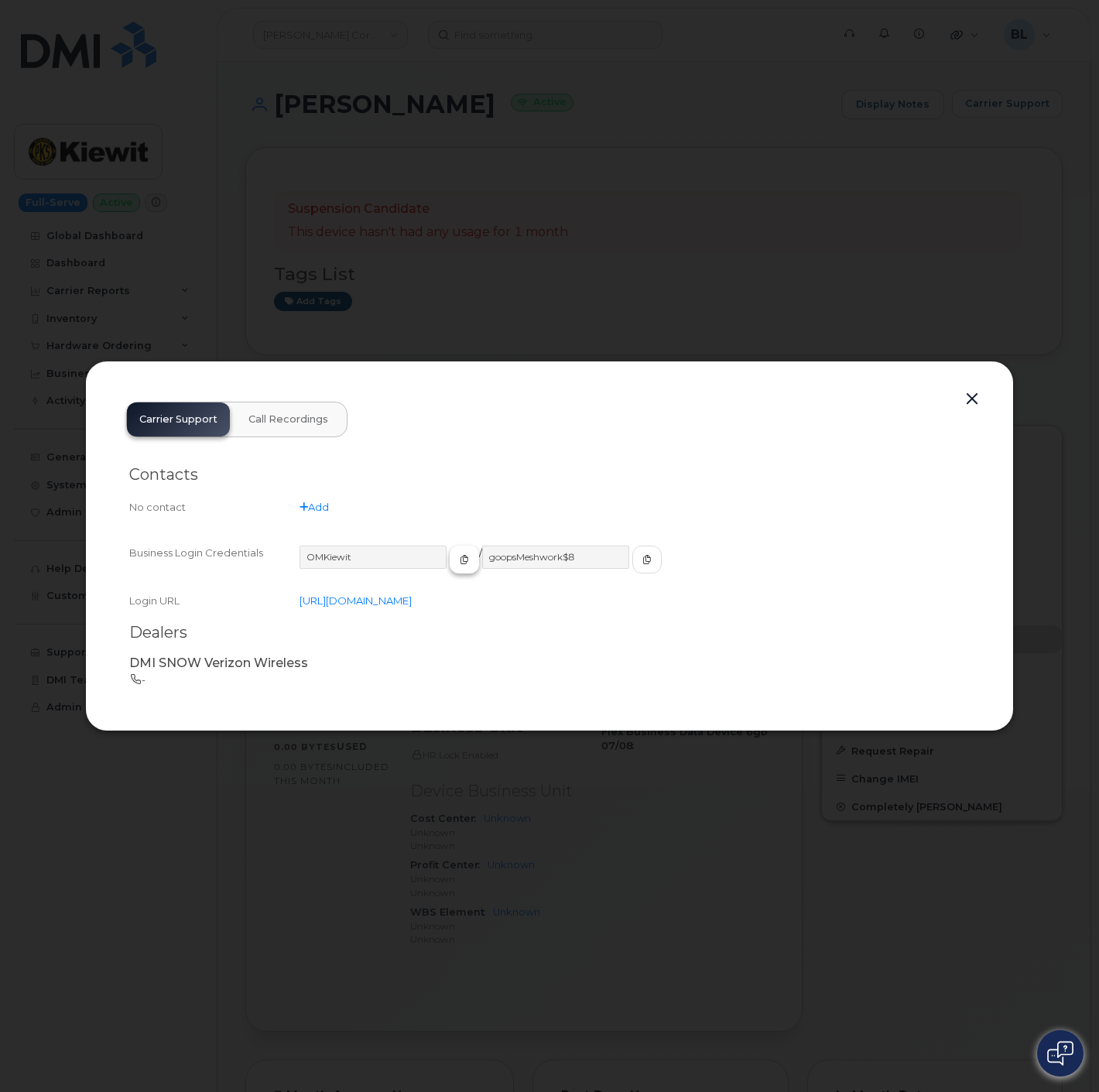
click at [459, 562] on icon "button" at bounding box center [464, 559] width 10 height 10
click at [637, 550] on div "OMKiewit / goopsMeshwork$8" at bounding box center [634, 566] width 671 height 42
click at [633, 556] on button "button" at bounding box center [647, 560] width 29 height 28
click at [955, 401] on div "Carrier Support Call Recordings Contacts No contact Add Business Login Credenti…" at bounding box center [550, 546] width 872 height 314
click at [969, 392] on button "button" at bounding box center [972, 399] width 23 height 22
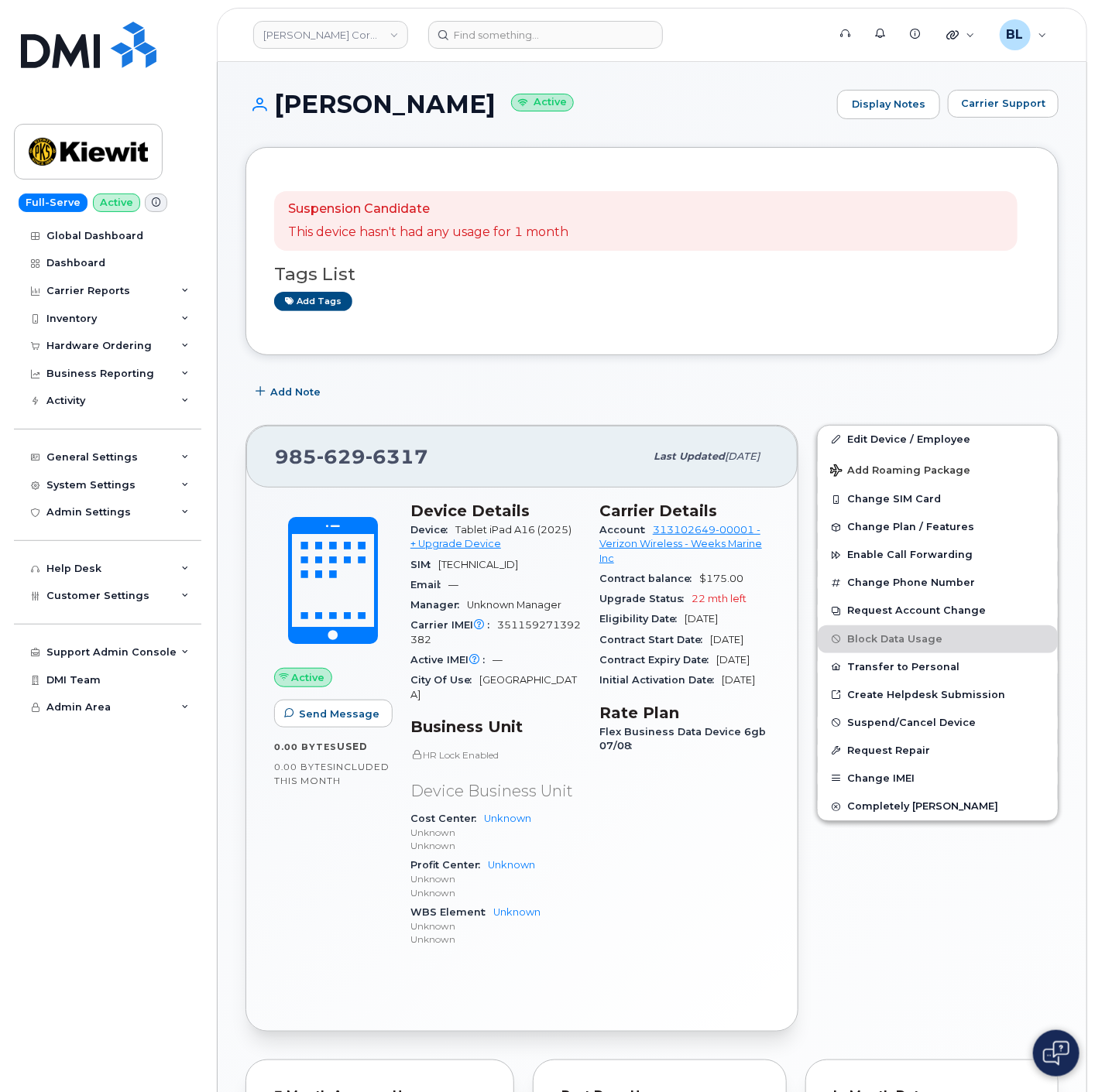
click at [372, 442] on div "[PHONE_NUMBER]" at bounding box center [460, 457] width 369 height 33
copy span "[PHONE_NUMBER]"
drag, startPoint x: 651, startPoint y: 528, endPoint x: 752, endPoint y: 533, distance: 101.1
click at [752, 533] on div "Account 313102649-00001 - Verizon Wireless - Weeks Marine Inc" at bounding box center [684, 544] width 171 height 49
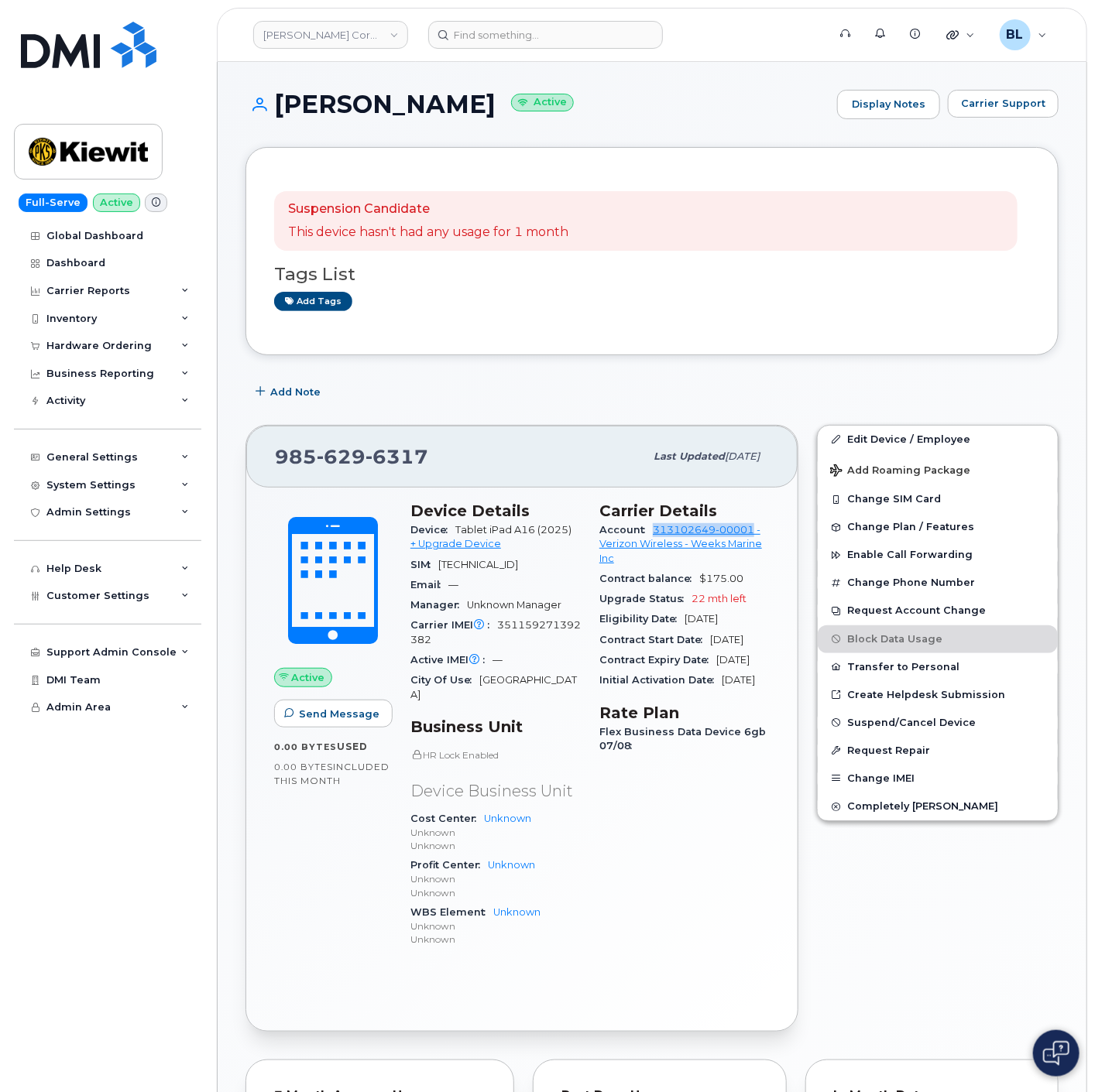
copy link "313102649-00001"
click at [366, 466] on span "629" at bounding box center [397, 457] width 63 height 23
copy span "[PHONE_NUMBER]"
drag, startPoint x: 266, startPoint y: 103, endPoint x: 575, endPoint y: 95, distance: 309.1
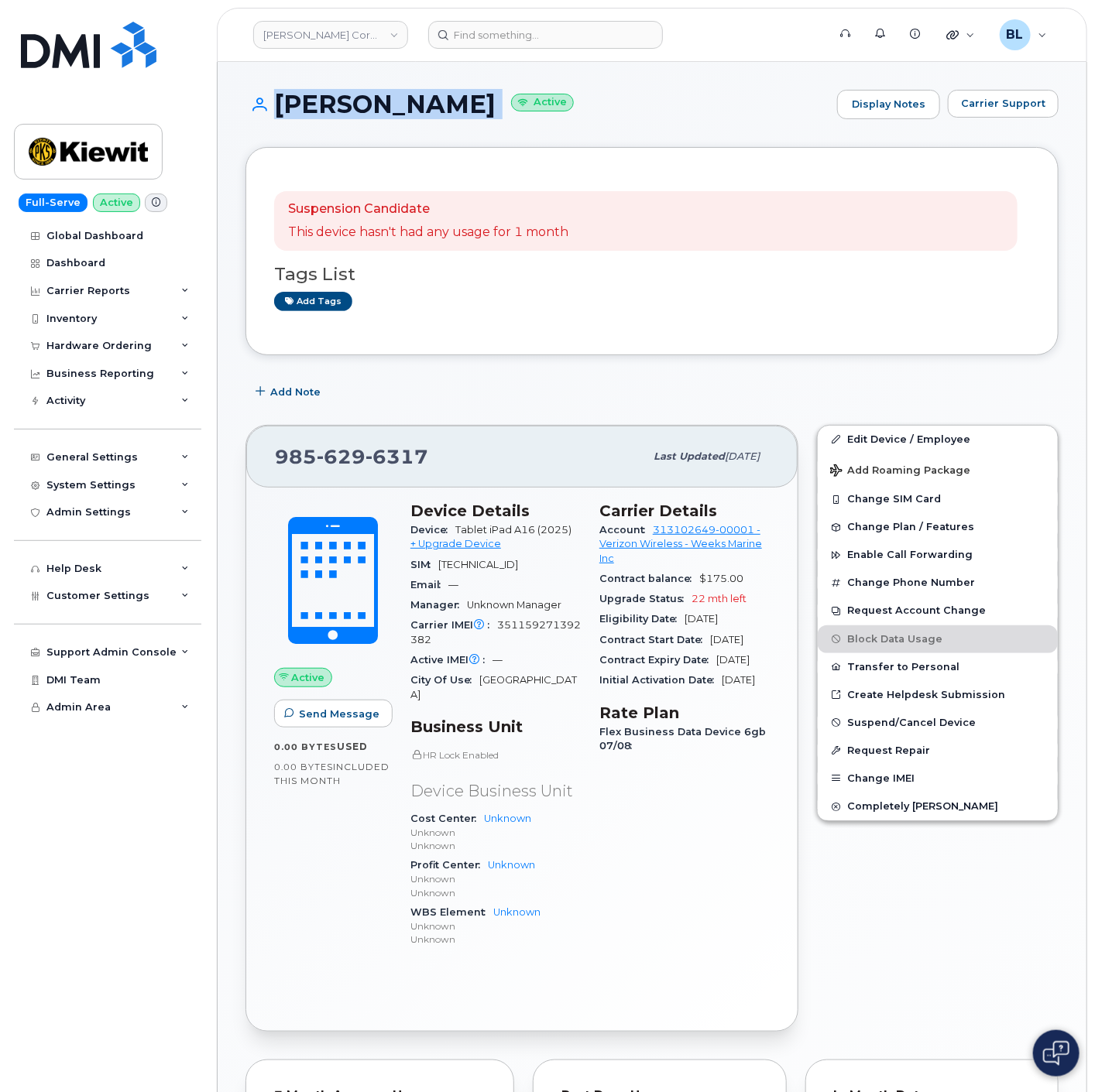
click at [575, 95] on h1 "NATHANIEL SLATTERY Active" at bounding box center [537, 104] width 584 height 27
copy h1 "NATHANIEL SLATTERY"
drag, startPoint x: 947, startPoint y: 442, endPoint x: 739, endPoint y: 497, distance: 215.1
click at [947, 442] on link "Edit Device / Employee" at bounding box center [938, 440] width 240 height 28
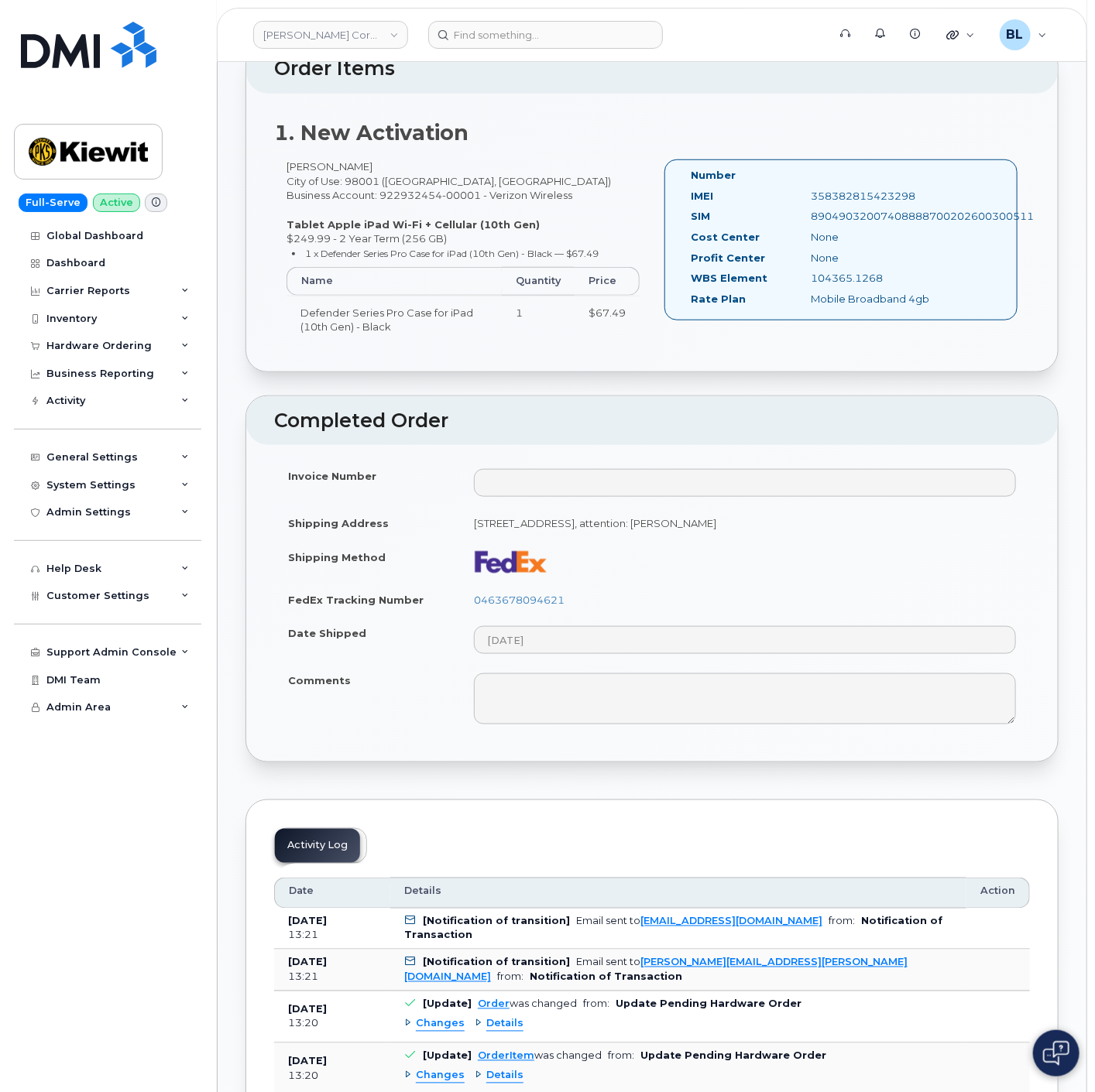
scroll to position [917, 0]
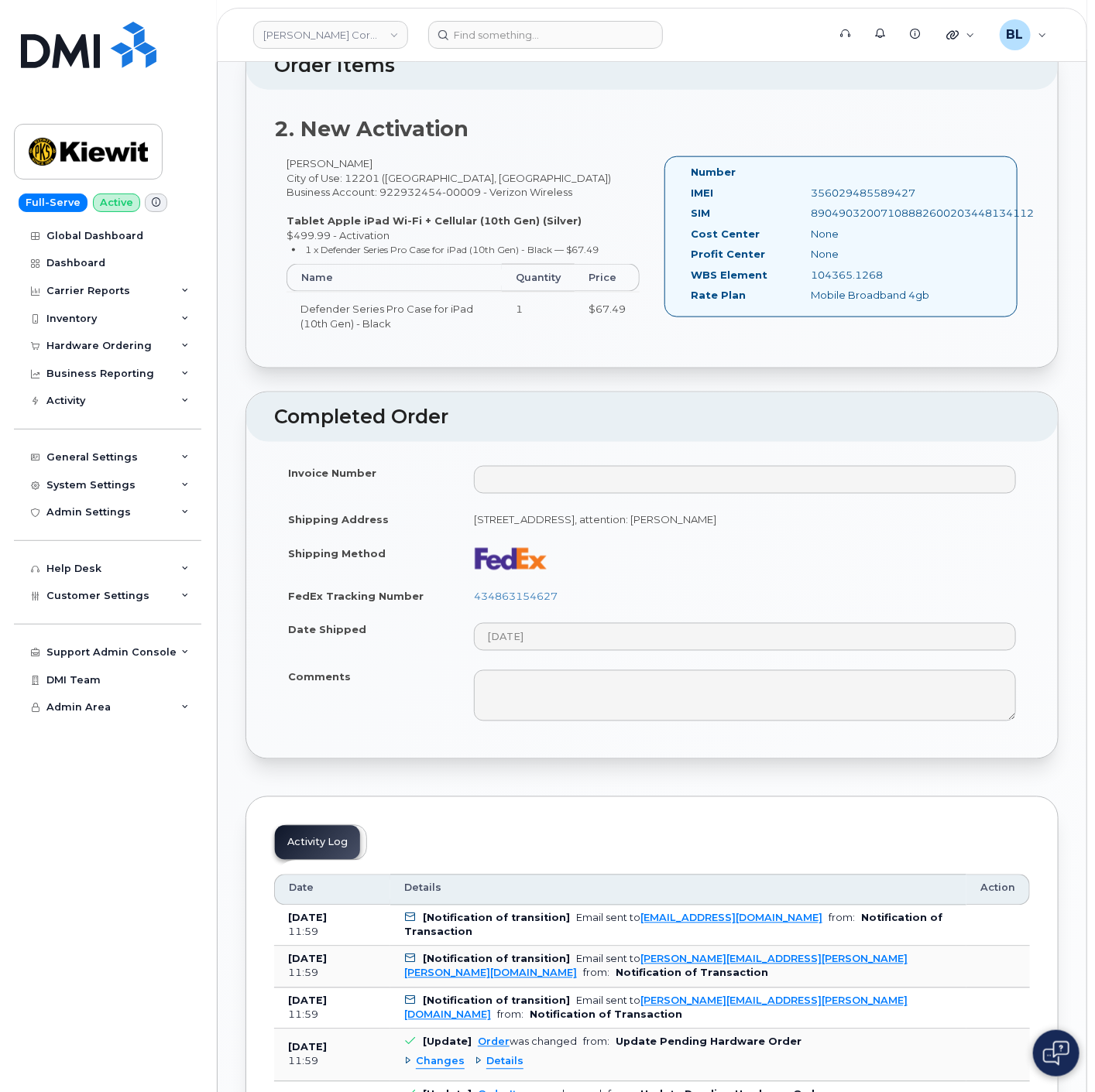
scroll to position [459, 0]
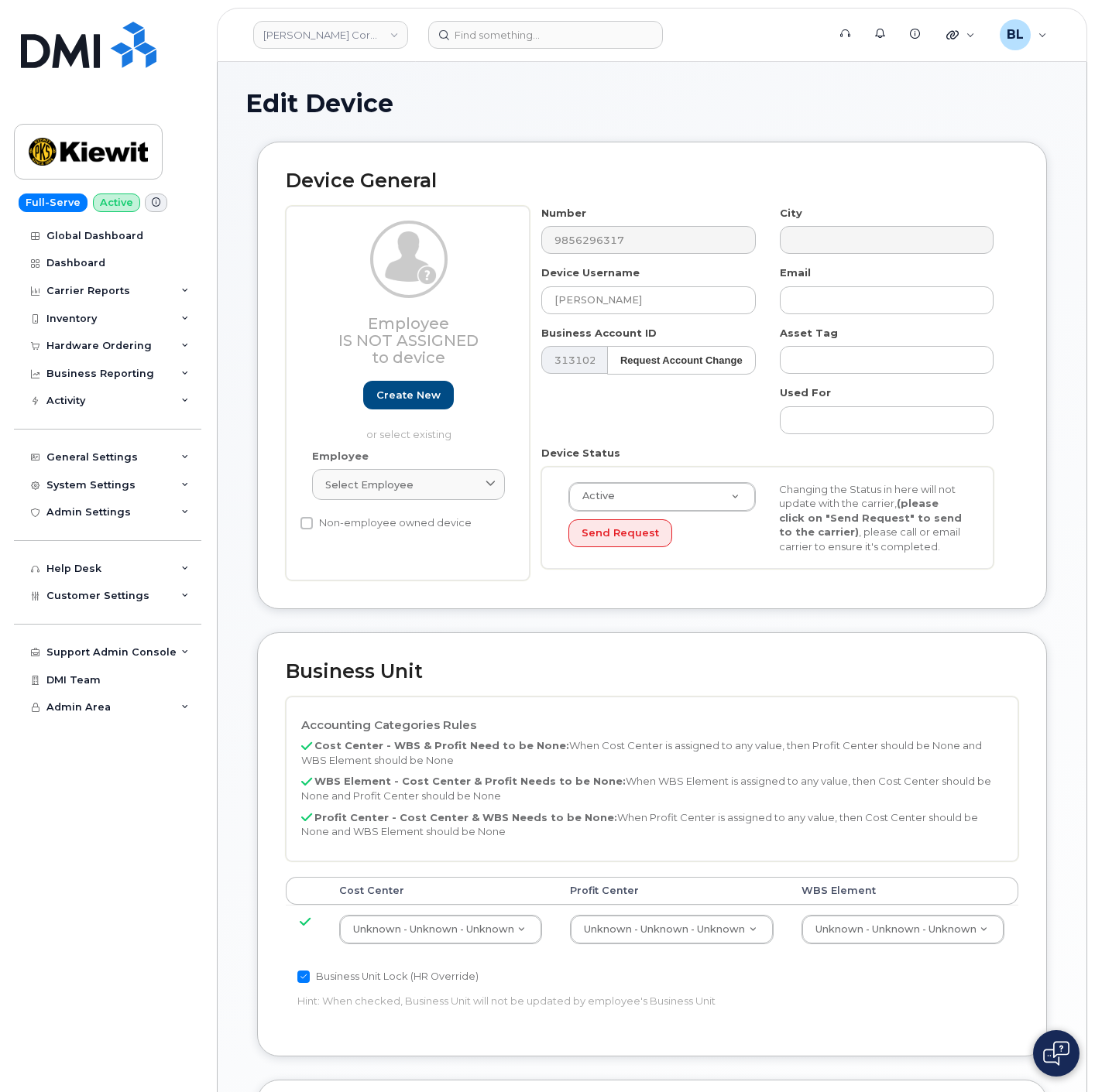
select select "29584743"
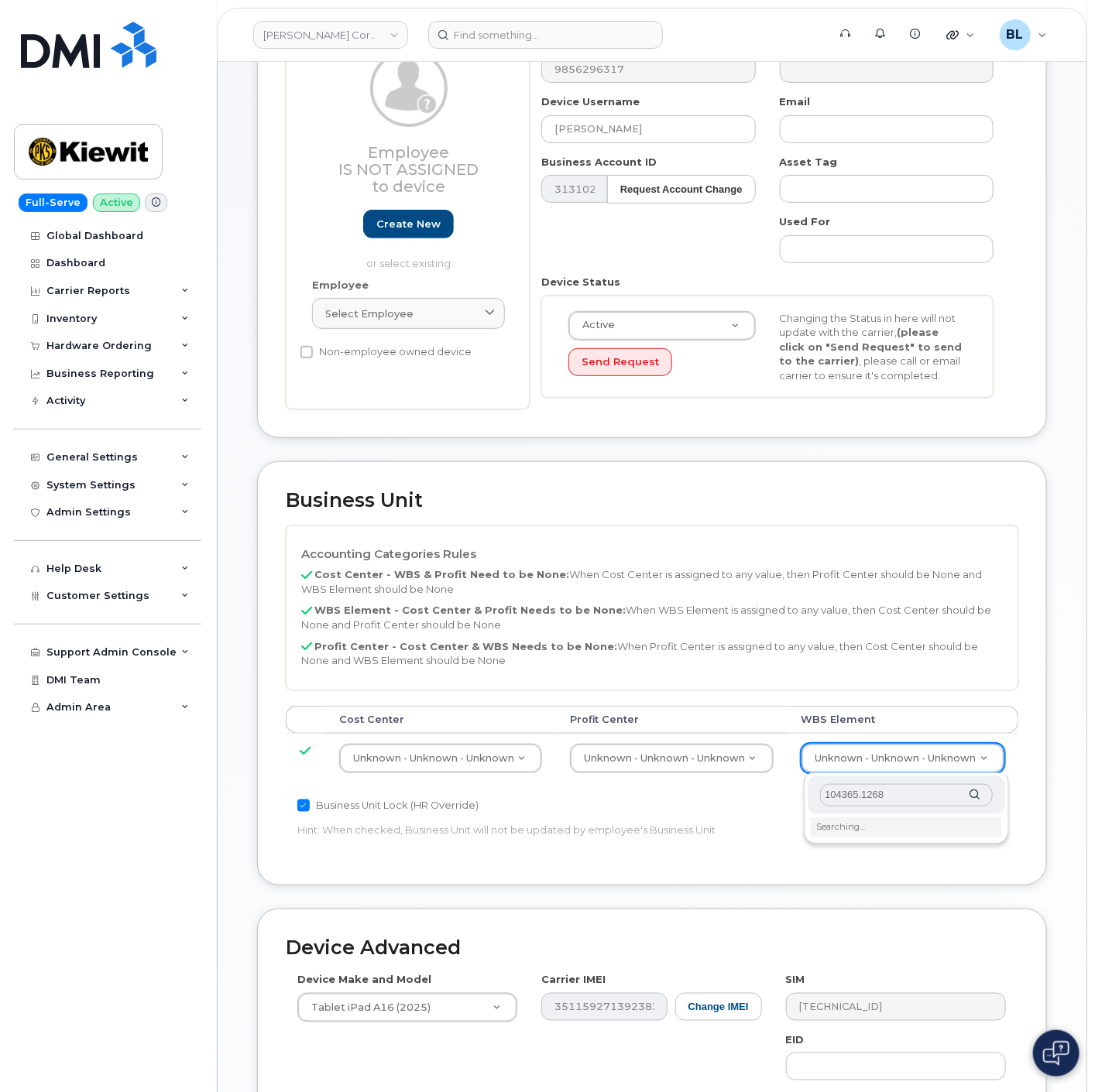
scroll to position [229, 0]
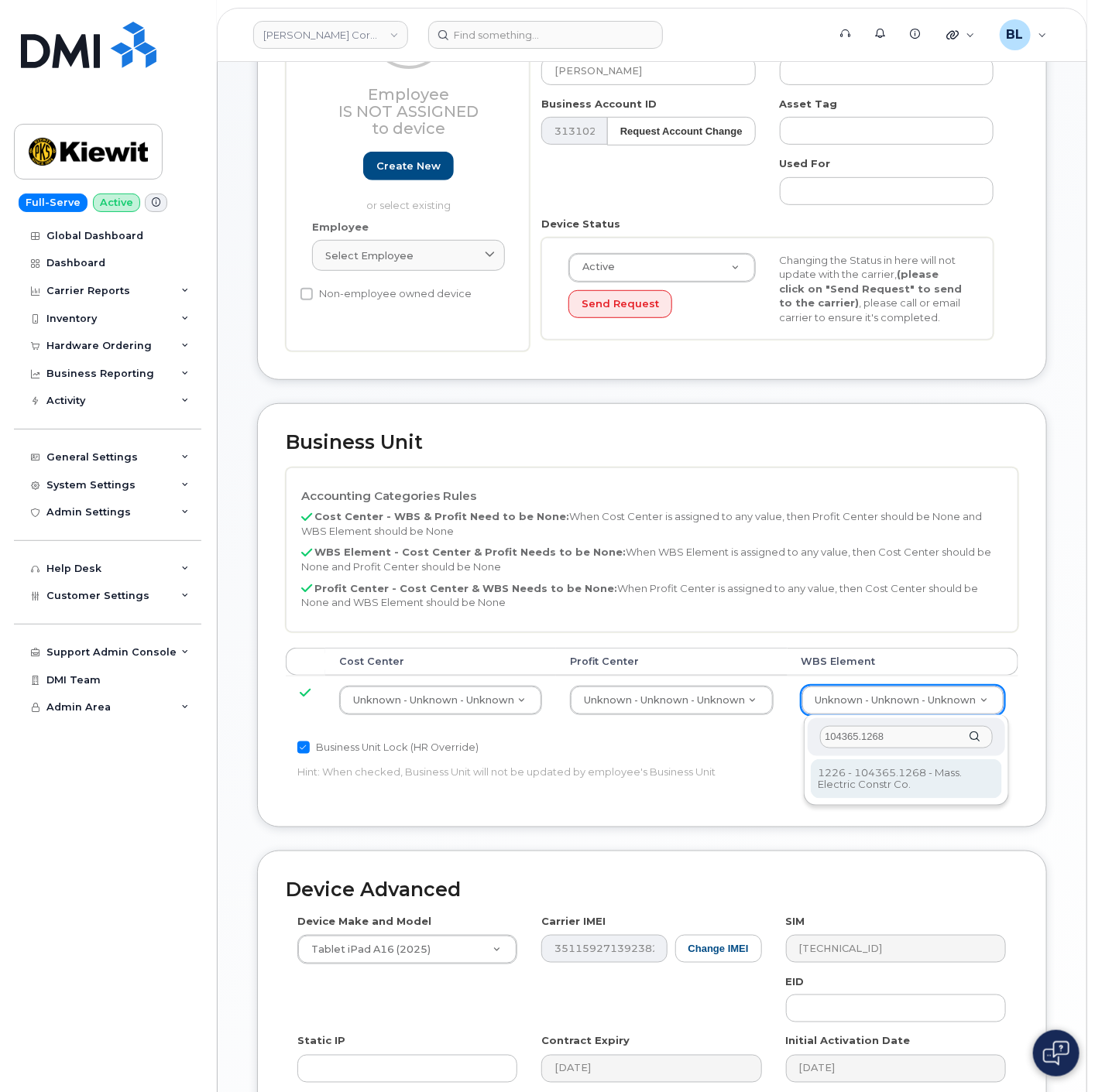
type input "104365.1268"
drag, startPoint x: 916, startPoint y: 792, endPoint x: 923, endPoint y: 785, distance: 9.9
type input "29936074"
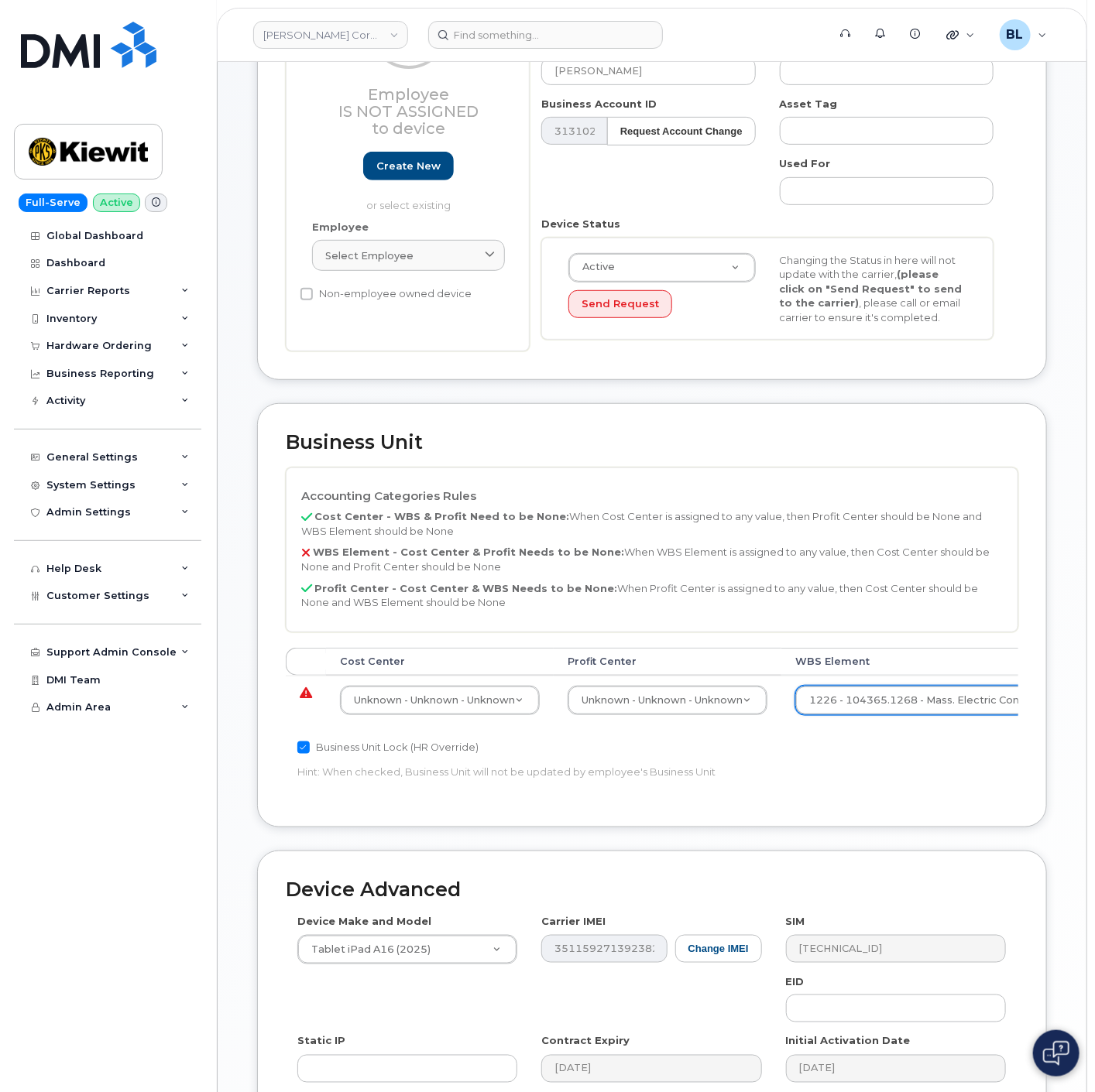
drag, startPoint x: 701, startPoint y: 722, endPoint x: 697, endPoint y: 738, distance: 16.5
click at [701, 722] on td "Unknown - Unknown - Unknown None - None - None Unknown - Unknown - Unknown" at bounding box center [667, 700] width 228 height 49
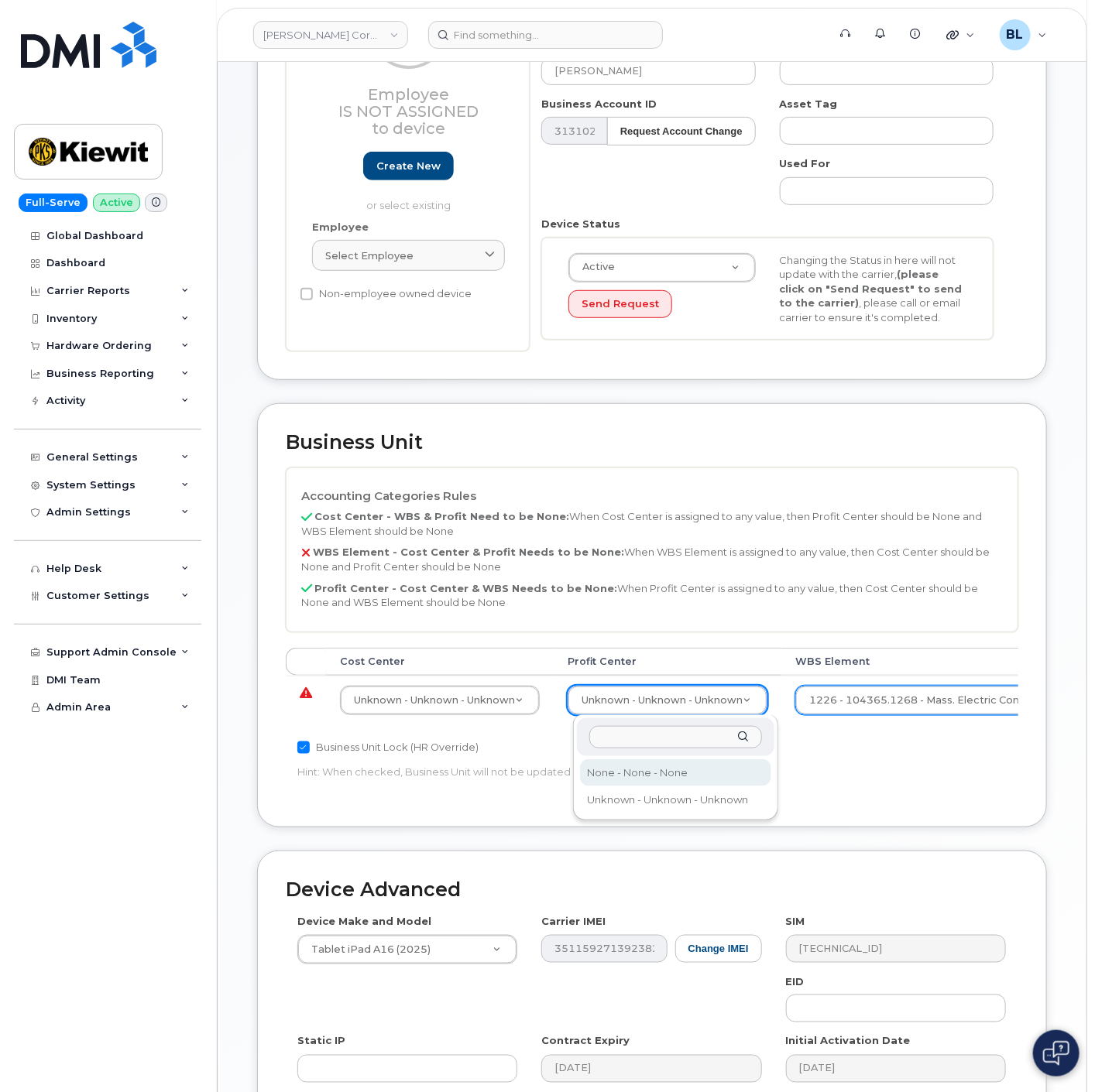
select select "29629357"
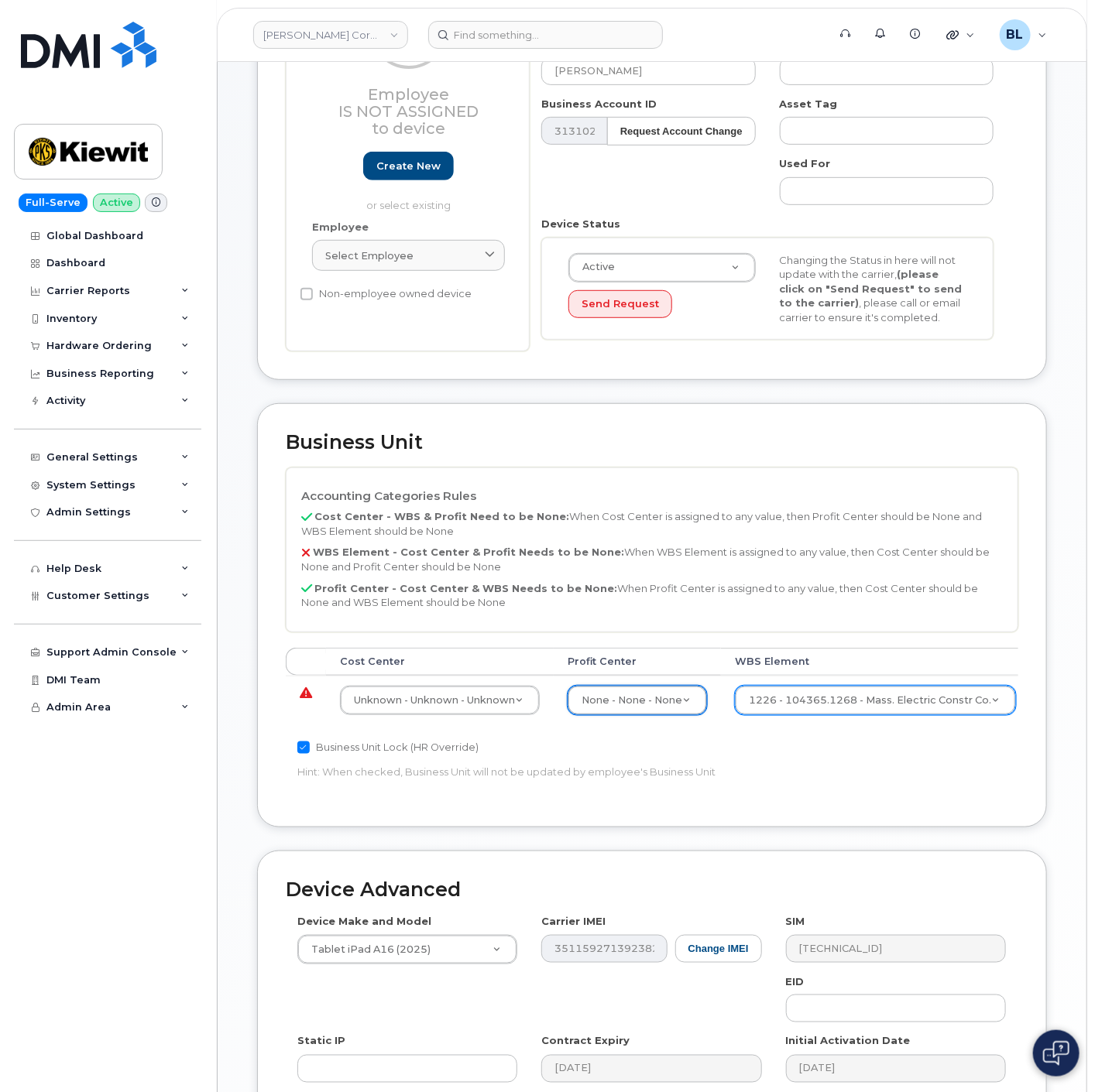
click at [399, 683] on td "Unknown - Unknown - Unknown 29584742" at bounding box center [440, 700] width 228 height 49
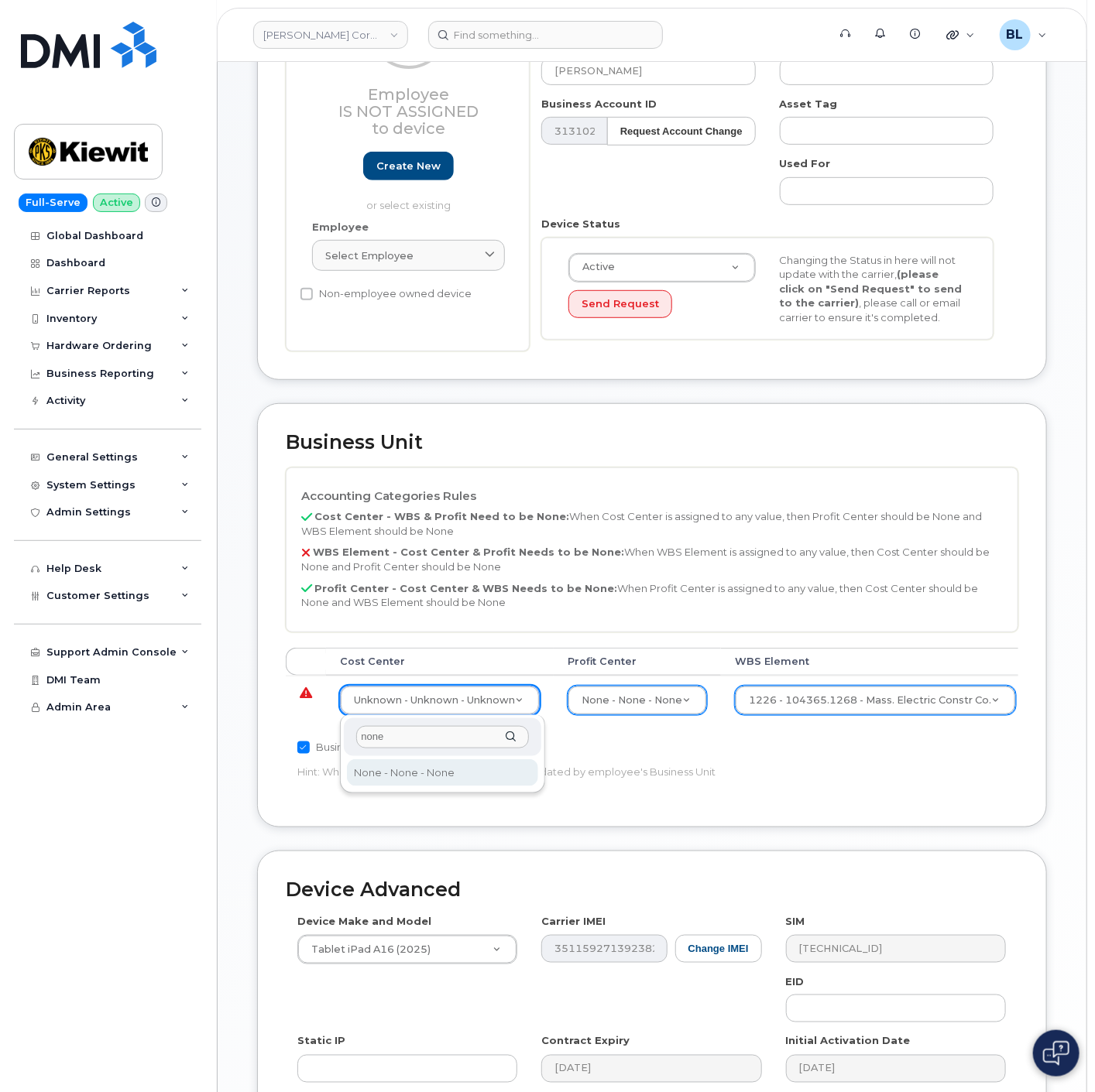
type input "none"
type input "29629358"
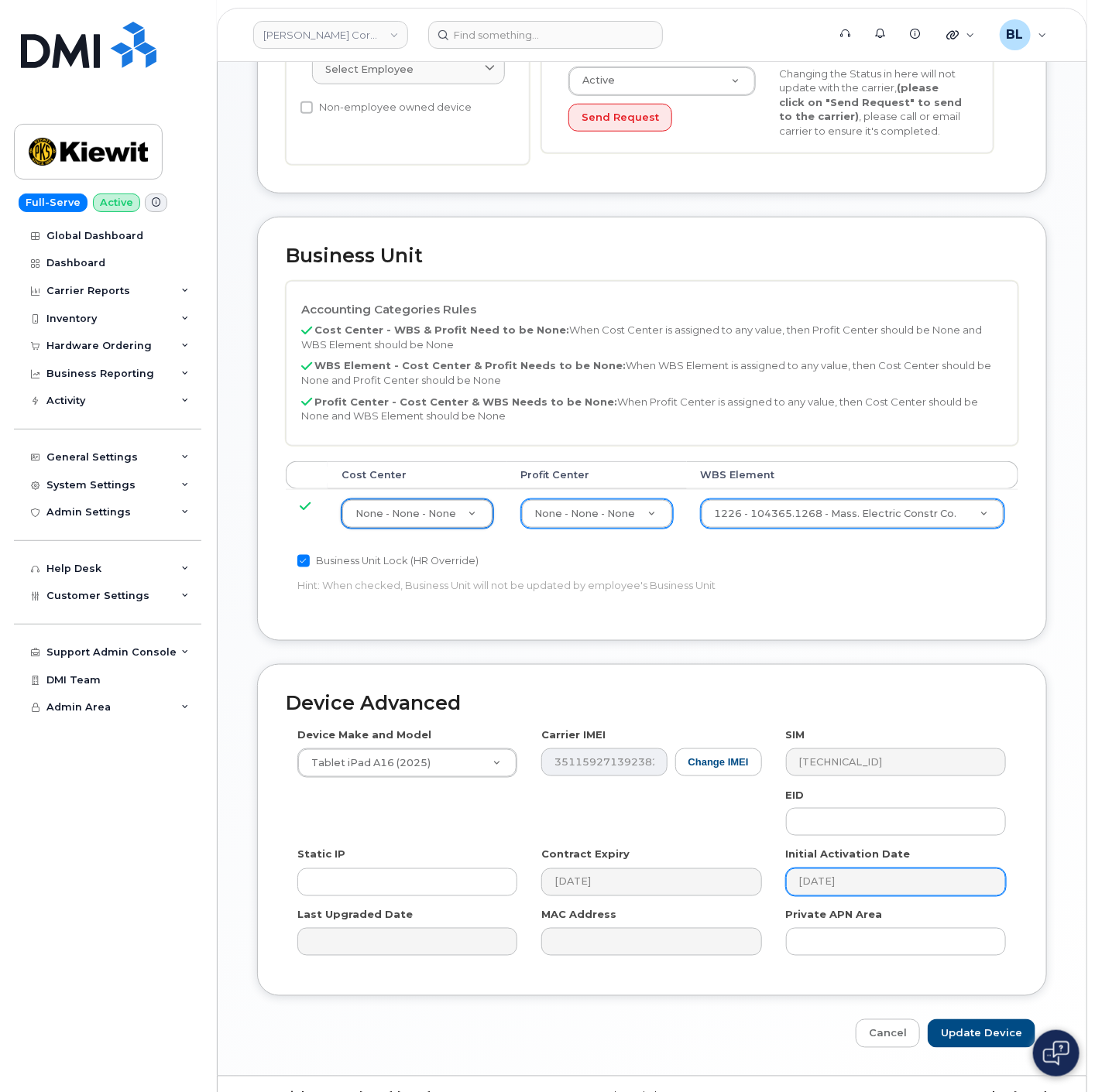
scroll to position [451, 0]
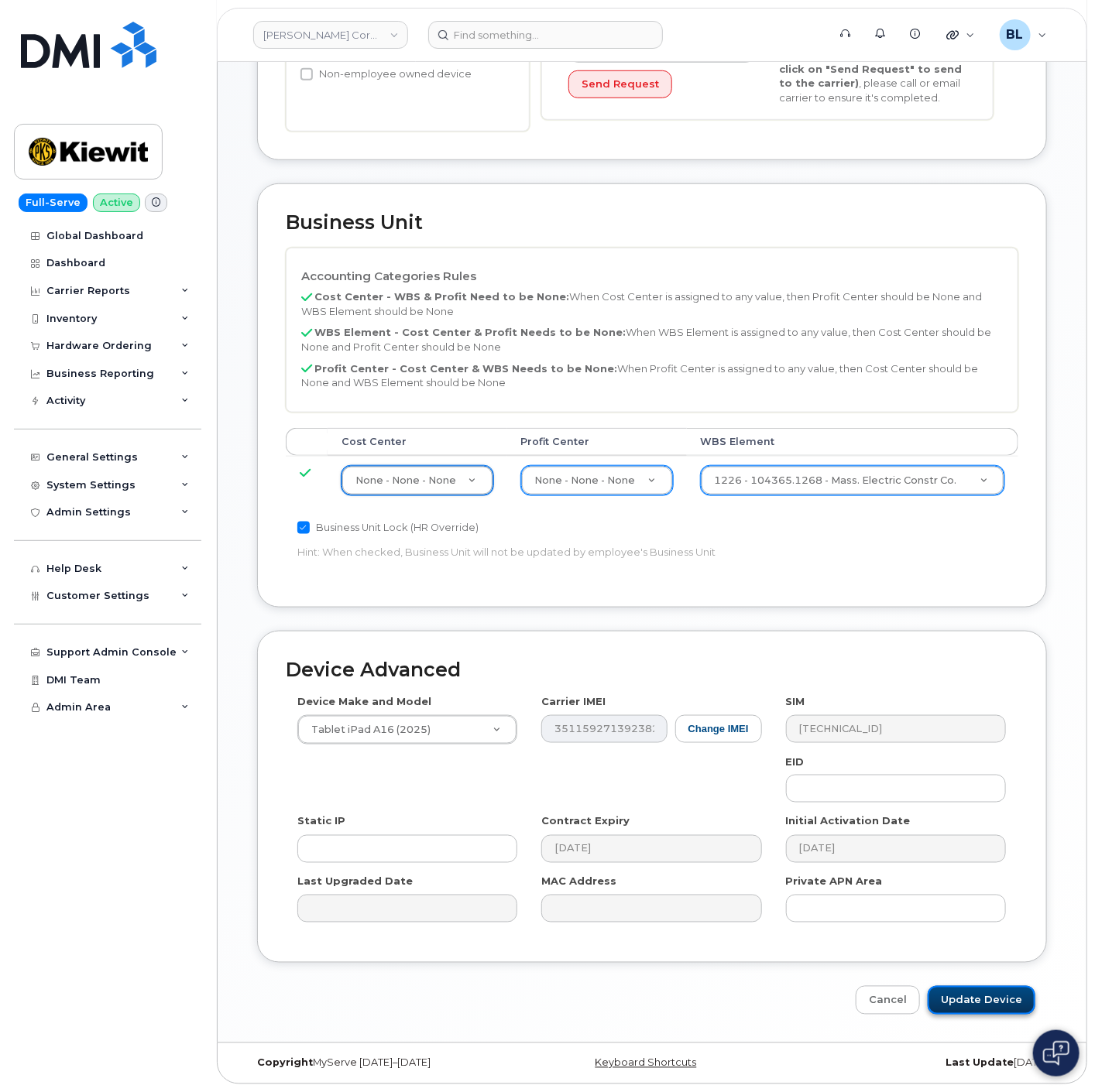
click at [966, 1004] on input "Update Device" at bounding box center [982, 1000] width 108 height 28
type input "Saving..."
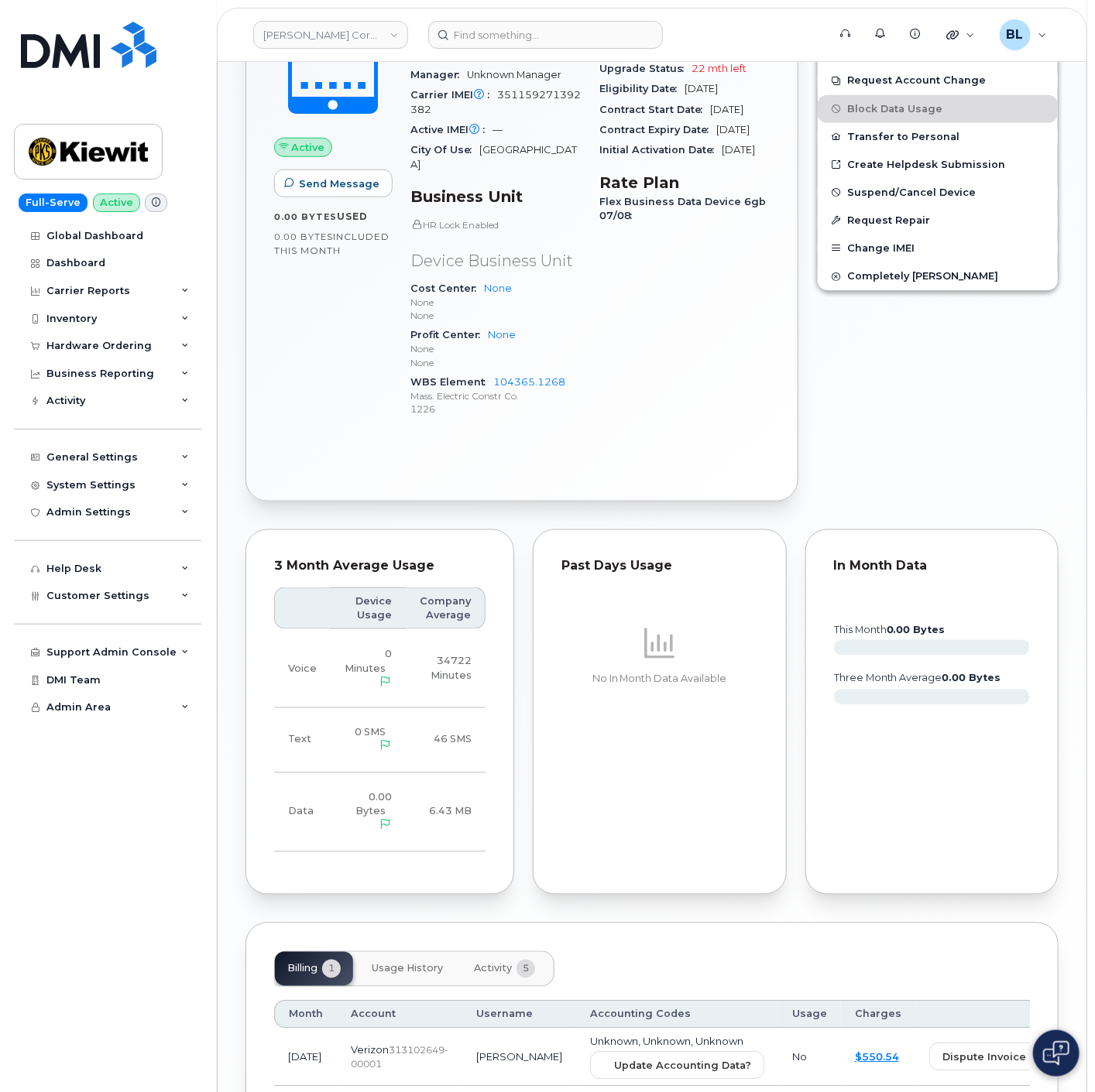
scroll to position [622, 0]
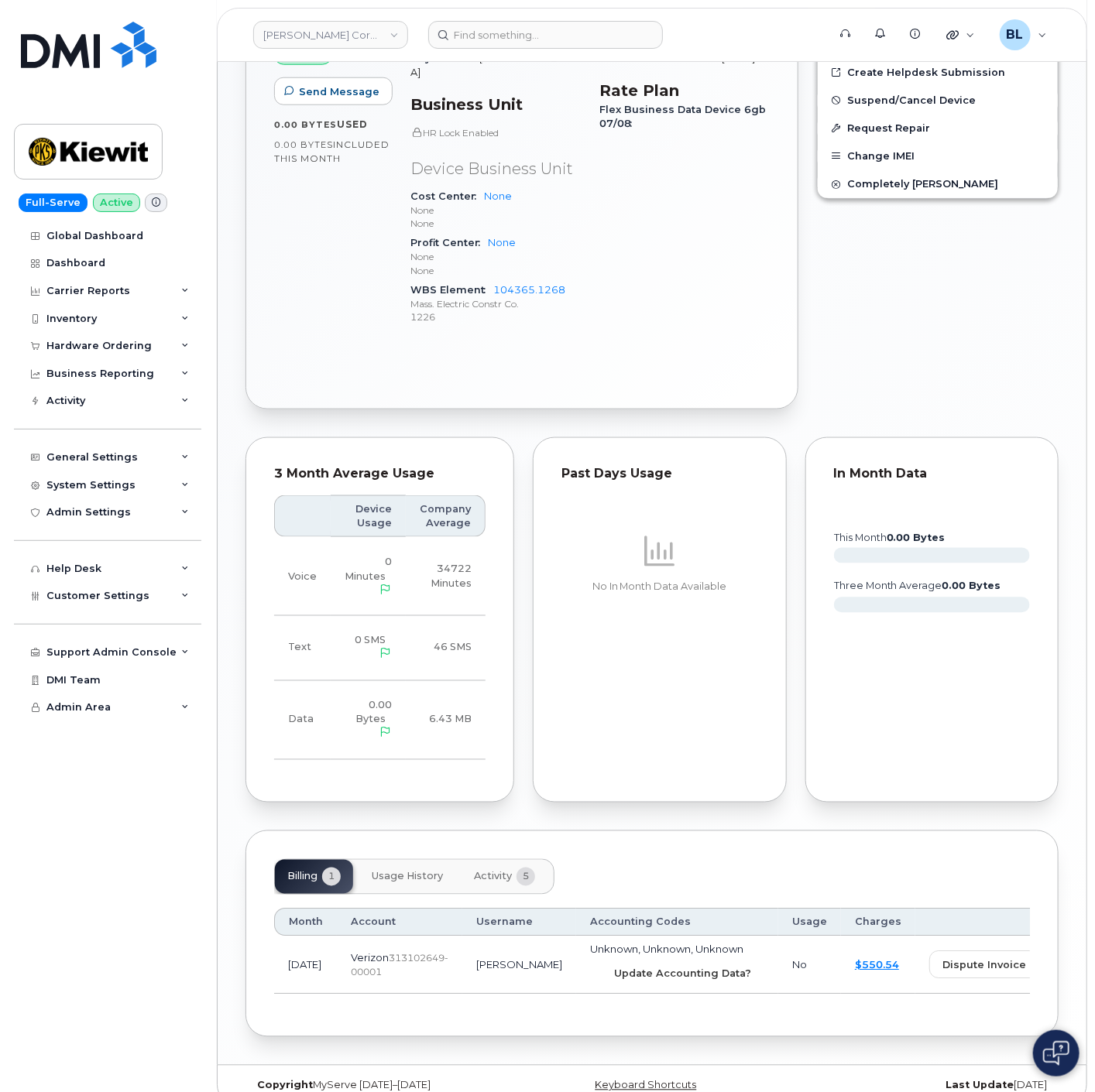
click at [614, 967] on span "Update Accounting Data?" at bounding box center [682, 974] width 137 height 15
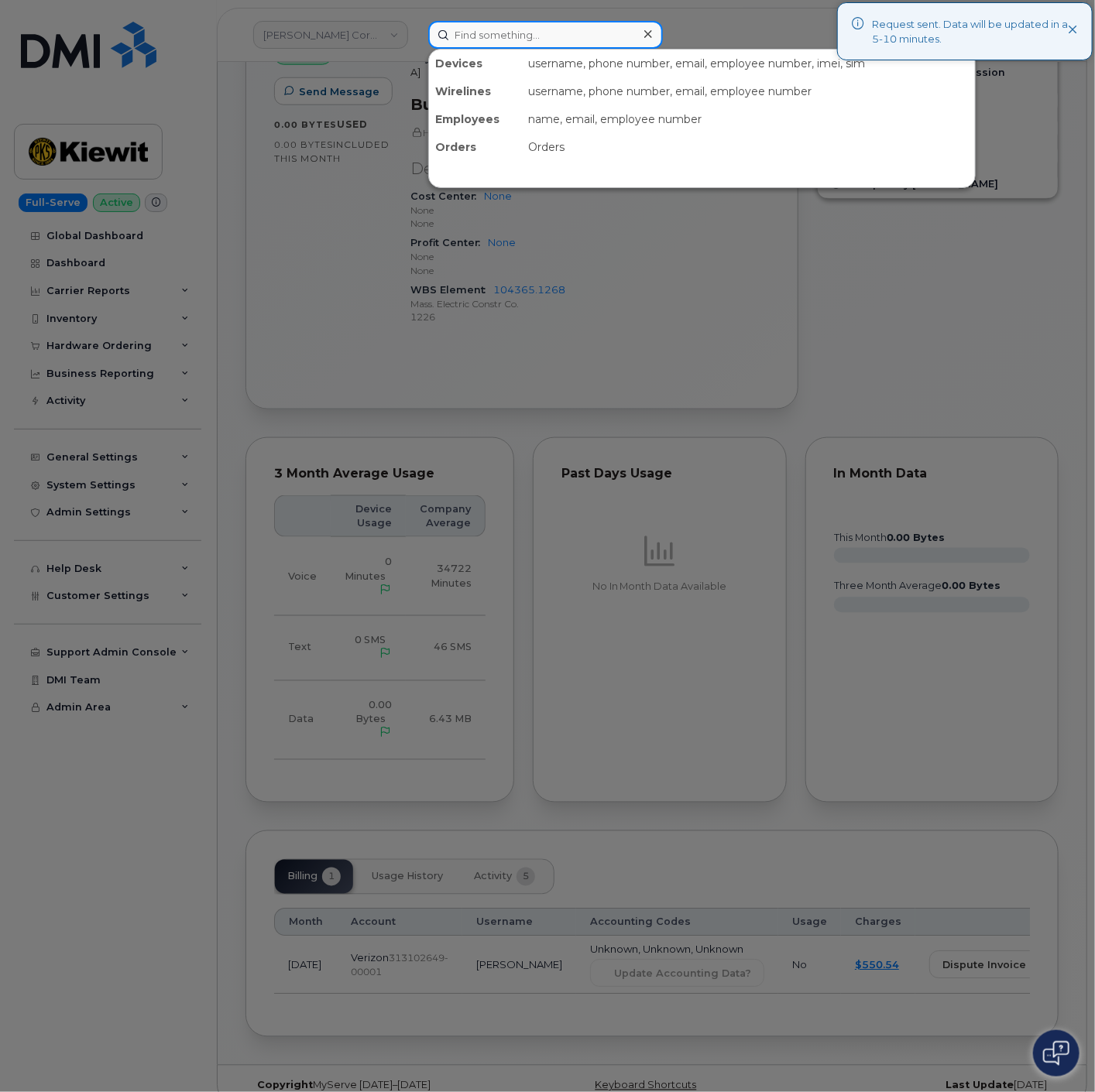
click at [547, 44] on input at bounding box center [545, 35] width 234 height 28
paste input "8483849287"
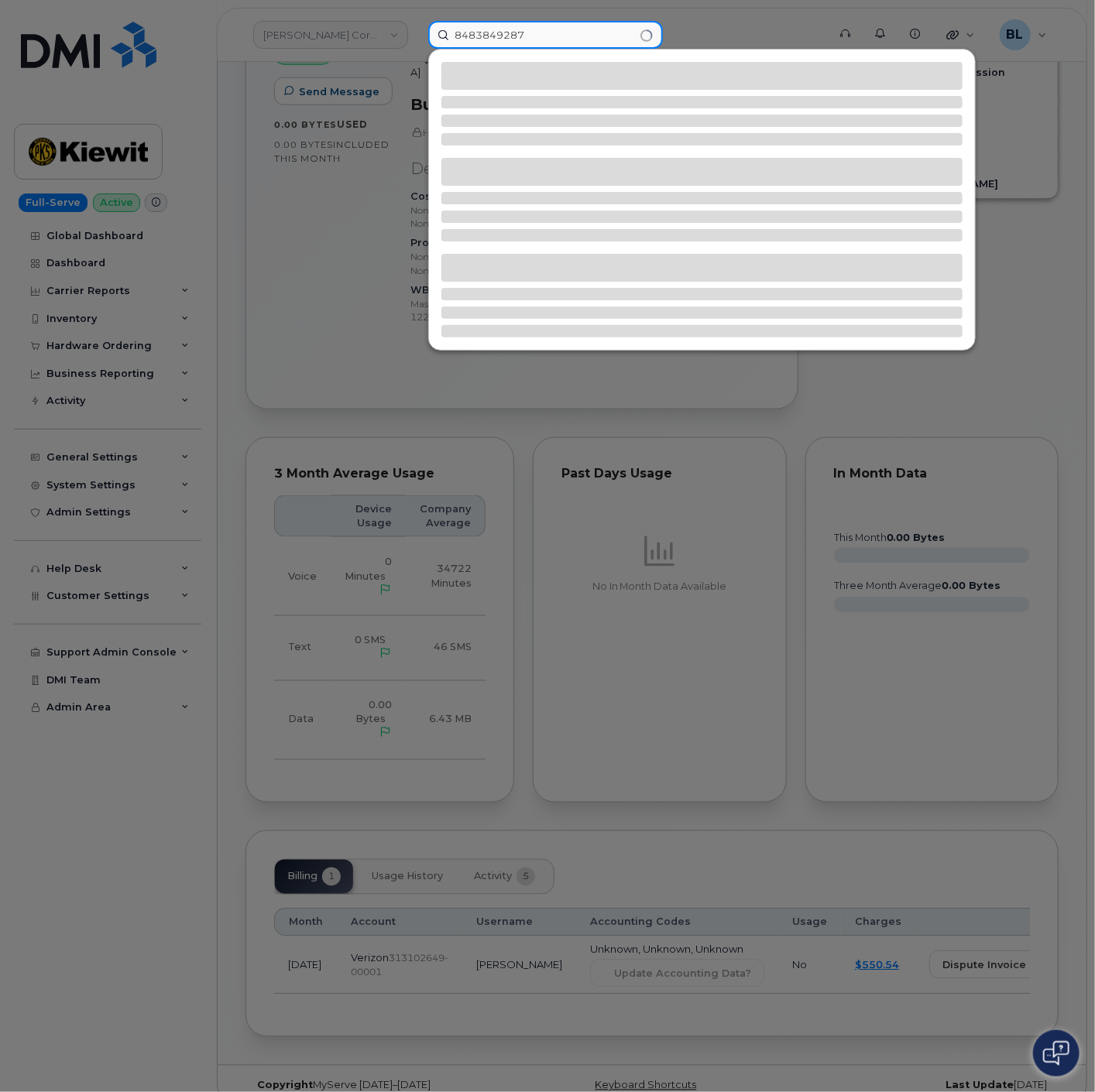
type input "8483849287"
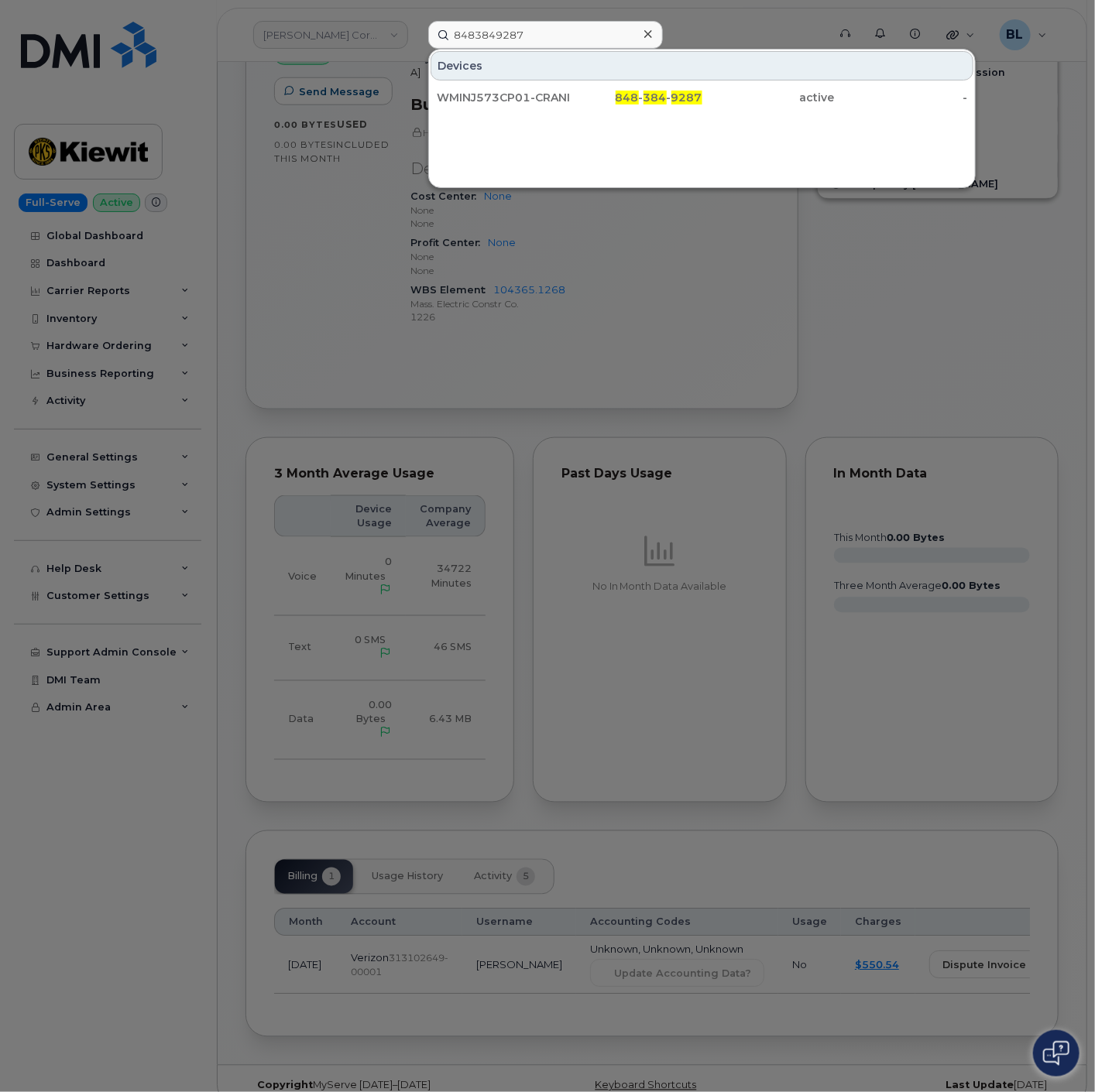
drag, startPoint x: 570, startPoint y: 102, endPoint x: 599, endPoint y: 32, distance: 75.8
click at [570, 102] on div "848 - 384 - 9287" at bounding box center [635, 98] width 133 height 16
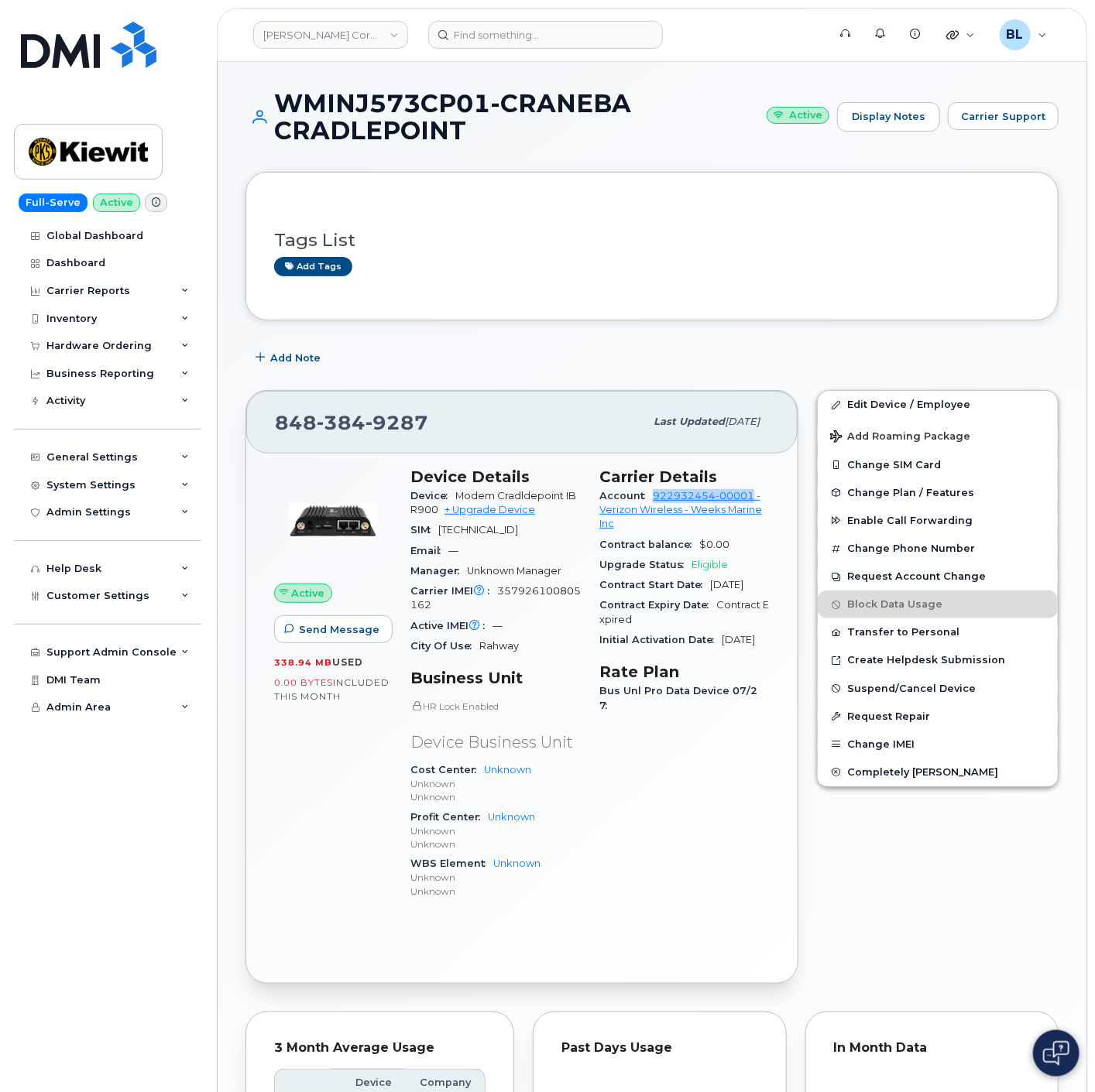
drag, startPoint x: 651, startPoint y: 494, endPoint x: 754, endPoint y: 491, distance: 103.0
click at [754, 491] on div "Account 922932454-00001 - Verizon Wireless - Weeks Marine Inc" at bounding box center [684, 510] width 171 height 49
copy link "922932454-00001"
click at [331, 405] on div "[PHONE_NUMBER] Last updated [DATE]" at bounding box center [522, 421] width 551 height 62
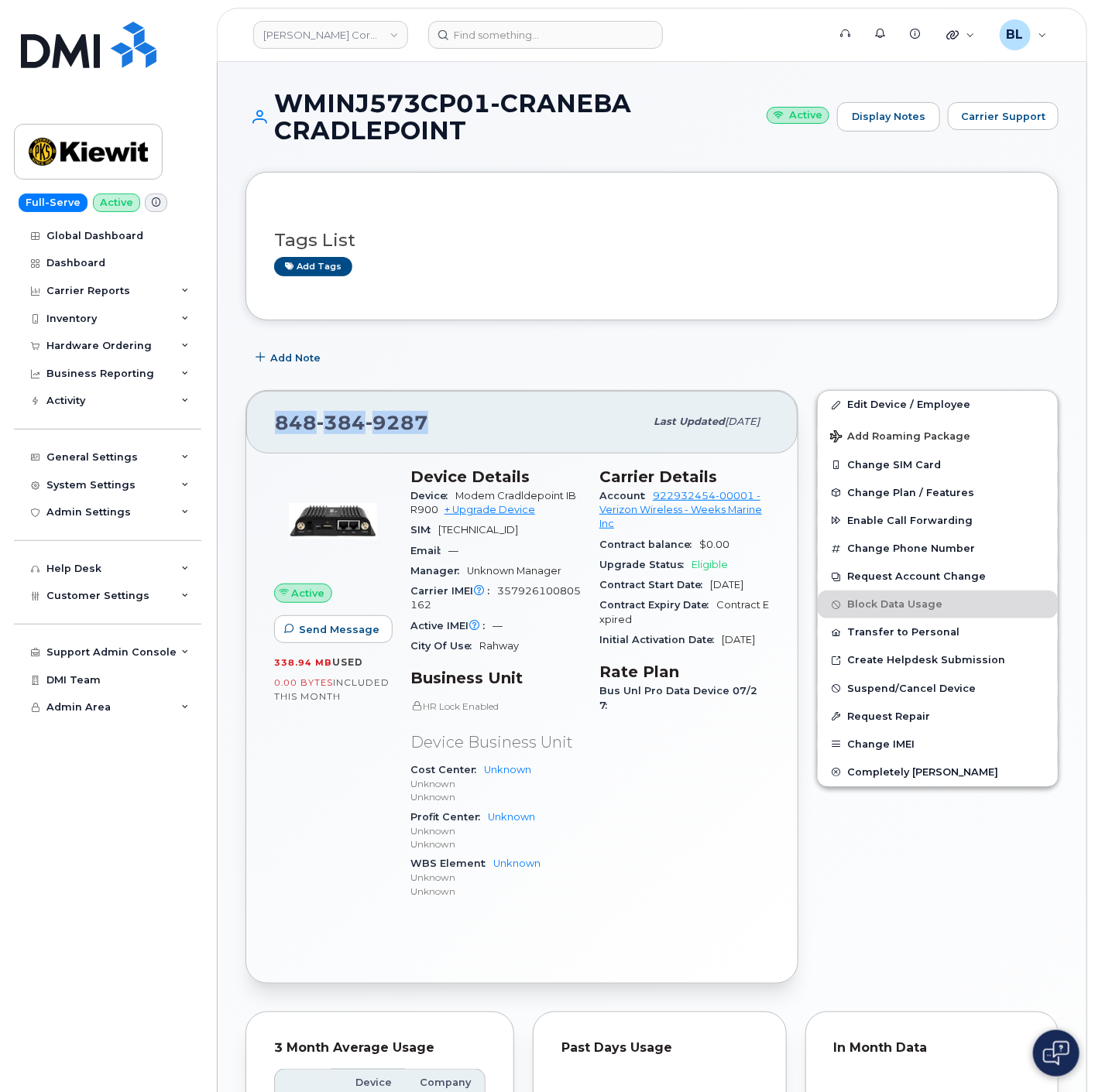
copy span "[PHONE_NUMBER]"
drag, startPoint x: 282, startPoint y: 95, endPoint x: 512, endPoint y: 138, distance: 234.0
click at [512, 138] on h1 "WMINJ573CP01-CRANEBA CRADLEPOINT Active" at bounding box center [537, 117] width 584 height 54
copy h1 "WMINJ573CP01-CRANEBA CRADLEPOINT"
click at [358, 440] on div "[PHONE_NUMBER] Last updated [DATE]" at bounding box center [522, 421] width 551 height 62
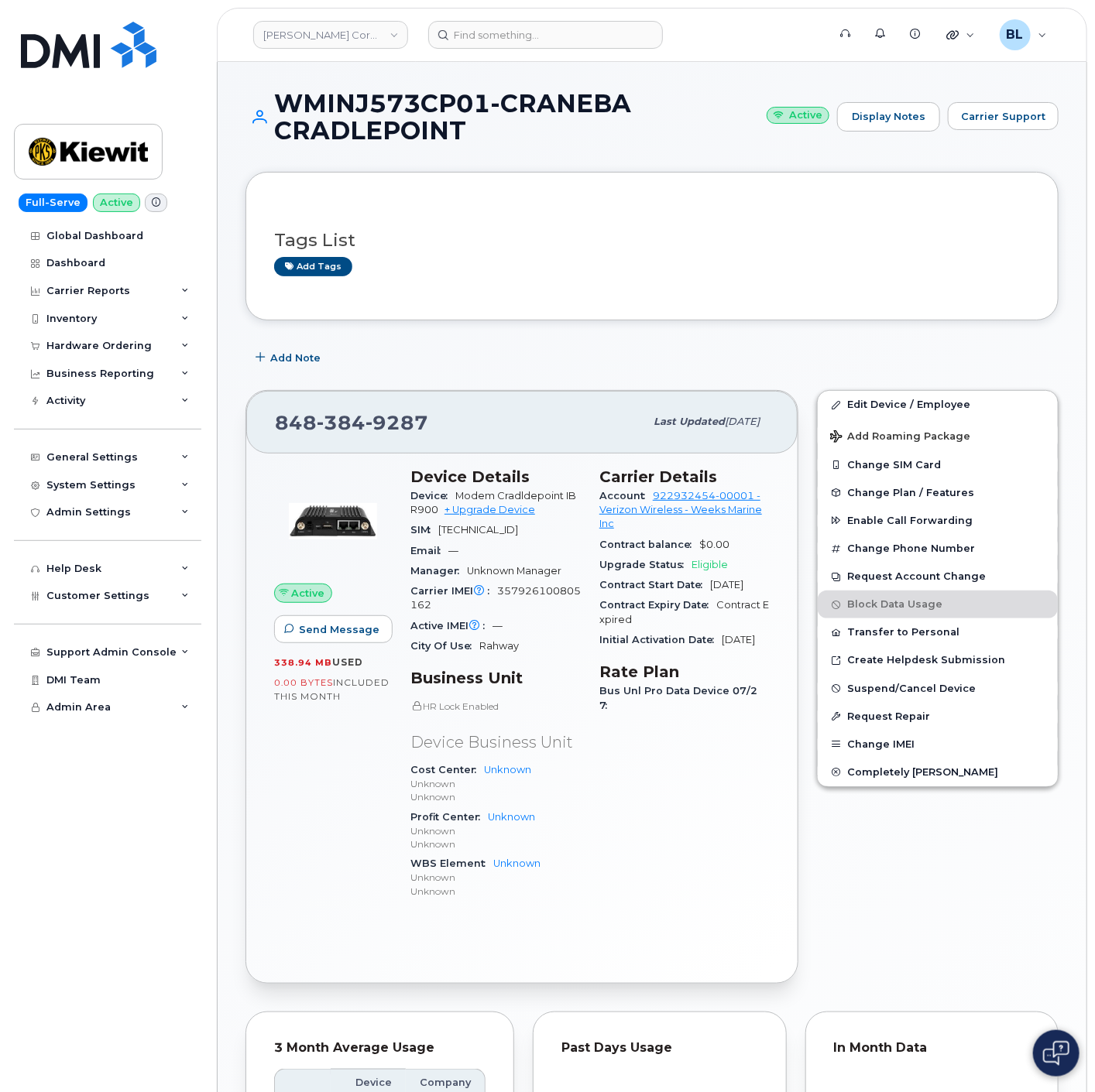
click at [366, 426] on span "384" at bounding box center [397, 422] width 63 height 23
copy span "848 384 9287"
drag, startPoint x: 279, startPoint y: 98, endPoint x: 490, endPoint y: 97, distance: 211.0
click at [490, 97] on h1 "WMINJ573CP01-CRANEBA CRADLEPOINT Active" at bounding box center [537, 117] width 584 height 54
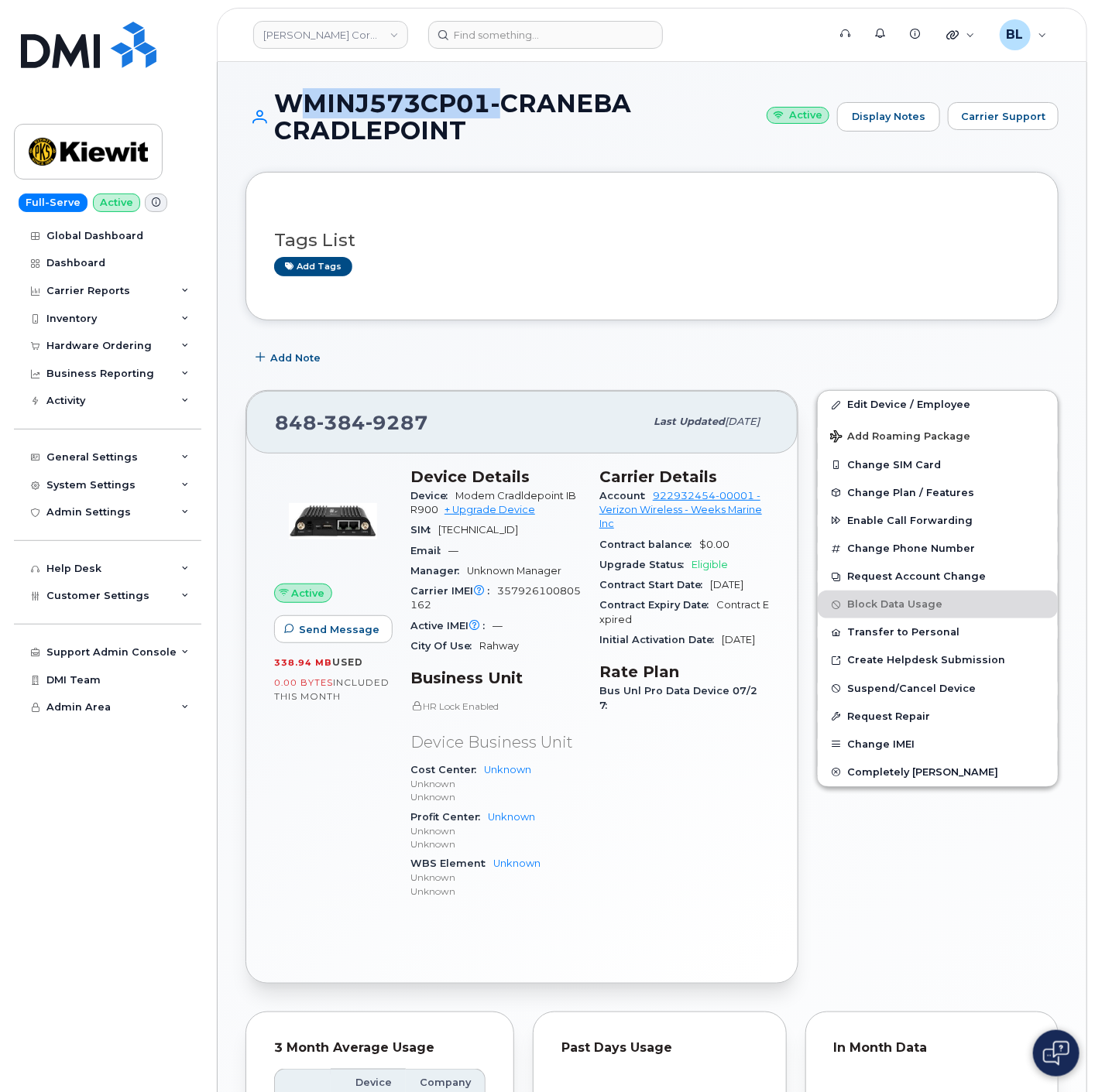
copy h1 "WMINJ573CP01"
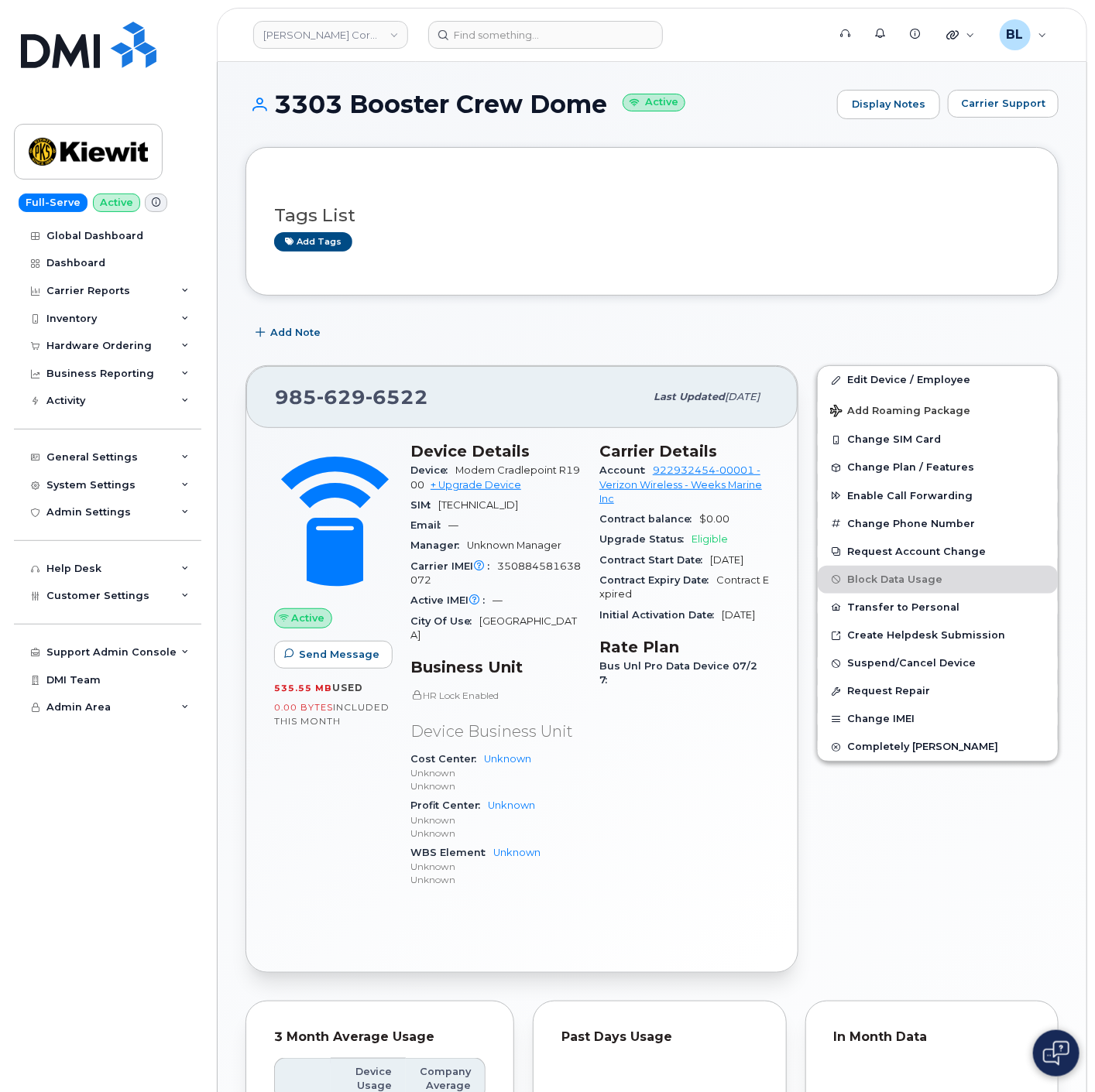
click at [366, 400] on span "629" at bounding box center [397, 397] width 63 height 23
copy span "985 629 6522"
drag, startPoint x: 264, startPoint y: 101, endPoint x: 605, endPoint y: 104, distance: 341.0
click at [605, 104] on h1 "3303 Booster Crew Dome Active" at bounding box center [537, 104] width 584 height 27
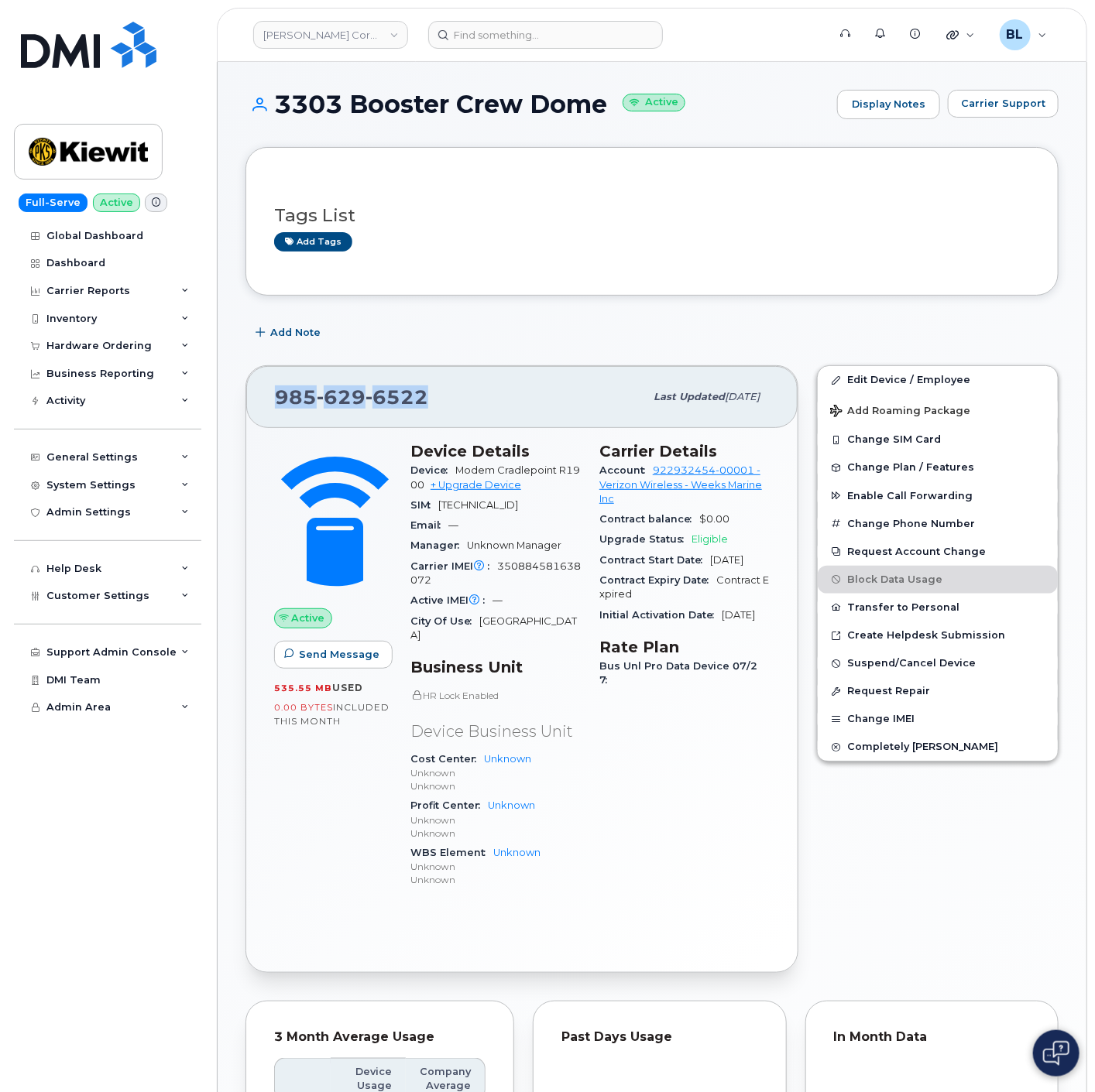
copy h1 "3303 Booster Crew Dome"
click at [366, 392] on span "629" at bounding box center [397, 397] width 63 height 23
copy span "985 629 6522"
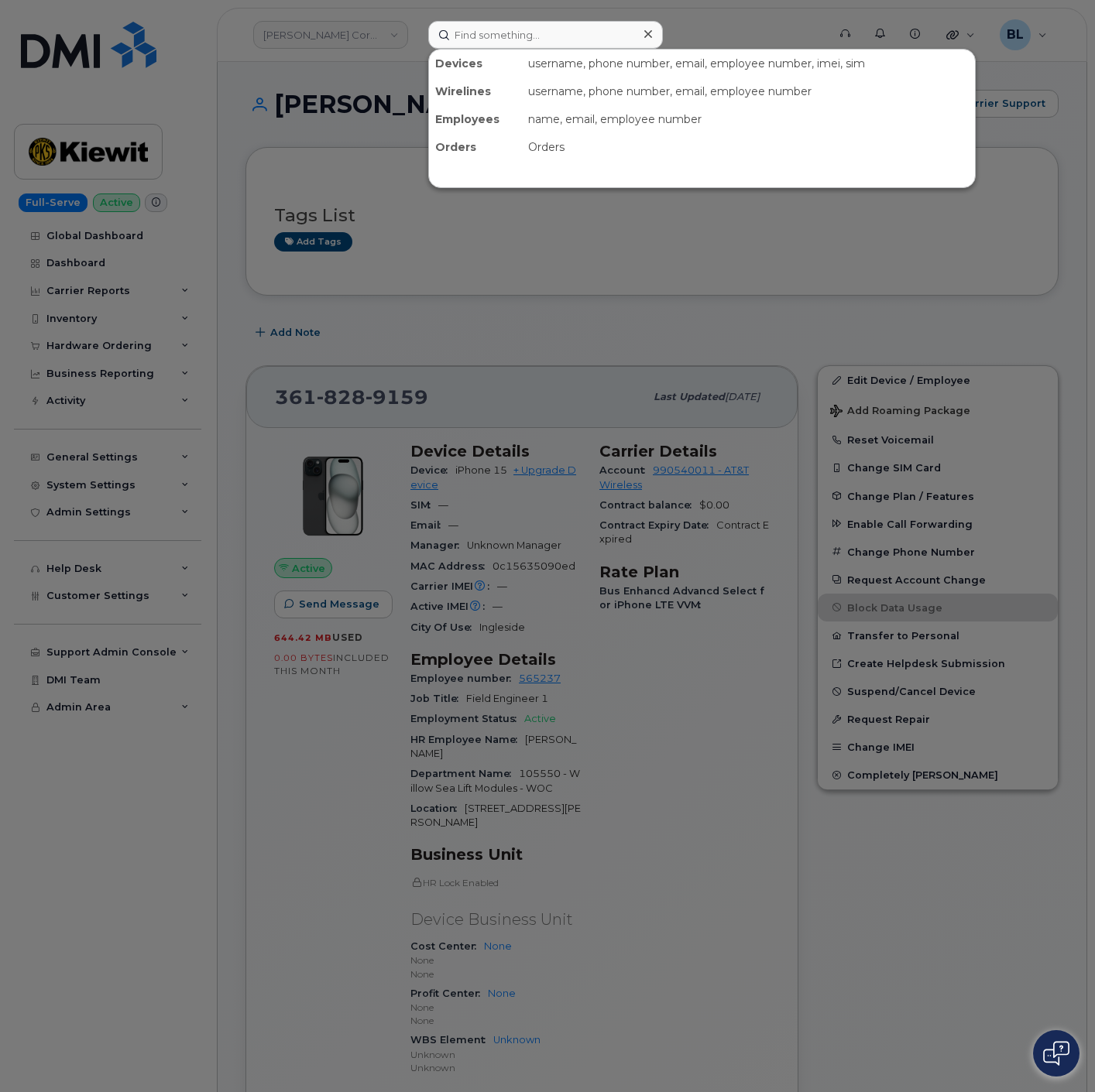
scroll to position [687, 0]
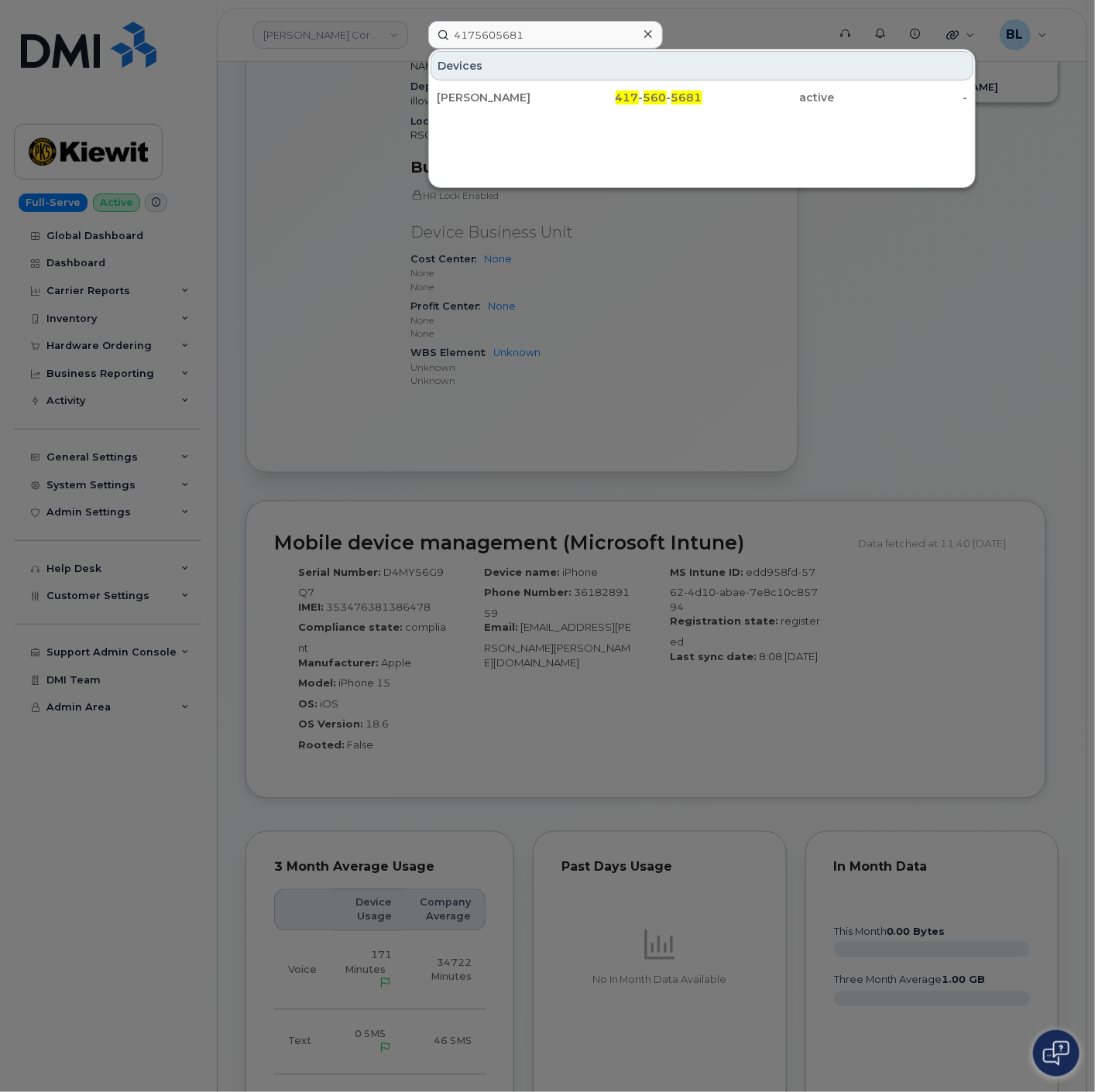
type input "4175605681"
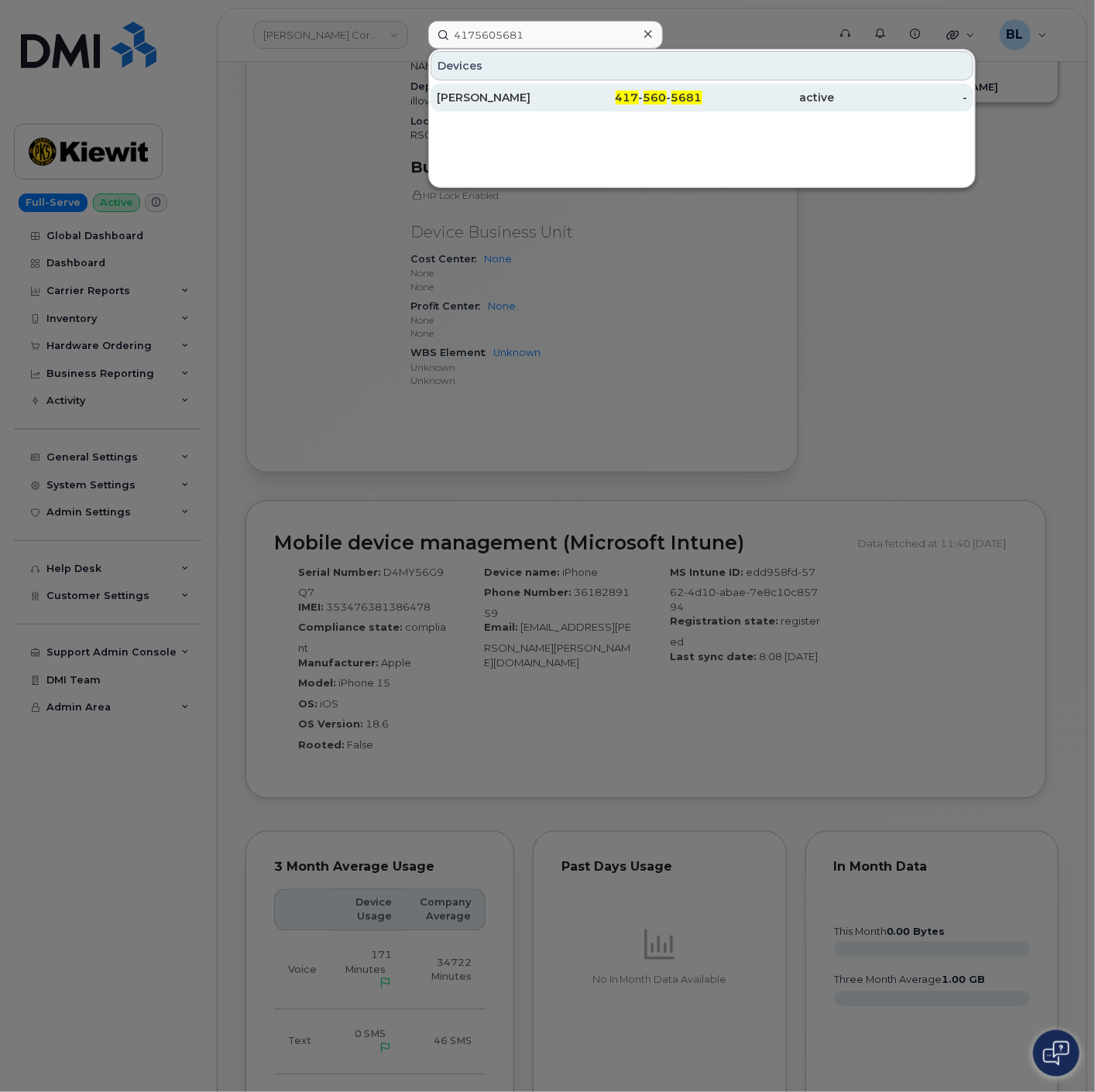
drag, startPoint x: 571, startPoint y: 110, endPoint x: 582, endPoint y: 110, distance: 11.0
click at [703, 110] on div "417 - 560 - 5681" at bounding box center [769, 98] width 133 height 28
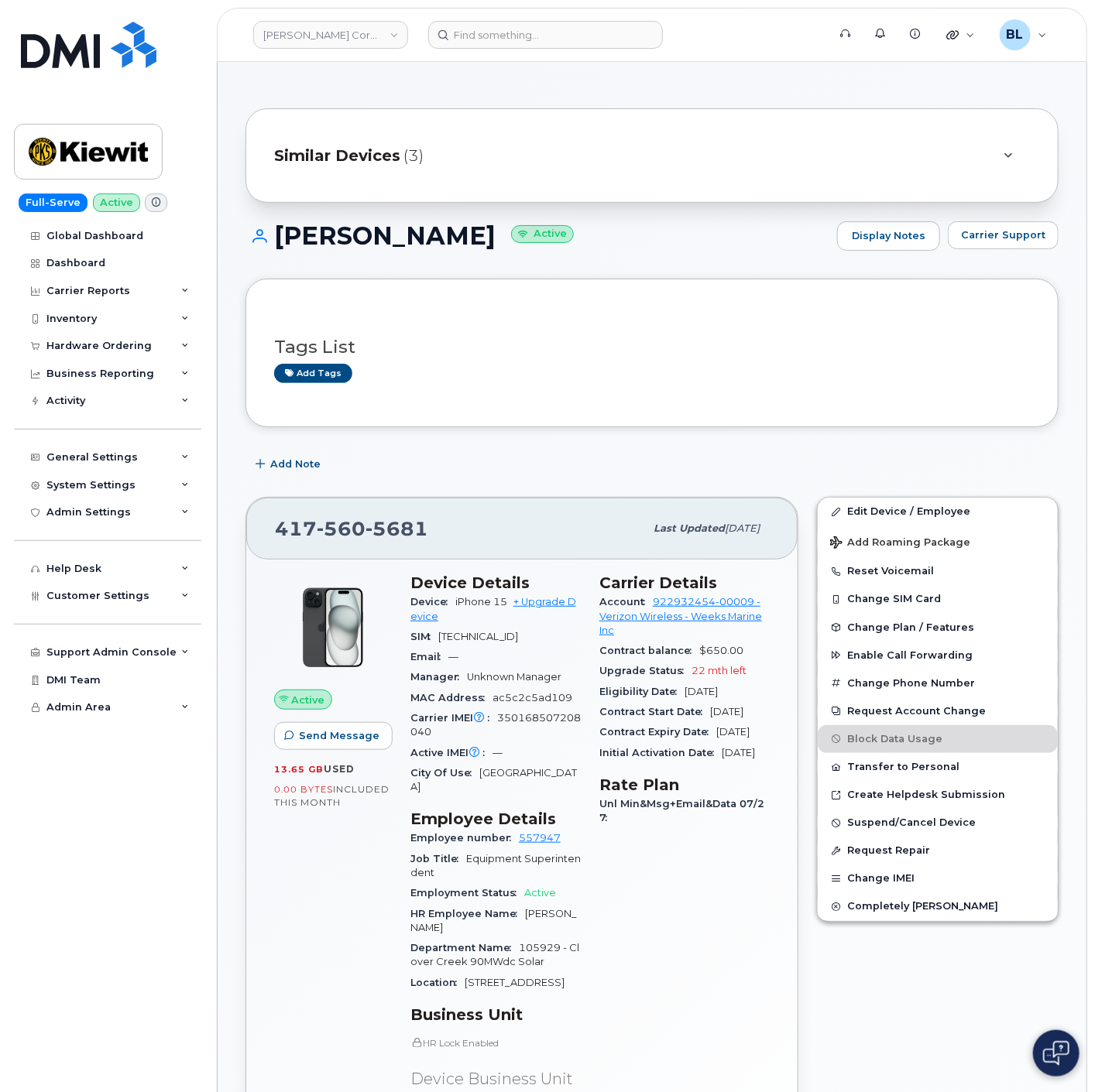
click at [285, 522] on span "417 560 5681" at bounding box center [351, 528] width 153 height 23
drag, startPoint x: 271, startPoint y: 230, endPoint x: 521, endPoint y: 228, distance: 250.0
click at [521, 228] on h1 "CAMERON MCCAIN Active" at bounding box center [537, 235] width 584 height 27
copy h1 "[PERSON_NAME]"
drag, startPoint x: 981, startPoint y: 507, endPoint x: 838, endPoint y: 220, distance: 320.7
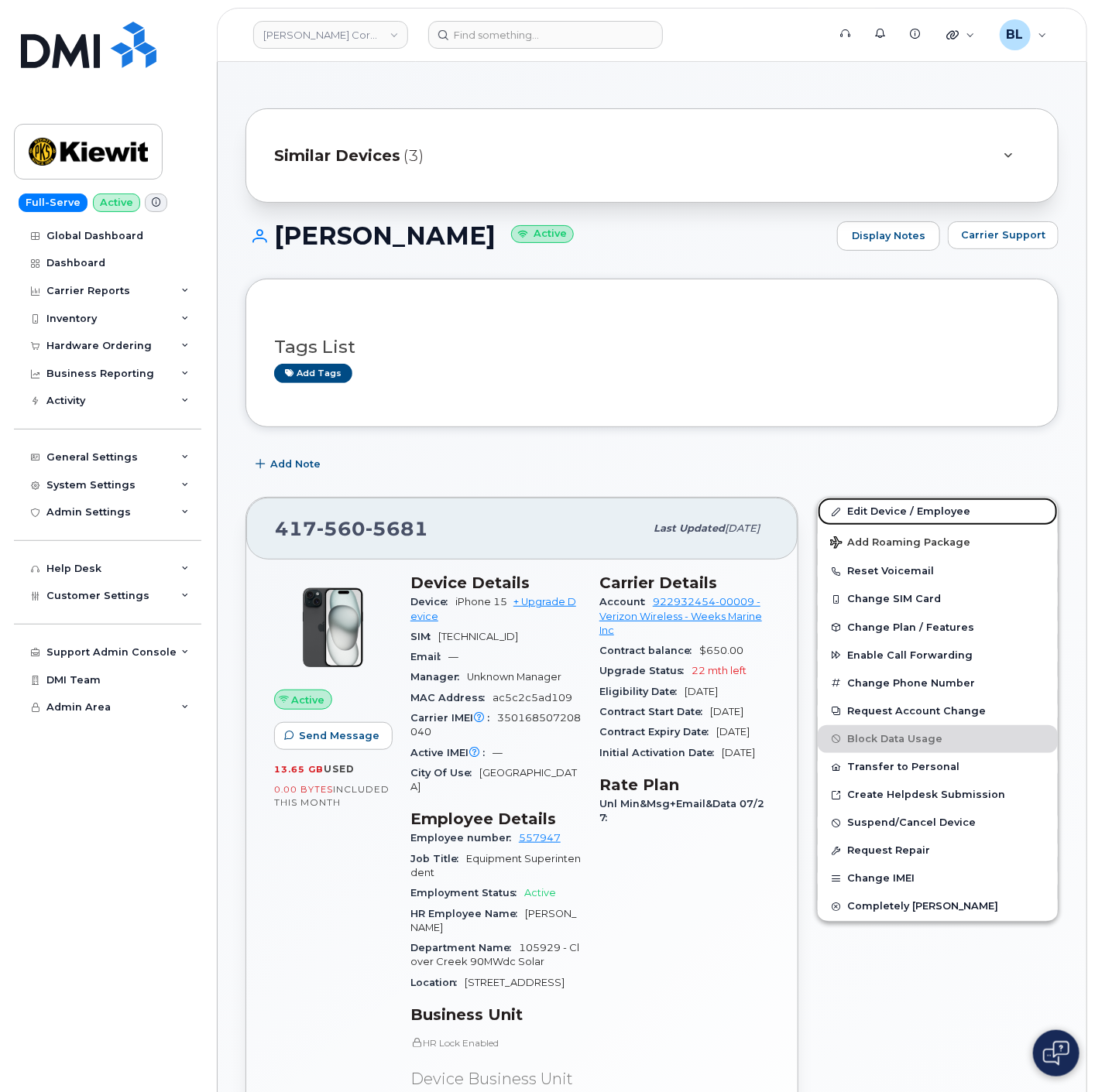
click at [981, 507] on link "Edit Device / Employee" at bounding box center [938, 512] width 240 height 28
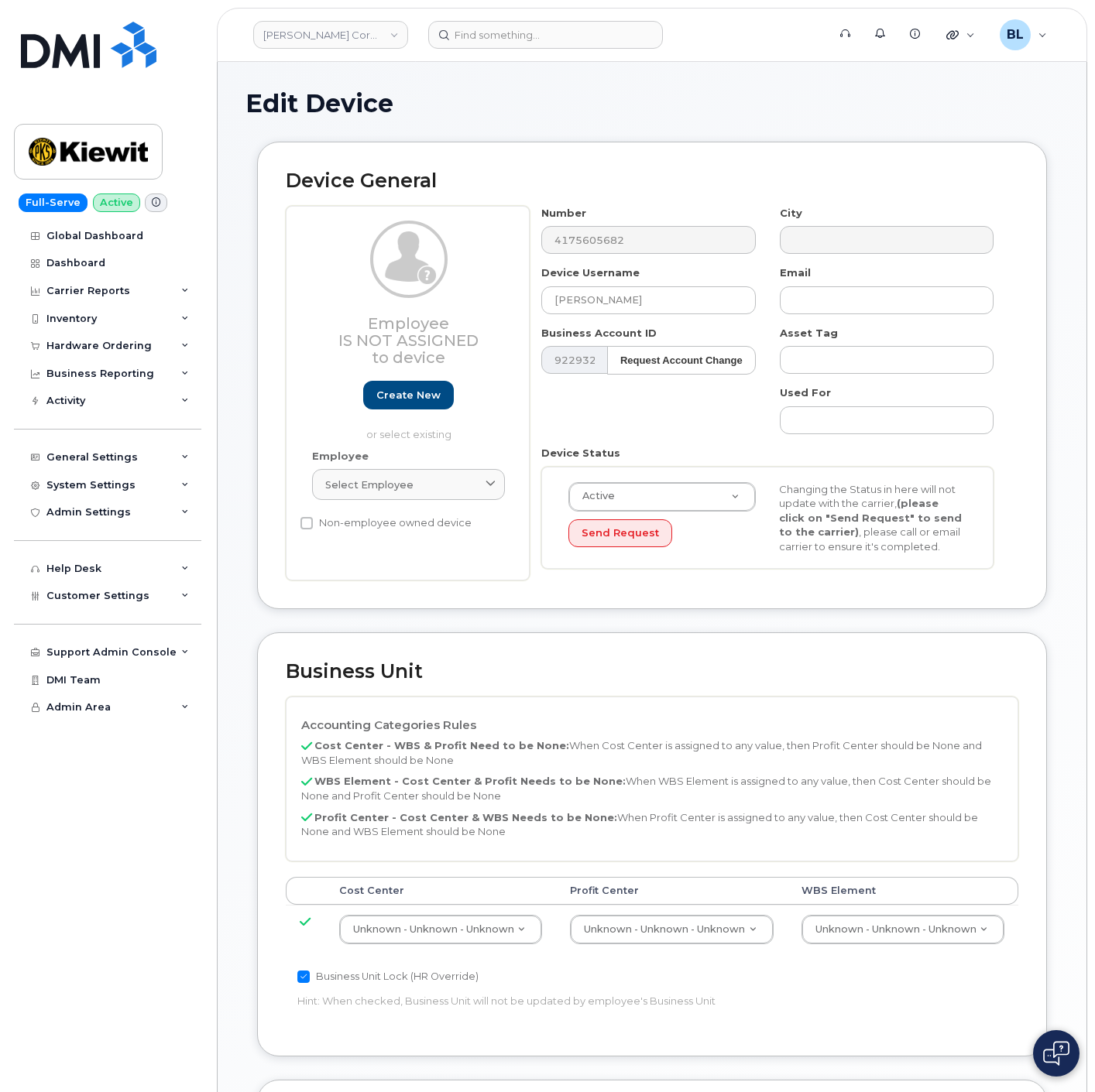
select select "29584743"
click at [547, 27] on input at bounding box center [545, 35] width 234 height 28
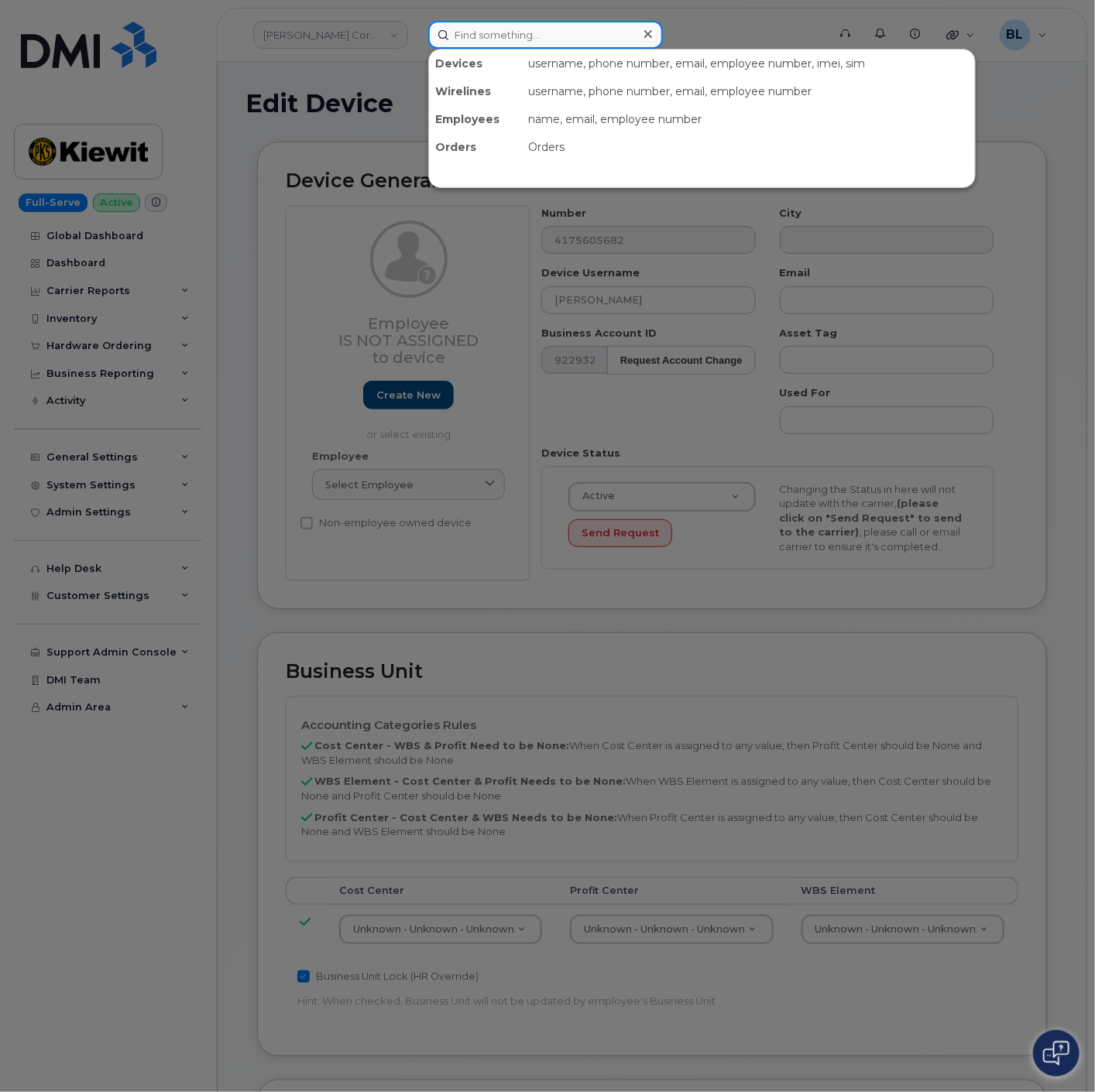
paste input "4175605682"
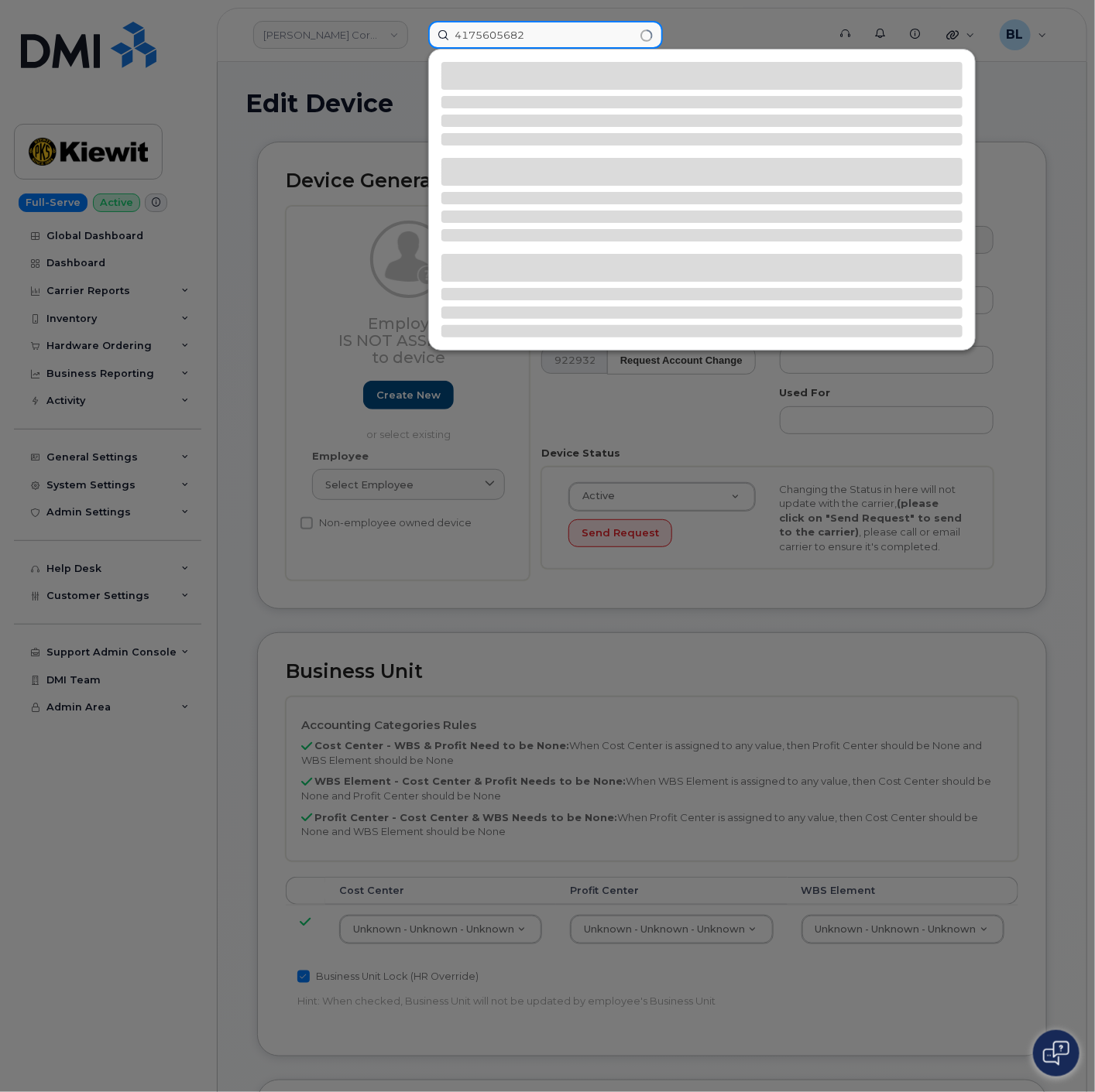
type input "4175605682"
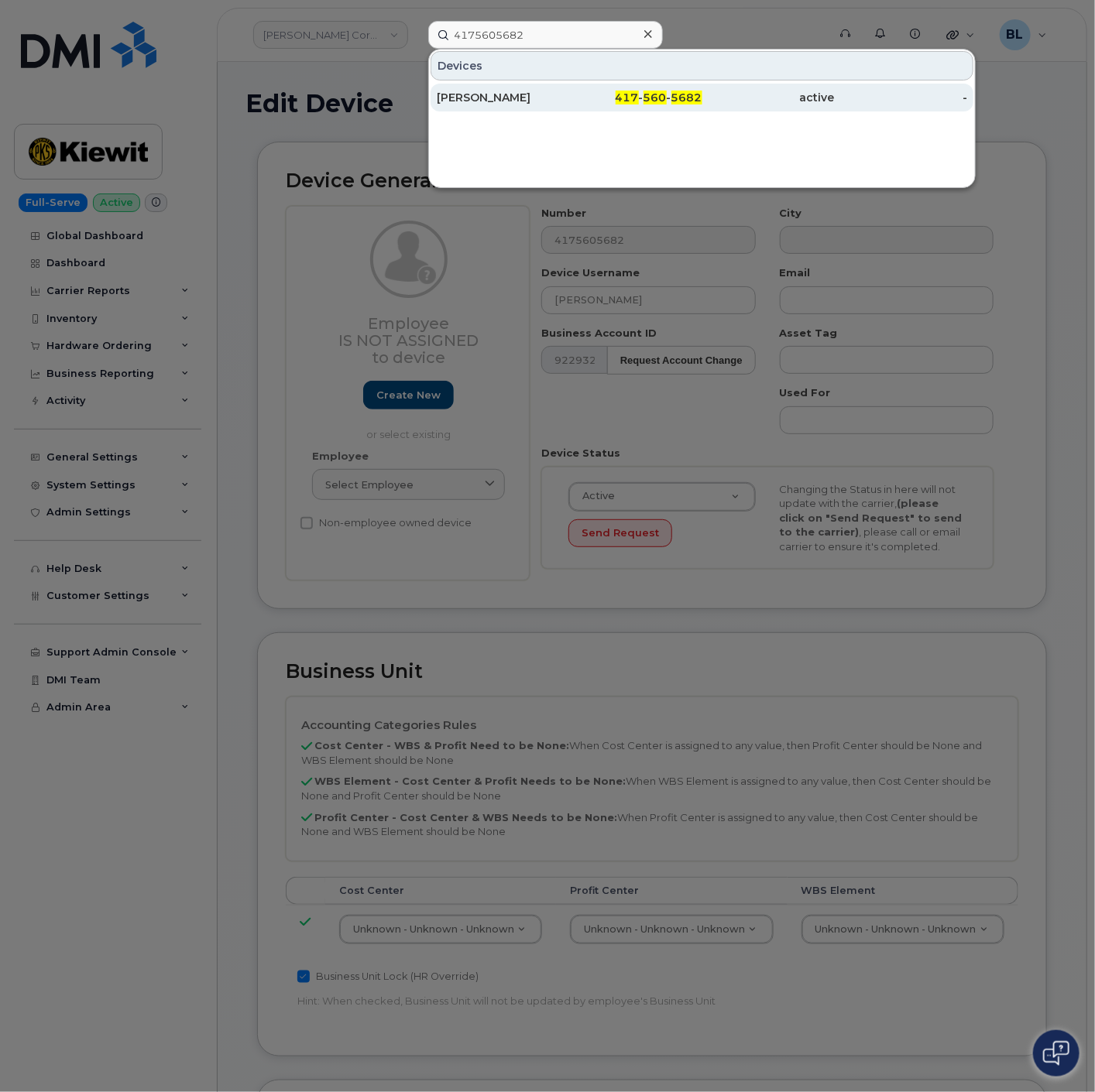
click at [703, 84] on div "417 - 560 - 5682" at bounding box center [769, 98] width 133 height 28
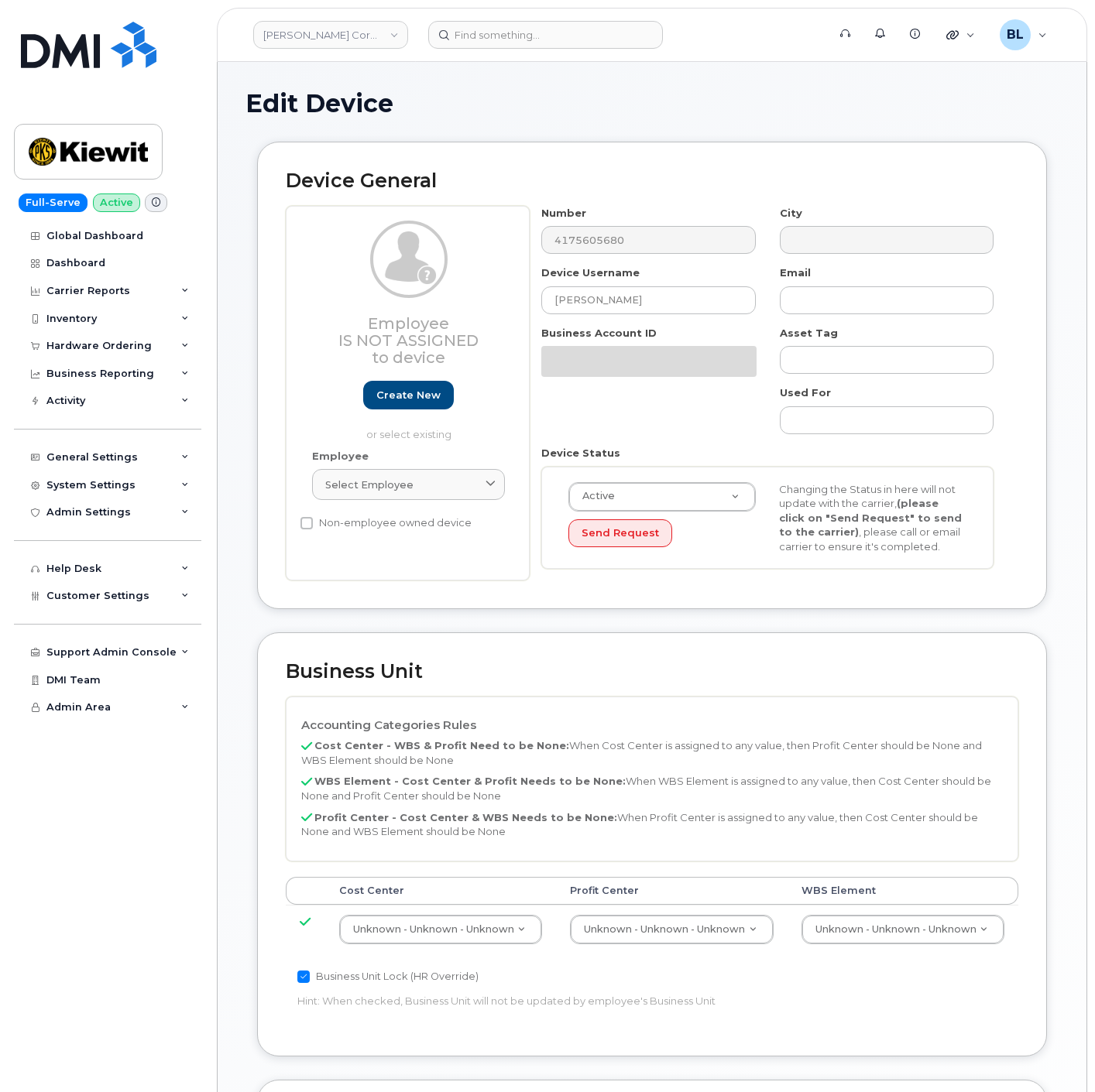
select select "29584743"
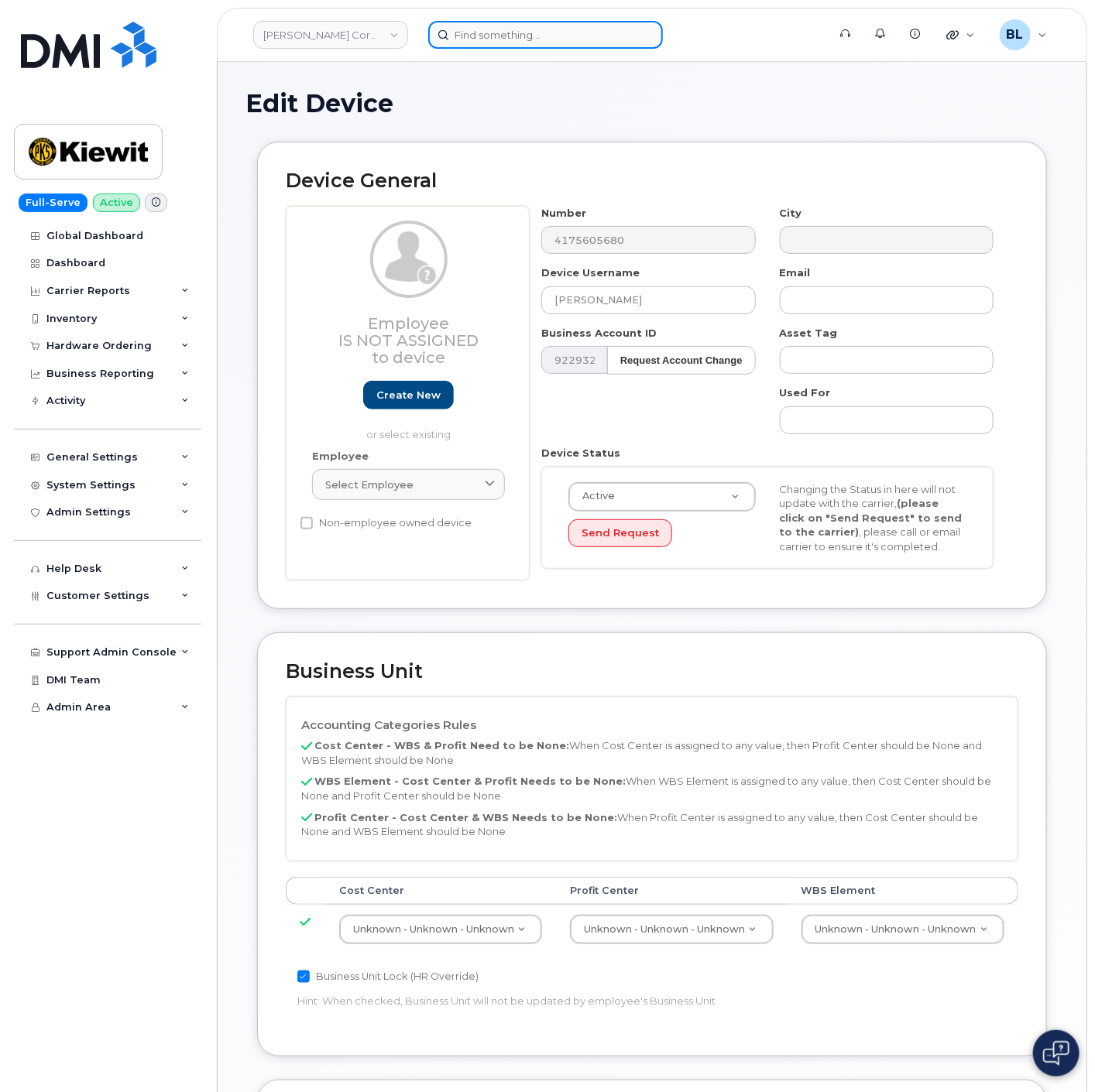
click at [508, 21] on input at bounding box center [545, 35] width 234 height 28
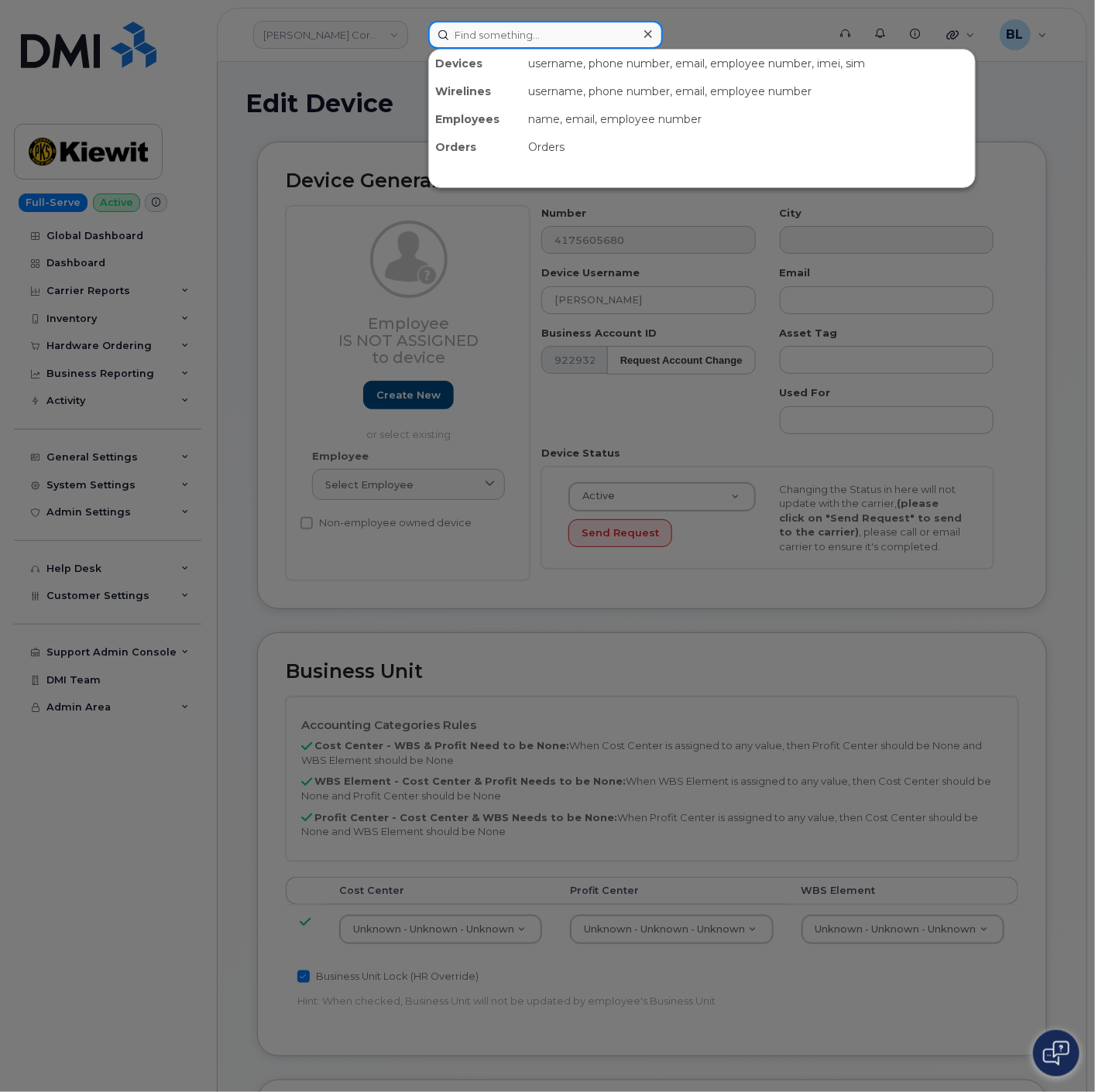
paste input "4175605680"
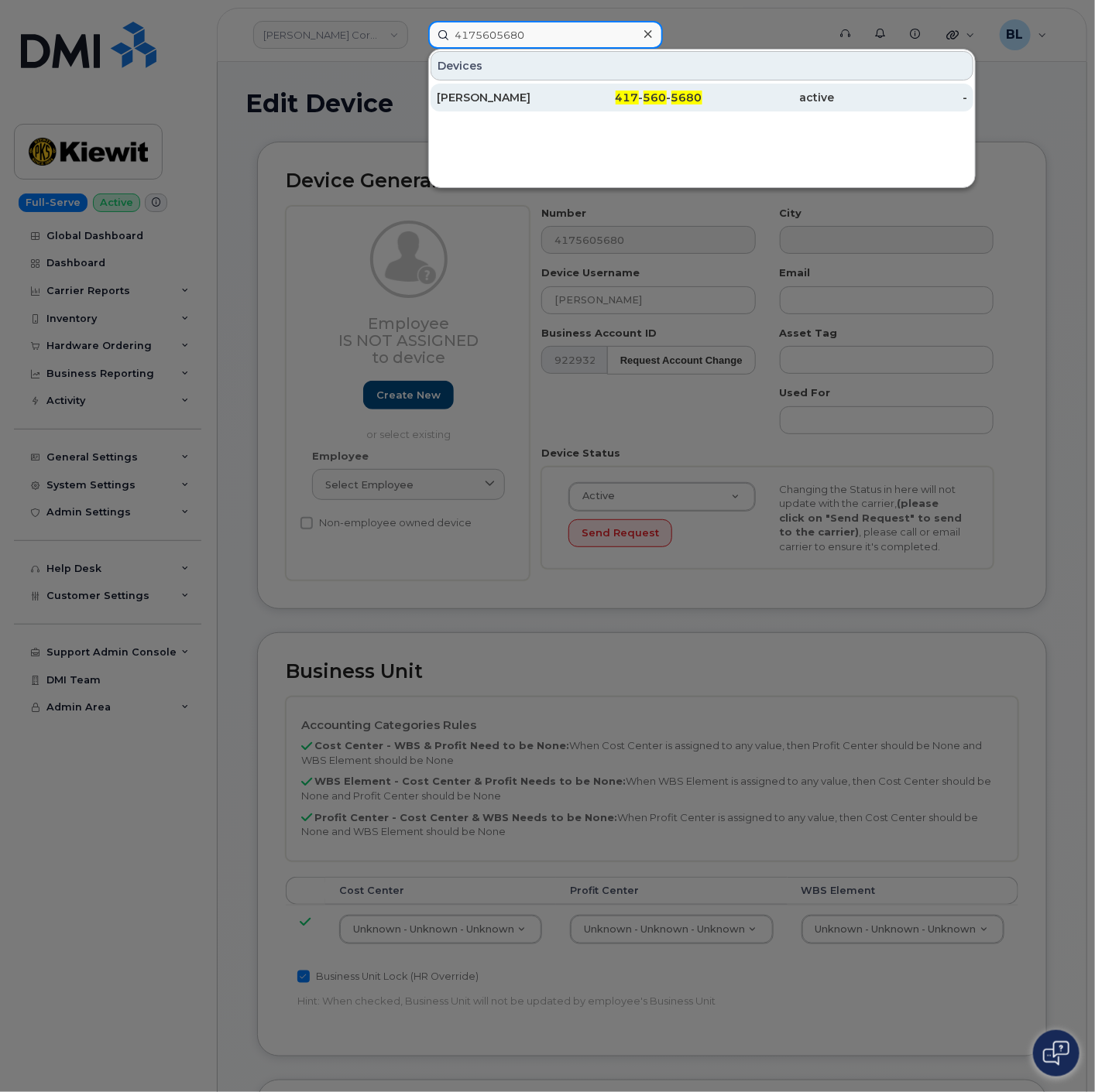
type input "4175605680"
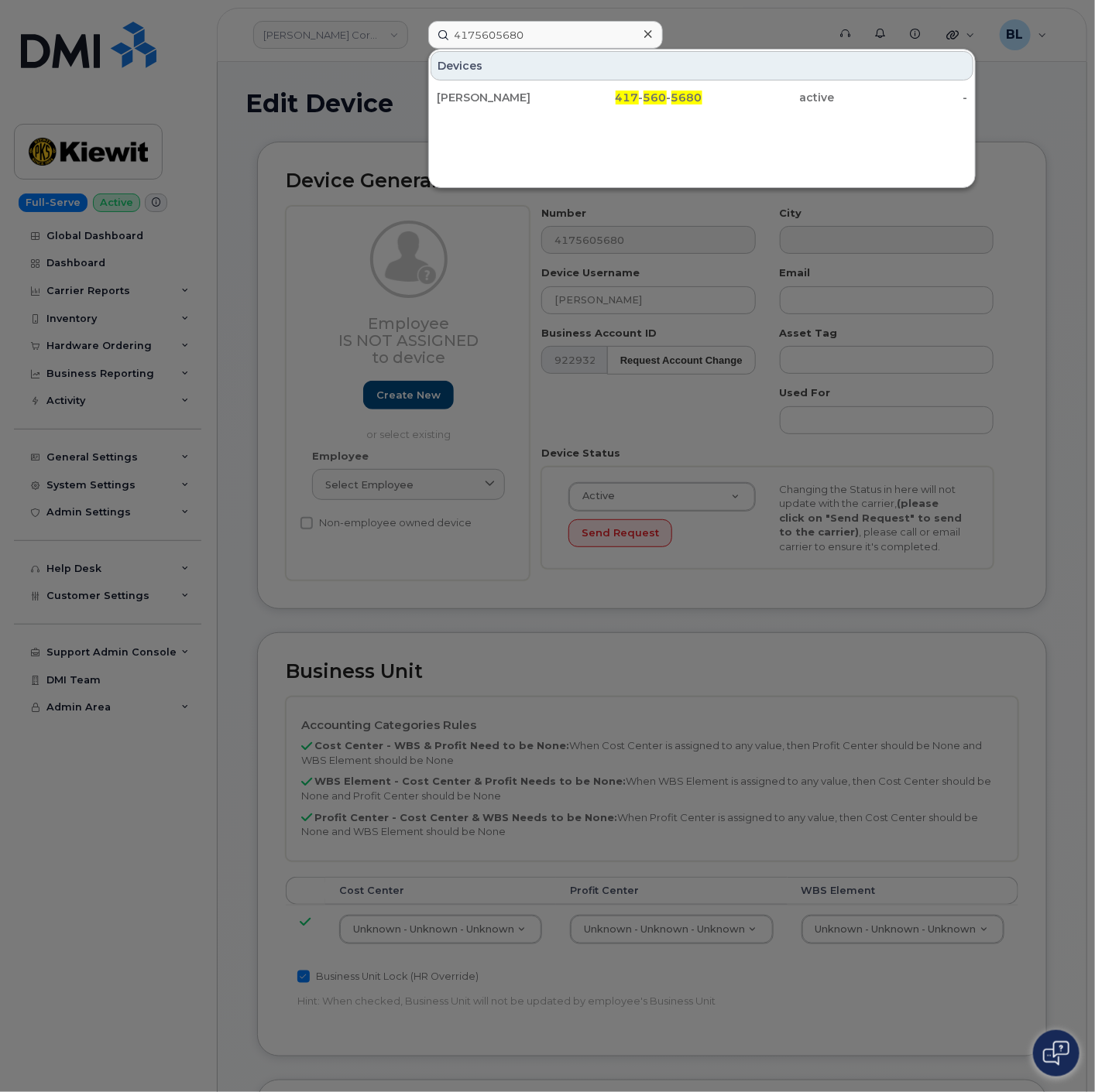
drag, startPoint x: 640, startPoint y: 102, endPoint x: 709, endPoint y: 13, distance: 112.6
click at [639, 102] on span "417" at bounding box center [627, 98] width 23 height 14
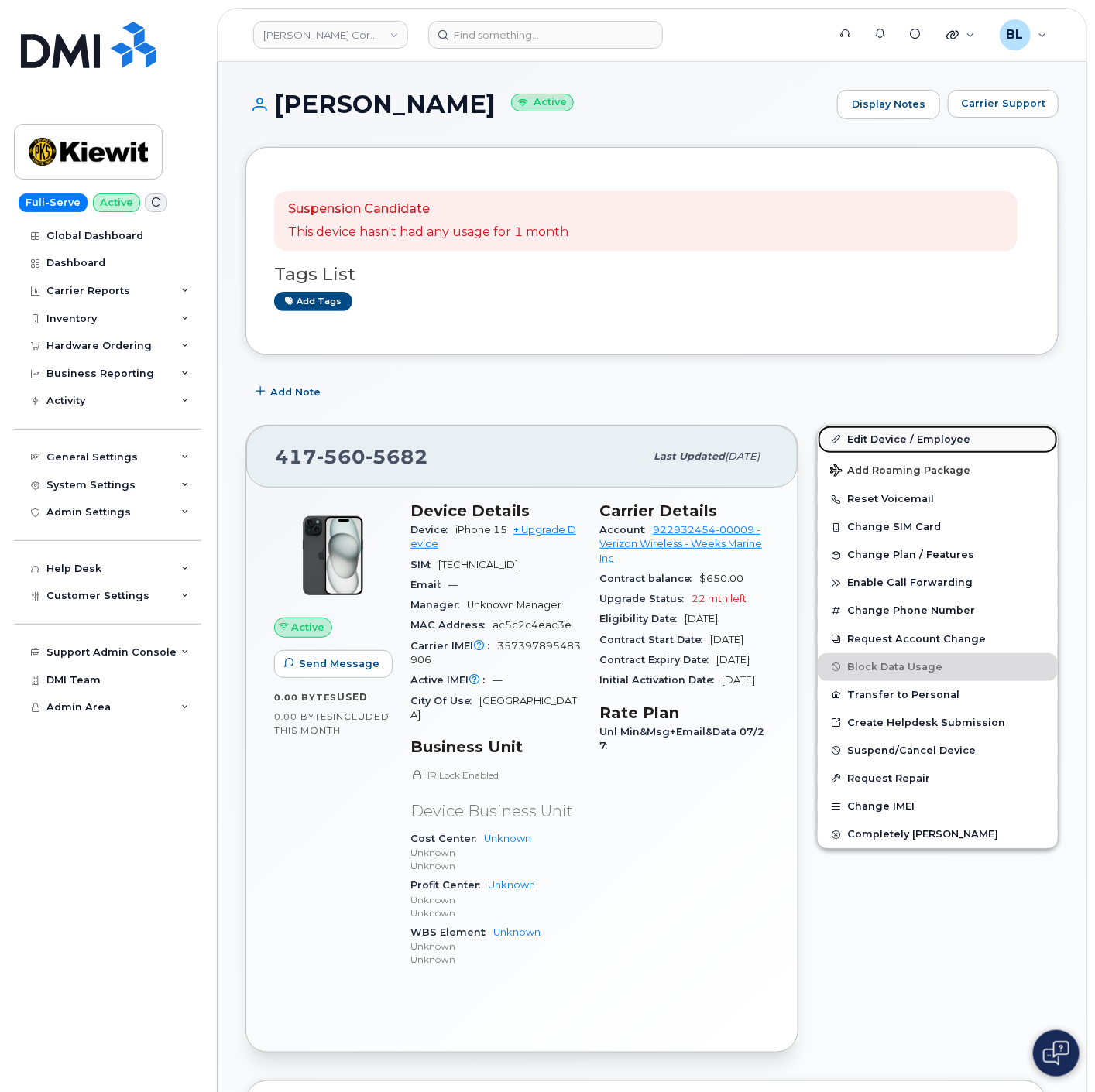
click at [957, 436] on link "Edit Device / Employee" at bounding box center [938, 440] width 240 height 28
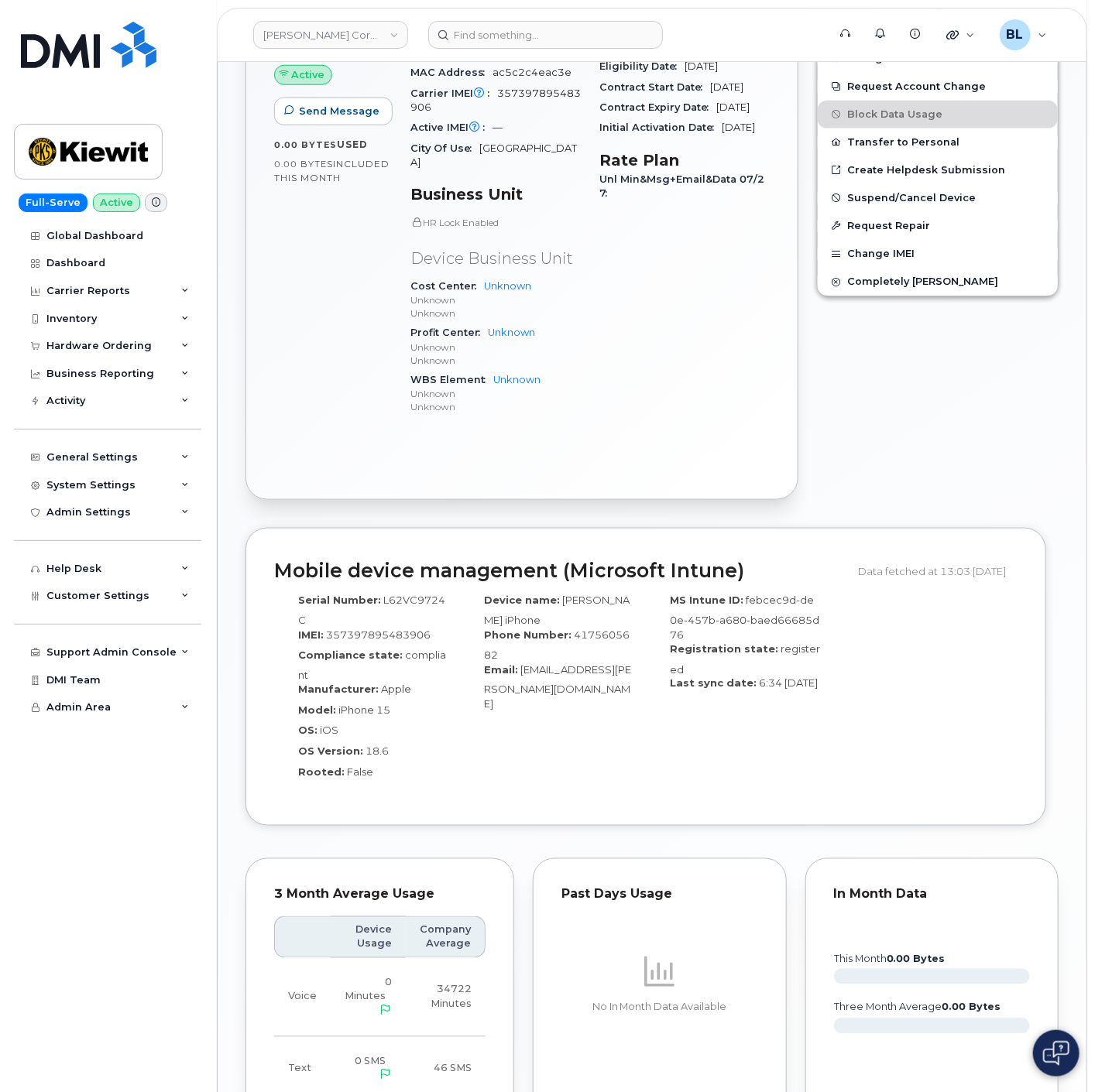
scroll to position [297, 0]
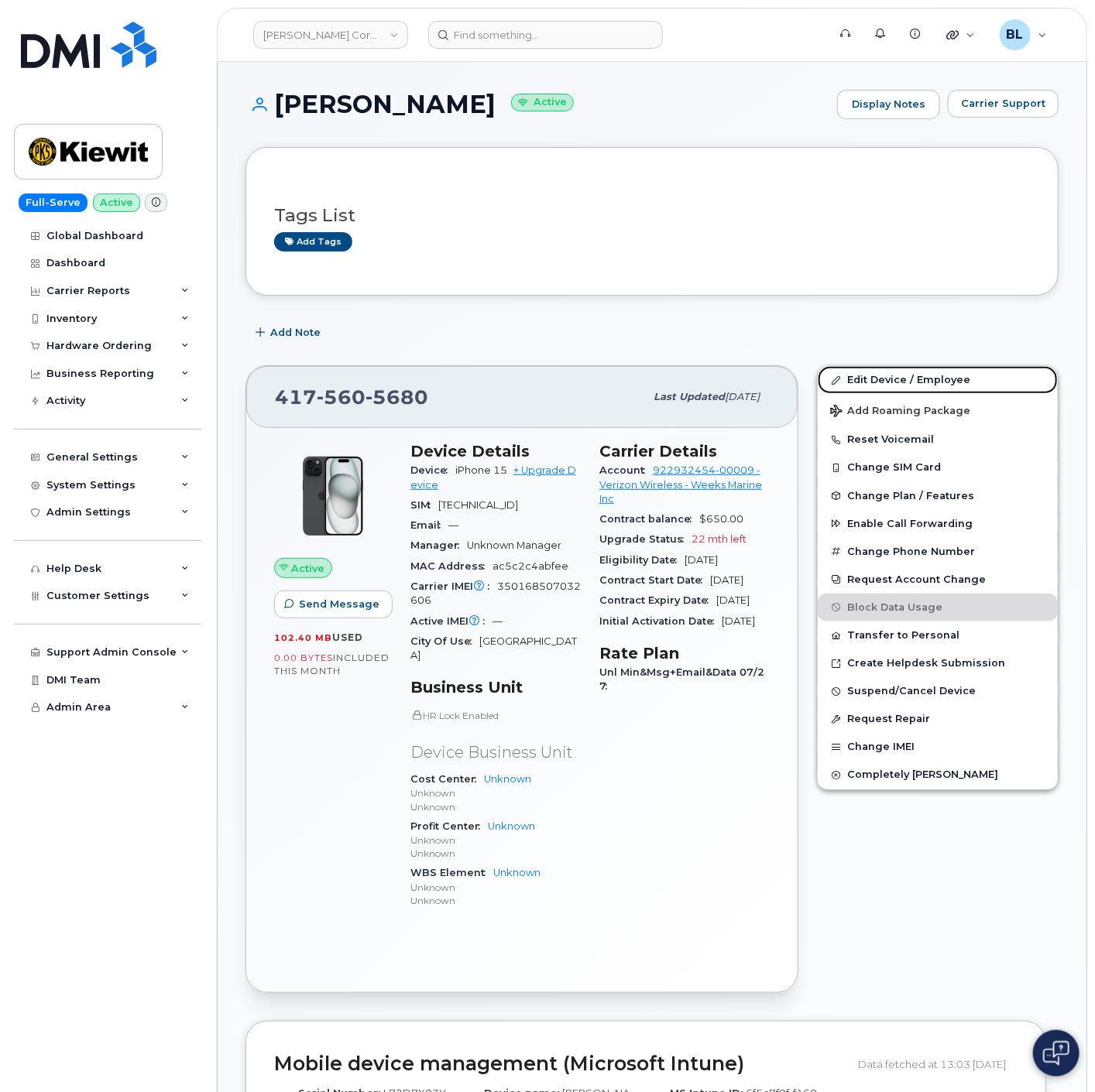
click at [941, 383] on link "Edit Device / Employee" at bounding box center [938, 380] width 240 height 28
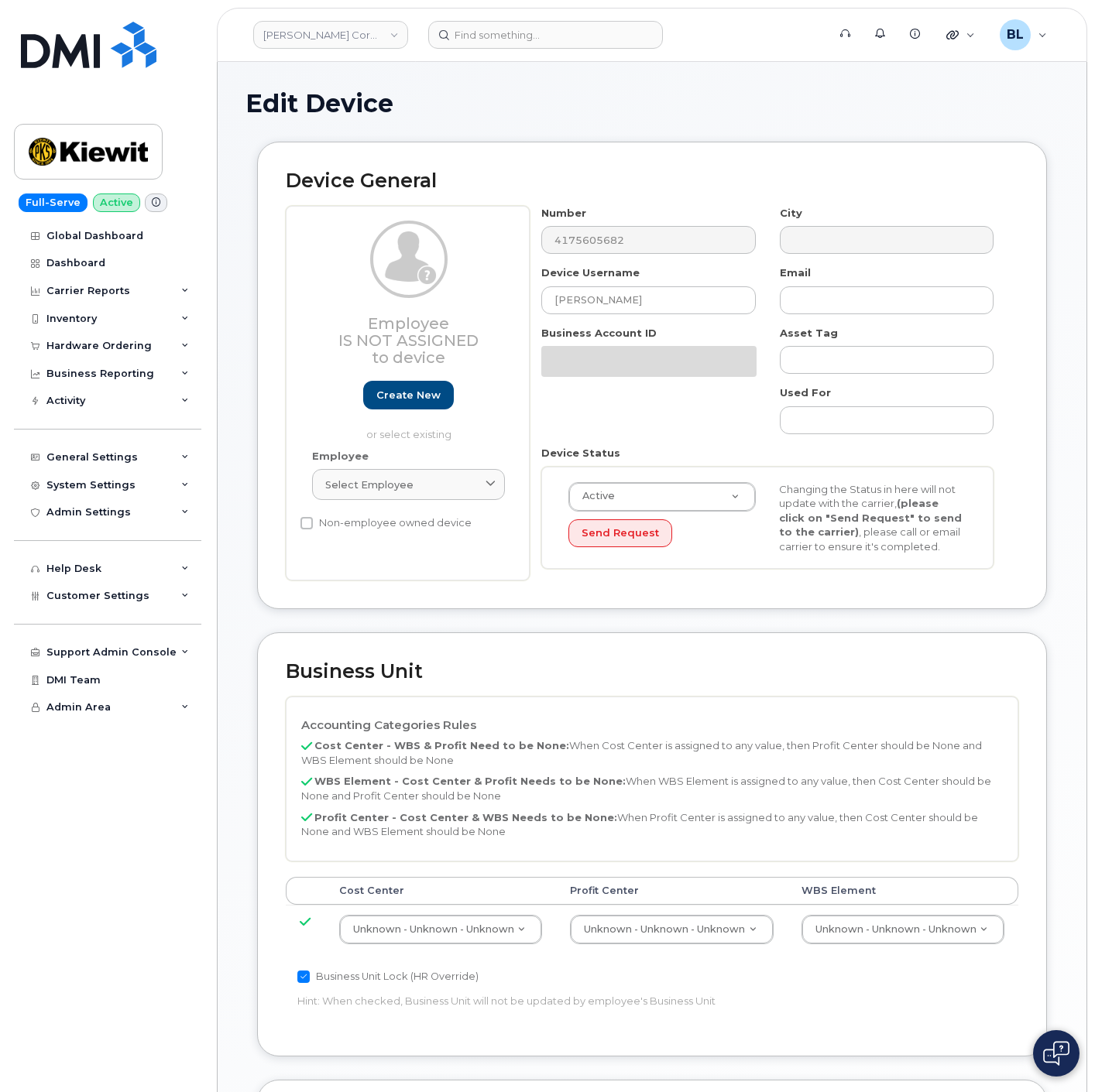
select select "29584743"
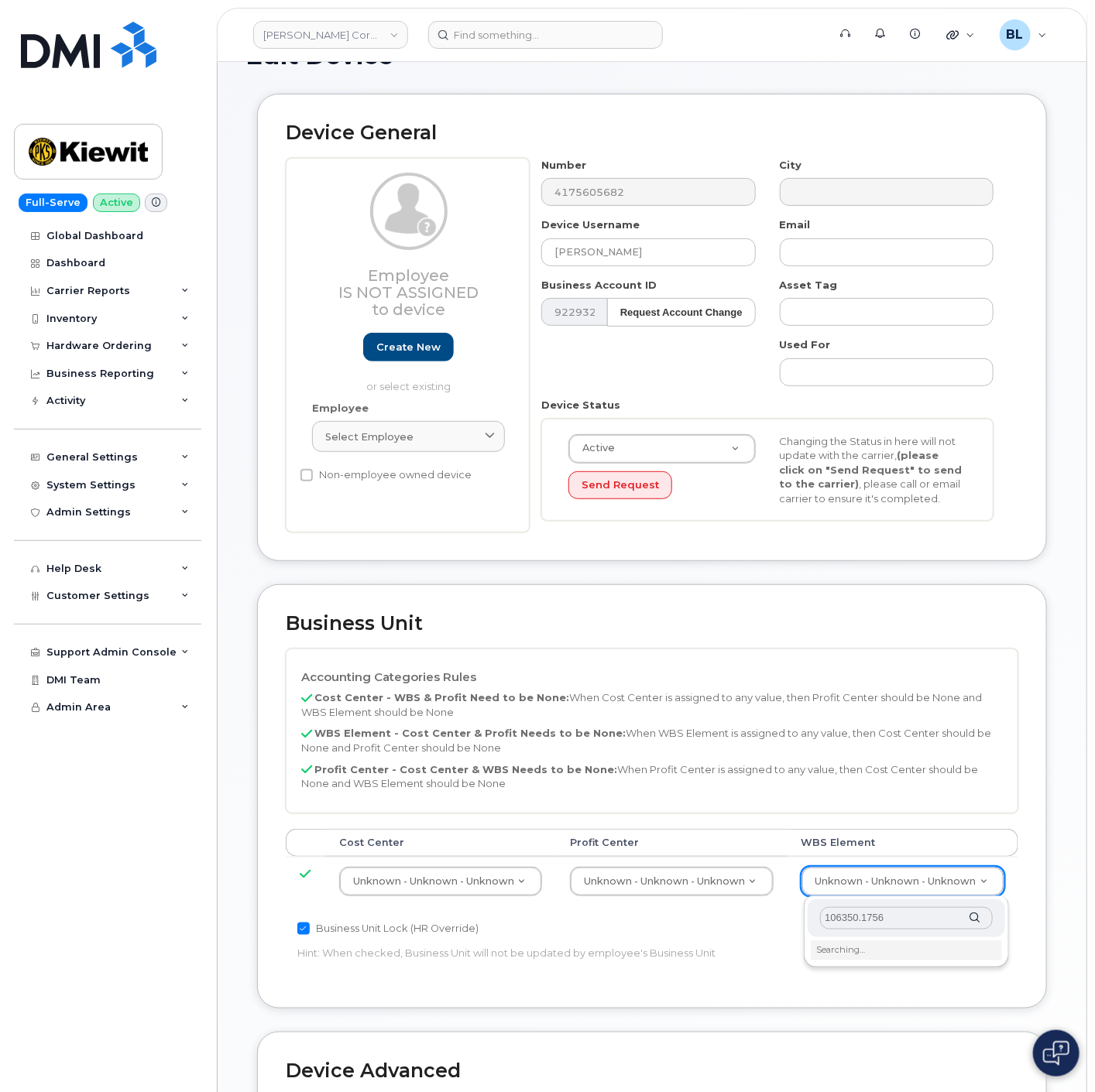
scroll to position [229, 0]
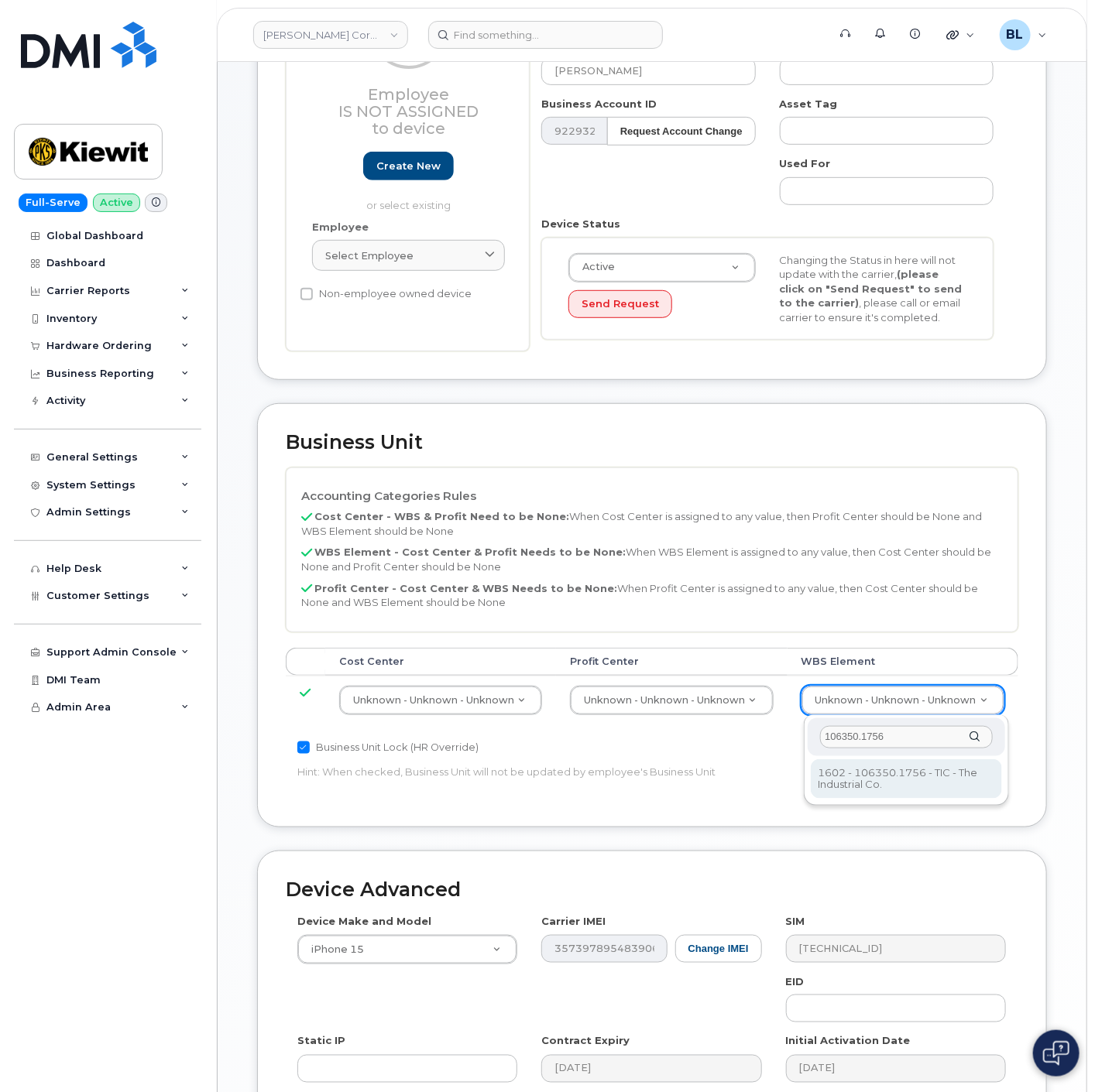
type input "106350.1756"
type input "34869486"
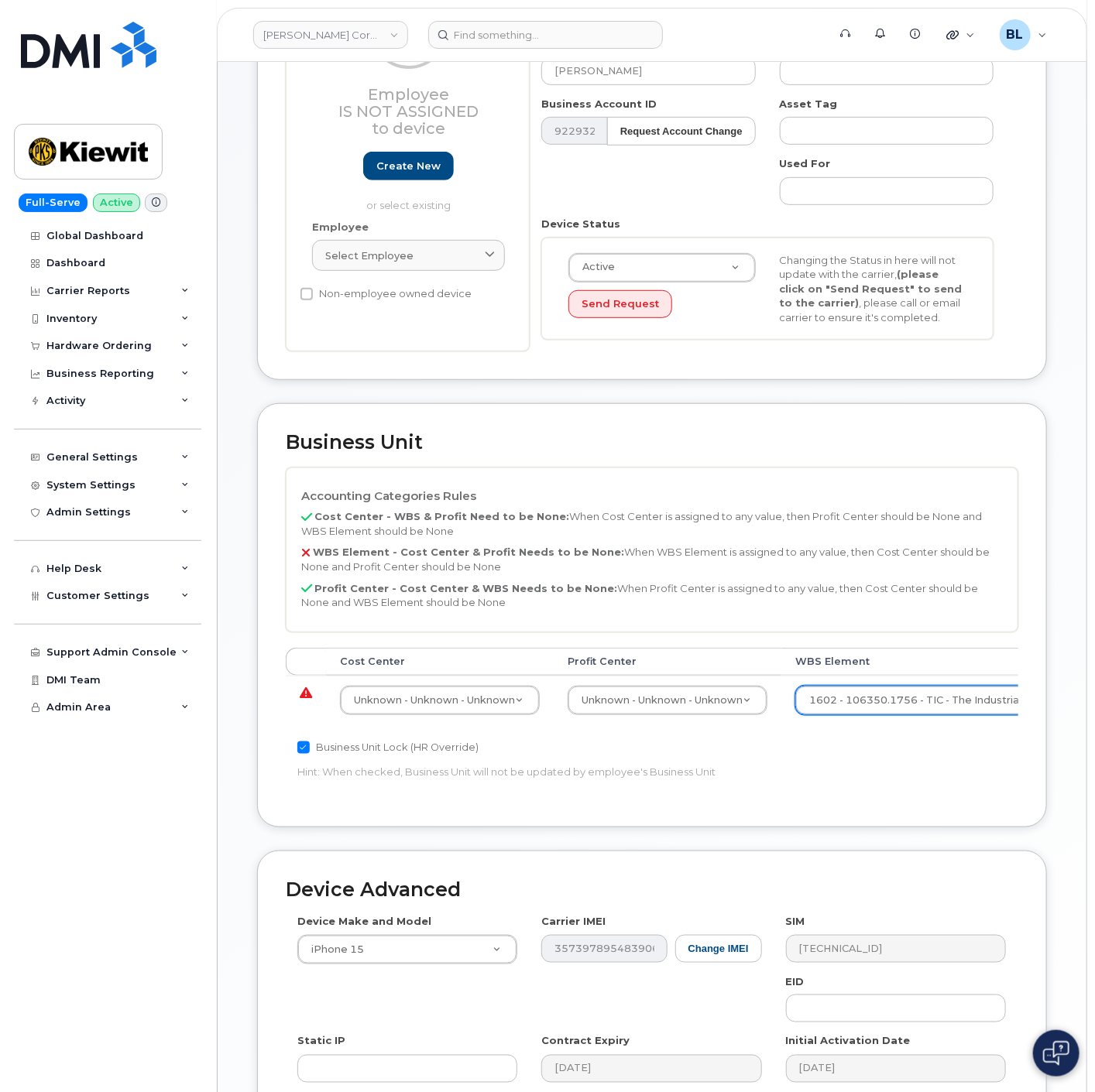
click at [645, 717] on td "Unknown - Unknown - Unknown None - None - None Unknown - Unknown - Unknown" at bounding box center [667, 700] width 228 height 49
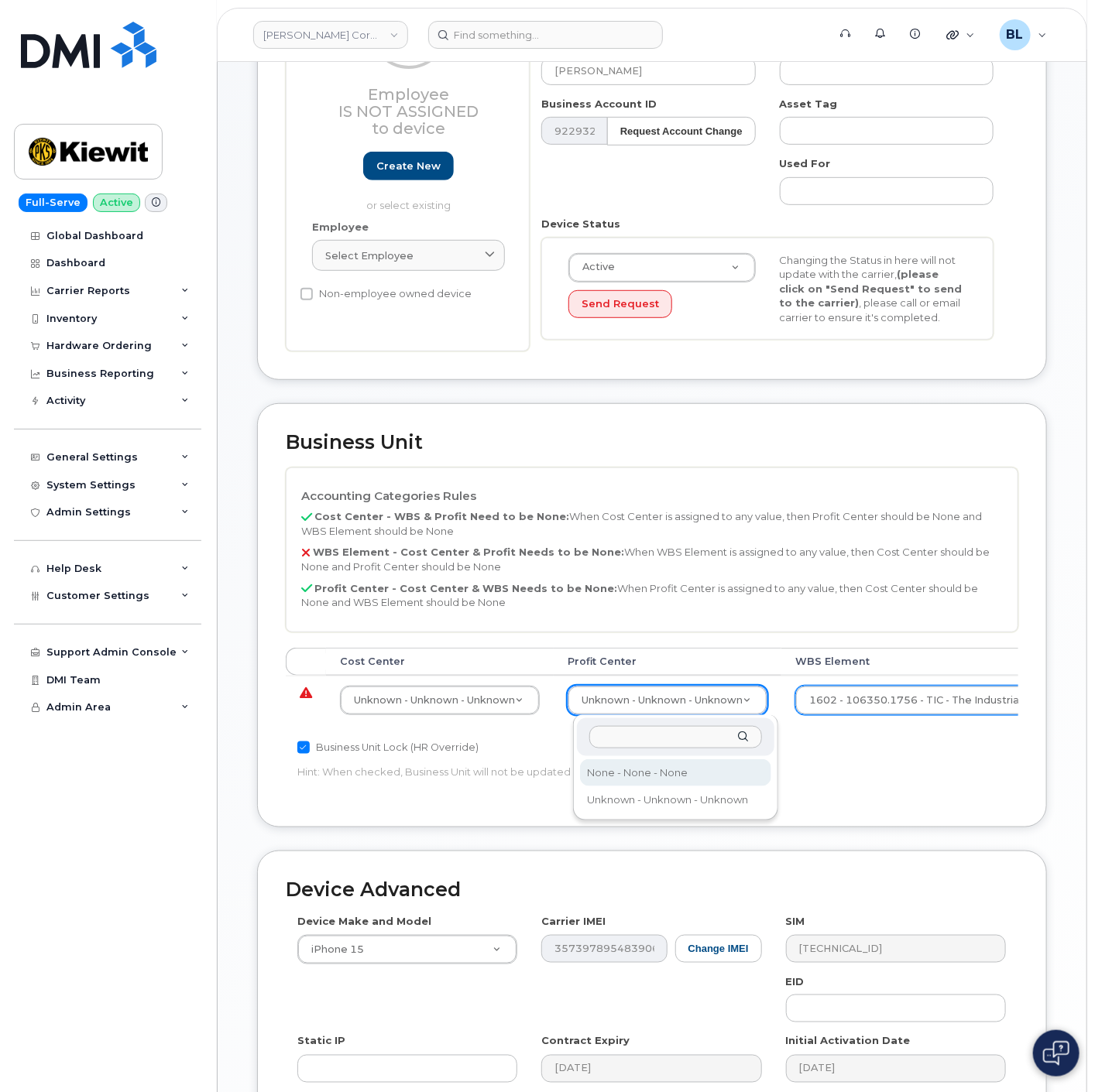
drag, startPoint x: 643, startPoint y: 778, endPoint x: 632, endPoint y: 774, distance: 11.7
select select "29629357"
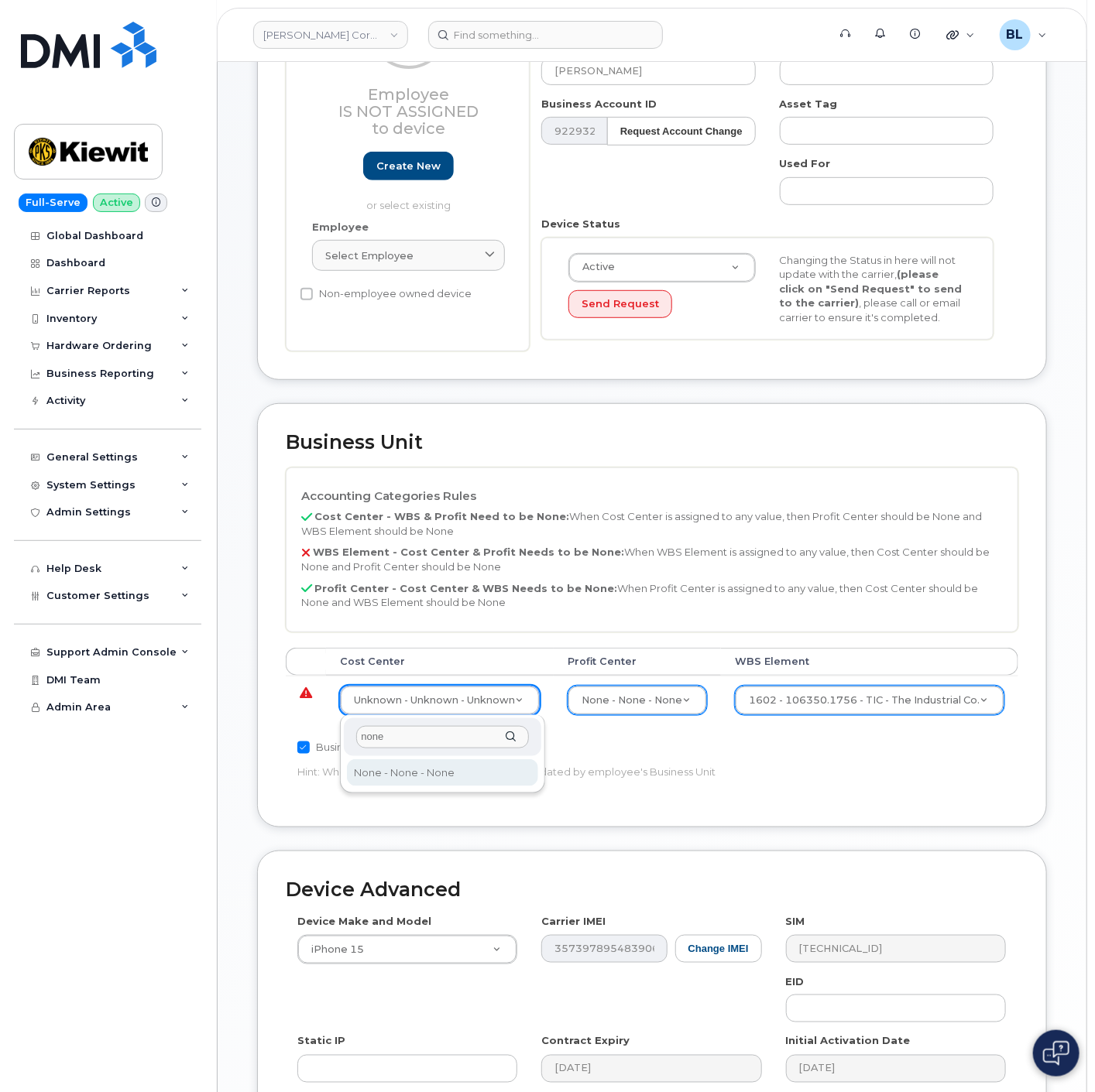
type input "none"
type input "29629358"
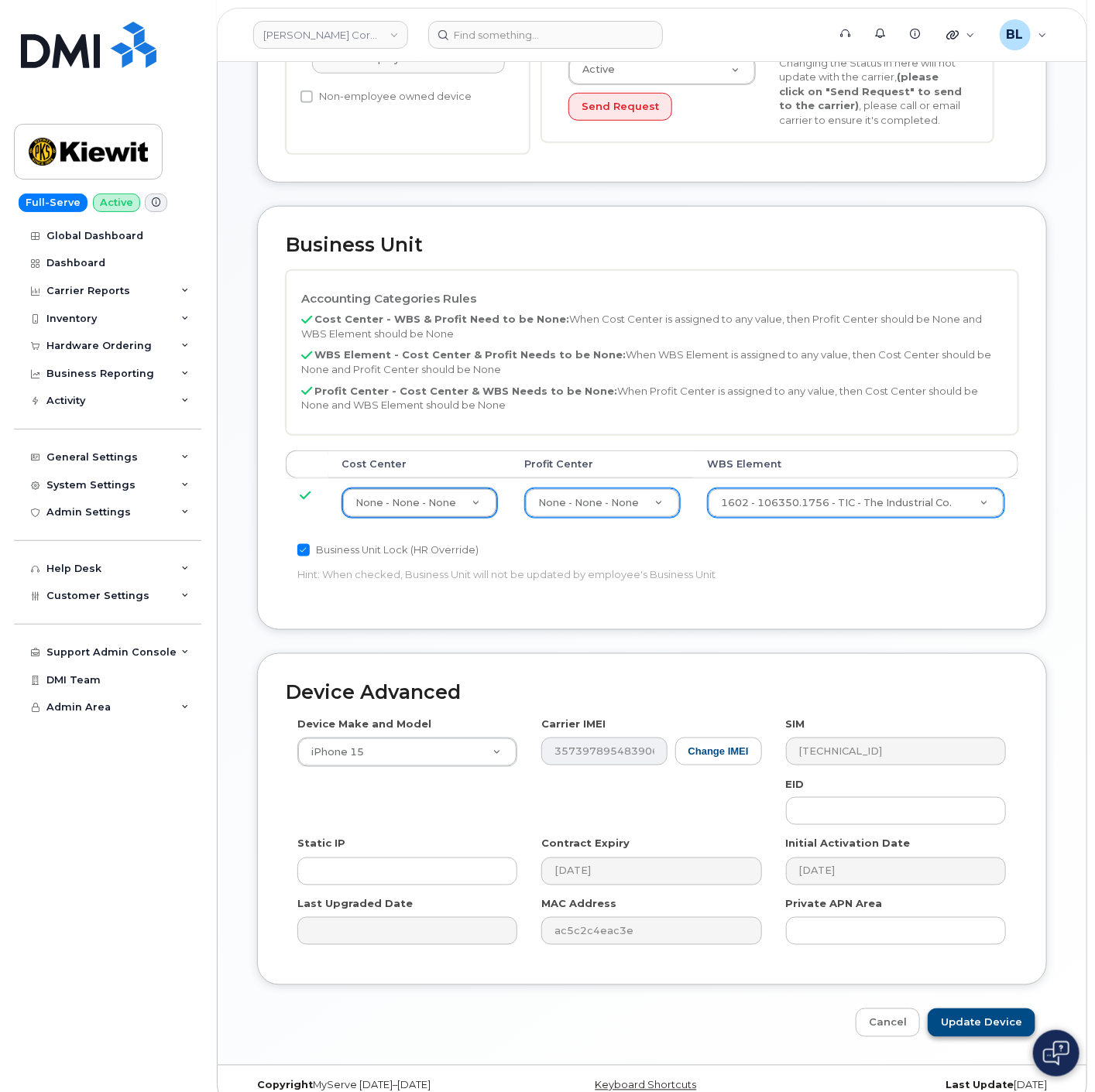
scroll to position [451, 0]
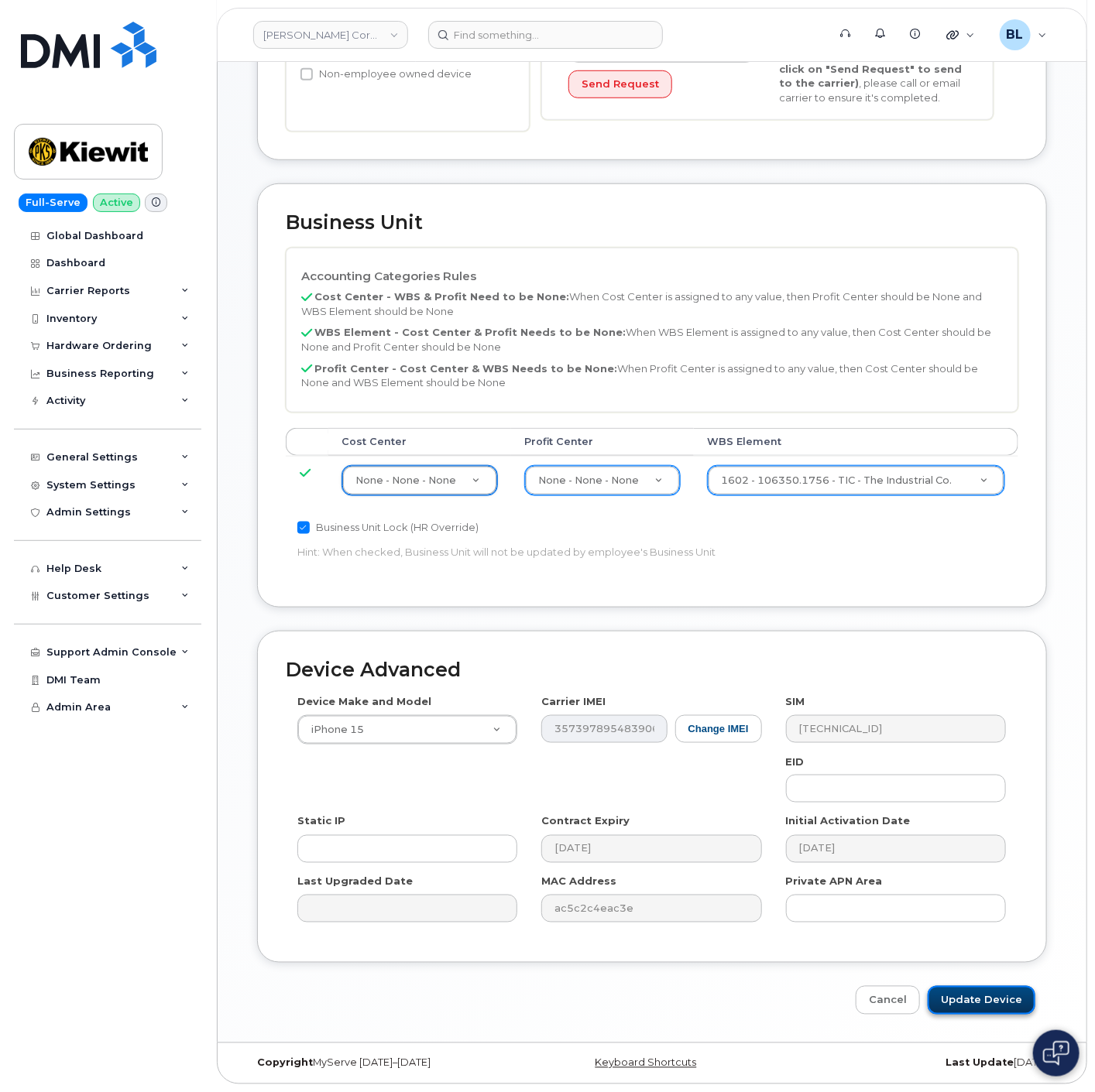
click at [979, 1001] on input "Update Device" at bounding box center [982, 1000] width 108 height 28
type input "Saving..."
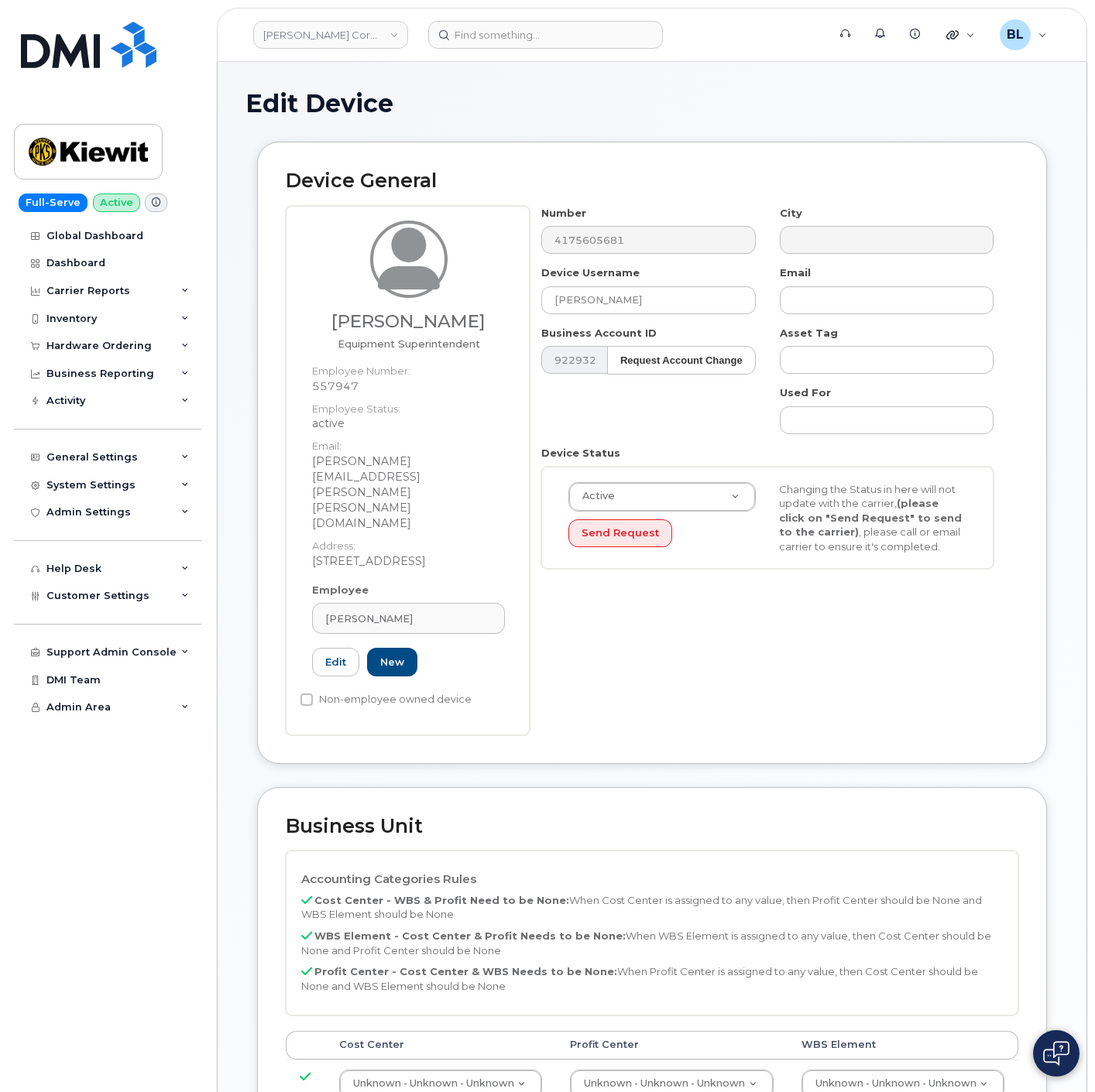
select select "29584743"
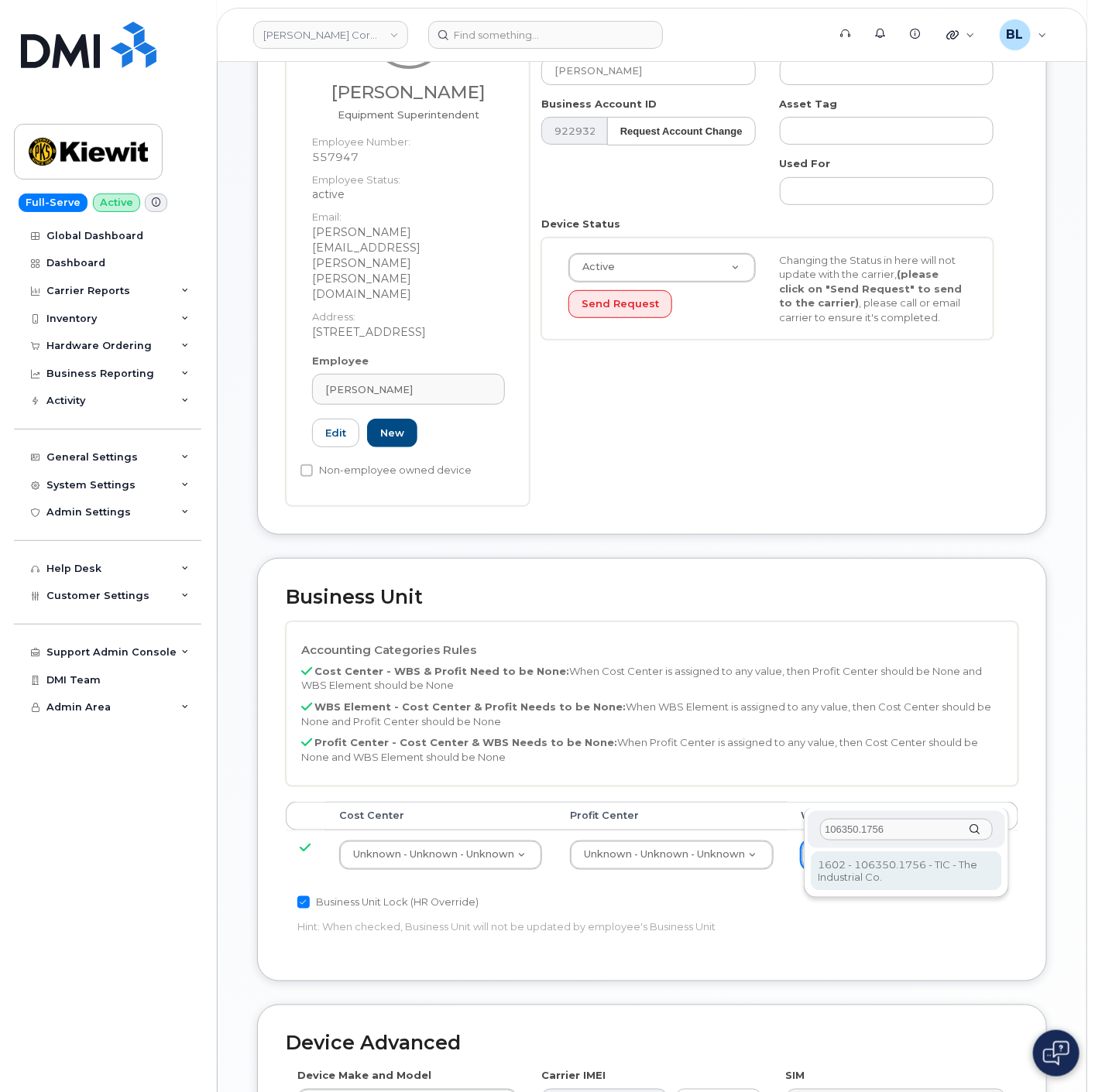
type input "106350.1756"
type input "34869486"
click at [539, 802] on th "Cost Center" at bounding box center [440, 816] width 228 height 28
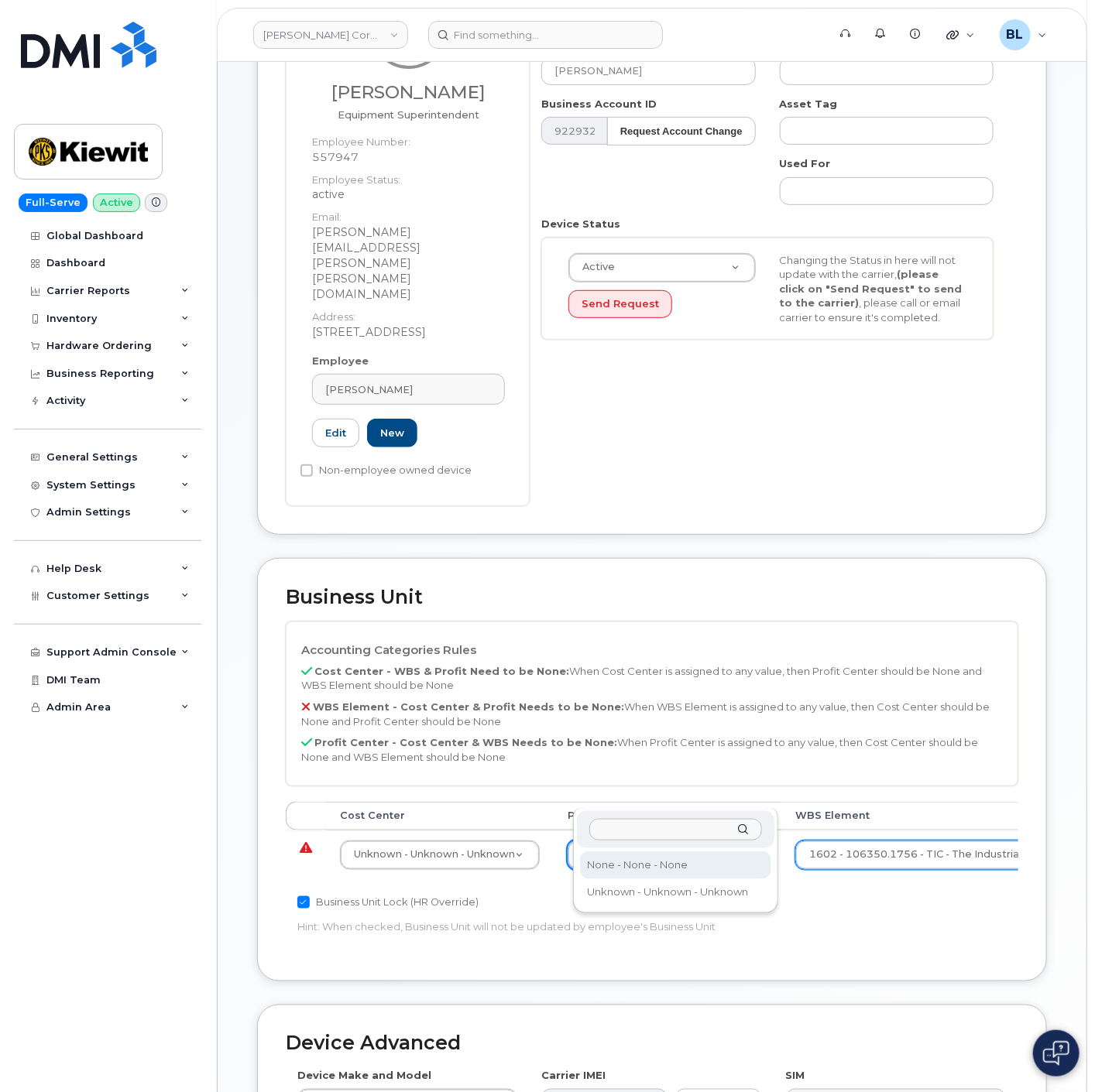
select select "29629357"
click at [441, 830] on td "Unknown - Unknown - Unknown 29584742" at bounding box center [440, 854] width 228 height 49
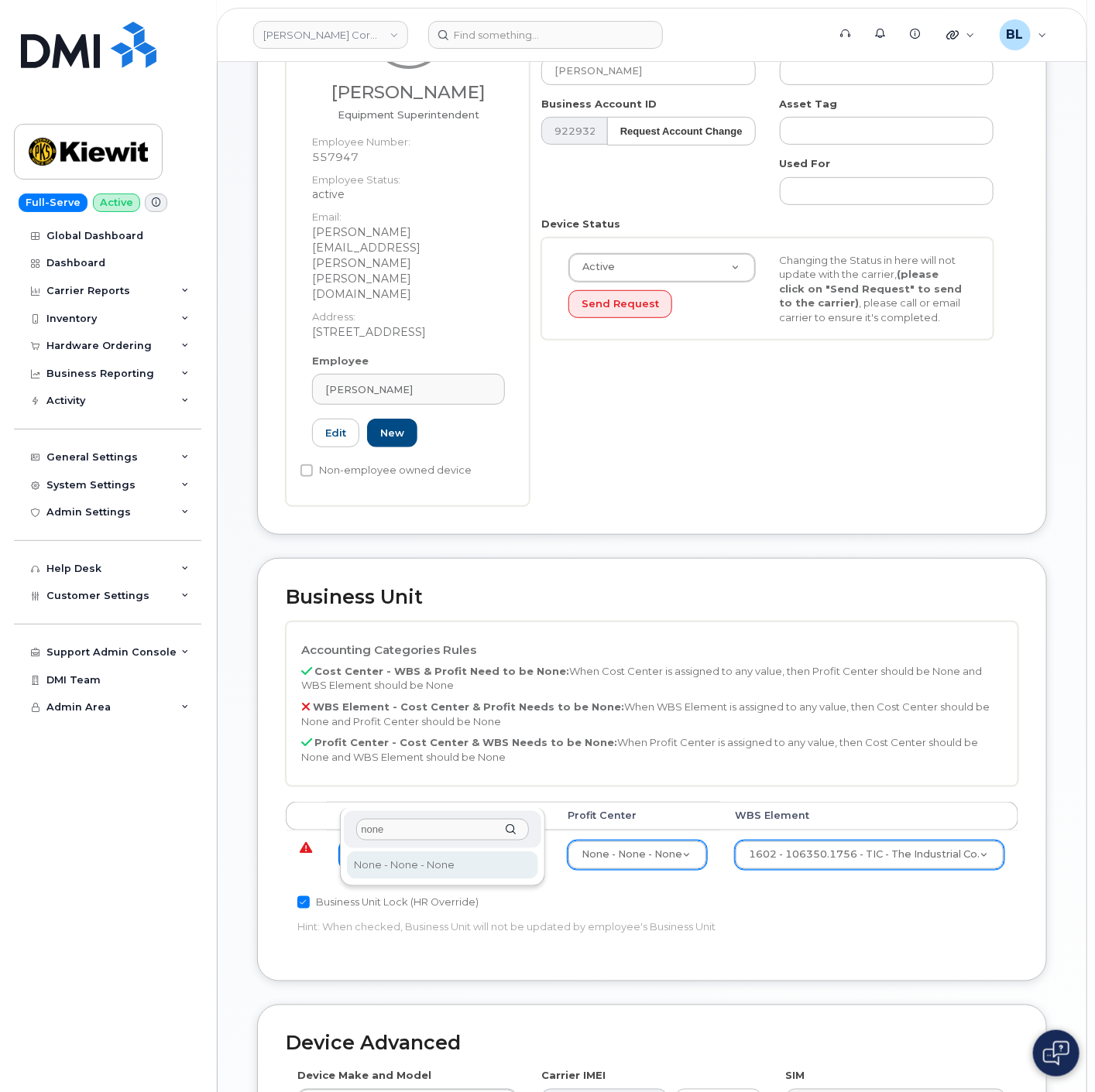
type input "none"
type input "29629358"
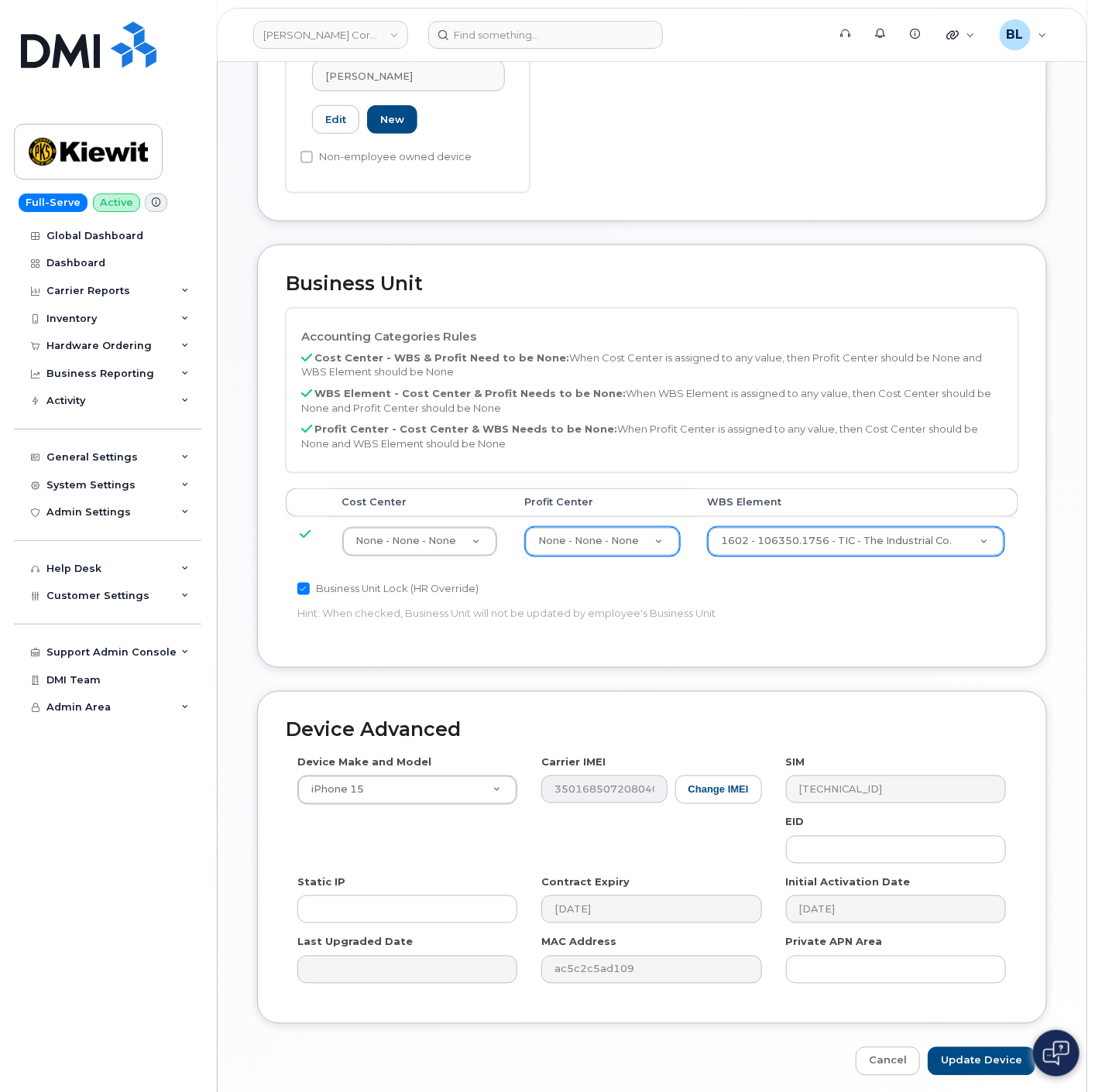
drag, startPoint x: 711, startPoint y: 675, endPoint x: 767, endPoint y: 1028, distance: 357.4
drag, startPoint x: 950, startPoint y: 996, endPoint x: 861, endPoint y: 725, distance: 285.2
click at [951, 1047] on input "Update Device" at bounding box center [982, 1061] width 108 height 28
type input "Saving..."
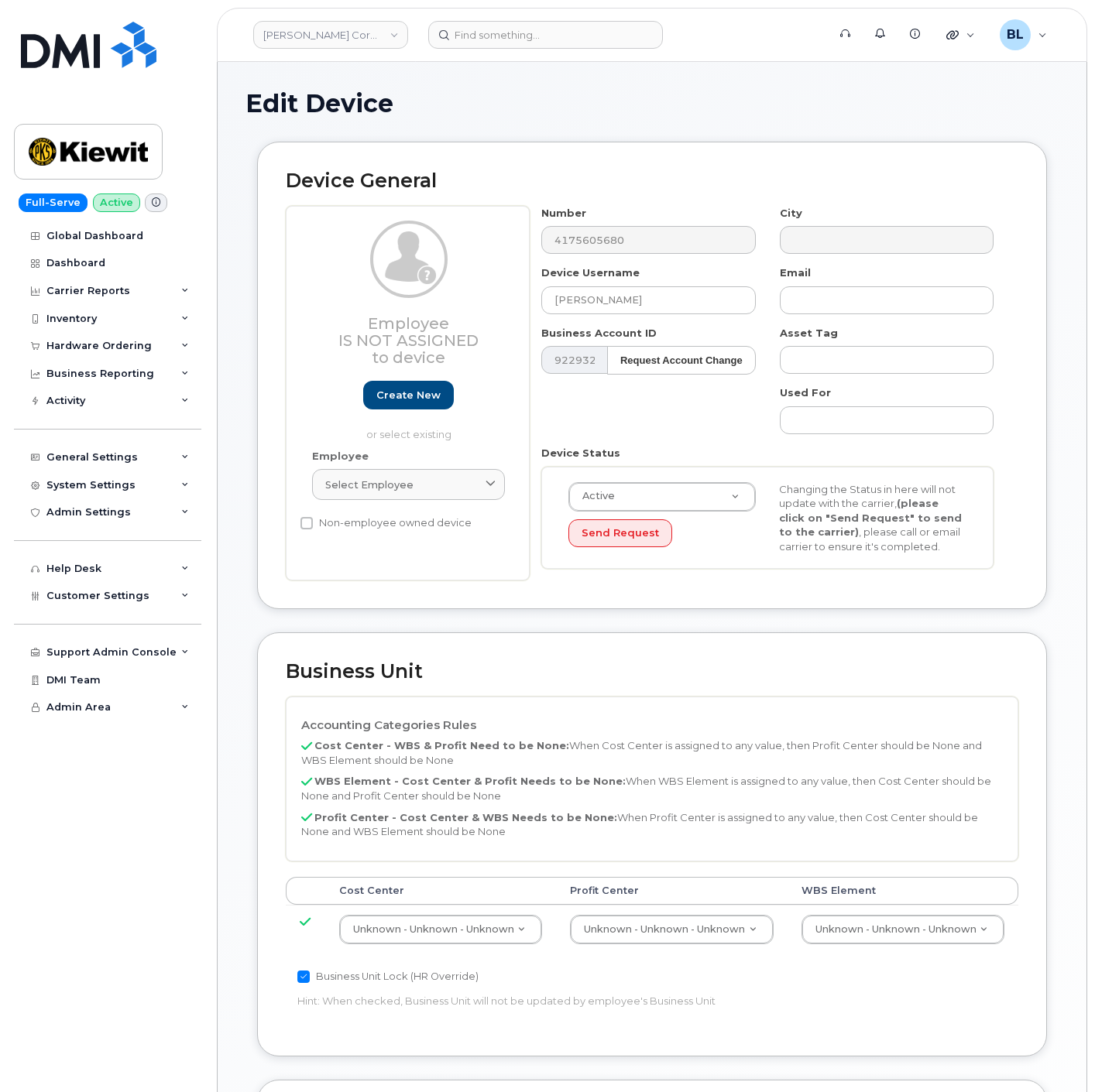
select select "29584743"
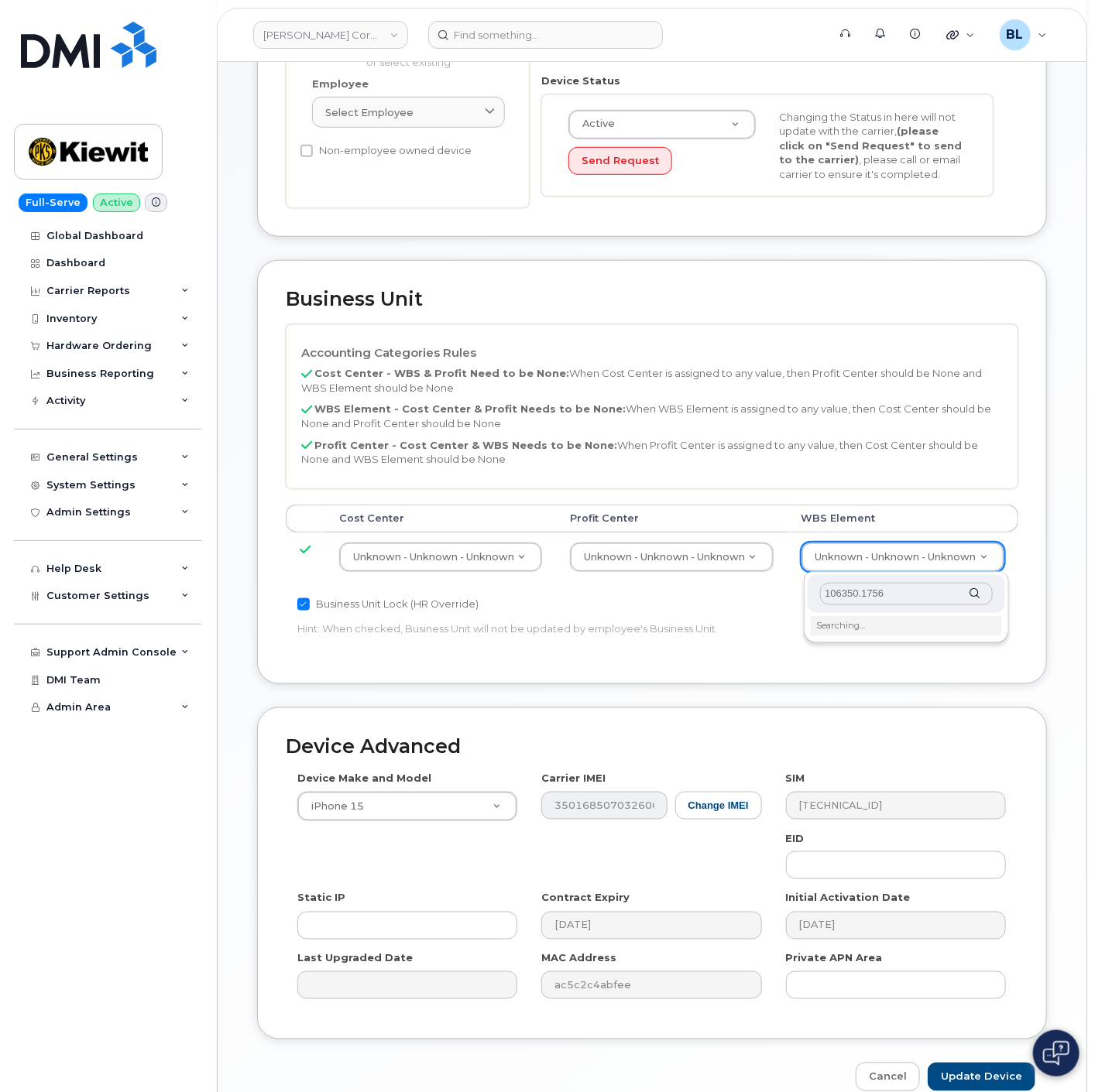
scroll to position [454, 0]
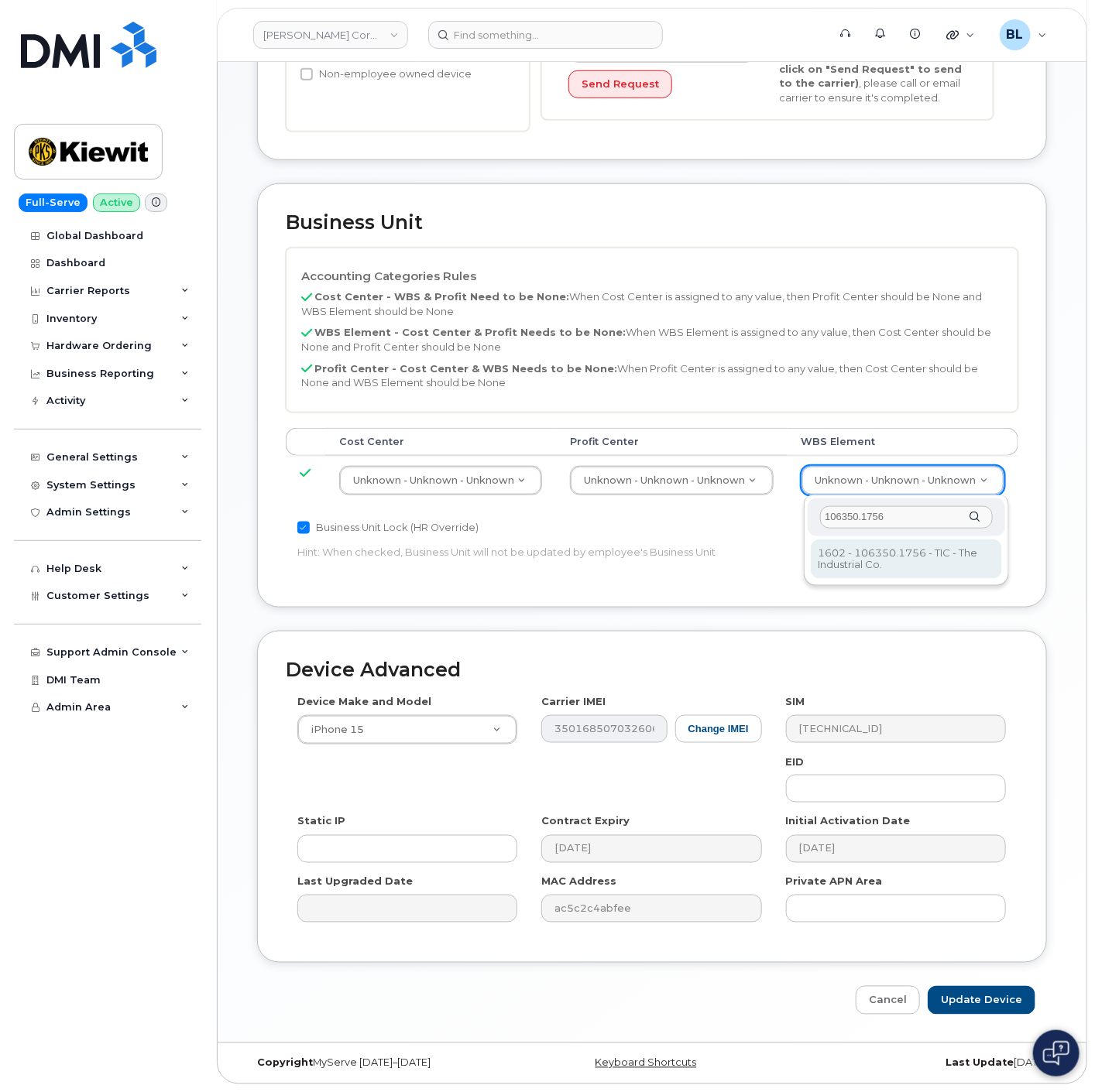
type input "106350.1756"
type input "34869486"
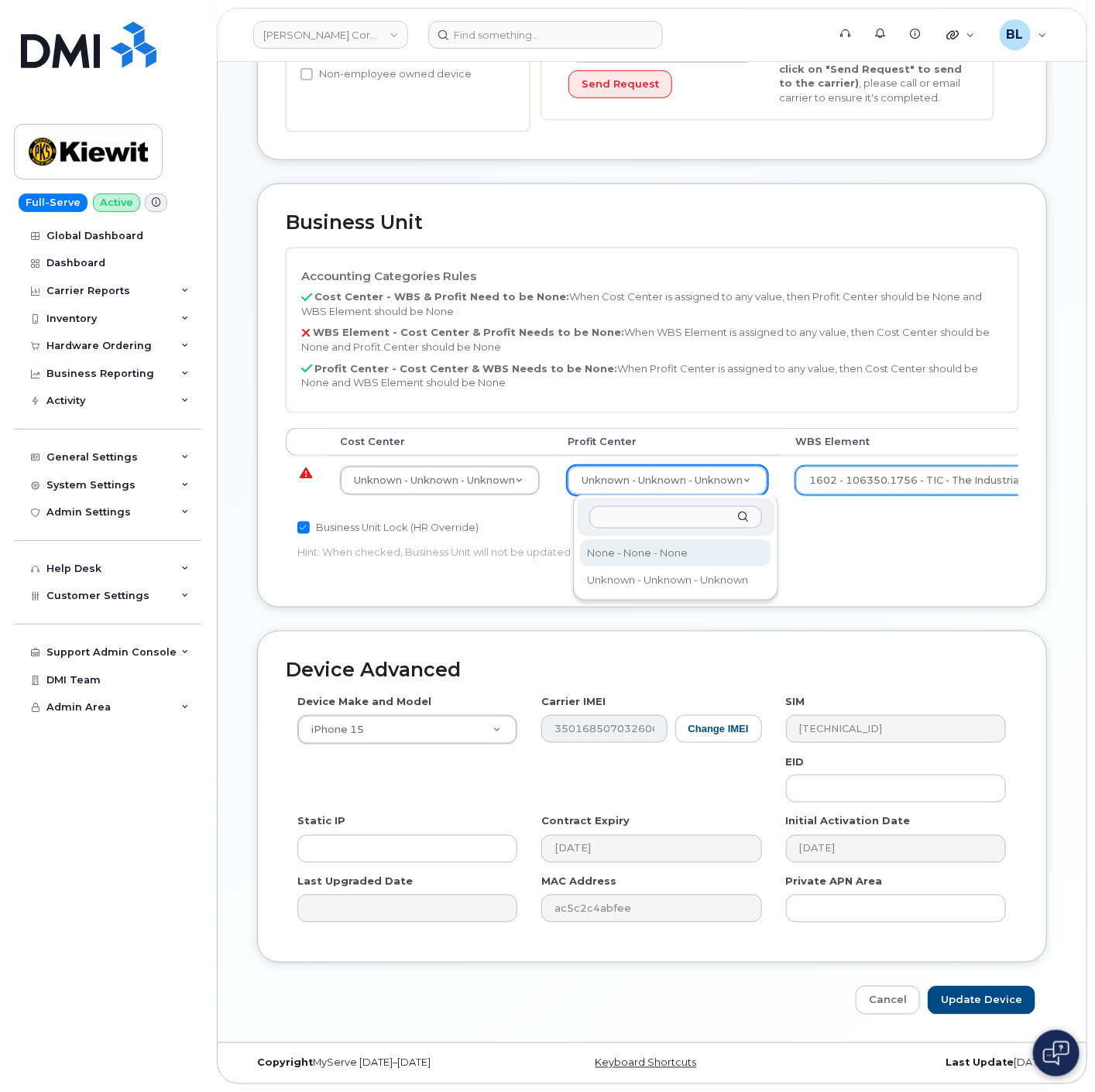
select select "29629357"
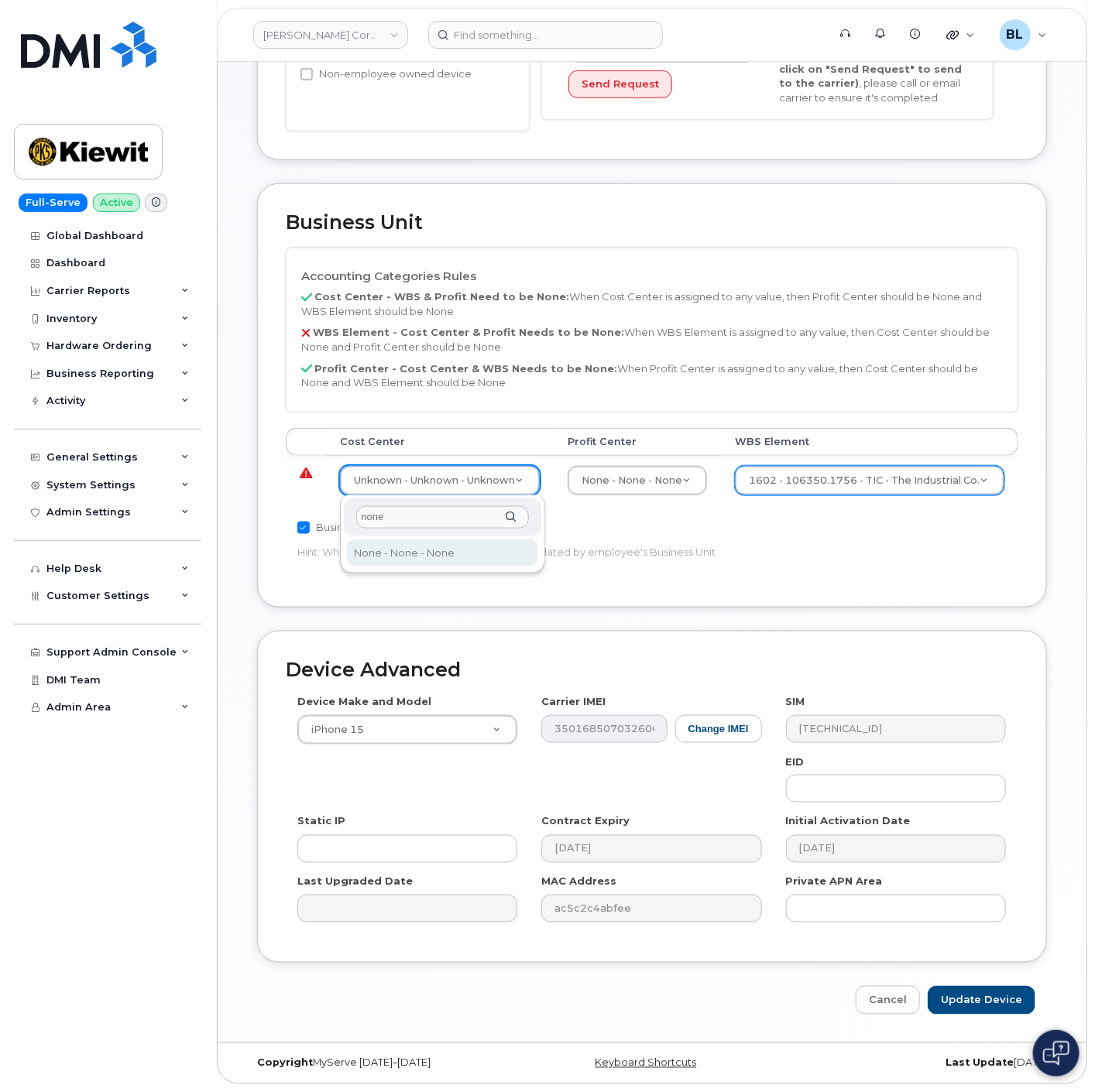
type input "none"
type input "29629358"
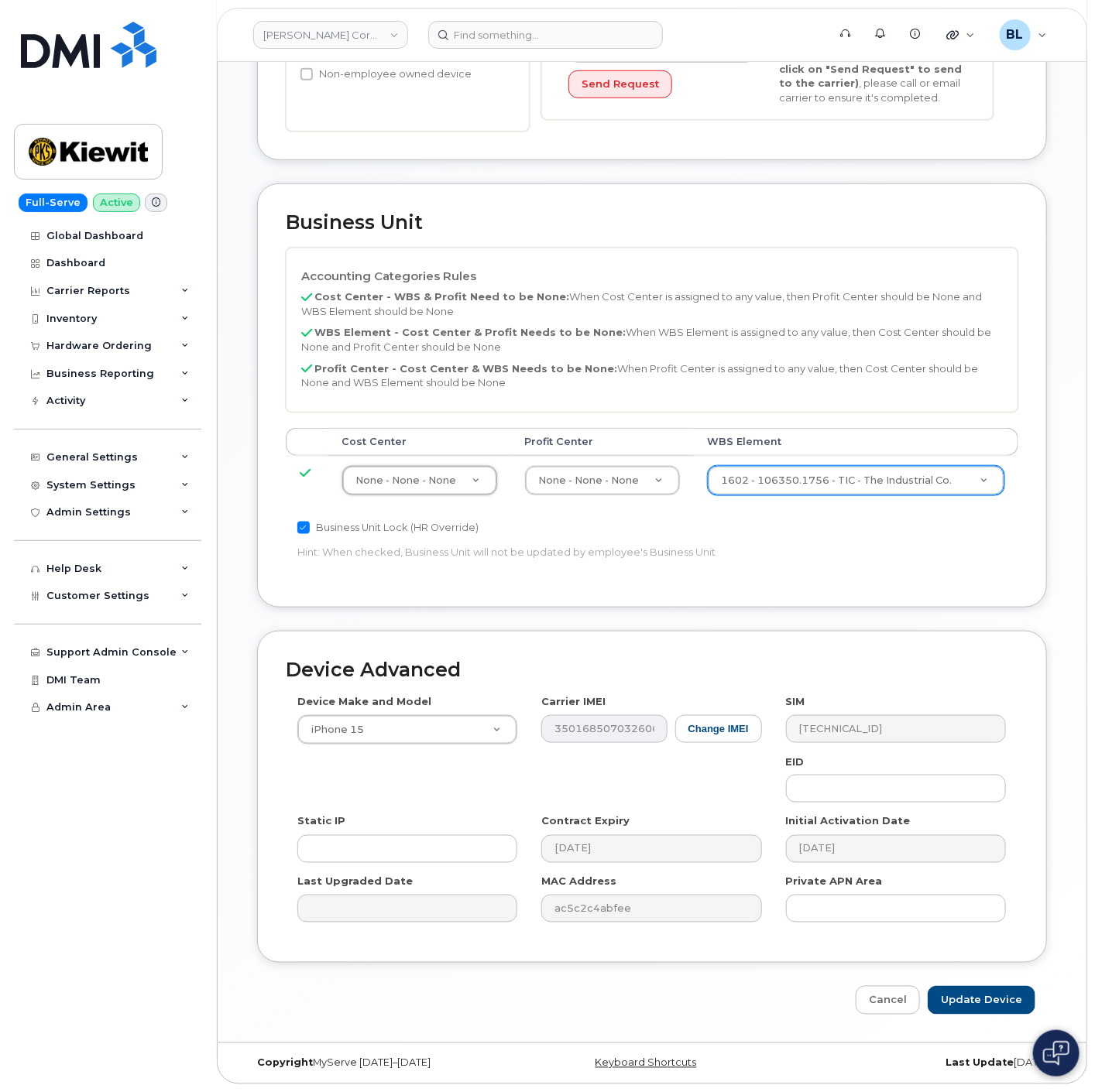
click at [979, 985] on div "Device Advanced Device Make and Model iPhone 15 Android TCL 502 Watch Apple Wat…" at bounding box center [652, 823] width 813 height 384
click at [985, 993] on input "Update Device" at bounding box center [982, 1000] width 108 height 28
type input "Saving..."
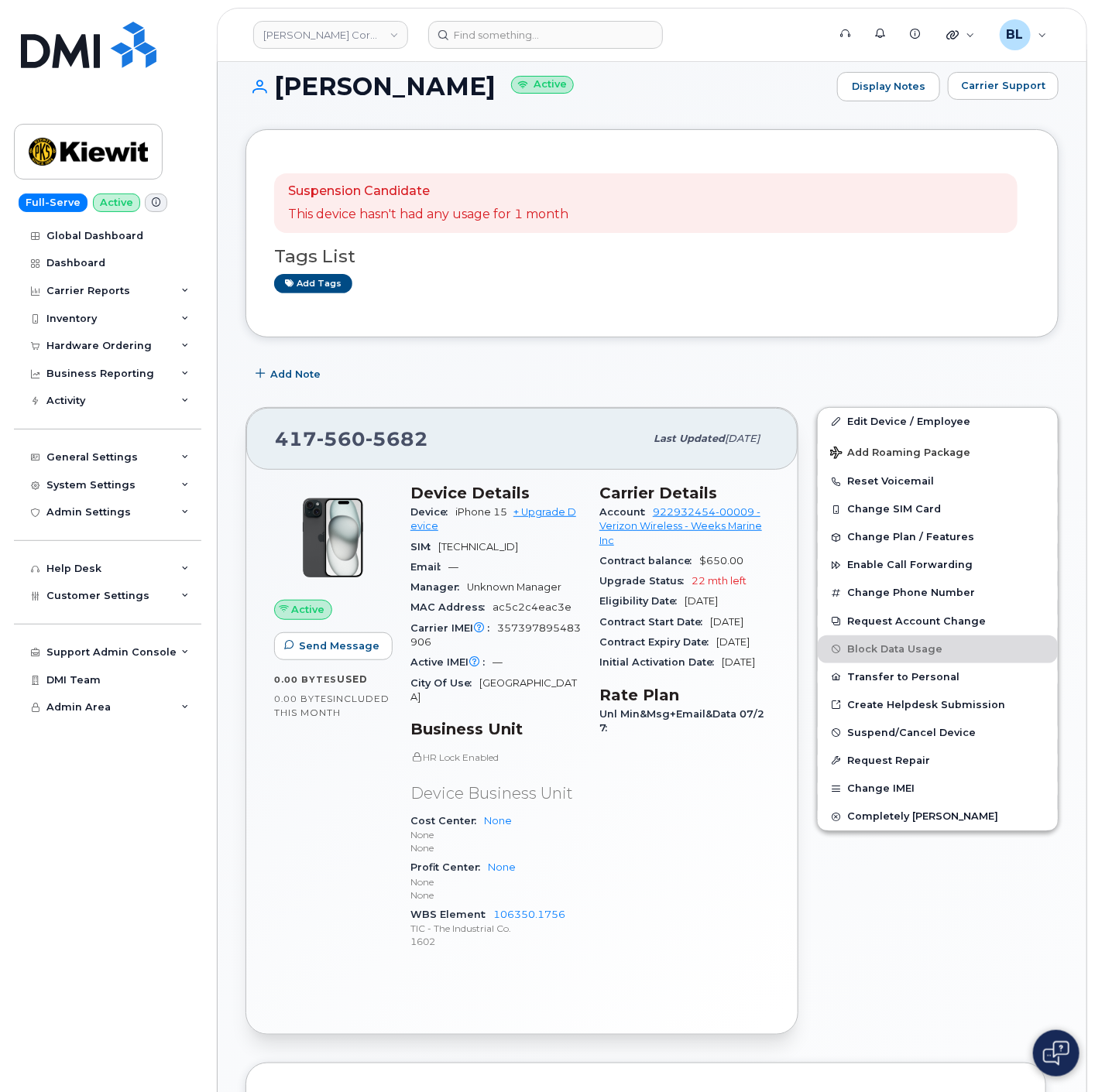
scroll to position [959, 0]
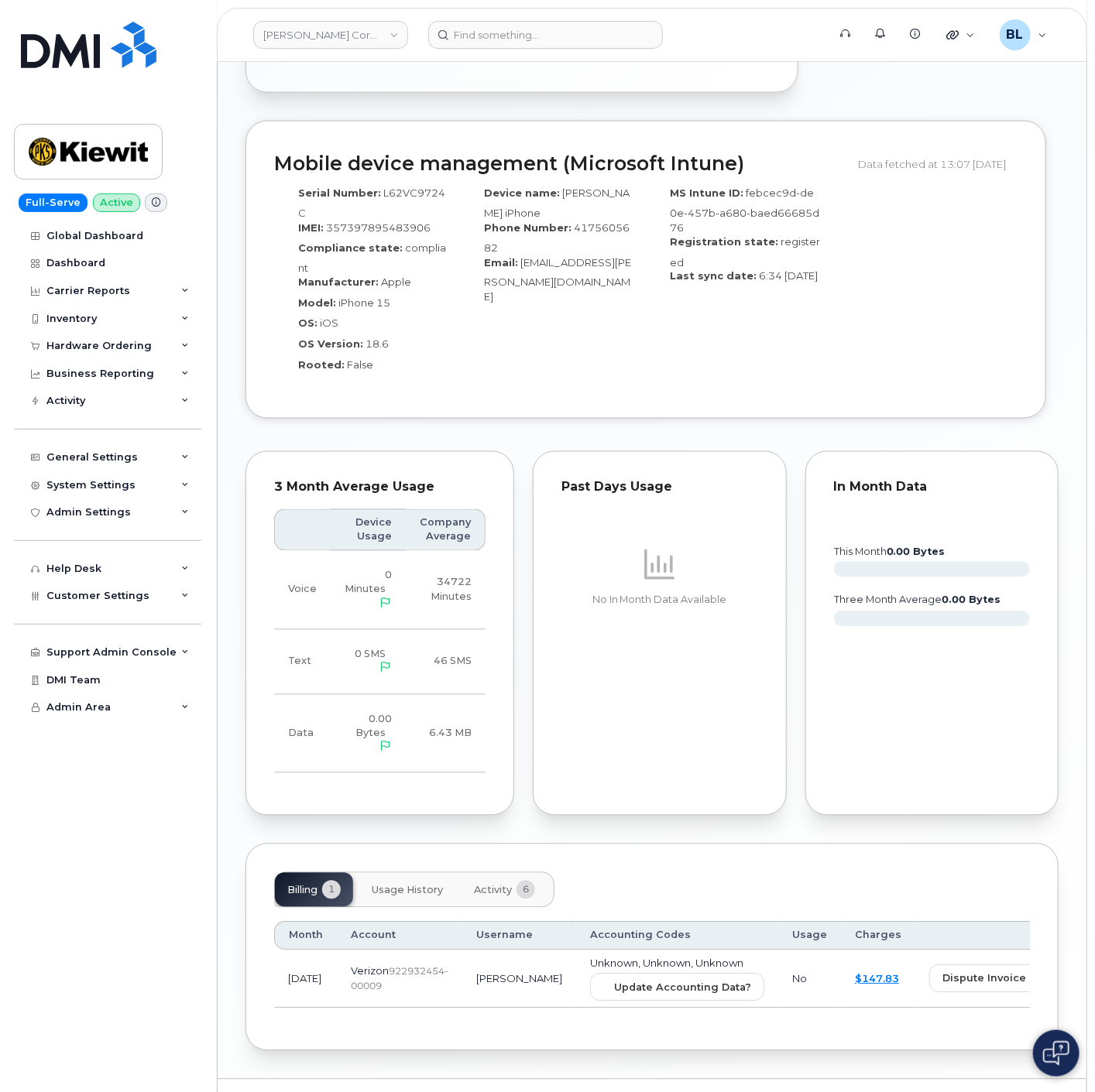
drag, startPoint x: 768, startPoint y: 368, endPoint x: 659, endPoint y: 1053, distance: 693.6
click at [590, 974] on button "Update Accounting Data?" at bounding box center [677, 988] width 174 height 28
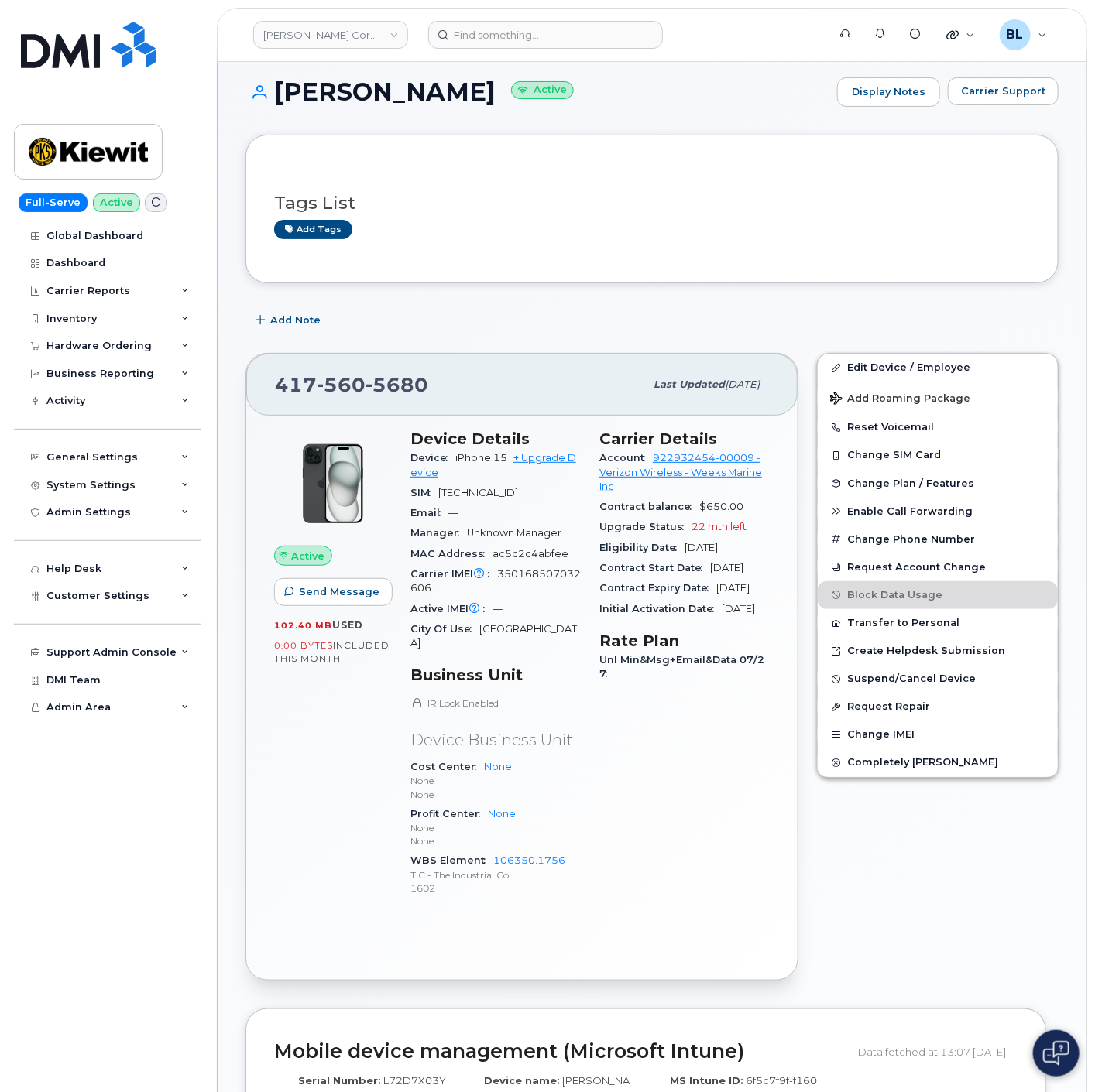
scroll to position [900, 0]
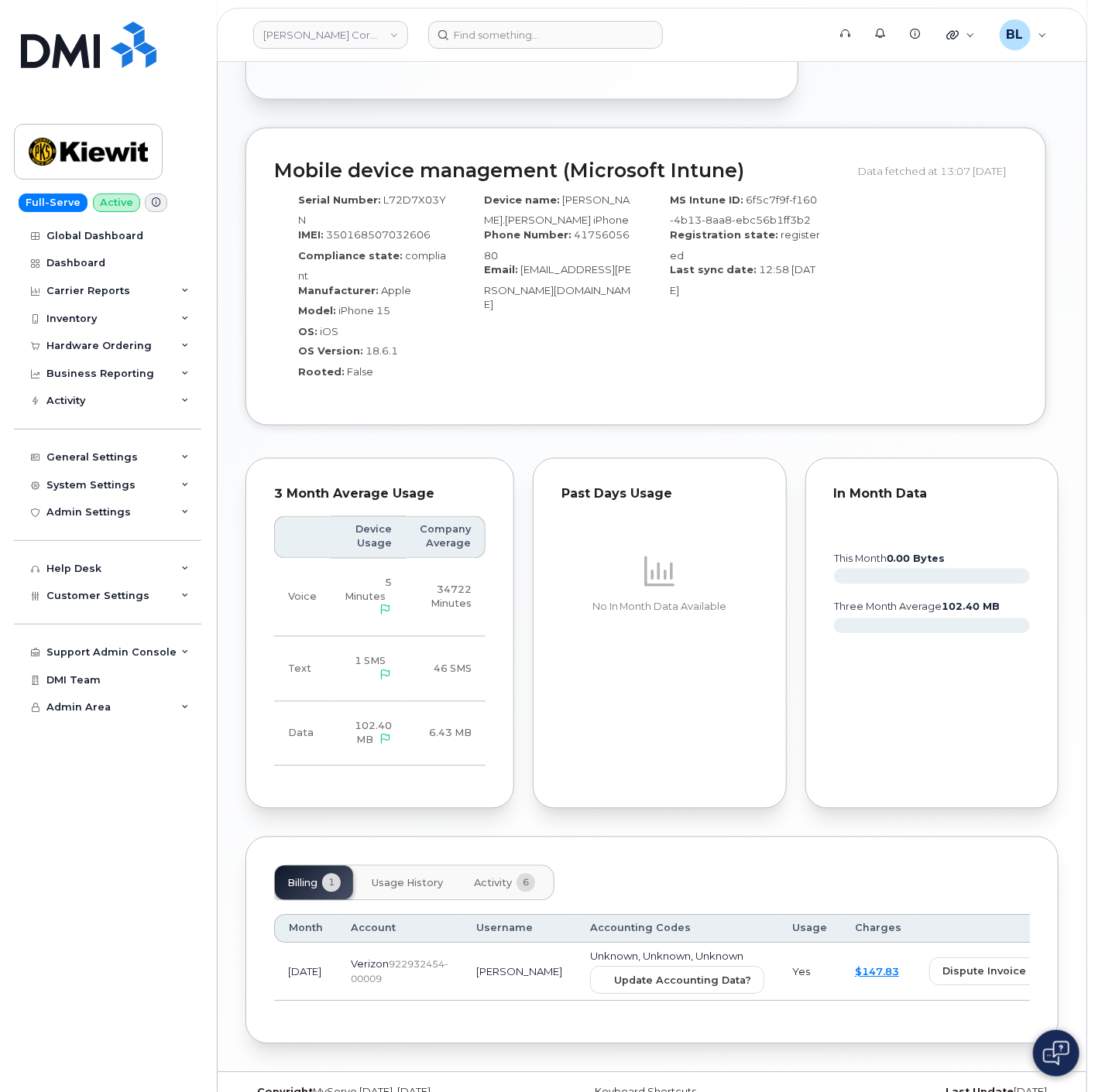
drag, startPoint x: 650, startPoint y: 682, endPoint x: 620, endPoint y: 988, distance: 307.5
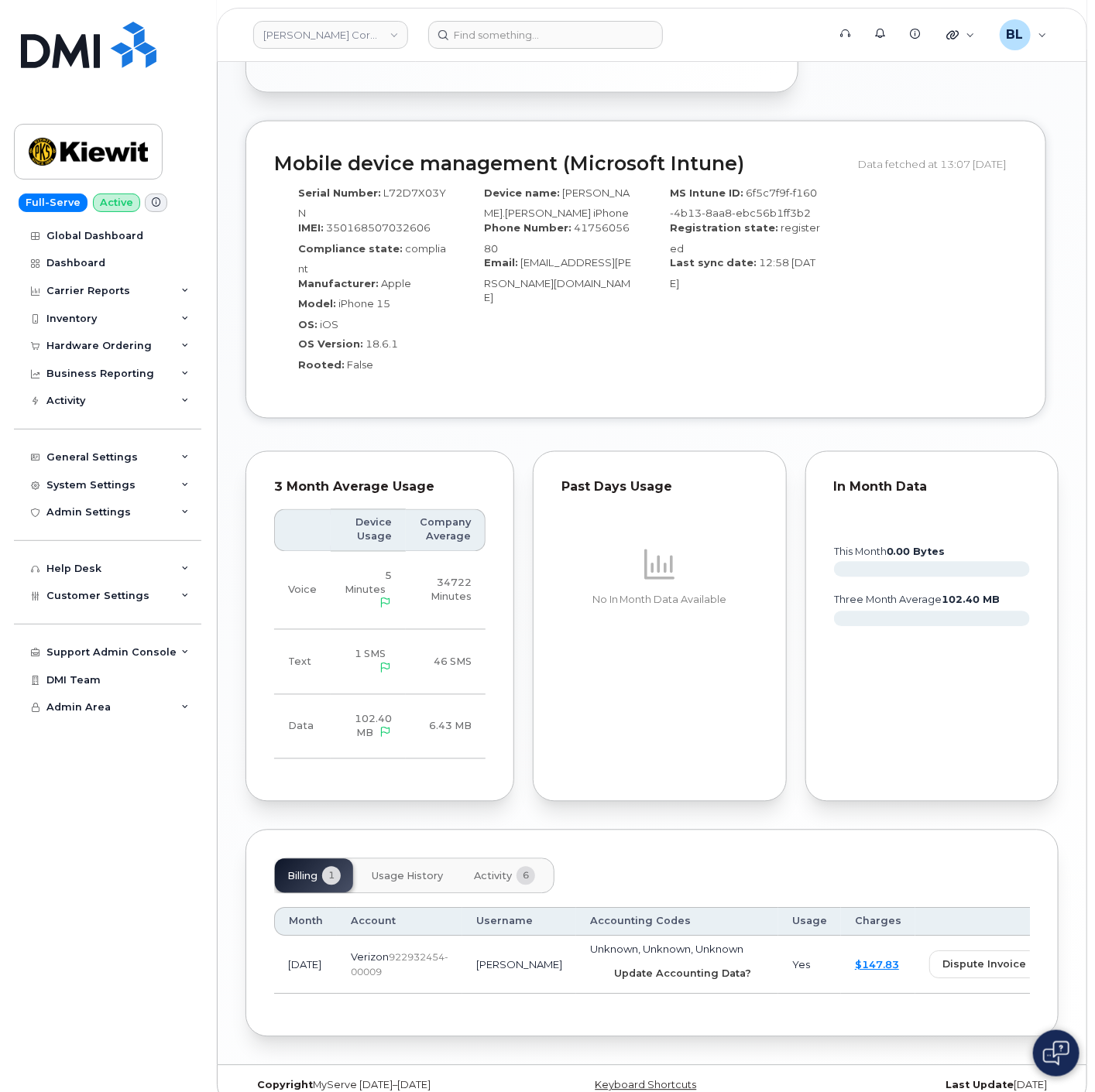
click at [625, 967] on span "Update Accounting Data?" at bounding box center [682, 974] width 137 height 15
drag, startPoint x: 634, startPoint y: 83, endPoint x: 707, endPoint y: 24, distance: 93.9
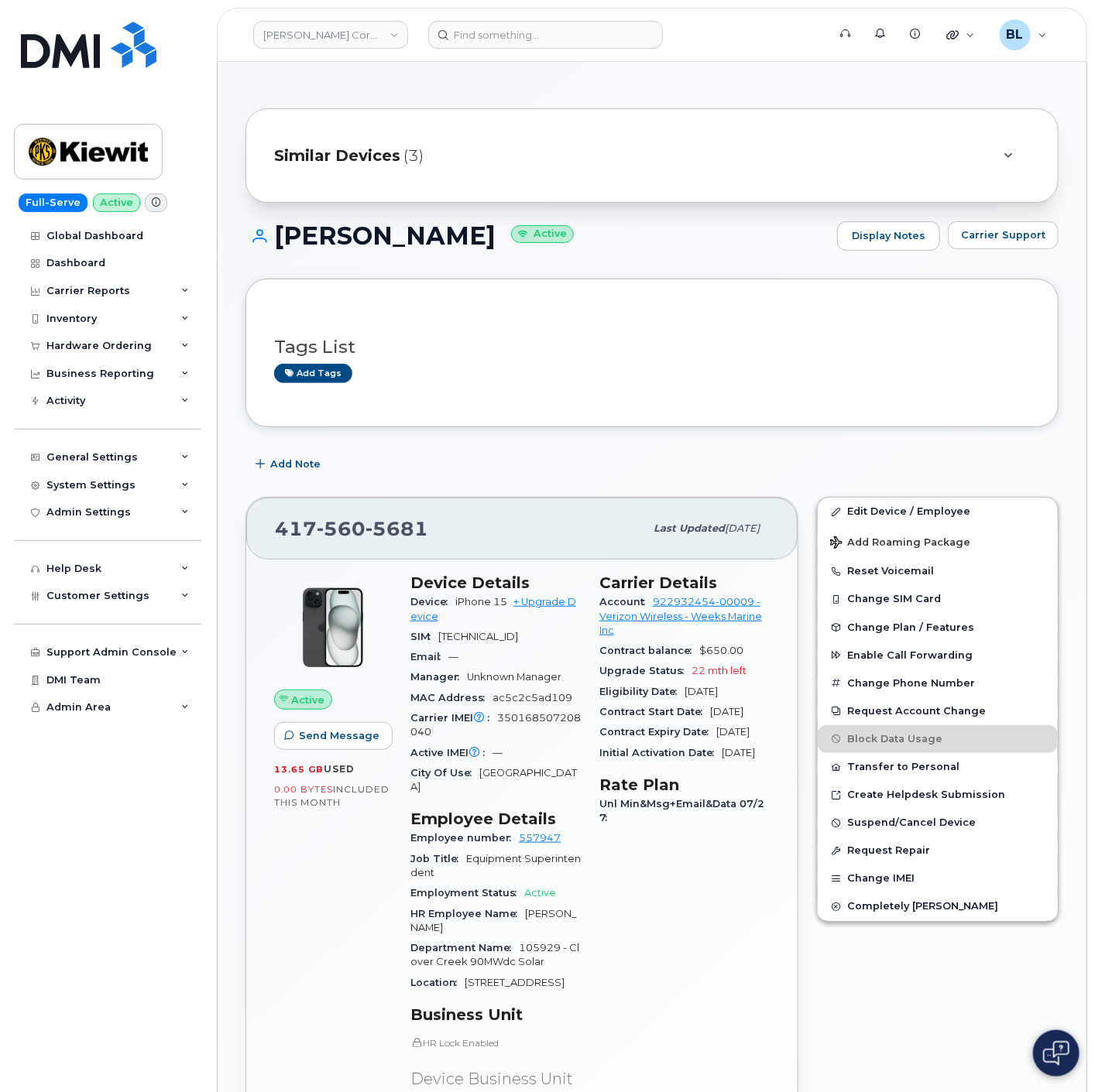
scroll to position [1227, 0]
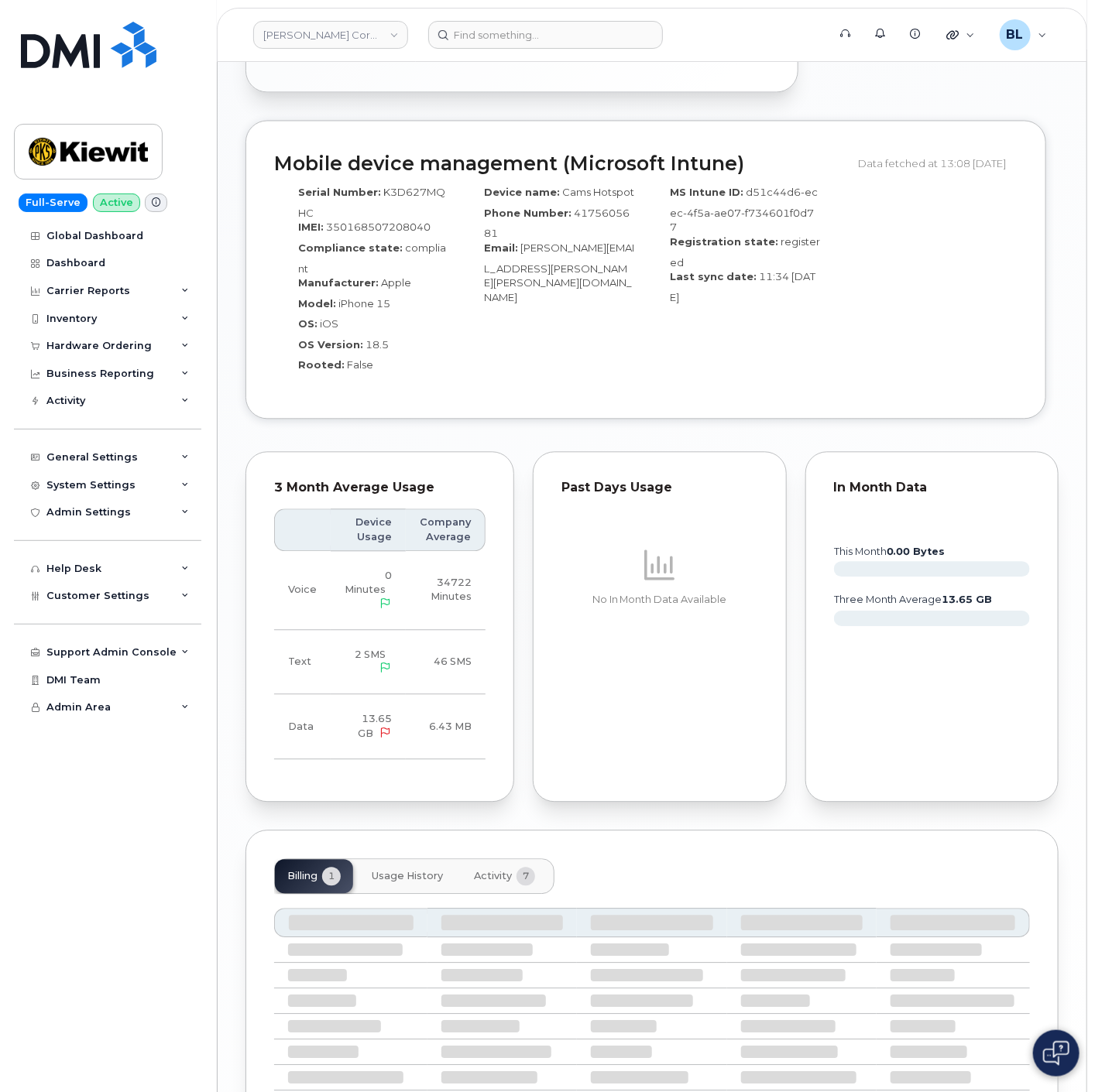
drag, startPoint x: 648, startPoint y: 834, endPoint x: 591, endPoint y: 1134, distance: 305.4
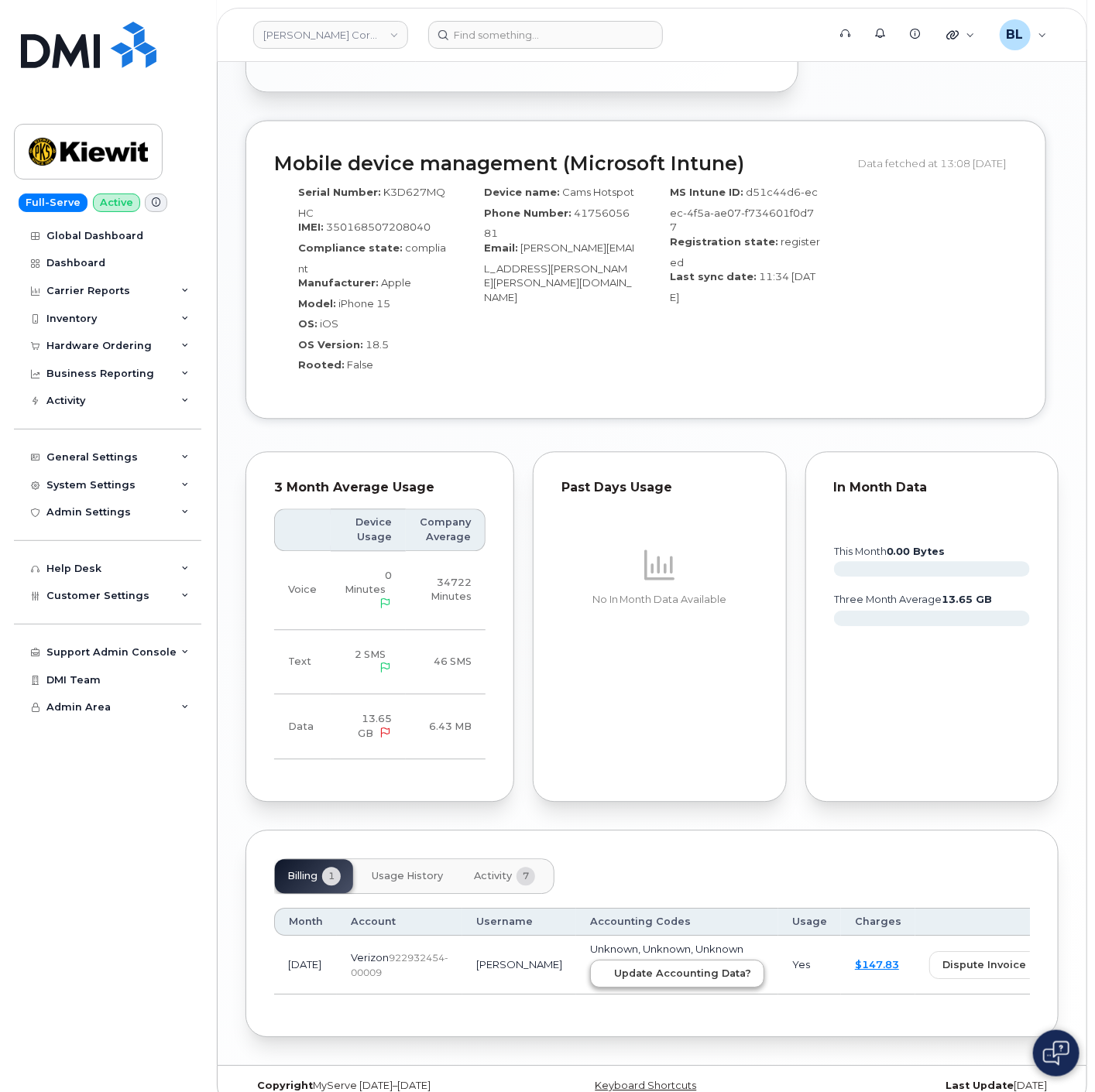
click at [585, 963] on td "Unknown, Unknown, Unknown Update Accounting Data?" at bounding box center [677, 966] width 202 height 59
click at [632, 967] on span "Update Accounting Data?" at bounding box center [682, 974] width 137 height 15
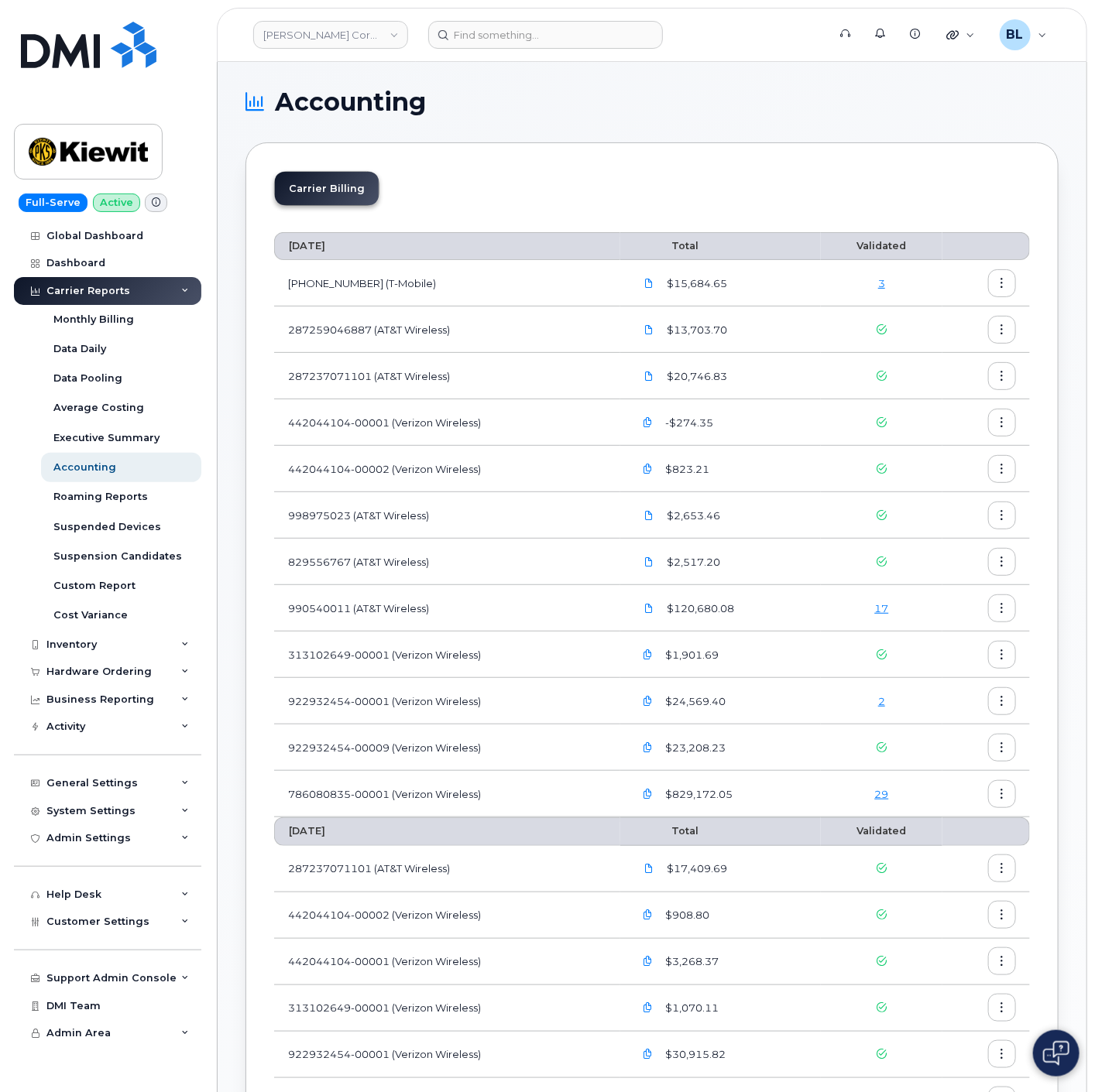
click at [886, 279] on div "3" at bounding box center [882, 284] width 94 height 15
click at [886, 278] on div "3" at bounding box center [882, 284] width 94 height 15
click at [875, 284] on div "3" at bounding box center [882, 284] width 94 height 15
click at [884, 284] on link "3" at bounding box center [882, 284] width 7 height 12
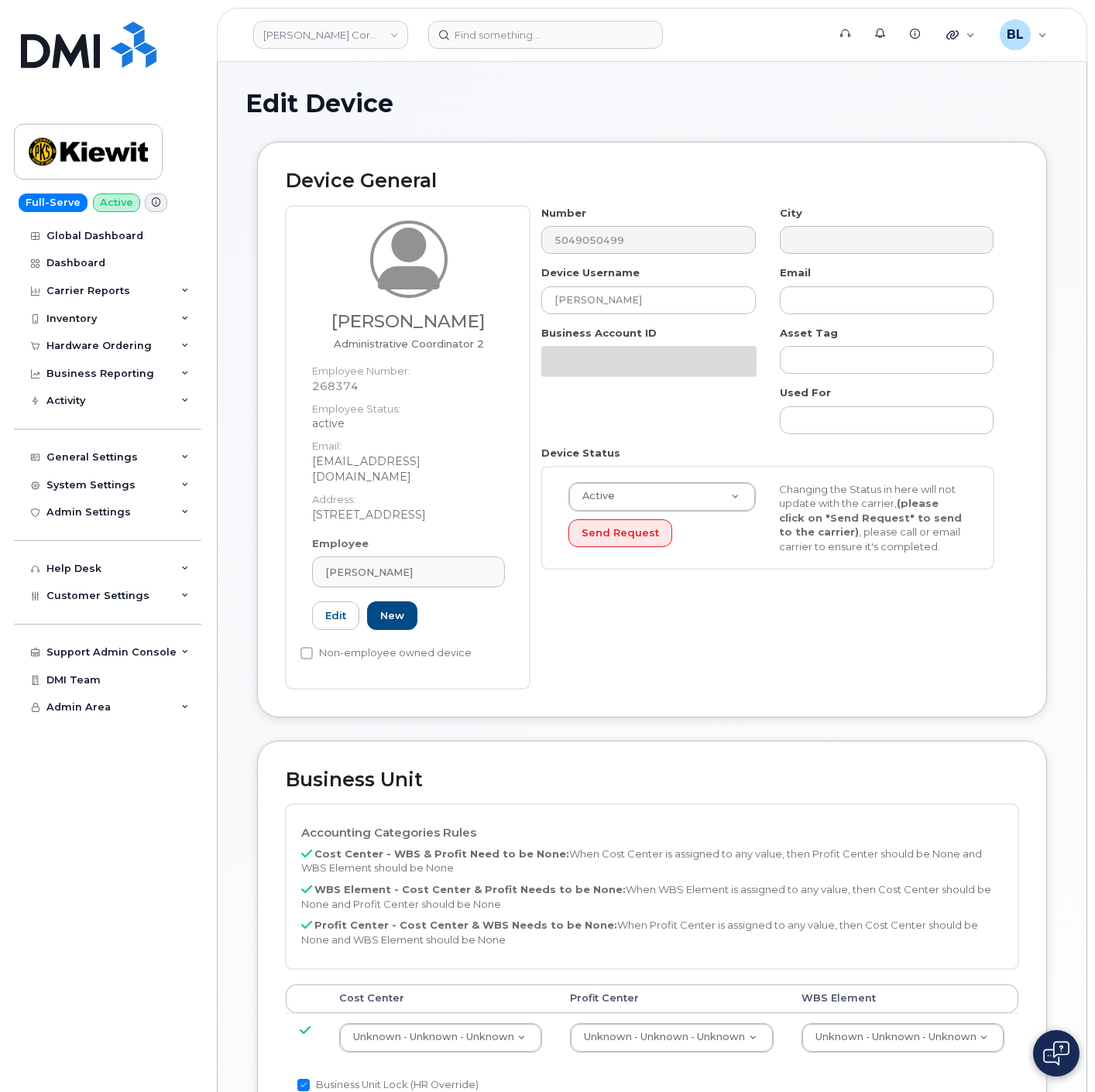
select select "29584743"
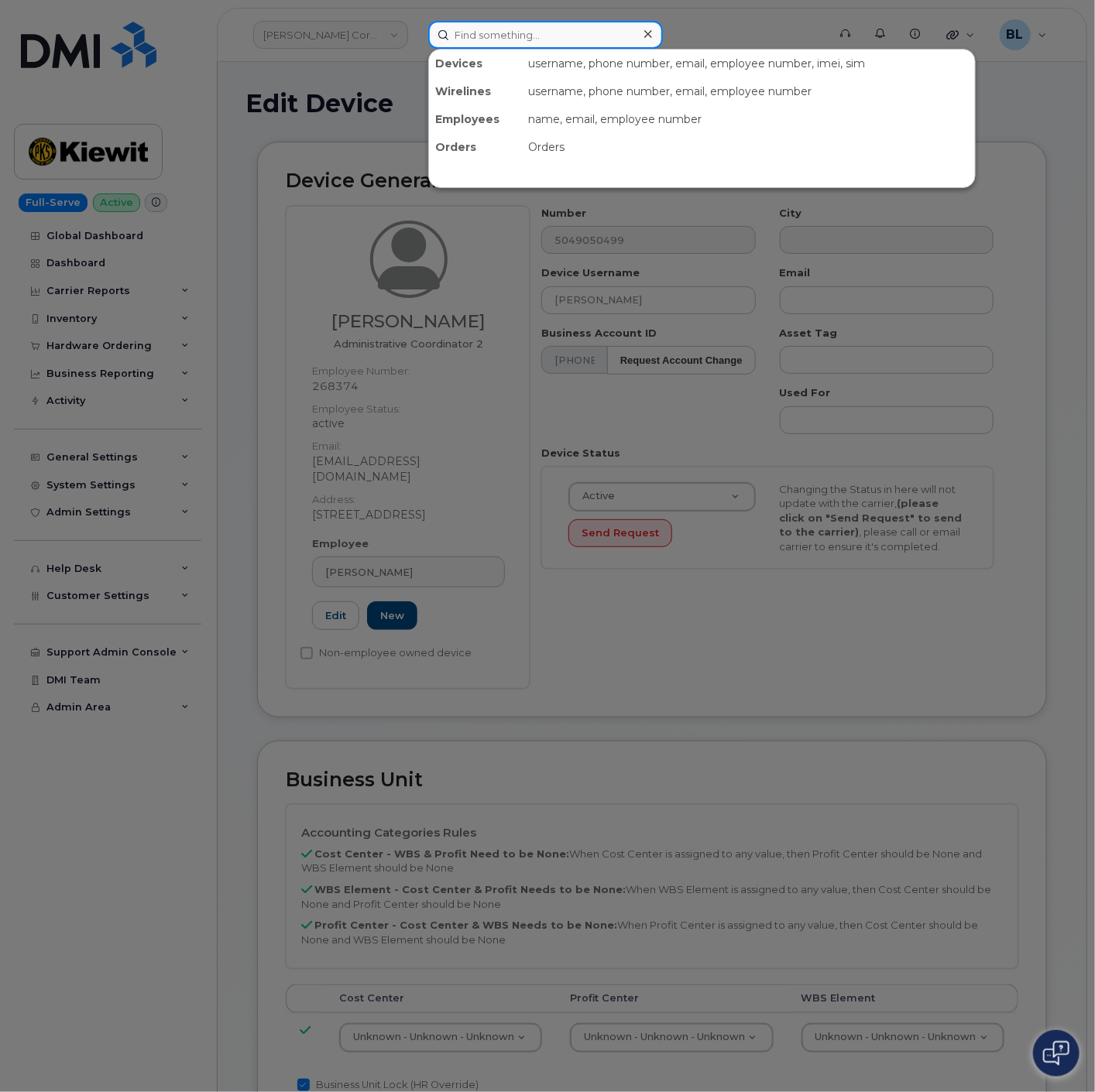
click at [544, 33] on input at bounding box center [545, 35] width 234 height 28
paste input "106350.1756"
type input "106350.1756"
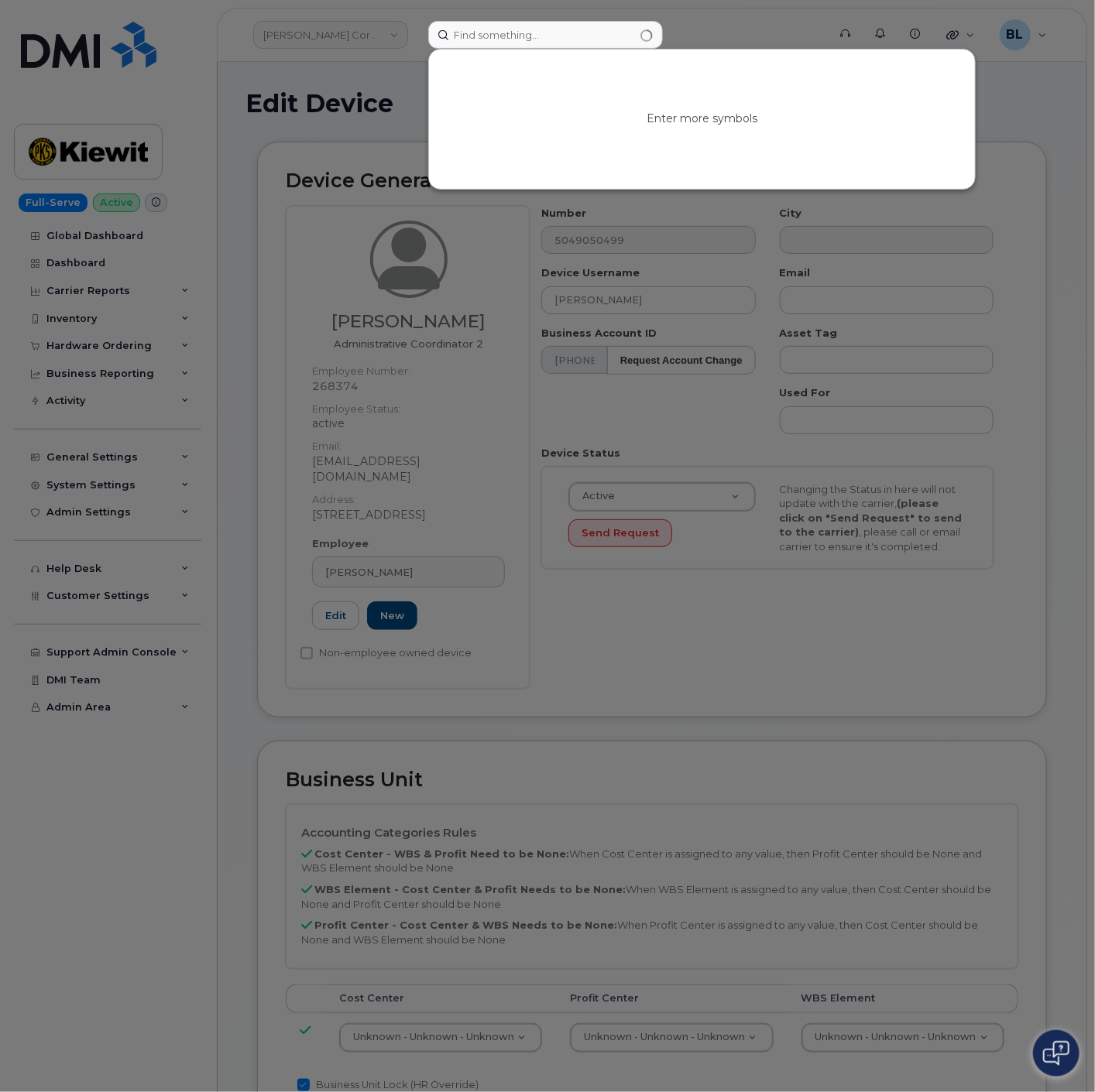
click at [683, 401] on div at bounding box center [547, 546] width 1095 height 1092
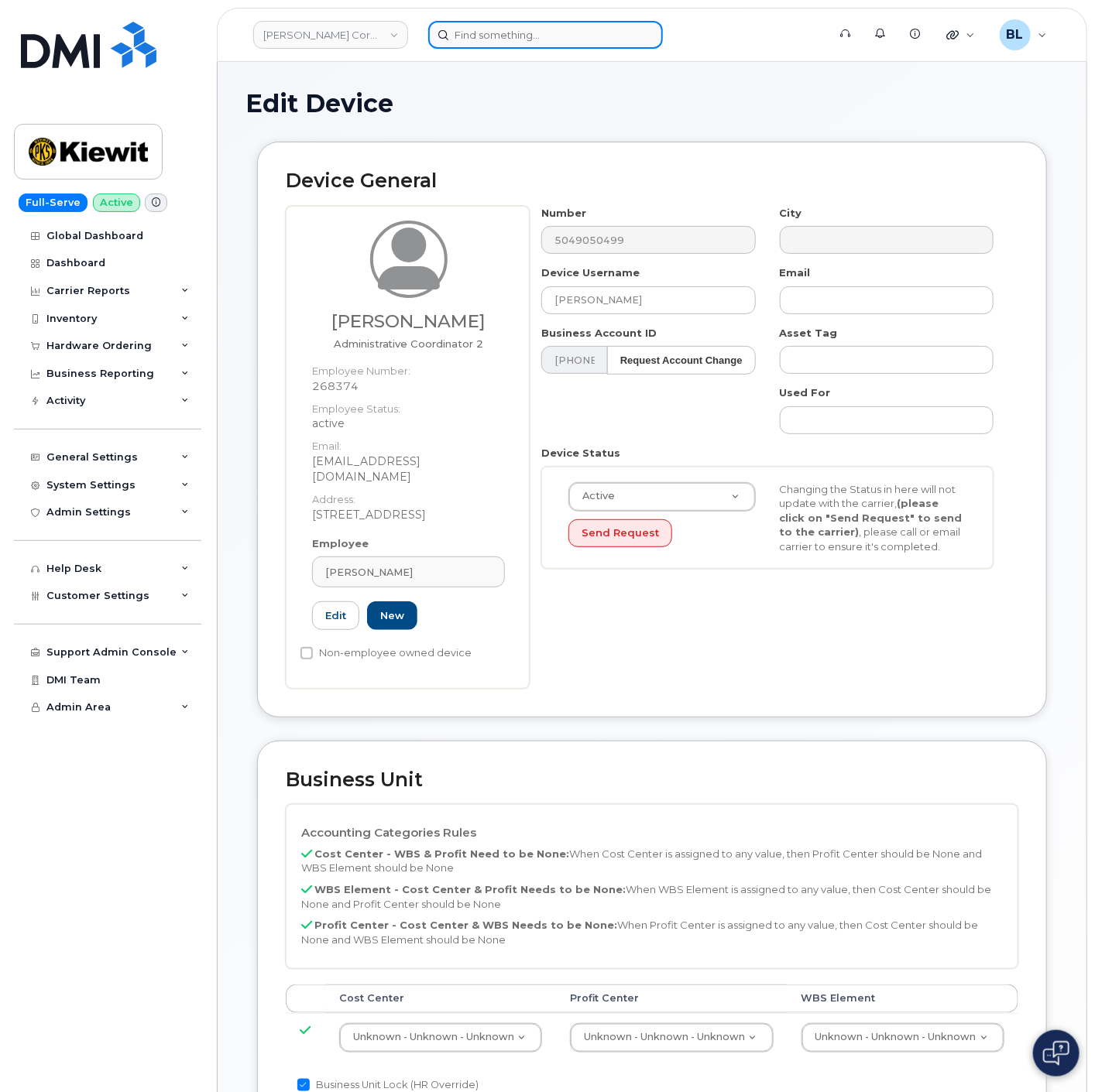
click at [529, 37] on input at bounding box center [545, 35] width 234 height 28
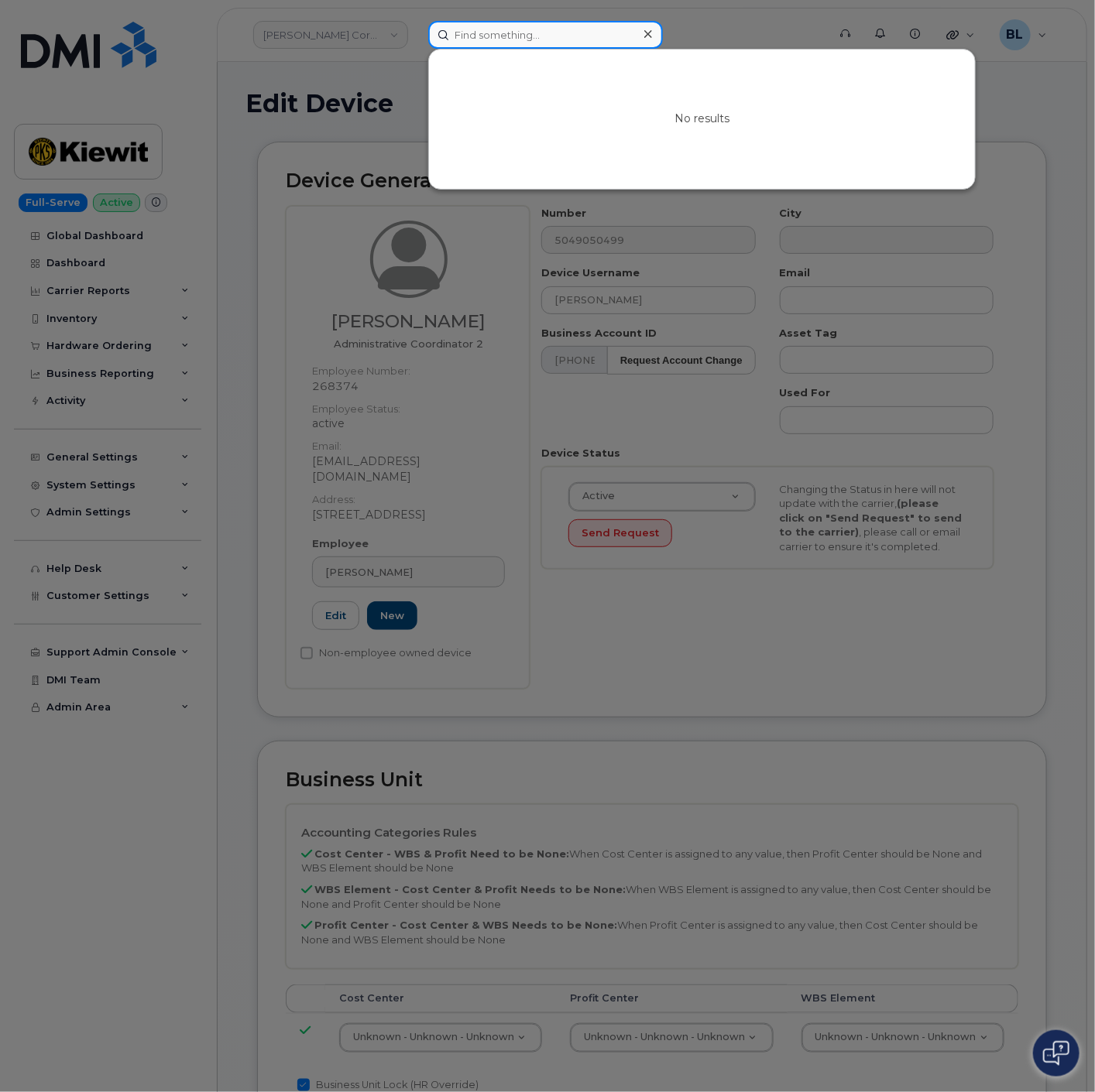
click at [529, 35] on input at bounding box center [545, 35] width 234 height 28
paste input "5049050499"
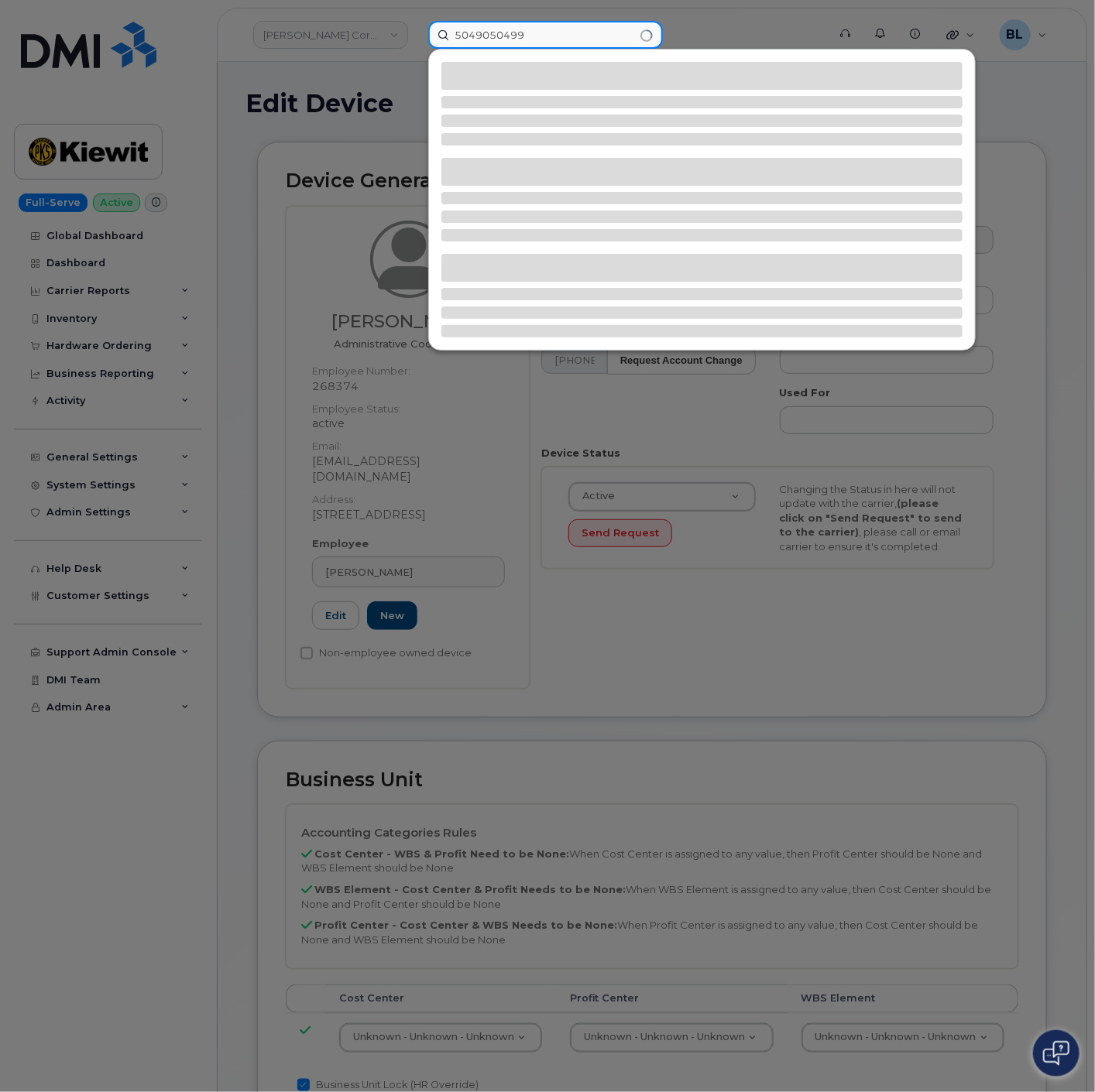
type input "5049050499"
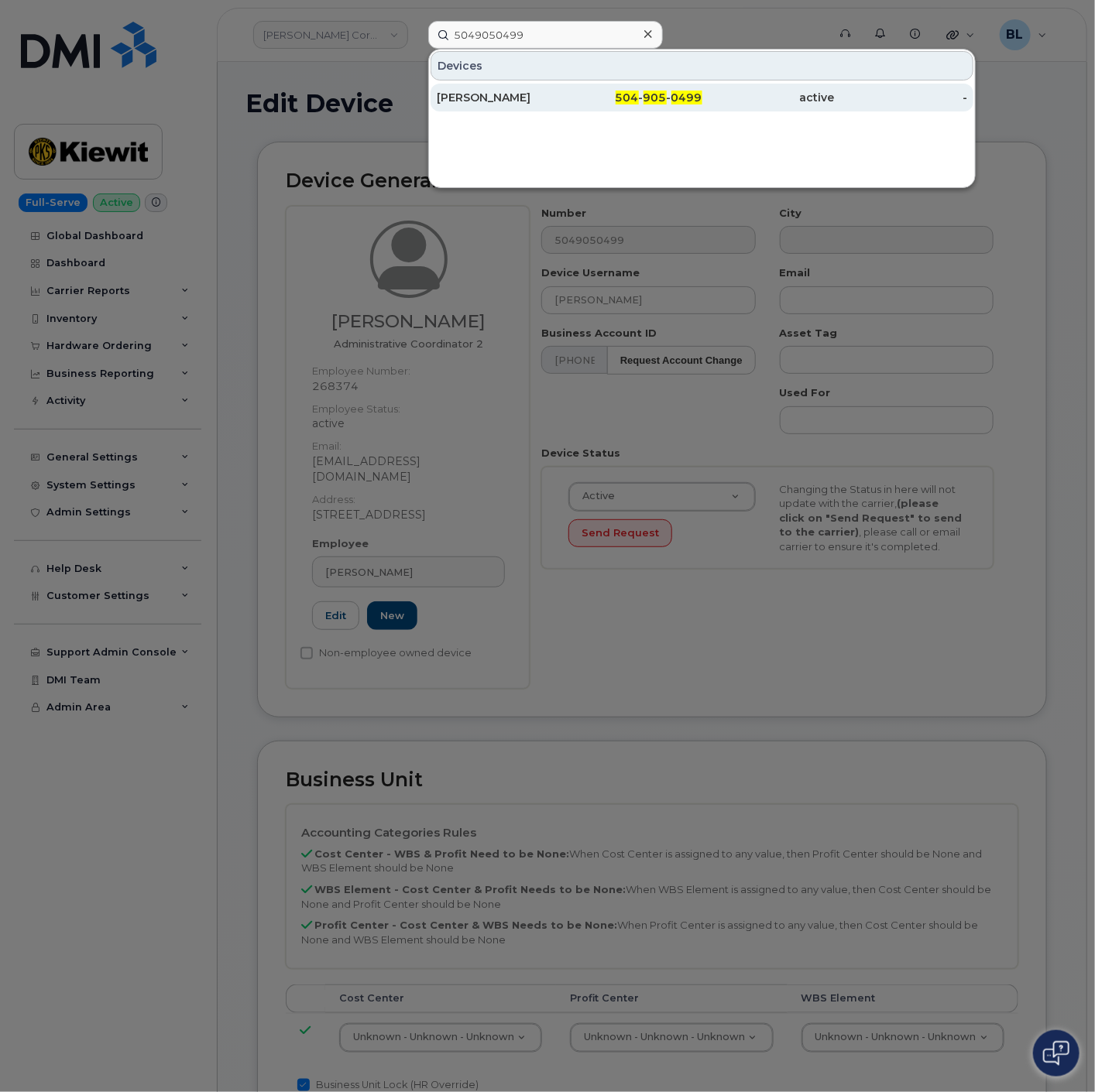
drag, startPoint x: 520, startPoint y: 112, endPoint x: 527, endPoint y: 103, distance: 11.4
click at [520, 112] on div "Devices [PERSON_NAME] 504 - 905 - 0499 active -" at bounding box center [702, 118] width 547 height 140
click at [531, 99] on div "[PERSON_NAME]" at bounding box center [503, 98] width 133 height 16
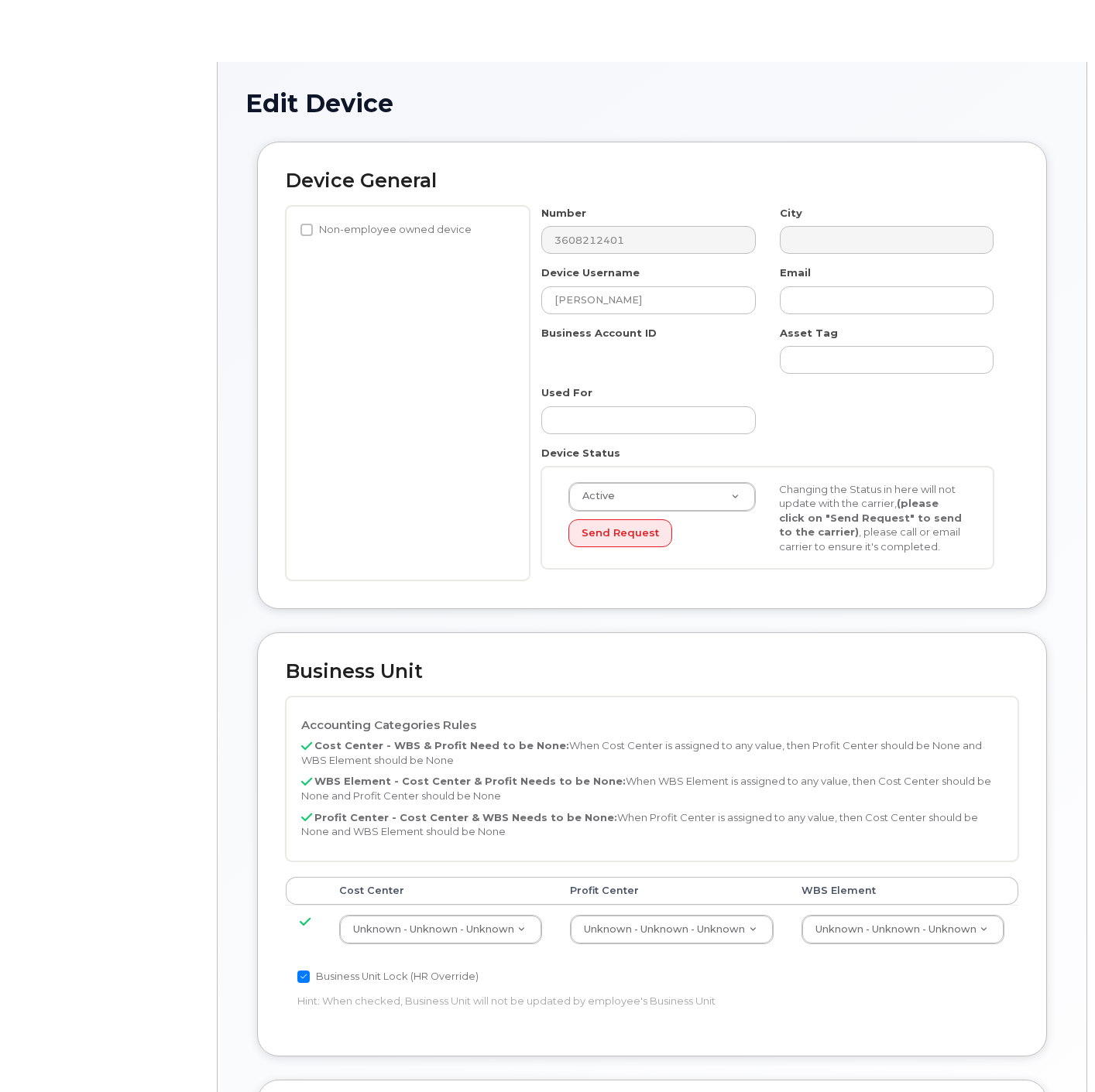
select select "29584743"
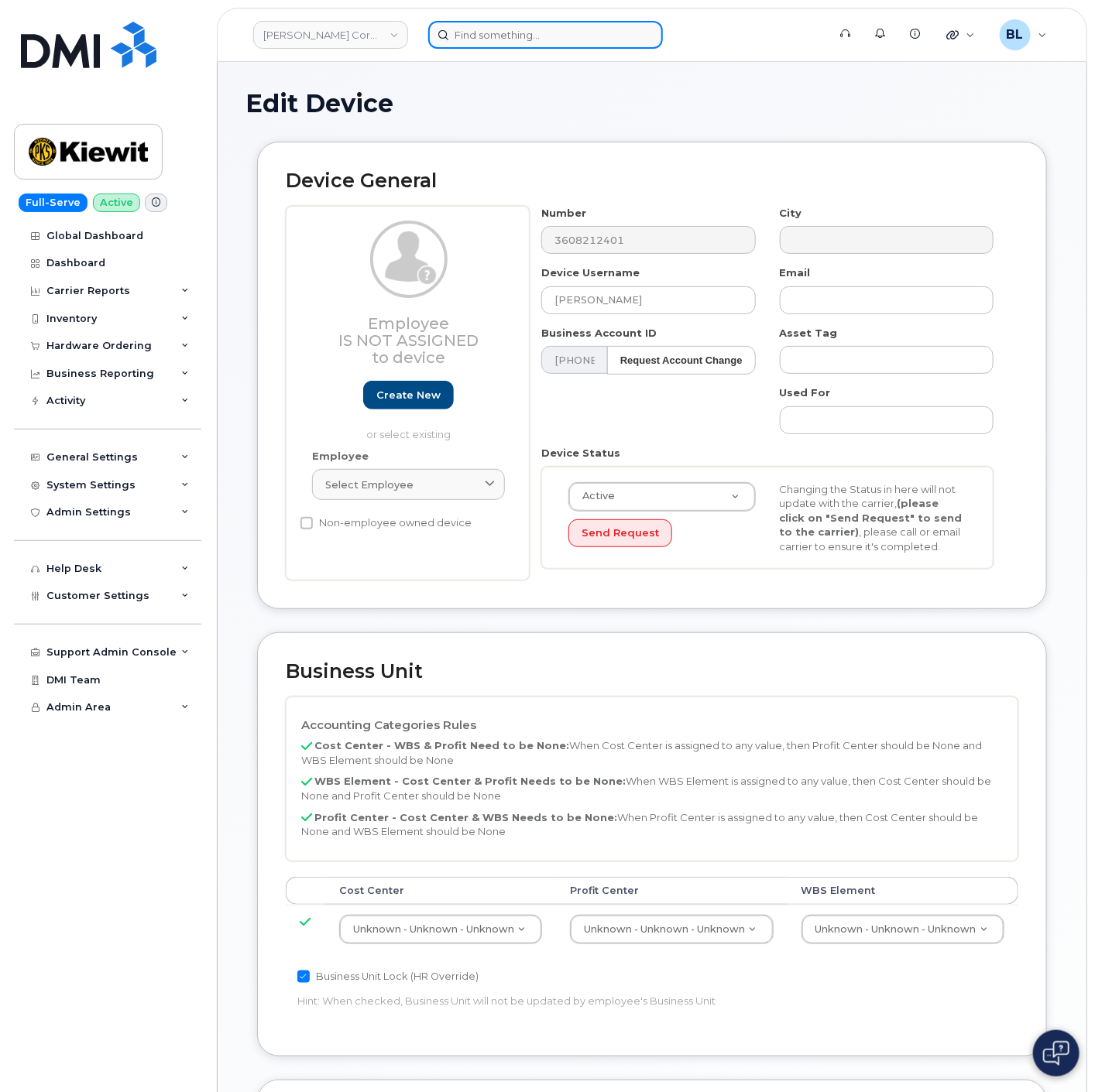
click at [532, 29] on input at bounding box center [545, 35] width 234 height 28
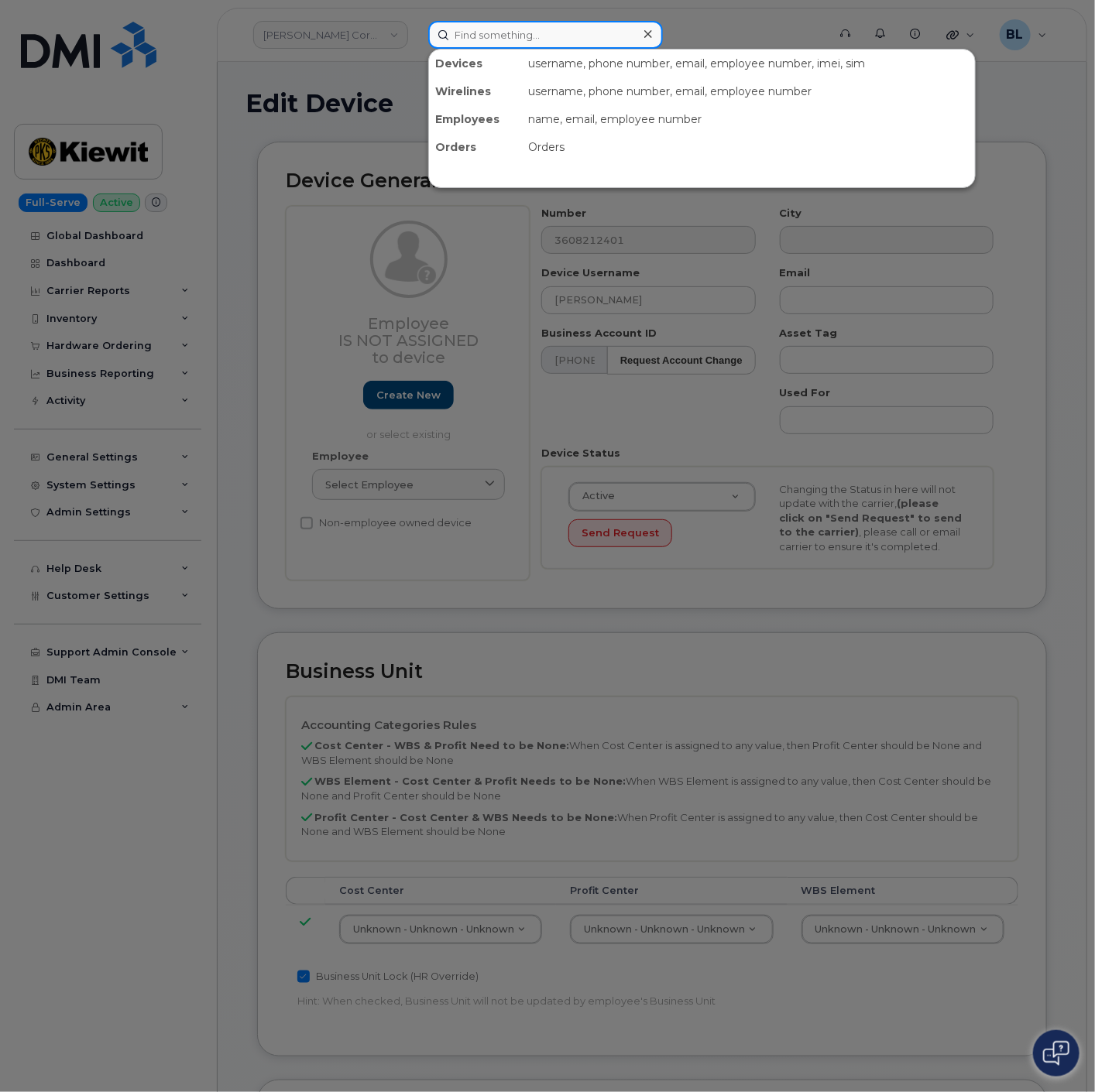
paste input "3608212401"
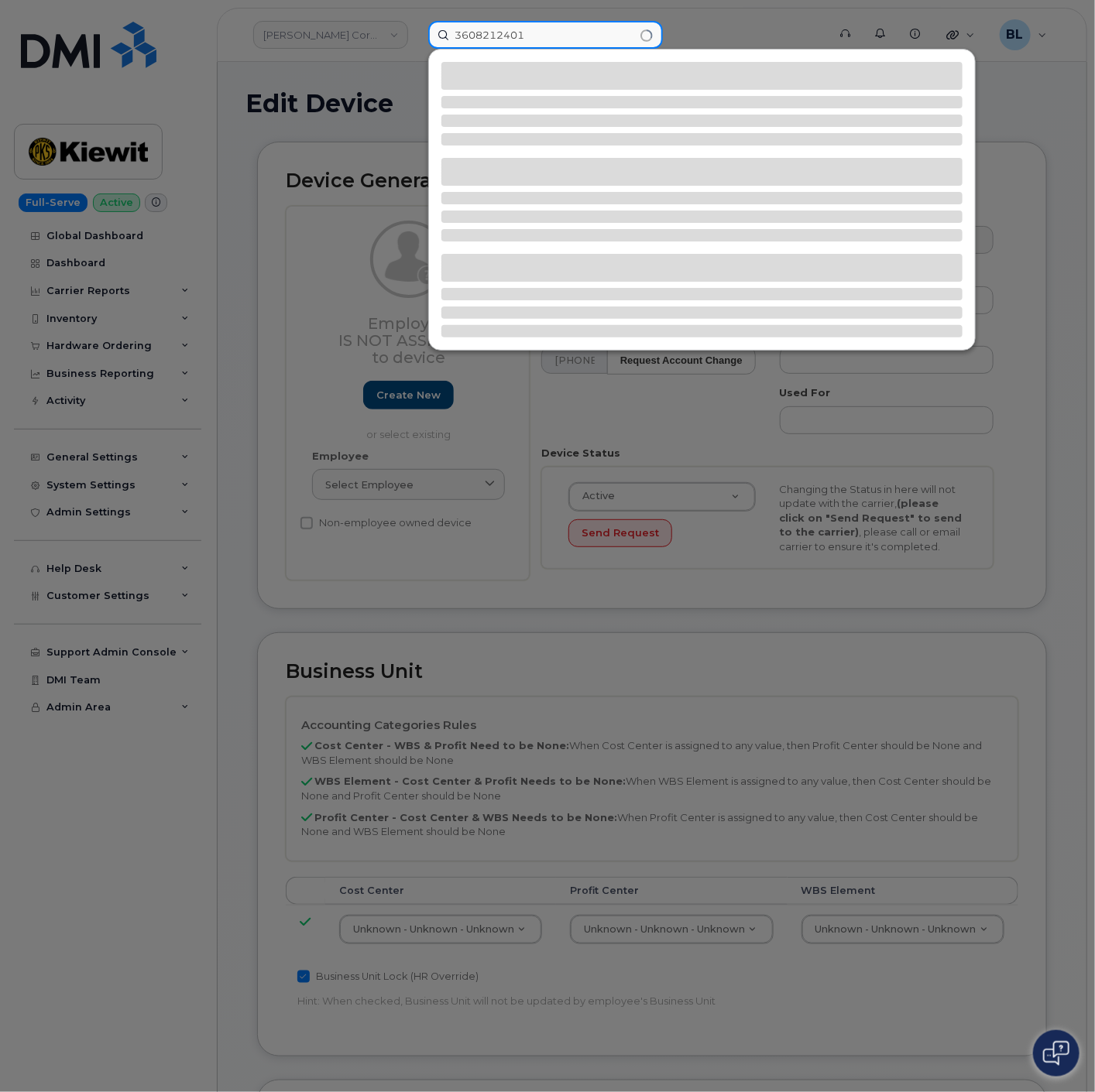
type input "3608212401"
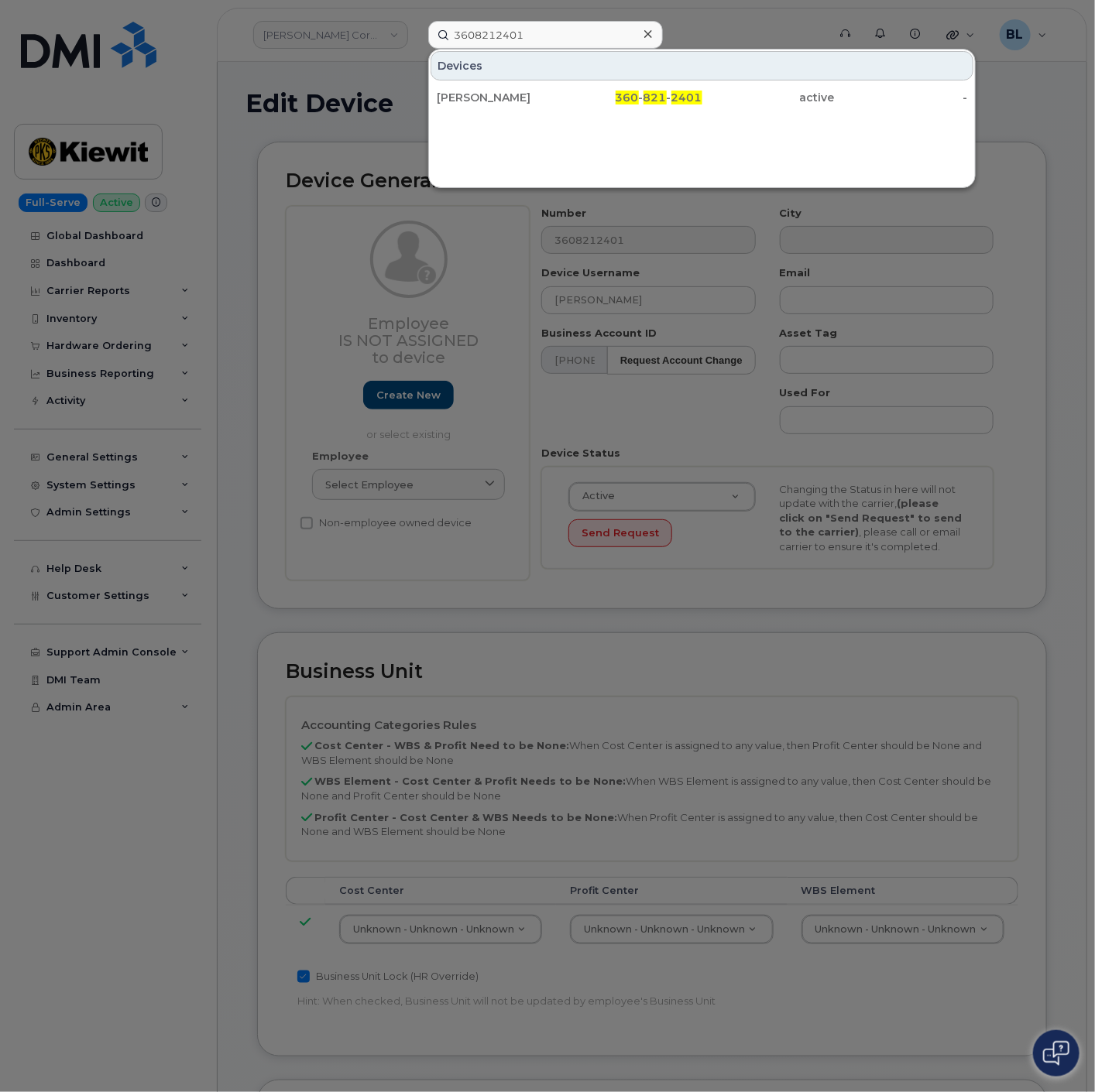
click at [654, 121] on div "Devices KIEWIT 360 - 821 - 2401 active -" at bounding box center [702, 118] width 547 height 140
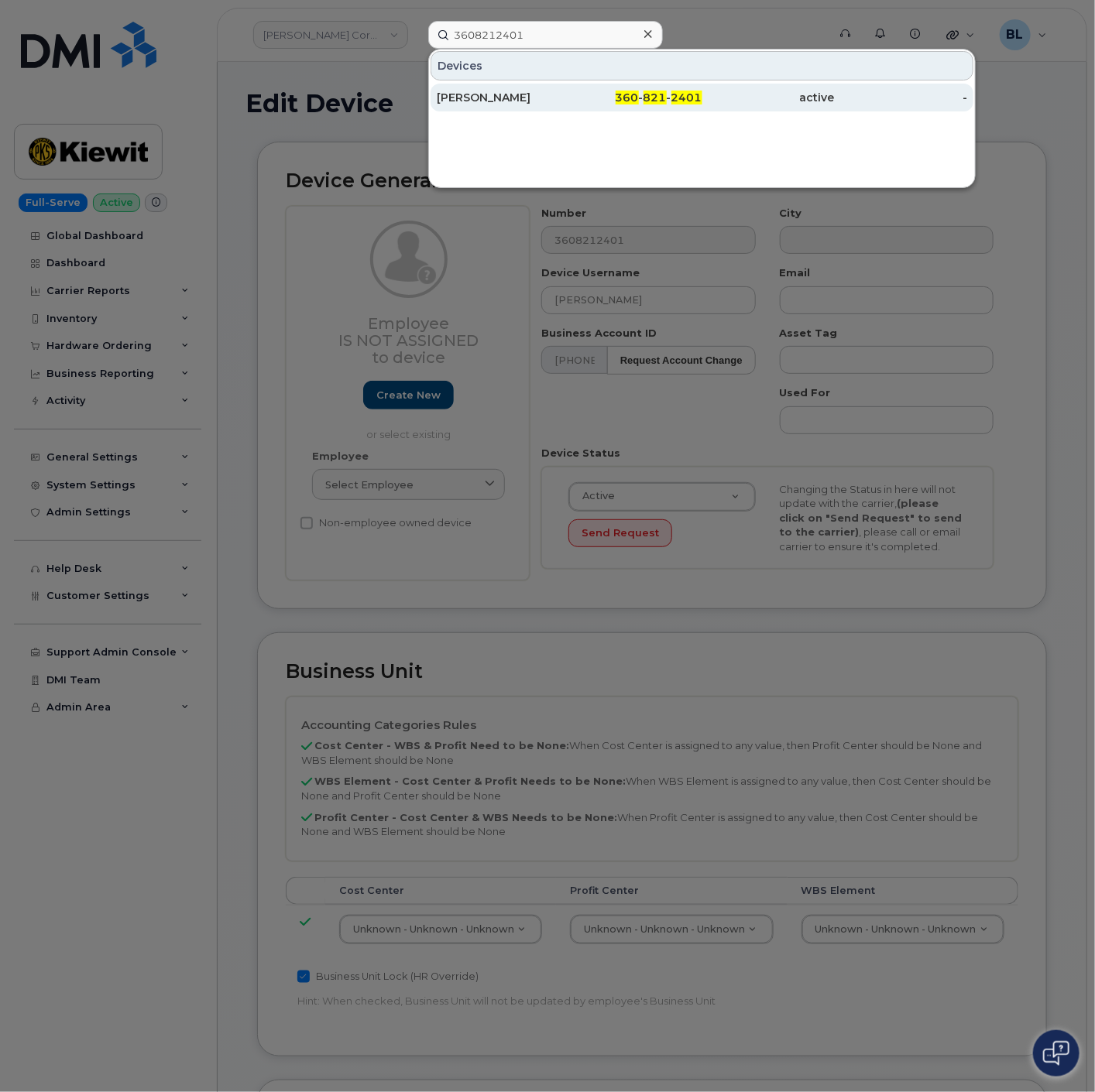
click at [664, 103] on div "360 - 821 - 2401" at bounding box center [635, 98] width 133 height 16
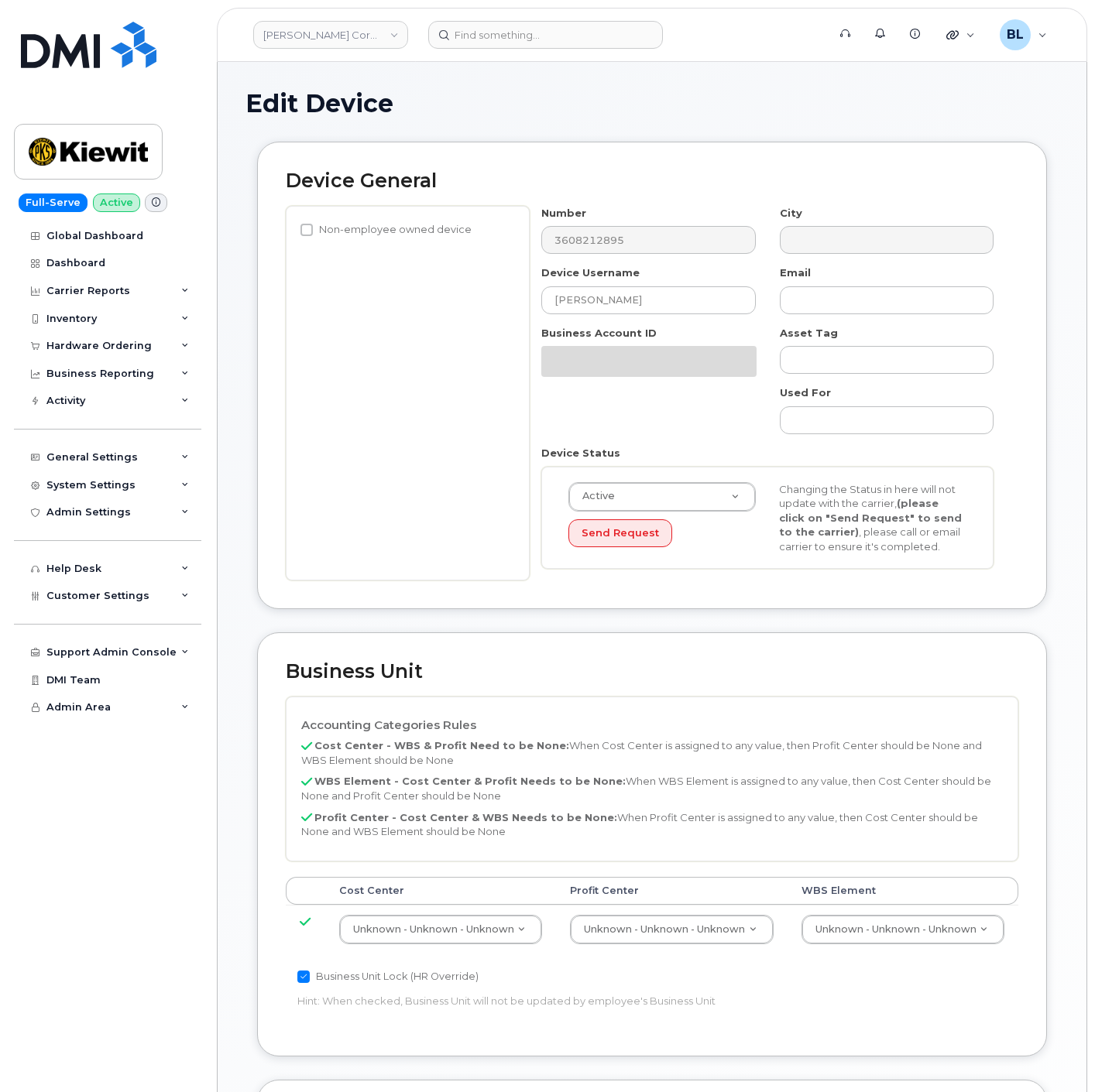
select select "29584743"
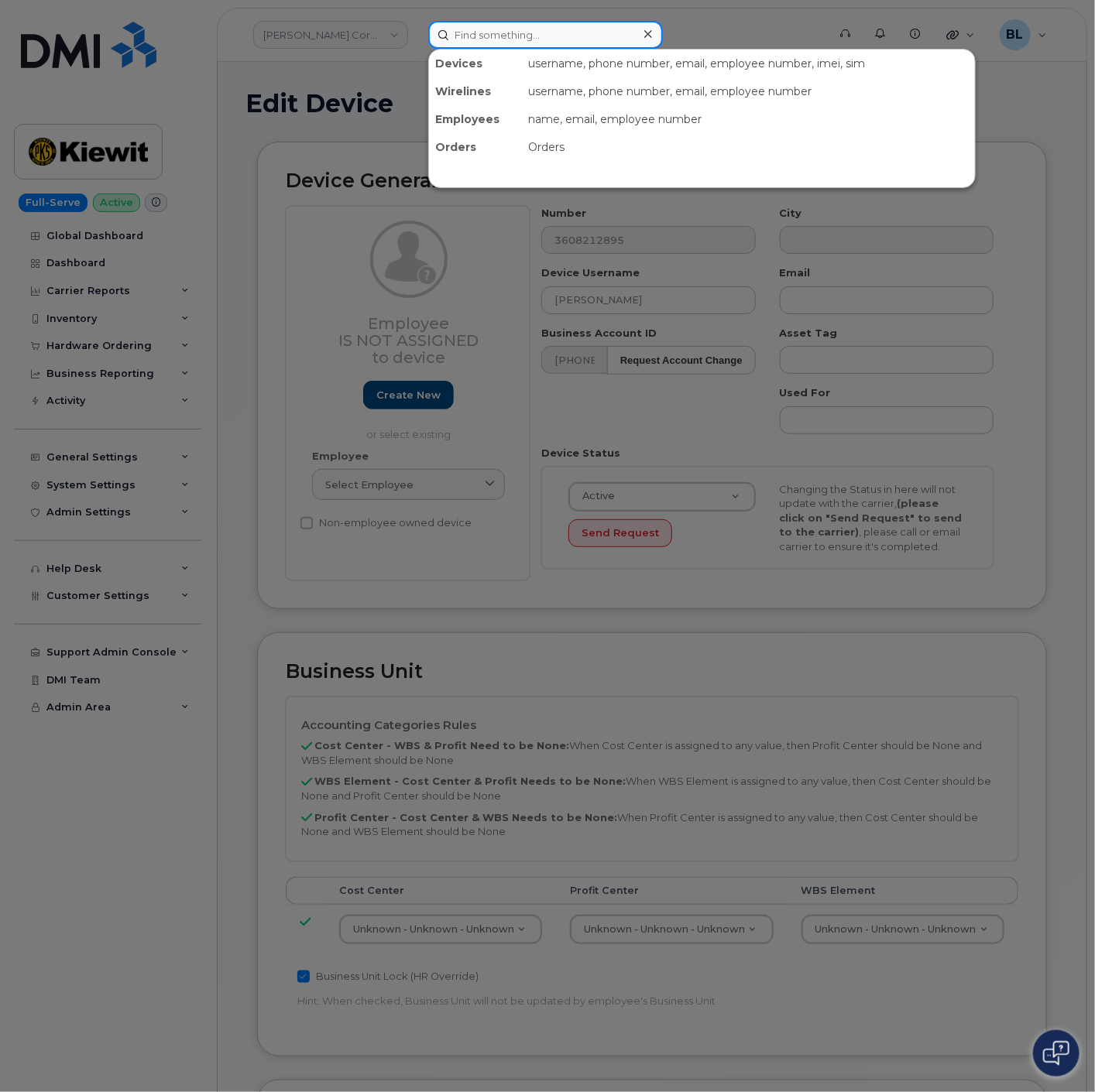
click at [524, 35] on input at bounding box center [545, 35] width 234 height 28
paste input "3608212895"
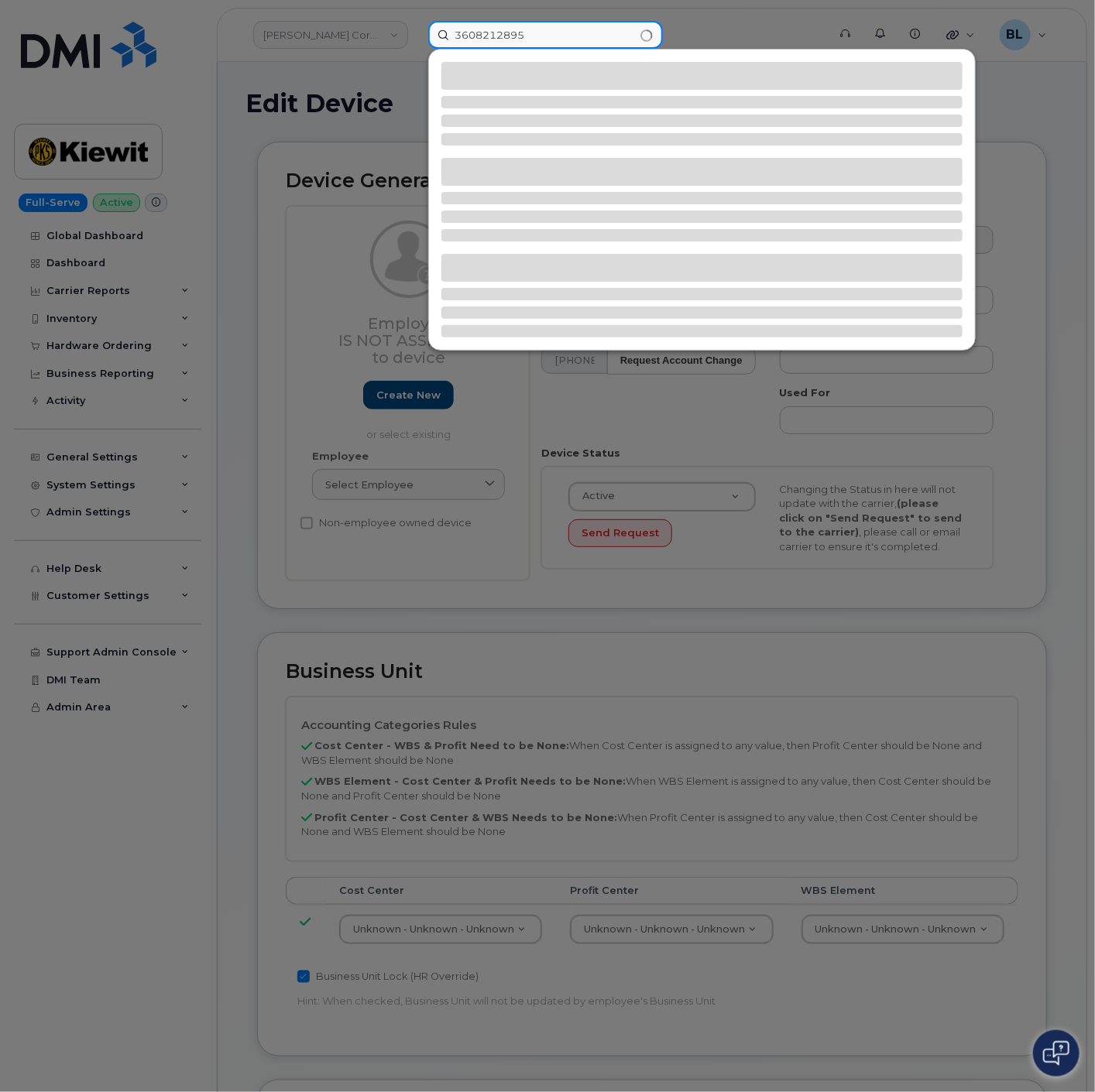
type input "3608212895"
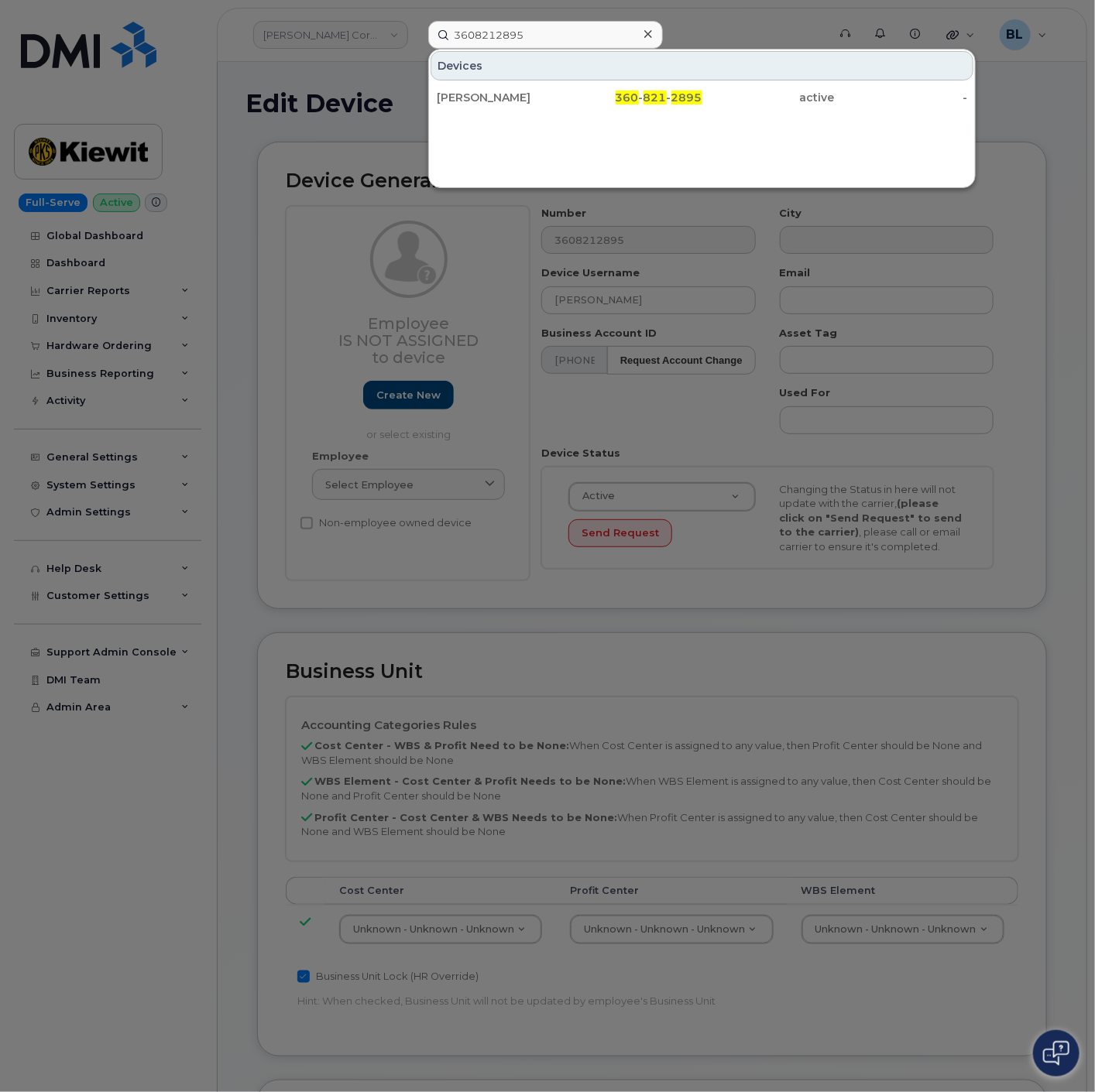
drag, startPoint x: 595, startPoint y: 121, endPoint x: 606, endPoint y: 104, distance: 20.2
click at [597, 119] on div "Devices KIEWIT 360 - 821 - 2895 active -" at bounding box center [702, 118] width 547 height 140
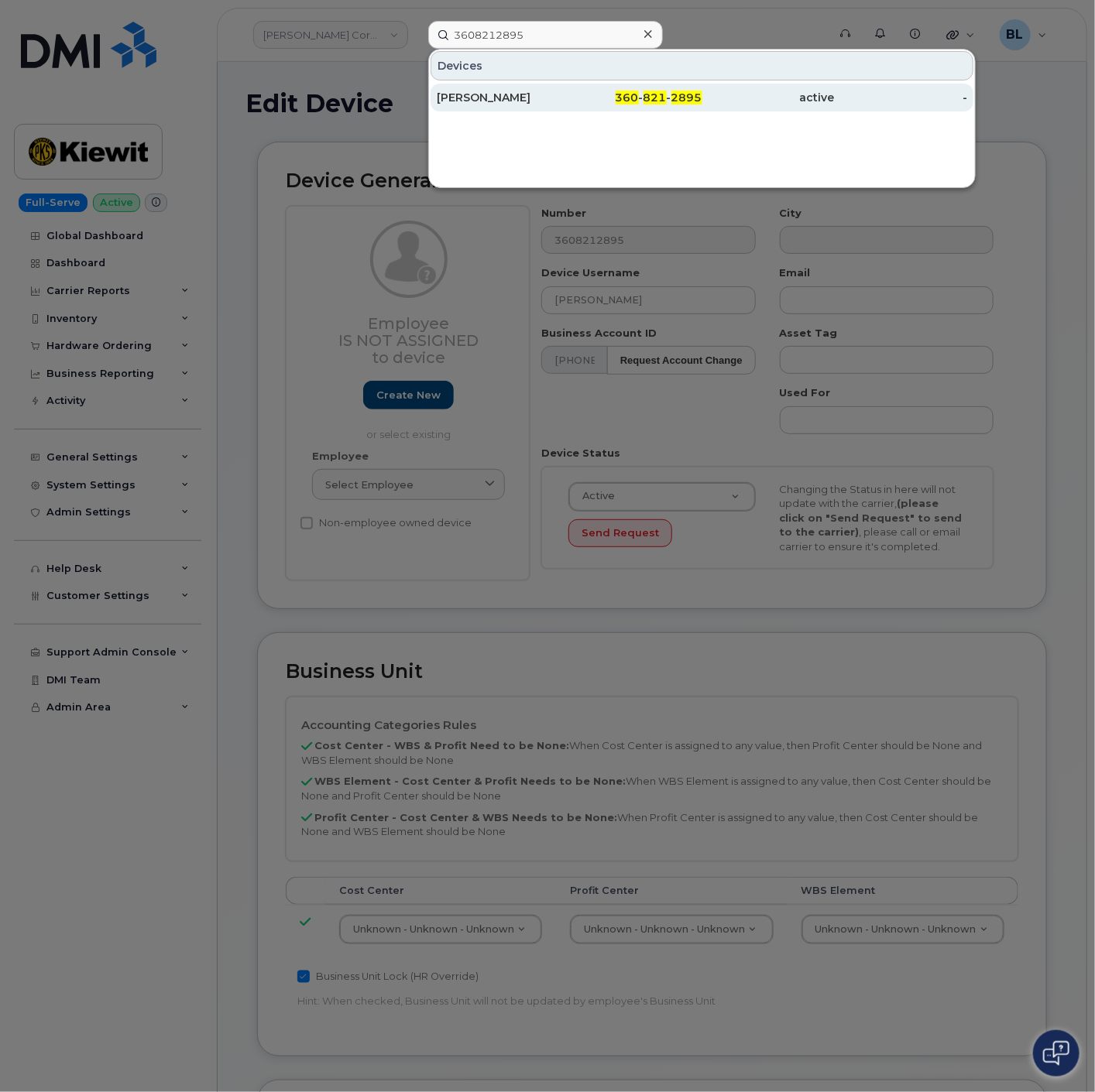
drag, startPoint x: 606, startPoint y: 104, endPoint x: 626, endPoint y: 52, distance: 55.7
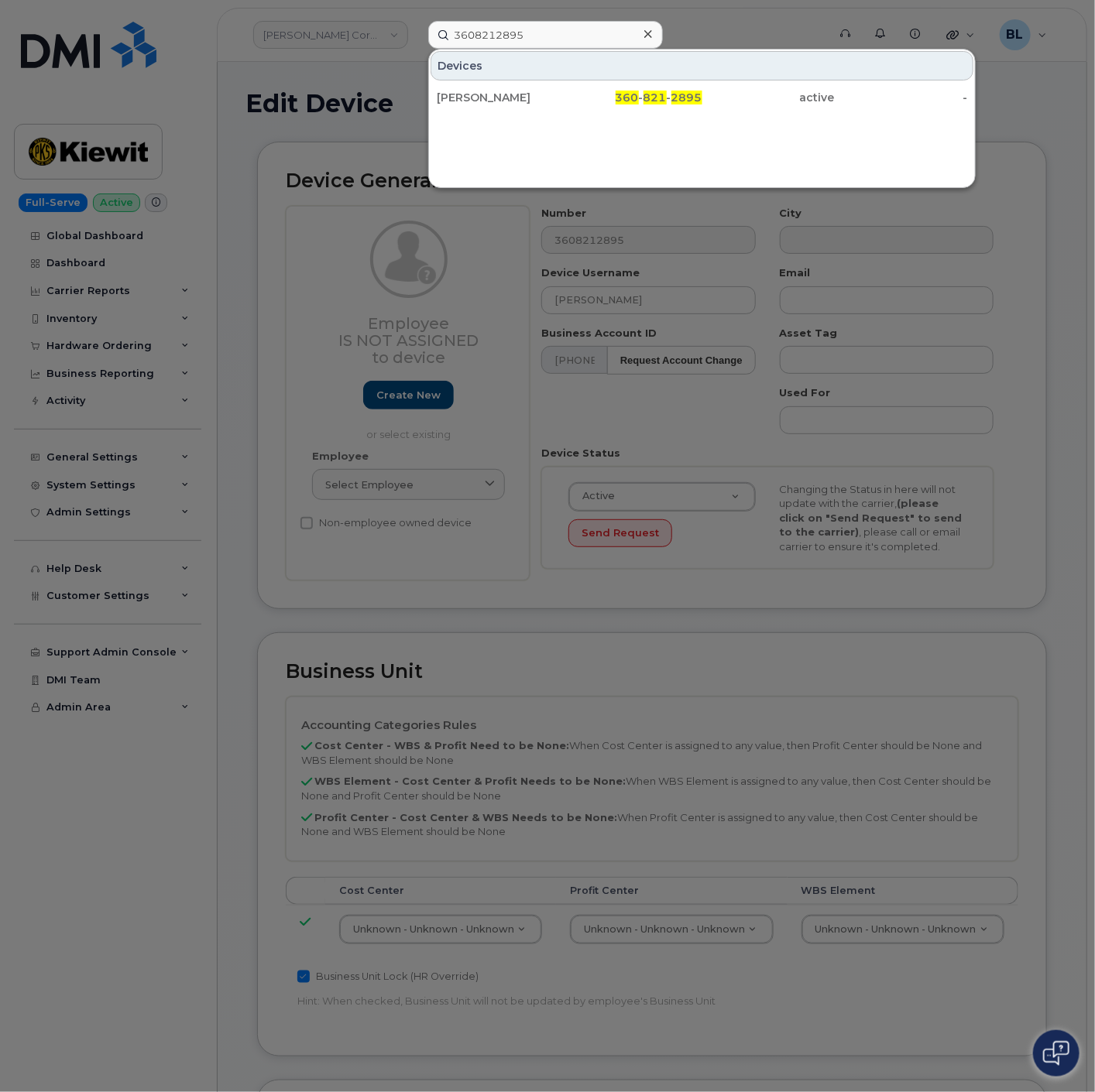
click at [703, 103] on div "360 - 821 - 2895" at bounding box center [769, 98] width 133 height 28
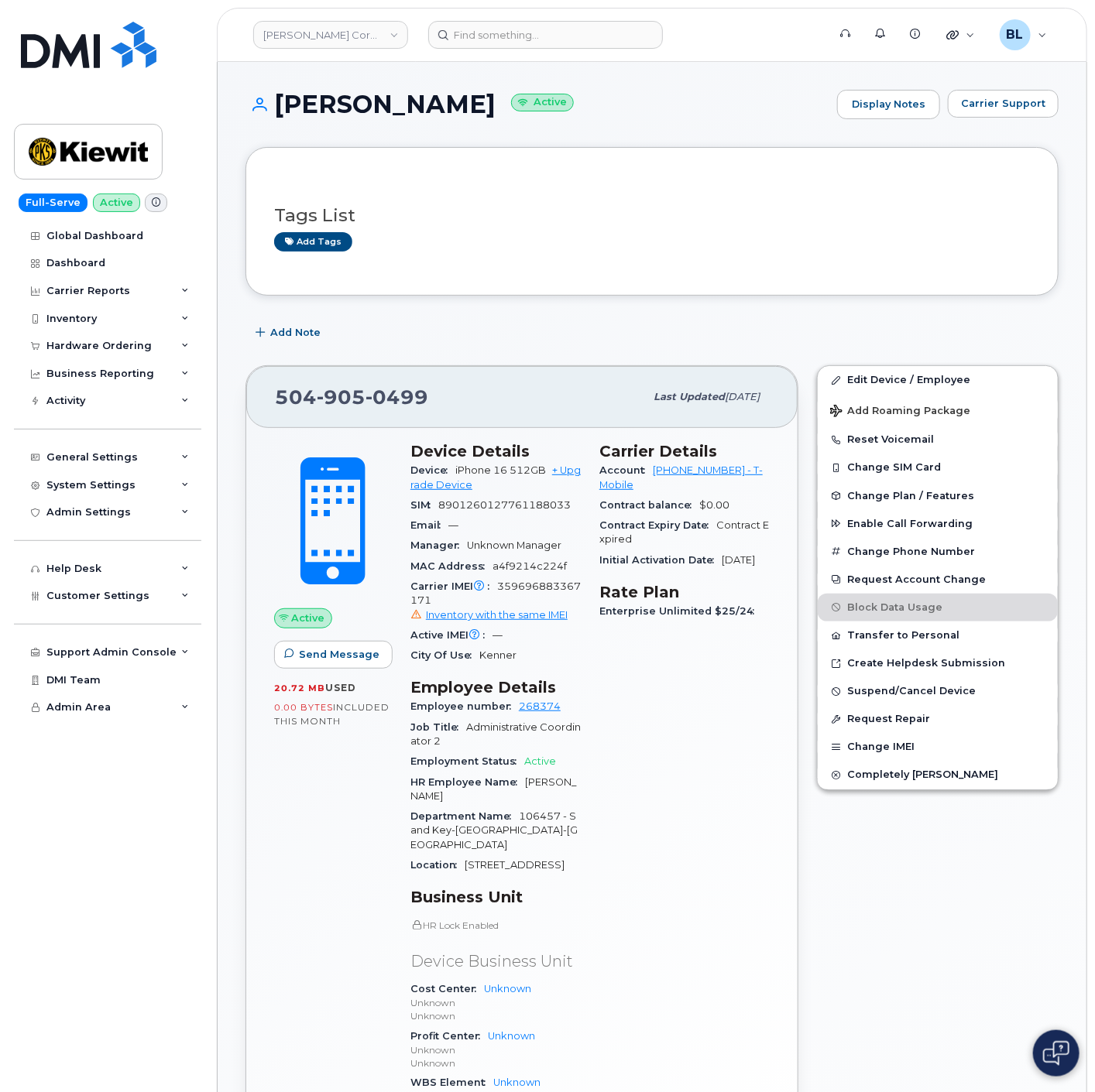
drag, startPoint x: 1080, startPoint y: 110, endPoint x: 1061, endPoint y: 110, distance: 19.0
click at [1031, 106] on span "Carrier Support" at bounding box center [1003, 103] width 85 height 15
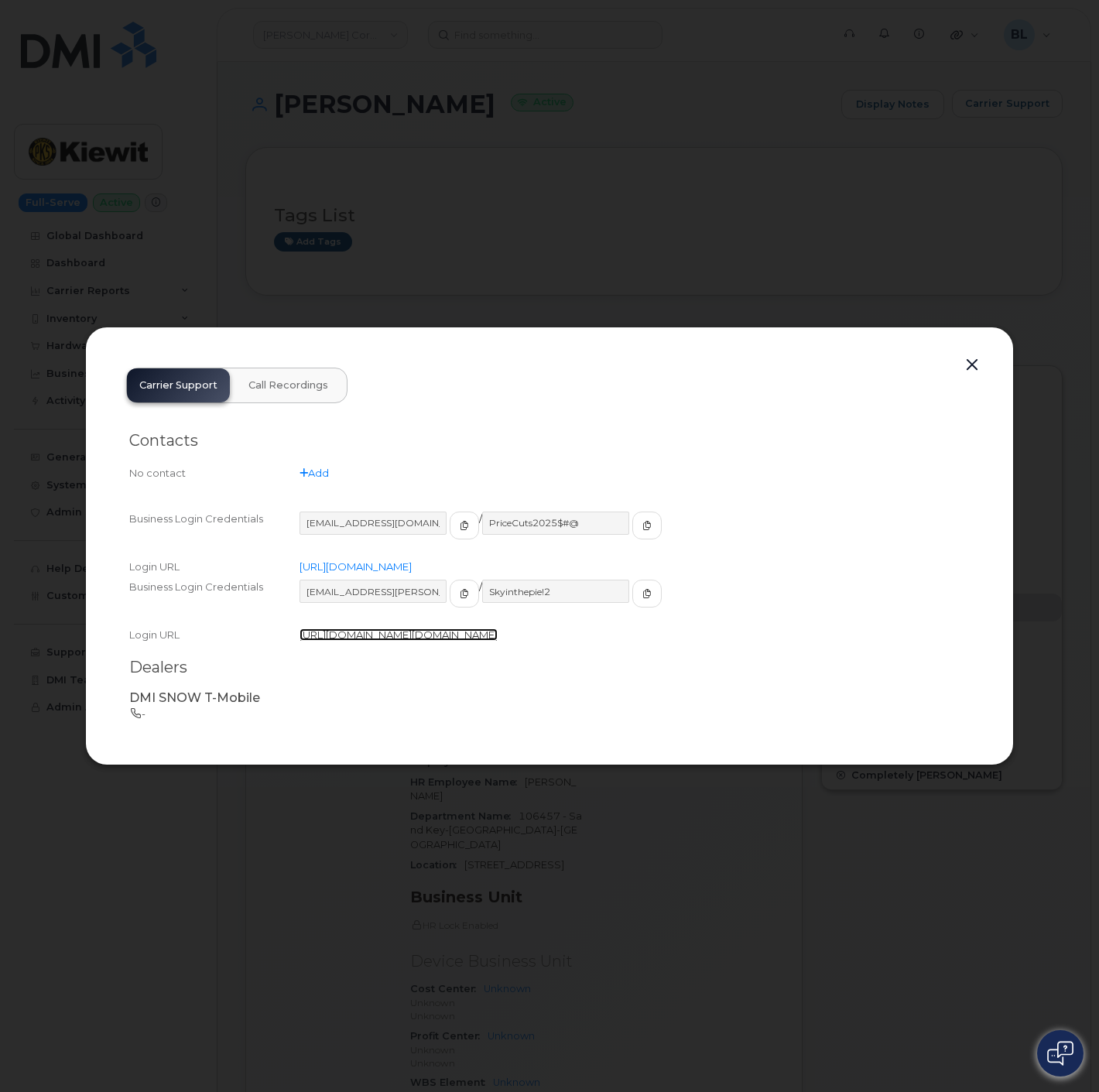
click at [410, 631] on link "[URL][DOMAIN_NAME][DOMAIN_NAME]" at bounding box center [398, 634] width 198 height 12
click at [458, 587] on span "button" at bounding box center [465, 594] width 14 height 14
click at [633, 580] on button "button" at bounding box center [647, 594] width 29 height 28
click at [968, 354] on button "button" at bounding box center [972, 365] width 23 height 22
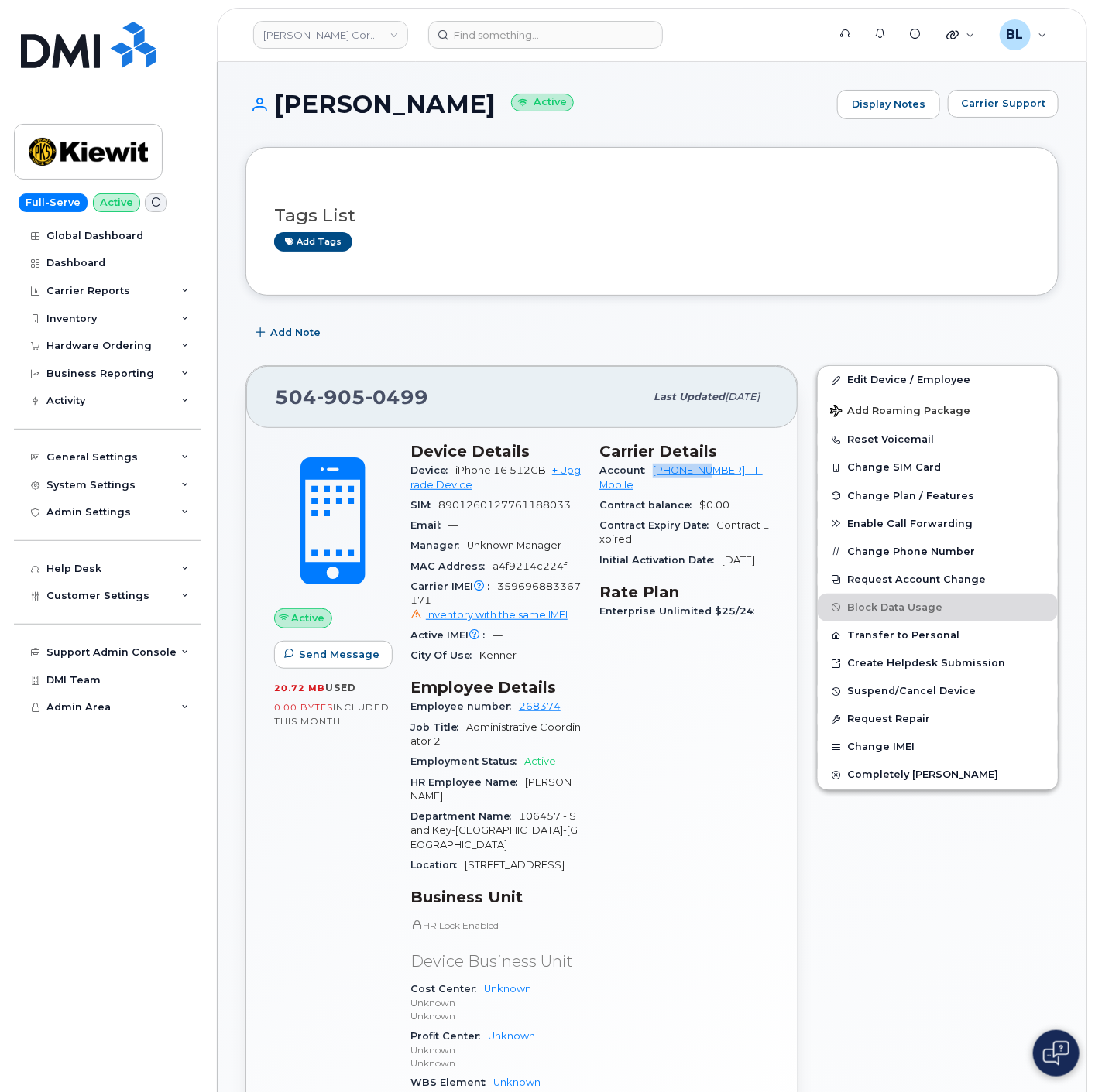
drag, startPoint x: 652, startPoint y: 468, endPoint x: 716, endPoint y: 461, distance: 64.4
click at [716, 461] on div "Account [PHONE_NUMBER] - T-Mobile" at bounding box center [684, 477] width 171 height 34
copy link "973402207"
click at [366, 390] on span "905" at bounding box center [397, 397] width 63 height 23
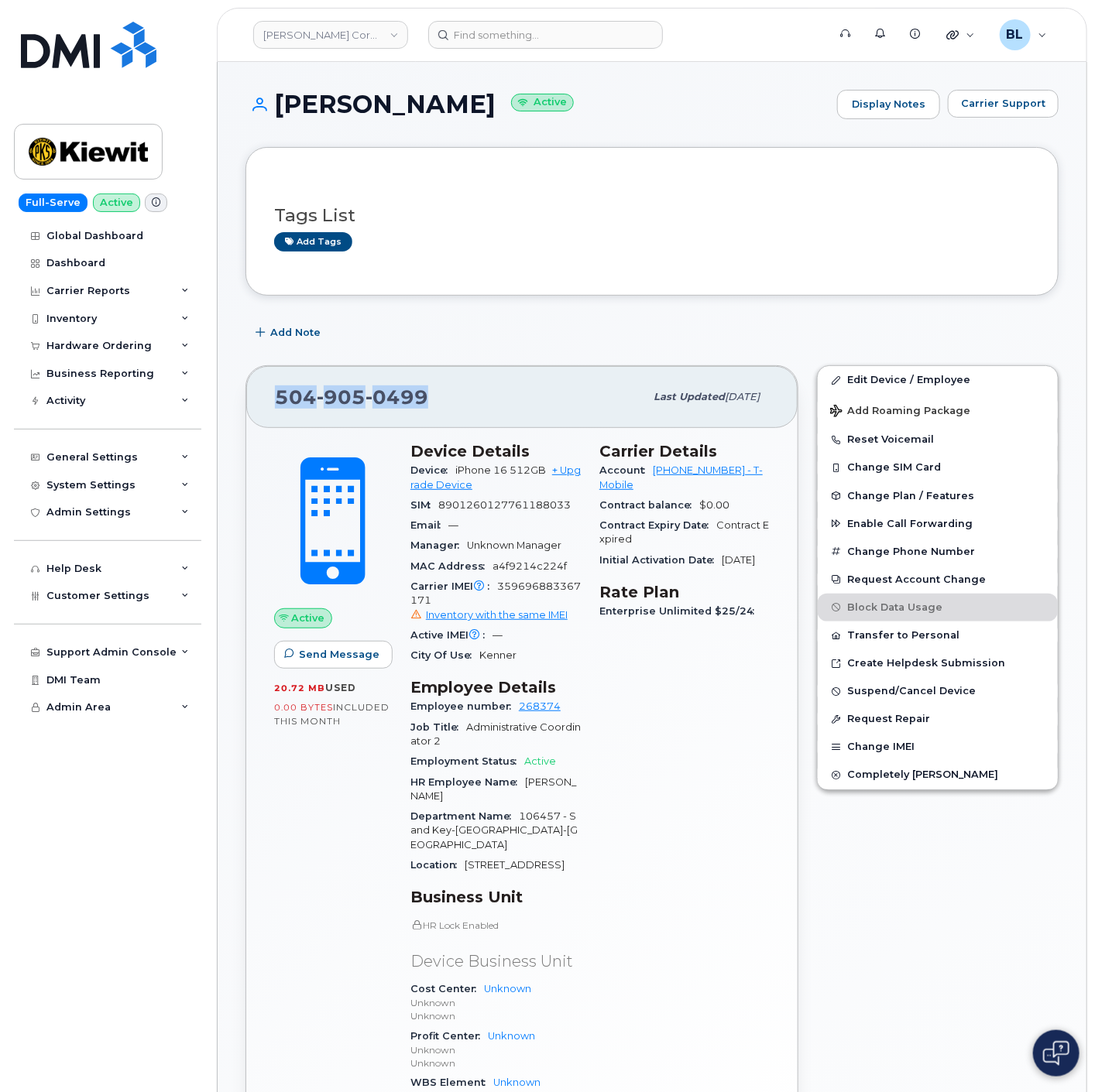
click at [366, 389] on span "905" at bounding box center [397, 397] width 63 height 23
click at [333, 428] on div "Active Send Message 20.72 MB  used 0.00 Bytes  included this month Device Detai…" at bounding box center [522, 815] width 551 height 773
click at [344, 411] on div "504 905 0499" at bounding box center [460, 397] width 369 height 33
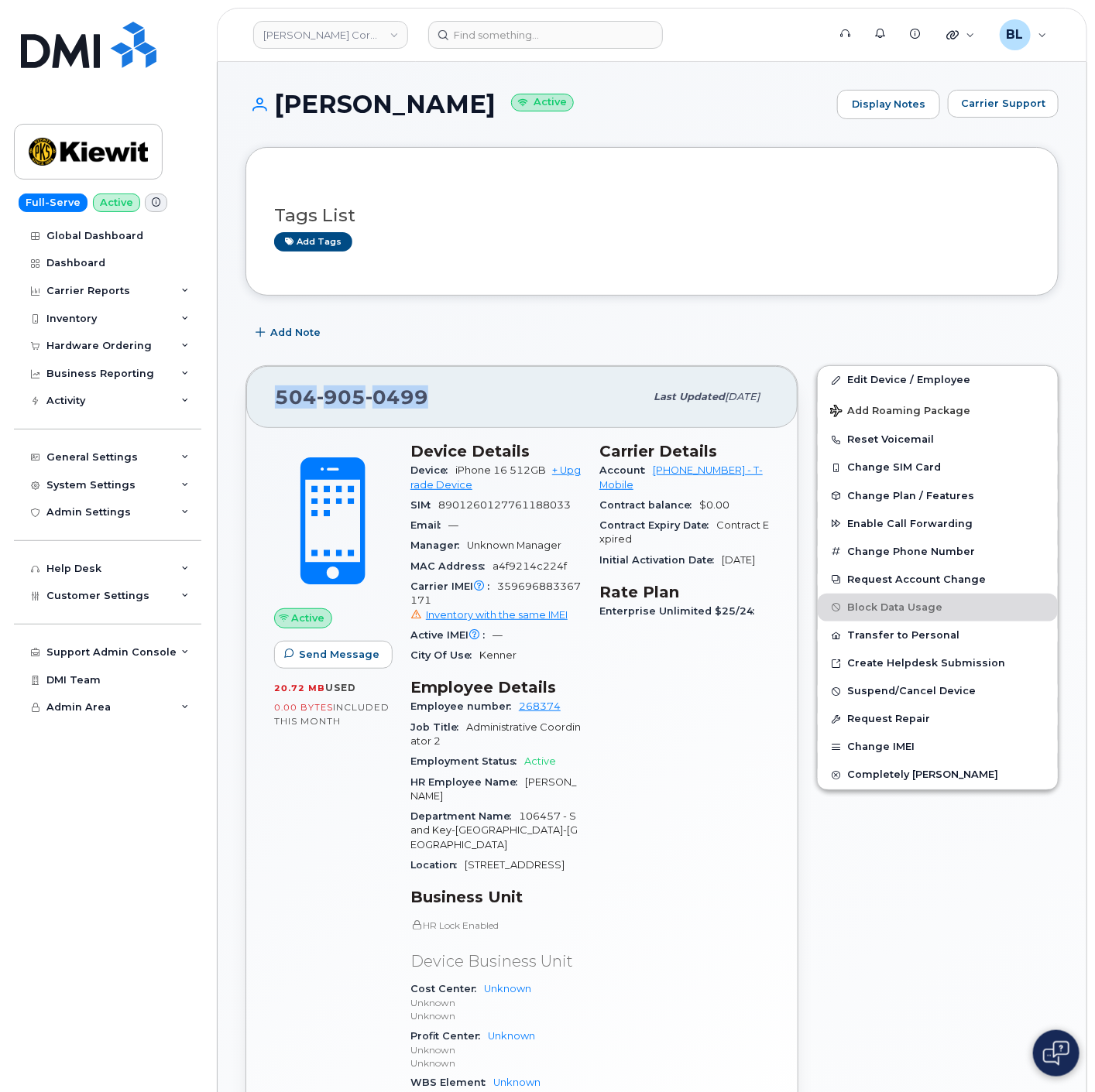
drag, startPoint x: 344, startPoint y: 411, endPoint x: 357, endPoint y: 408, distance: 13.3
click at [346, 411] on div "504 905 0499" at bounding box center [460, 397] width 369 height 33
copy span "504 905 0499"
click at [366, 399] on span "905" at bounding box center [397, 397] width 63 height 23
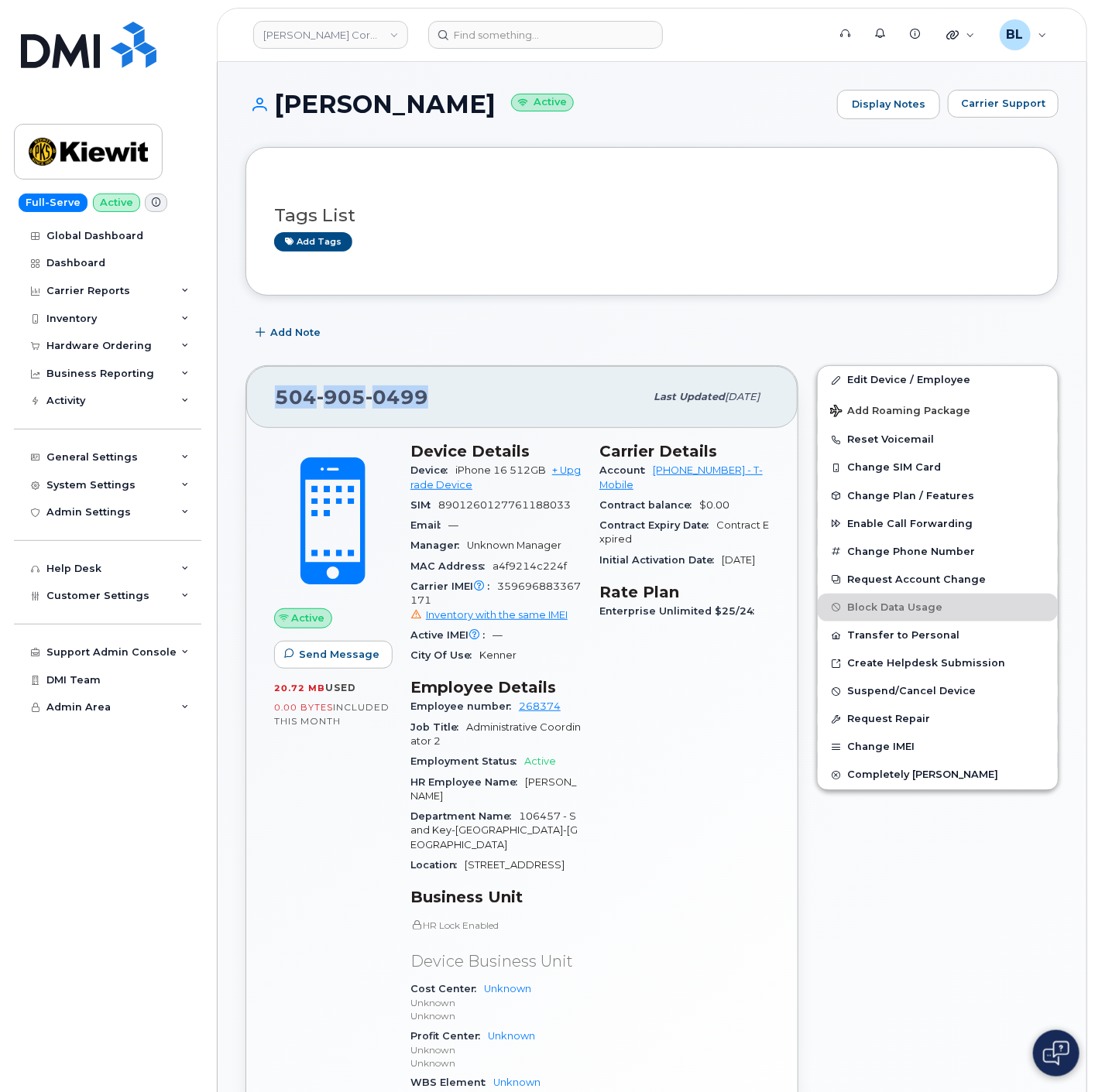
copy span "504 905 0499"
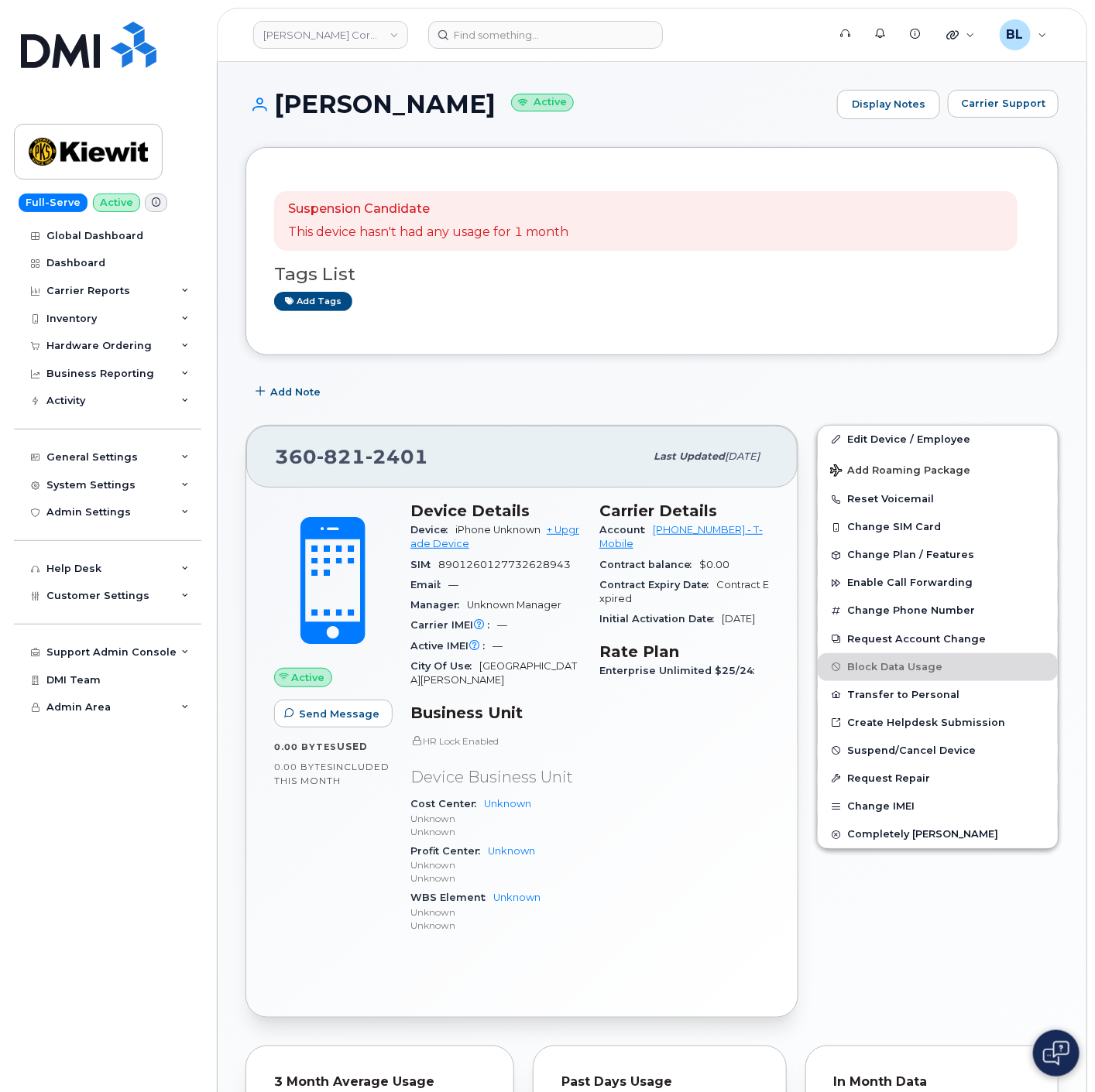
click at [366, 453] on span "2401" at bounding box center [397, 457] width 63 height 23
copy span "360 821 2401"
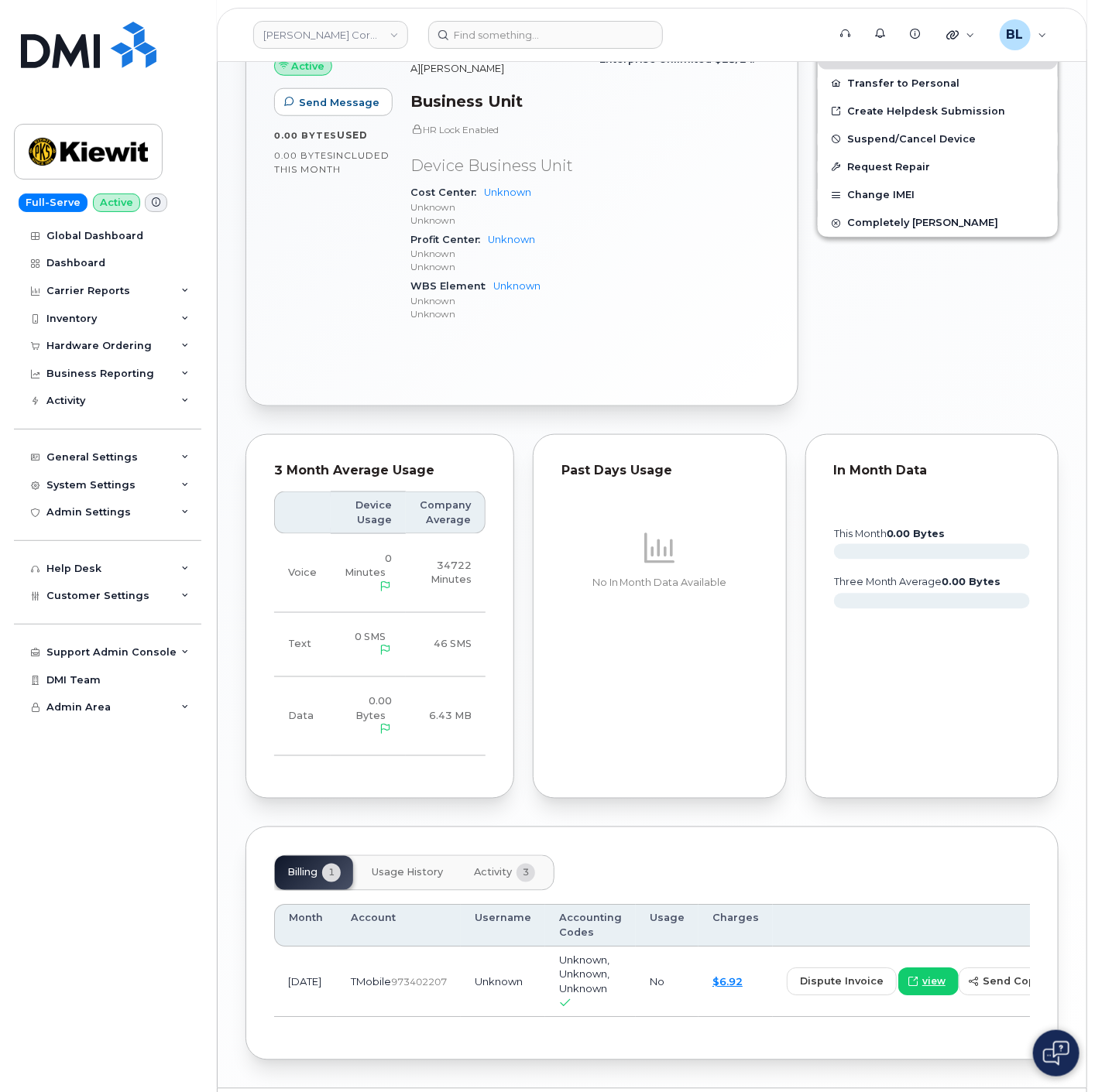
scroll to position [634, 0]
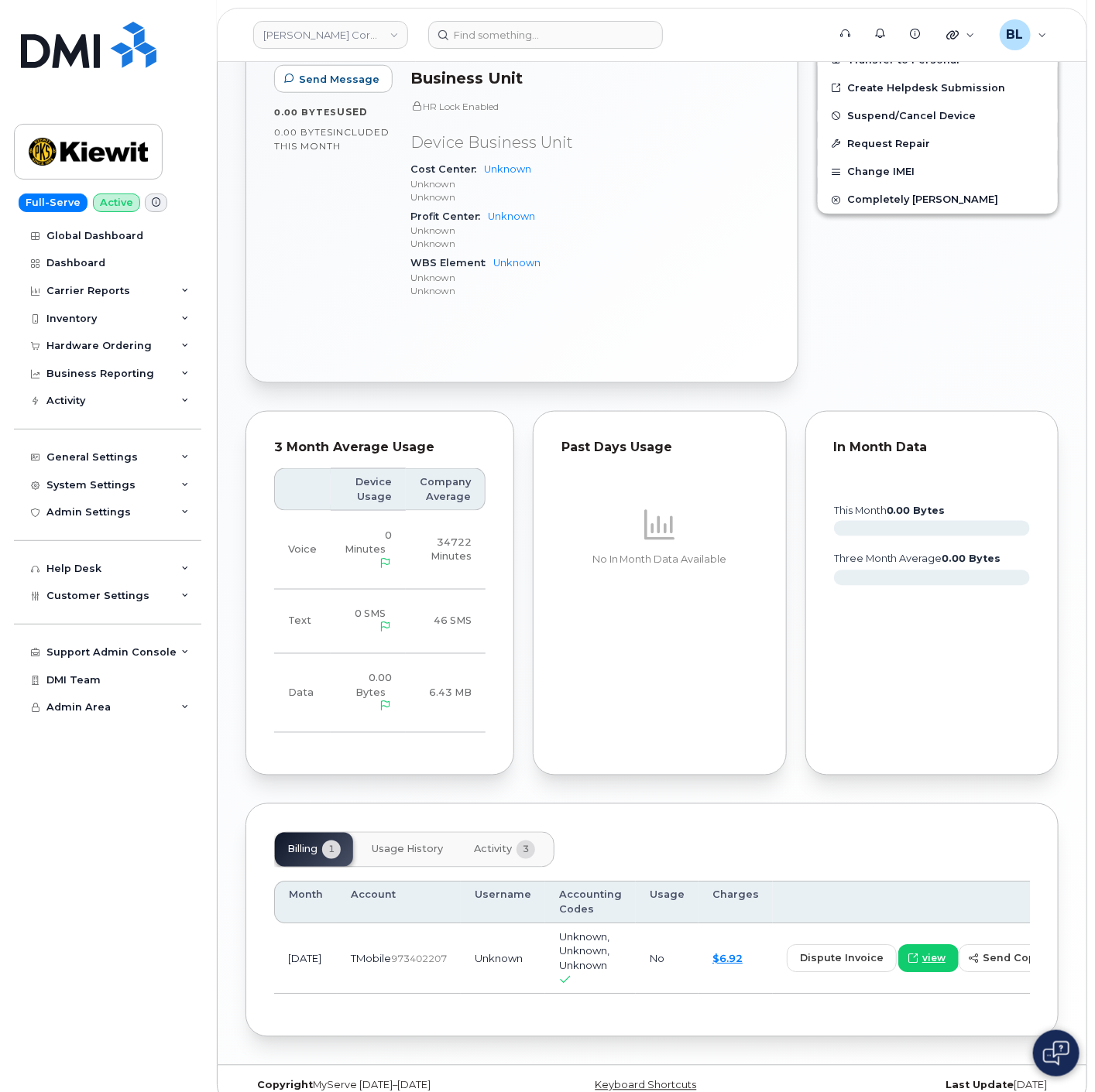
click at [489, 833] on button "Activity 3" at bounding box center [504, 850] width 86 height 34
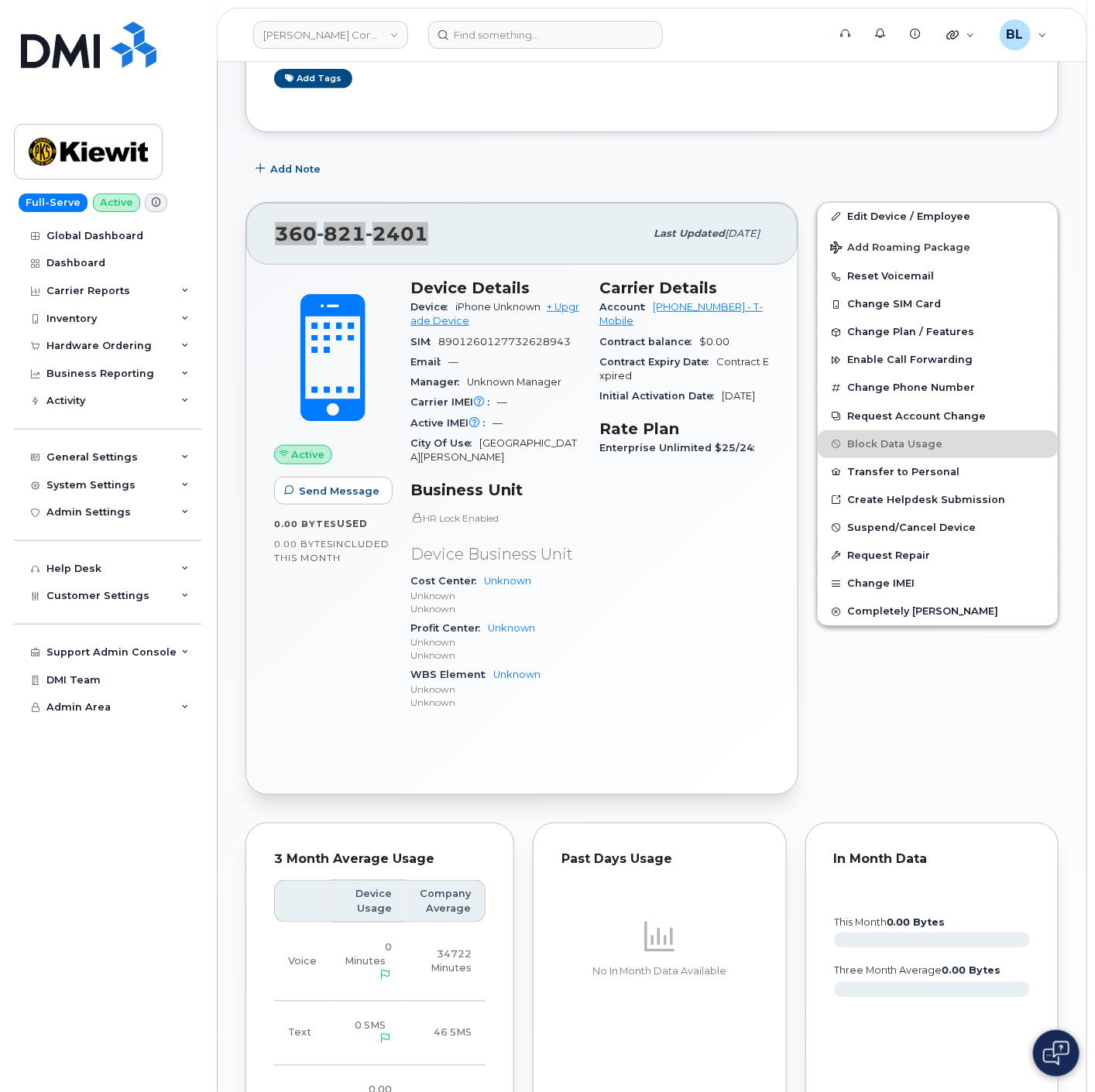
scroll to position [0, 0]
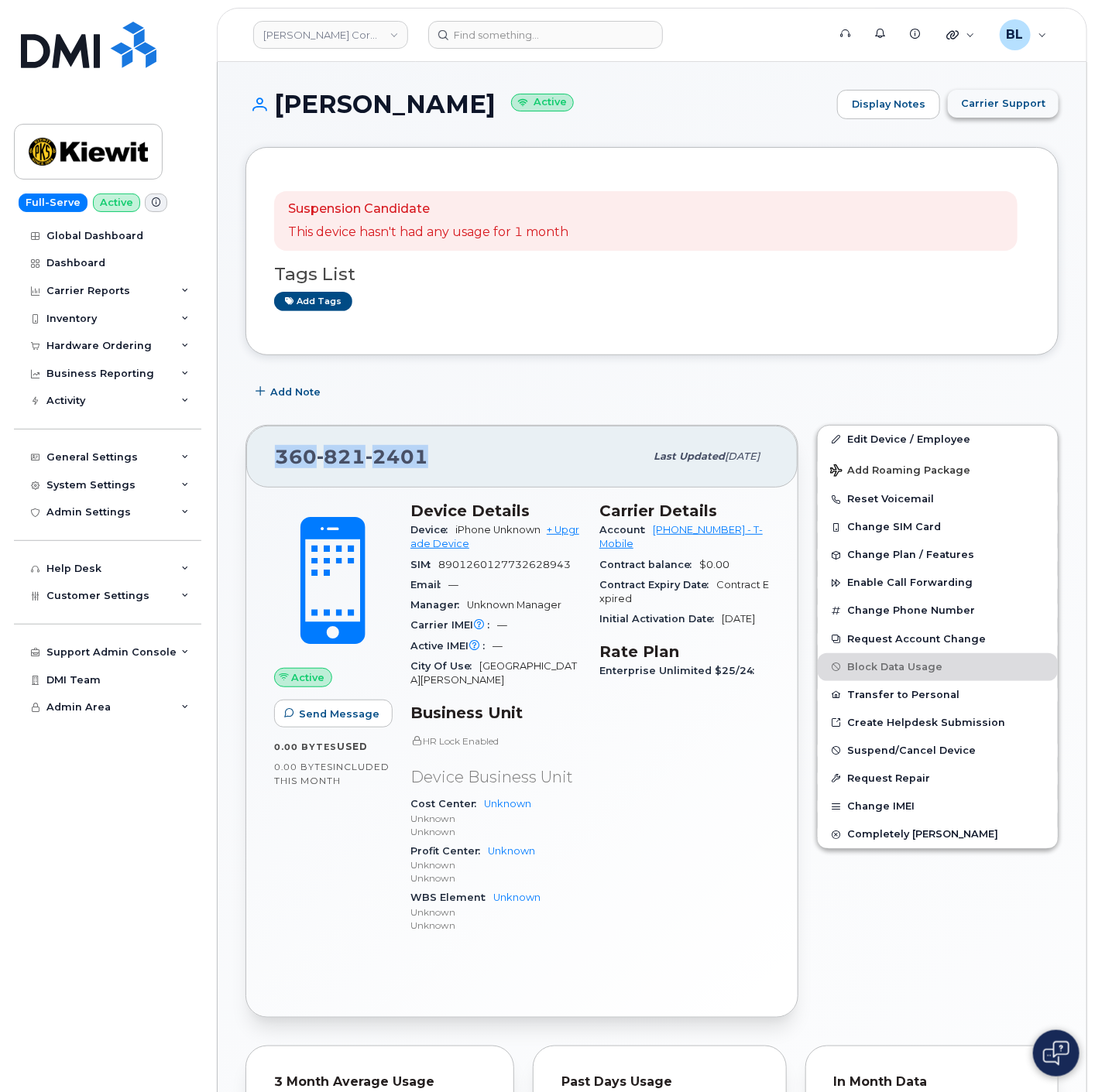
click at [1013, 102] on span "Carrier Support" at bounding box center [1003, 103] width 85 height 15
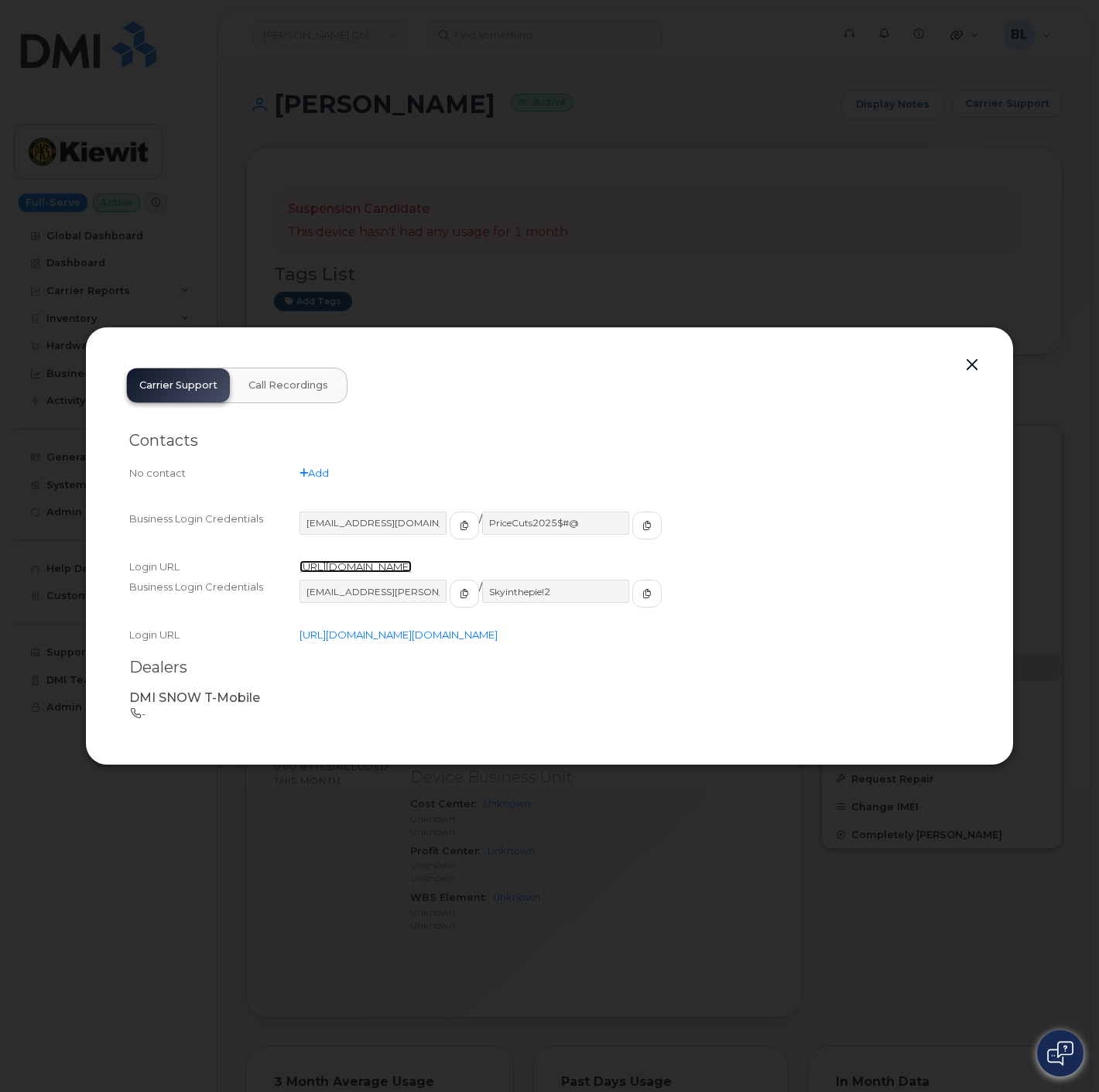
click at [412, 560] on link "https://www.t-mobile.com/business/customers/account-hub?msockid=0f6f21b4e5746da…" at bounding box center [355, 566] width 112 height 12
click at [459, 521] on icon "button" at bounding box center [464, 526] width 10 height 10
click at [633, 512] on button "button" at bounding box center [647, 526] width 29 height 28
drag, startPoint x: 447, startPoint y: 510, endPoint x: 451, endPoint y: 468, distance: 42.2
click at [459, 521] on icon "button" at bounding box center [464, 526] width 10 height 10
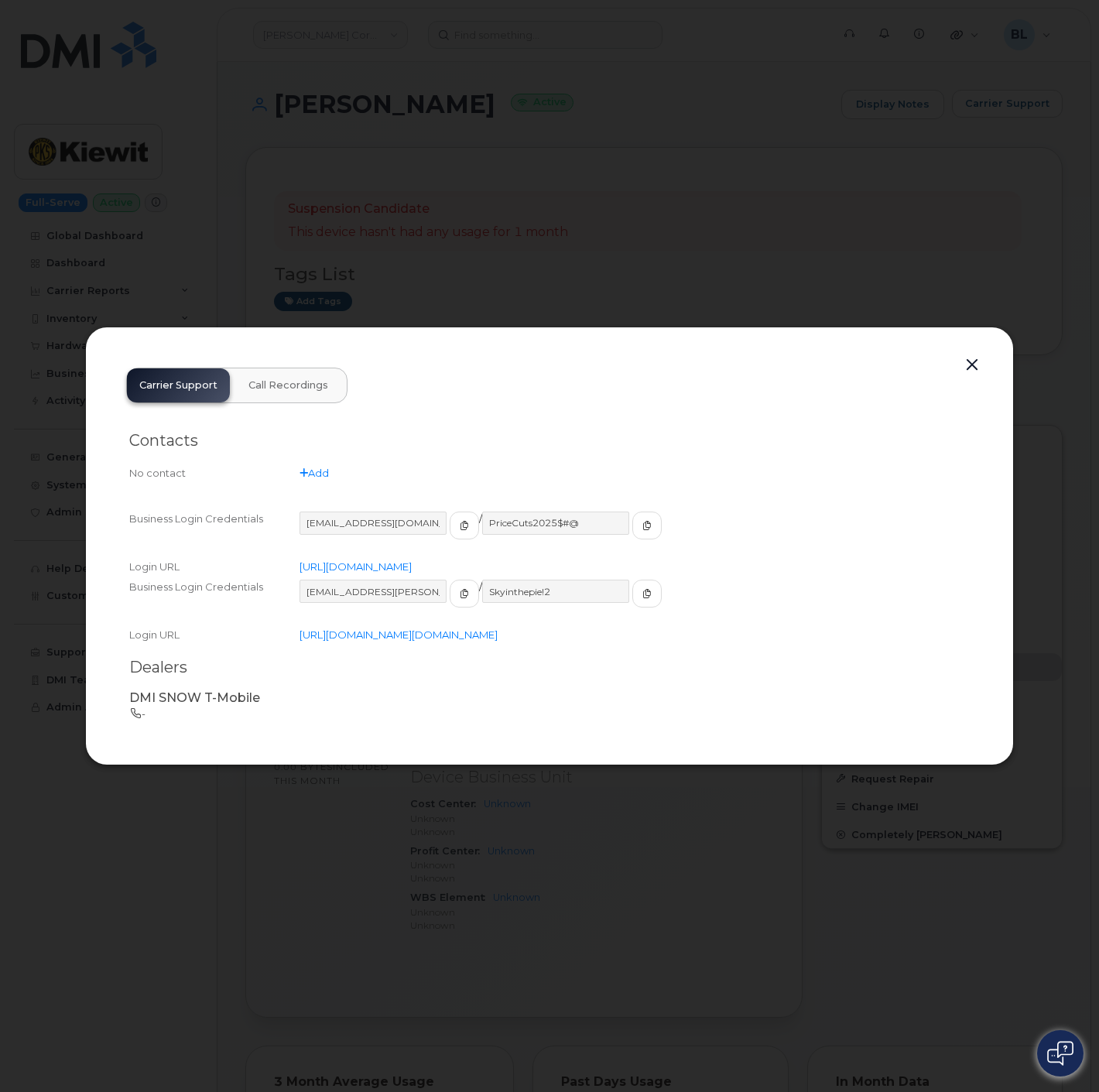
drag, startPoint x: 947, startPoint y: 343, endPoint x: 973, endPoint y: 344, distance: 26.0
click at [957, 355] on div "Carrier Support Call Recordings Contacts No contact Add Business Login Credenti…" at bounding box center [550, 546] width 872 height 382
click at [971, 354] on button "button" at bounding box center [972, 365] width 23 height 22
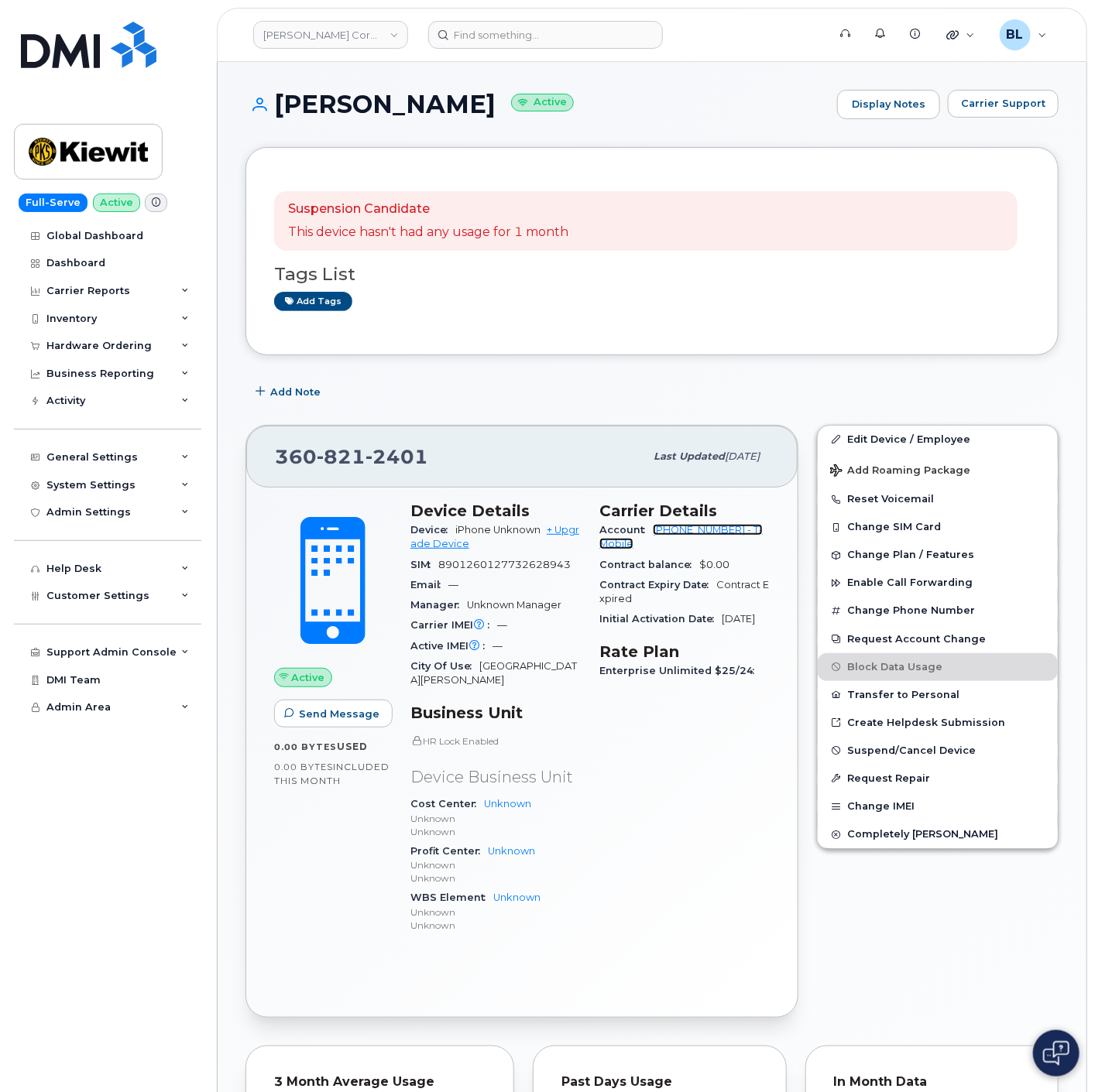
click at [654, 527] on link "973402207 - T-Mobile" at bounding box center [681, 536] width 163 height 26
drag, startPoint x: 651, startPoint y: 533, endPoint x: 716, endPoint y: 533, distance: 65.0
click at [716, 533] on div "Account 973402207 - T-Mobile" at bounding box center [684, 537] width 171 height 34
copy link "973402207"
click at [323, 27] on link "[PERSON_NAME] Corporation" at bounding box center [331, 35] width 155 height 28
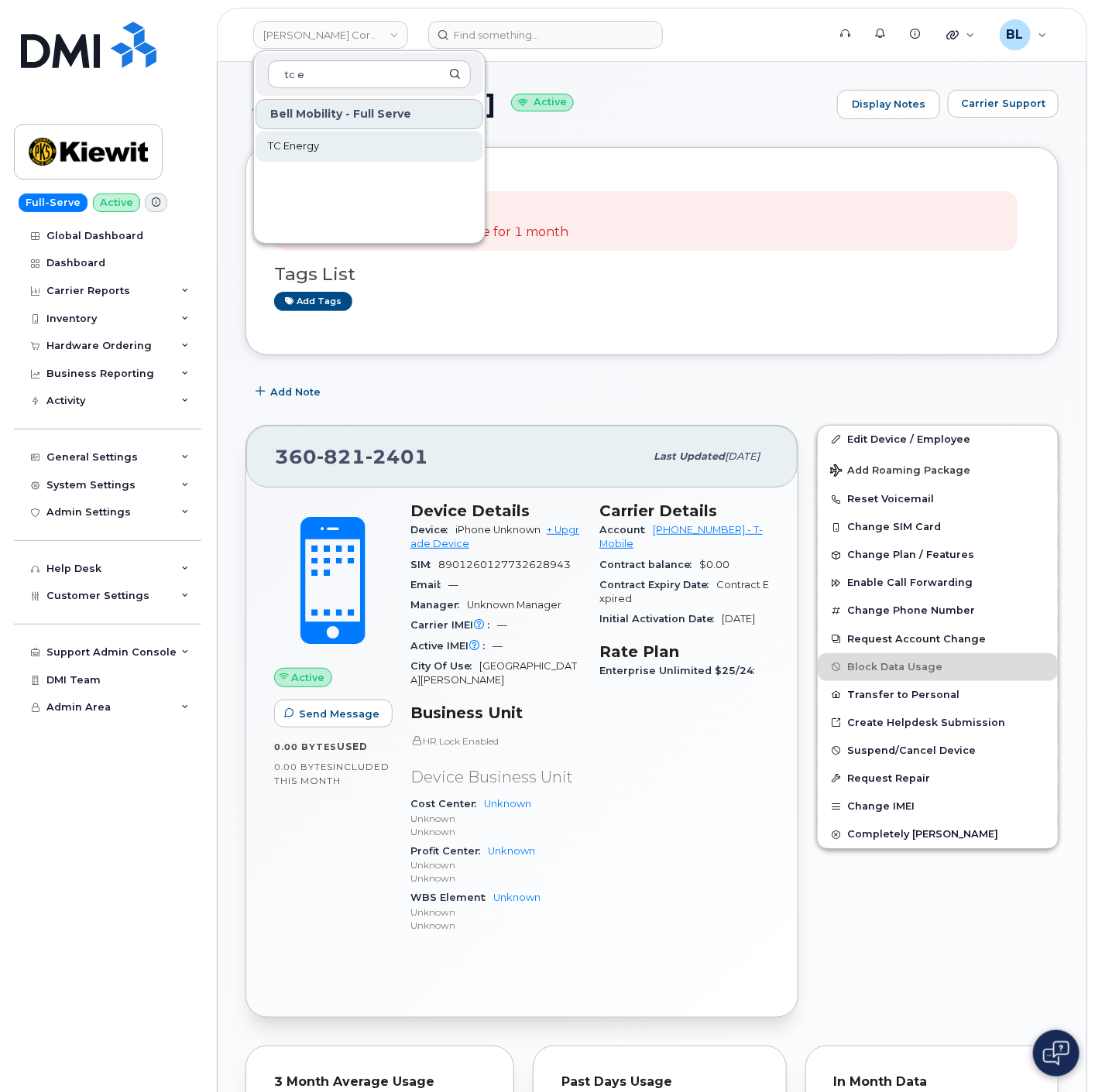
type input "tc e"
drag, startPoint x: 310, startPoint y: 145, endPoint x: 387, endPoint y: 120, distance: 81.0
click at [310, 145] on span "TC Energy" at bounding box center [293, 147] width 51 height 16
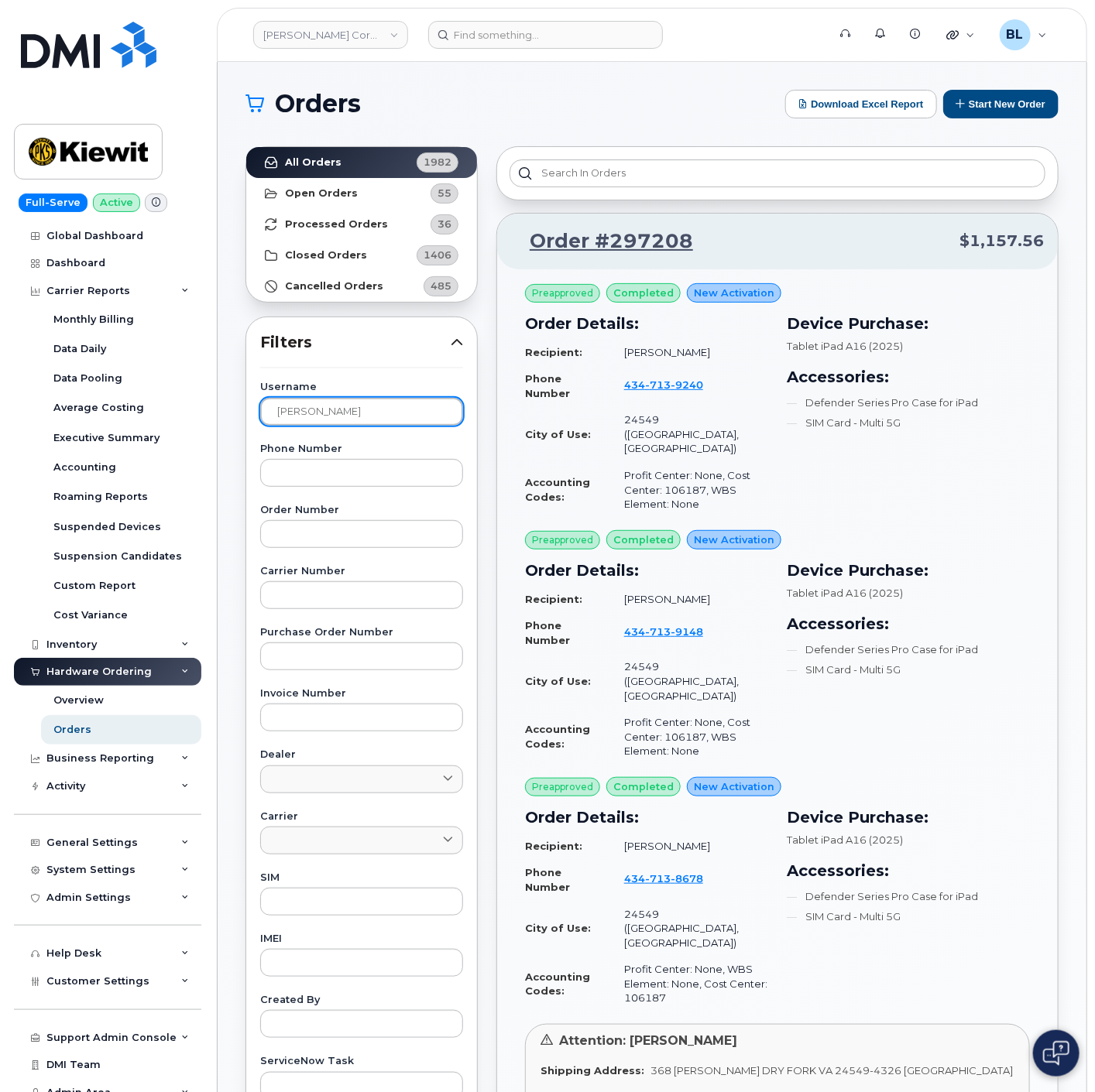
click at [369, 403] on input "[PERSON_NAME]" at bounding box center [361, 412] width 203 height 28
click at [361, 457] on div "Phone Number" at bounding box center [361, 466] width 203 height 42
click at [360, 457] on div "Phone Number" at bounding box center [361, 466] width 203 height 42
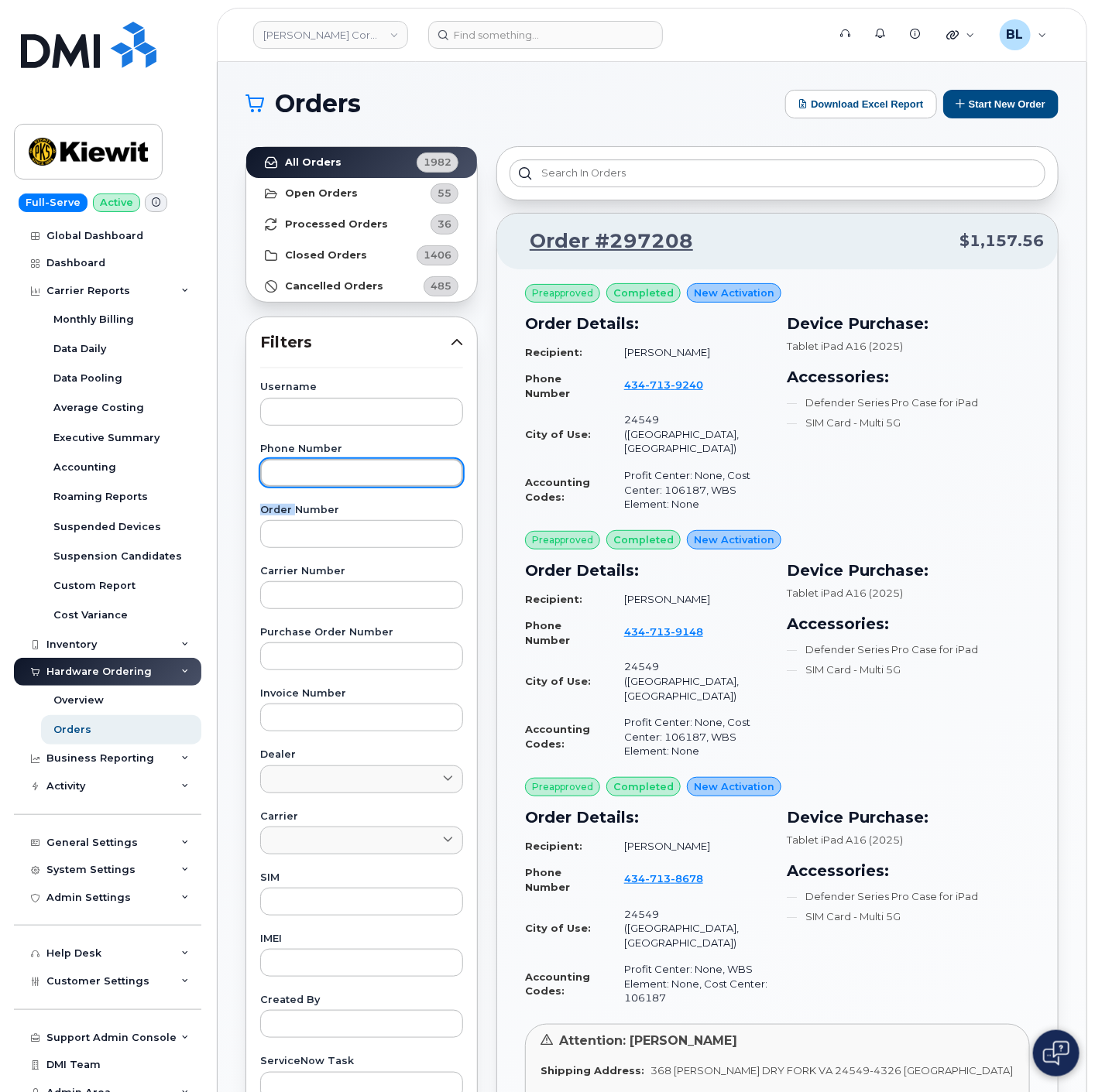
click at [360, 462] on input "text" at bounding box center [361, 474] width 203 height 28
click at [360, 463] on input "text" at bounding box center [361, 474] width 203 height 28
paste input "3608212401"
type input "3608212401"
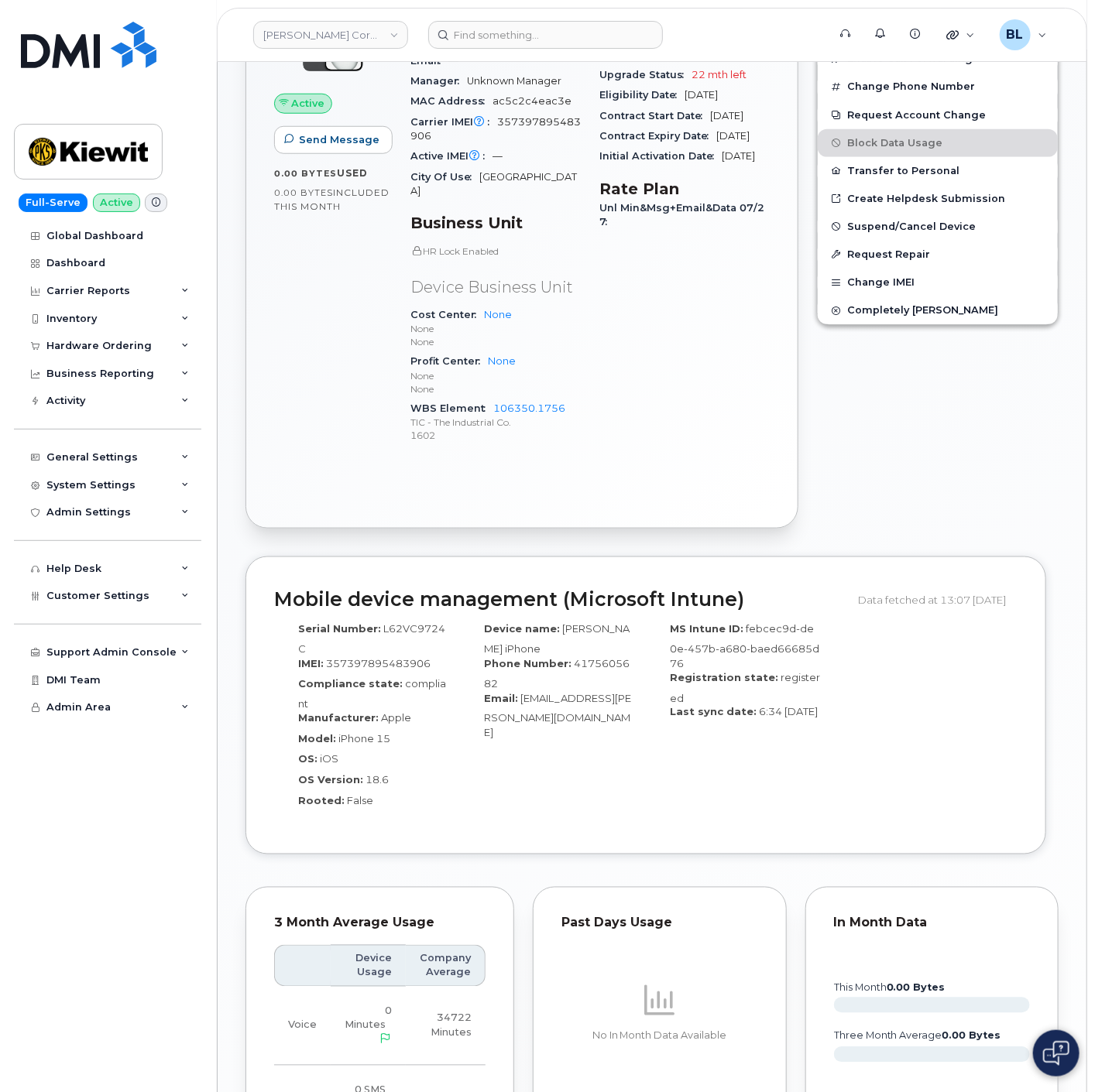
scroll to position [42, 0]
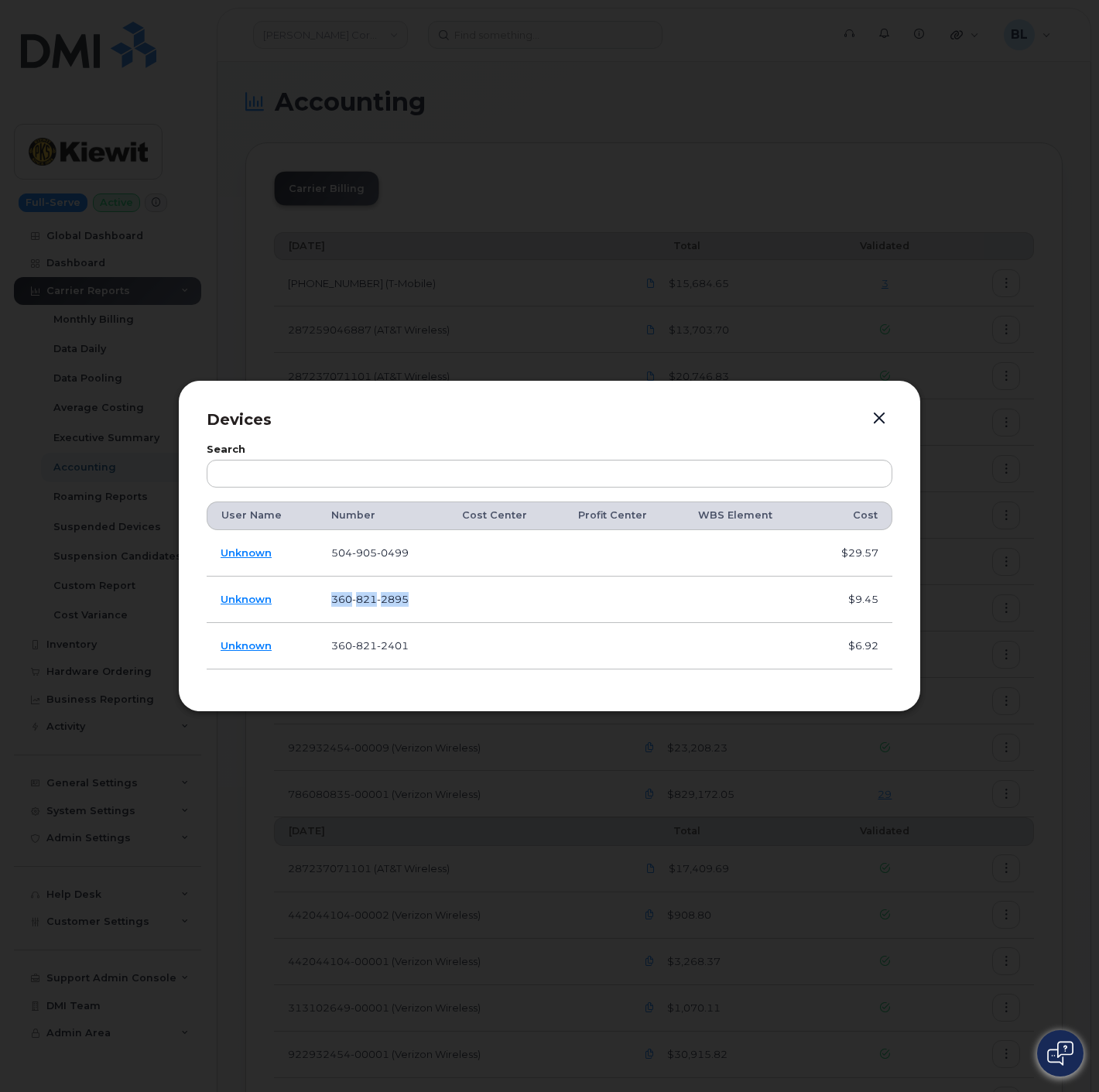
drag, startPoint x: 315, startPoint y: 596, endPoint x: 408, endPoint y: 603, distance: 93.3
click at [408, 623] on tr "Unknown [PHONE_NUMBER] $9.45" at bounding box center [550, 646] width 686 height 47
copy tr "[PHONE_NUMBER]"
drag, startPoint x: 315, startPoint y: 640, endPoint x: 409, endPoint y: 647, distance: 94.3
click at [410, 647] on tr "Unknown [PHONE_NUMBER] $6.92" at bounding box center [550, 646] width 686 height 47
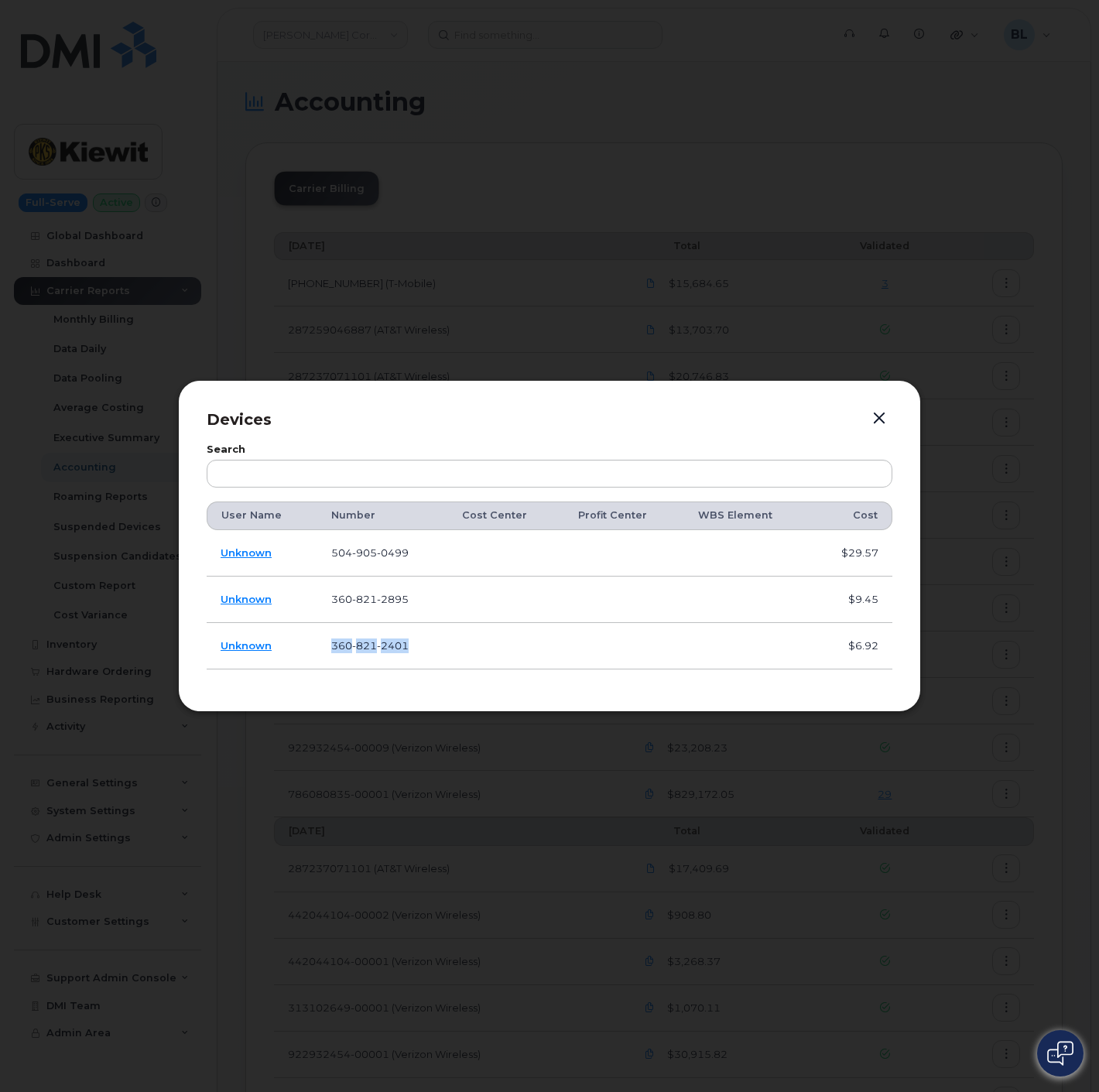
copy tr "[PHONE_NUMBER]"
click at [976, 138] on div at bounding box center [550, 546] width 1099 height 1092
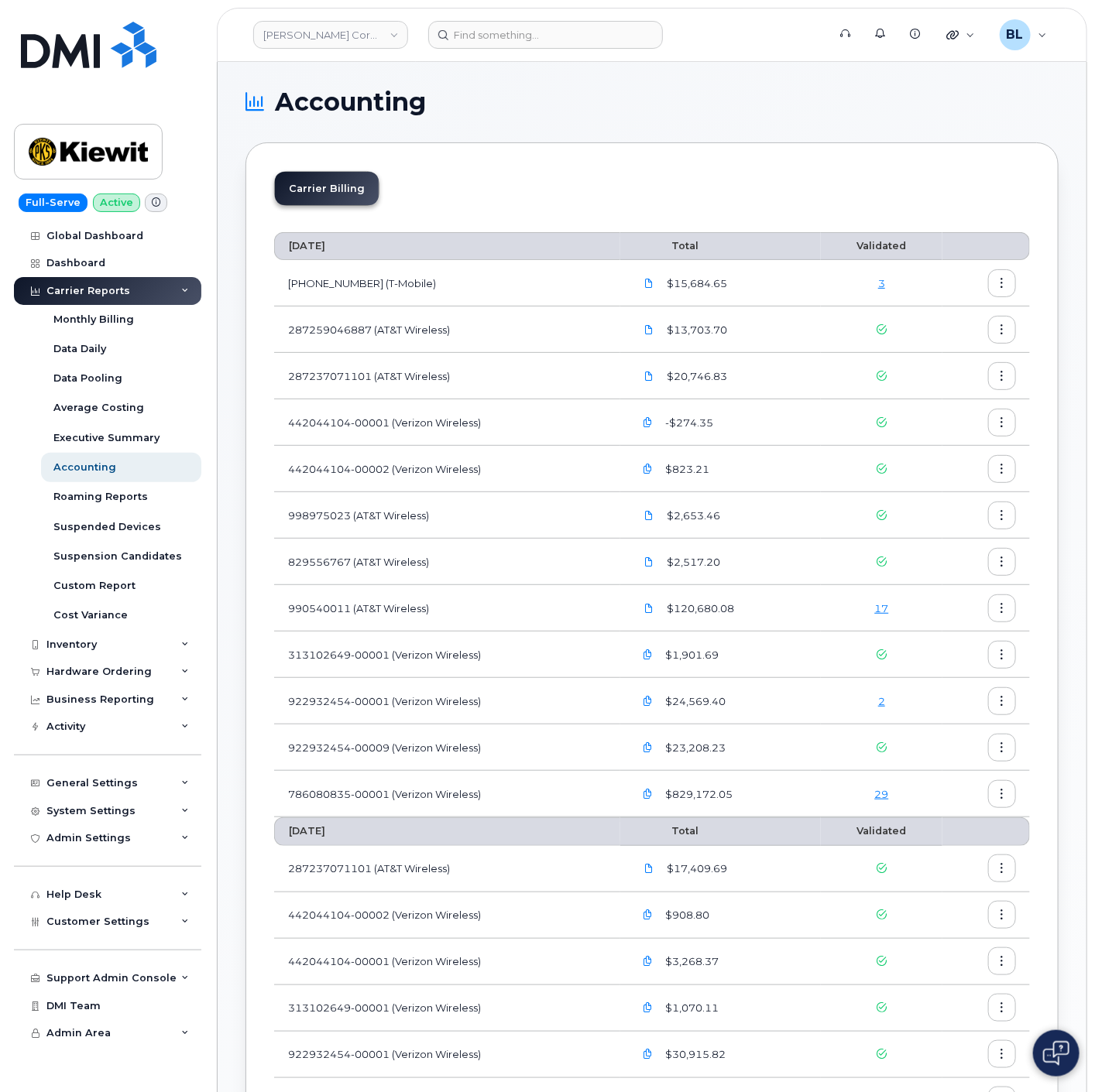
click at [886, 803] on td "29" at bounding box center [882, 794] width 122 height 47
click at [885, 792] on link "29" at bounding box center [882, 794] width 14 height 12
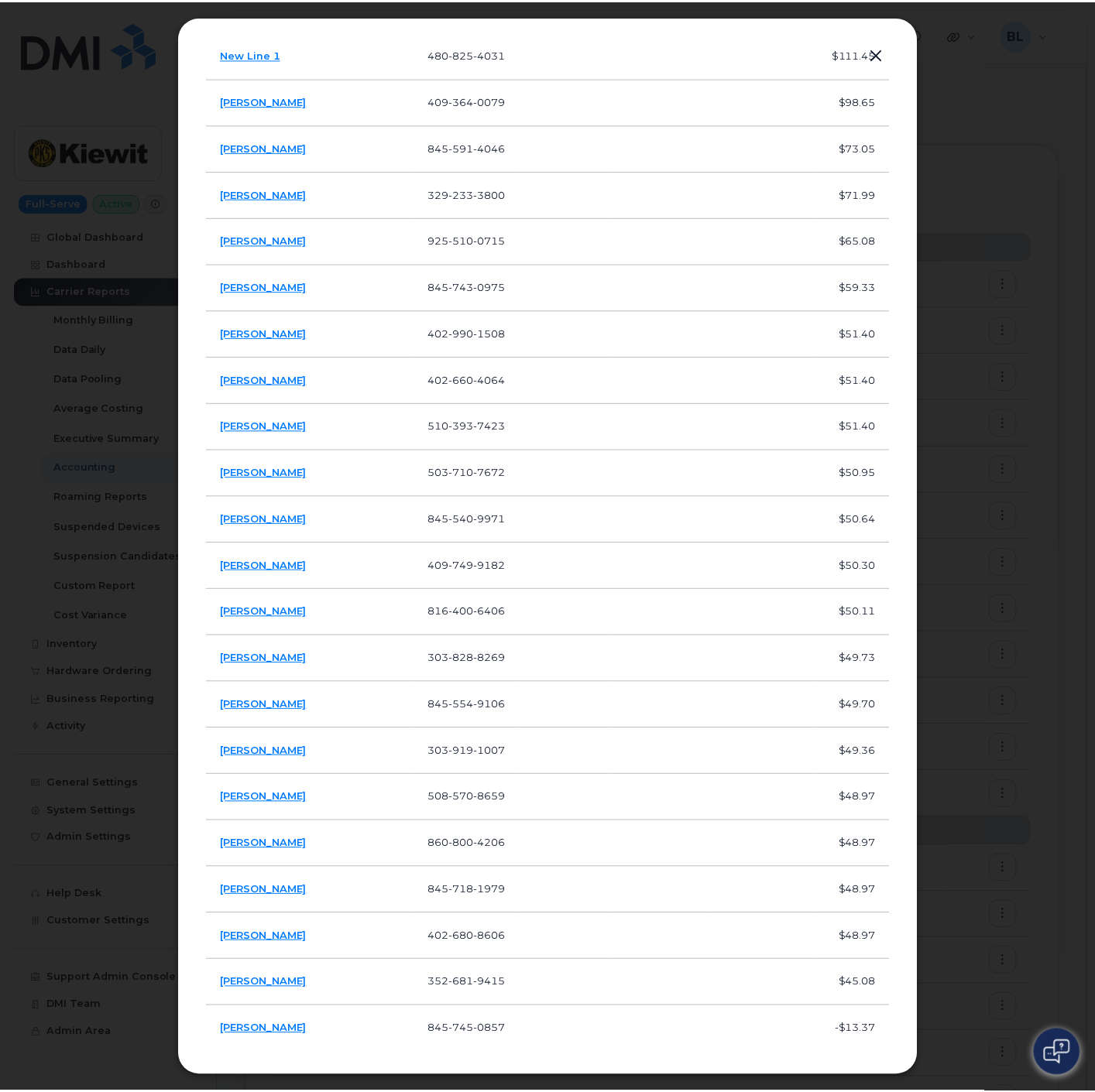
scroll to position [477, 0]
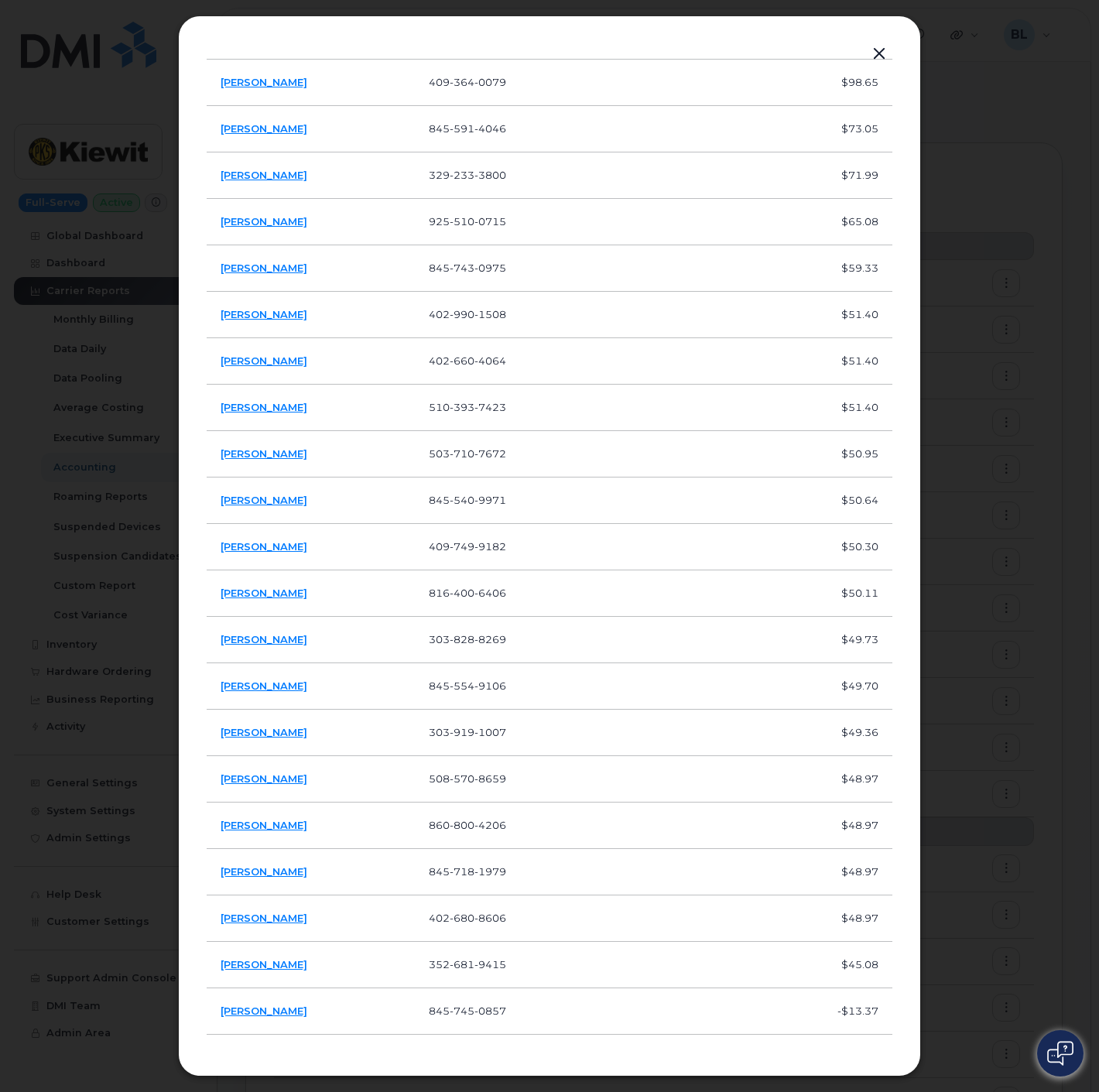
click at [894, 49] on div "Devices Search User Name Number Cost Center Profit Center WBS Element Cost Sean…" at bounding box center [550, 546] width 743 height 1061
click at [864, 57] on td "$111.45" at bounding box center [854, 36] width 77 height 47
click at [875, 51] on button "button" at bounding box center [879, 54] width 23 height 22
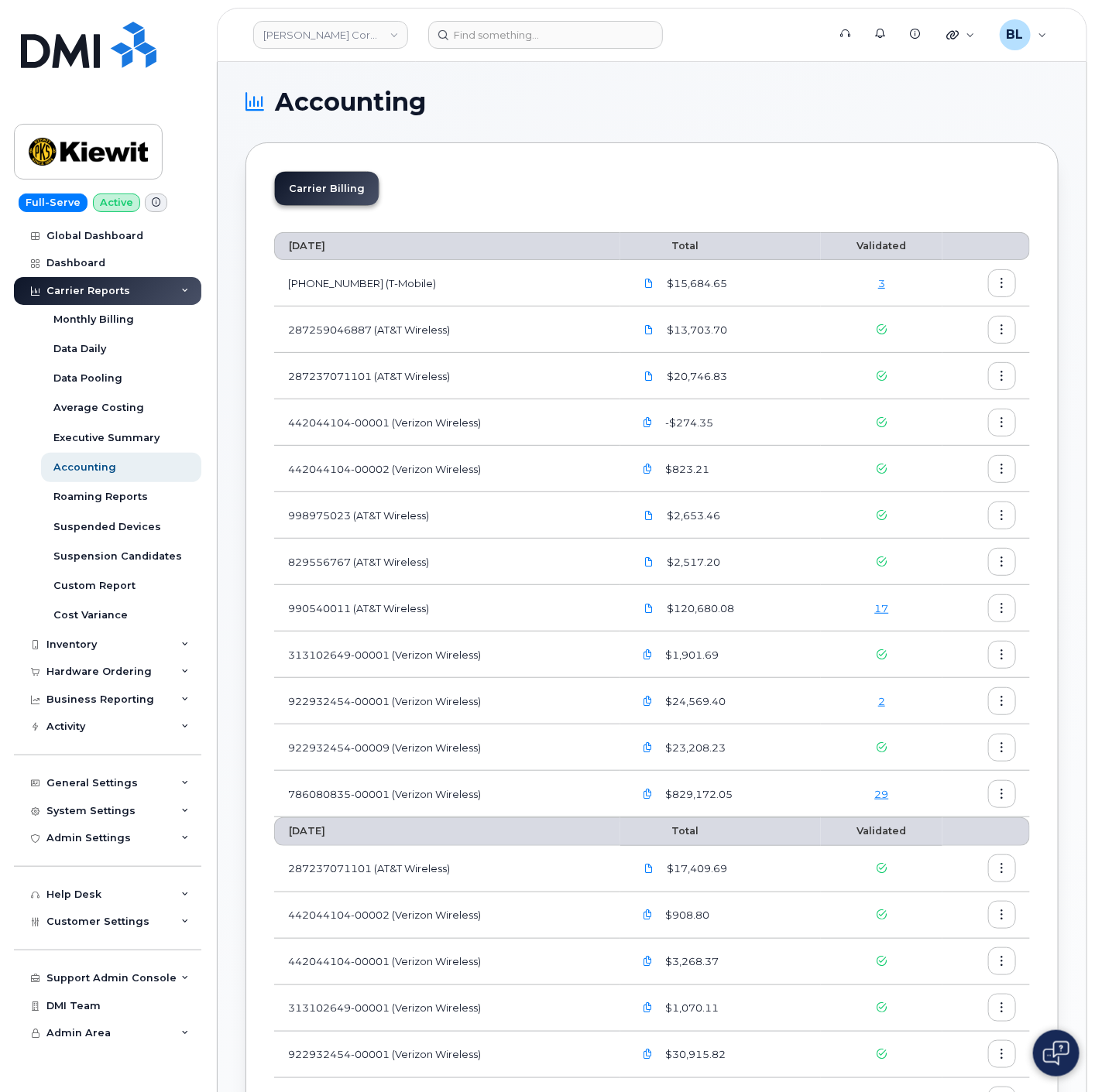
click at [876, 610] on link "17" at bounding box center [882, 609] width 14 height 12
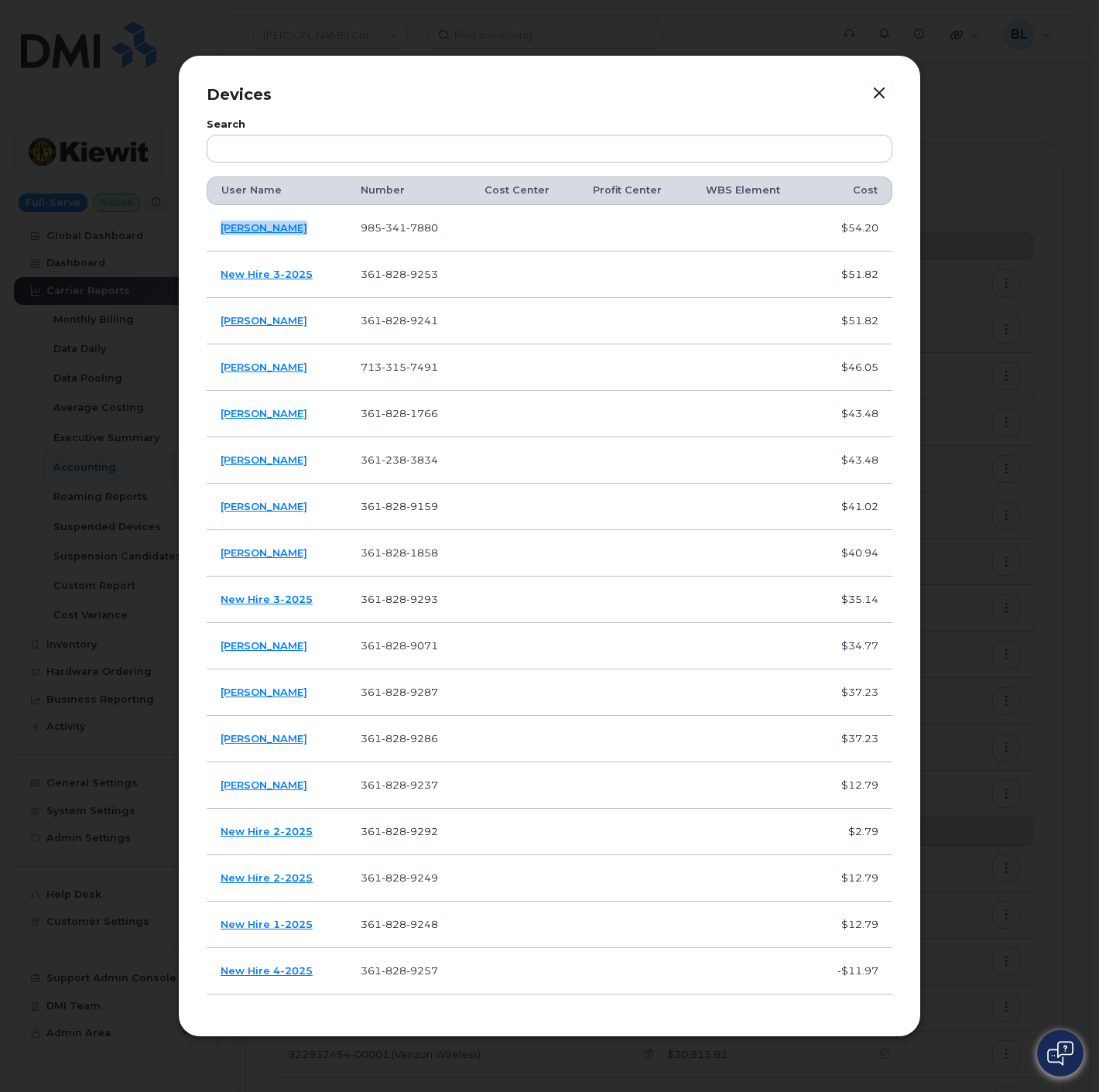
drag, startPoint x: 299, startPoint y: 223, endPoint x: 209, endPoint y: 229, distance: 90.2
click at [209, 229] on td "Jacorey Green" at bounding box center [277, 228] width 140 height 47
copy link "Jacorey Green"
click at [309, 230] on td "Jacorey Green" at bounding box center [277, 228] width 140 height 47
drag, startPoint x: 308, startPoint y: 230, endPoint x: 226, endPoint y: 231, distance: 82.0
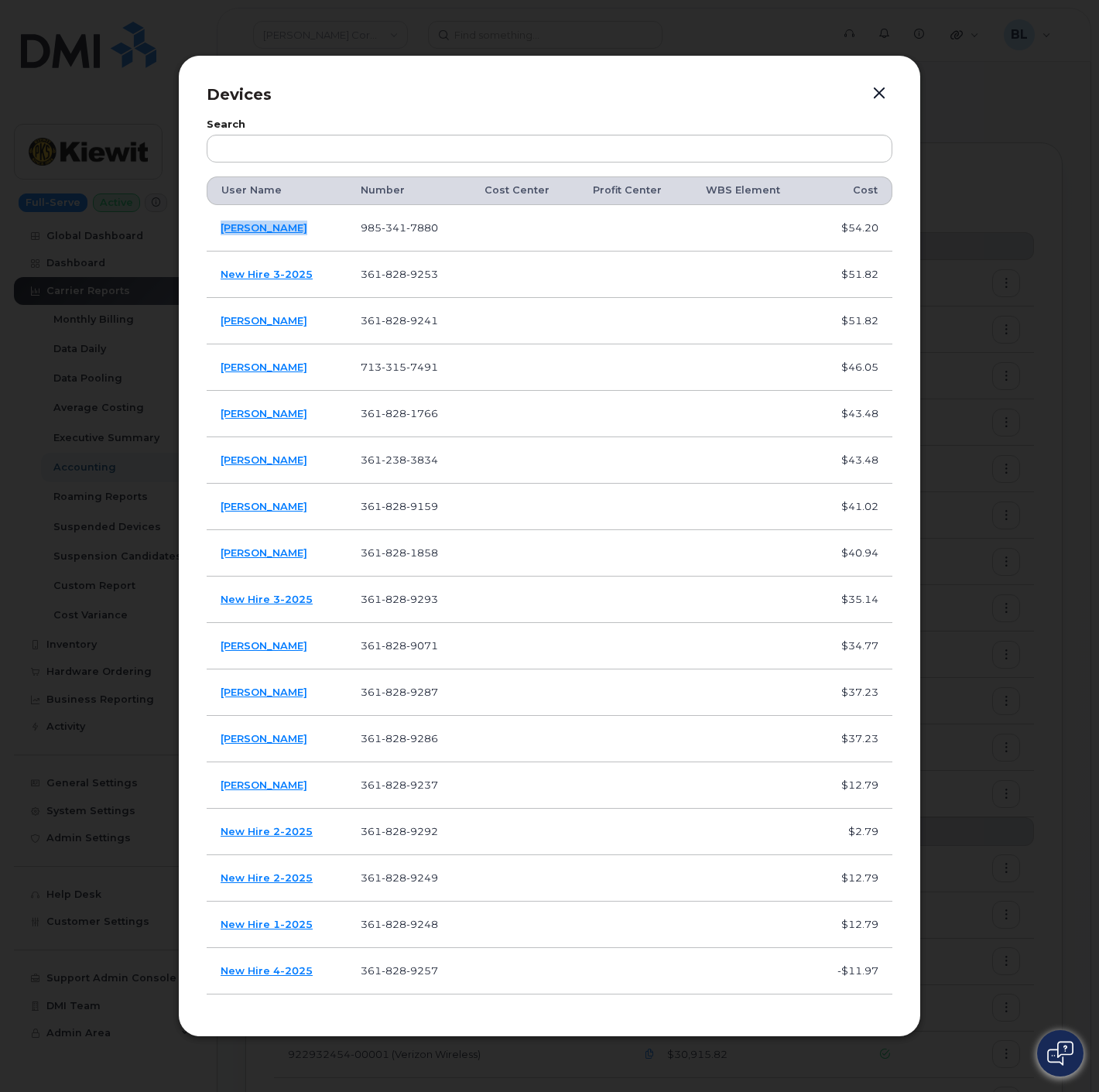
click at [226, 231] on td "Jacorey Green" at bounding box center [277, 228] width 140 height 47
copy link "Jacorey Green"
click at [875, 96] on button "button" at bounding box center [879, 94] width 23 height 22
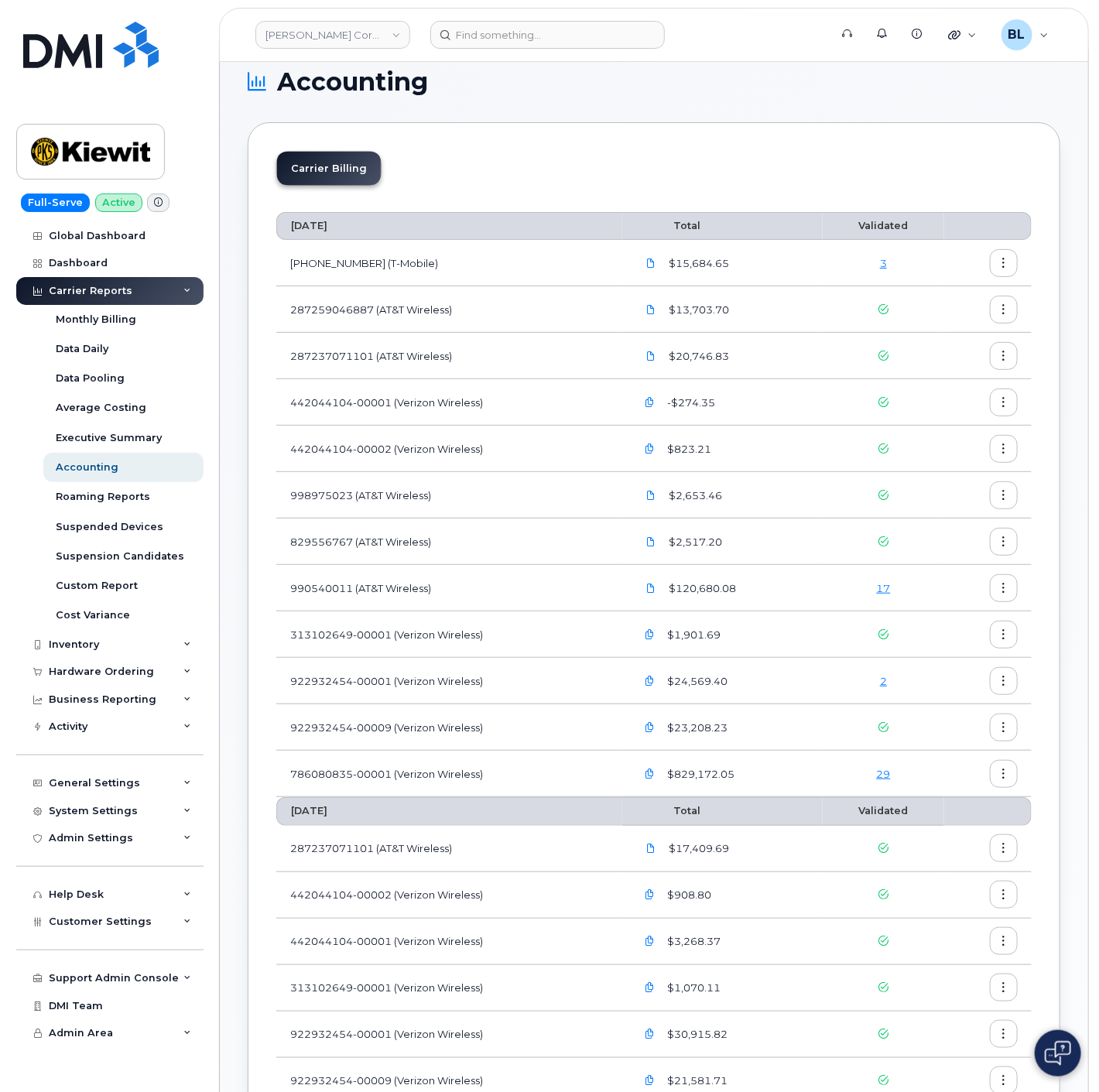
scroll to position [0, 0]
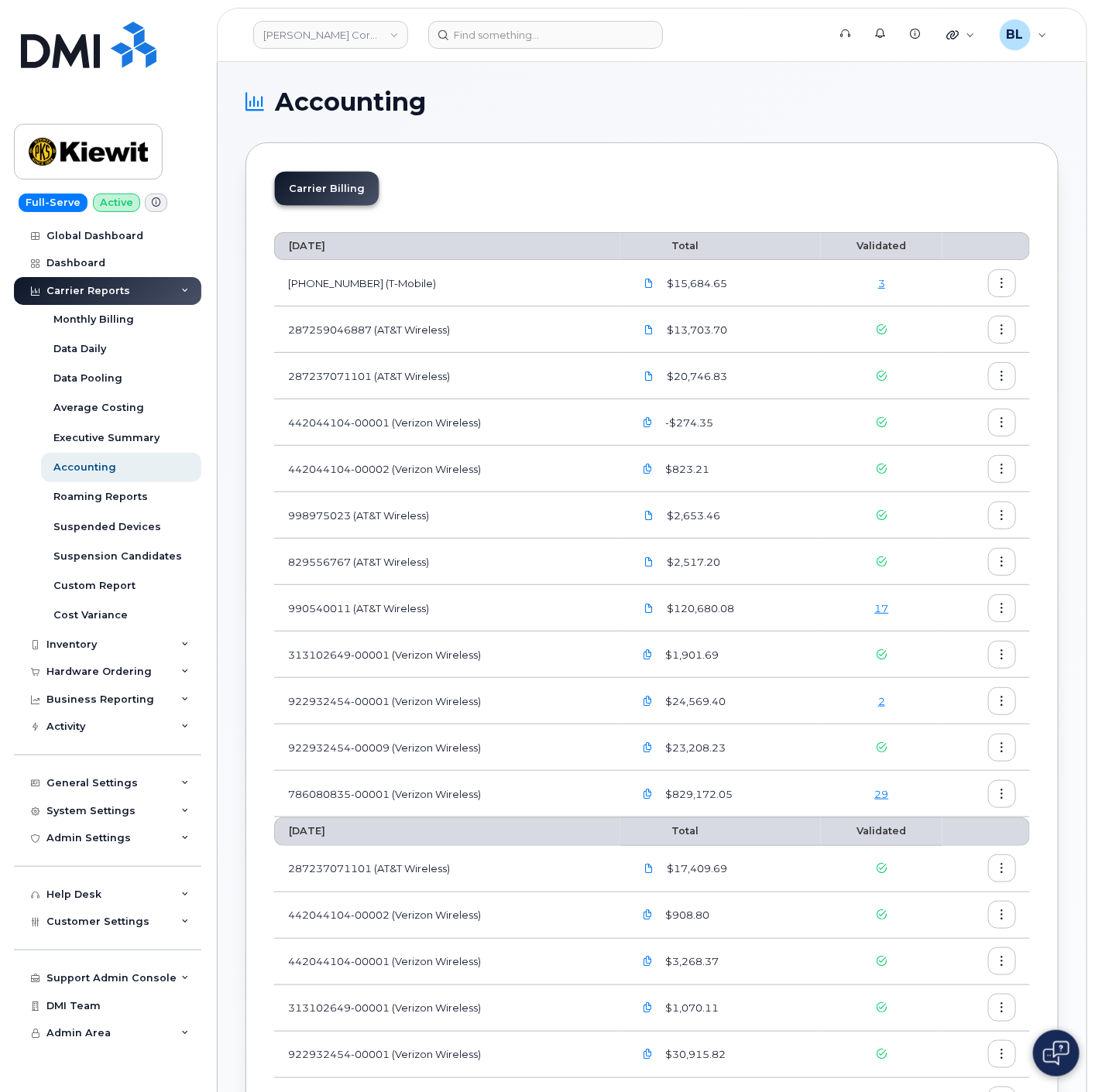
click at [876, 791] on link "29" at bounding box center [882, 794] width 14 height 12
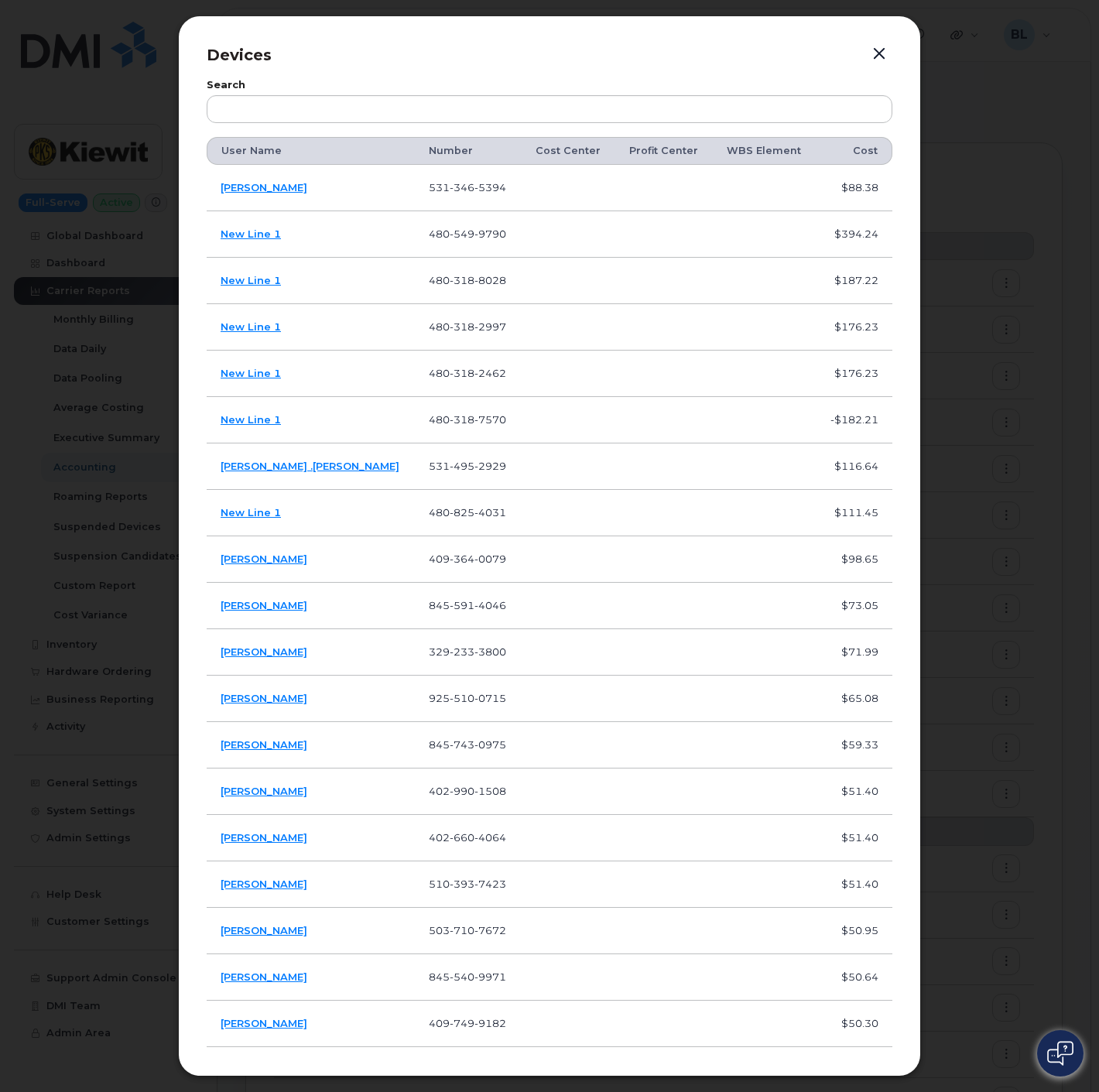
click at [1004, 466] on div at bounding box center [550, 546] width 1099 height 1092
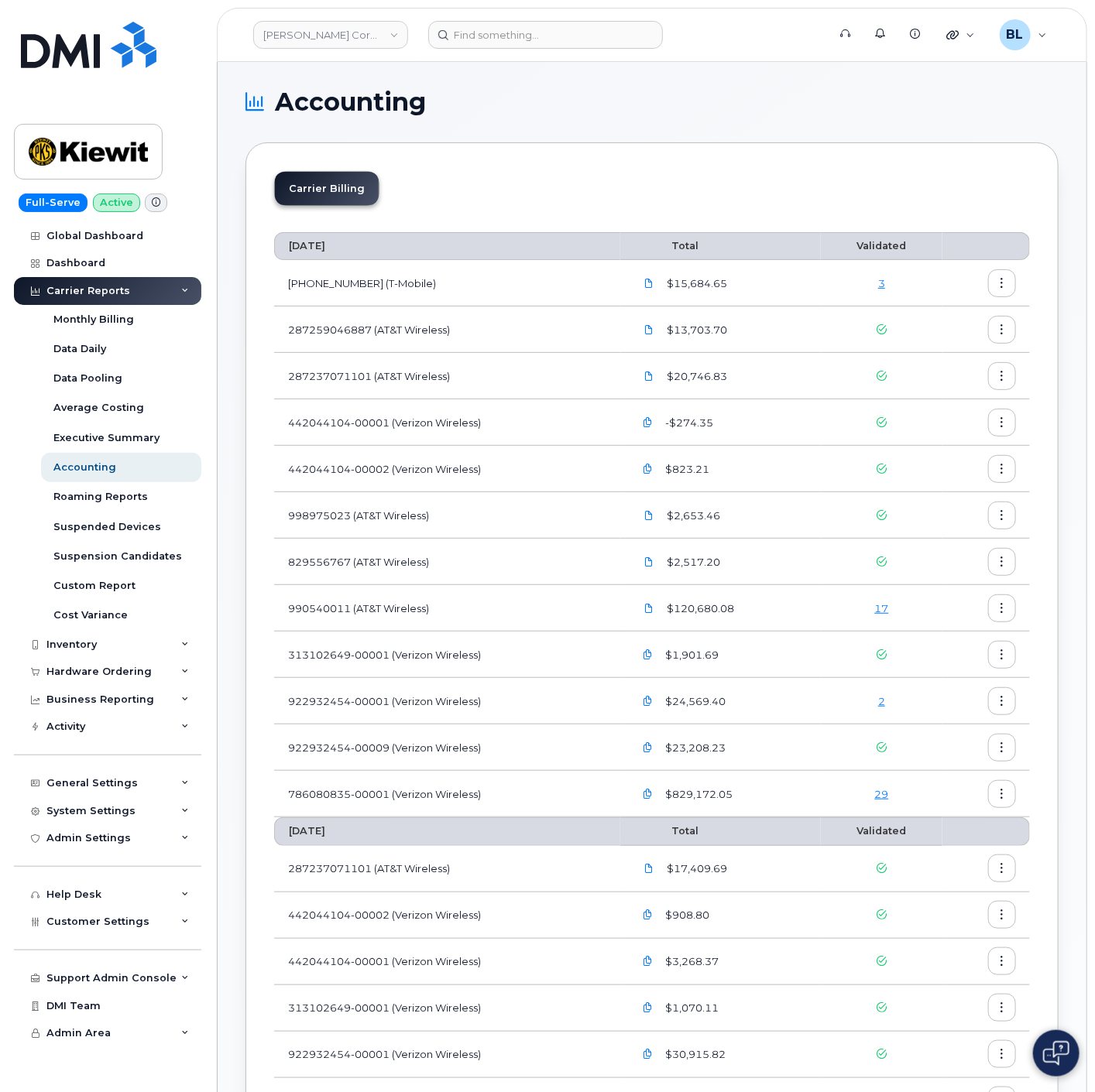
click at [880, 280] on link "3" at bounding box center [882, 284] width 7 height 12
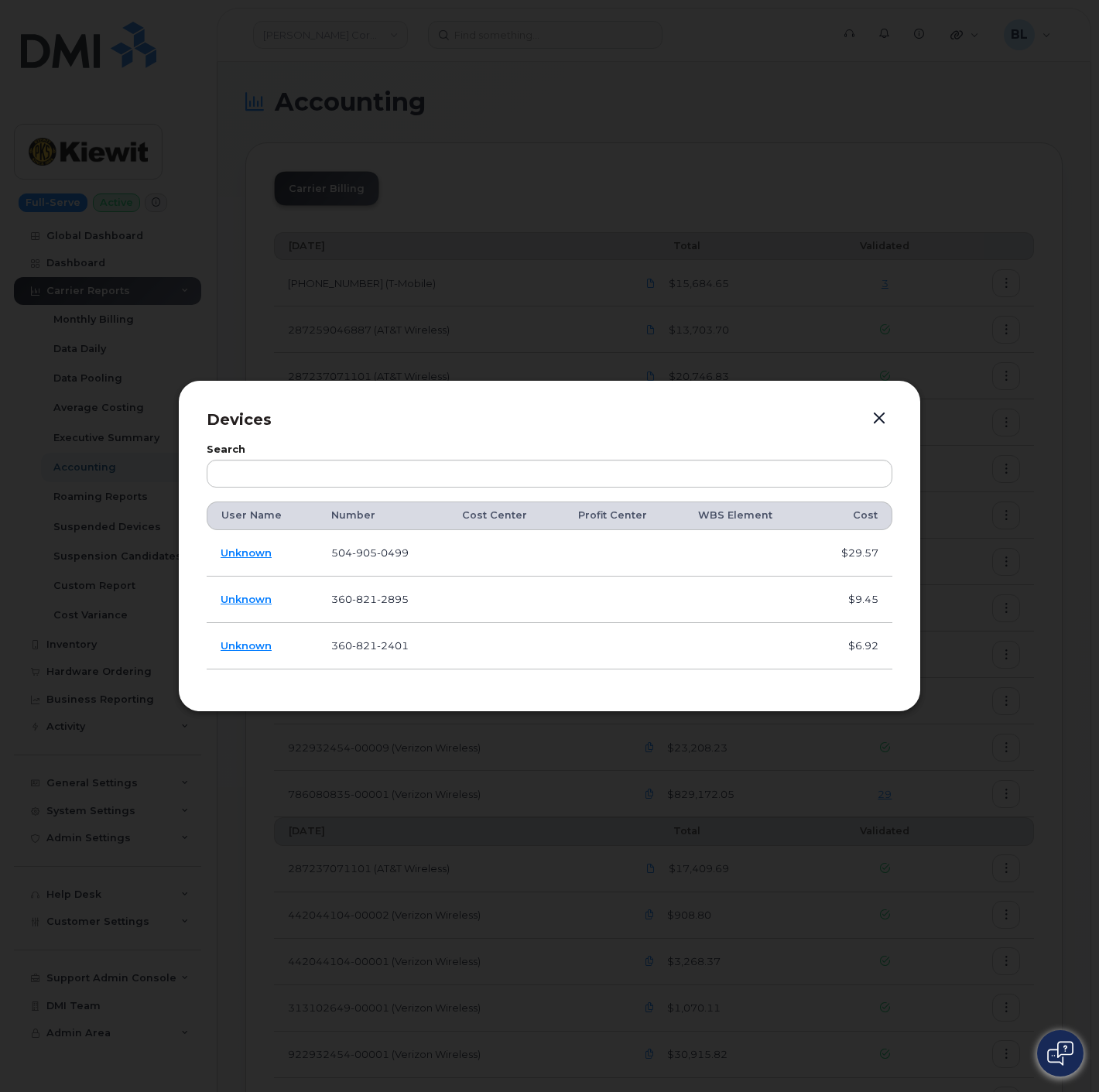
click at [1018, 243] on div at bounding box center [550, 546] width 1099 height 1092
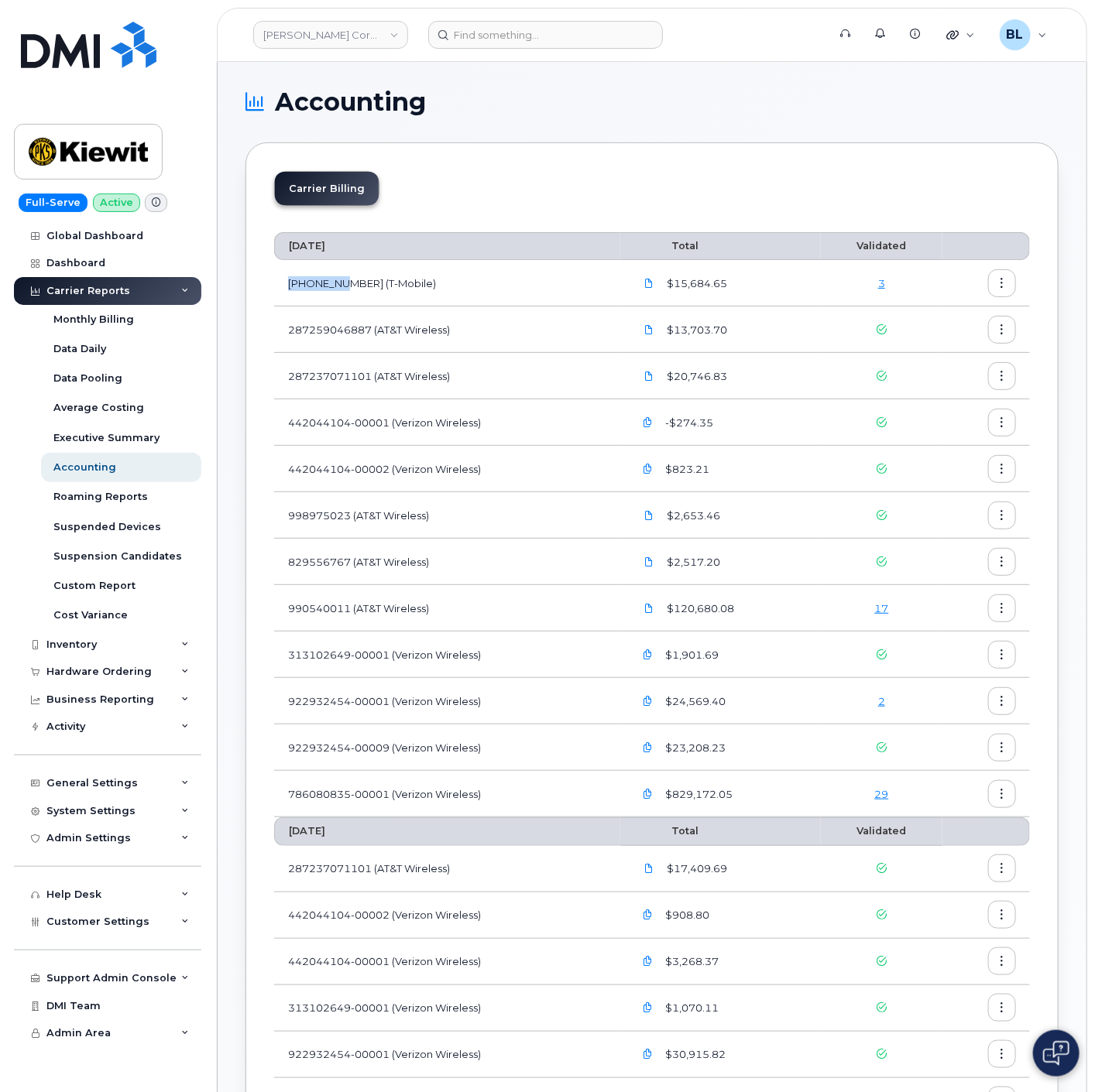
drag, startPoint x: 283, startPoint y: 277, endPoint x: 349, endPoint y: 287, distance: 66.8
click at [349, 287] on td "973402207 (T-Mobile)" at bounding box center [447, 283] width 346 height 47
copy td "973402207"
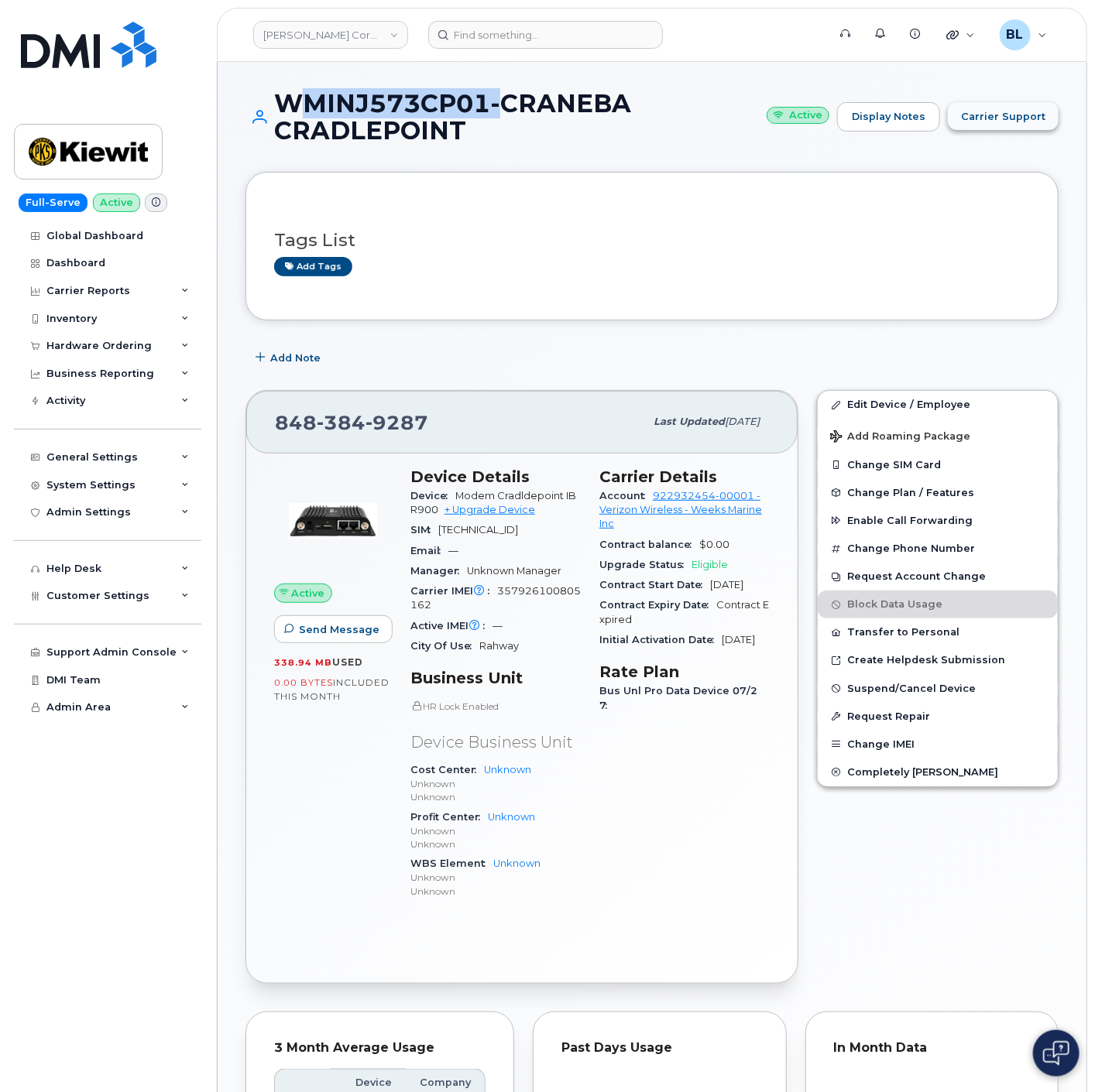
click at [1036, 124] on button "Carrier Support" at bounding box center [1002, 117] width 110 height 28
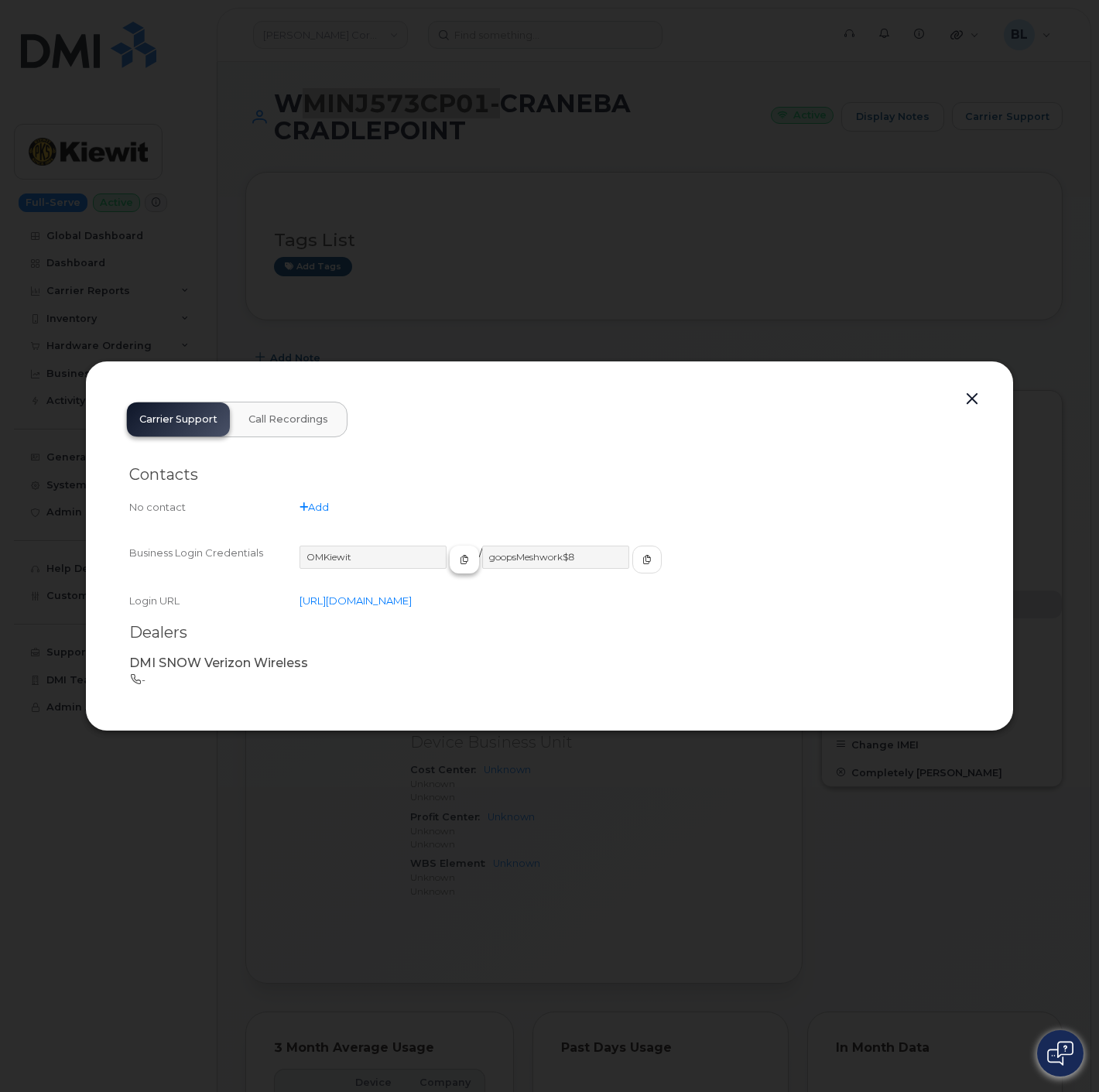
click at [458, 560] on span "button" at bounding box center [465, 560] width 14 height 14
click at [633, 552] on button "button" at bounding box center [647, 560] width 29 height 28
click at [972, 396] on button "button" at bounding box center [972, 399] width 23 height 22
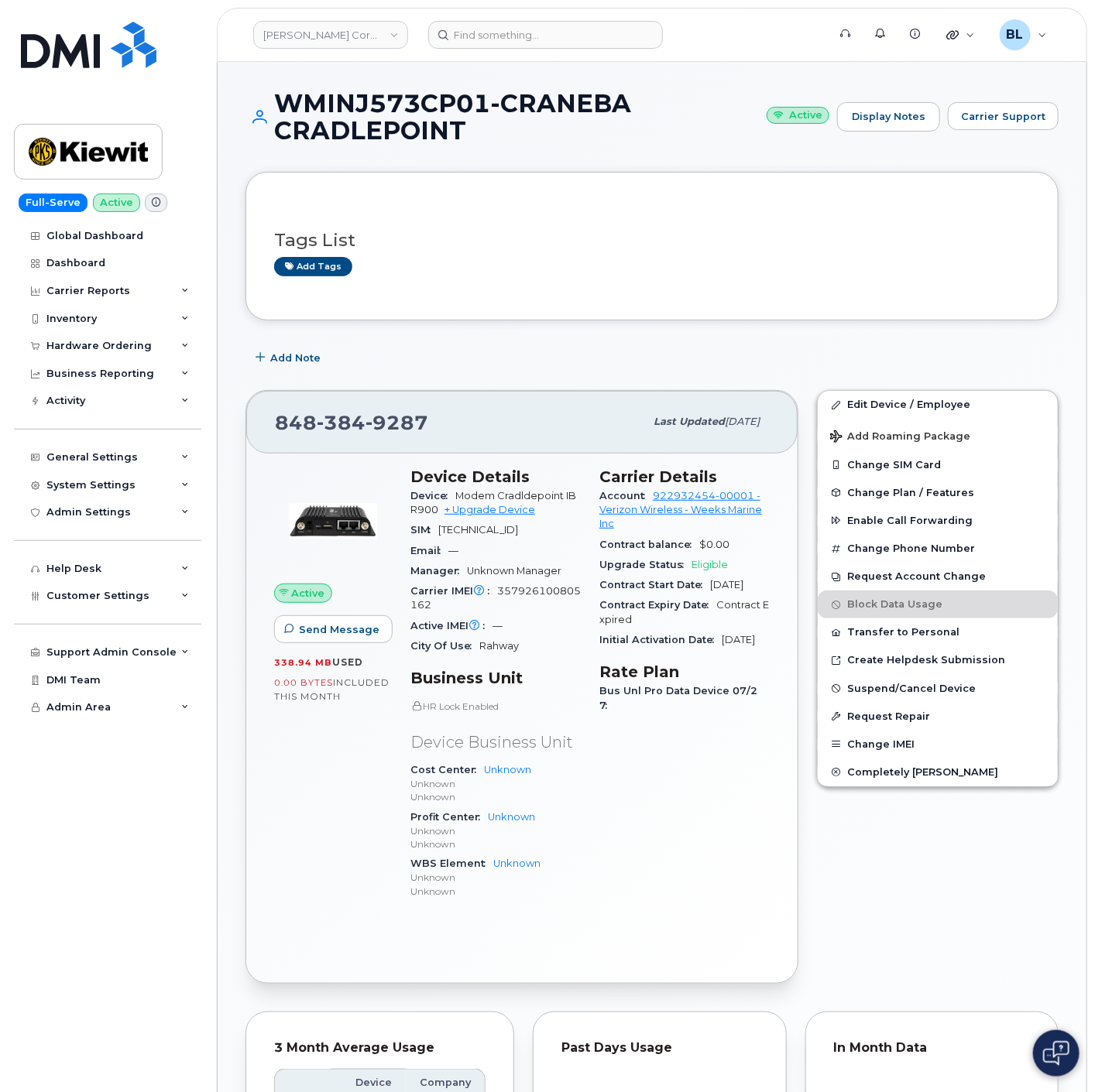
click at [366, 415] on span "384" at bounding box center [397, 422] width 63 height 23
copy span "[PHONE_NUMBER]"
click at [1033, 112] on span "Carrier Support" at bounding box center [1003, 117] width 85 height 15
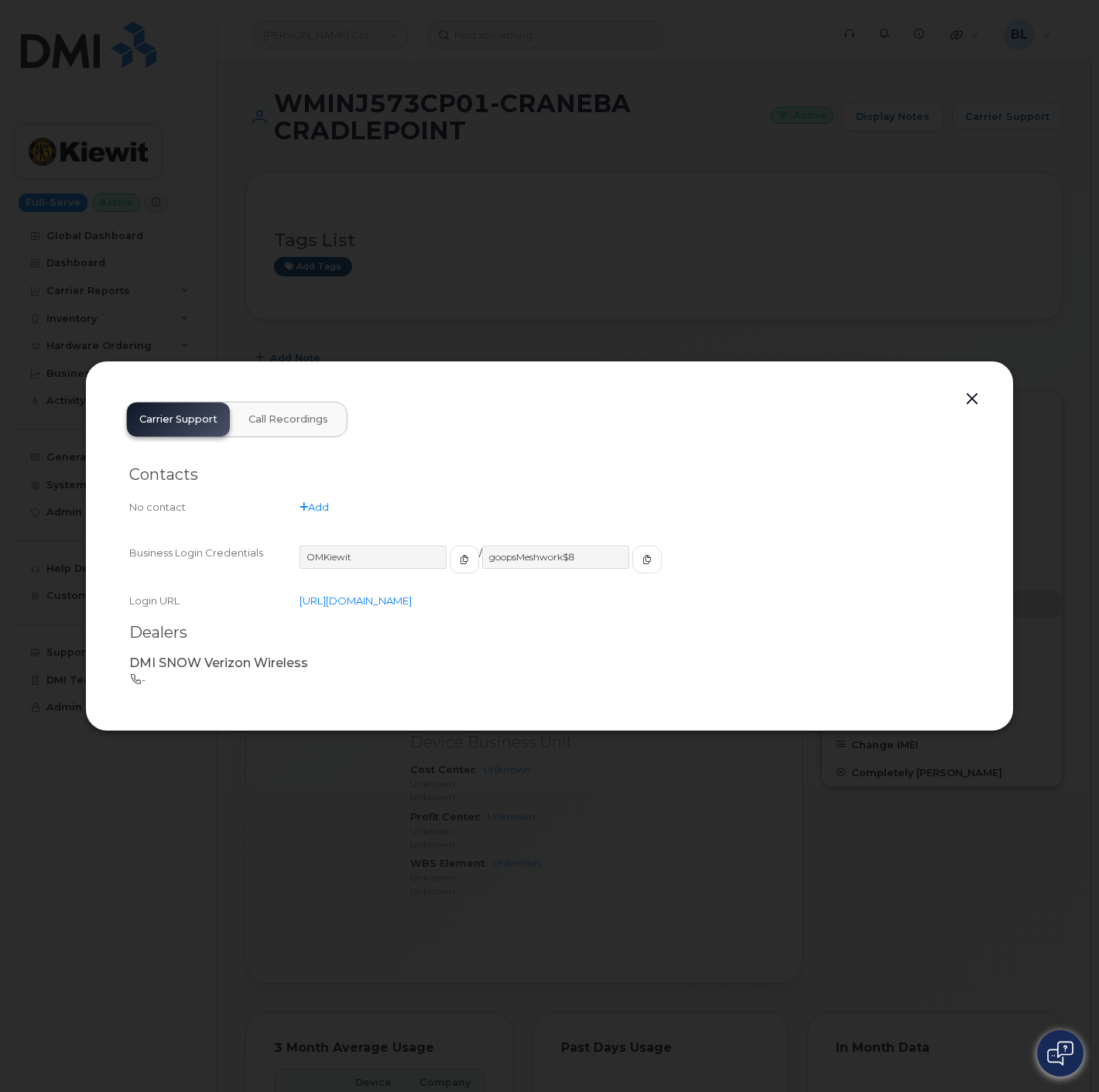
click at [982, 385] on div "Carrier Support Call Recordings Contacts No contact Add Business Login Credenti…" at bounding box center [549, 546] width 928 height 371
click at [961, 401] on button "button" at bounding box center [972, 399] width 23 height 22
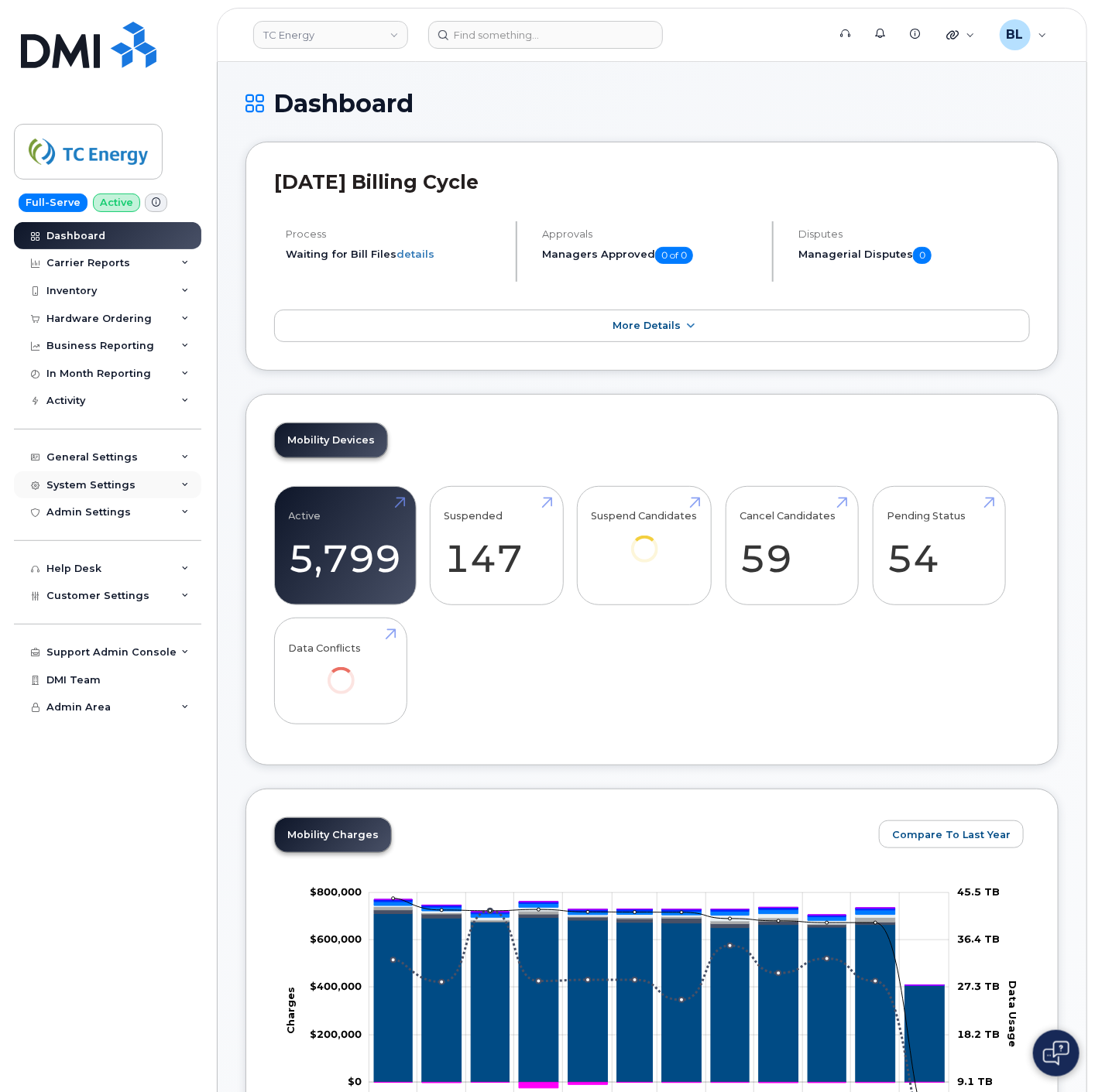
click at [172, 491] on div "System Settings" at bounding box center [108, 486] width 187 height 28
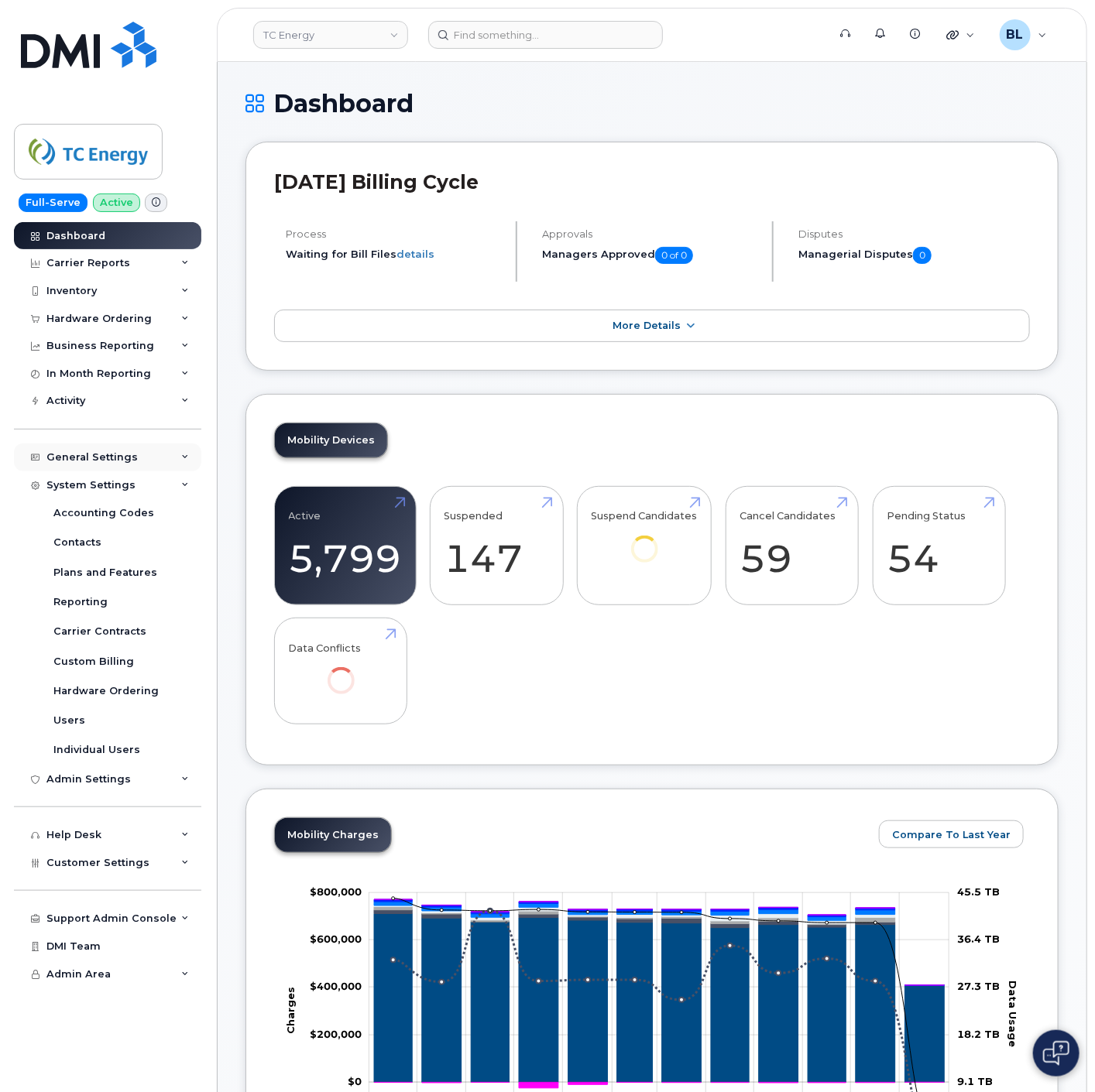
click at [152, 452] on div "General Settings" at bounding box center [108, 458] width 187 height 28
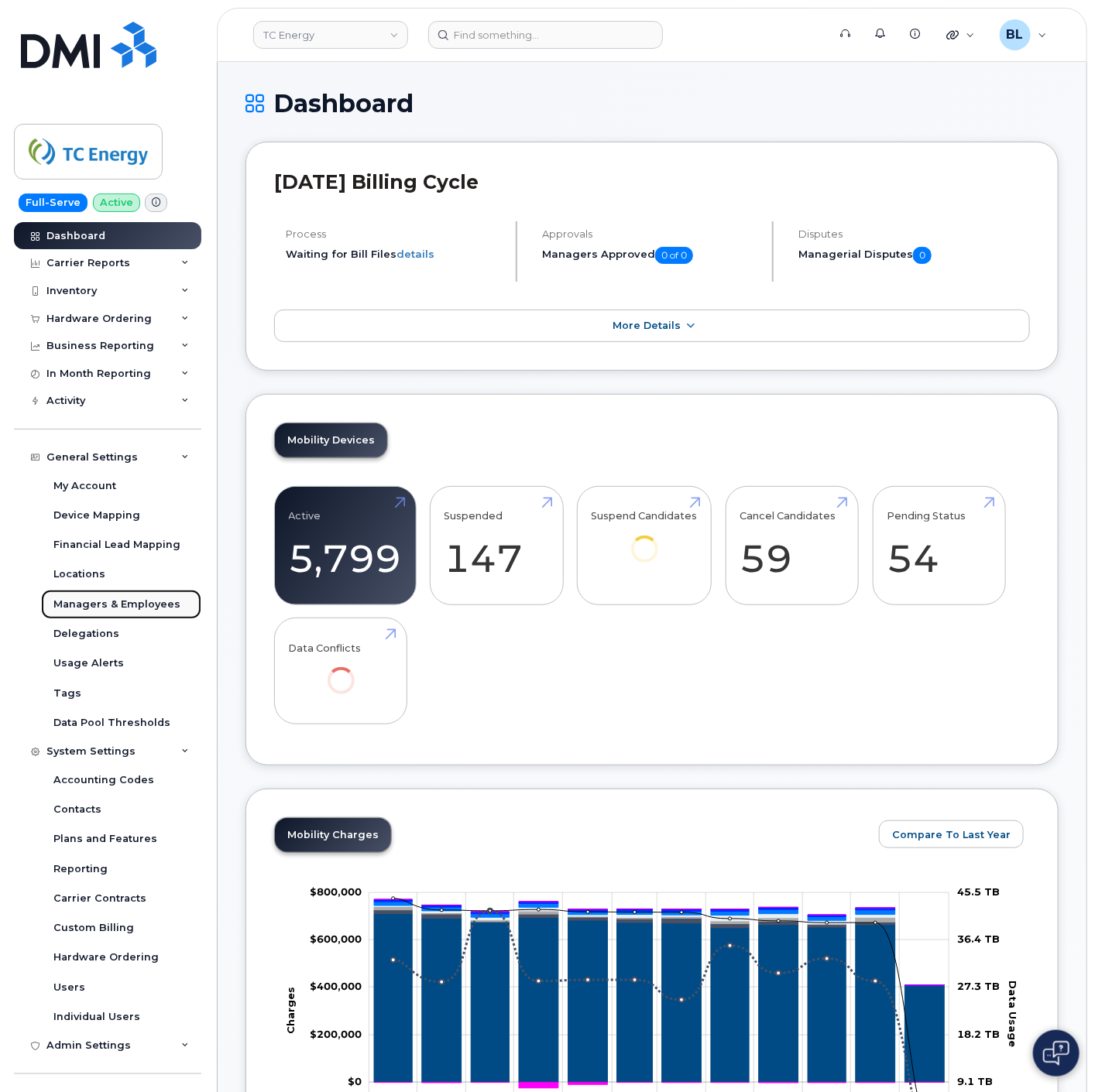
click at [150, 605] on div "Managers & Employees" at bounding box center [117, 604] width 127 height 14
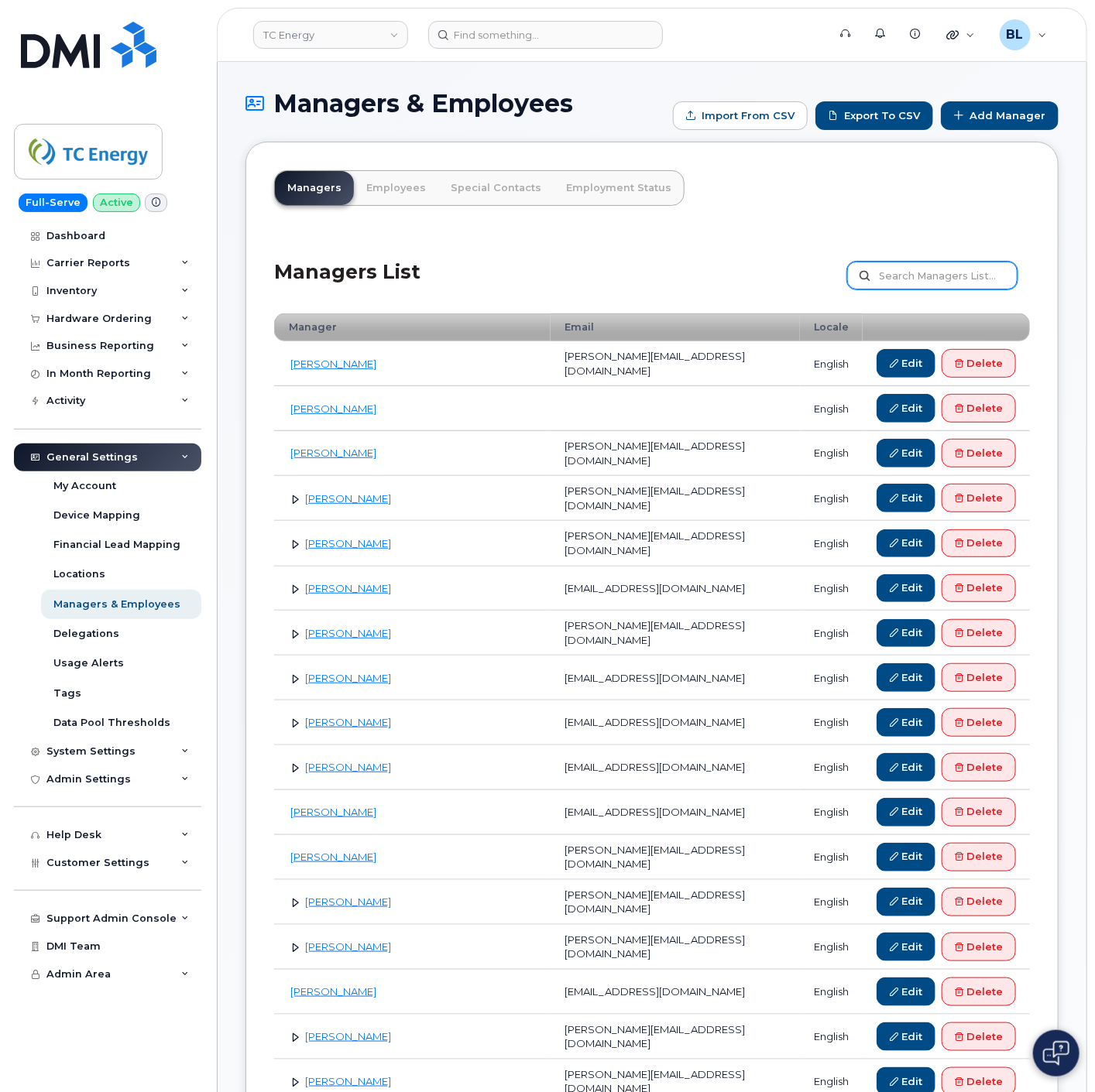
click at [943, 272] on input "text" at bounding box center [932, 276] width 171 height 28
paste input "Rodney Weitzel"
type input "Rodney Weitzel"
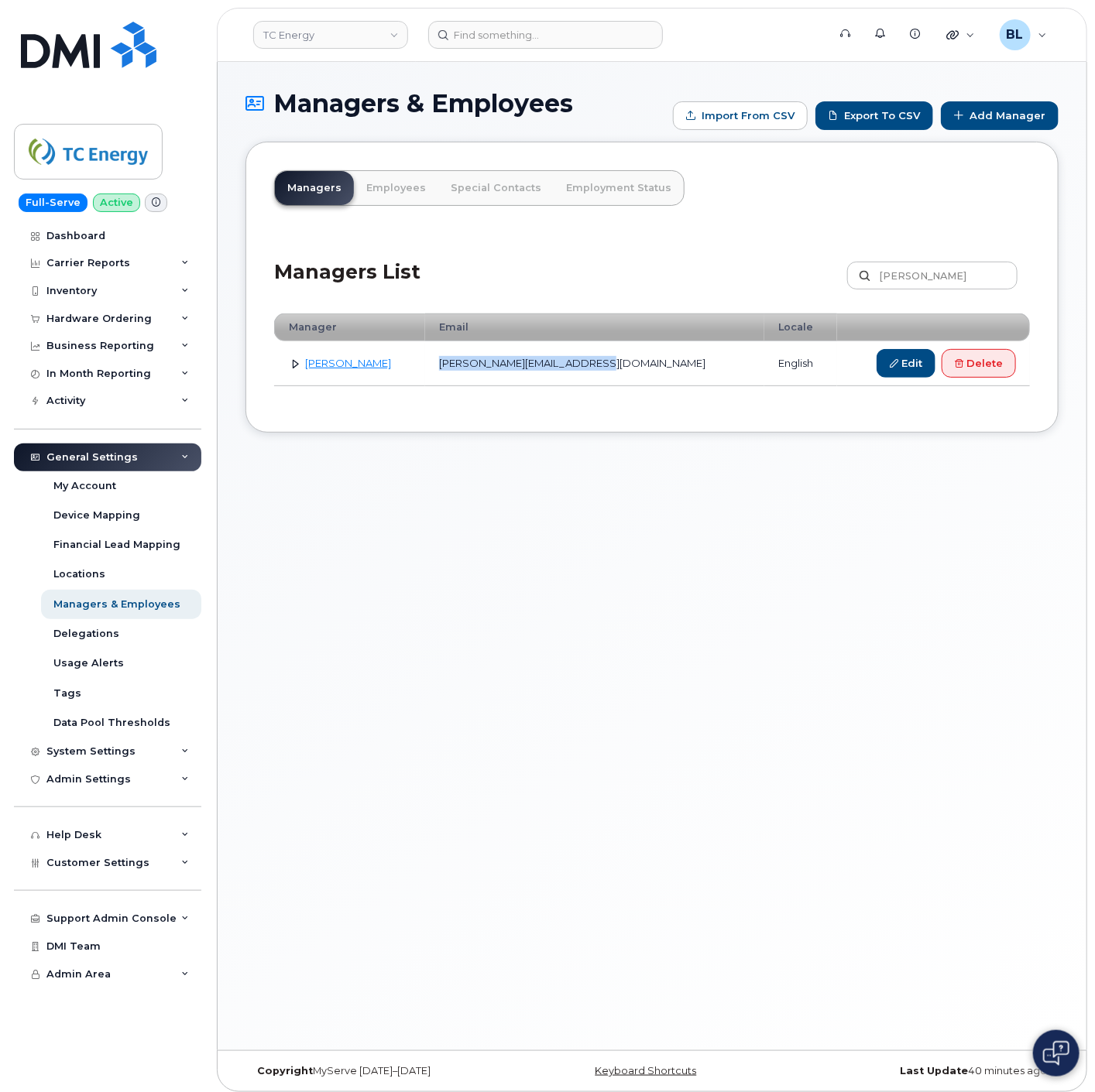
drag, startPoint x: 574, startPoint y: 366, endPoint x: 453, endPoint y: 369, distance: 121.0
click at [453, 369] on td "[PERSON_NAME][EMAIL_ADDRESS][DOMAIN_NAME]" at bounding box center [595, 363] width 339 height 45
copy td "[PERSON_NAME][EMAIL_ADDRESS][DOMAIN_NAME]"
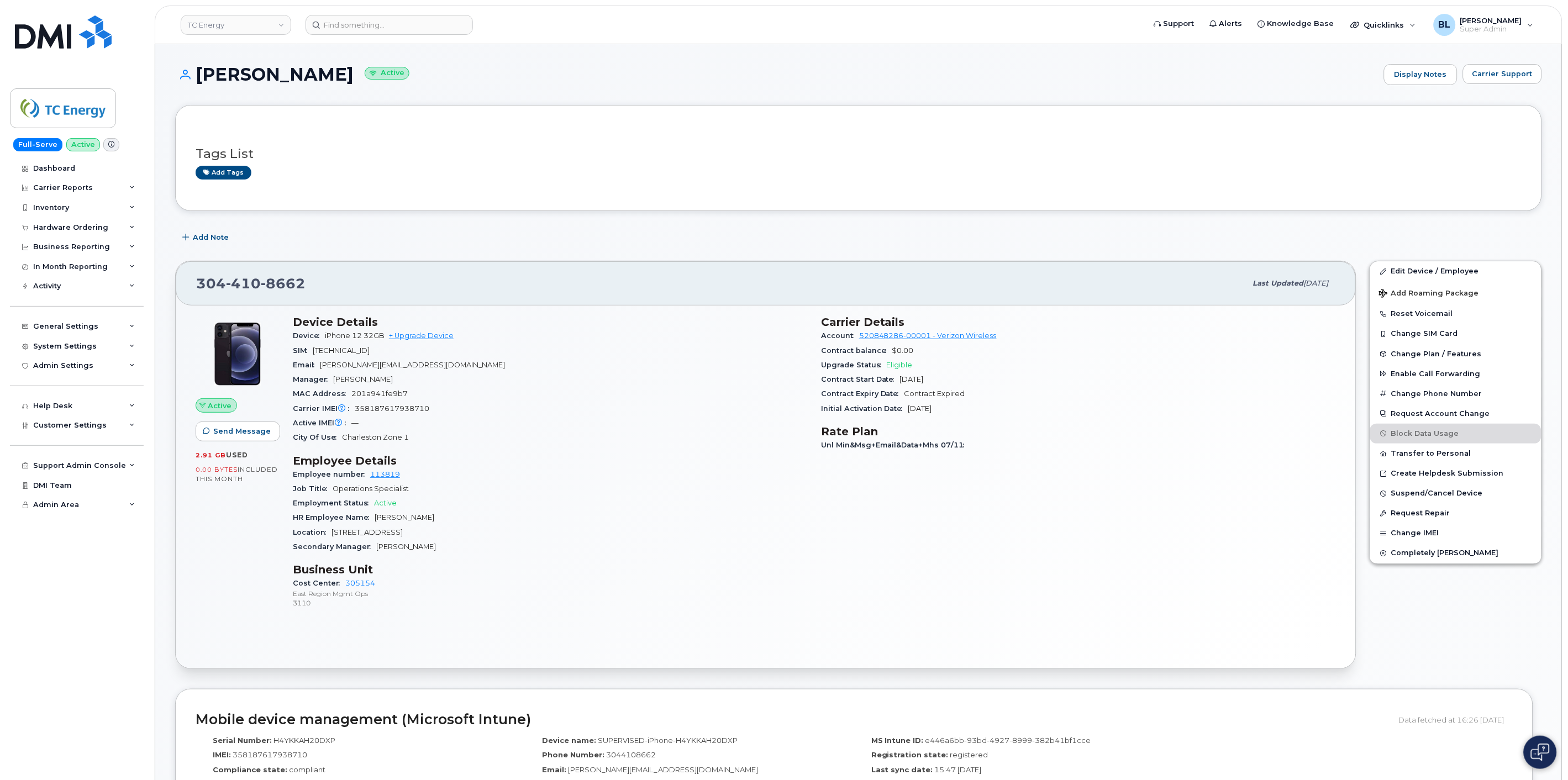
drag, startPoint x: 517, startPoint y: 31, endPoint x: 308, endPoint y: 36, distance: 209.1
click at [516, 31] on form at bounding box center [722, 25] width 832 height 20
drag, startPoint x: 308, startPoint y: 36, endPoint x: 323, endPoint y: 32, distance: 15.5
click at [308, 35] on header "TC Energy Support Alerts Knowledge Base Quicklinks Suspend / Cancel Device Chan…" at bounding box center [858, 25] width 1408 height 38
click at [402, 20] on input at bounding box center [389, 25] width 167 height 20
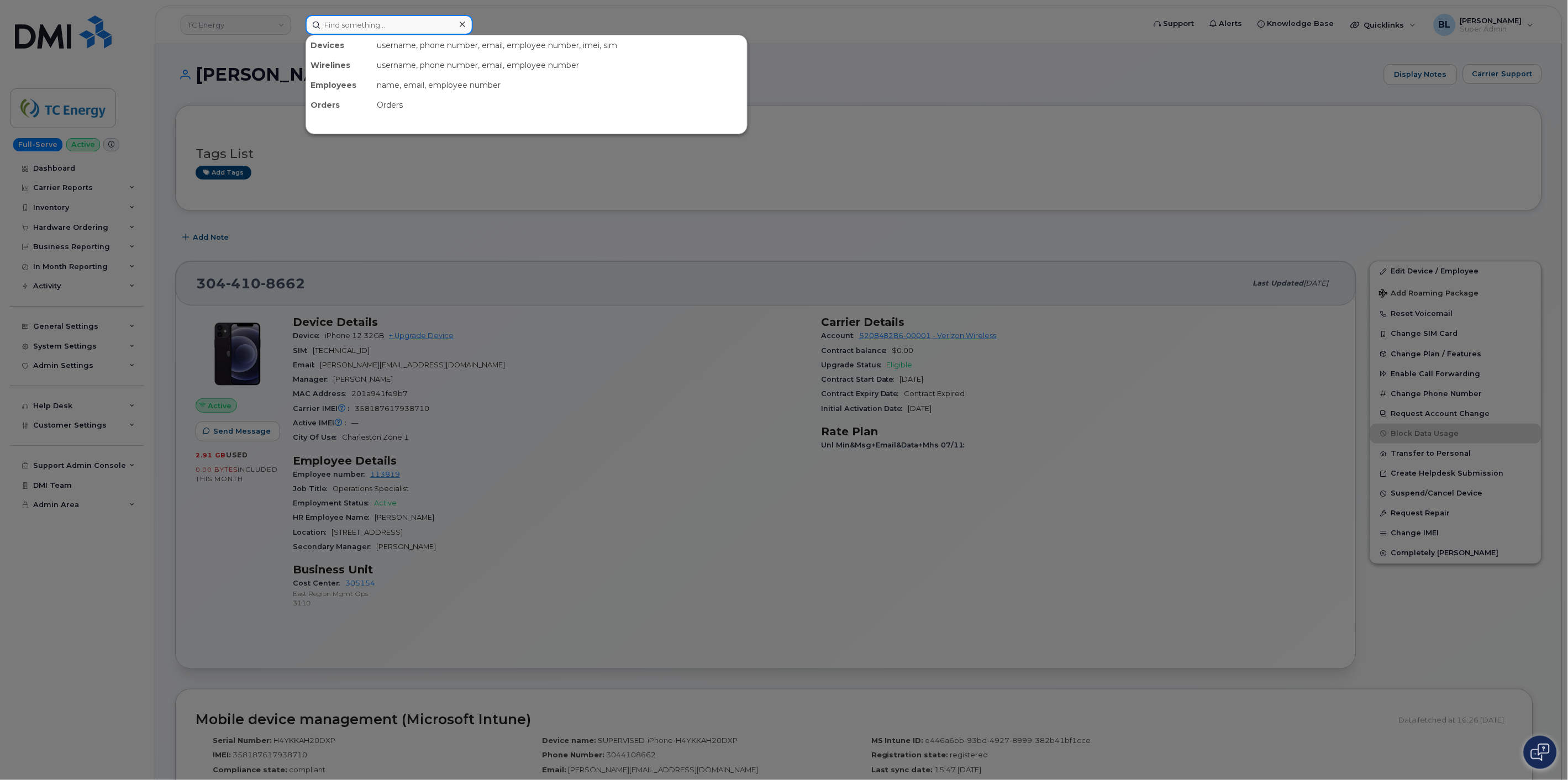
paste input "7054985768"
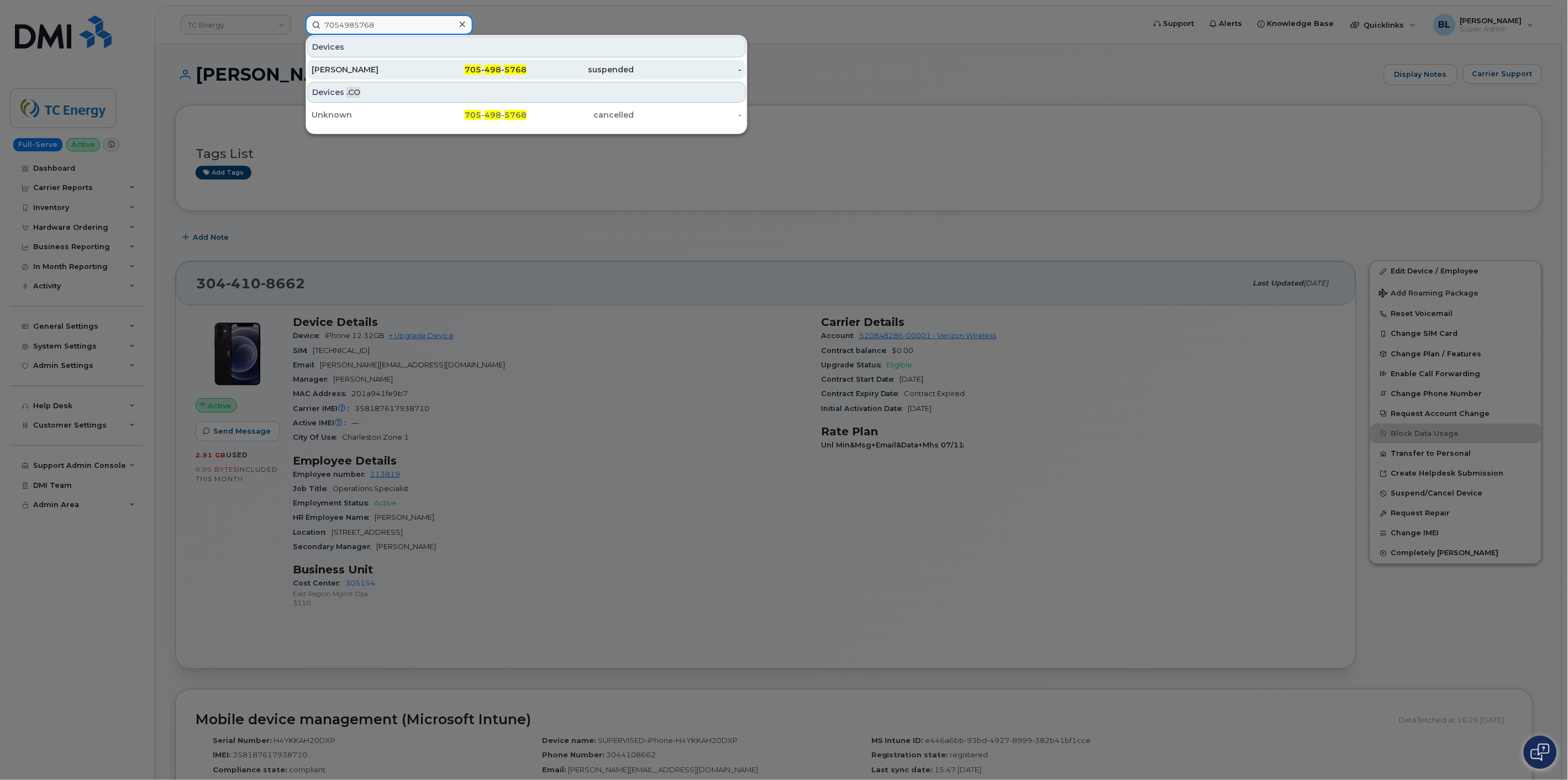
type input "7054985768"
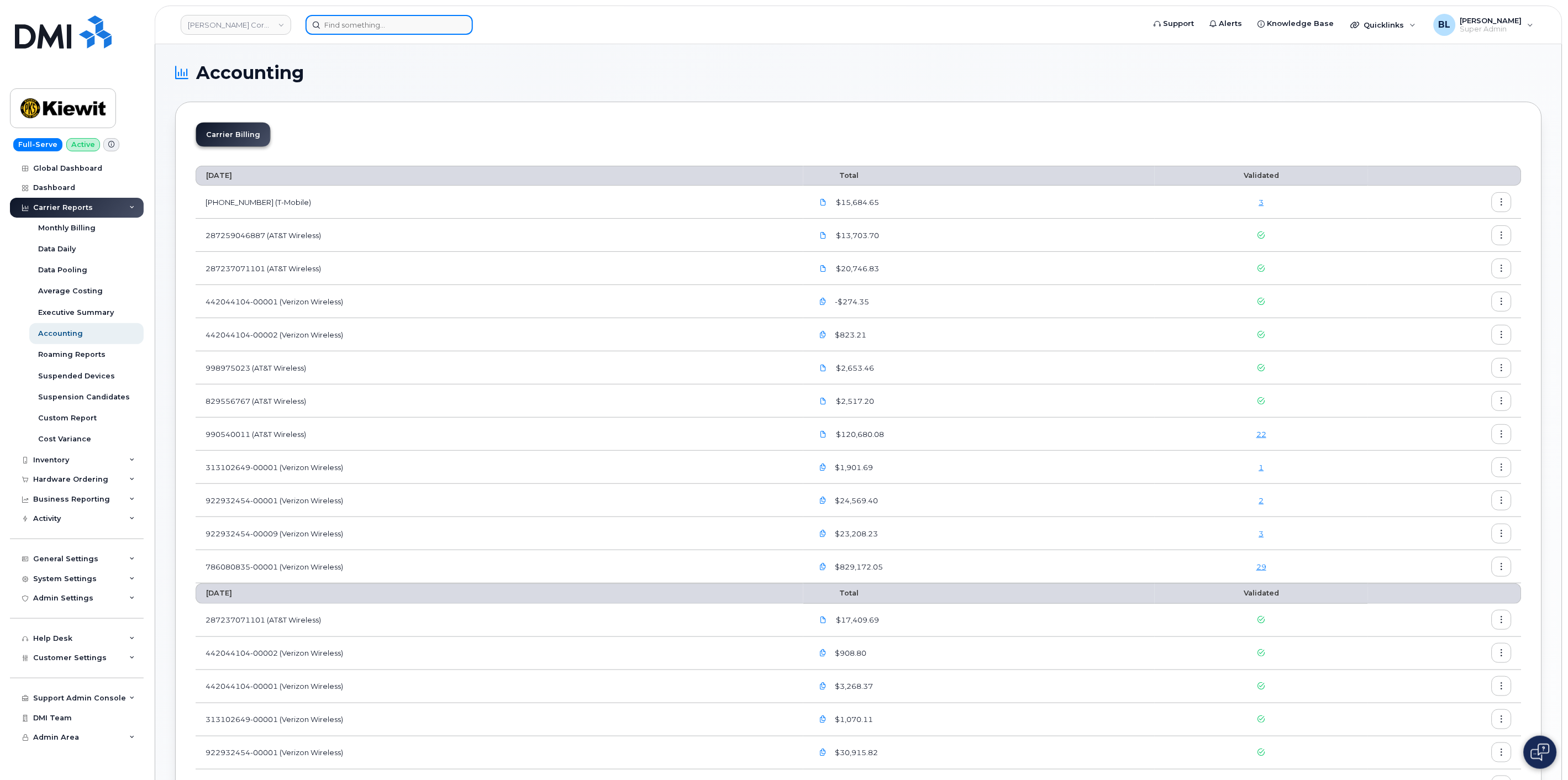
click at [428, 25] on input at bounding box center [389, 25] width 167 height 20
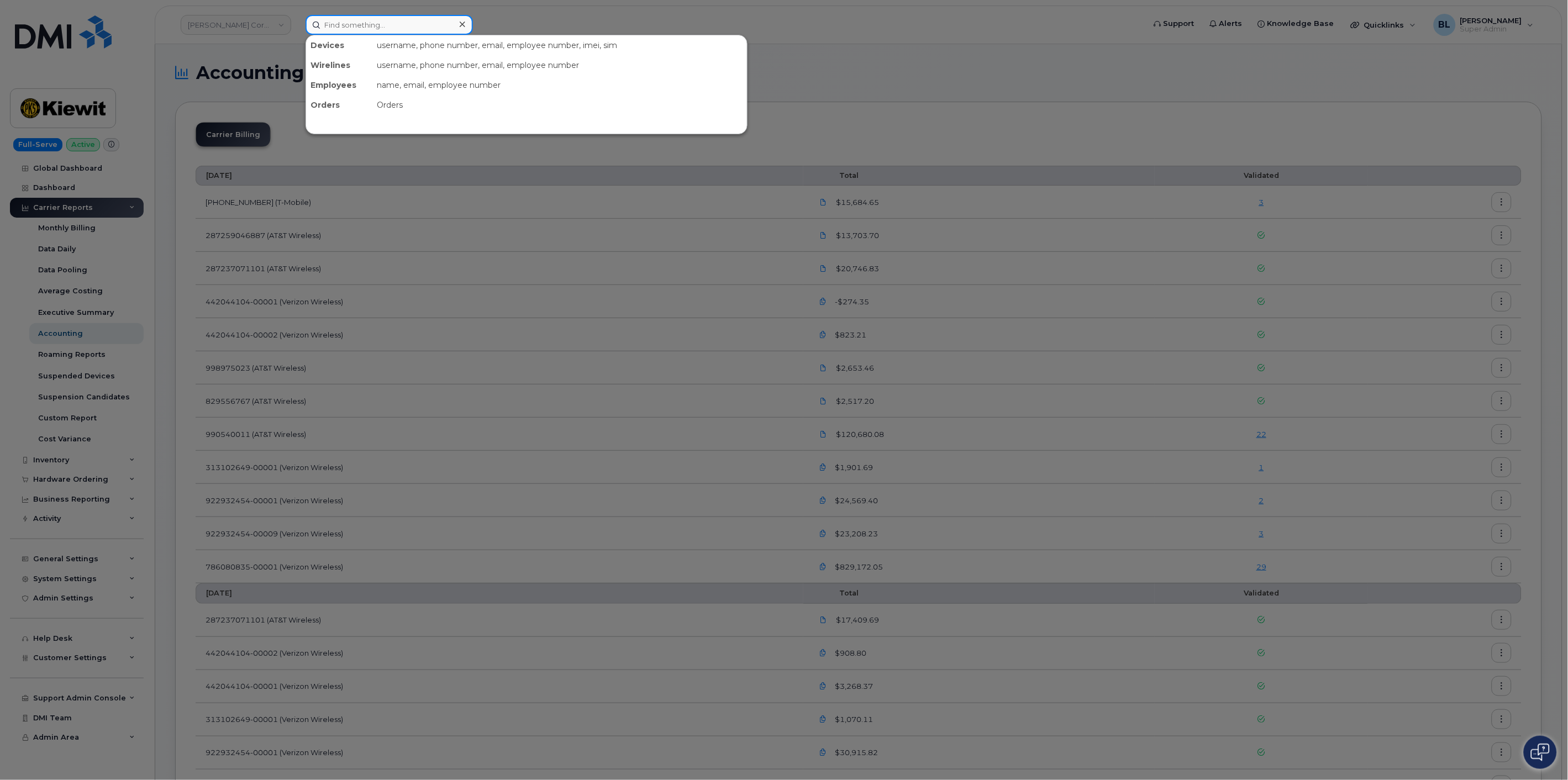
paste input "[PERSON_NAME]"
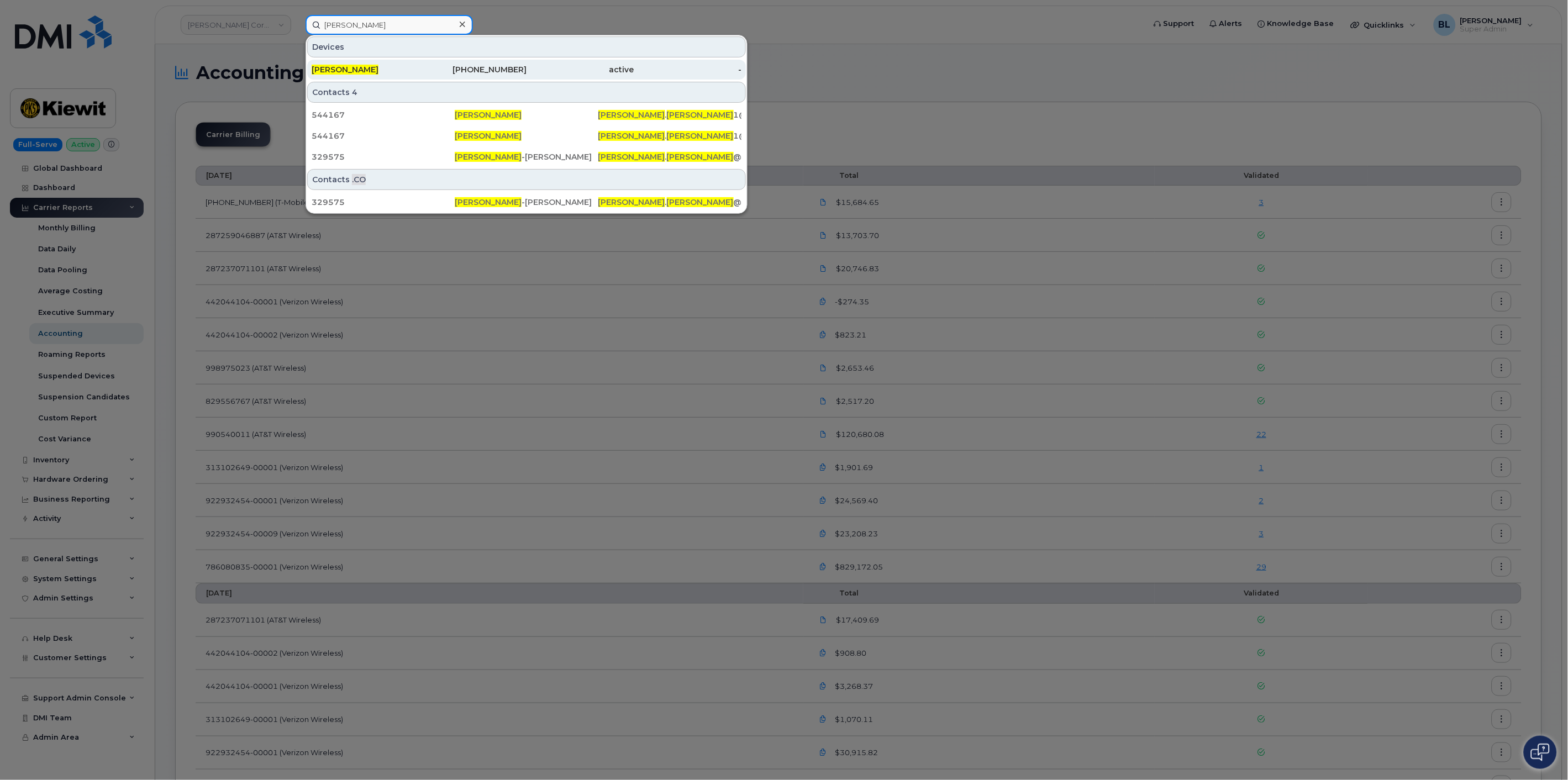
type input "[PERSON_NAME]"
click at [526, 61] on div "[PHONE_NUMBER]" at bounding box center [580, 70] width 108 height 20
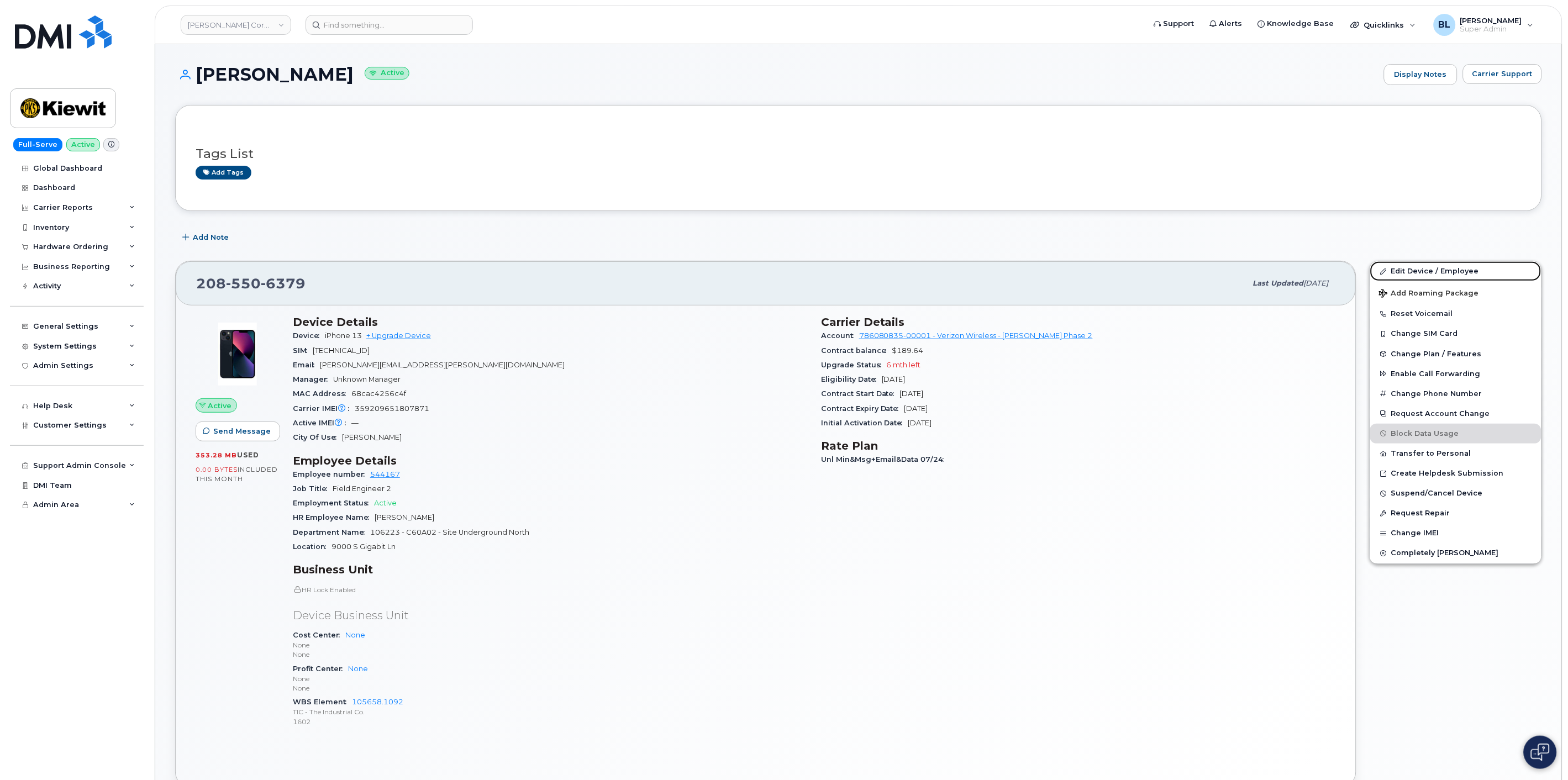
drag, startPoint x: 1416, startPoint y: 272, endPoint x: 1222, endPoint y: 243, distance: 196.2
click at [1416, 272] on link "Edit Device / Employee" at bounding box center [1456, 271] width 171 height 20
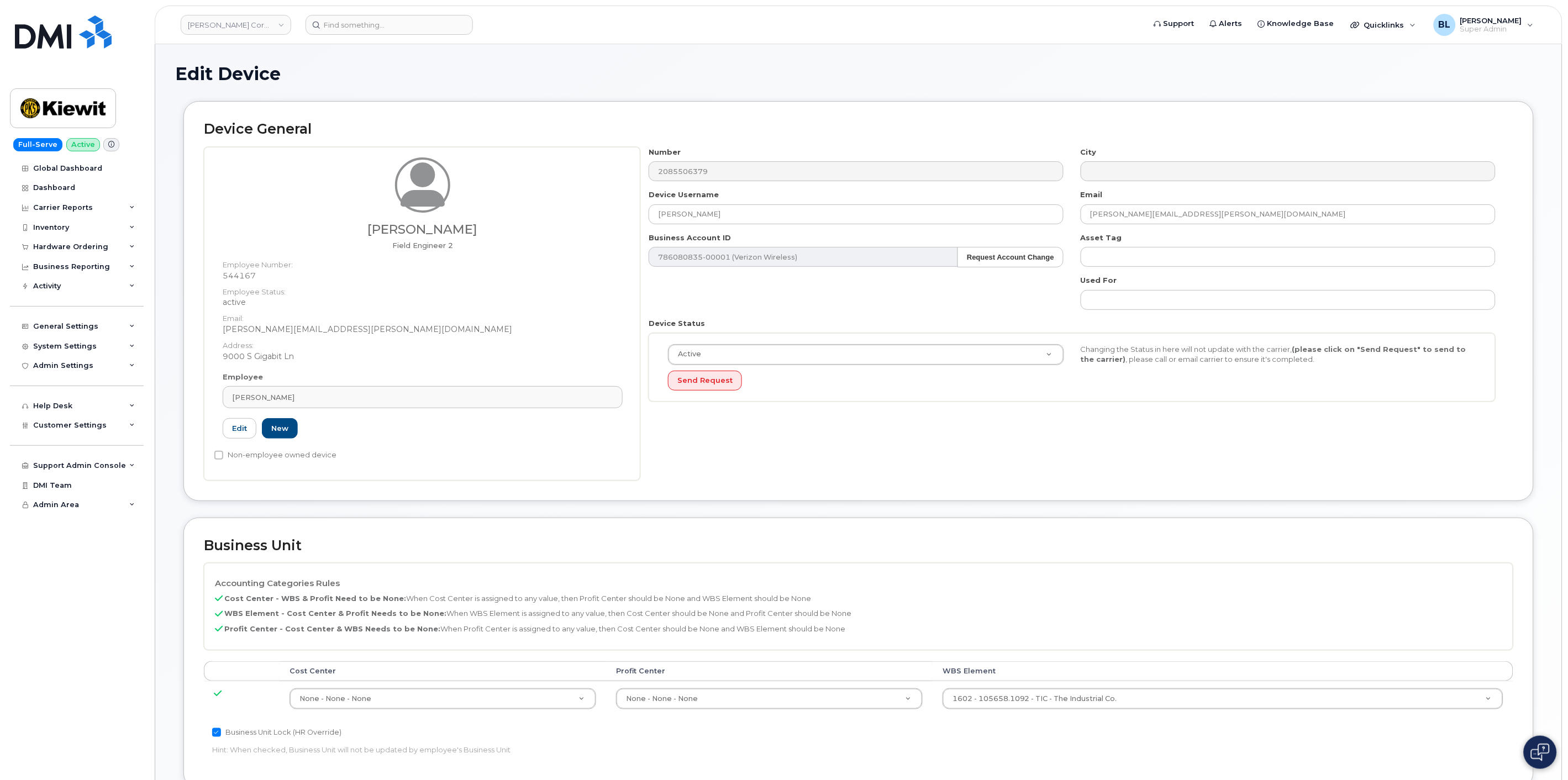
click at [1024, 686] on td "1602 - 105658.1092 - TIC - The Industrial Co. 30121276" at bounding box center [1222, 698] width 581 height 35
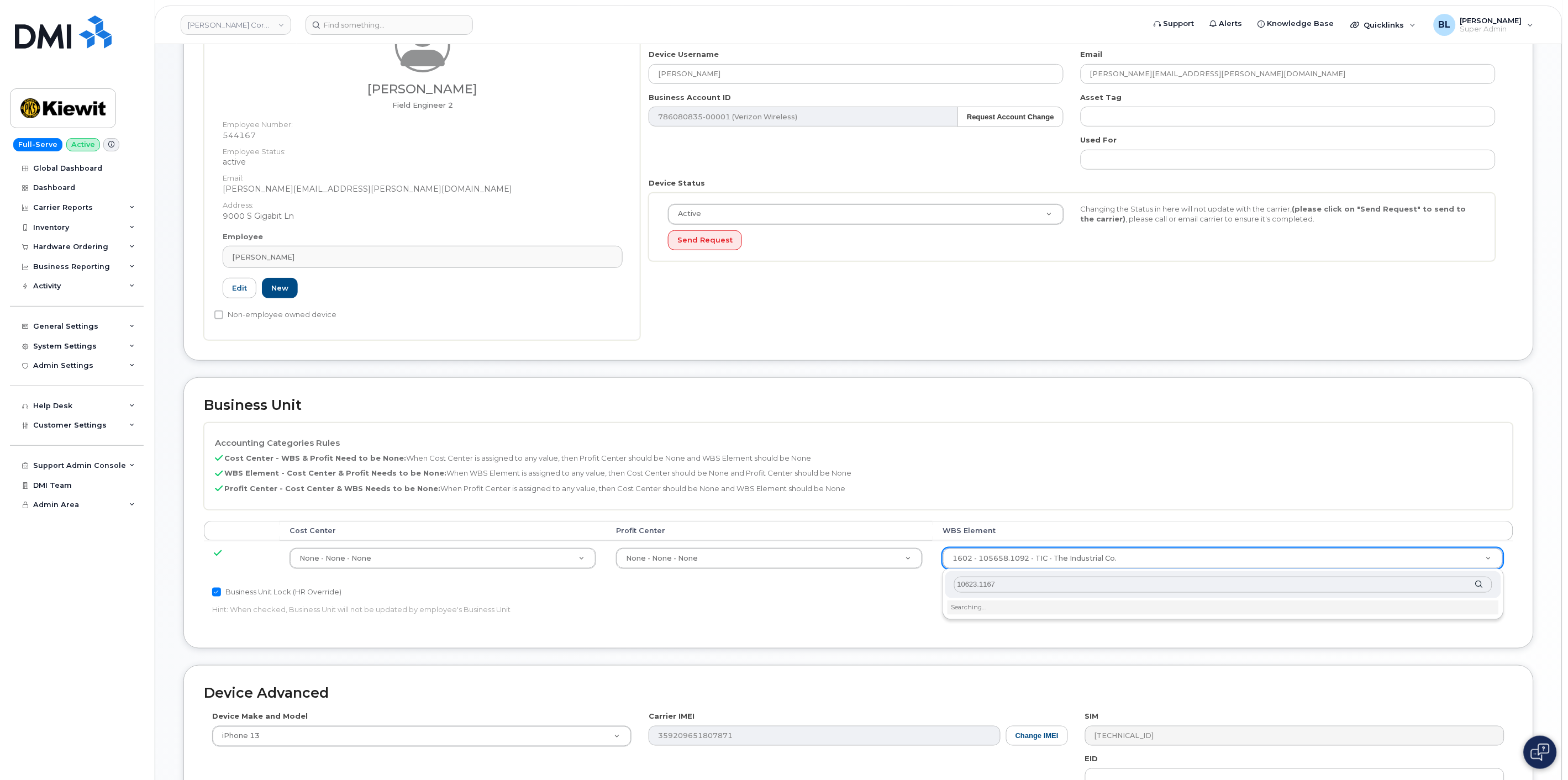
scroll to position [163, 0]
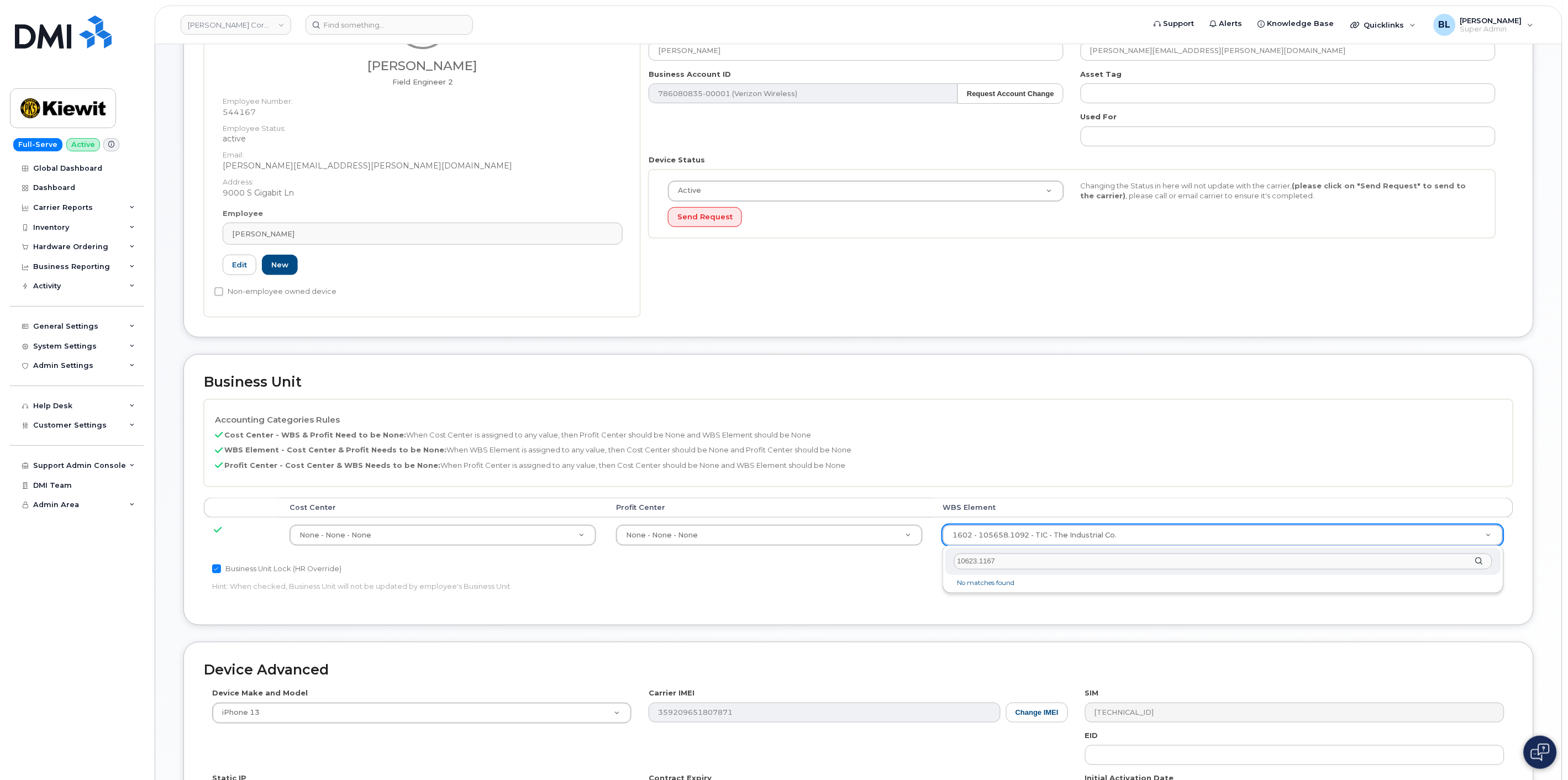
type input "10623.1167"
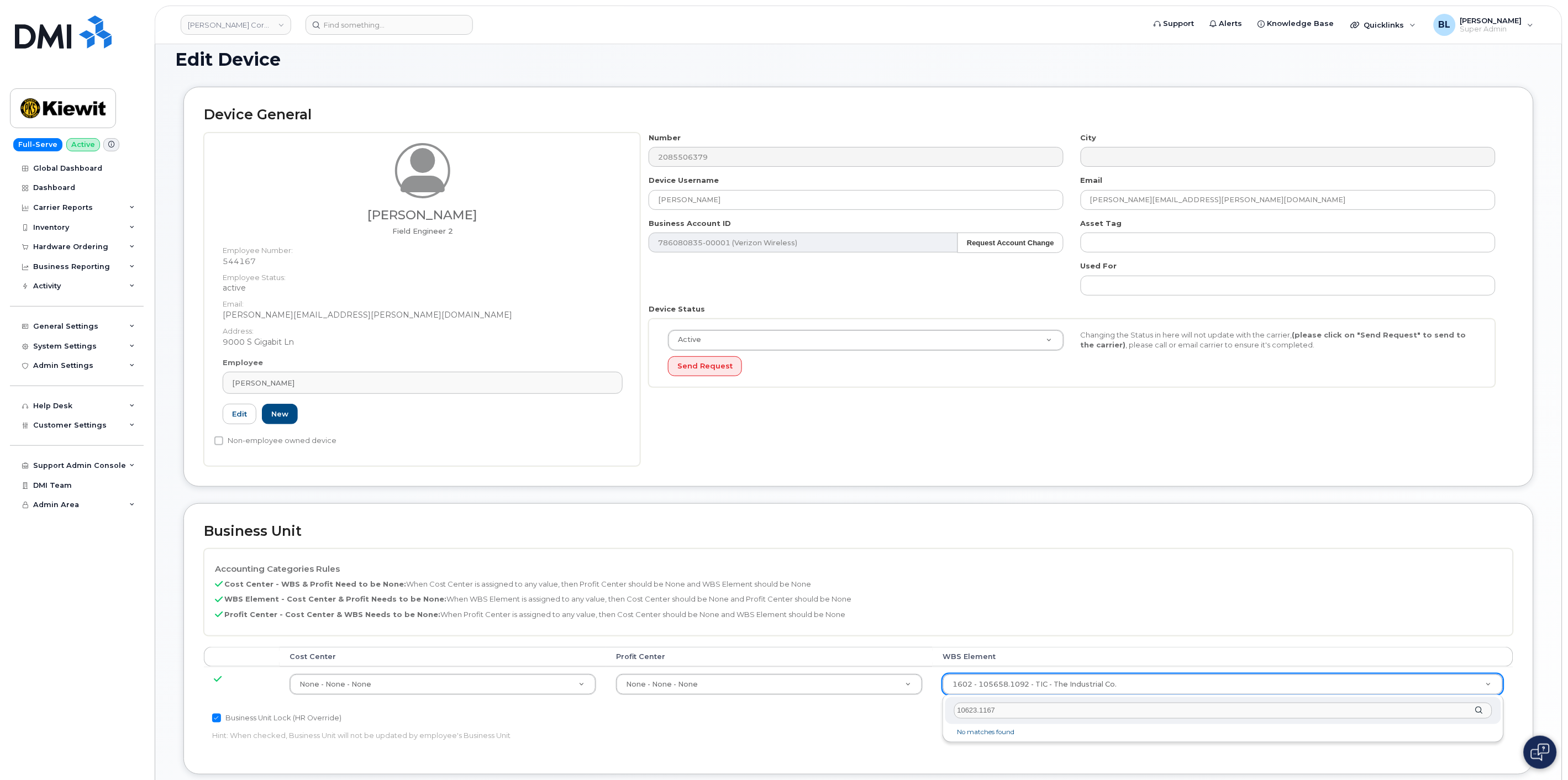
scroll to position [0, 0]
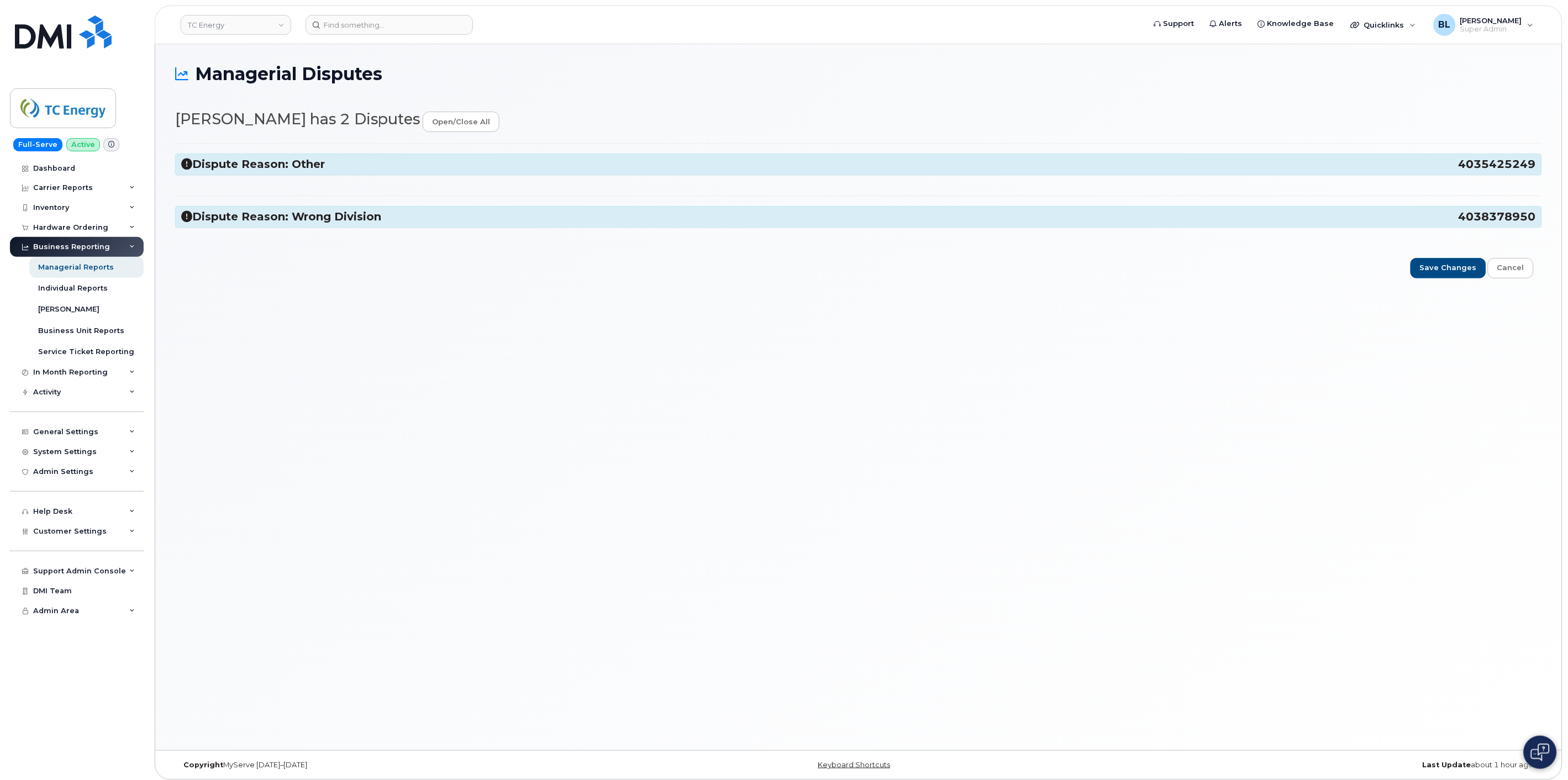
click at [376, 163] on h3 "Dispute Reason: Other 4035425249" at bounding box center [858, 165] width 1354 height 15
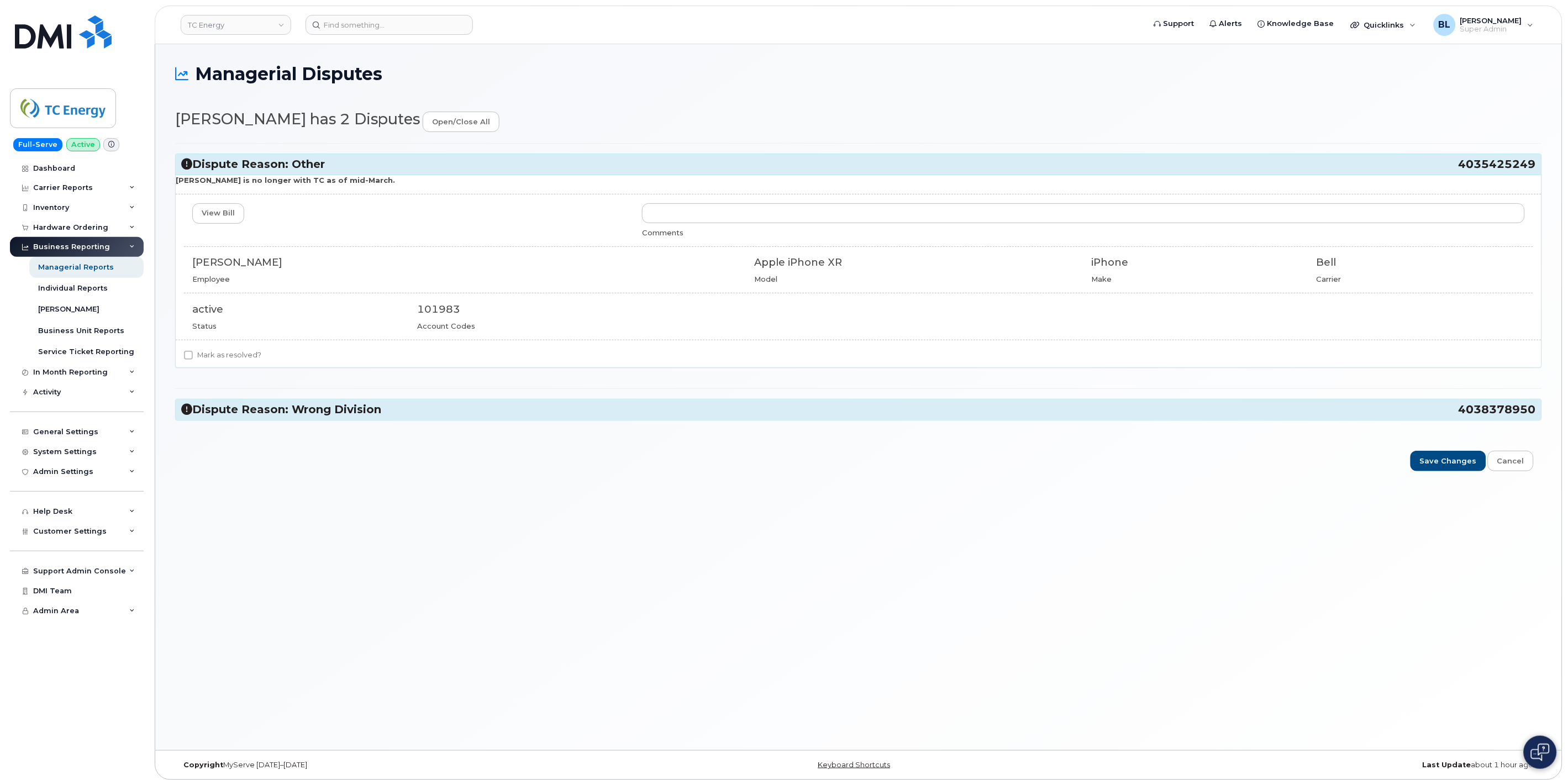
click at [339, 388] on div "Dispute Reason: Other 4035425249 Oliver is no longer with TC as of mid-March. V…" at bounding box center [859, 287] width 1367 height 288
click at [334, 400] on div "Dispute Reason: Wrong Division 4038378950" at bounding box center [859, 409] width 1366 height 20
click at [334, 415] on h3 "Dispute Reason: Wrong Division 4038378950" at bounding box center [858, 410] width 1354 height 15
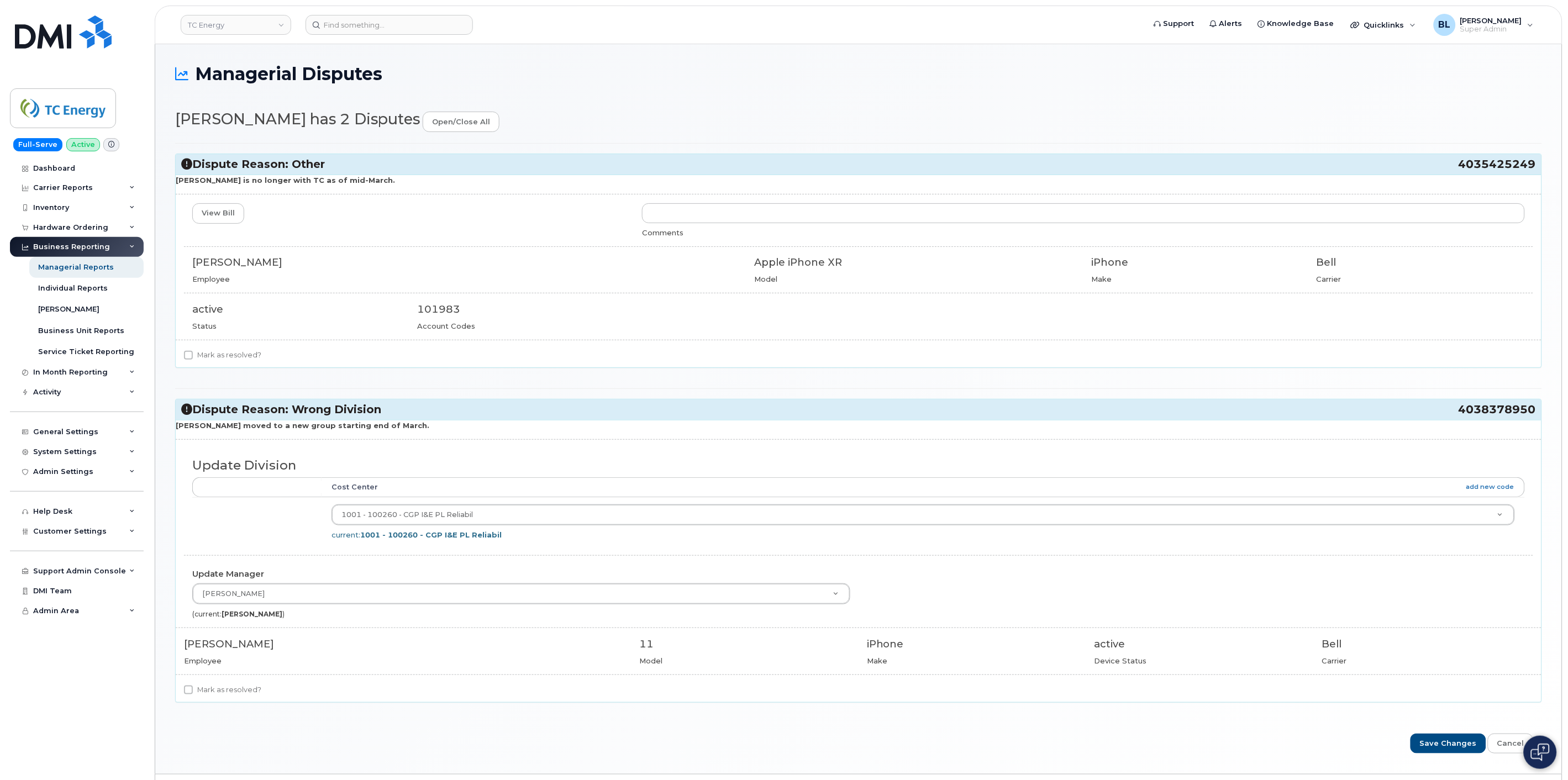
drag, startPoint x: 1453, startPoint y: 172, endPoint x: 1533, endPoint y: 173, distance: 80.0
click at [1410, 173] on div "Dispute Reason: Other 4035425249" at bounding box center [859, 164] width 1366 height 20
copy h3 "4035425249"
drag, startPoint x: 195, startPoint y: 257, endPoint x: 293, endPoint y: 263, distance: 98.2
click at [293, 263] on div "Oliver Youzwishen" at bounding box center [465, 262] width 546 height 15
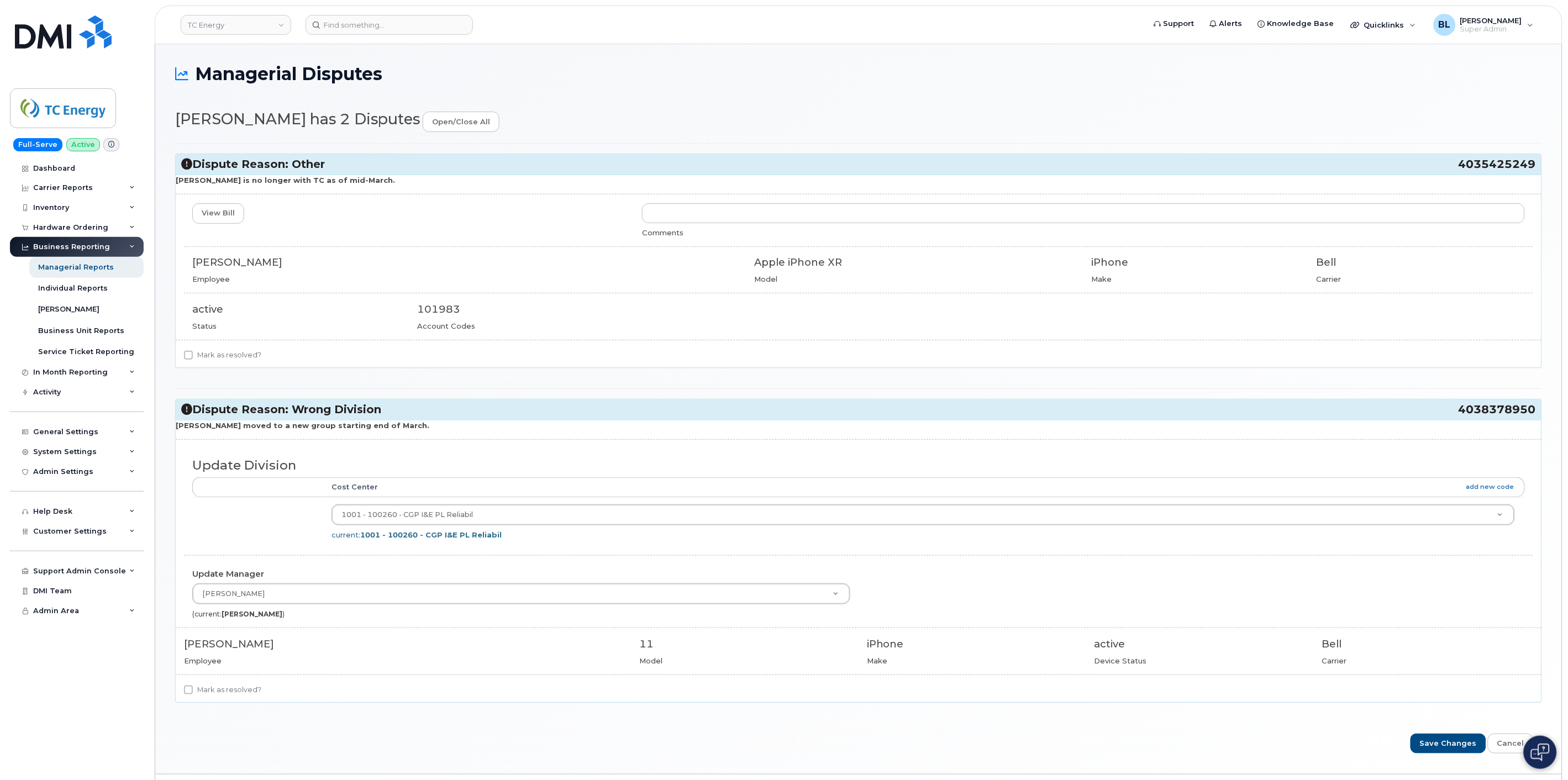
copy div "Oliver Youzwishen"
drag, startPoint x: 174, startPoint y: 183, endPoint x: 341, endPoint y: 181, distance: 167.0
click at [341, 181] on div "Managerial Disputes Lindsay Mackay has 2 Disputes open/close all Dispute Reason…" at bounding box center [858, 409] width 1407 height 730
copy strong "Oliver is no longer with TC as of mid-March."
click at [1410, 404] on h3 "Dispute Reason: Wrong Division 4038378950" at bounding box center [858, 410] width 1354 height 15
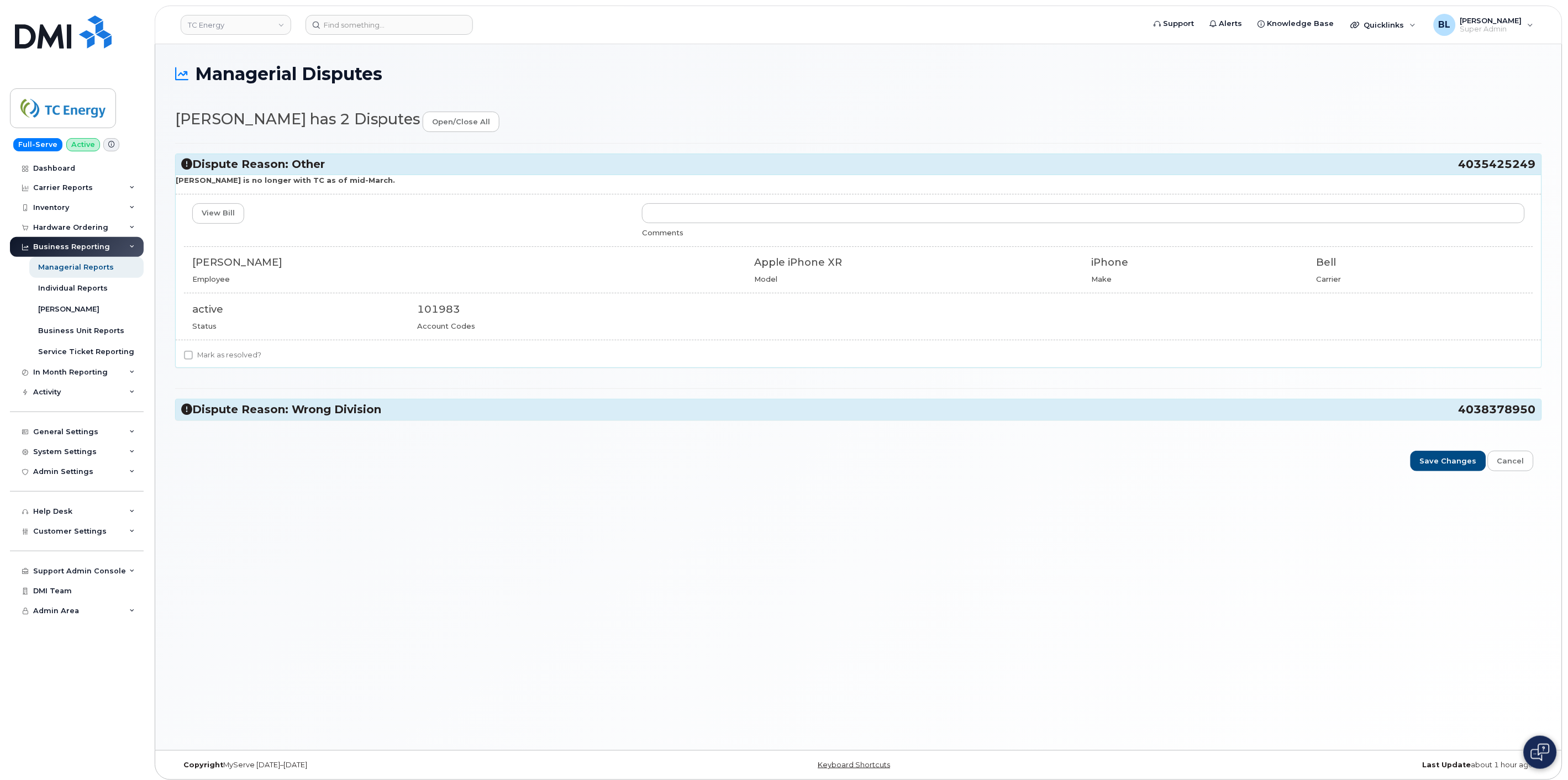
drag, startPoint x: 1460, startPoint y: 410, endPoint x: 1537, endPoint y: 412, distance: 77.0
click at [1410, 412] on div "Dispute Reason: Wrong Division 4038378950" at bounding box center [859, 409] width 1366 height 20
click at [1410, 413] on div "Dispute Reason: Wrong Division 4038378950" at bounding box center [859, 409] width 1366 height 20
copy h3 "4038378950"
drag, startPoint x: 381, startPoint y: 409, endPoint x: 377, endPoint y: 416, distance: 8.1
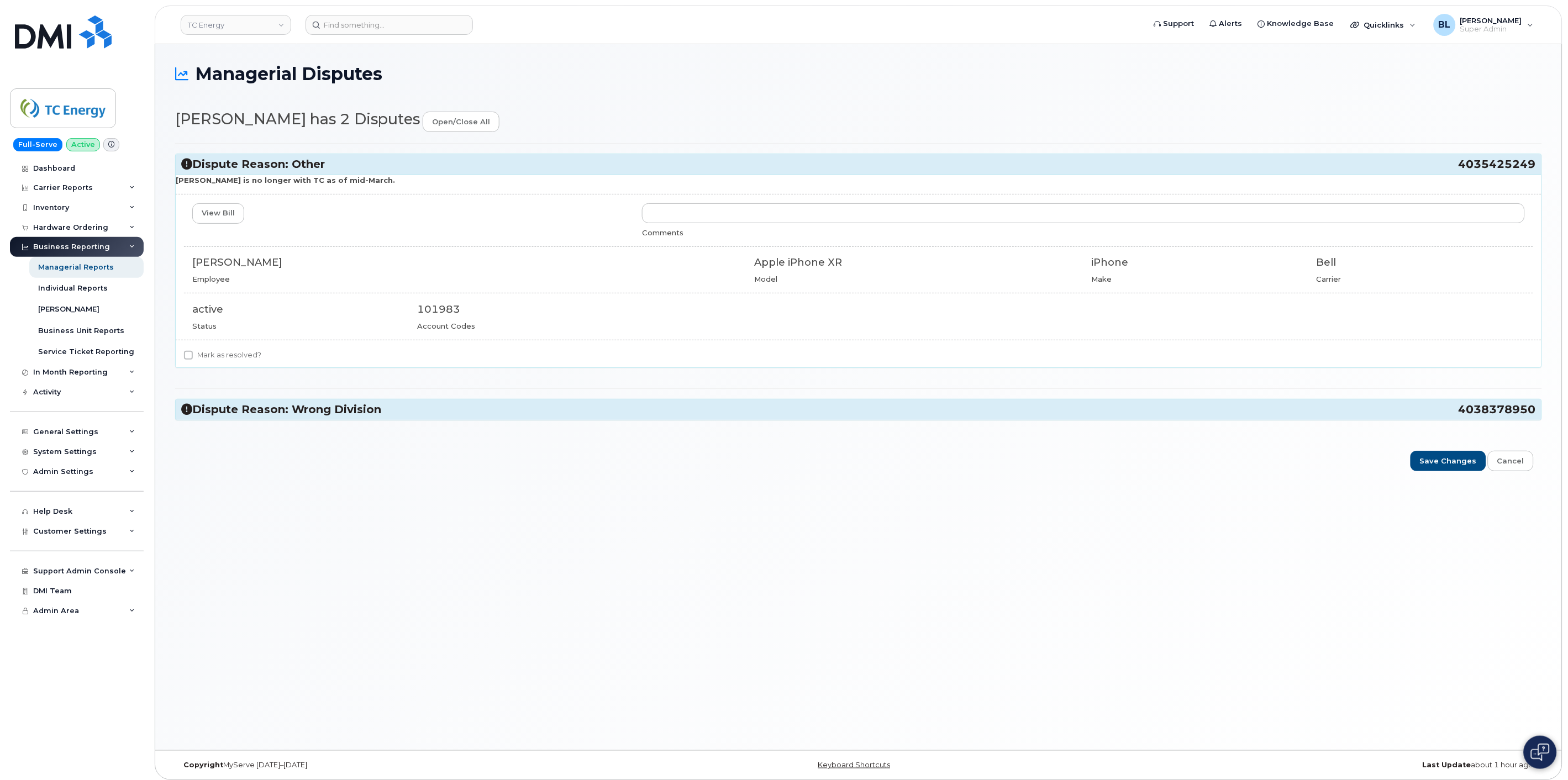
click at [381, 409] on h3 "Dispute Reason: Wrong Division 4038378950" at bounding box center [858, 410] width 1354 height 15
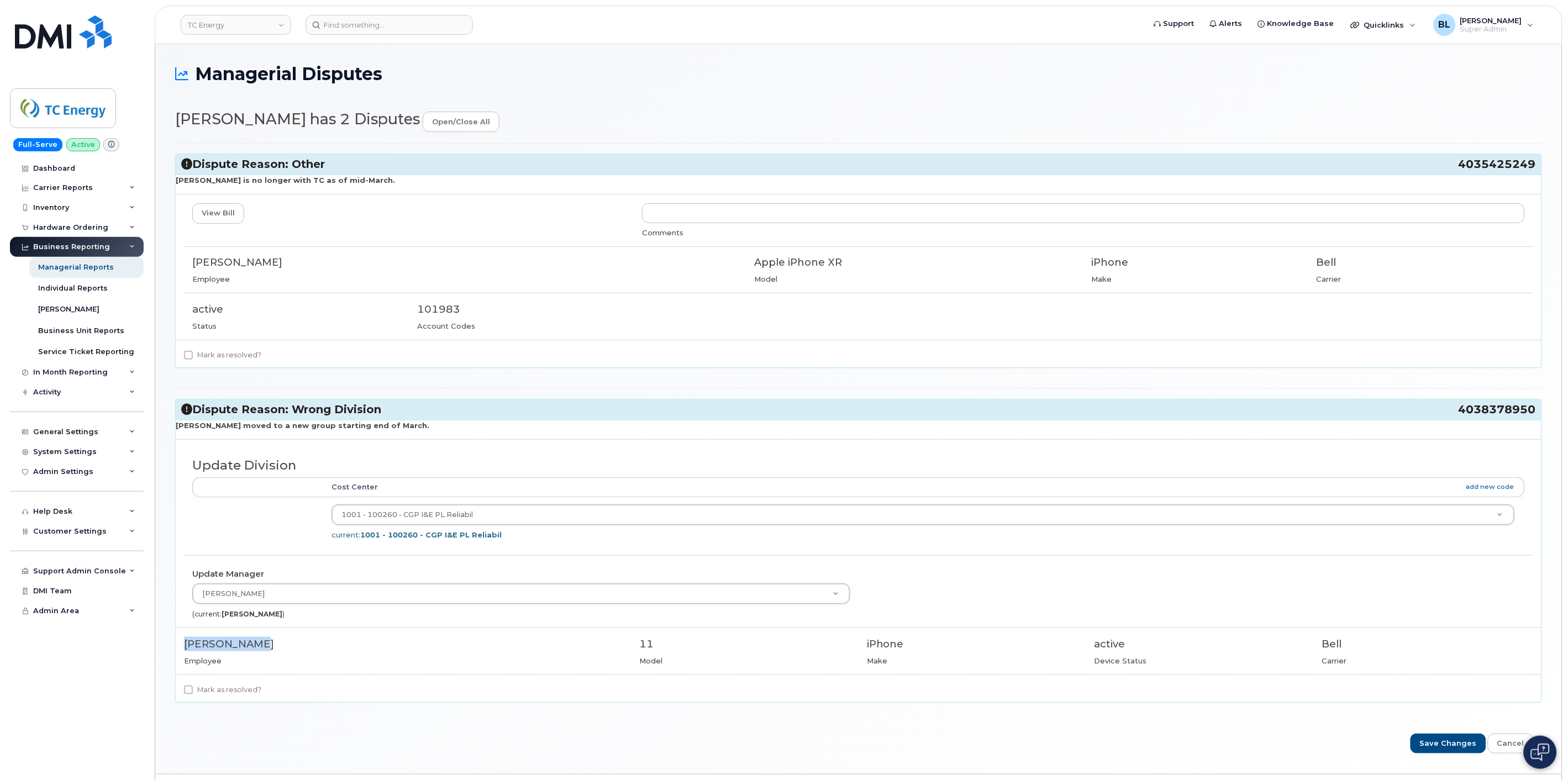
drag, startPoint x: 179, startPoint y: 641, endPoint x: 265, endPoint y: 644, distance: 86.1
click at [265, 644] on div "Brian Jewer Employee" at bounding box center [404, 651] width 455 height 29
copy div "Brian Jewer"
drag, startPoint x: 176, startPoint y: 424, endPoint x: 390, endPoint y: 422, distance: 214.0
click at [388, 422] on p "Brian moved to a new group starting end of March." at bounding box center [859, 426] width 1366 height 11
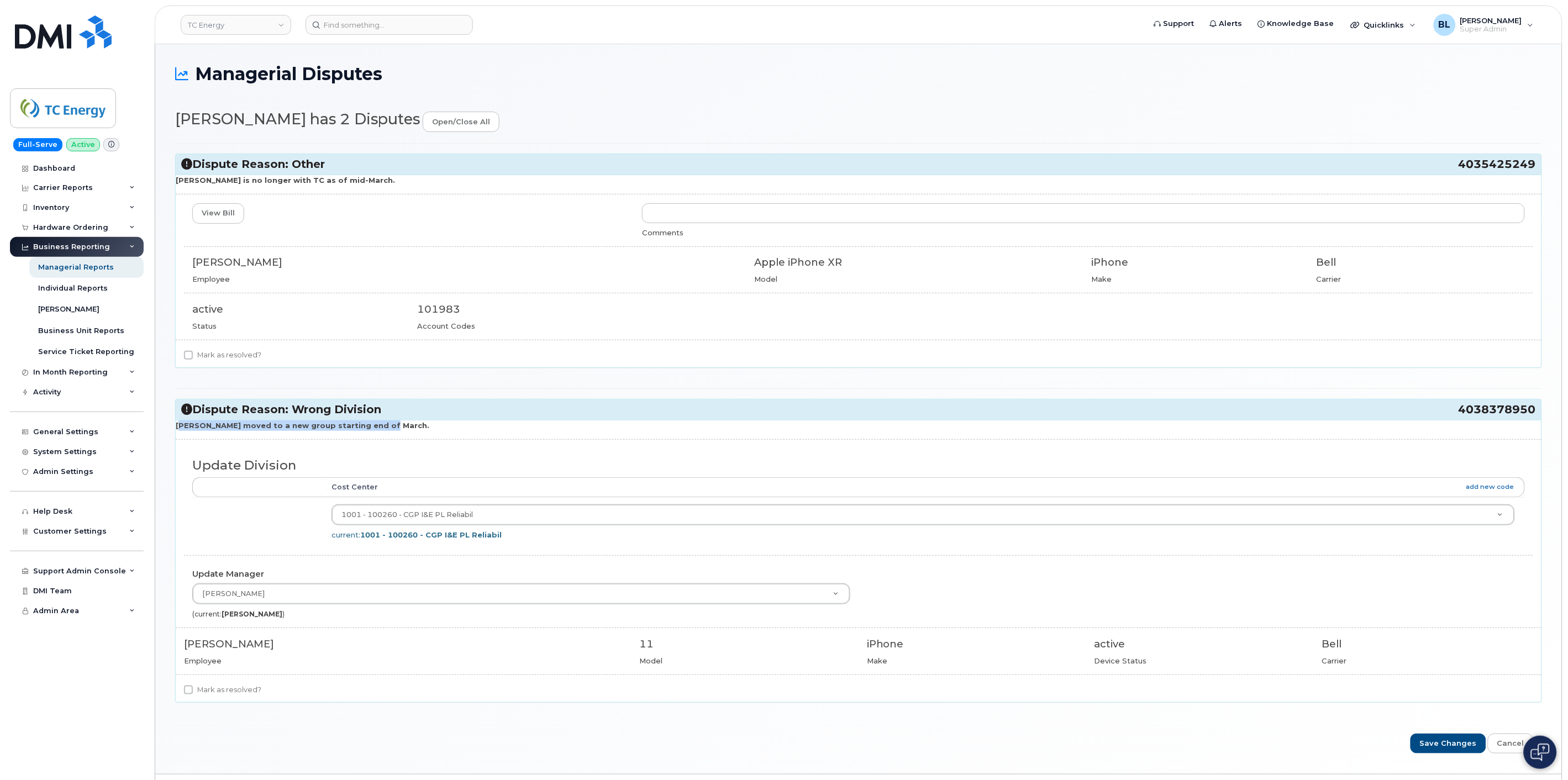
copy strong "Brian moved to a new group starting end of March."
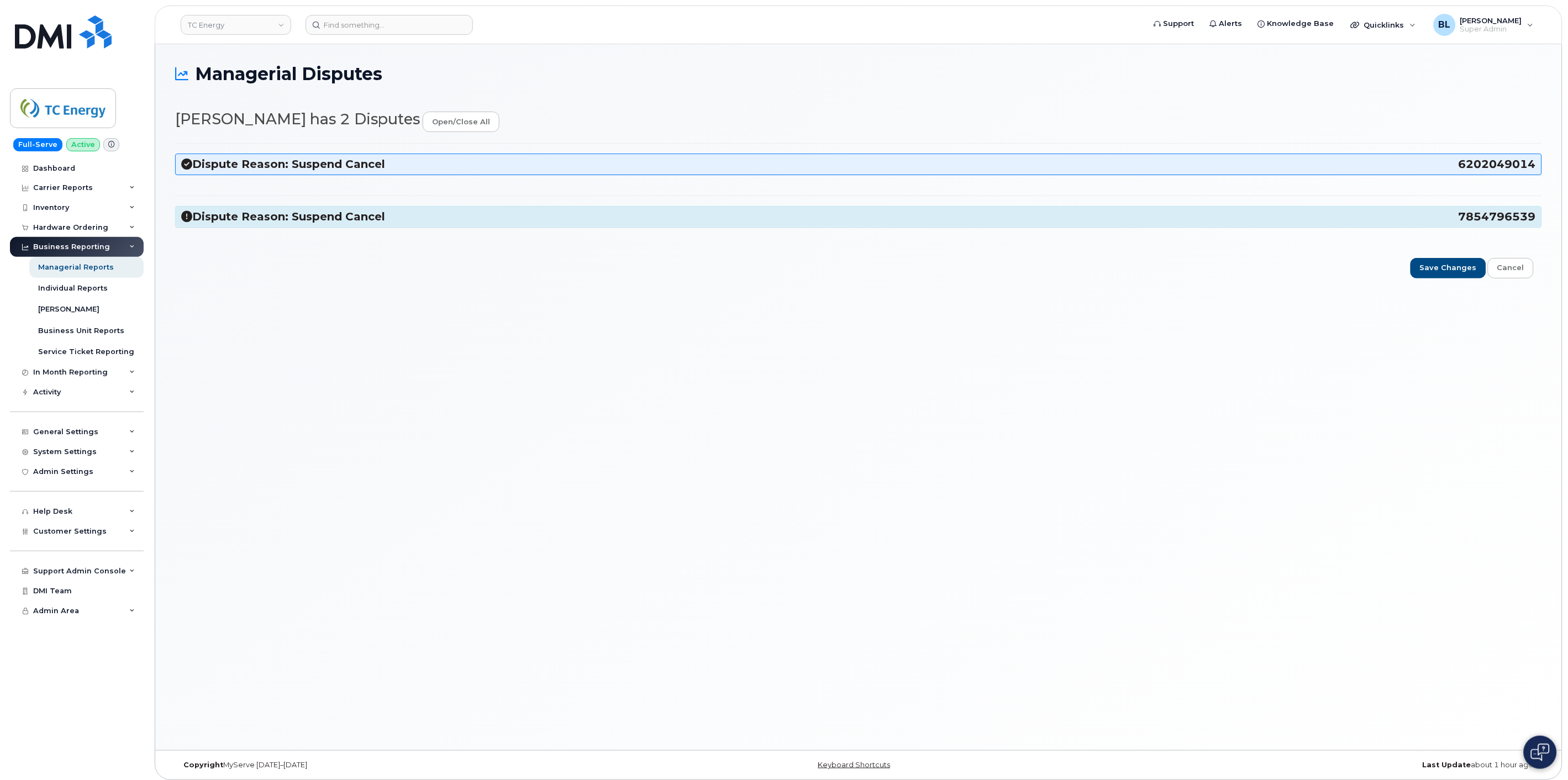
click at [349, 223] on h3 "Dispute Reason: Suspend Cancel 7854796539" at bounding box center [858, 217] width 1354 height 15
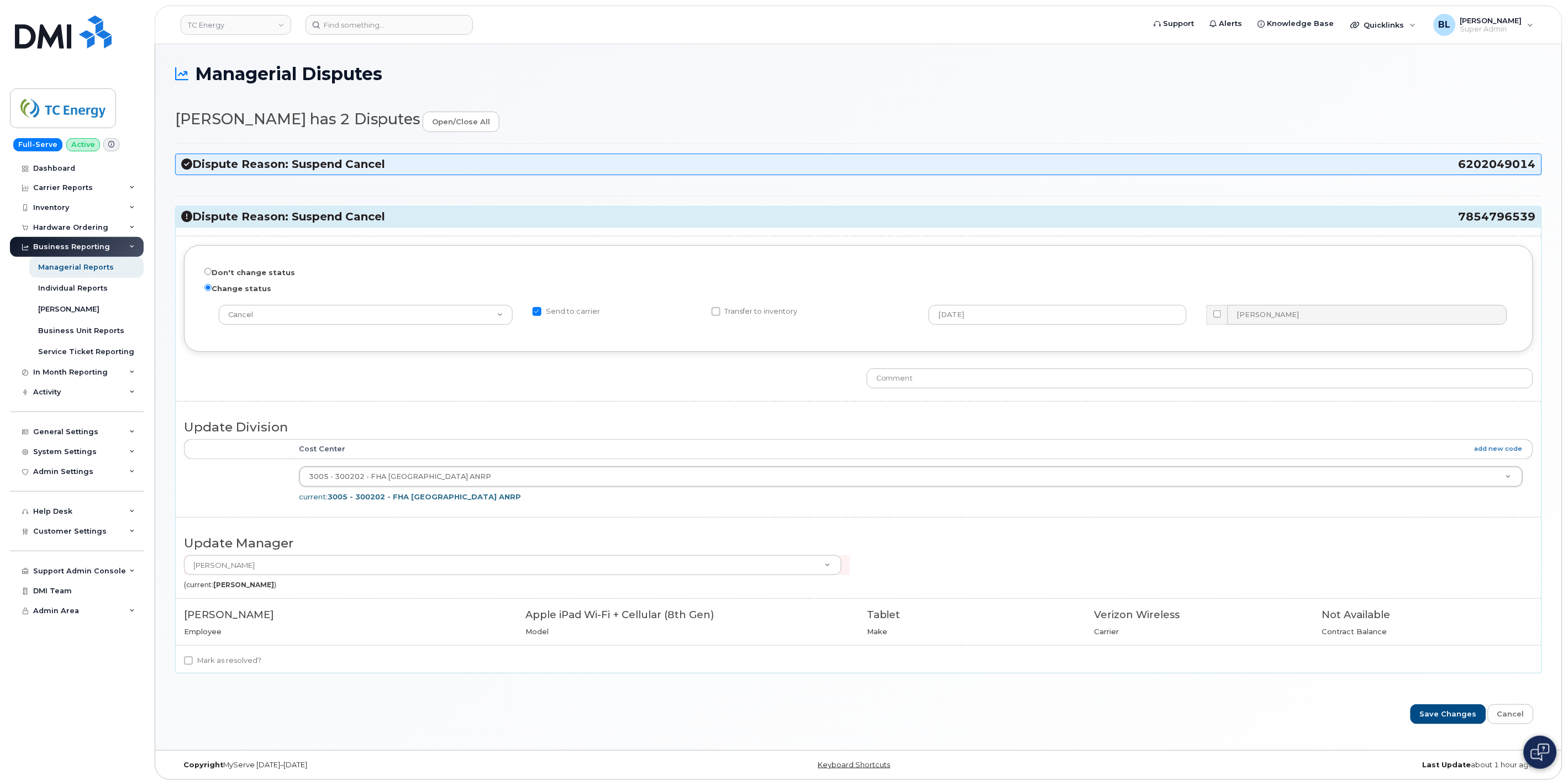
click at [219, 659] on label "Mark as resolved?" at bounding box center [223, 660] width 78 height 13
click at [193, 659] on input "Mark as resolved?" at bounding box center [189, 661] width 9 height 9
checkbox input "true"
click at [926, 380] on input "text" at bounding box center [1200, 378] width 666 height 20
click at [923, 399] on div "Don't change status Change status -- choose action -- Cancel Cancel with Churn …" at bounding box center [859, 450] width 1366 height 446
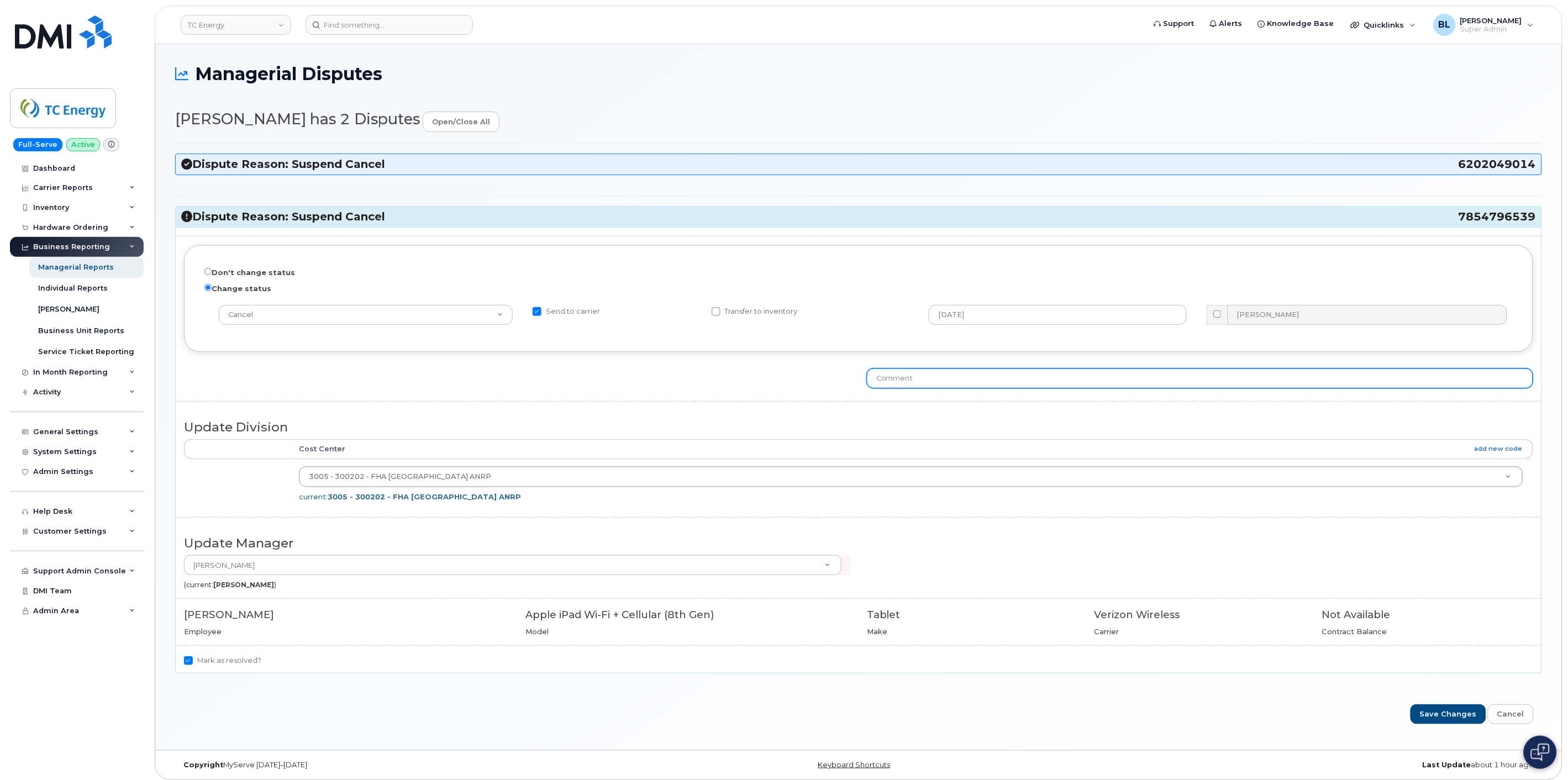
click at [934, 385] on input "text" at bounding box center [1200, 378] width 666 height 20
type input "Submitting cancellation."
click at [1410, 702] on input "Save Changes" at bounding box center [1448, 714] width 76 height 20
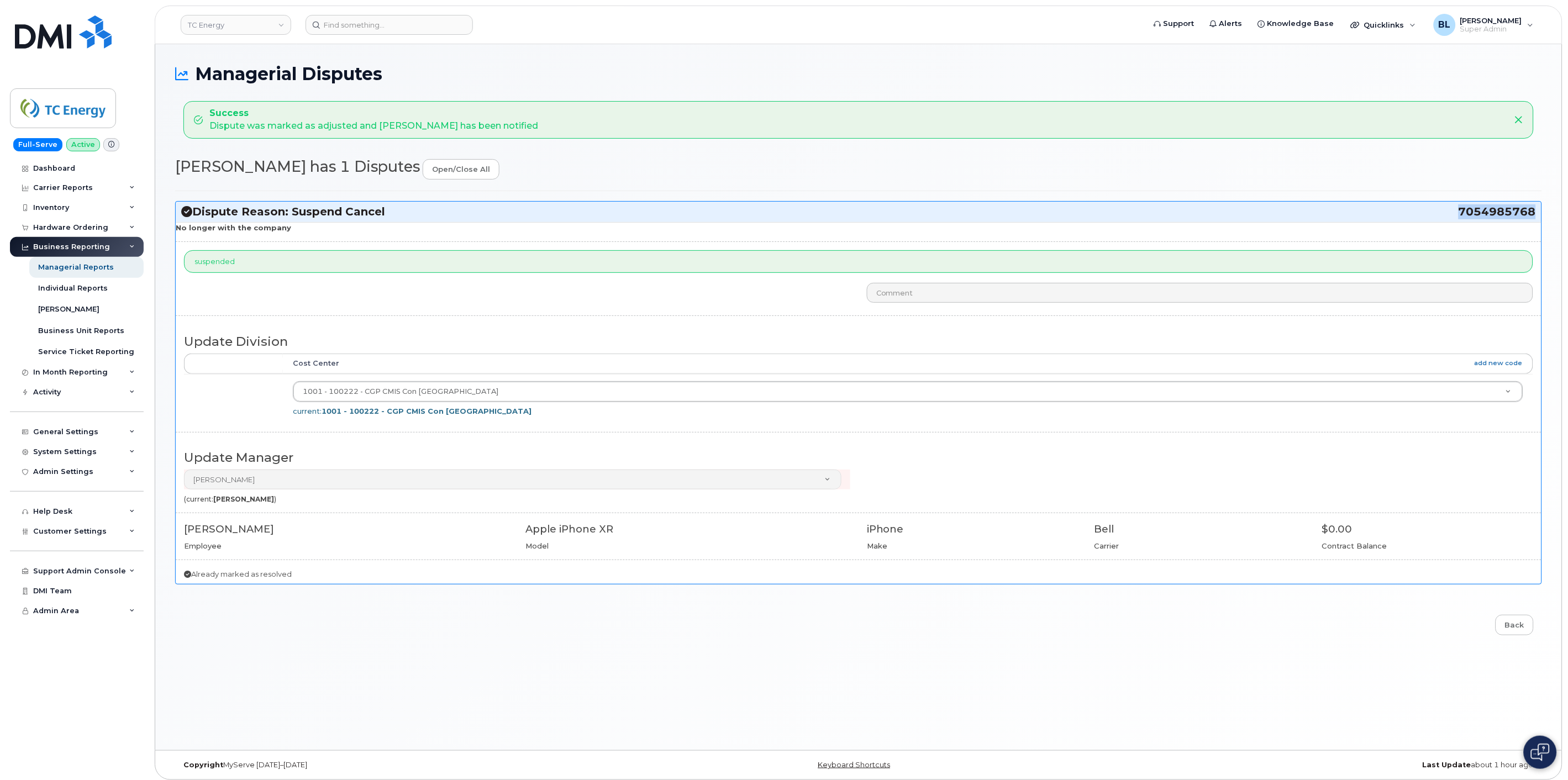
drag, startPoint x: 1461, startPoint y: 212, endPoint x: 1533, endPoint y: 217, distance: 72.2
click at [1533, 217] on span "7054985768" at bounding box center [1497, 212] width 78 height 15
copy span "7054985768"
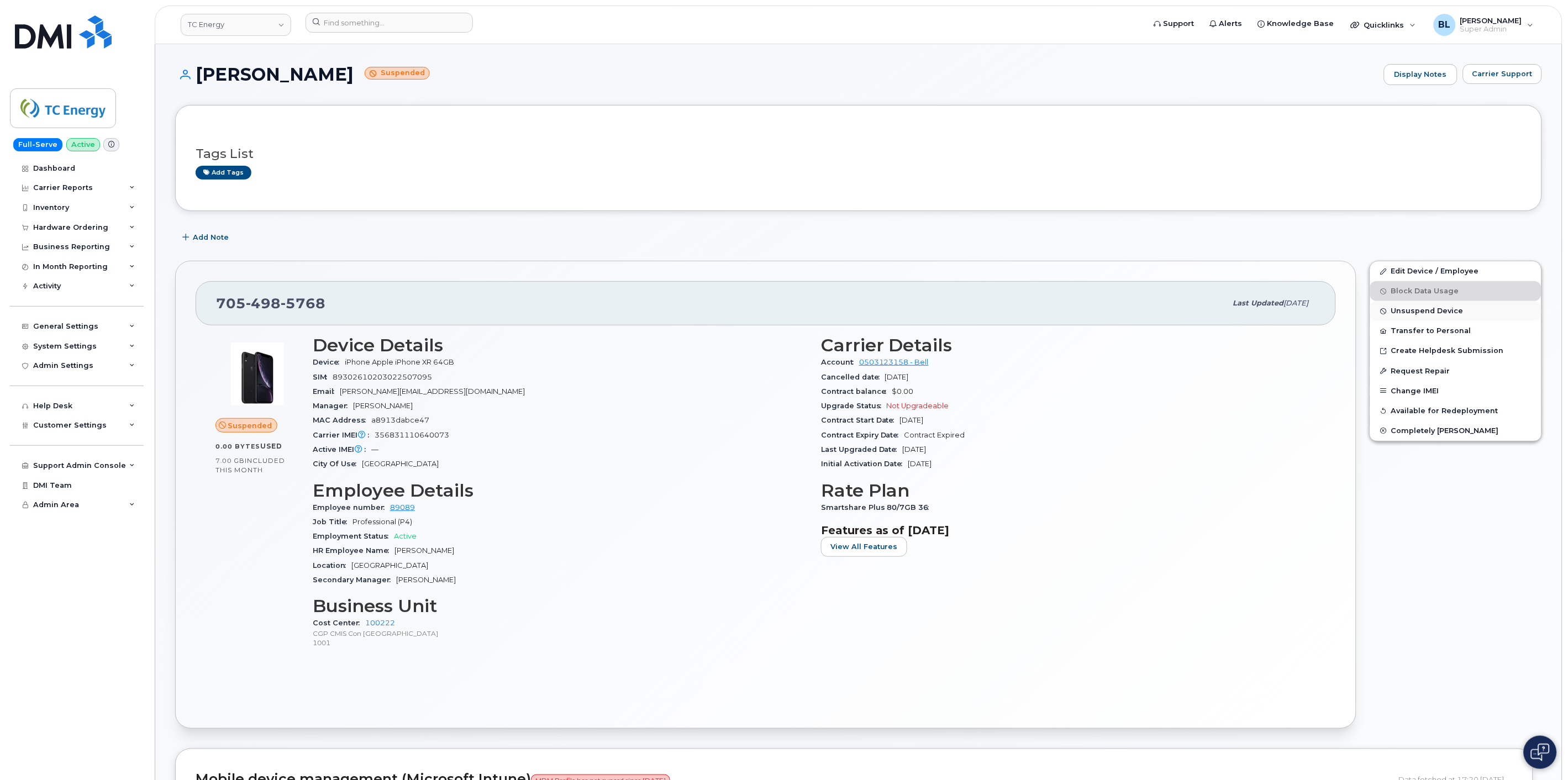
click at [1455, 312] on span "Unsuspend Device" at bounding box center [1427, 311] width 73 height 8
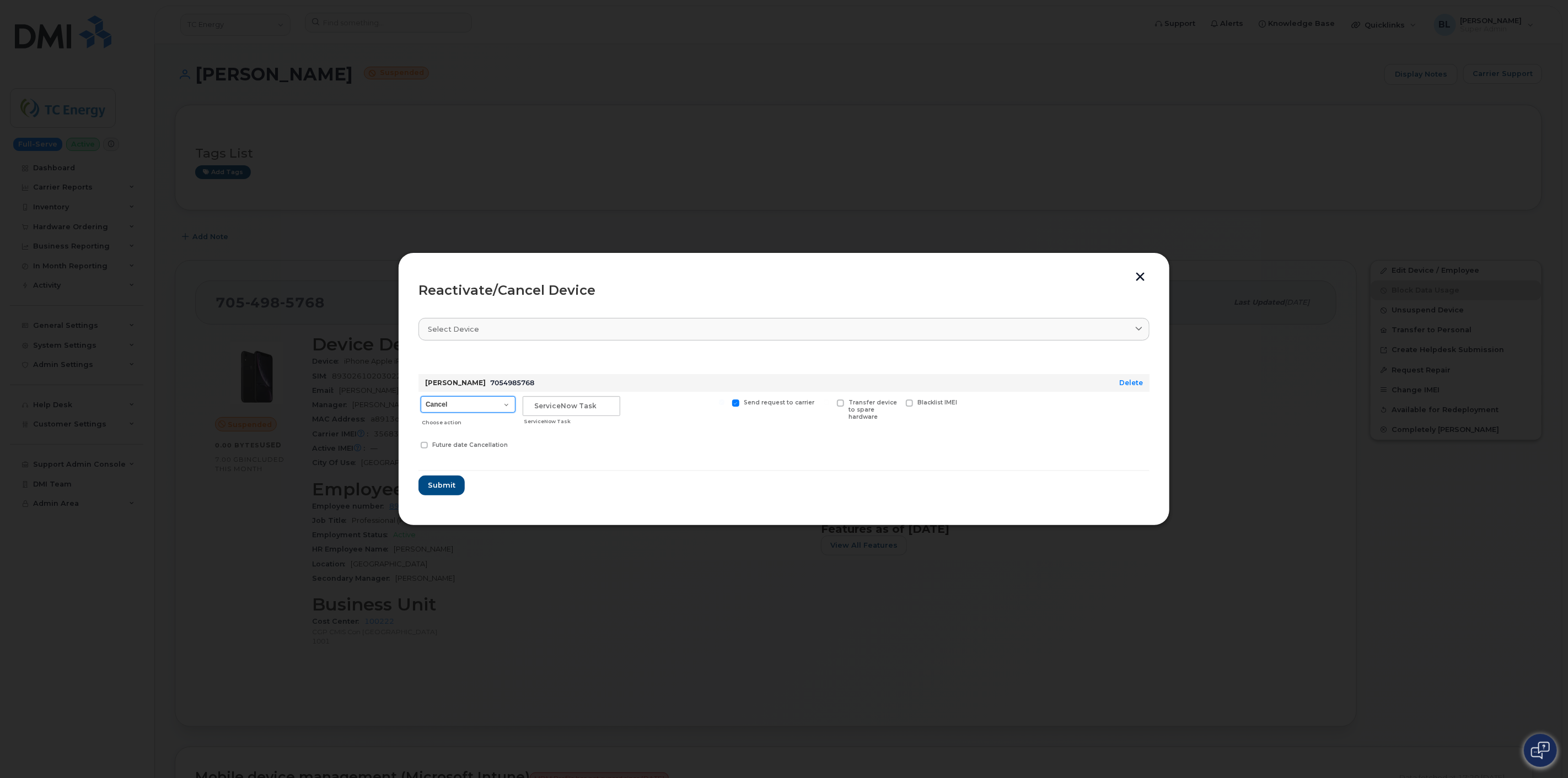
click at [489, 404] on select "Cancel Suspend - Extend Suspension Reactivate" at bounding box center [468, 404] width 95 height 16
click at [421, 396] on select "Cancel Suspend - Extend Suspension Reactivate" at bounding box center [468, 404] width 95 height 16
click at [579, 404] on input "text" at bounding box center [571, 406] width 98 height 20
paste input "CS0777573"
type input "CS0777573"
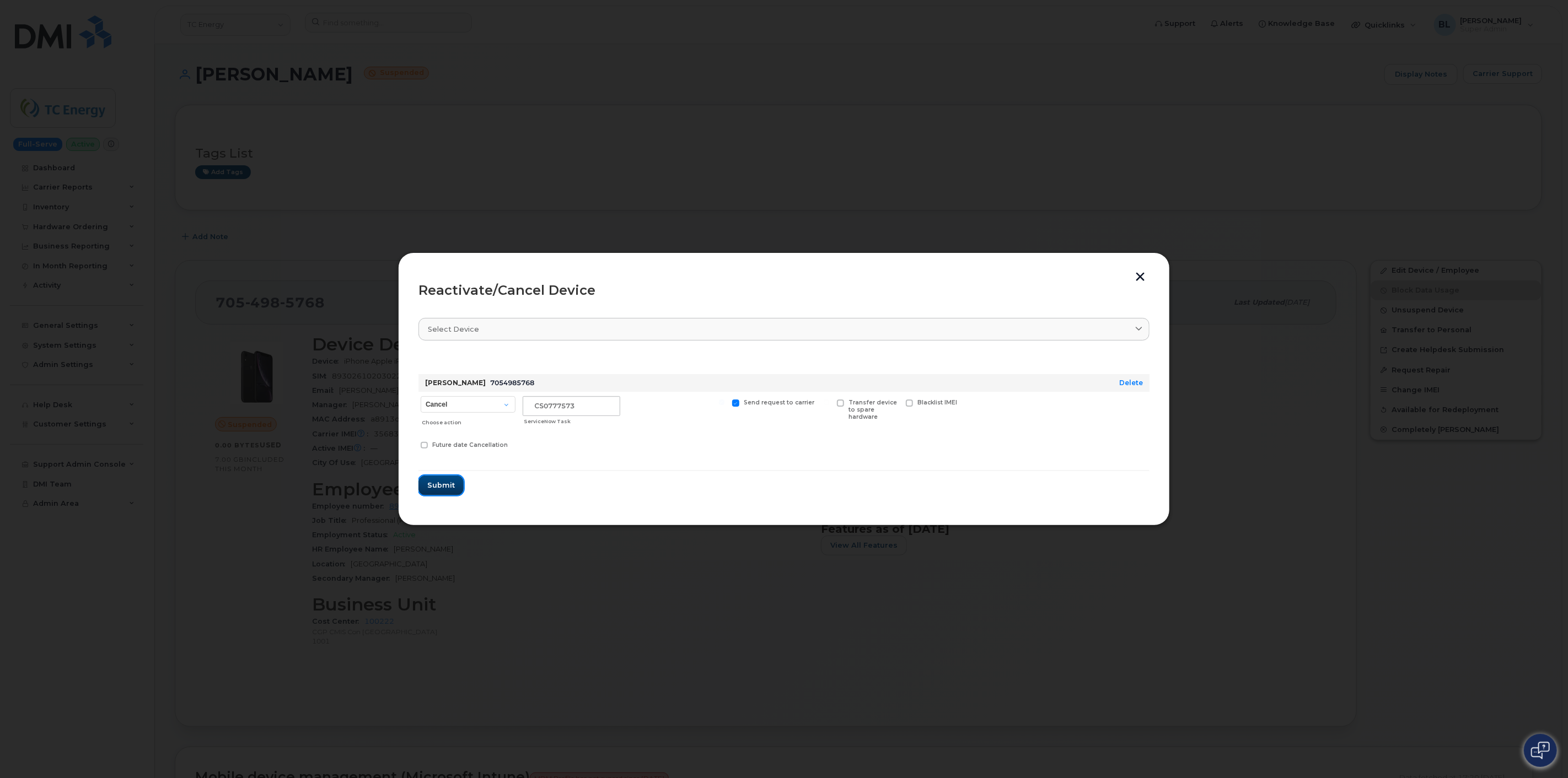
click at [434, 482] on span "Submit" at bounding box center [441, 485] width 28 height 11
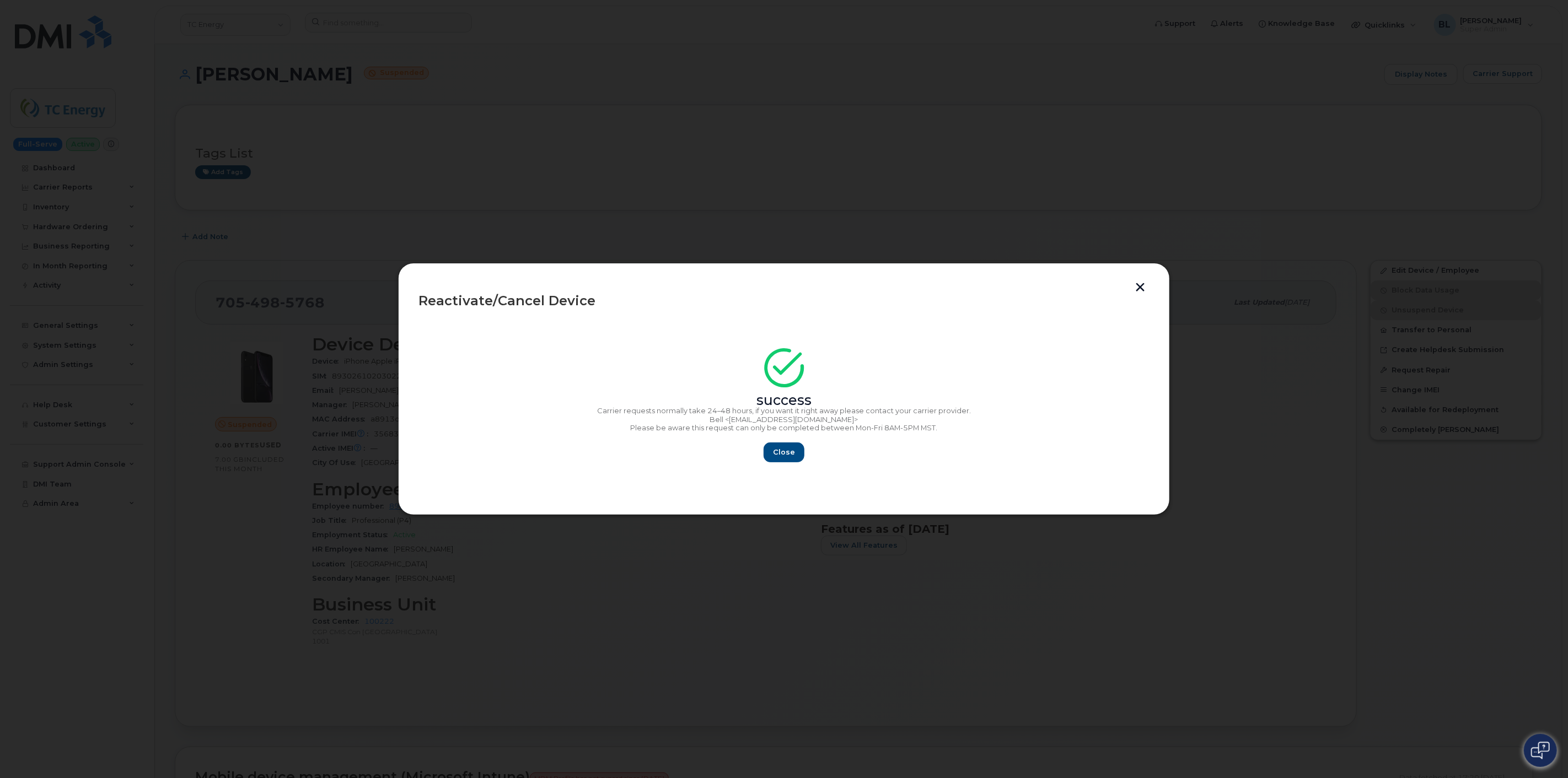
click at [804, 445] on div "Close" at bounding box center [784, 453] width 731 height 20
click at [792, 443] on button "Close" at bounding box center [783, 453] width 40 height 20
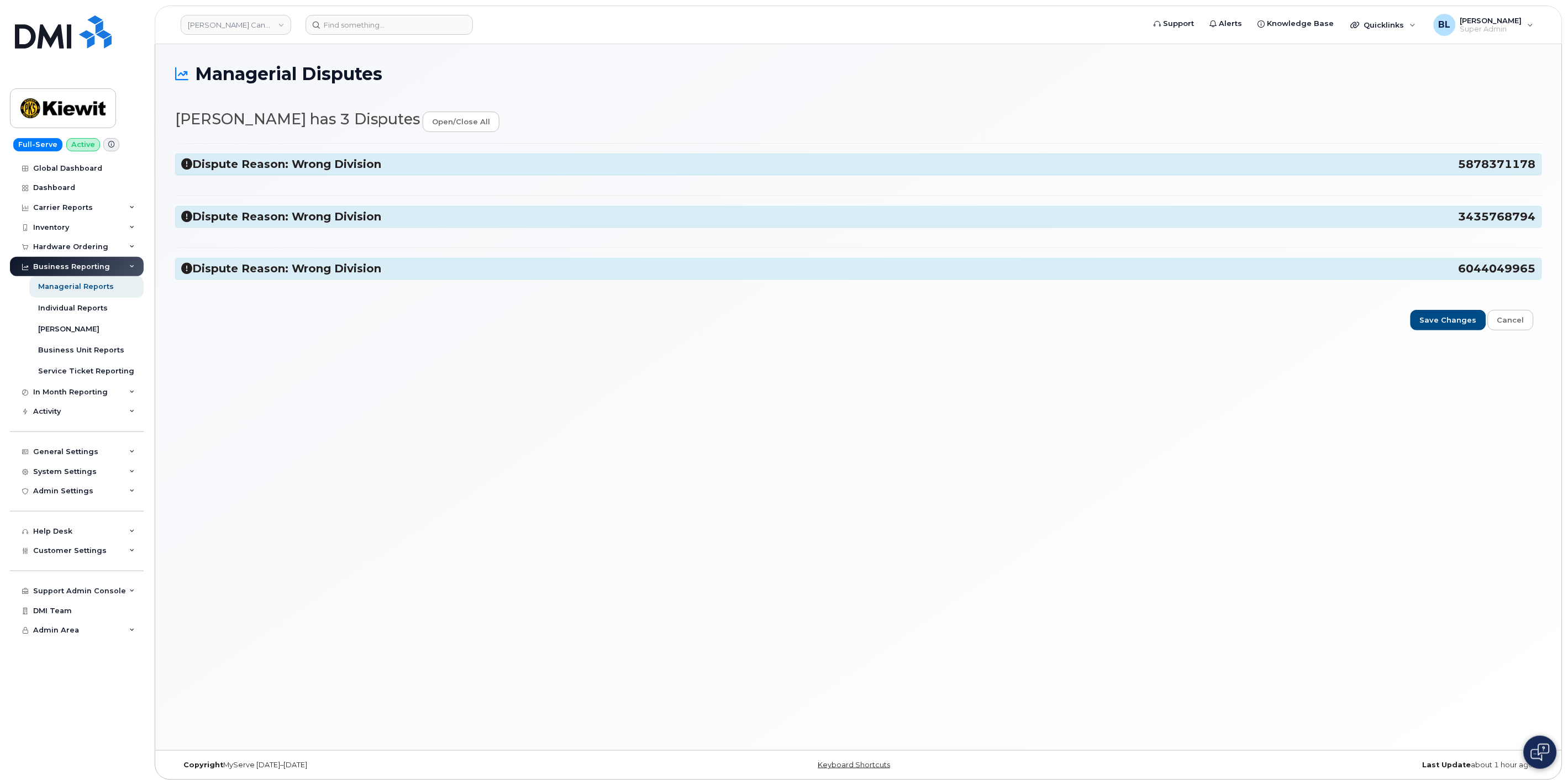
click at [406, 162] on h3 "Dispute Reason: Wrong Division 5878371178" at bounding box center [858, 165] width 1354 height 15
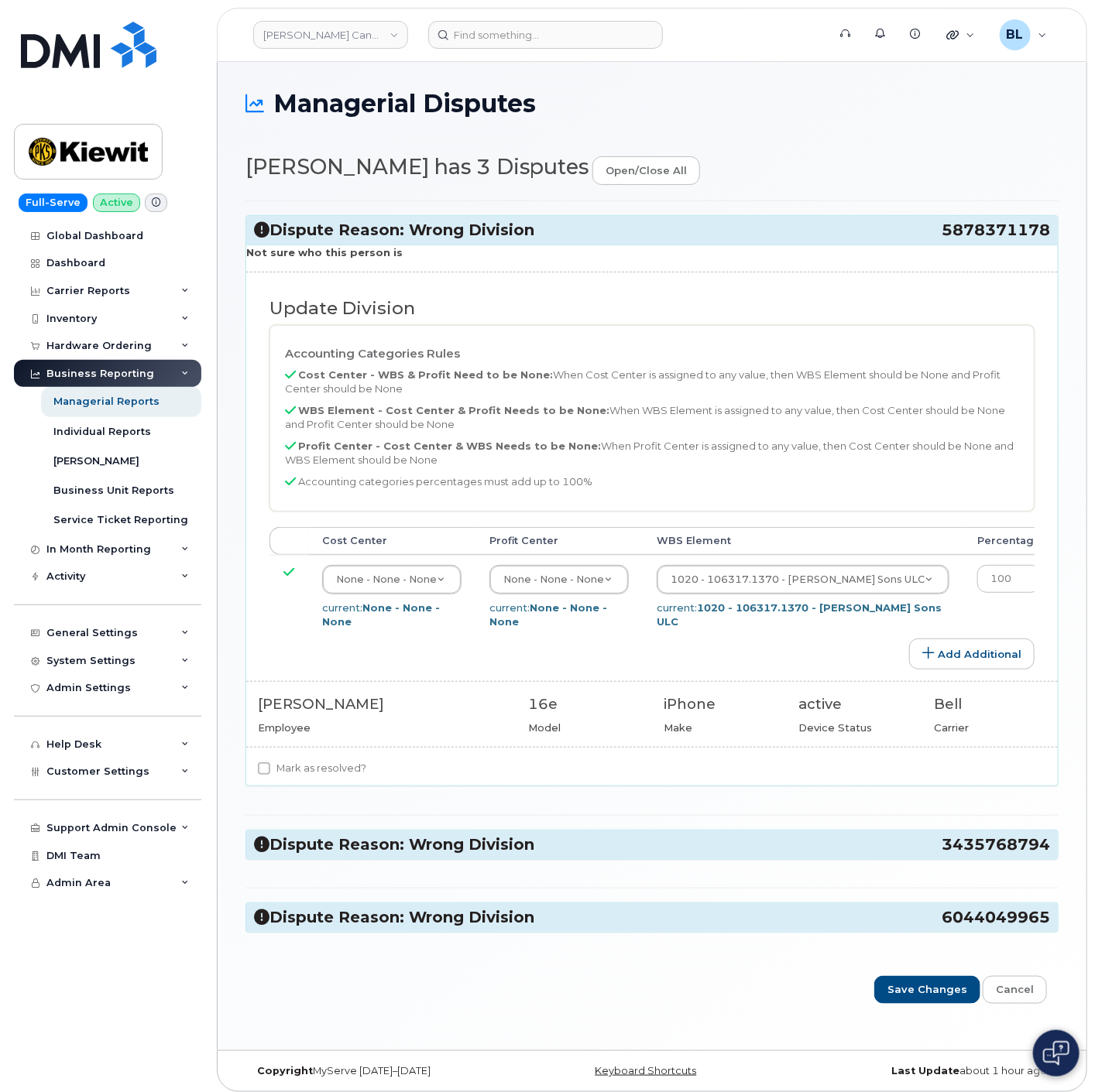
click at [437, 854] on h3 "Dispute Reason: Wrong Division 3435768794" at bounding box center [651, 846] width 796 height 21
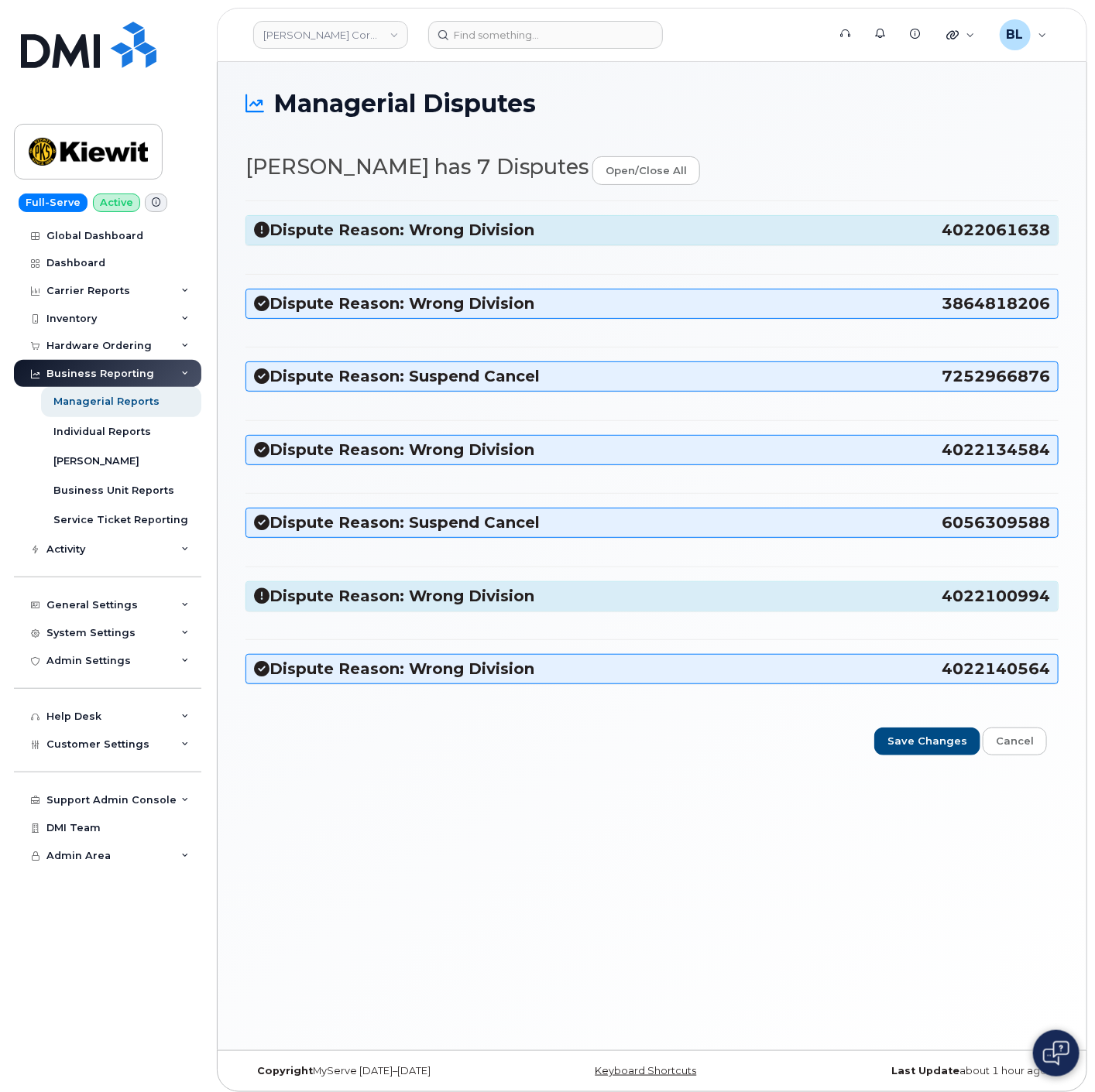
click at [533, 229] on h3 "Dispute Reason: Wrong Division 4022061638" at bounding box center [651, 231] width 796 height 21
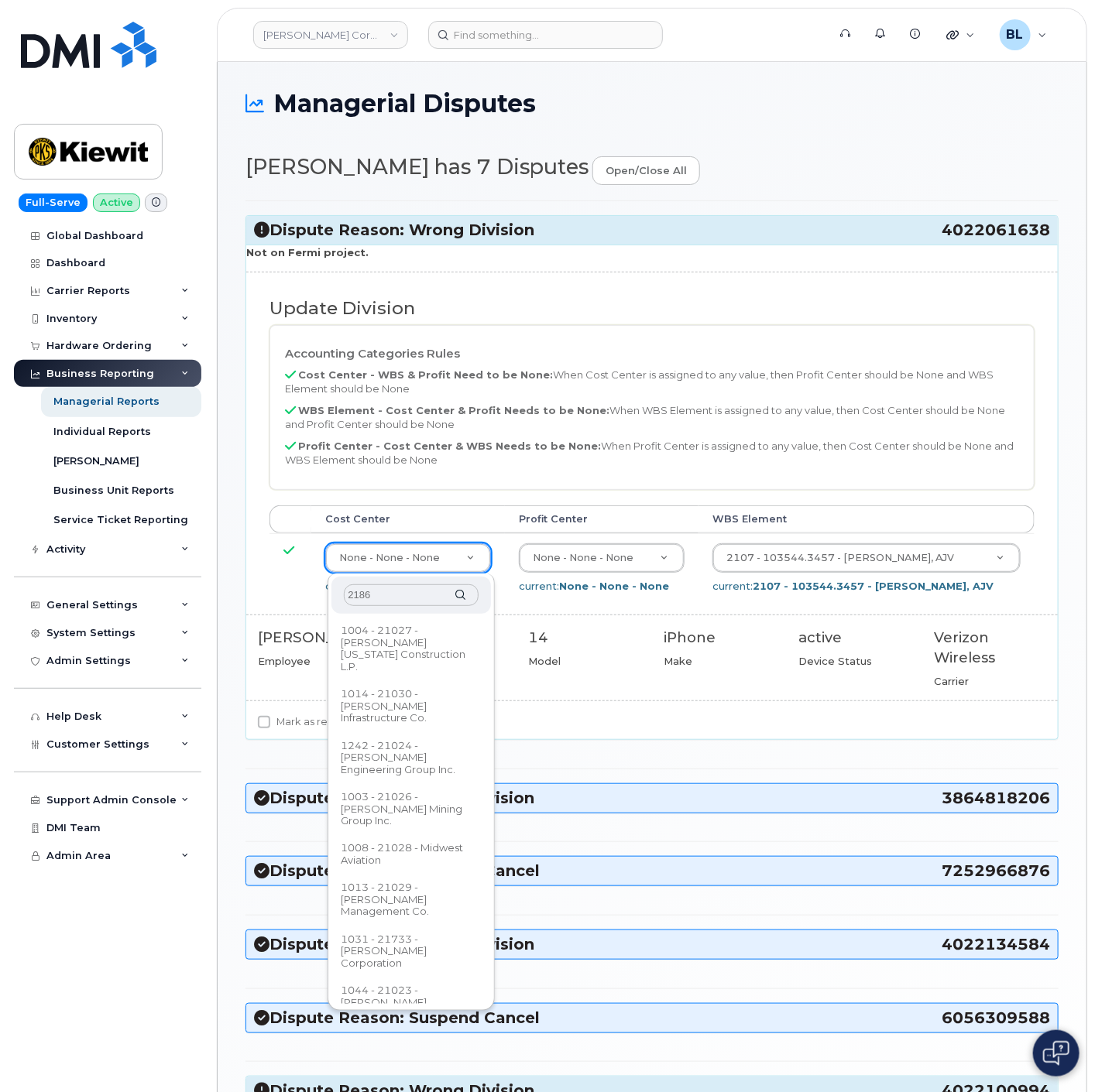
type input "21868"
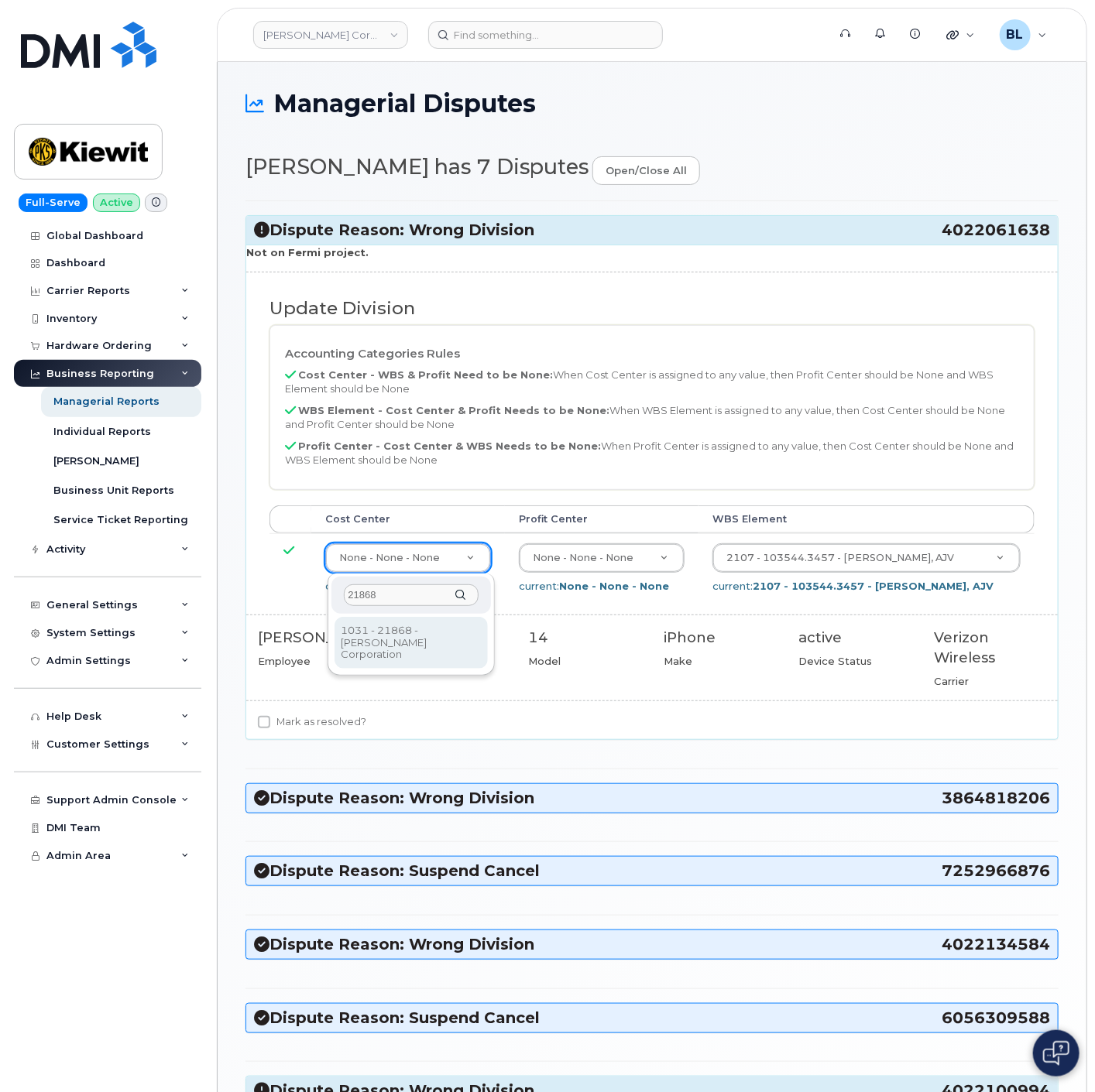
type input "30348118"
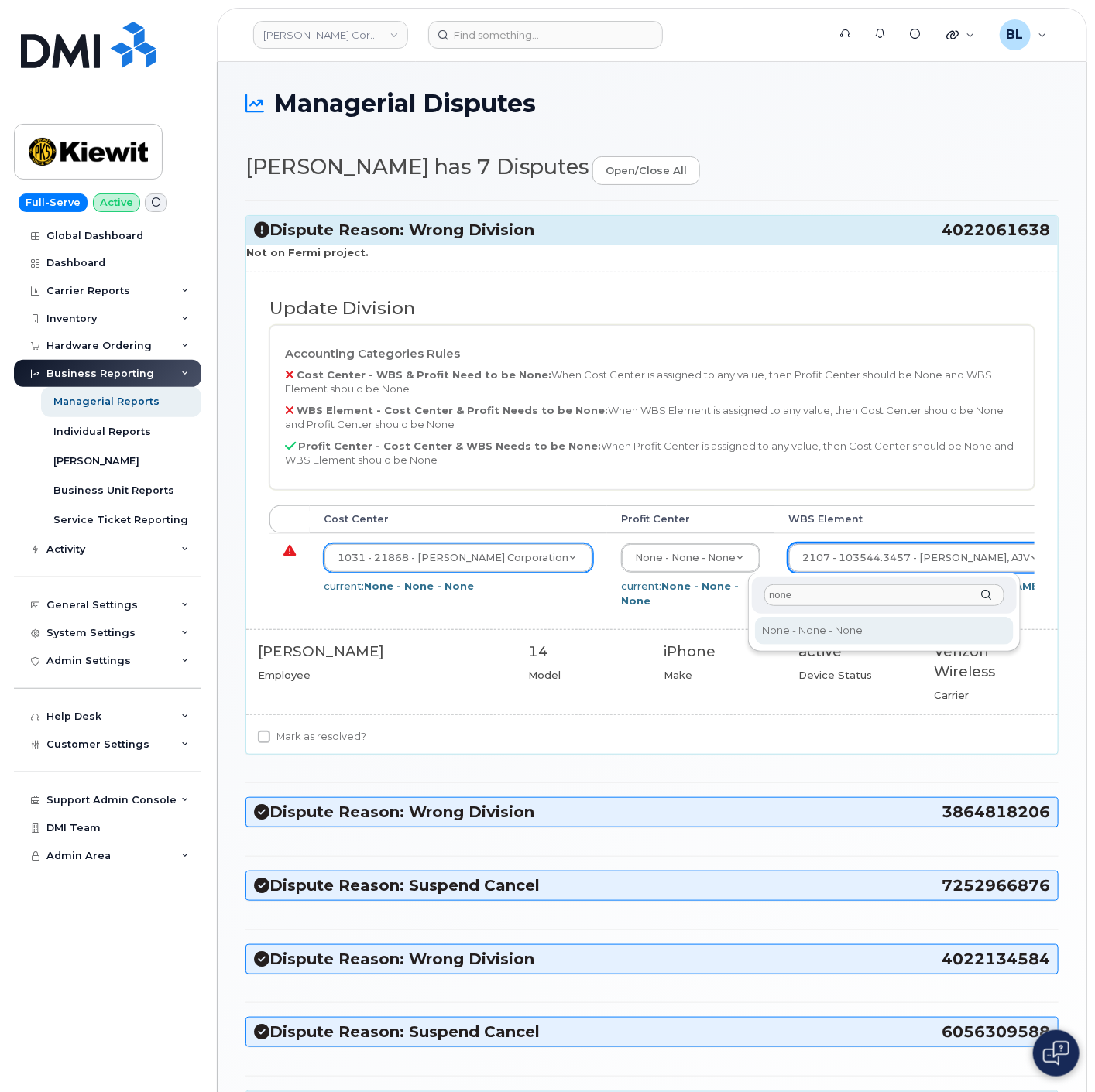
type input "none"
type input "29699477"
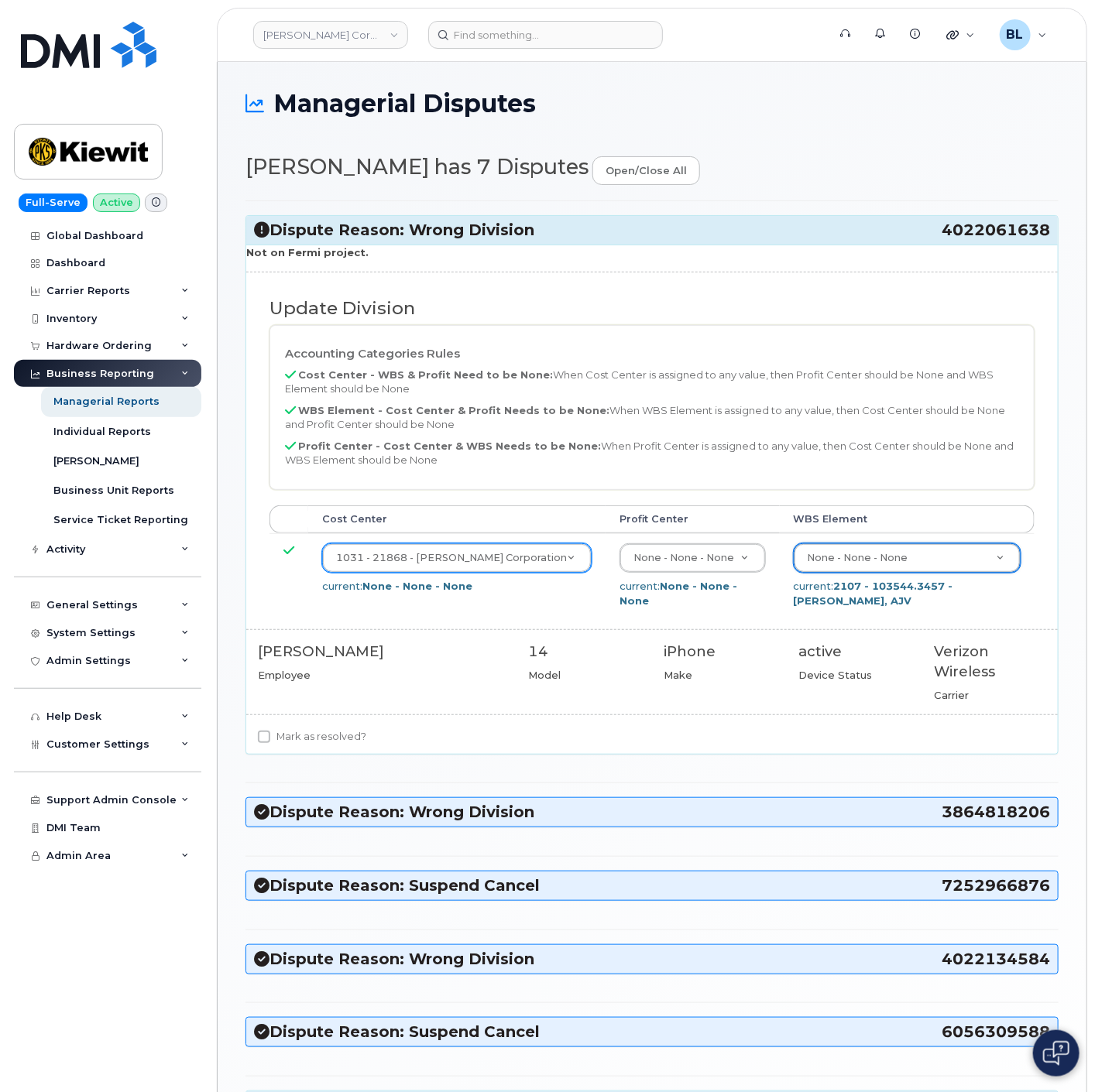
click at [345, 728] on label "Mark as resolved?" at bounding box center [312, 737] width 109 height 19
click at [270, 731] on input "Mark as resolved?" at bounding box center [264, 737] width 12 height 12
checkbox input "true"
drag, startPoint x: 941, startPoint y: 232, endPoint x: 1047, endPoint y: 234, distance: 106.0
click at [1047, 235] on span "4022061638" at bounding box center [995, 231] width 109 height 21
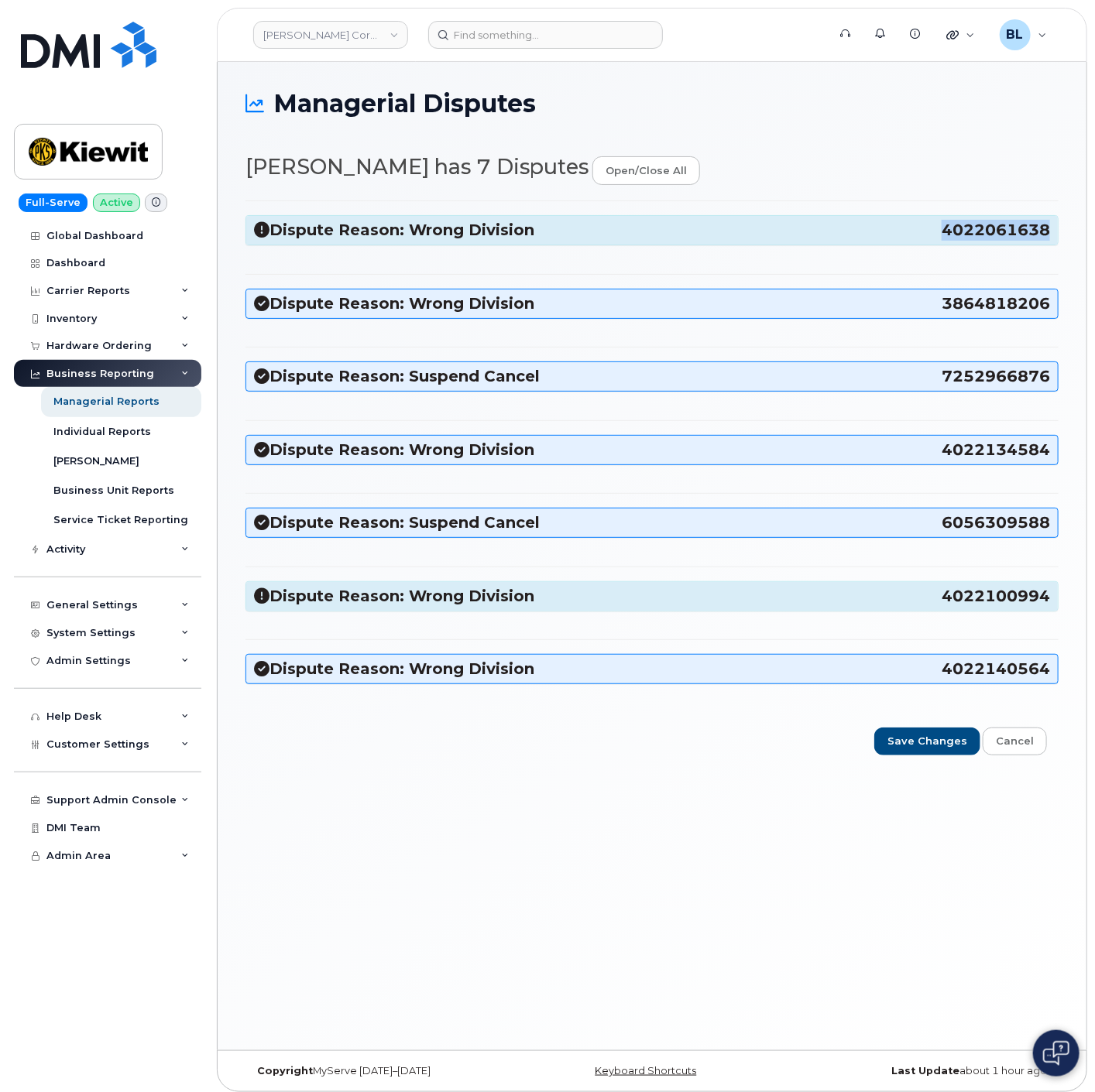
copy span "4022061638"
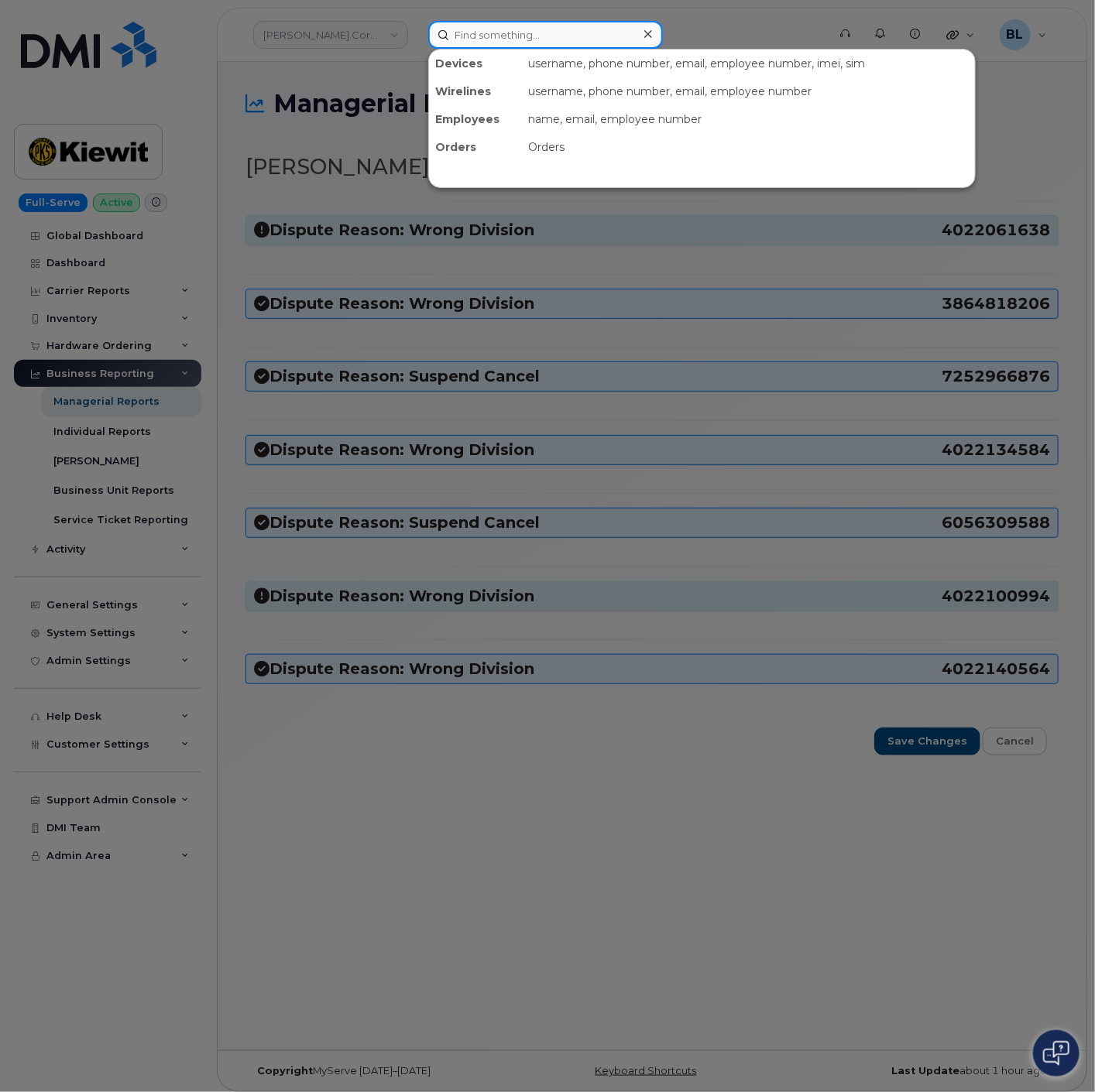
click at [585, 29] on input at bounding box center [545, 35] width 234 height 28
paste input "4022061638"
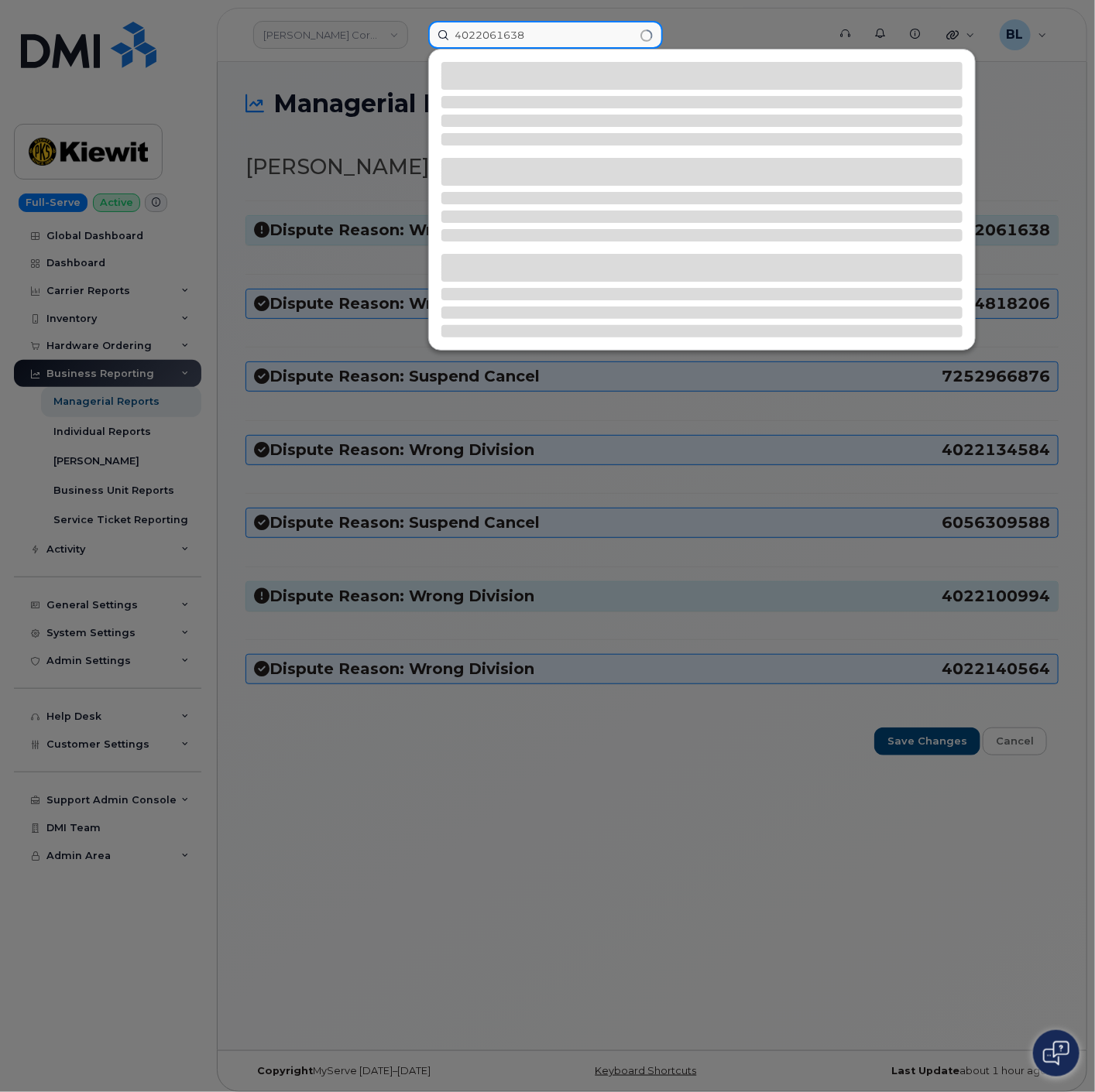
type input "4022061638"
click at [924, 744] on div at bounding box center [547, 546] width 1095 height 1092
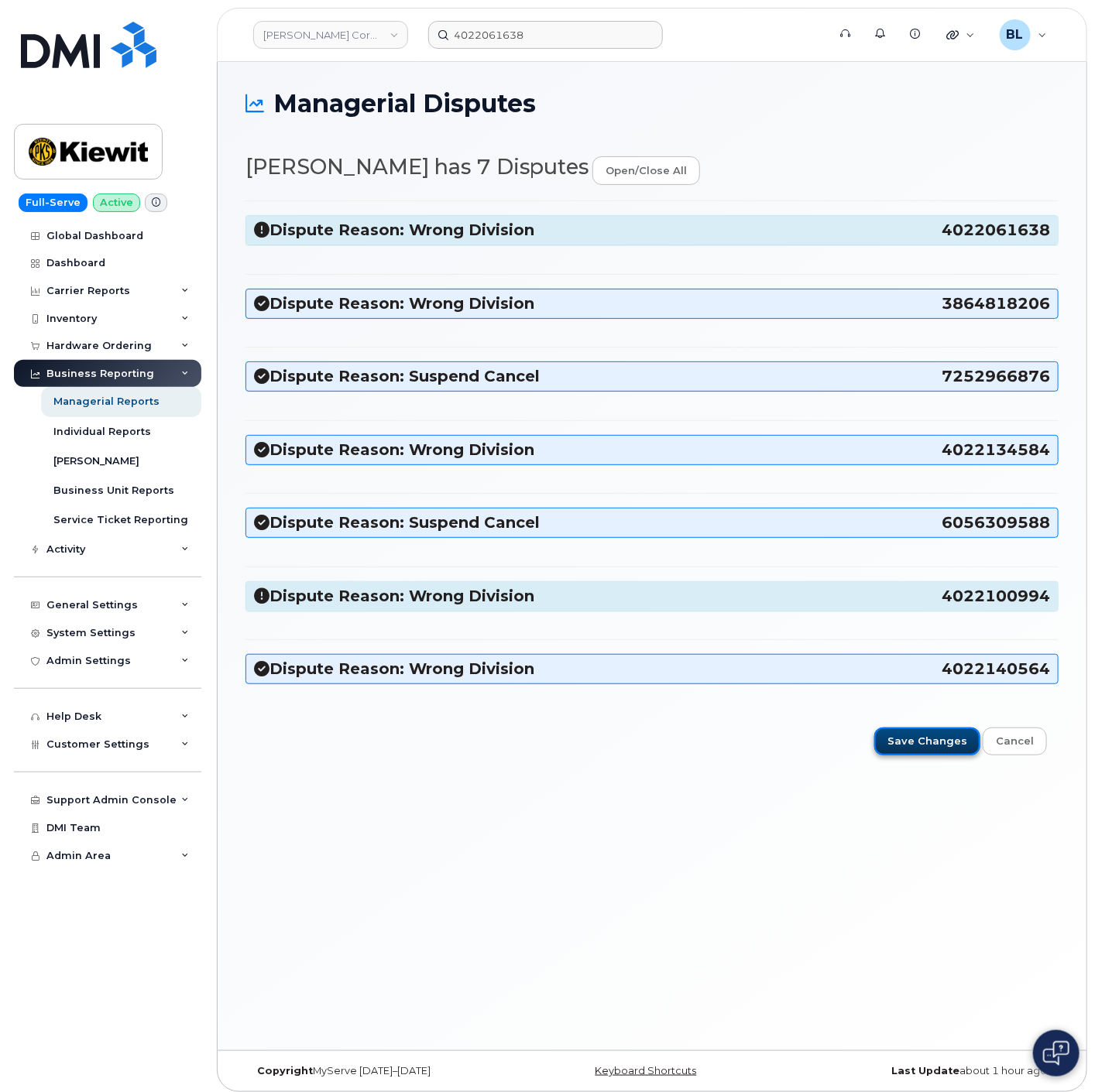
click at [924, 747] on input "Save Changes" at bounding box center [927, 742] width 106 height 28
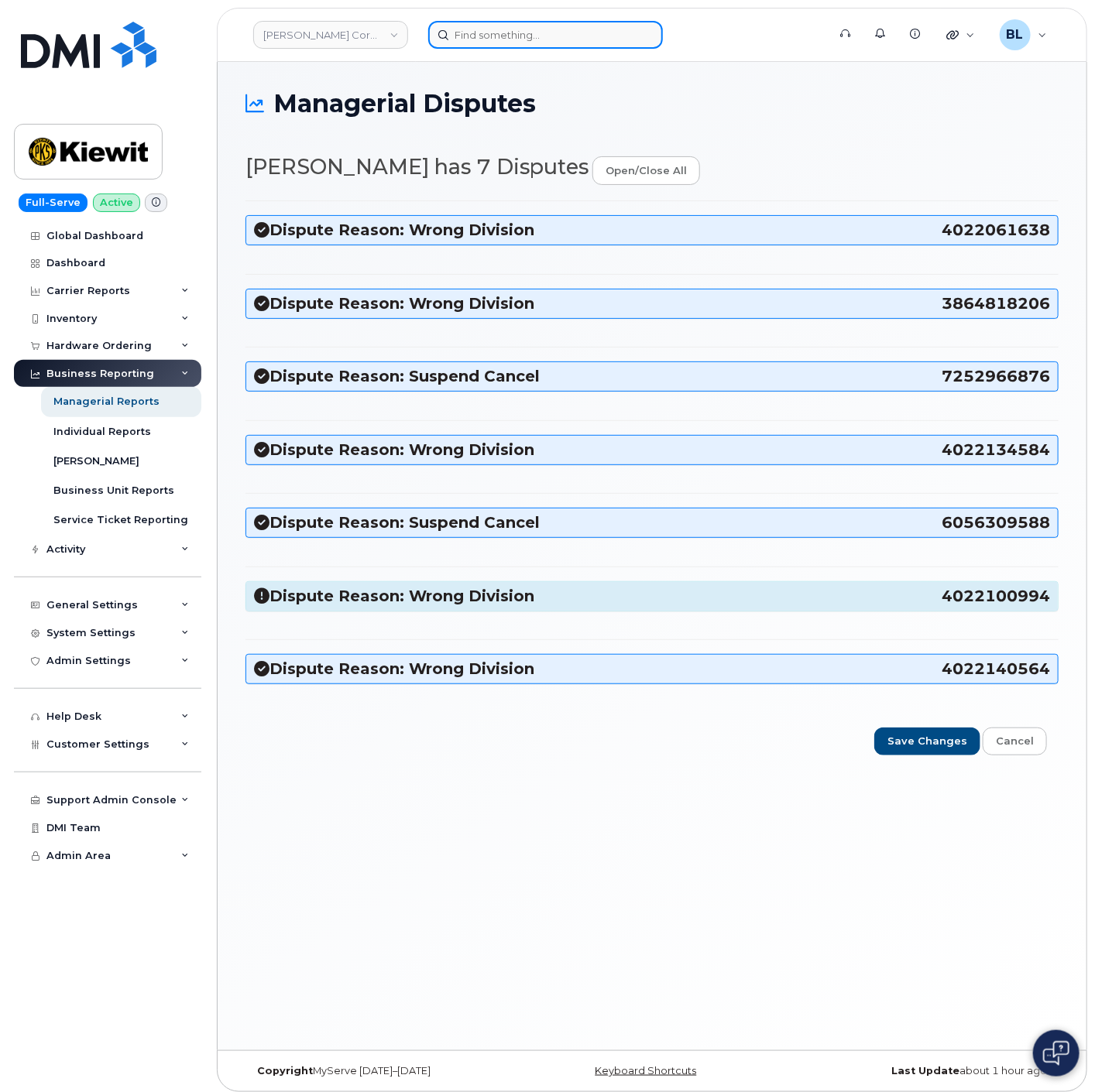
click at [629, 27] on input at bounding box center [545, 35] width 234 height 28
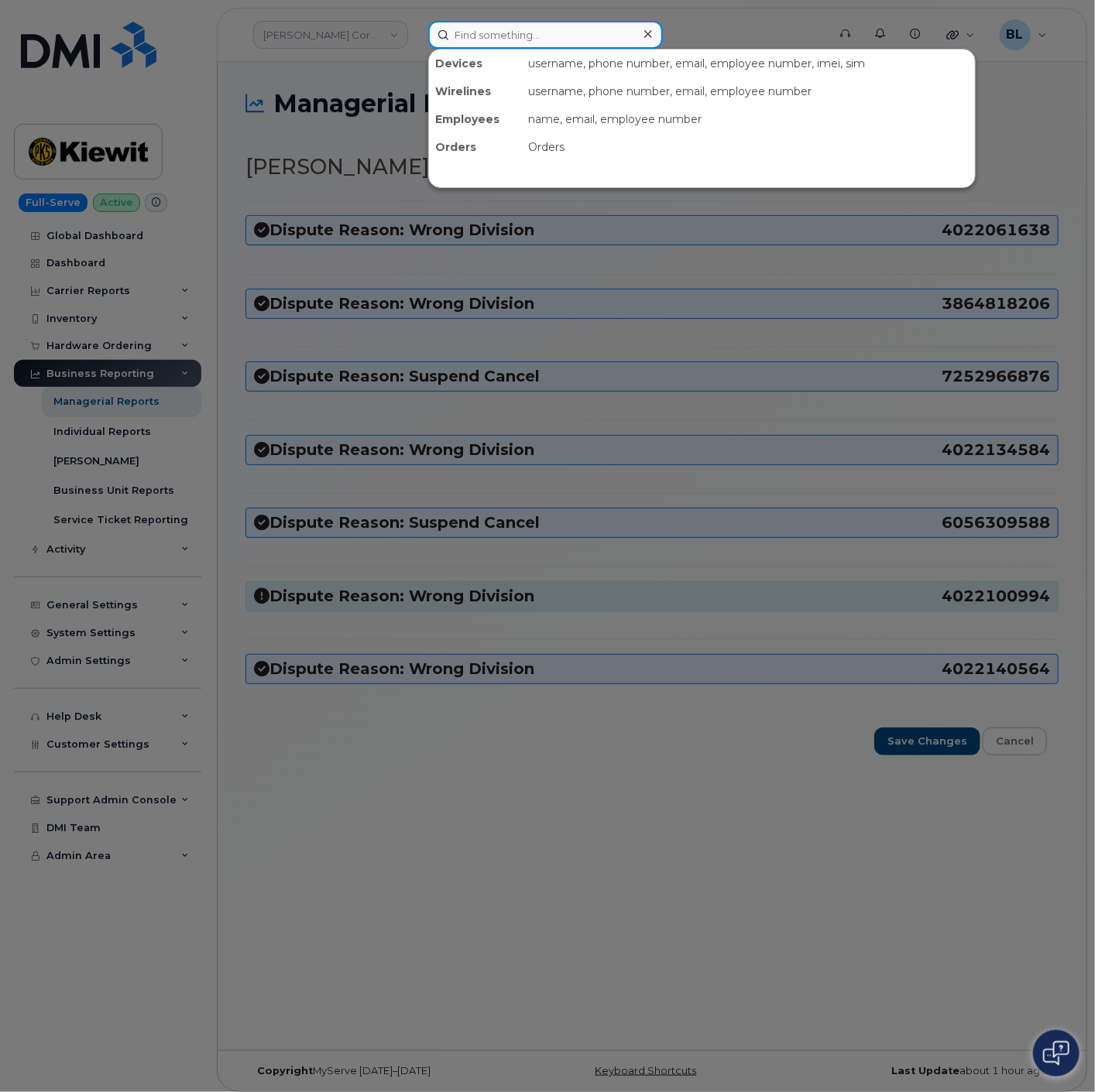
paste input "4022061638"
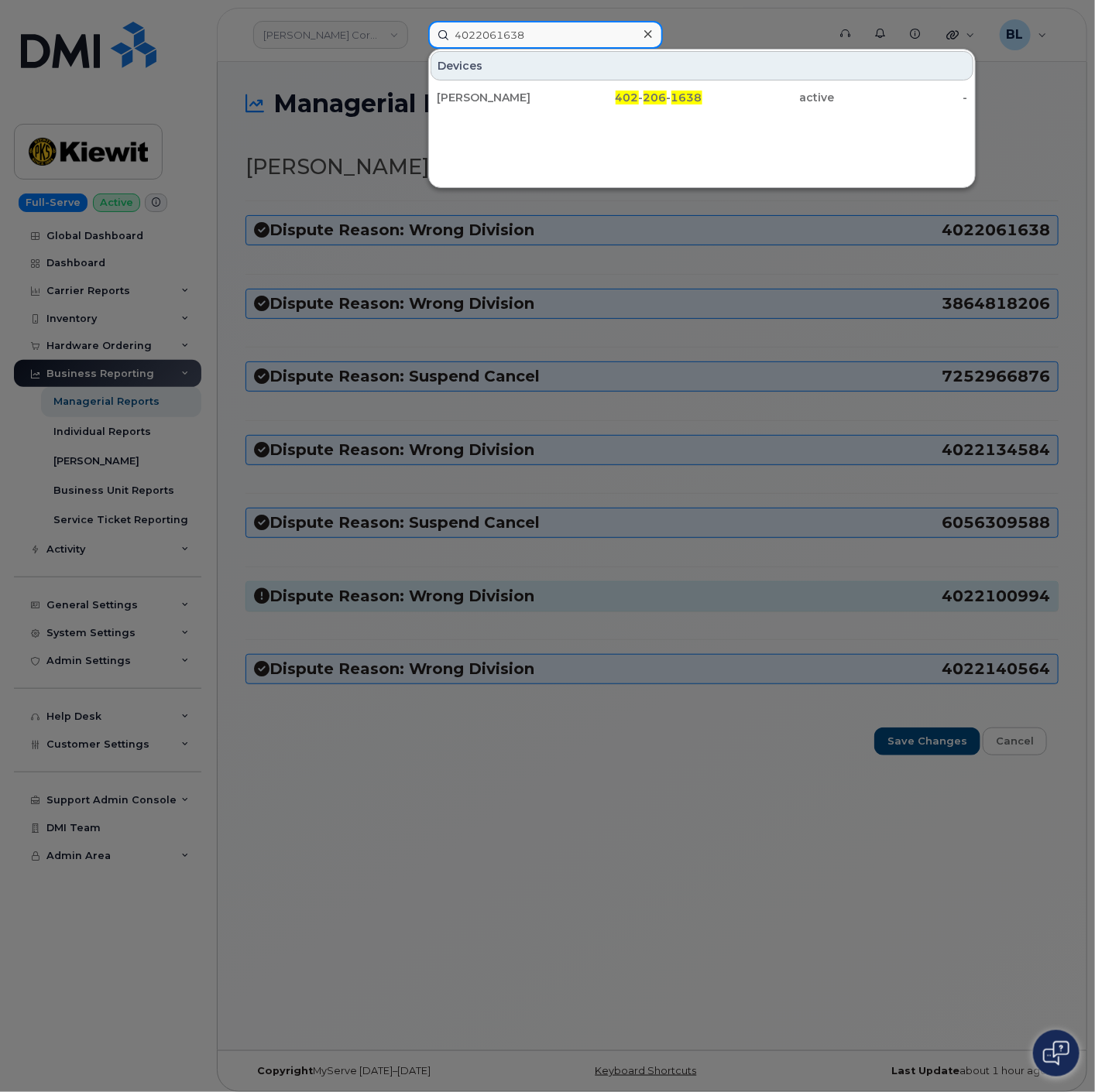
type input "4022061638"
drag, startPoint x: 602, startPoint y: 120, endPoint x: 594, endPoint y: 118, distance: 8.2
click at [551, 273] on div at bounding box center [547, 546] width 1095 height 1092
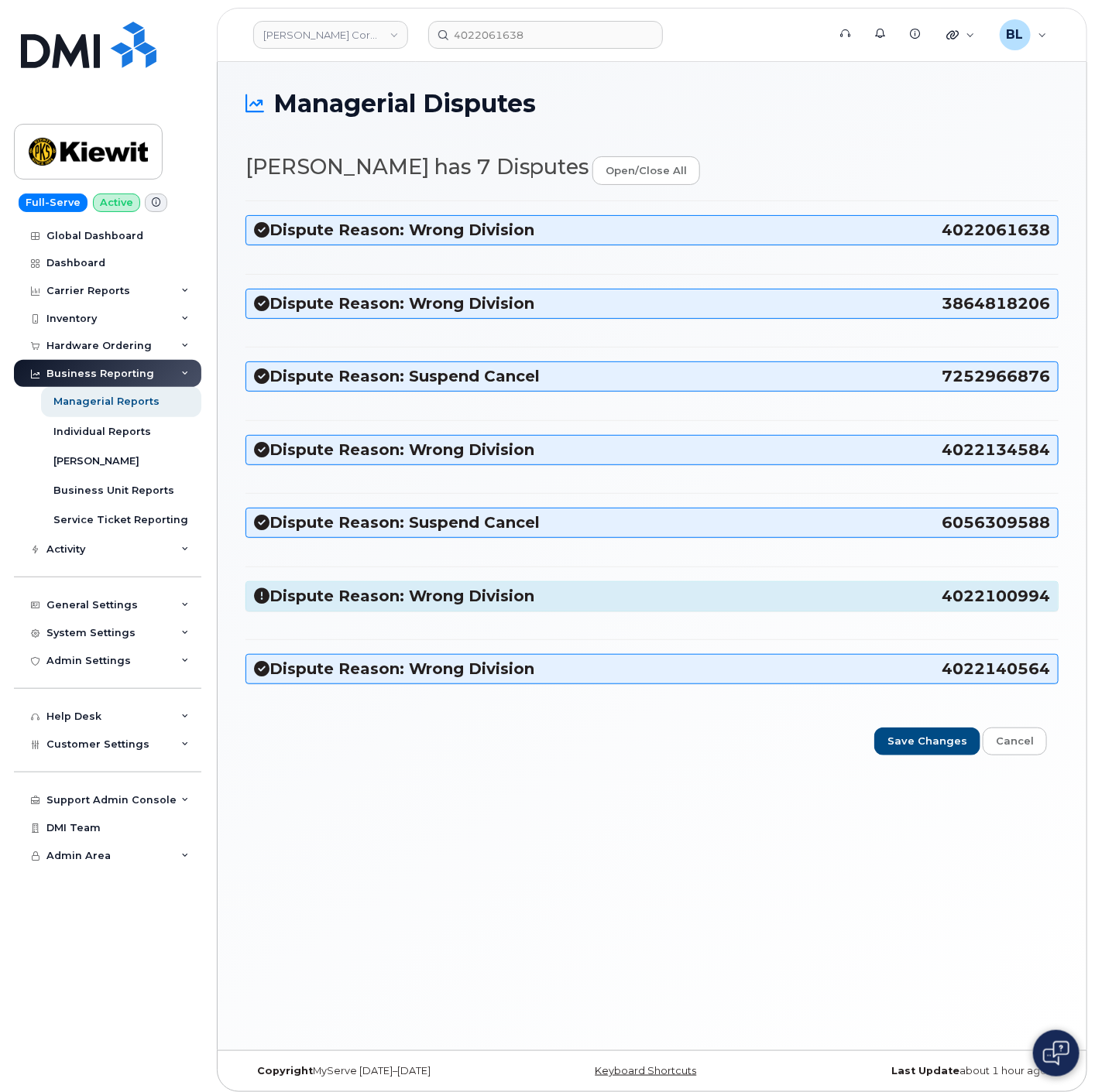
click at [567, 589] on h3 "Dispute Reason: Wrong Division 4022100994" at bounding box center [651, 596] width 796 height 21
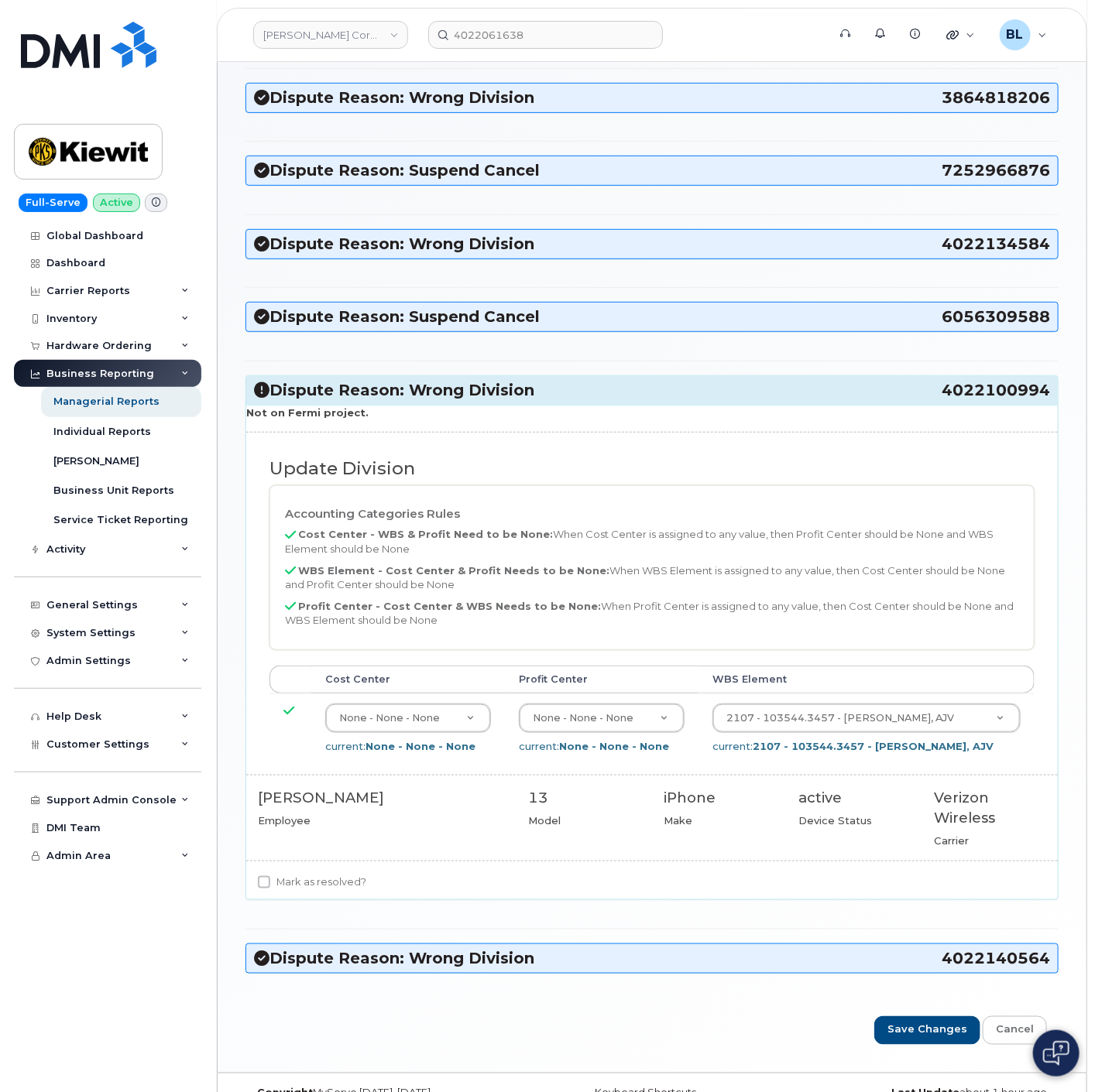
scroll to position [229, 0]
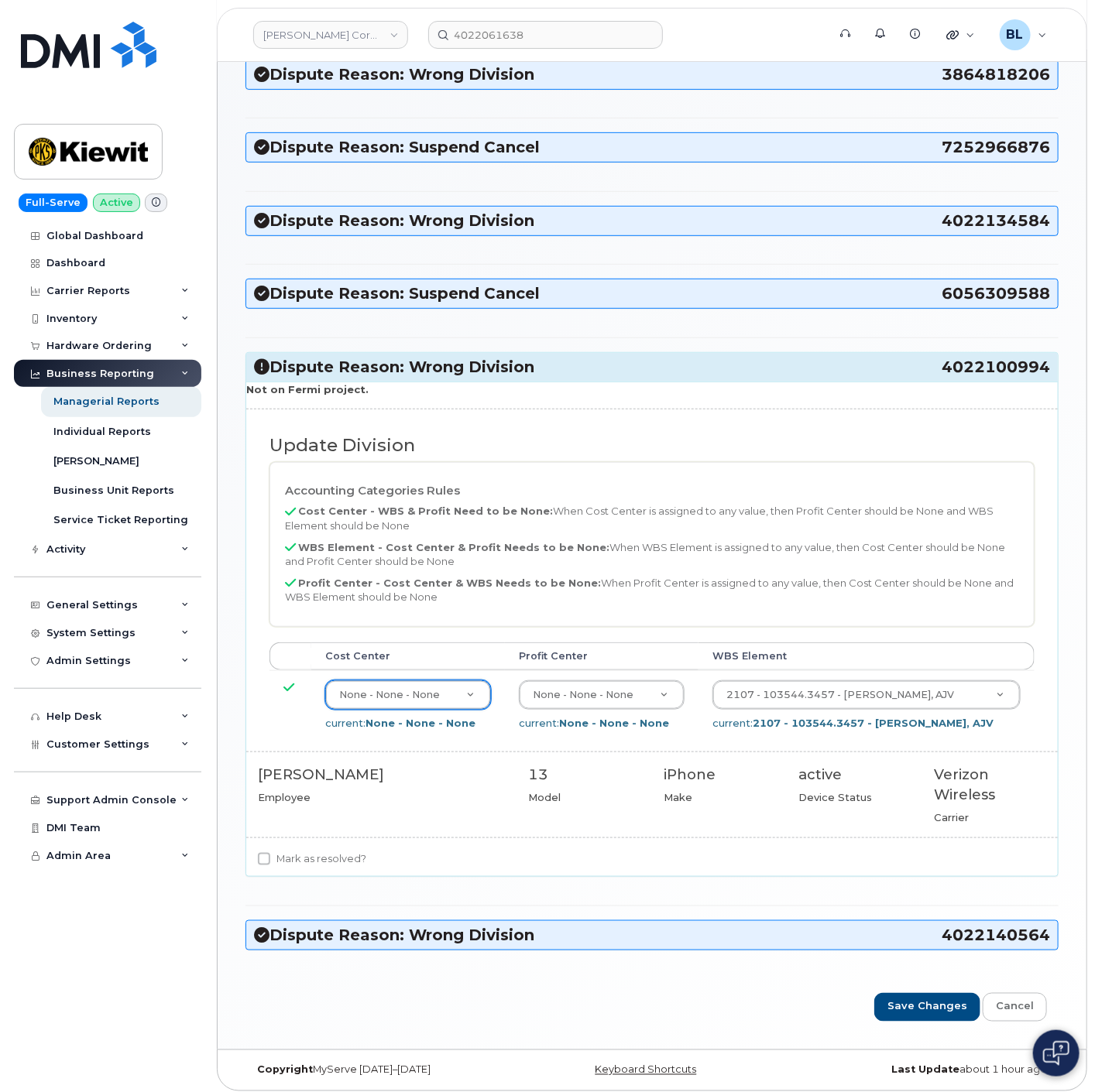
drag, startPoint x: 904, startPoint y: 368, endPoint x: 979, endPoint y: 370, distance: 75.0
drag, startPoint x: 916, startPoint y: 369, endPoint x: 1052, endPoint y: 375, distance: 136.1
click at [1052, 375] on div "Dispute Reason: Wrong Division 4022100994" at bounding box center [652, 368] width 811 height 28
drag, startPoint x: 930, startPoint y: 372, endPoint x: 1048, endPoint y: 380, distance: 118.3
click at [1048, 380] on div "Dispute Reason: Wrong Division 4022100994" at bounding box center [652, 368] width 811 height 28
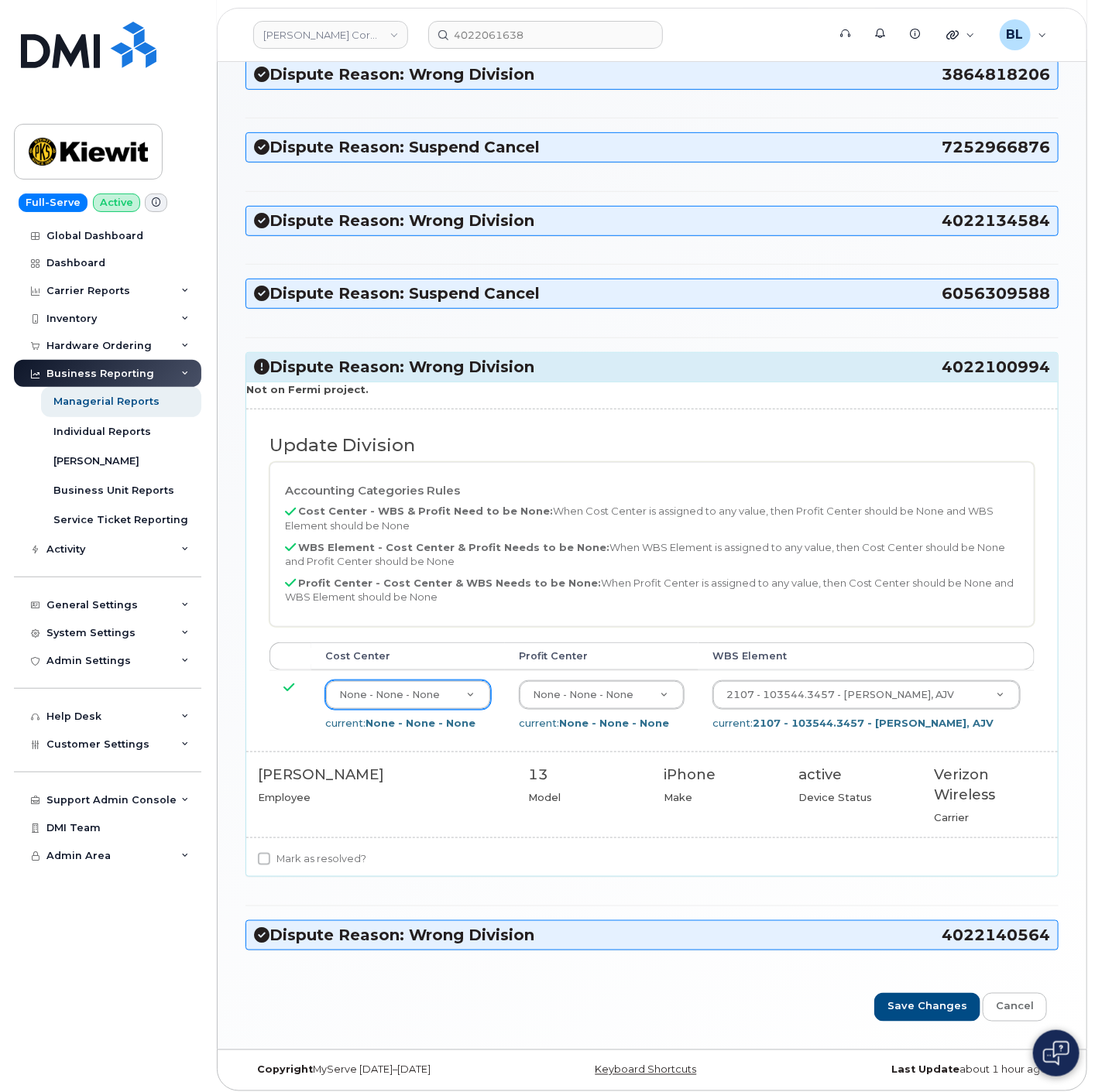
copy h3 "4022100994"
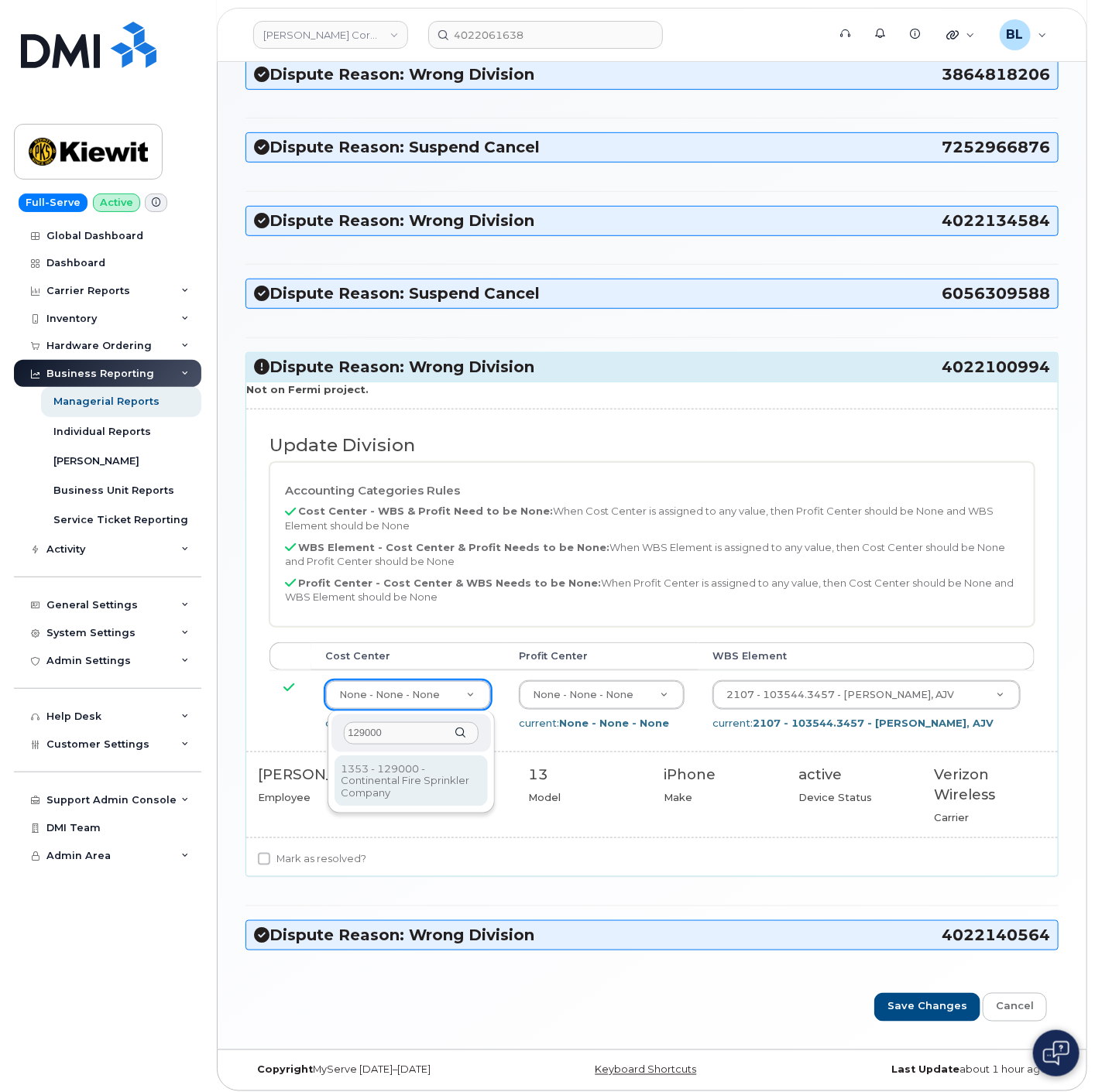
type input "129000"
type input "30342555"
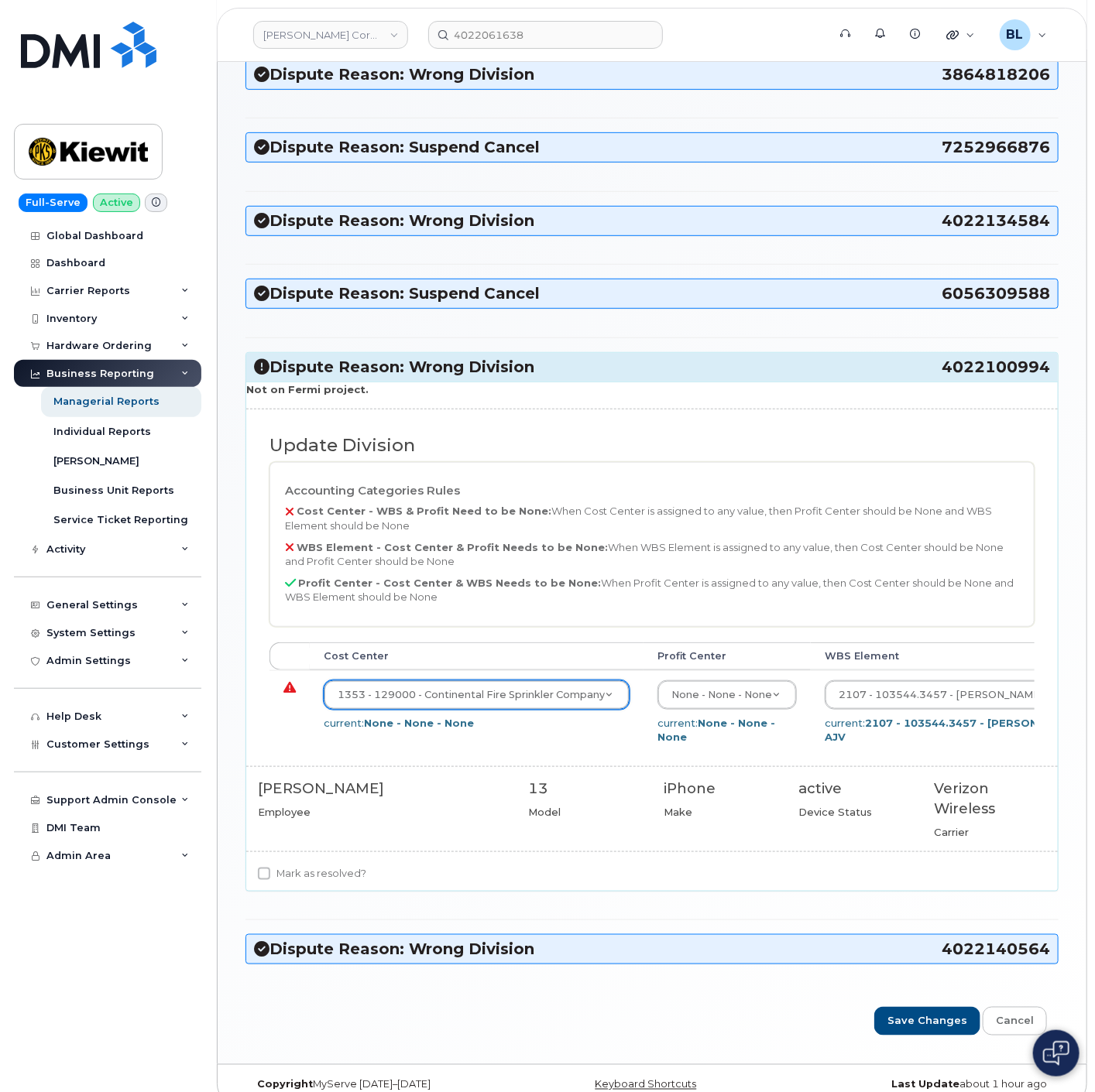
click at [329, 880] on label "Mark as resolved?" at bounding box center [312, 874] width 109 height 19
click at [270, 880] on input "Mark as resolved?" at bounding box center [264, 874] width 12 height 12
checkbox input "true"
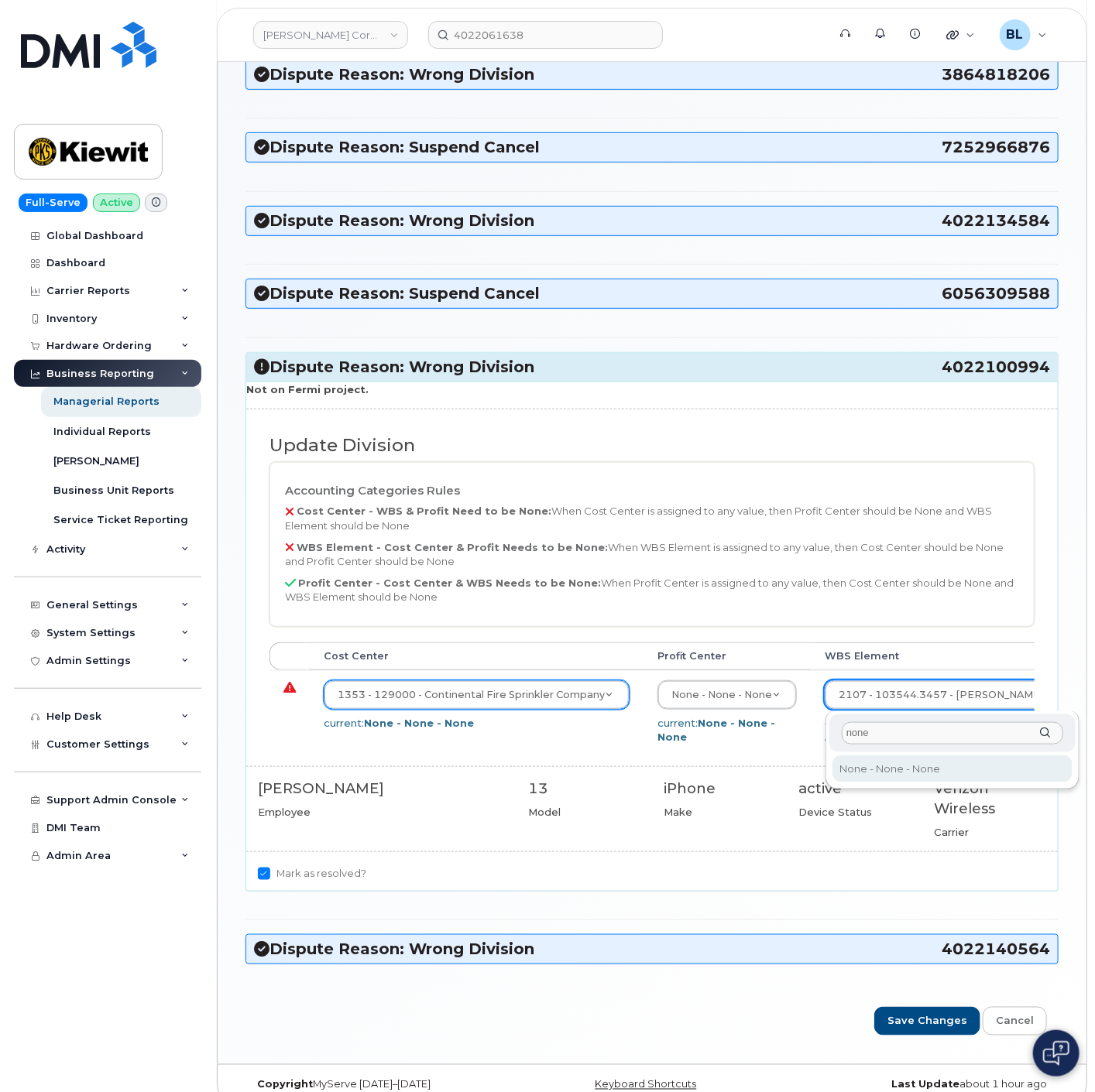
type input "none"
type input "29699477"
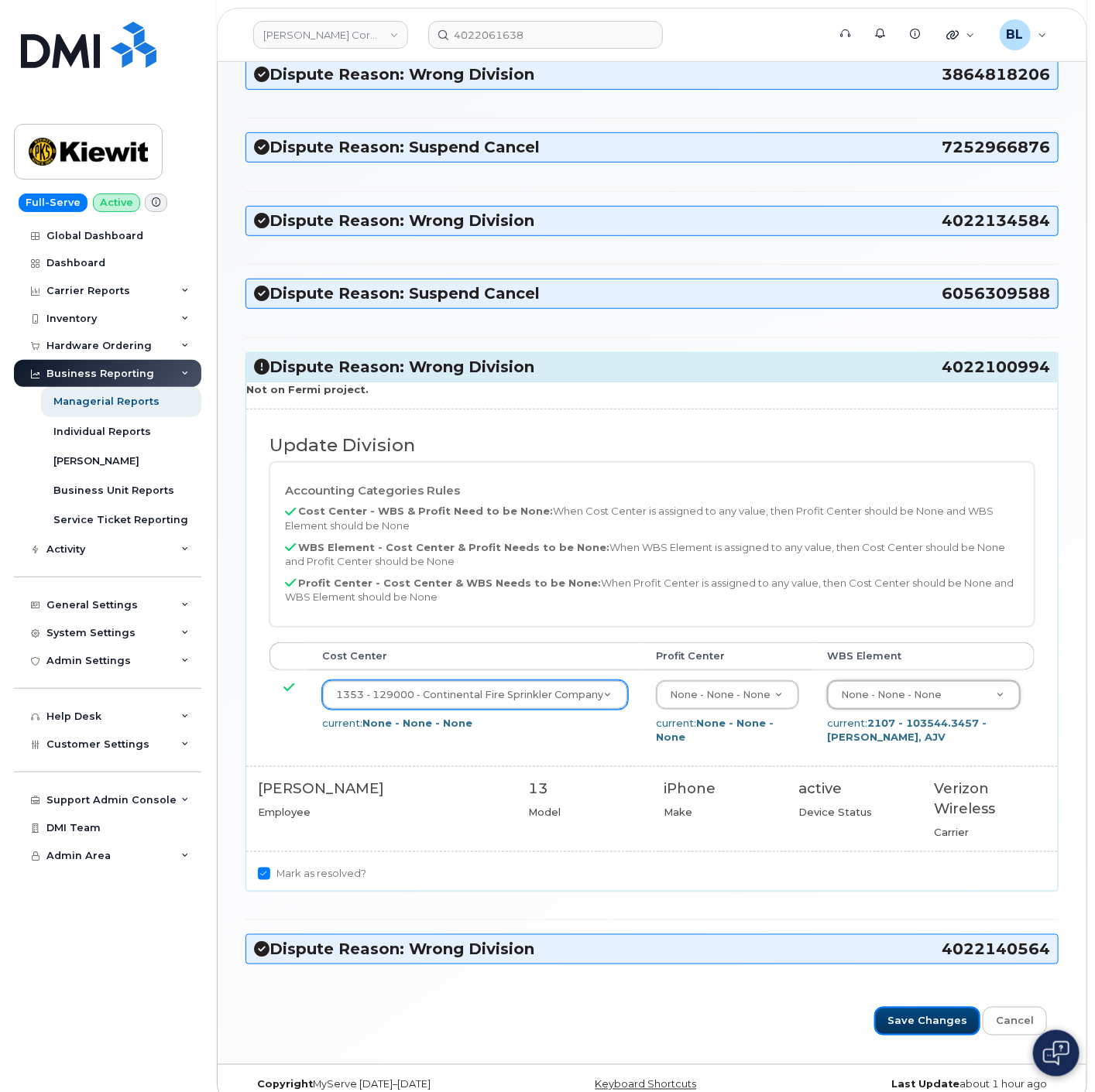
click at [935, 1023] on input "Save Changes" at bounding box center [927, 1021] width 106 height 28
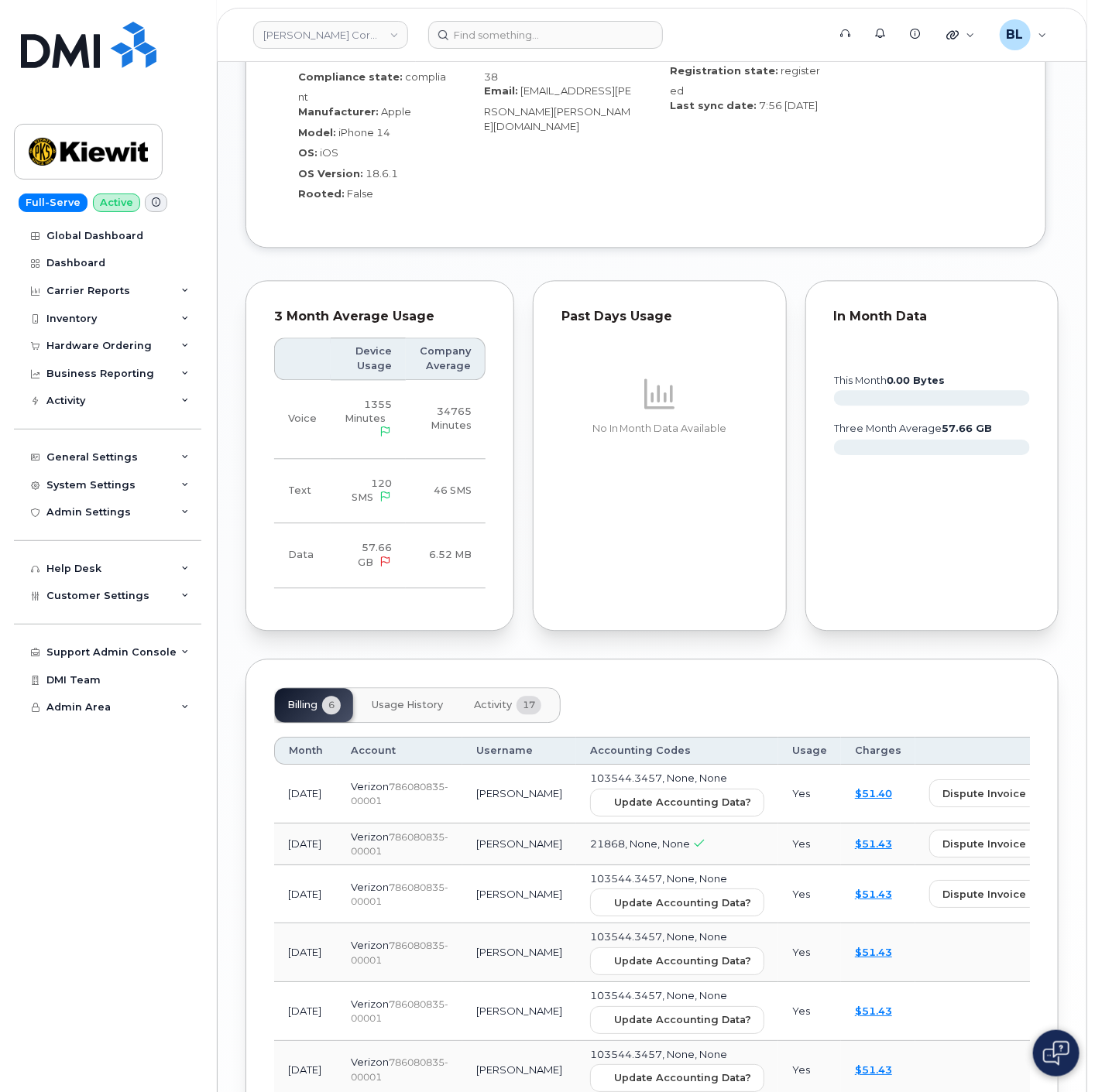
scroll to position [1399, 0]
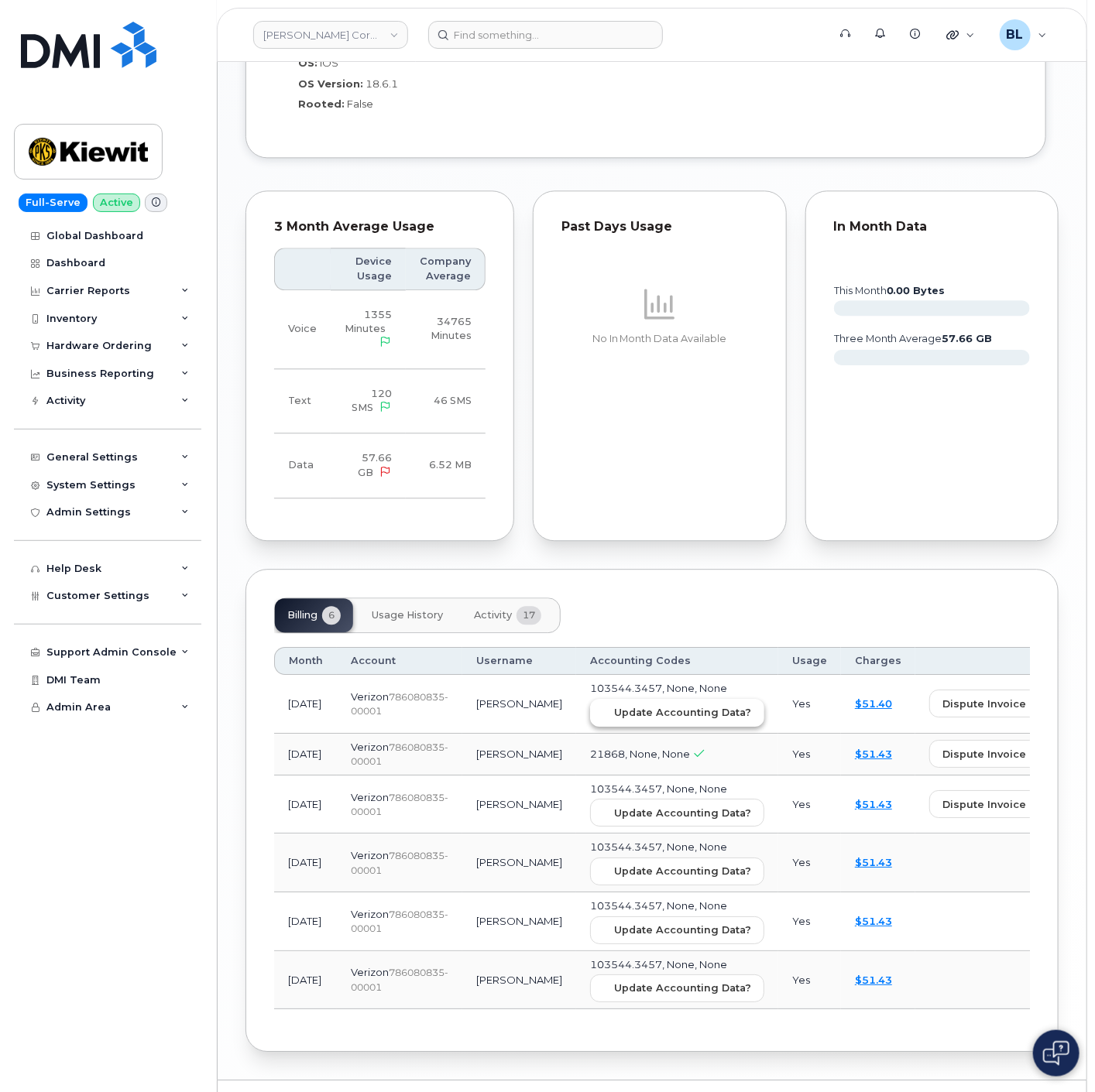
click at [614, 705] on span "Update Accounting Data?" at bounding box center [682, 712] width 137 height 15
click at [555, 27] on input at bounding box center [545, 35] width 234 height 28
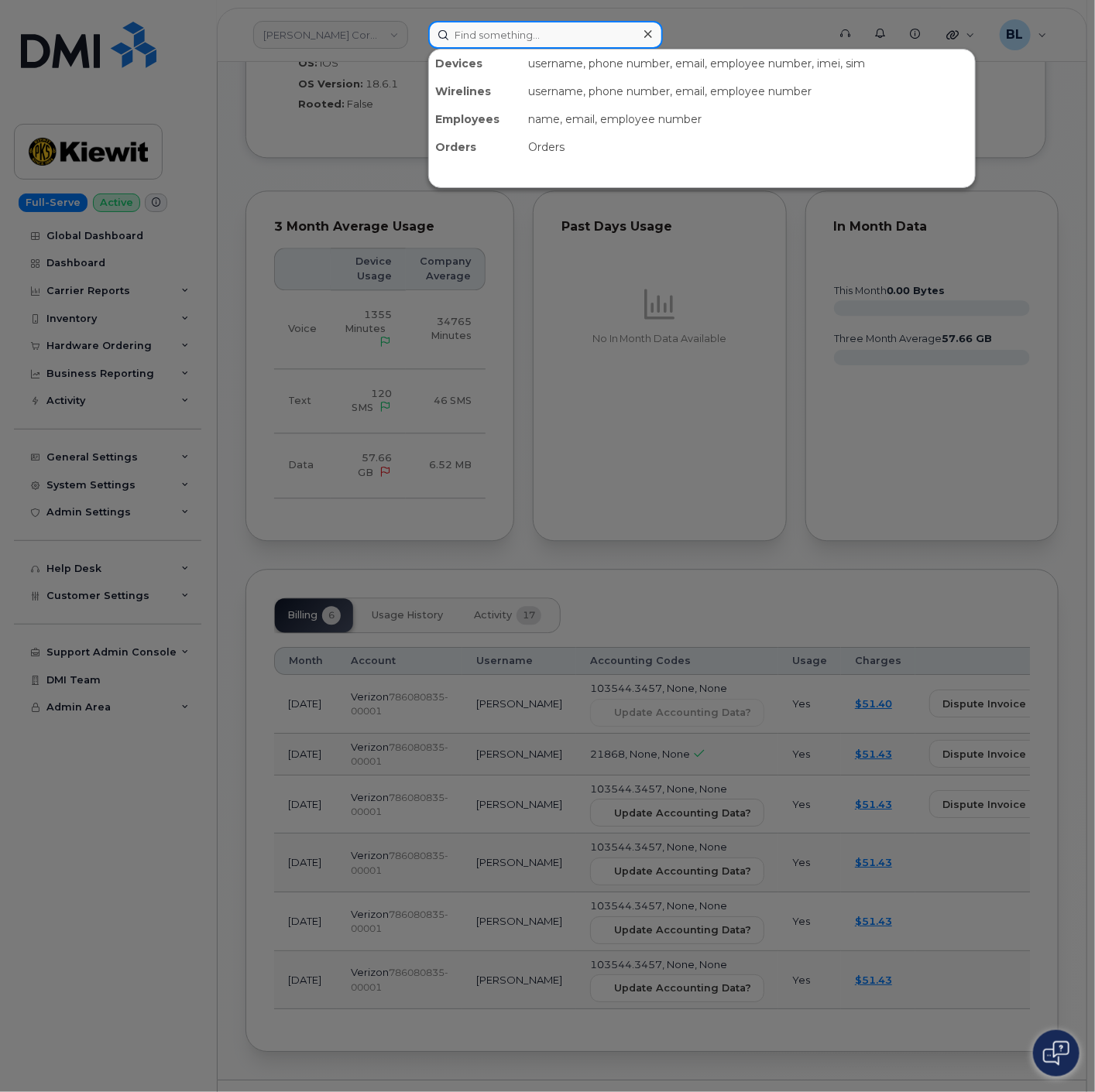
paste input "4022100994"
type input "4022100994"
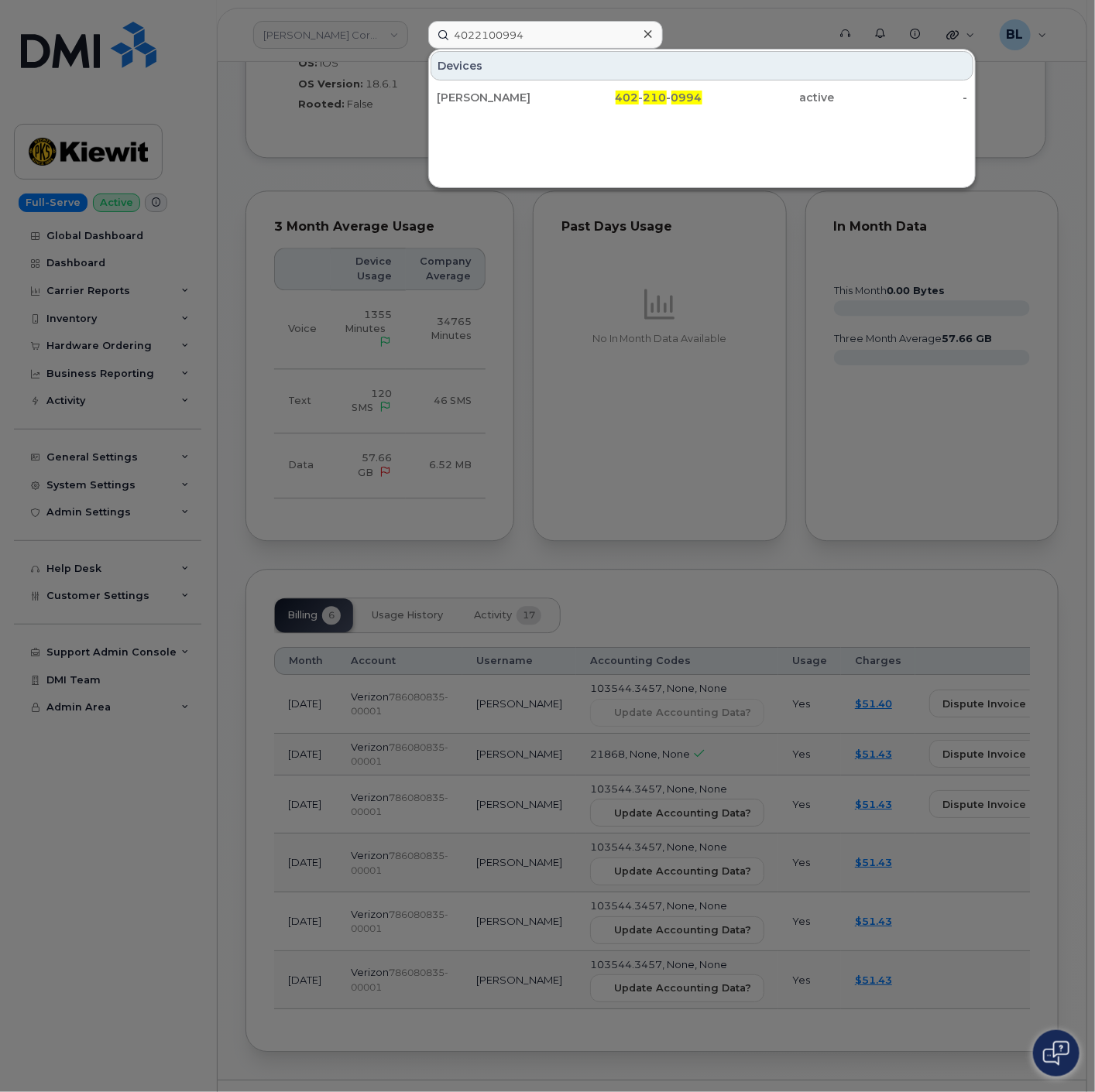
drag, startPoint x: 644, startPoint y: 96, endPoint x: 697, endPoint y: 42, distance: 75.7
click at [644, 96] on div "402 - 210 - 0994" at bounding box center [635, 98] width 133 height 16
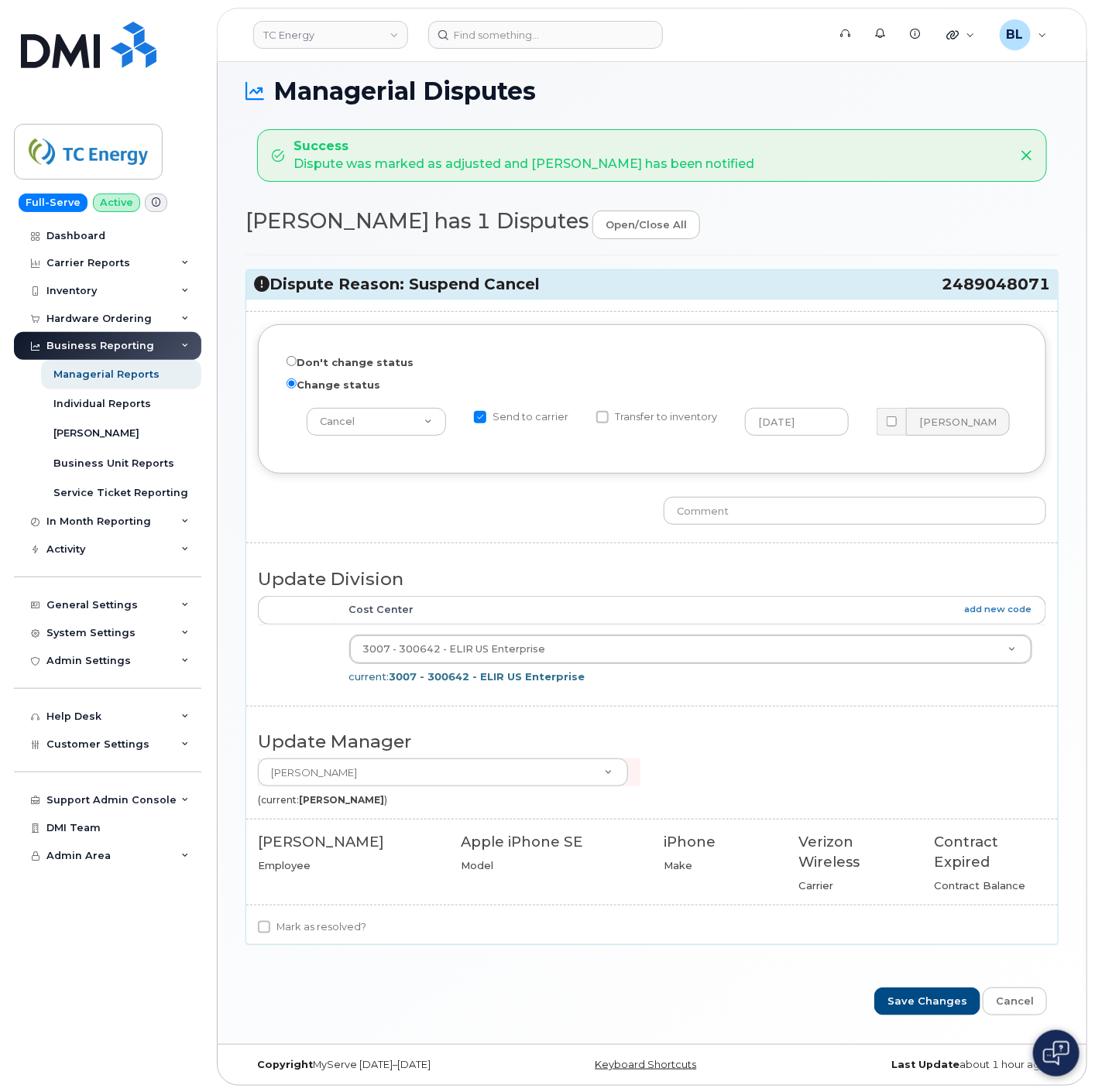
scroll to position [16, 0]
